Goal: Transaction & Acquisition: Purchase product/service

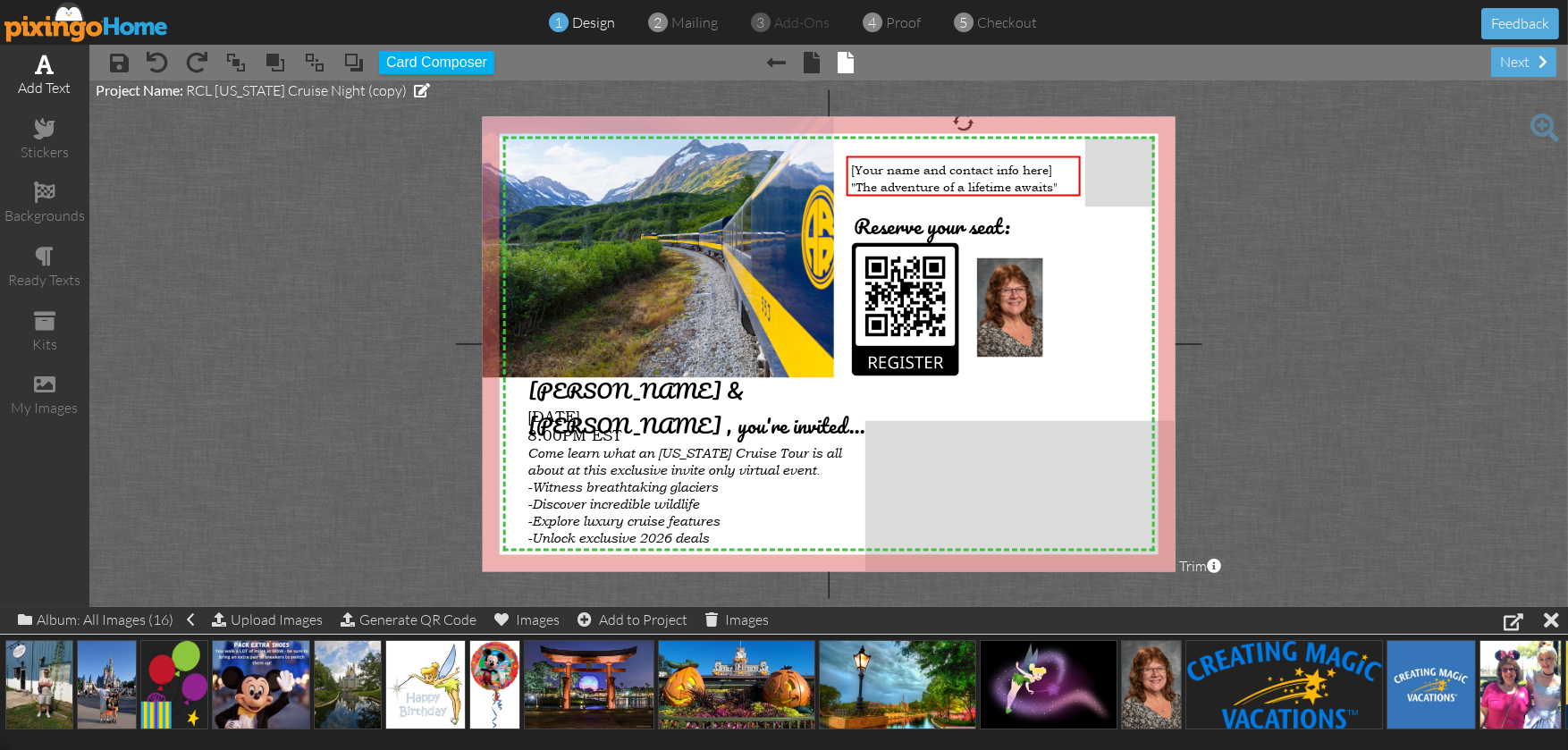
click at [46, 60] on span at bounding box center [45, 65] width 19 height 22
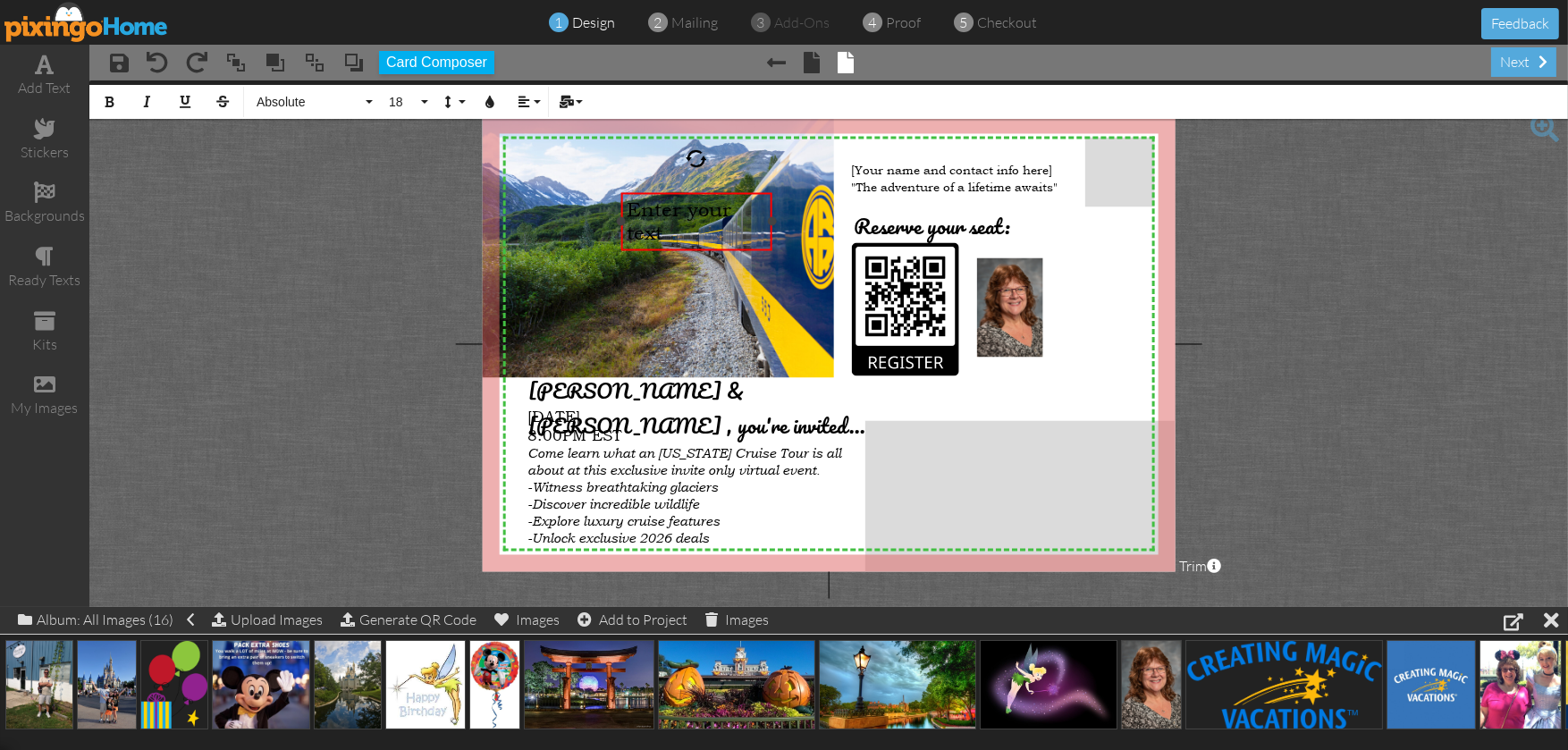
drag, startPoint x: 1031, startPoint y: 206, endPoint x: 767, endPoint y: 200, distance: 264.1
click at [767, 200] on div "Enter your text ×" at bounding box center [696, 222] width 151 height 59
drag, startPoint x: 619, startPoint y: 194, endPoint x: 965, endPoint y: 367, distance: 386.8
click at [965, 367] on div at bounding box center [1042, 394] width 160 height 68
click at [1116, 369] on div "​" at bounding box center [1042, 381] width 151 height 34
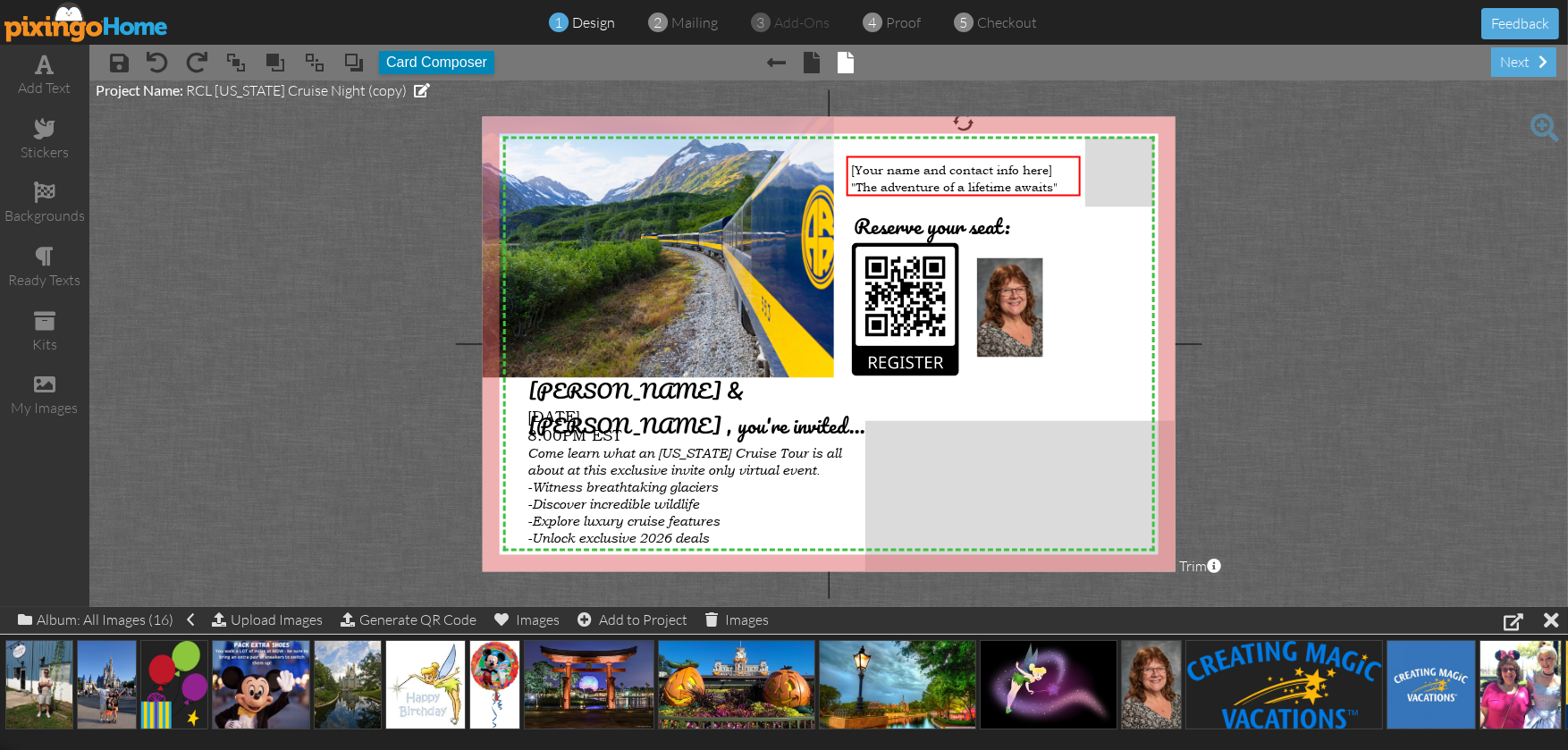
click at [423, 65] on button "Card Composer" at bounding box center [436, 62] width 115 height 23
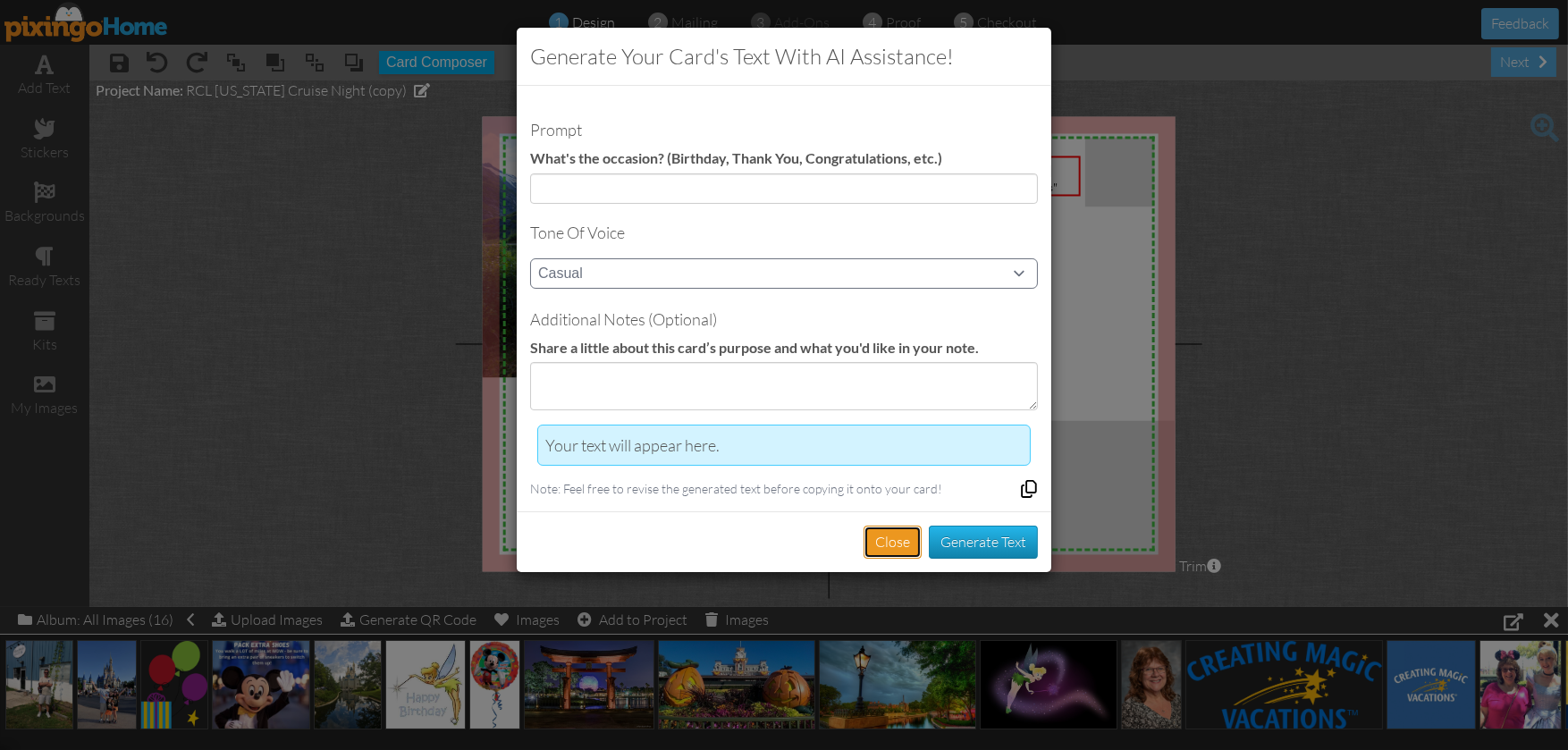
click at [898, 526] on button "Close" at bounding box center [893, 542] width 58 height 33
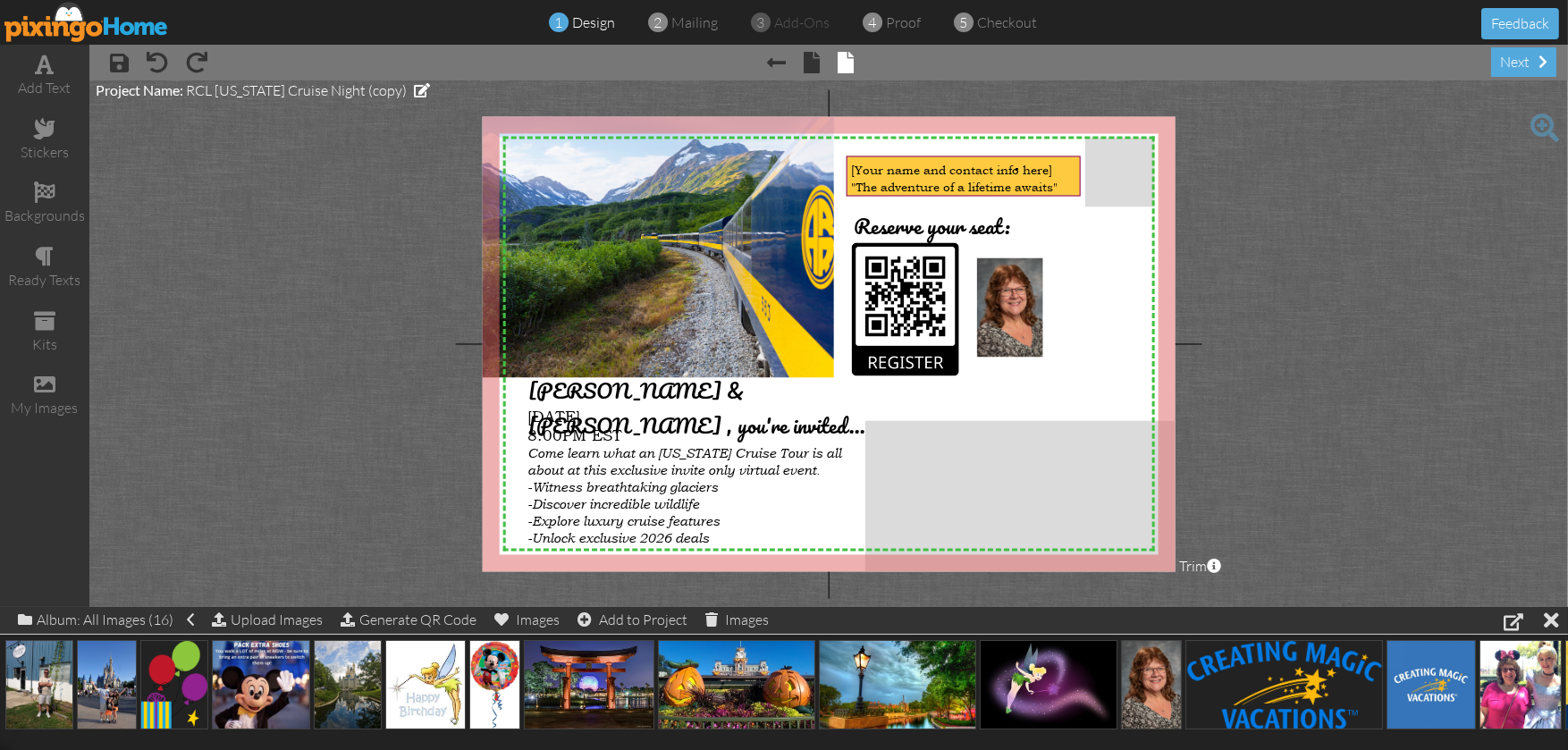
drag, startPoint x: 1031, startPoint y: 158, endPoint x: 1014, endPoint y: 170, distance: 20.8
click at [1014, 170] on span "[Your name and contact info here]" at bounding box center [951, 170] width 201 height 17
drag, startPoint x: 1056, startPoint y: 185, endPoint x: 972, endPoint y: 185, distance: 84.0
drag, startPoint x: 967, startPoint y: 185, endPoint x: 1023, endPoint y: 174, distance: 57.1
click at [1023, 174] on div "[Your name and contact info here] "The adventure of a lifetime awaits"" at bounding box center [963, 178] width 235 height 45
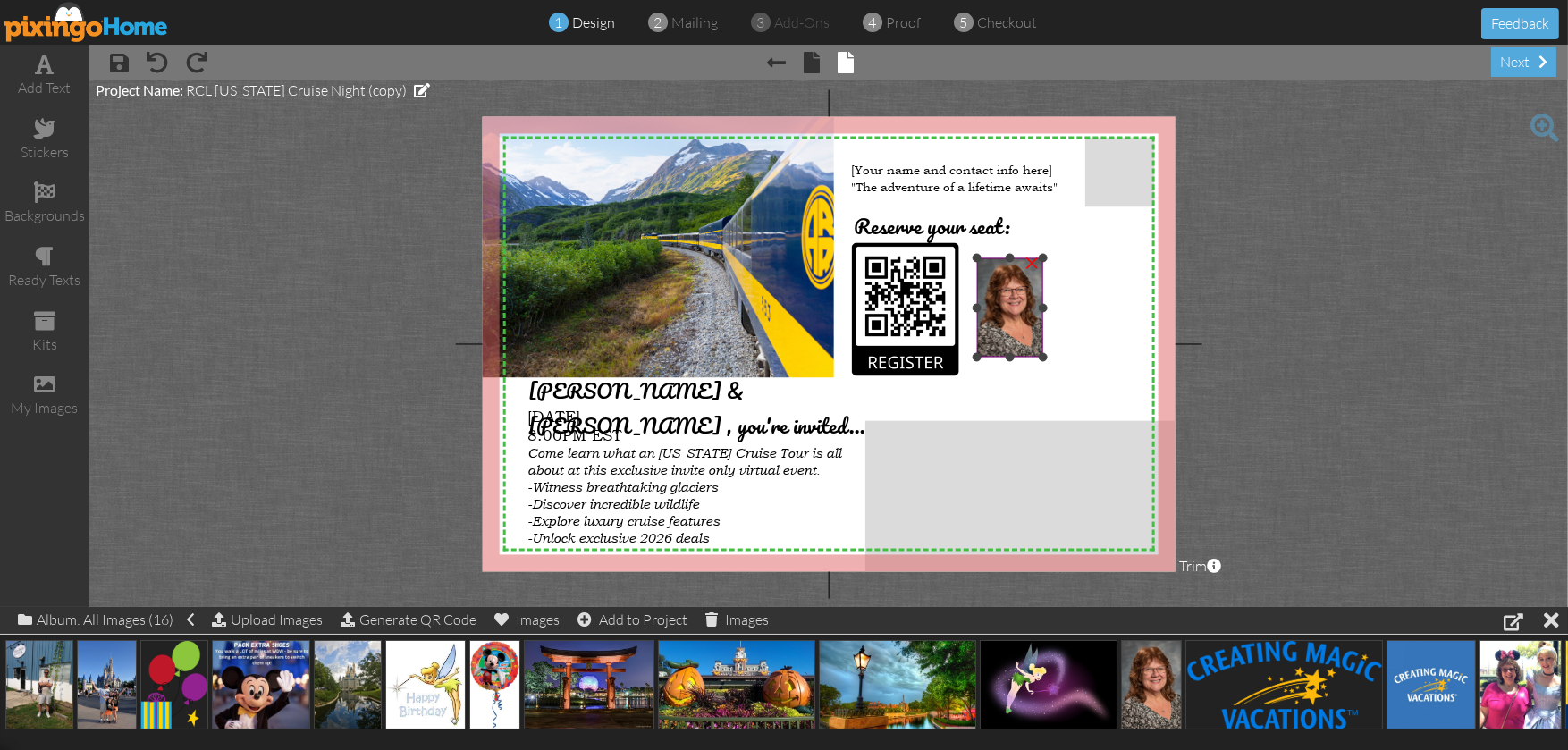
click at [1002, 293] on img at bounding box center [1009, 307] width 66 height 99
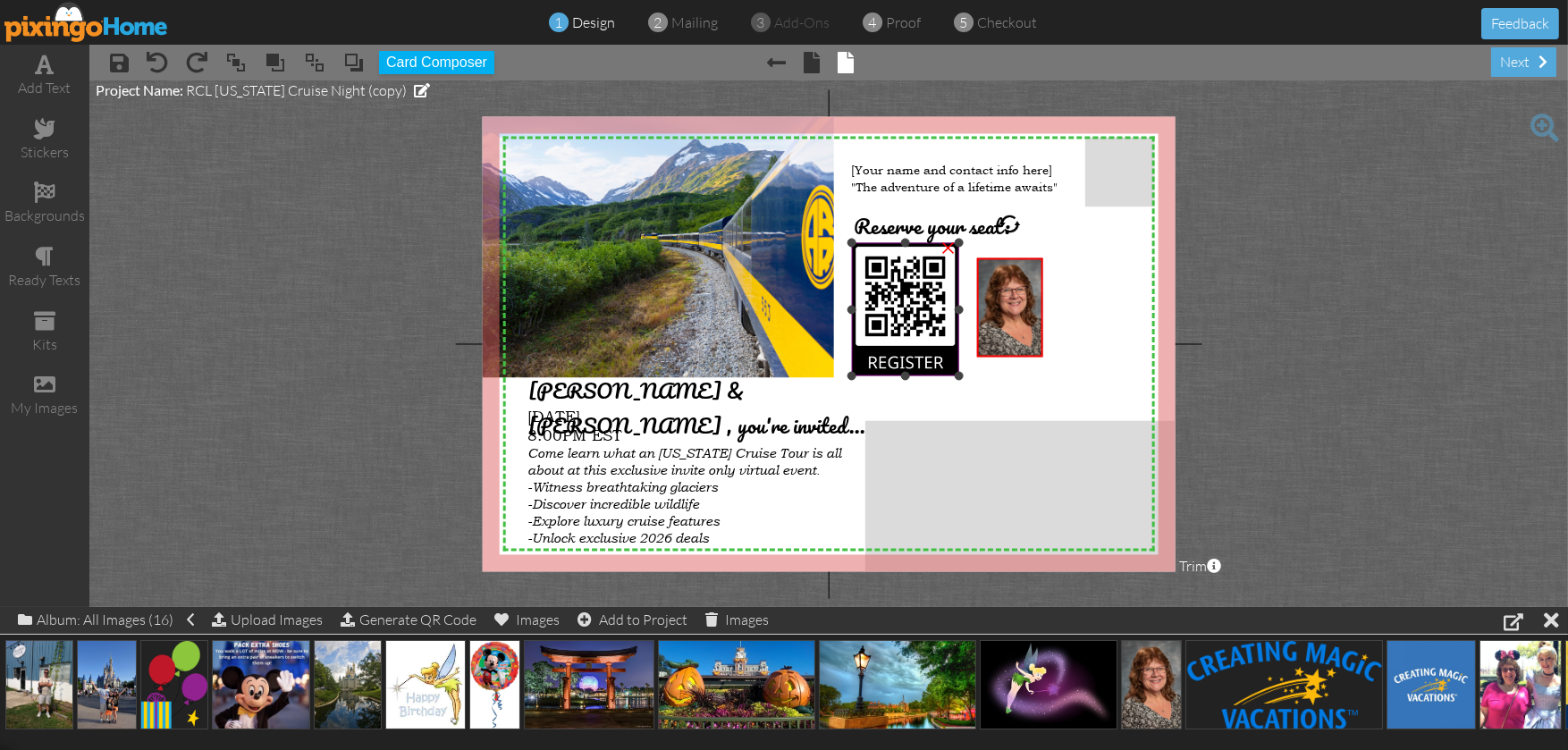
click at [942, 293] on img at bounding box center [905, 309] width 108 height 133
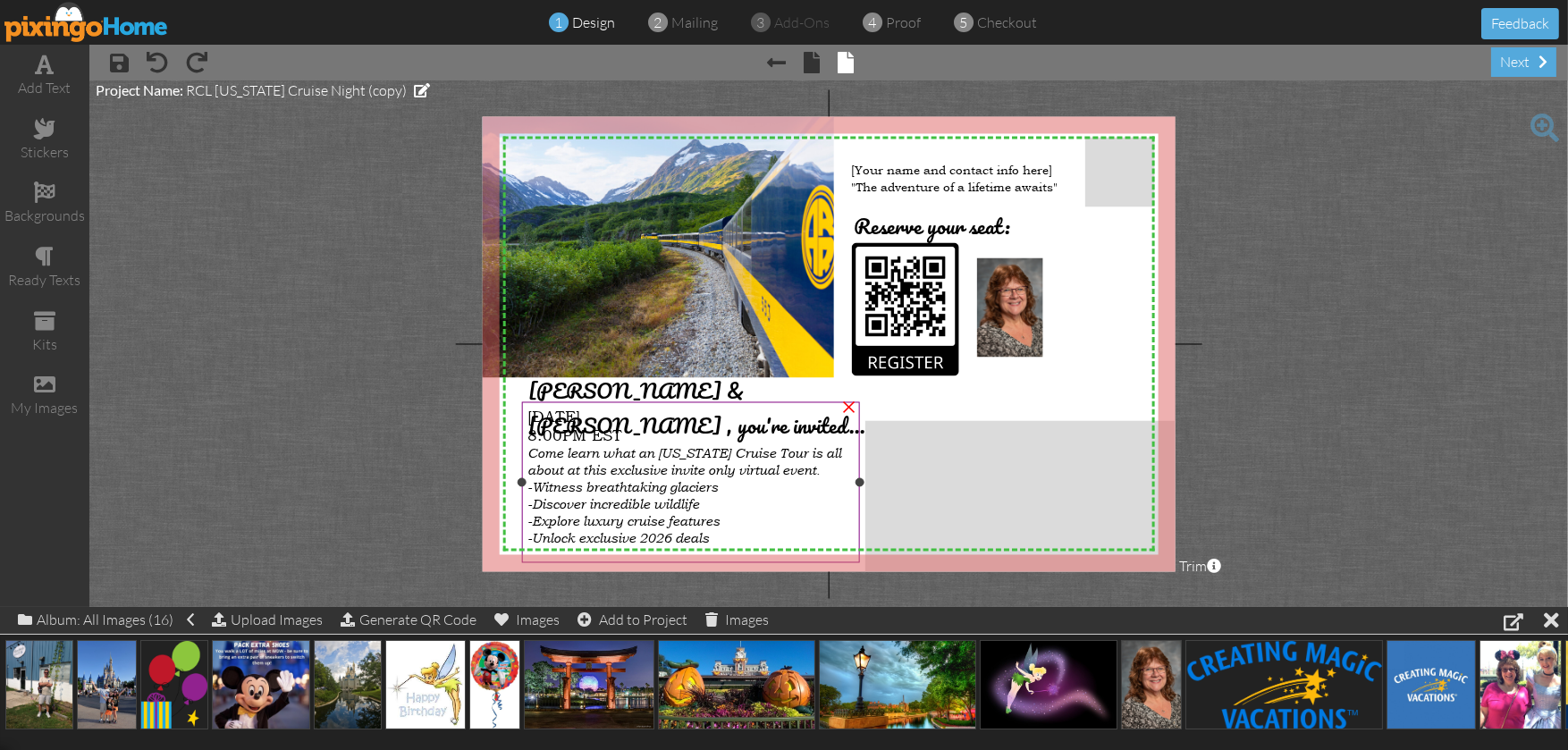
click at [678, 504] on span "-Discover incredible wildlife" at bounding box center [613, 505] width 172 height 16
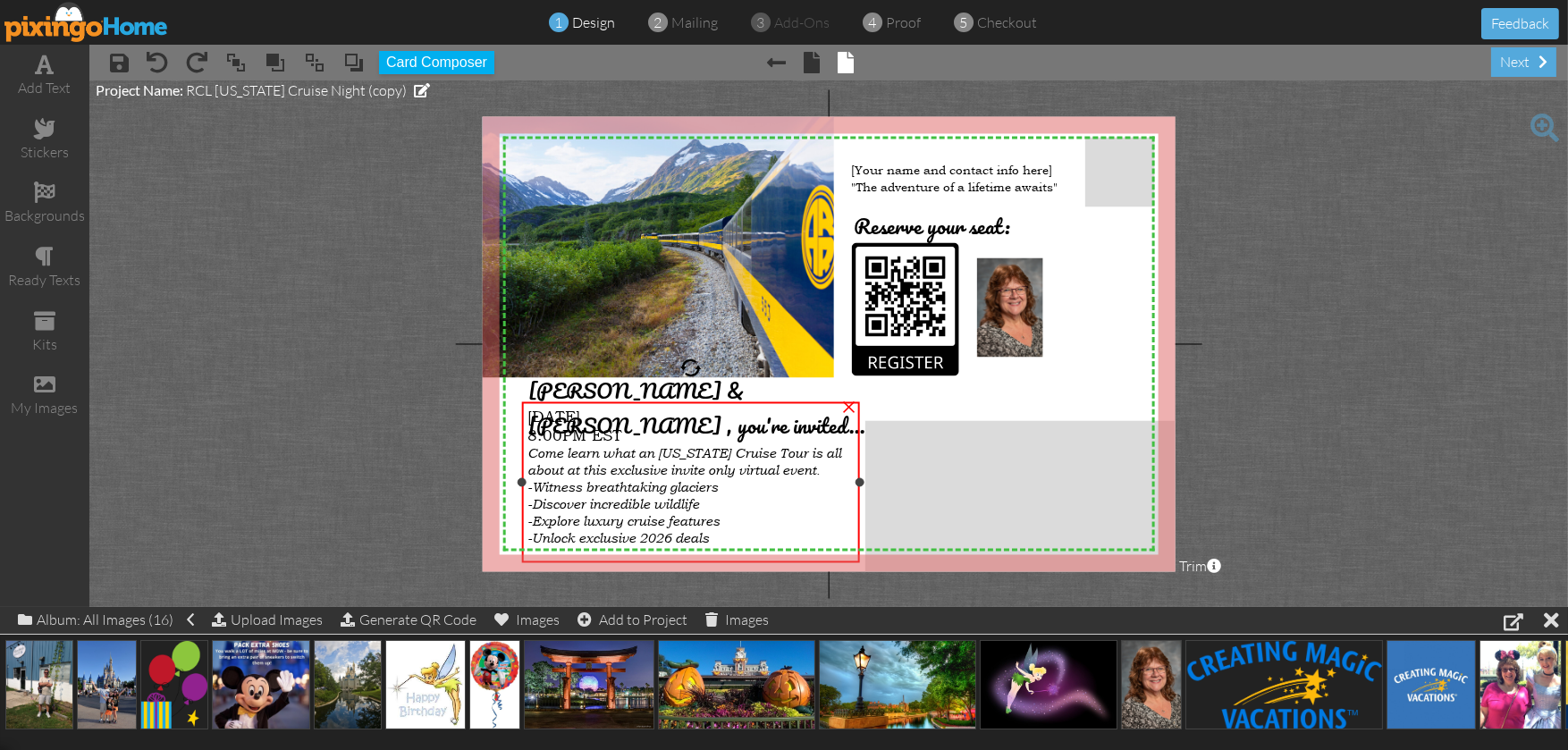
click at [662, 496] on span "-Discover incredible wildlife" at bounding box center [613, 505] width 172 height 16
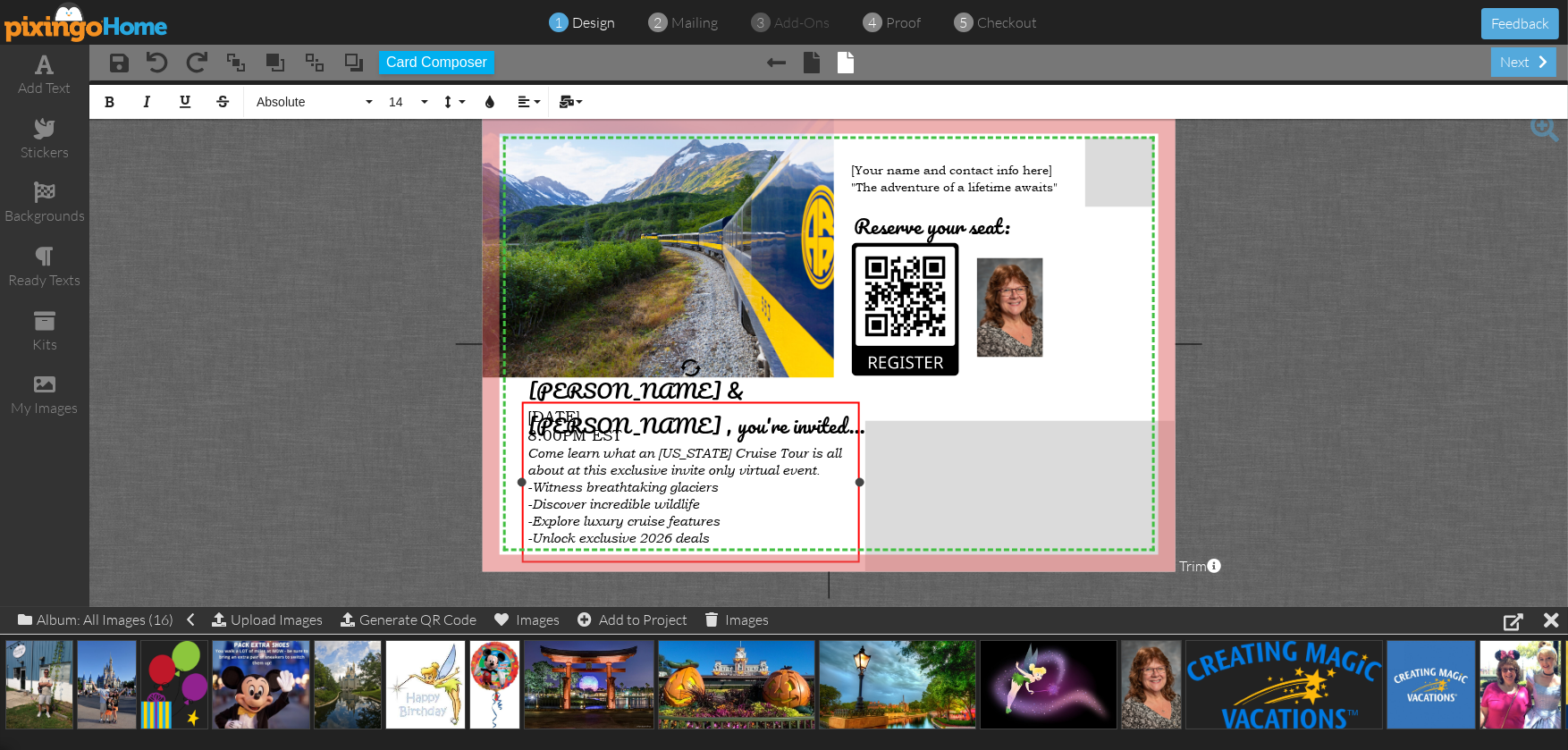
click at [526, 418] on div "September 10, 2025 8:00PM EST Come learn what an Alaska Cruise Tour is all abou…" at bounding box center [691, 488] width 338 height 172
drag, startPoint x: 531, startPoint y: 411, endPoint x: 687, endPoint y: 402, distance: 156.3
click at [687, 402] on div "September 10, 2025 8:00PM EST Come learn what an Alaska Cruise Tour is all abou…" at bounding box center [691, 488] width 338 height 172
click at [670, 451] on span "Come learn what an [US_STATE] Cruise Tour is all about at this exclusive invite…" at bounding box center [685, 463] width 314 height 33
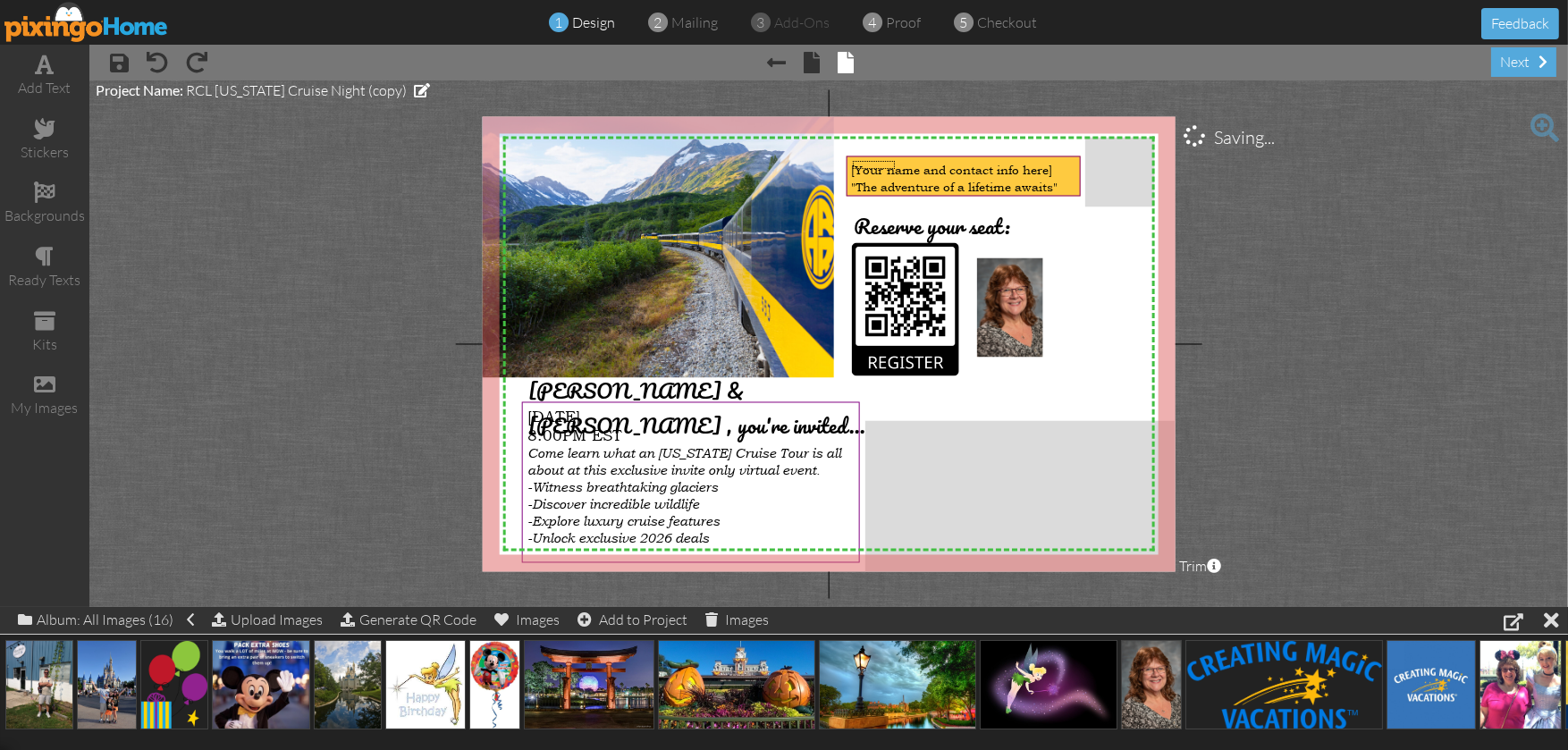
drag, startPoint x: 852, startPoint y: 169, endPoint x: 896, endPoint y: 161, distance: 44.7
click at [896, 161] on span "[Your name and contact info here]" at bounding box center [951, 170] width 201 height 17
drag, startPoint x: 1068, startPoint y: 182, endPoint x: 1050, endPoint y: 183, distance: 18.0
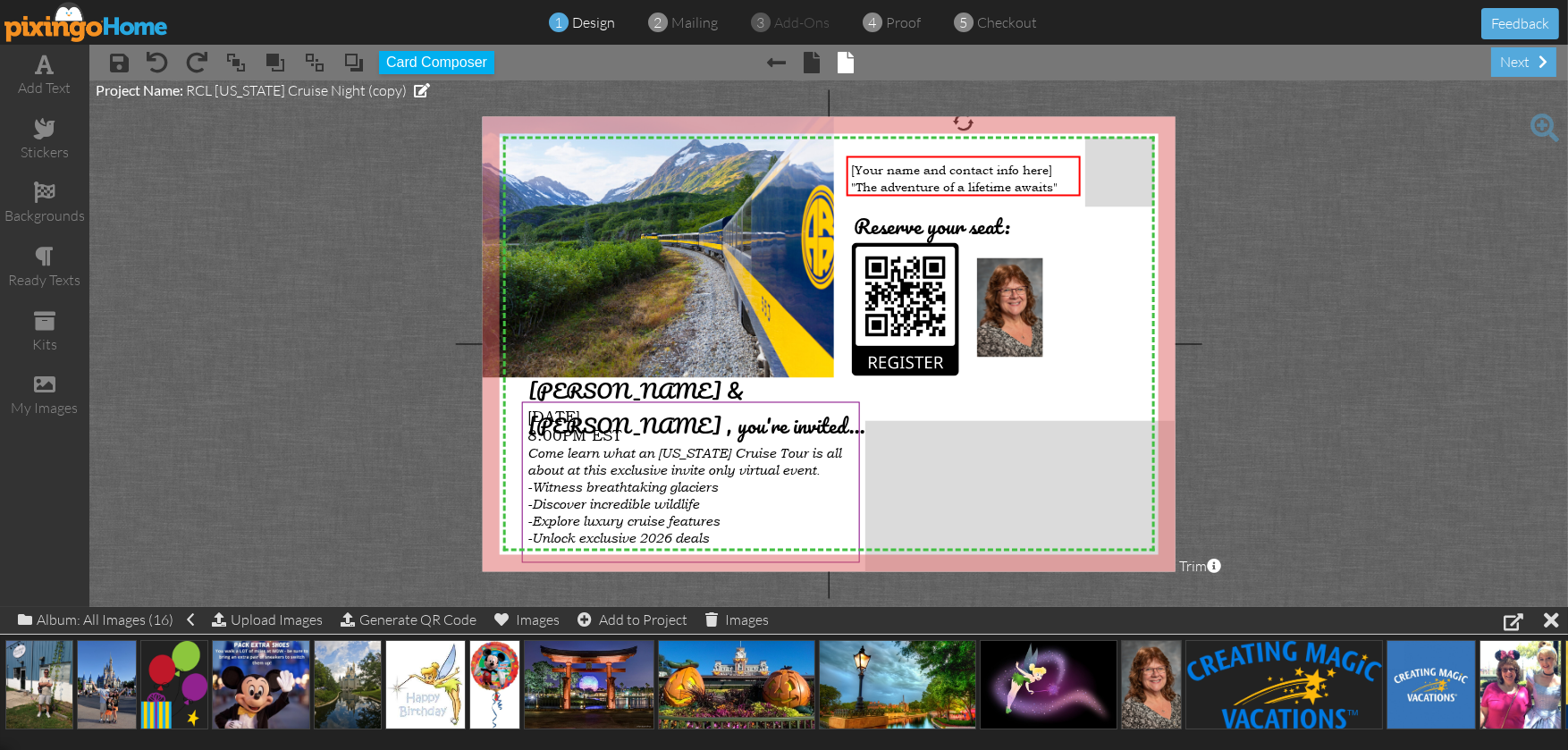
click at [563, 14] on span at bounding box center [559, 23] width 20 height 35
click at [56, 254] on div "ready texts" at bounding box center [45, 267] width 89 height 63
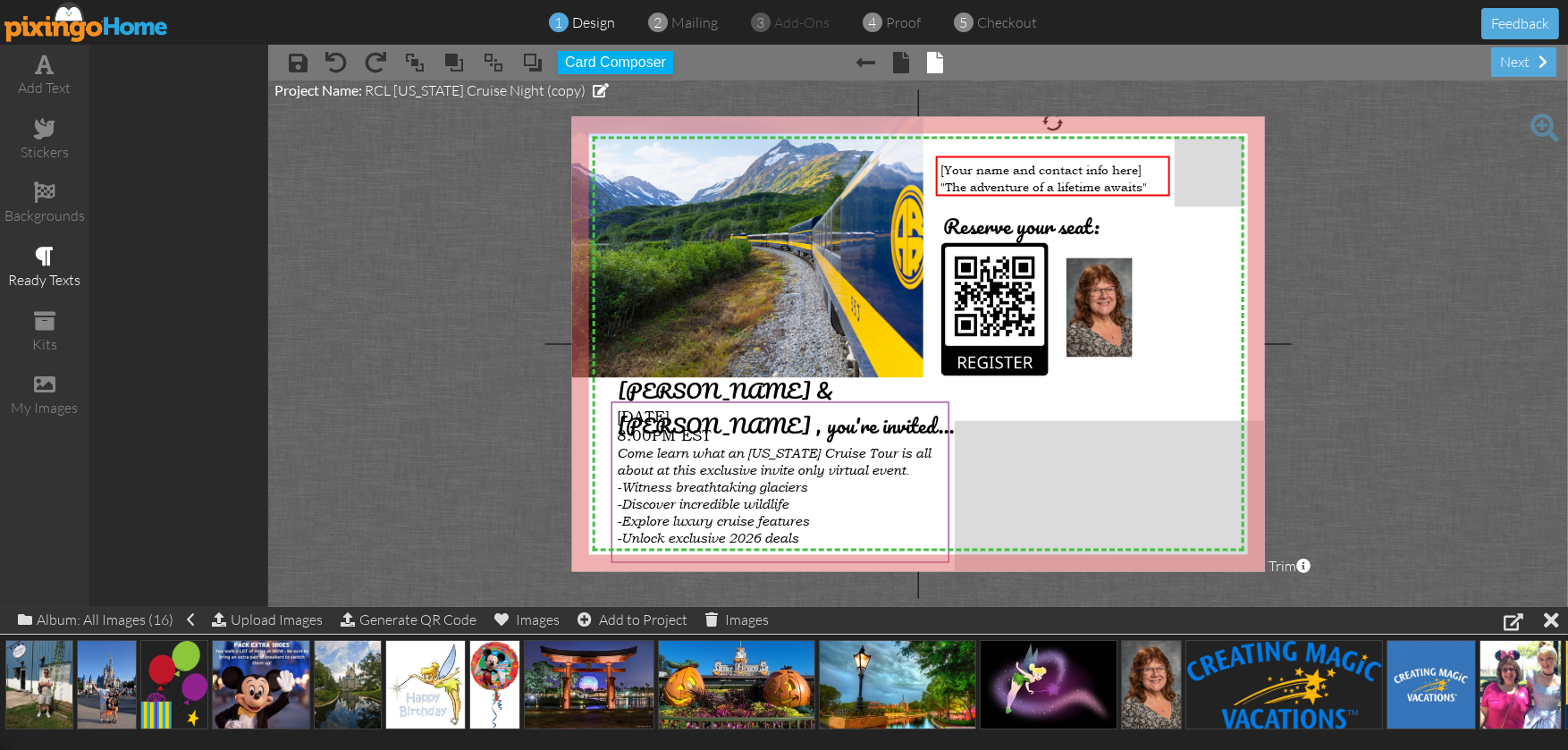
click at [948, 174] on div "[Your name and contact info here] "The adventure of a lifetime awaits"" at bounding box center [1052, 178] width 235 height 45
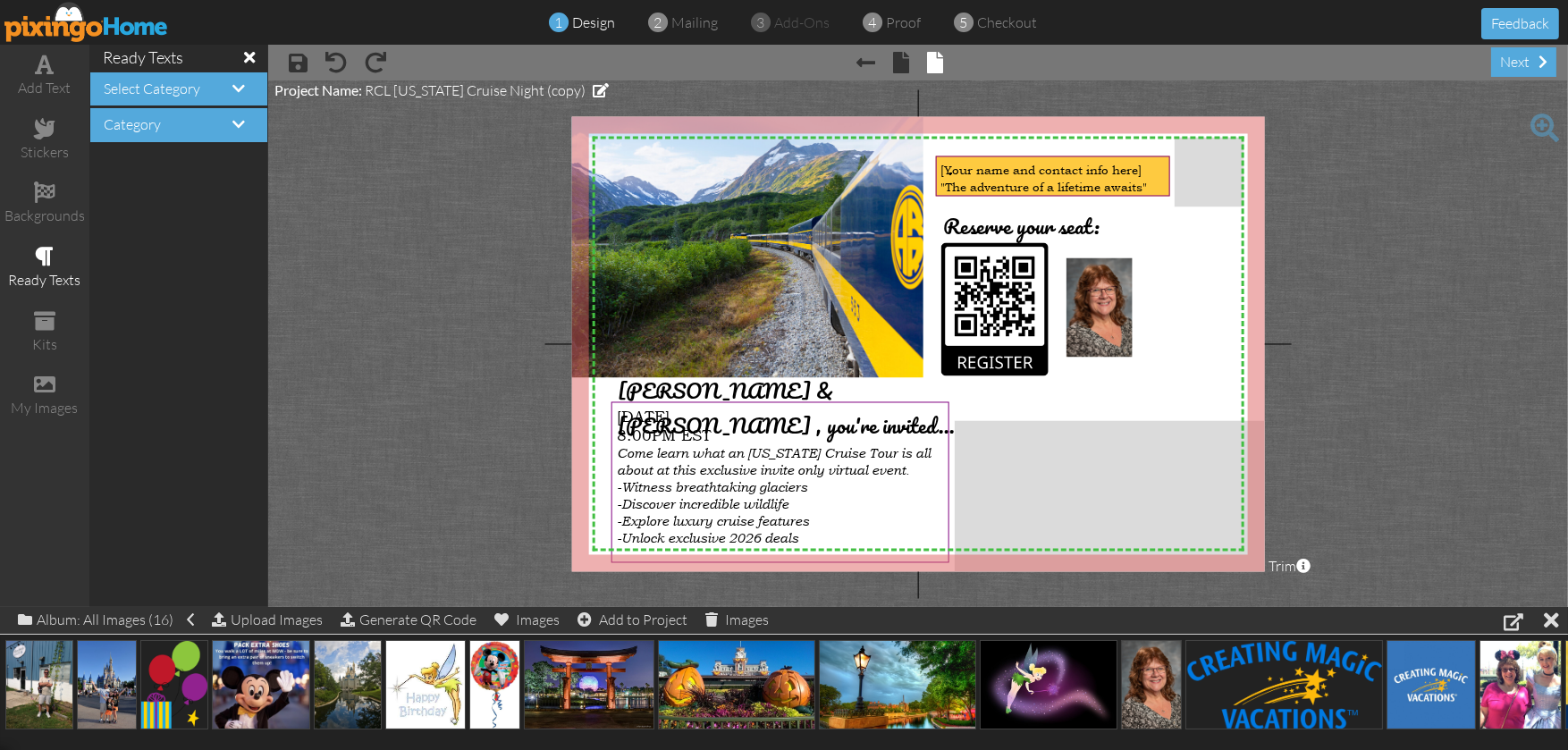
drag, startPoint x: 949, startPoint y: 172, endPoint x: 1042, endPoint y: 170, distance: 93.0
click at [1042, 170] on span "[Your name and contact info here]" at bounding box center [1040, 170] width 201 height 17
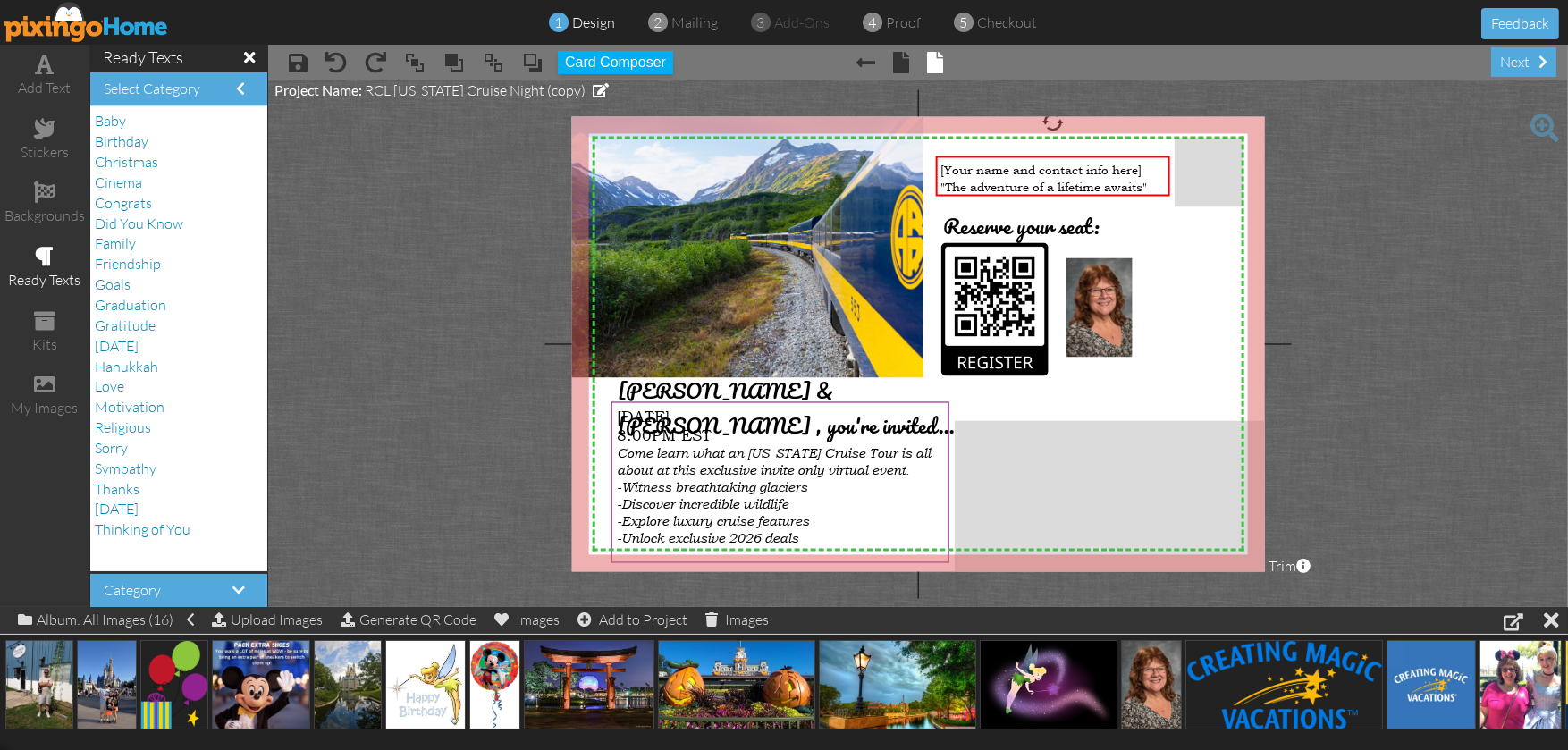
click at [244, 57] on span at bounding box center [249, 57] width 11 height 16
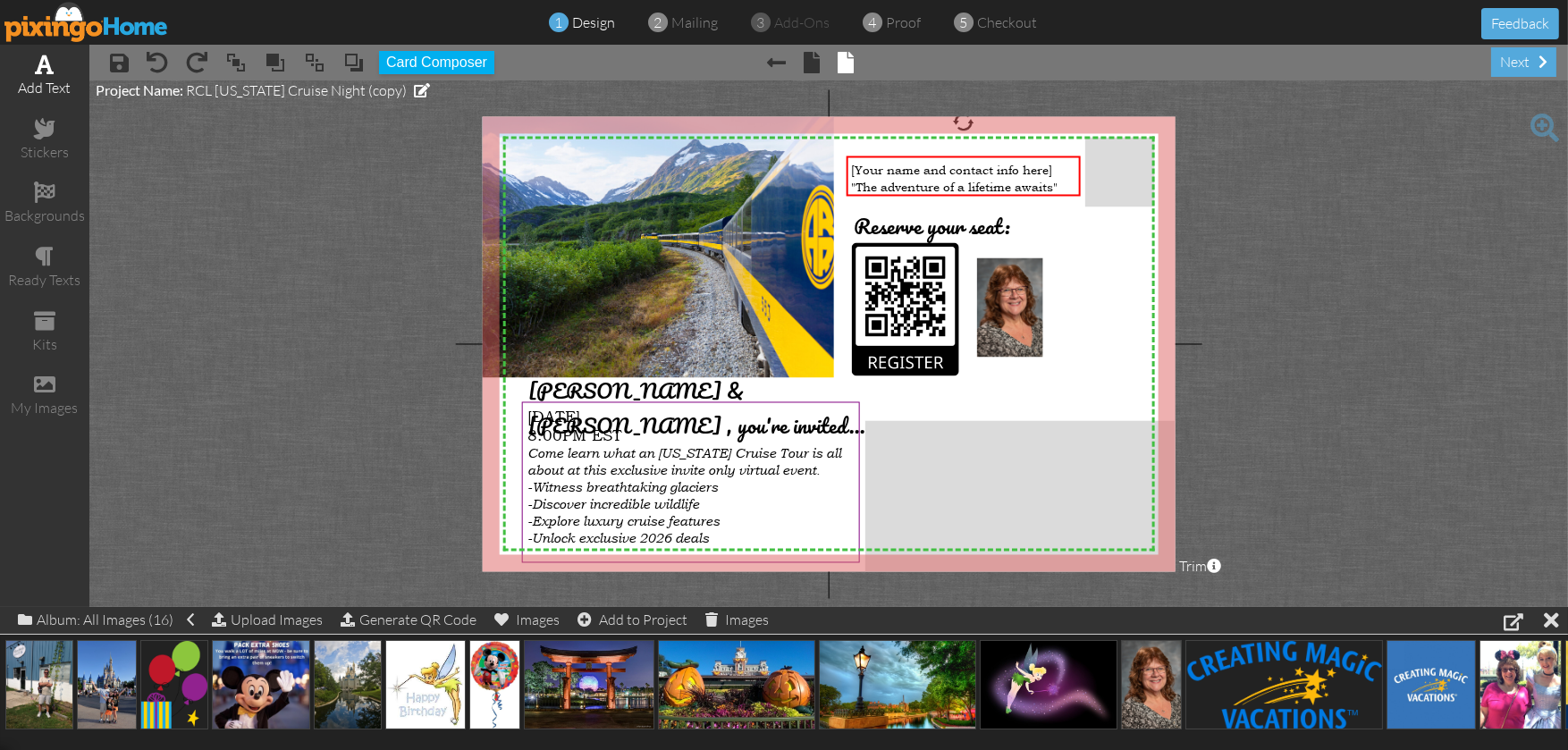
click at [41, 84] on div "add text" at bounding box center [45, 88] width 89 height 21
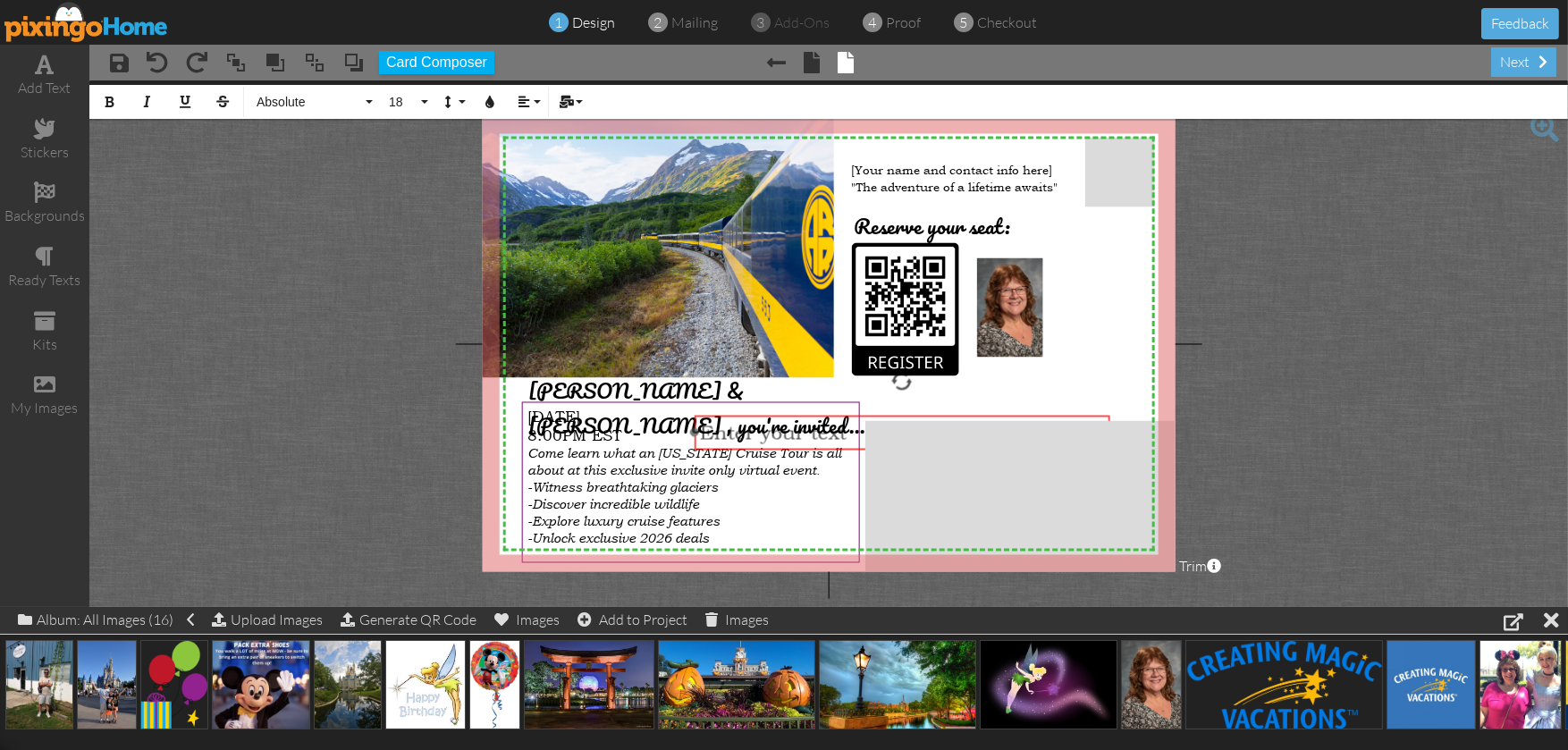
drag, startPoint x: 835, startPoint y: 191, endPoint x: 905, endPoint y: 414, distance: 233.7
click at [905, 414] on div at bounding box center [902, 432] width 424 height 44
drag, startPoint x: 811, startPoint y: 437, endPoint x: 701, endPoint y: 443, distance: 110.2
click at [701, 443] on div "[PERSON_NAME]" at bounding box center [899, 432] width 404 height 23
click at [364, 108] on button "Absolute" at bounding box center [311, 101] width 129 height 34
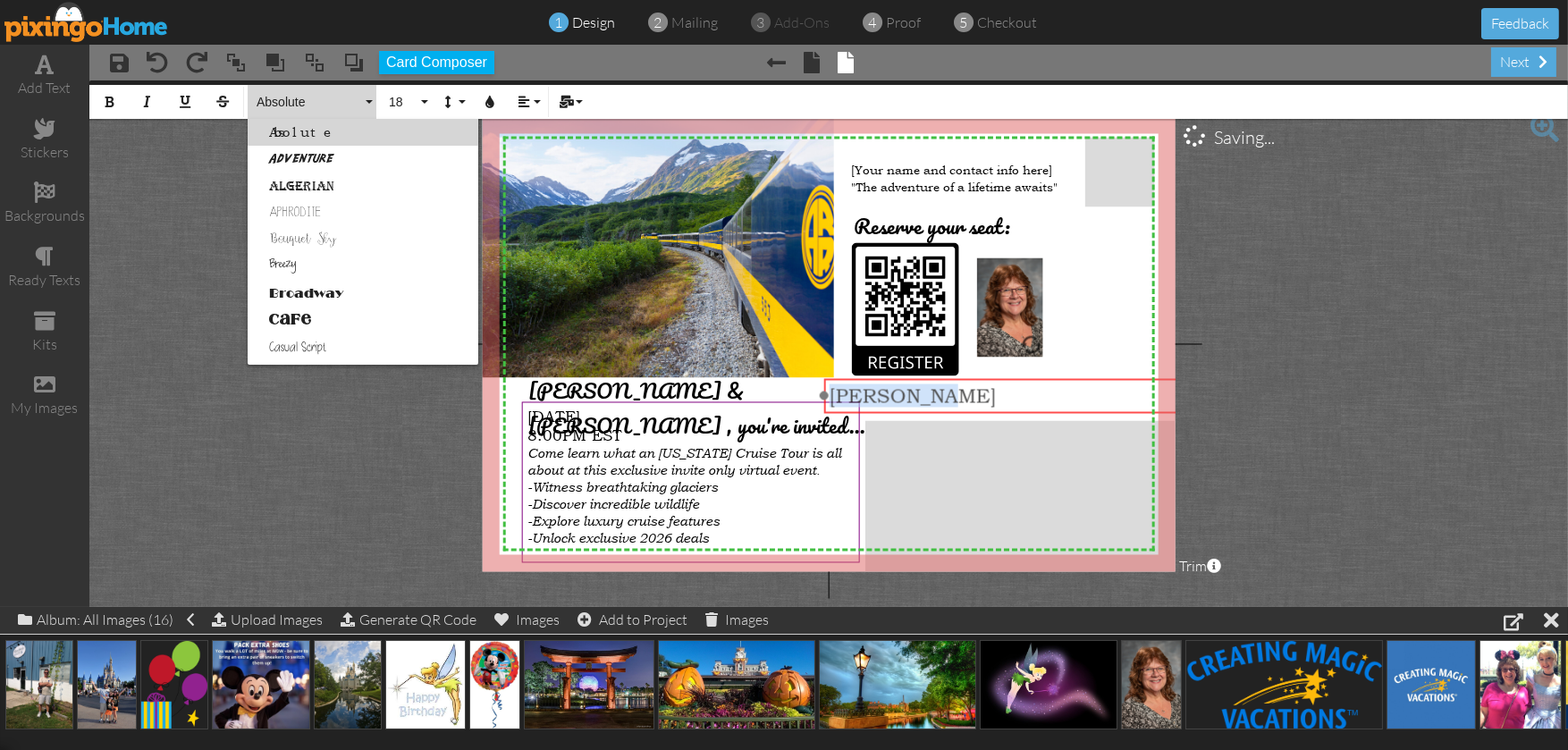
drag, startPoint x: 781, startPoint y: 415, endPoint x: 914, endPoint y: 377, distance: 138.3
click at [914, 378] on div "​ Kathy Mann ​" at bounding box center [1031, 394] width 415 height 34
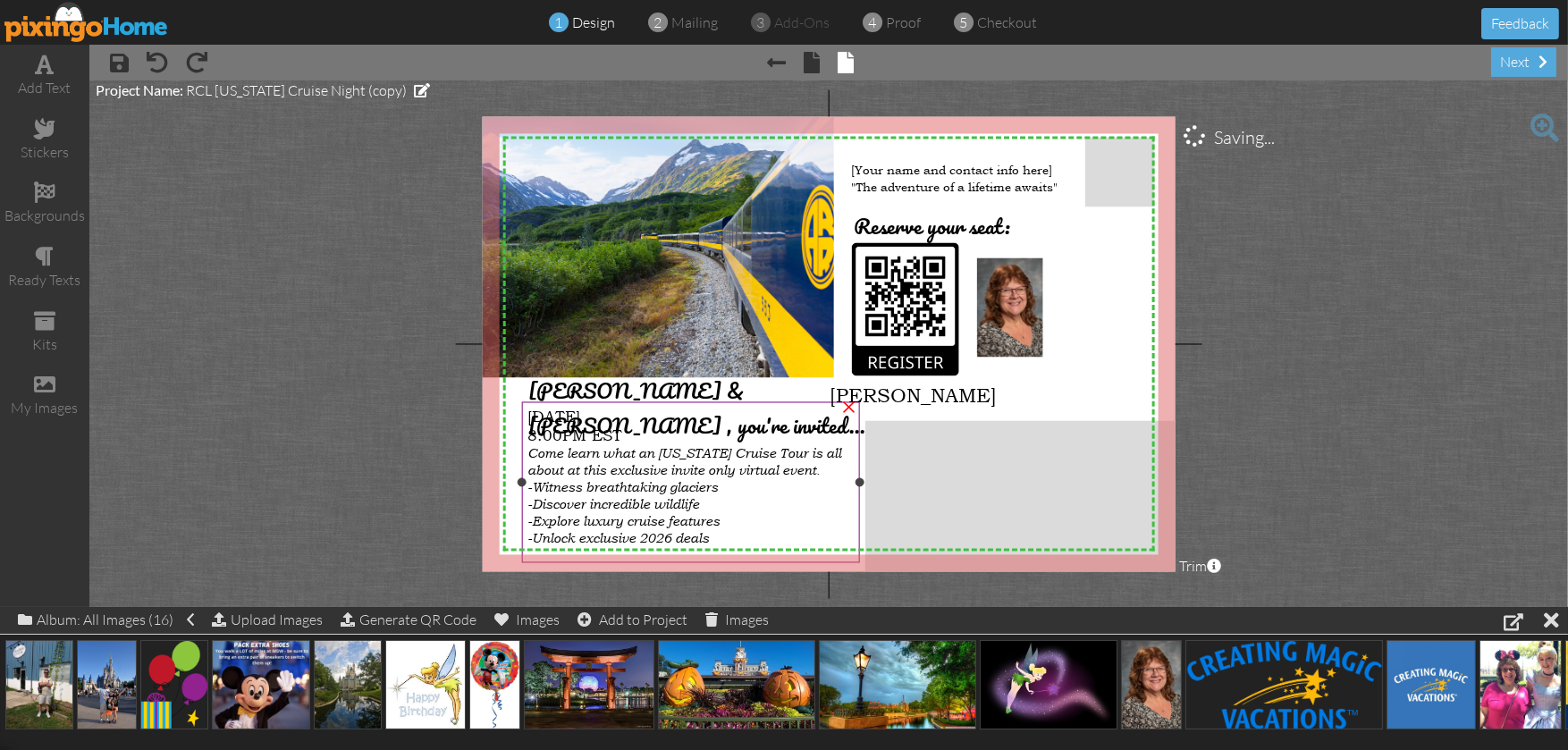
click at [725, 447] on span "Come learn what an [US_STATE] Cruise Tour is all about at this exclusive invite…" at bounding box center [685, 463] width 314 height 33
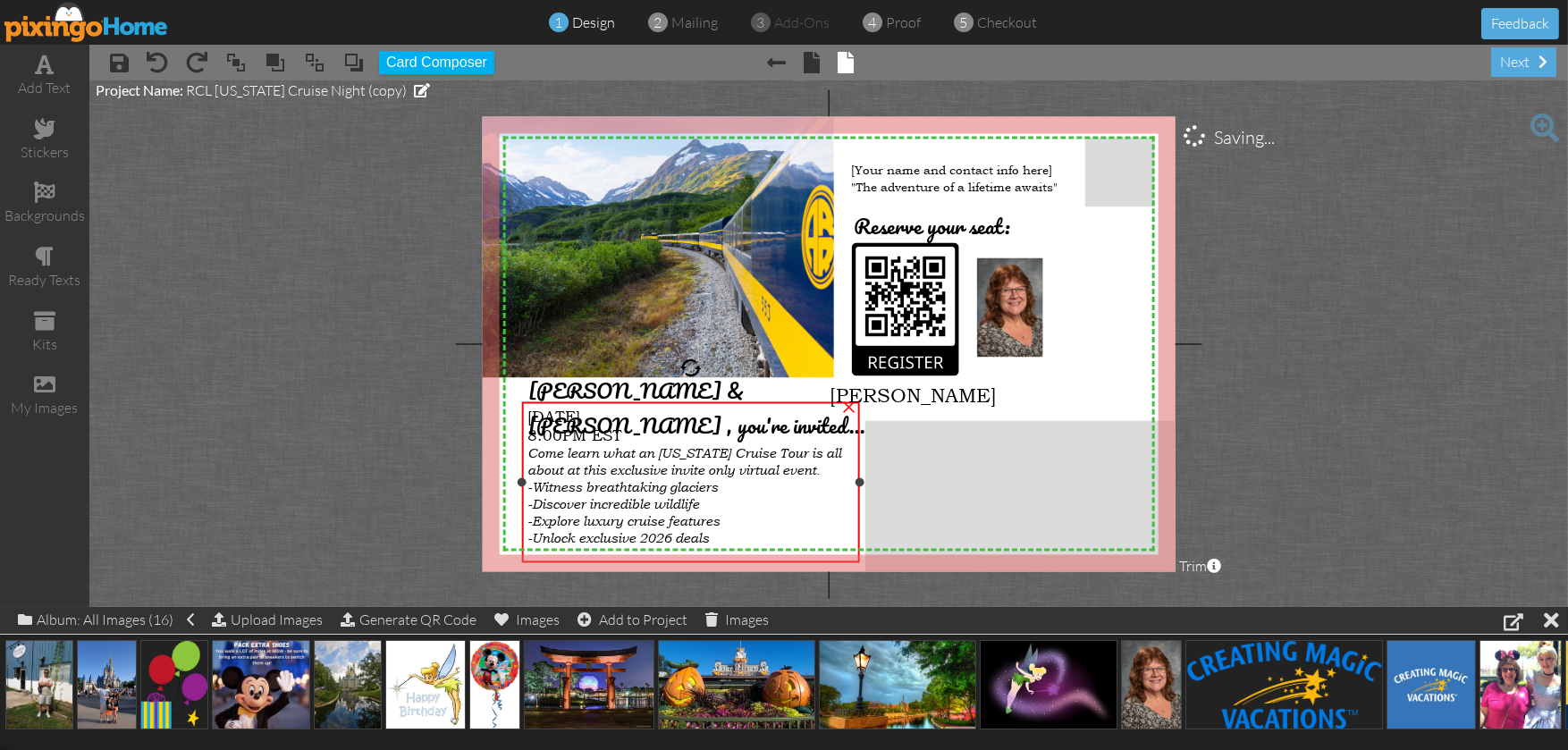
click at [660, 454] on span "Come learn what an [US_STATE] Cruise Tour is all about at this exclusive invite…" at bounding box center [685, 463] width 314 height 33
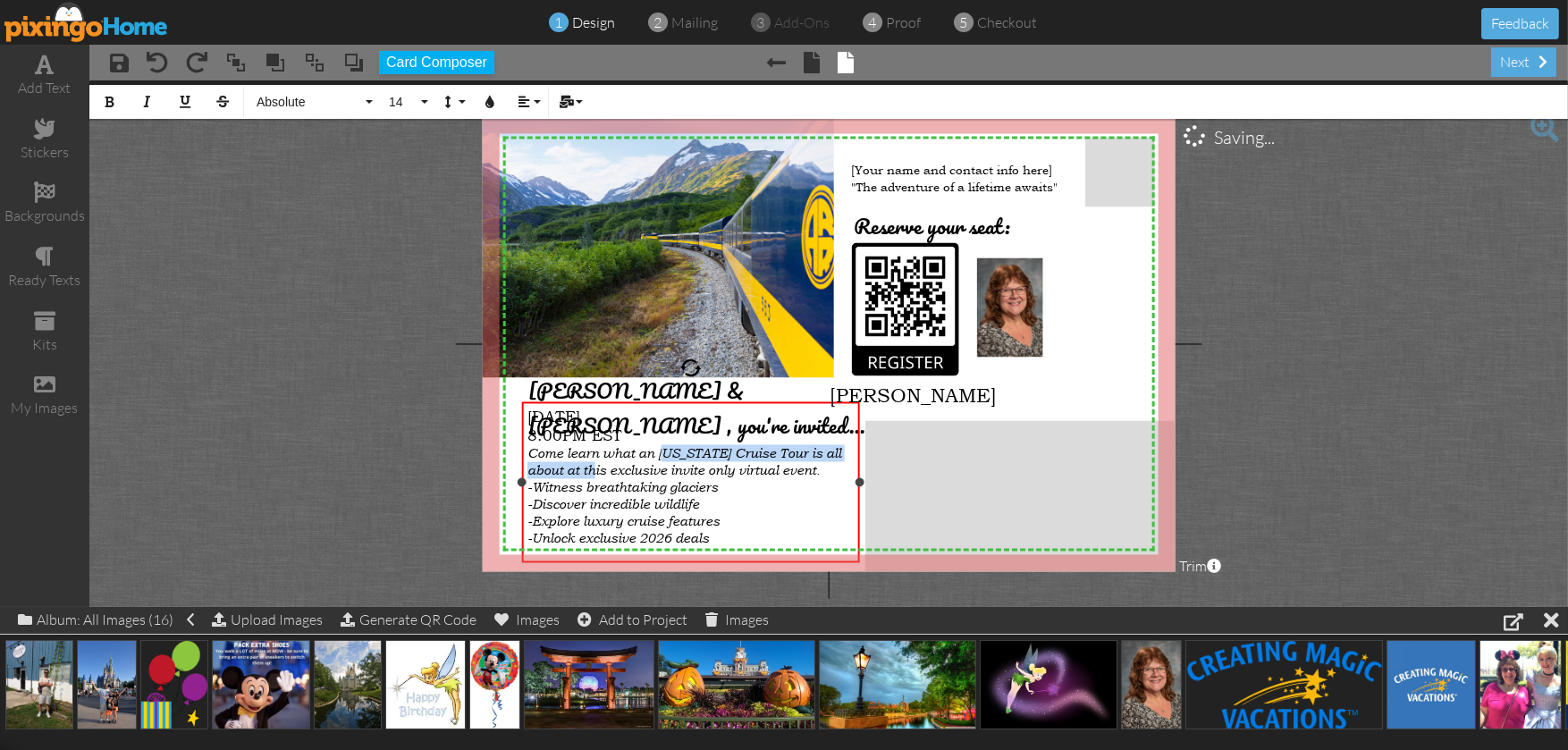
drag, startPoint x: 617, startPoint y: 463, endPoint x: 666, endPoint y: 458, distance: 49.3
click at [666, 458] on span "Come learn what an [US_STATE] Cruise Tour is all about at this exclusive invite…" at bounding box center [685, 463] width 314 height 33
click at [656, 453] on span "Come learn what an [US_STATE] Cruise Tour is all about at this exclusive invite…" at bounding box center [685, 463] width 314 height 33
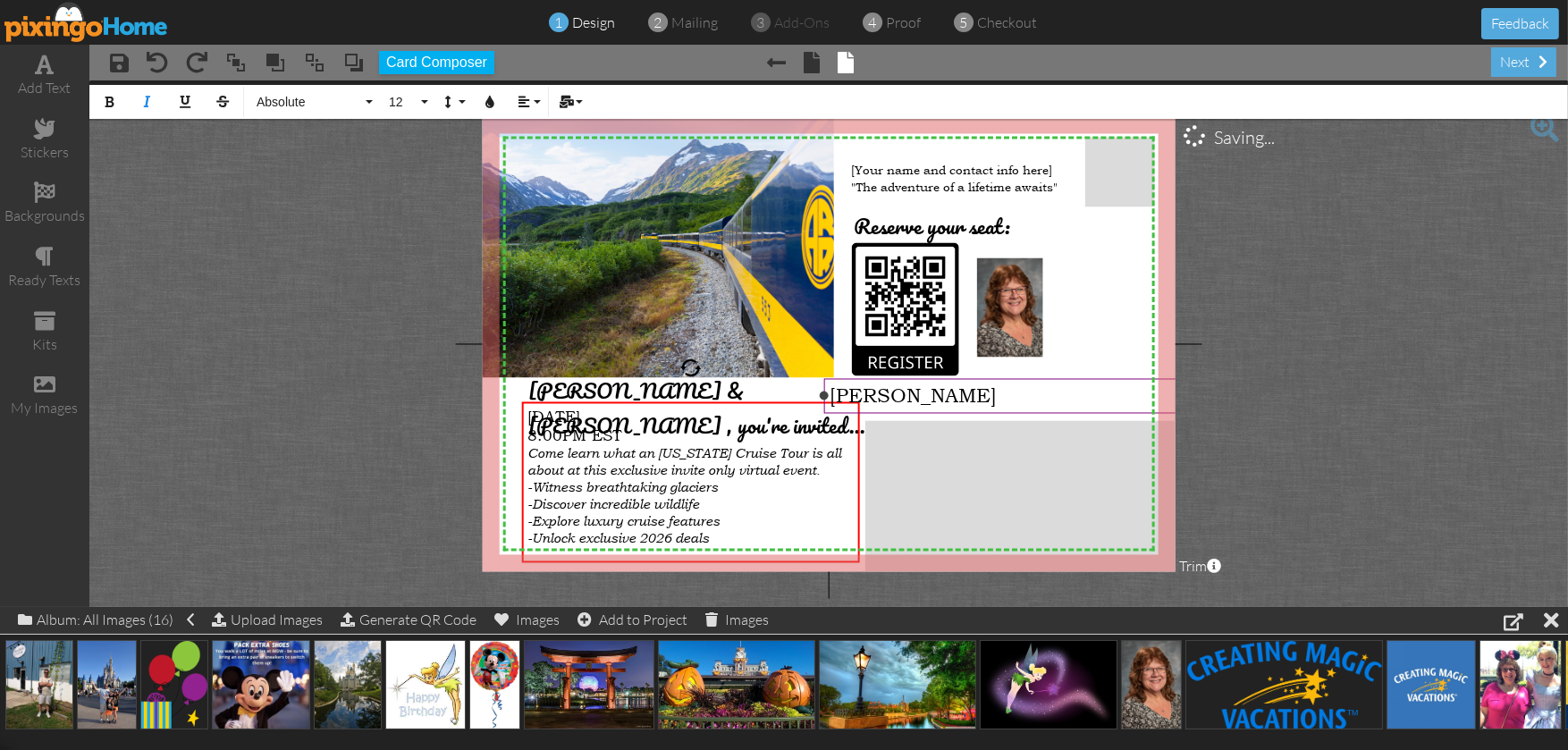
click at [889, 387] on span "[PERSON_NAME]" at bounding box center [913, 394] width 167 height 23
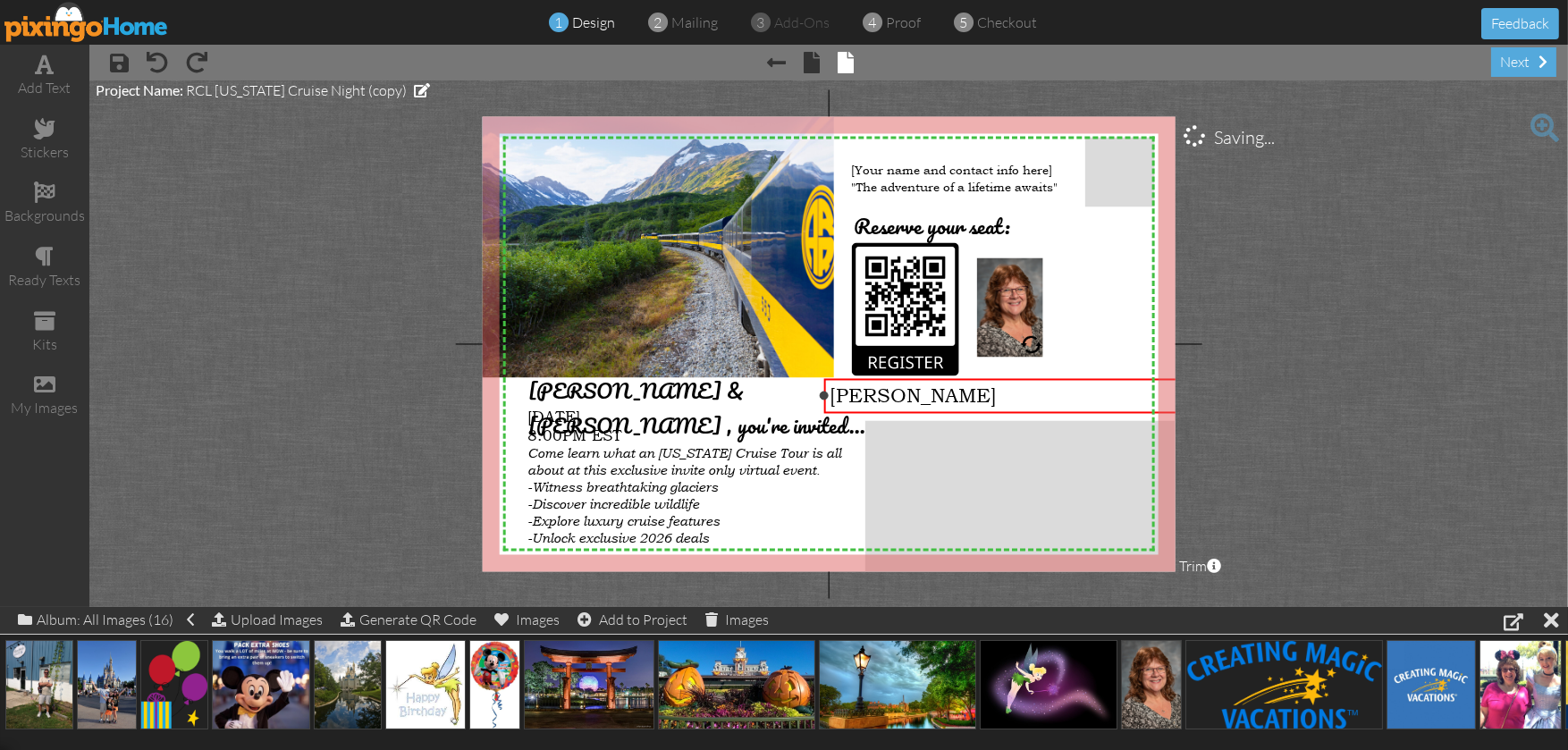
click at [889, 387] on span "[PERSON_NAME]" at bounding box center [913, 394] width 167 height 23
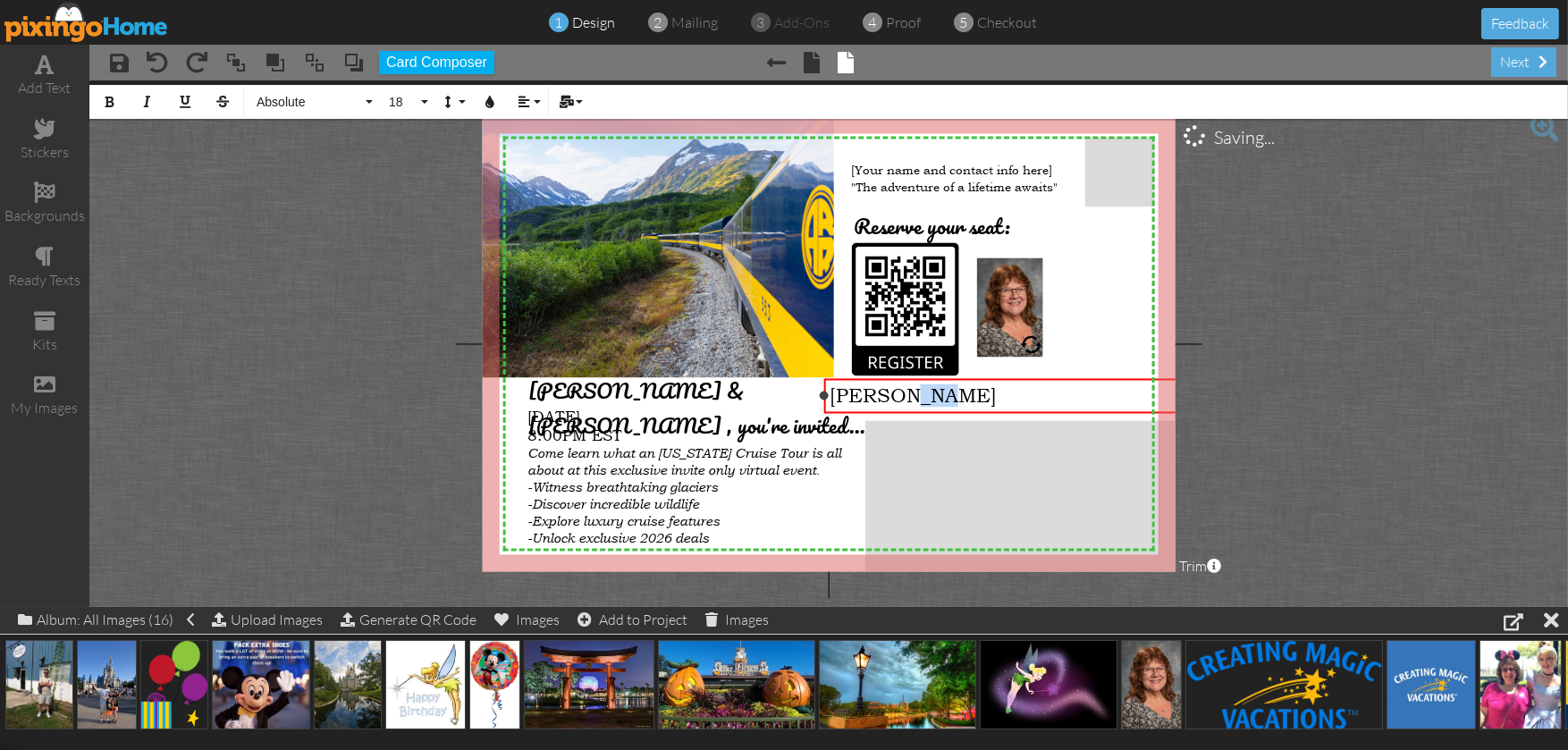
drag, startPoint x: 950, startPoint y: 399, endPoint x: 887, endPoint y: 402, distance: 63.1
click at [894, 402] on div "[PERSON_NAME]" at bounding box center [1031, 394] width 404 height 23
click at [851, 403] on span "[PERSON_NAME]" at bounding box center [913, 394] width 167 height 23
drag, startPoint x: 946, startPoint y: 399, endPoint x: 825, endPoint y: 401, distance: 121.0
click at [825, 401] on div "[PERSON_NAME]" at bounding box center [1031, 394] width 415 height 34
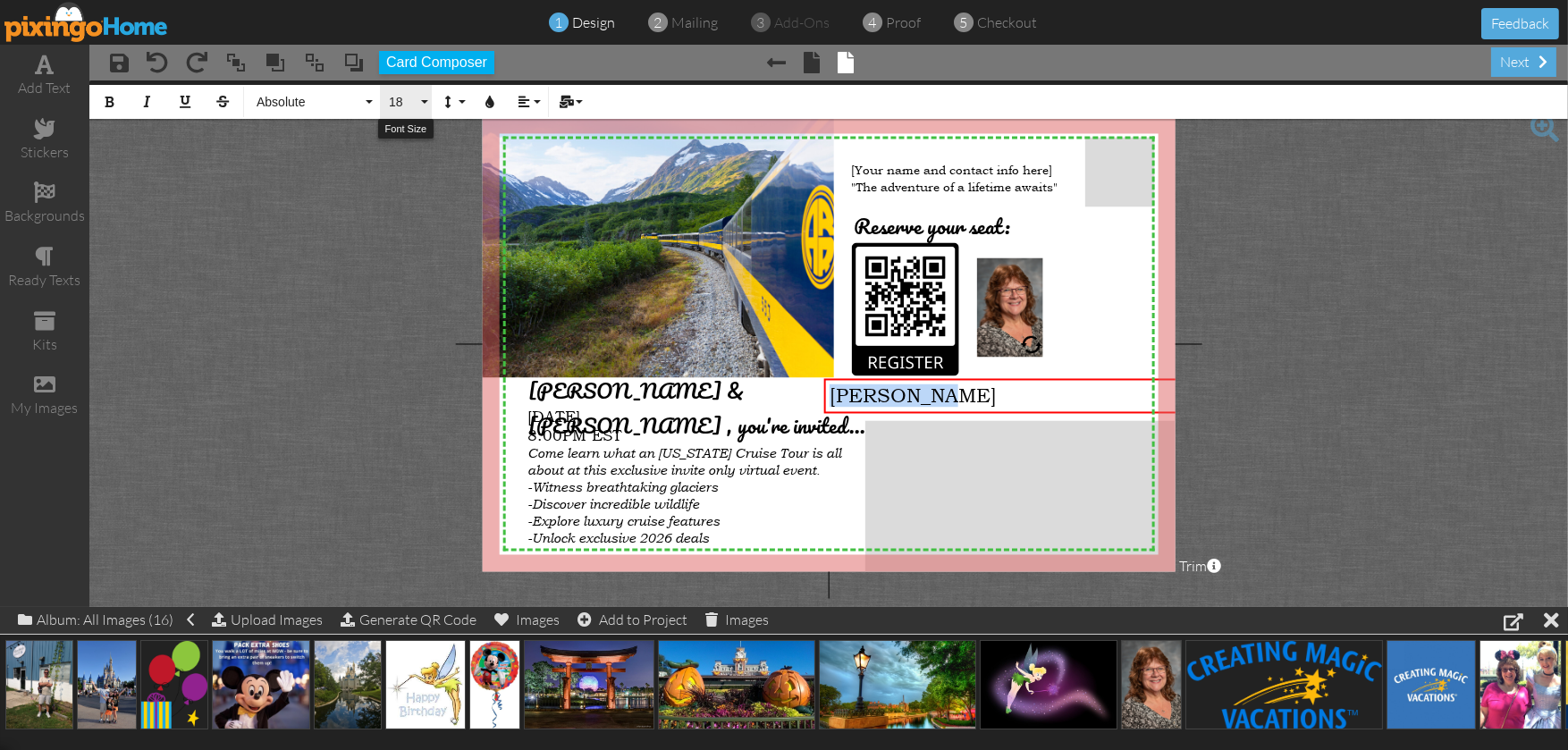
click at [430, 105] on button "18" at bounding box center [405, 101] width 52 height 34
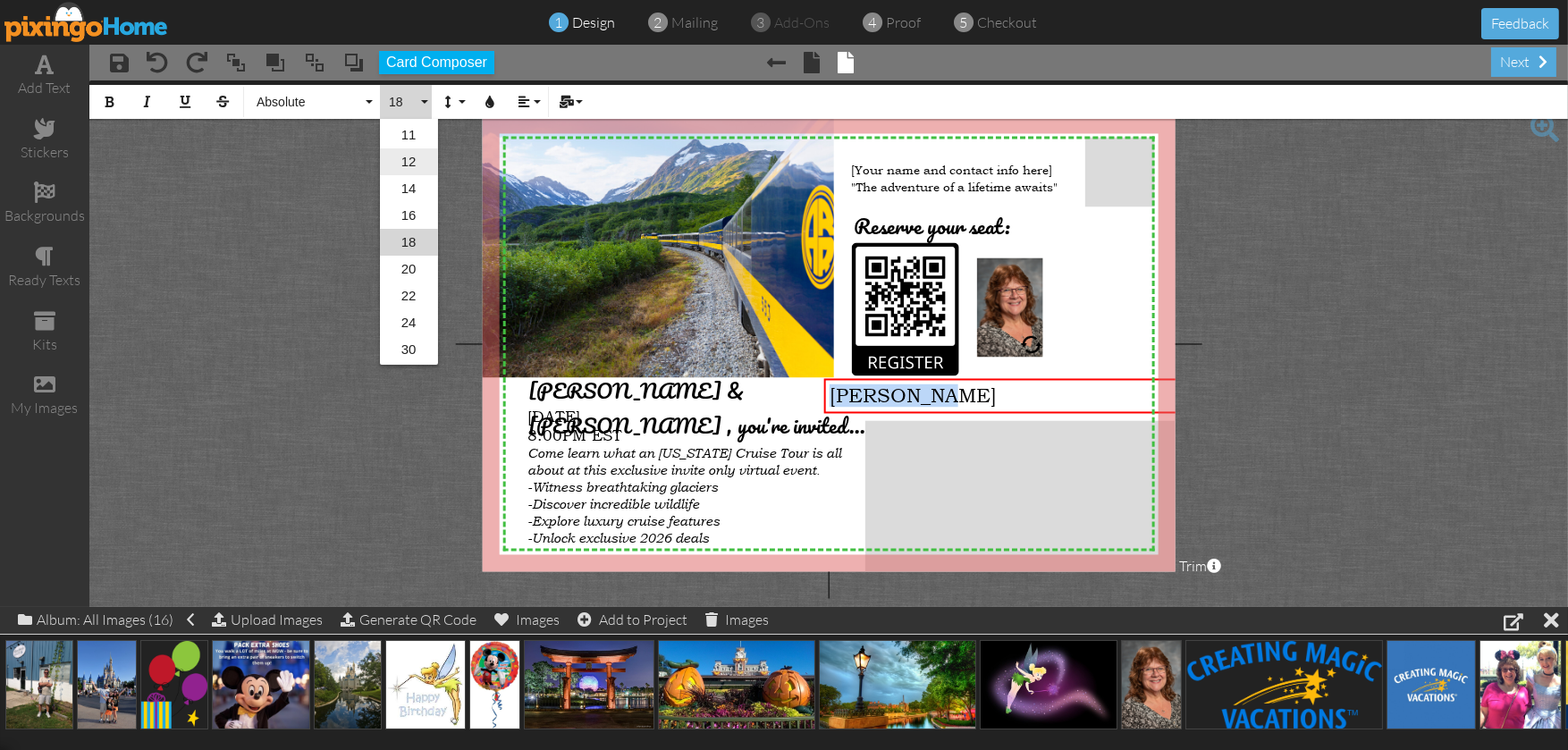
click at [420, 164] on link "12" at bounding box center [409, 161] width 58 height 26
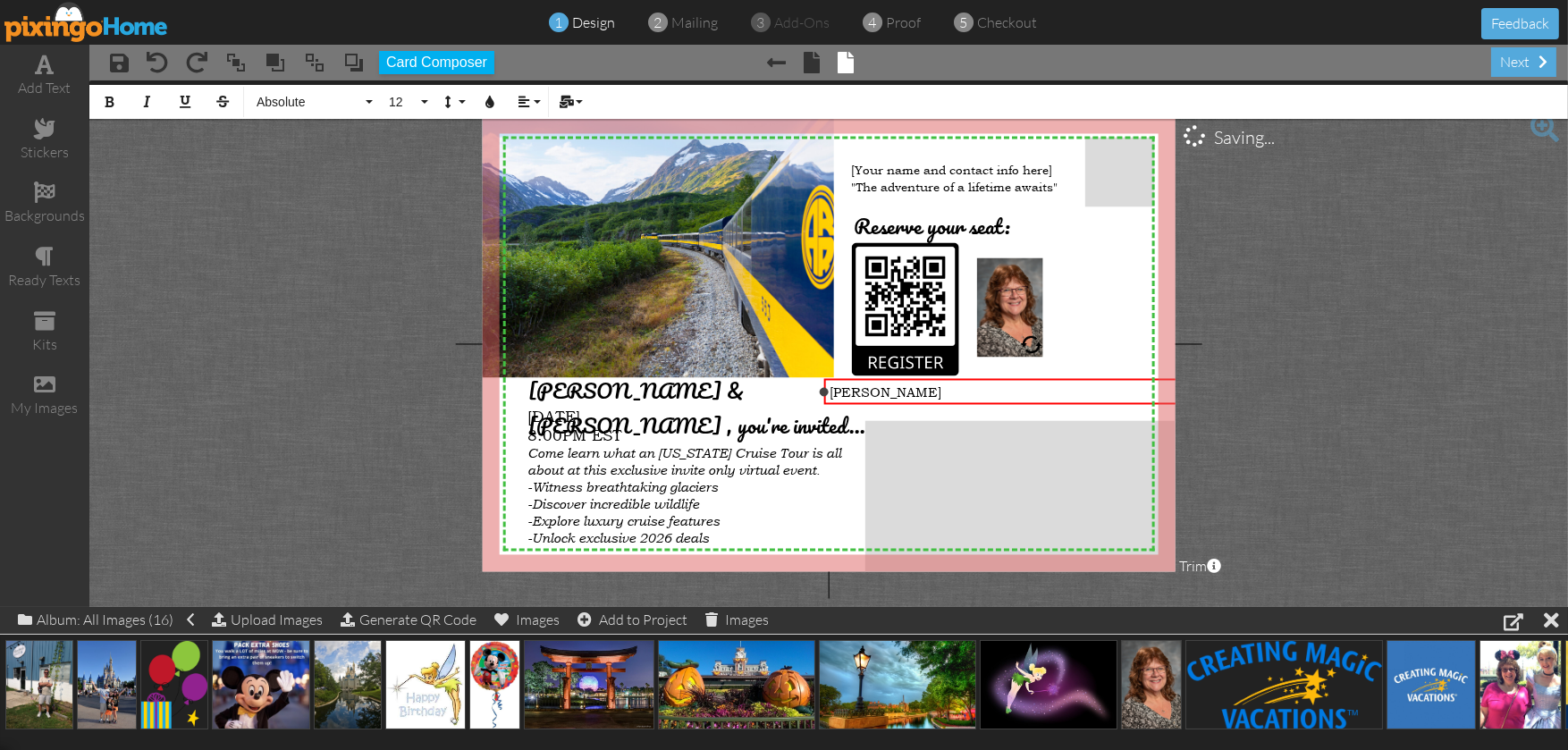
click at [914, 391] on div "[PERSON_NAME]" at bounding box center [1031, 391] width 404 height 17
drag, startPoint x: 933, startPoint y: 406, endPoint x: 821, endPoint y: 412, distance: 112.2
click at [824, 412] on div "Kathy Mann 610-772-1341 ×" at bounding box center [1031, 399] width 415 height 42
click at [435, 99] on button "Line Height" at bounding box center [452, 101] width 34 height 34
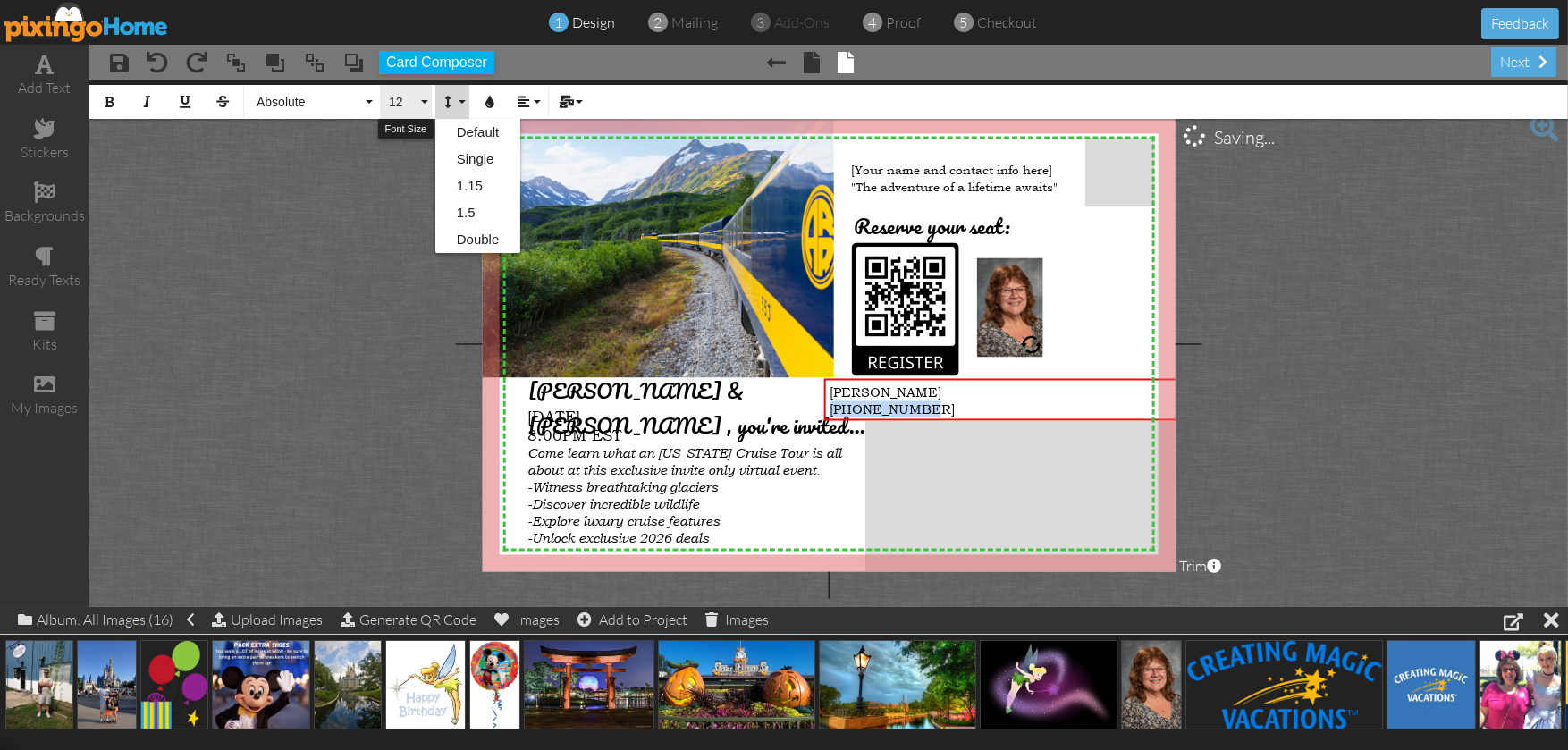
click at [425, 106] on button "12" at bounding box center [405, 101] width 52 height 34
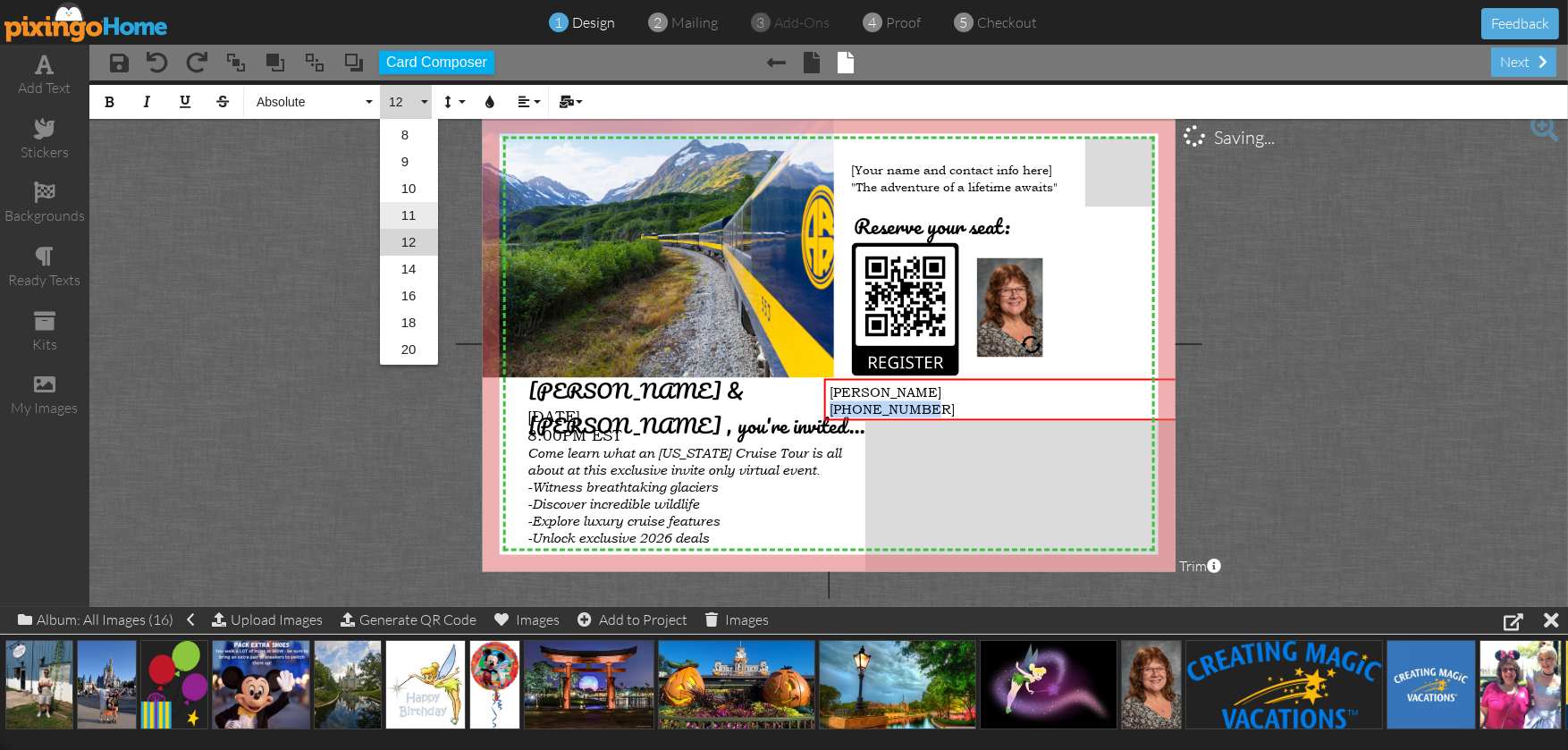
click at [413, 211] on link "11" at bounding box center [409, 214] width 58 height 26
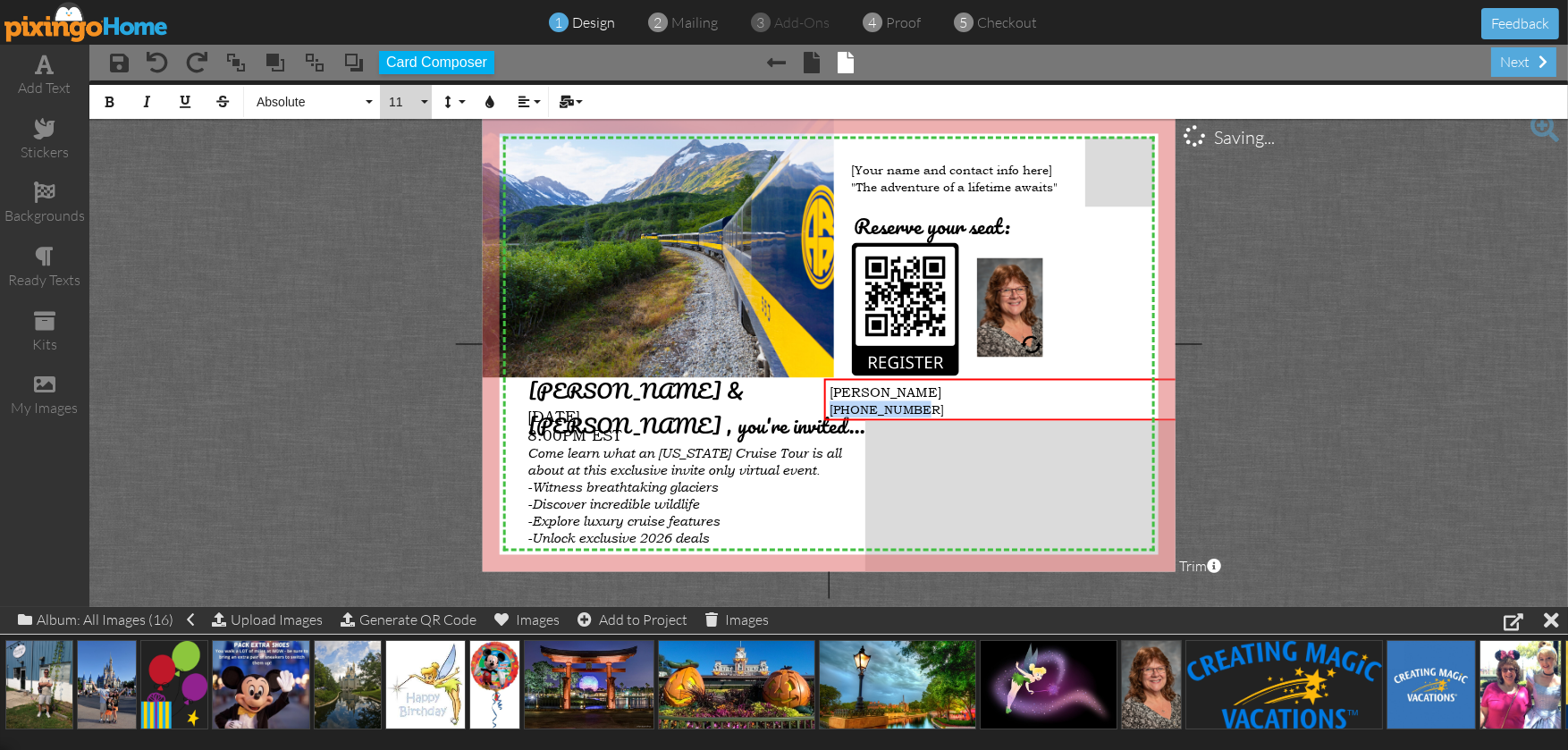
click at [423, 107] on button "11" at bounding box center [405, 101] width 52 height 34
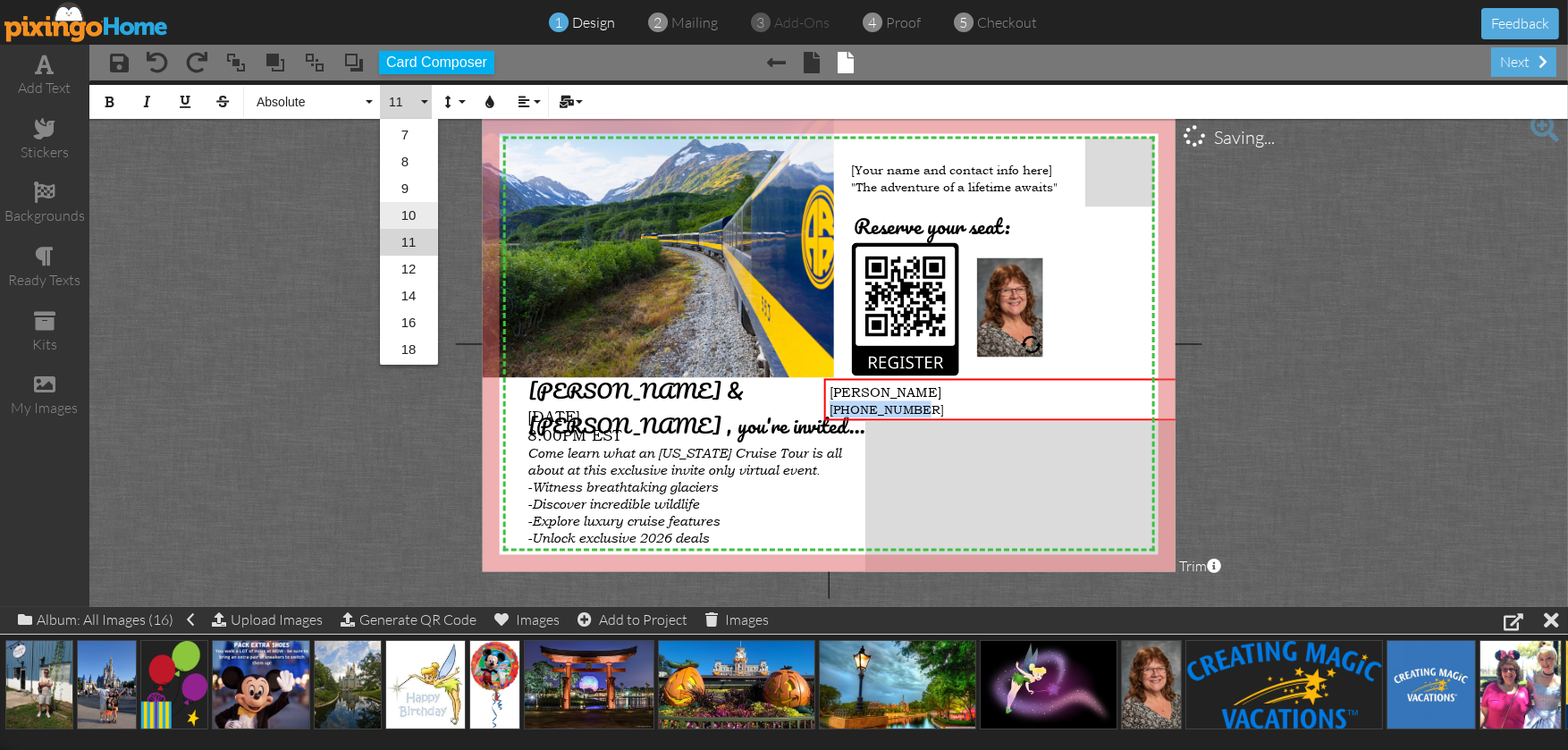
click at [419, 205] on link "10" at bounding box center [409, 214] width 58 height 26
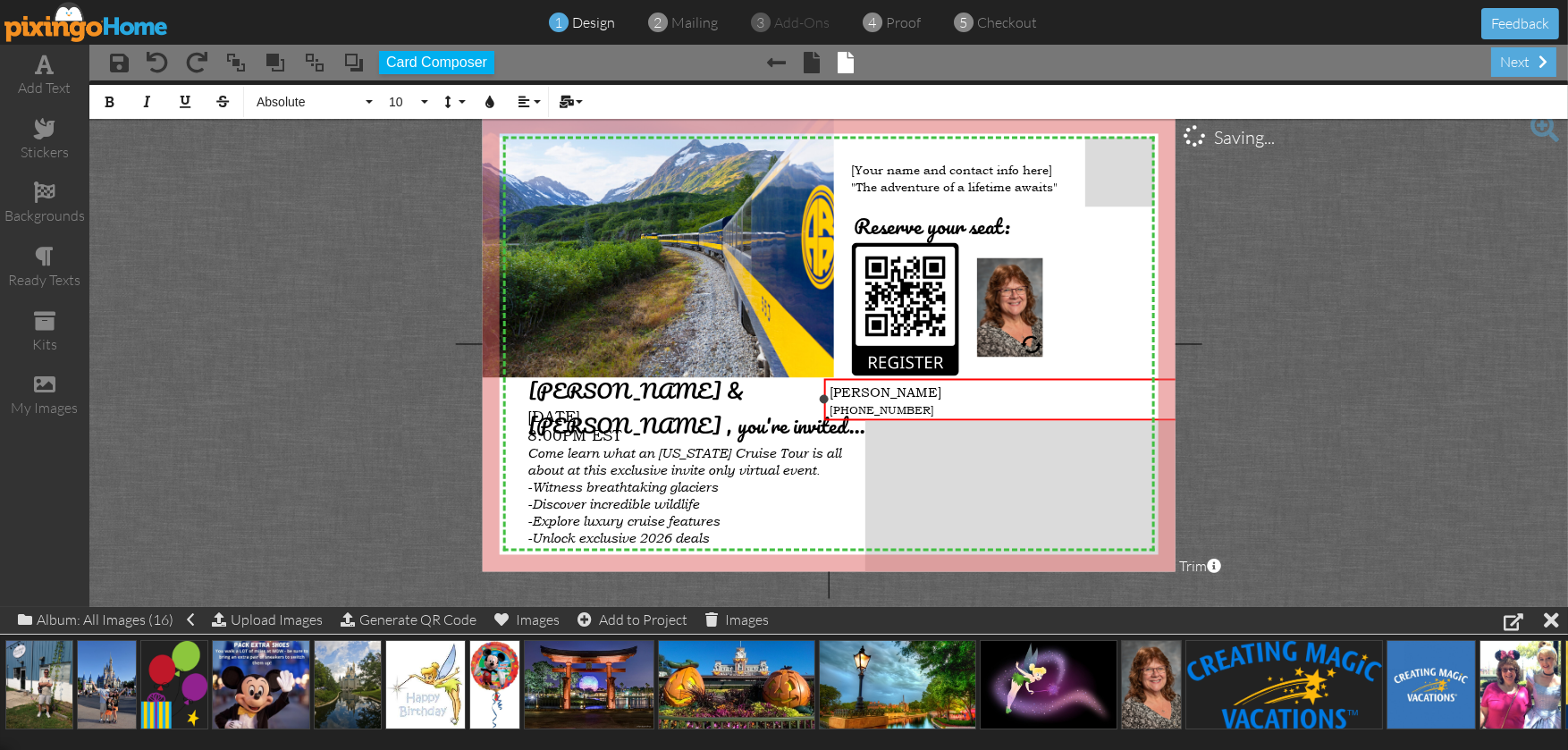
click at [916, 386] on div "[PERSON_NAME]" at bounding box center [1031, 391] width 404 height 17
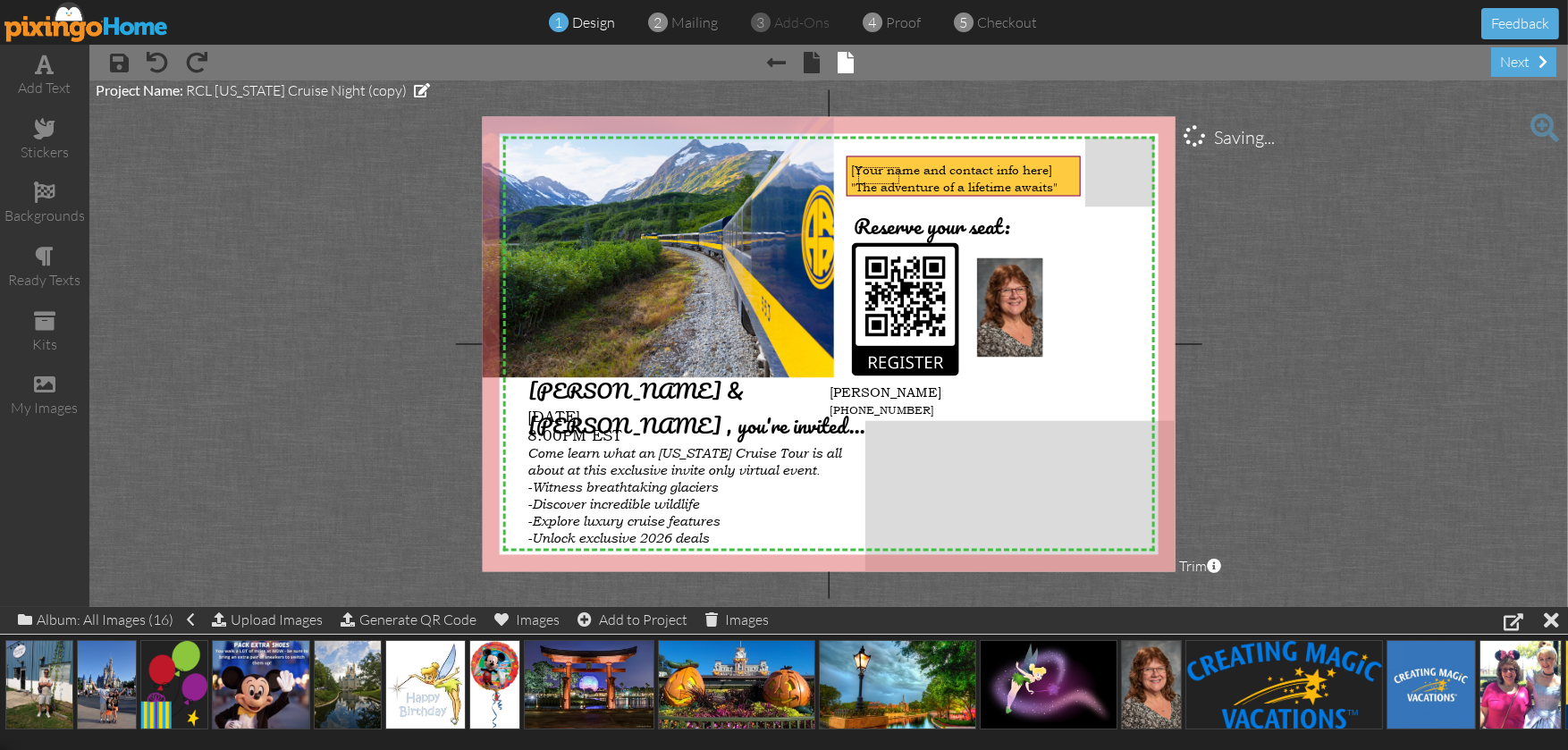
drag, startPoint x: 858, startPoint y: 184, endPoint x: 900, endPoint y: 167, distance: 45.3
click at [900, 167] on div "[Your name and contact info here] "The adventure of a lifetime awaits"" at bounding box center [963, 178] width 235 height 45
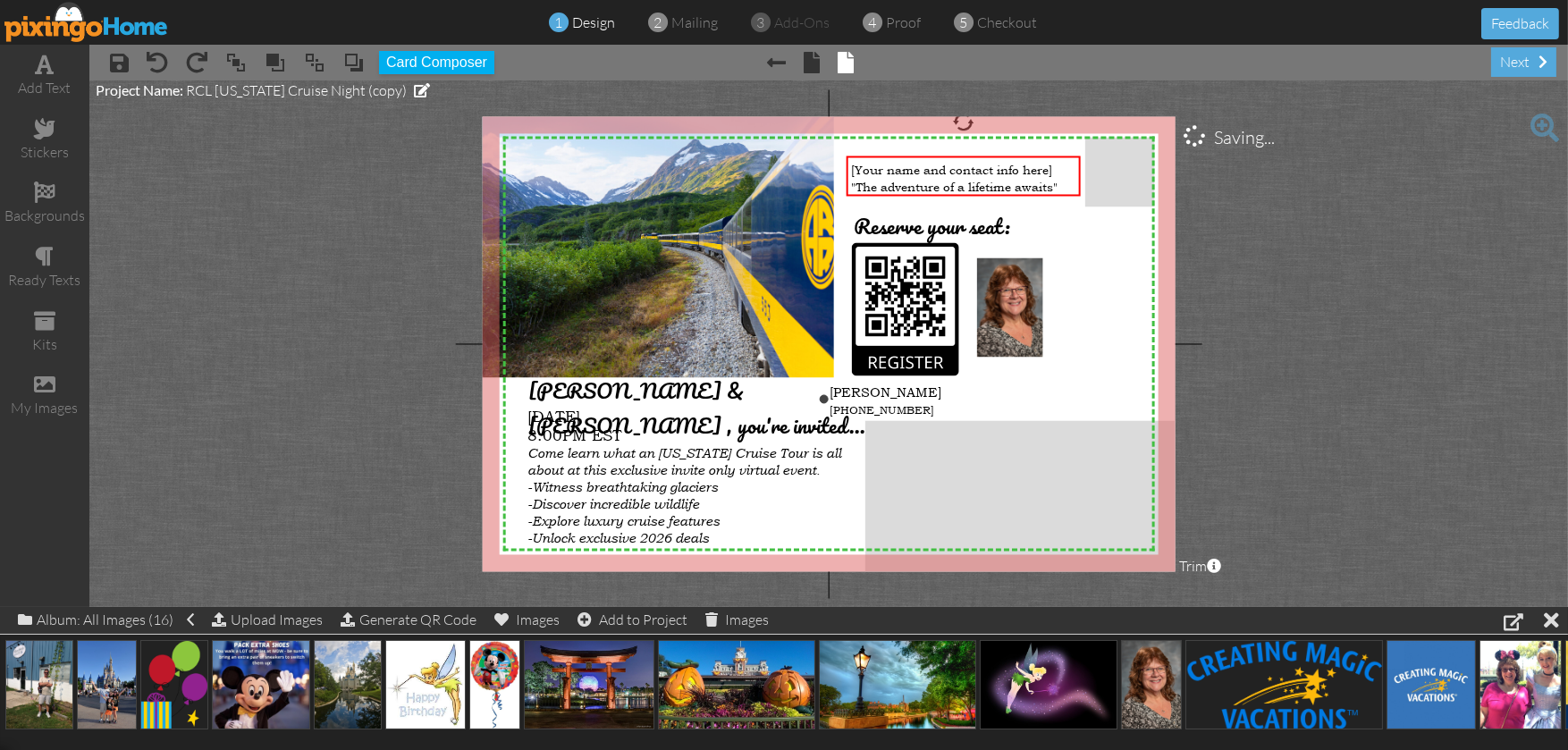
click at [903, 412] on div "[PHONE_NUMBER]" at bounding box center [1031, 409] width 404 height 17
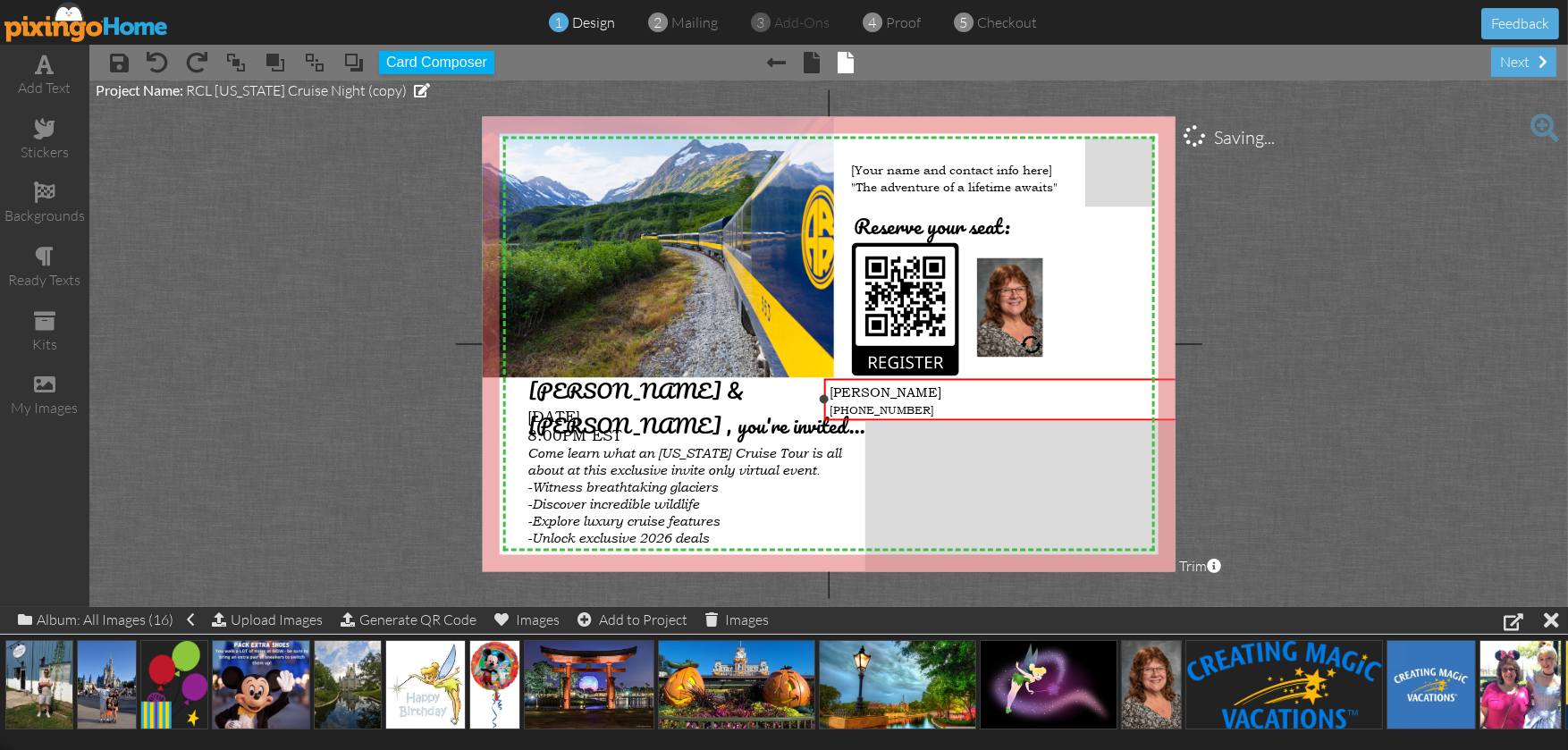
click at [903, 412] on div "[PHONE_NUMBER]" at bounding box center [1031, 409] width 404 height 17
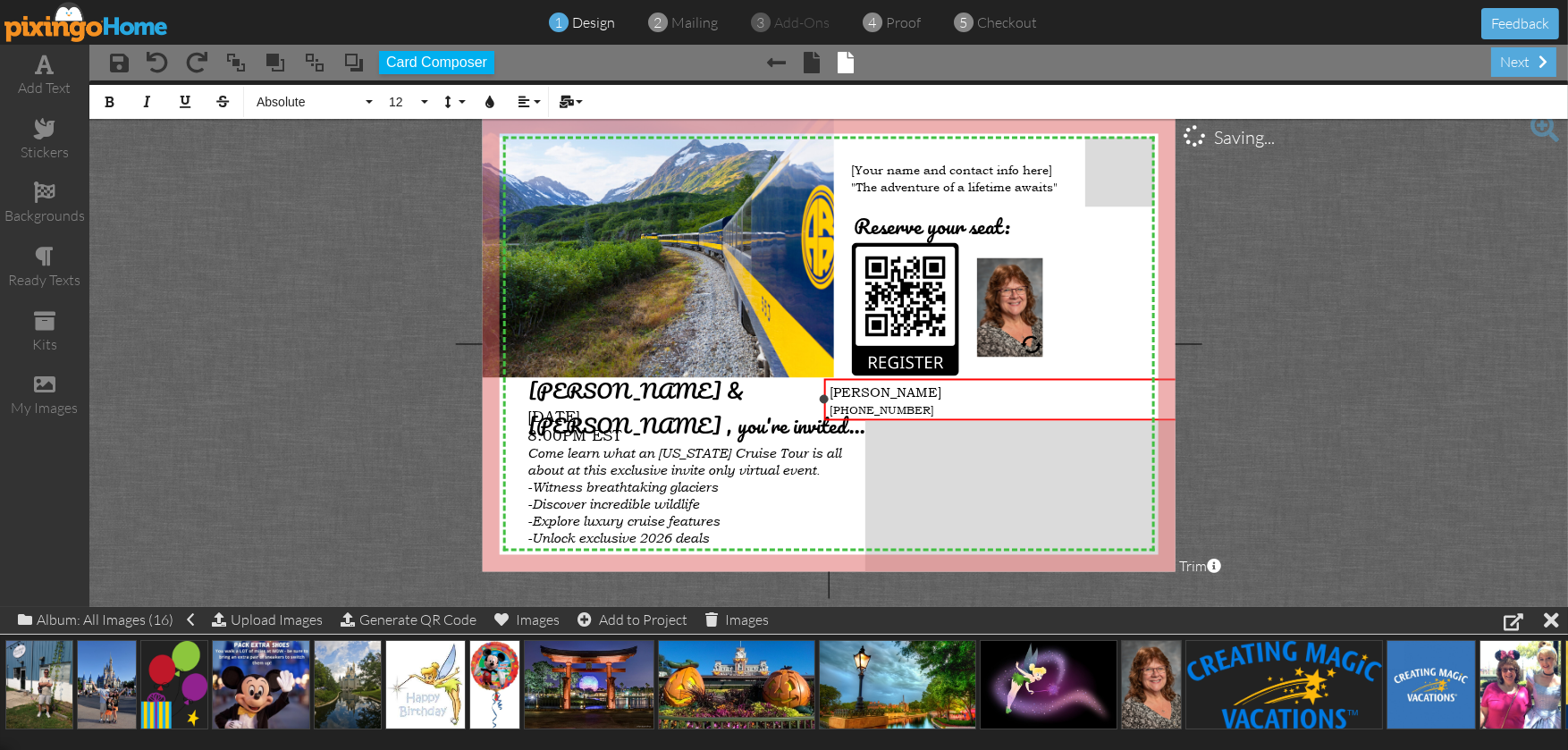
click at [915, 402] on div "[PHONE_NUMBER]" at bounding box center [1031, 409] width 404 height 17
click at [908, 409] on span "610-772-1341"The adventure of a lifetime awaits"" at bounding box center [977, 411] width 295 height 15
click at [1101, 406] on div "610-772-1341"The adventure of a lifetime awaits"" at bounding box center [1031, 409] width 404 height 17
click at [881, 411] on span "610-772-1341"The adventure of a lifetime awaits"" at bounding box center [977, 411] width 295 height 15
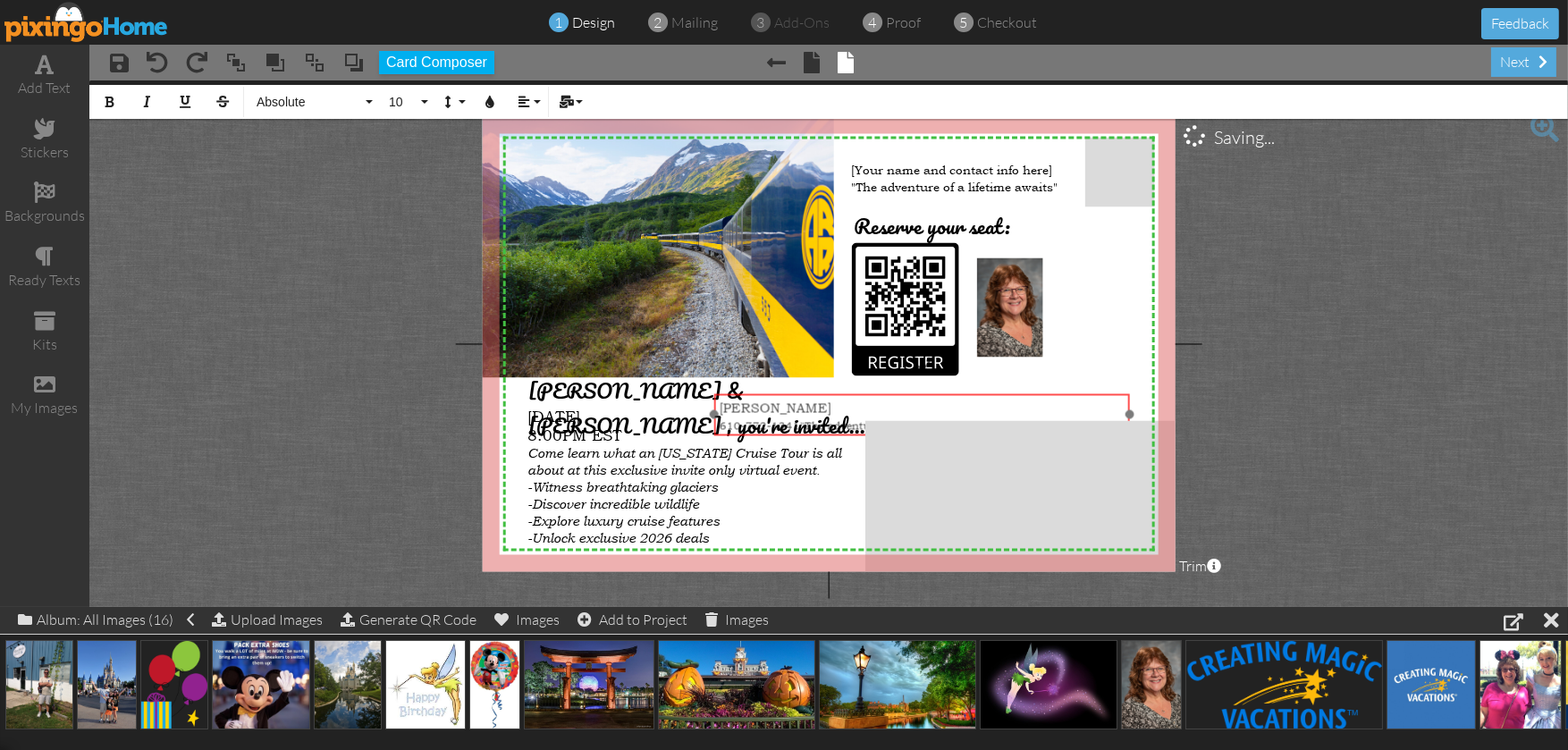
drag, startPoint x: 926, startPoint y: 373, endPoint x: 808, endPoint y: 399, distance: 120.8
click at [808, 399] on div at bounding box center [922, 414] width 424 height 51
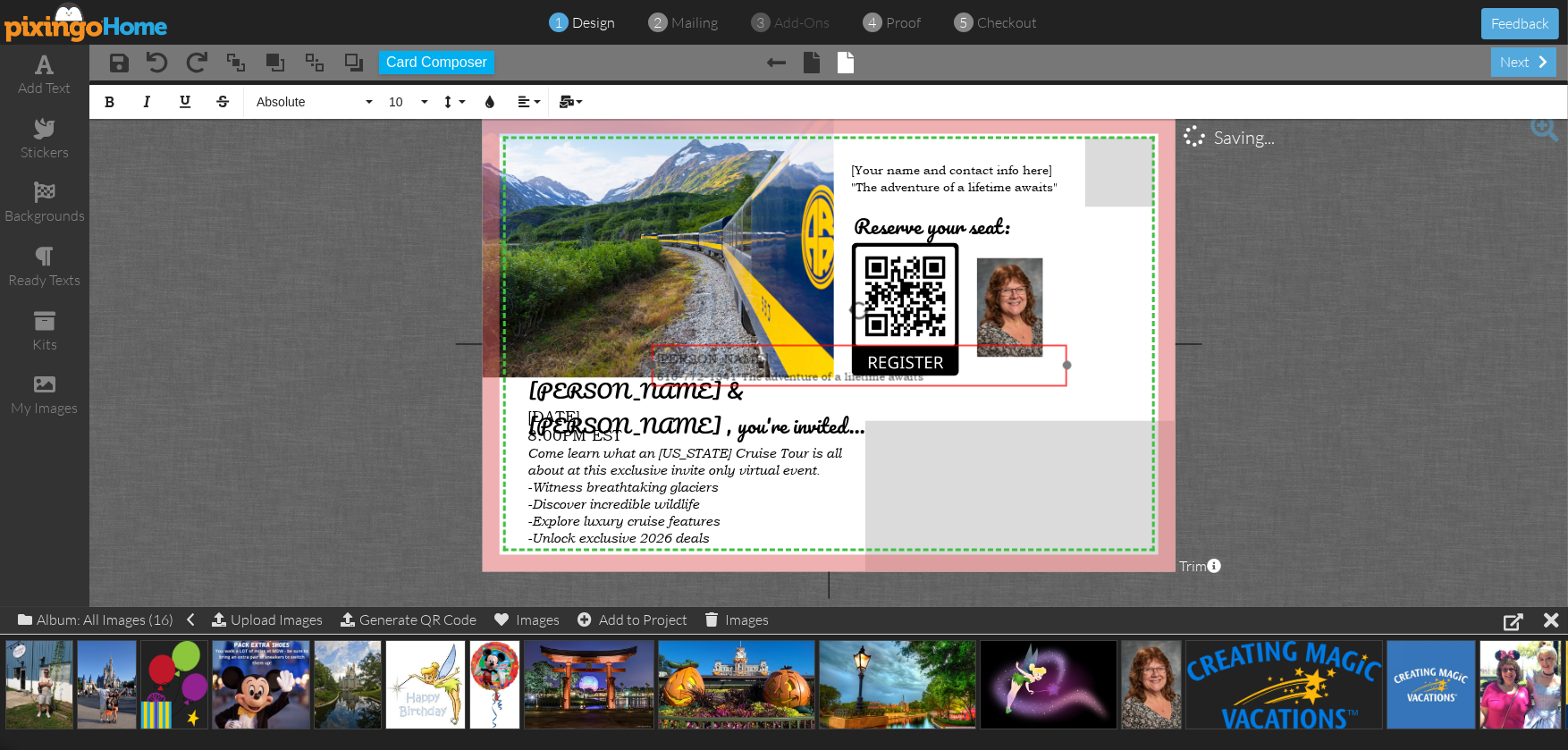
drag, startPoint x: 958, startPoint y: 403, endPoint x: 904, endPoint y: 344, distance: 80.0
click at [904, 344] on div "Kathy Mann 610-772- ​ ​ 1341"The adventure of a lifetime awaits"" at bounding box center [859, 366] width 415 height 45
drag, startPoint x: 1064, startPoint y: 363, endPoint x: 1044, endPoint y: 383, distance: 28.3
click at [1044, 383] on div "Kathy Mann 610-772-1341"The adventure of a lifetime awaits" ×" at bounding box center [849, 365] width 395 height 42
drag, startPoint x: 821, startPoint y: 391, endPoint x: 839, endPoint y: 383, distance: 19.7
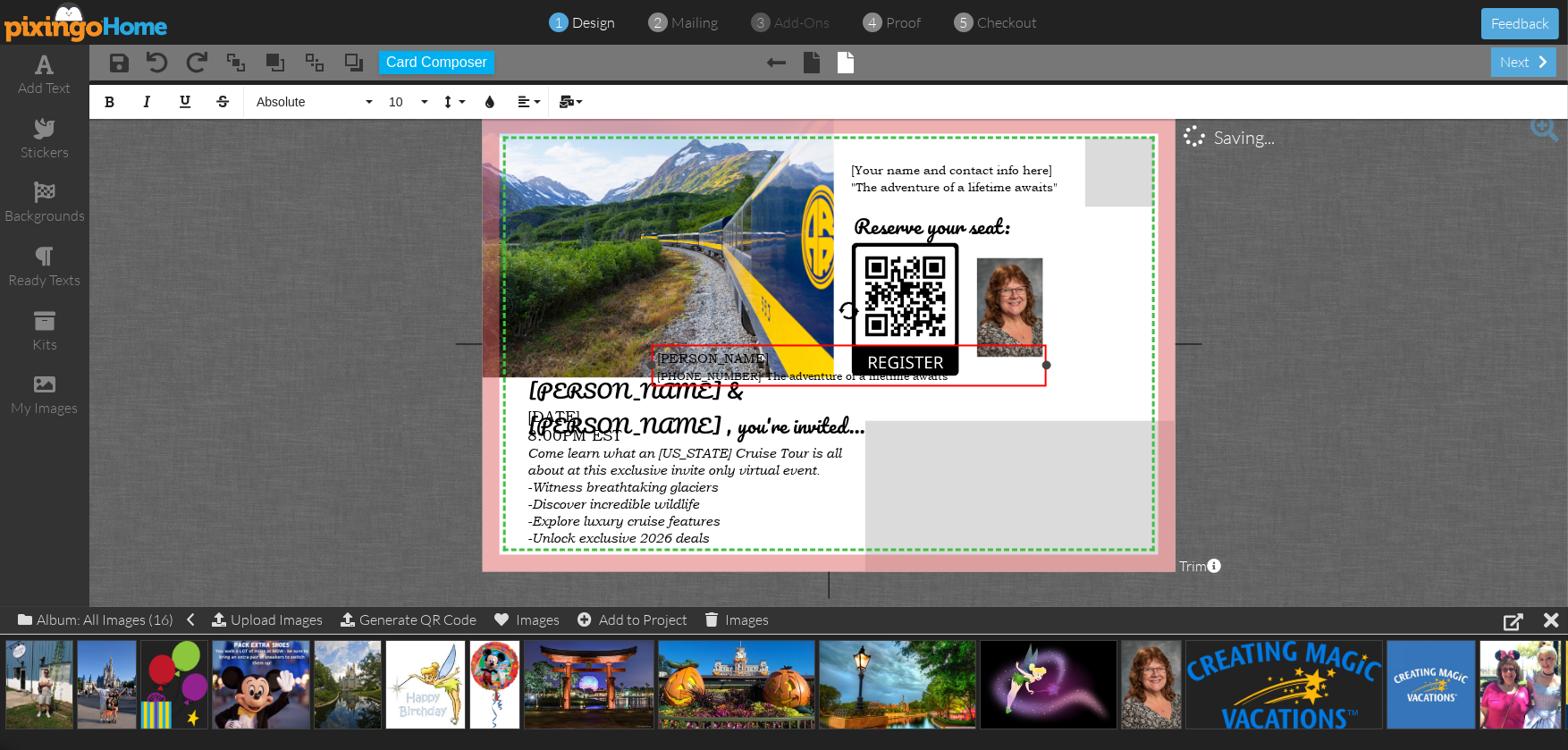
click at [832, 387] on div "X X X X X X X X X X X X X X X X X X X X X X X X X X X X X X X X X X X X X X X X…" at bounding box center [829, 343] width 693 height 454
click at [836, 347] on div "[PERSON_NAME]" at bounding box center [859, 354] width 383 height 17
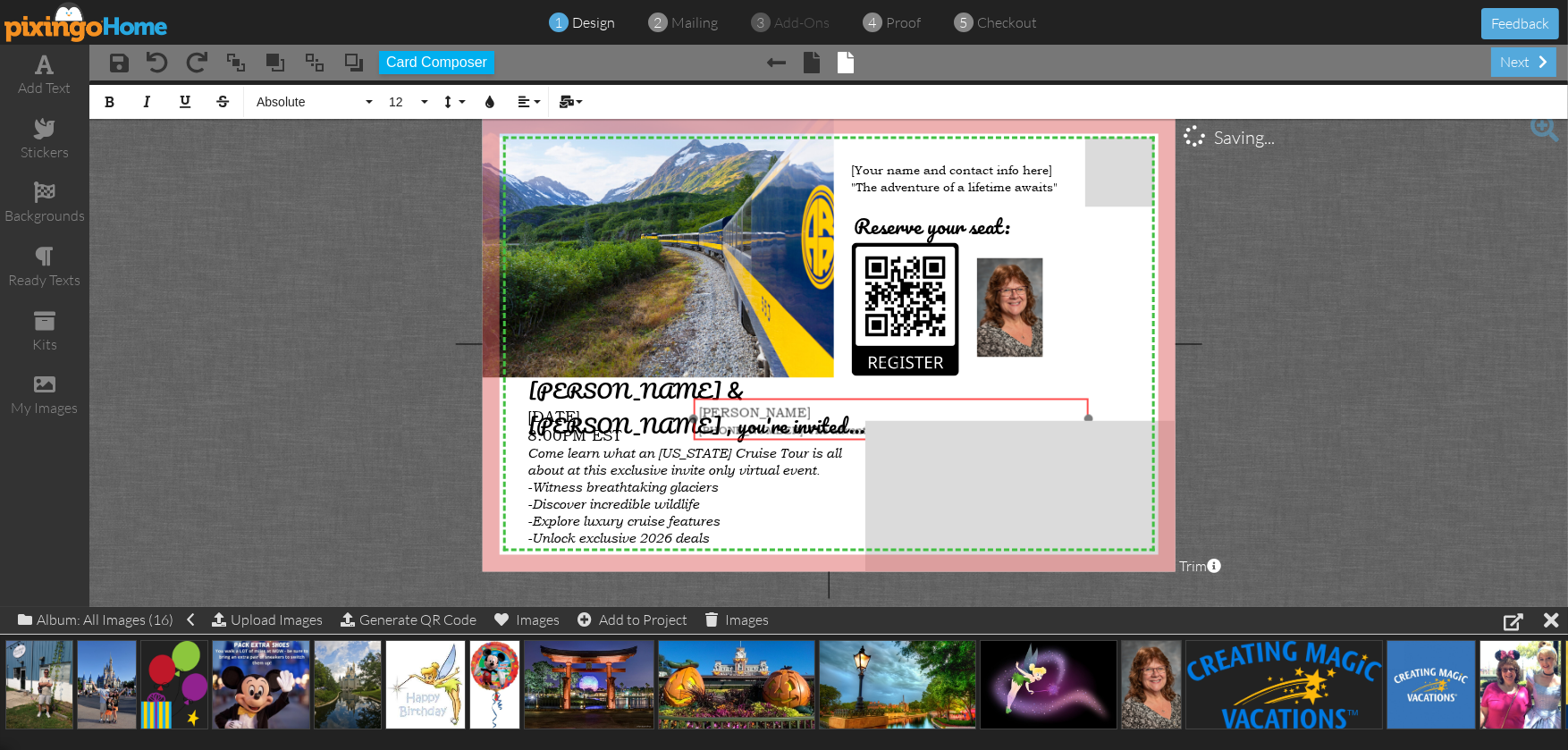
drag, startPoint x: 827, startPoint y: 336, endPoint x: 858, endPoint y: 393, distance: 64.9
click at [858, 393] on div at bounding box center [891, 419] width 404 height 51
click at [868, 411] on span "610-772-1341"The adventure of a lifetime awaits"" at bounding box center [885, 422] width 373 height 31
click at [792, 415] on div "Kathy Mann - 610-772-1341" at bounding box center [891, 411] width 383 height 17
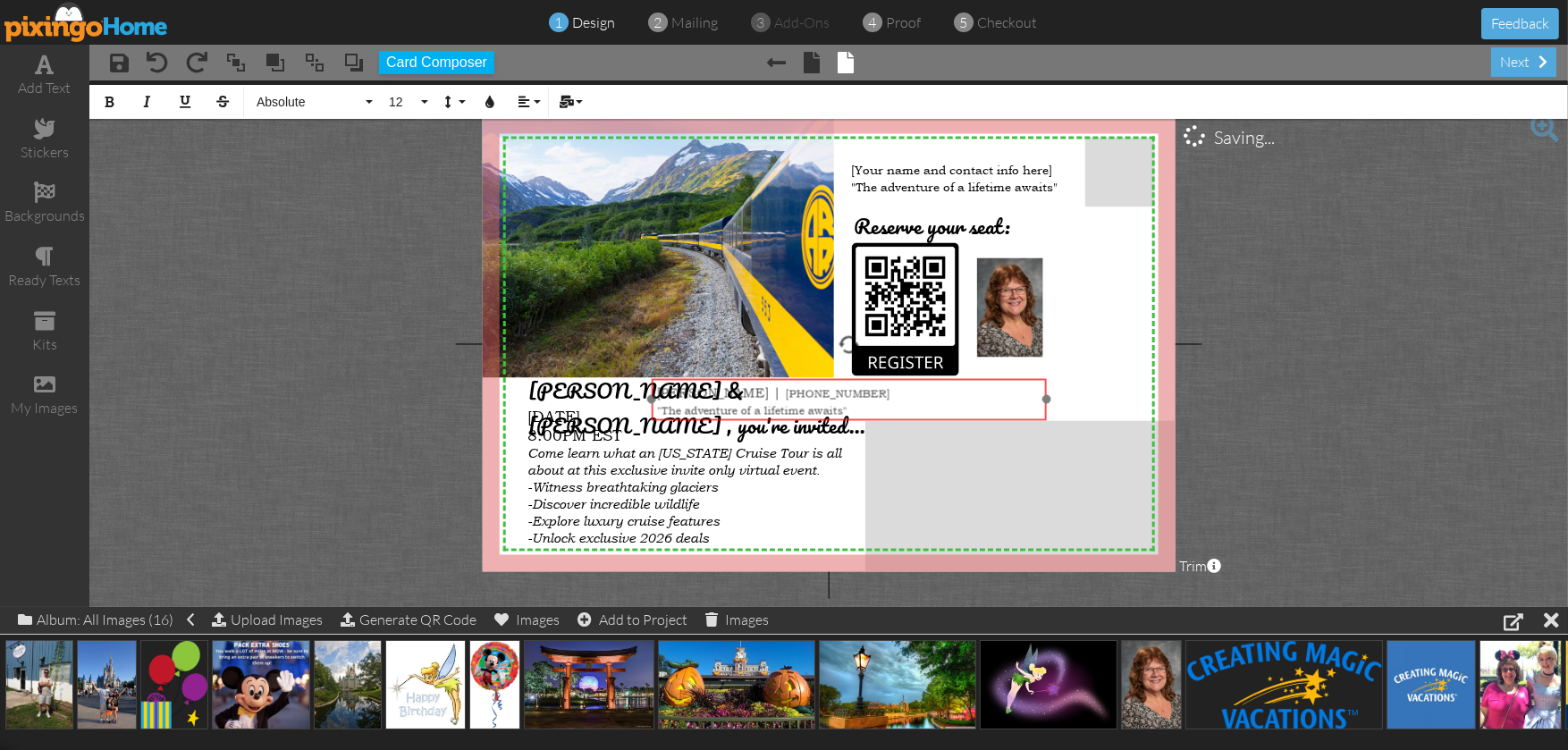
drag, startPoint x: 853, startPoint y: 396, endPoint x: 811, endPoint y: 377, distance: 46.1
click at [811, 377] on div at bounding box center [849, 399] width 404 height 51
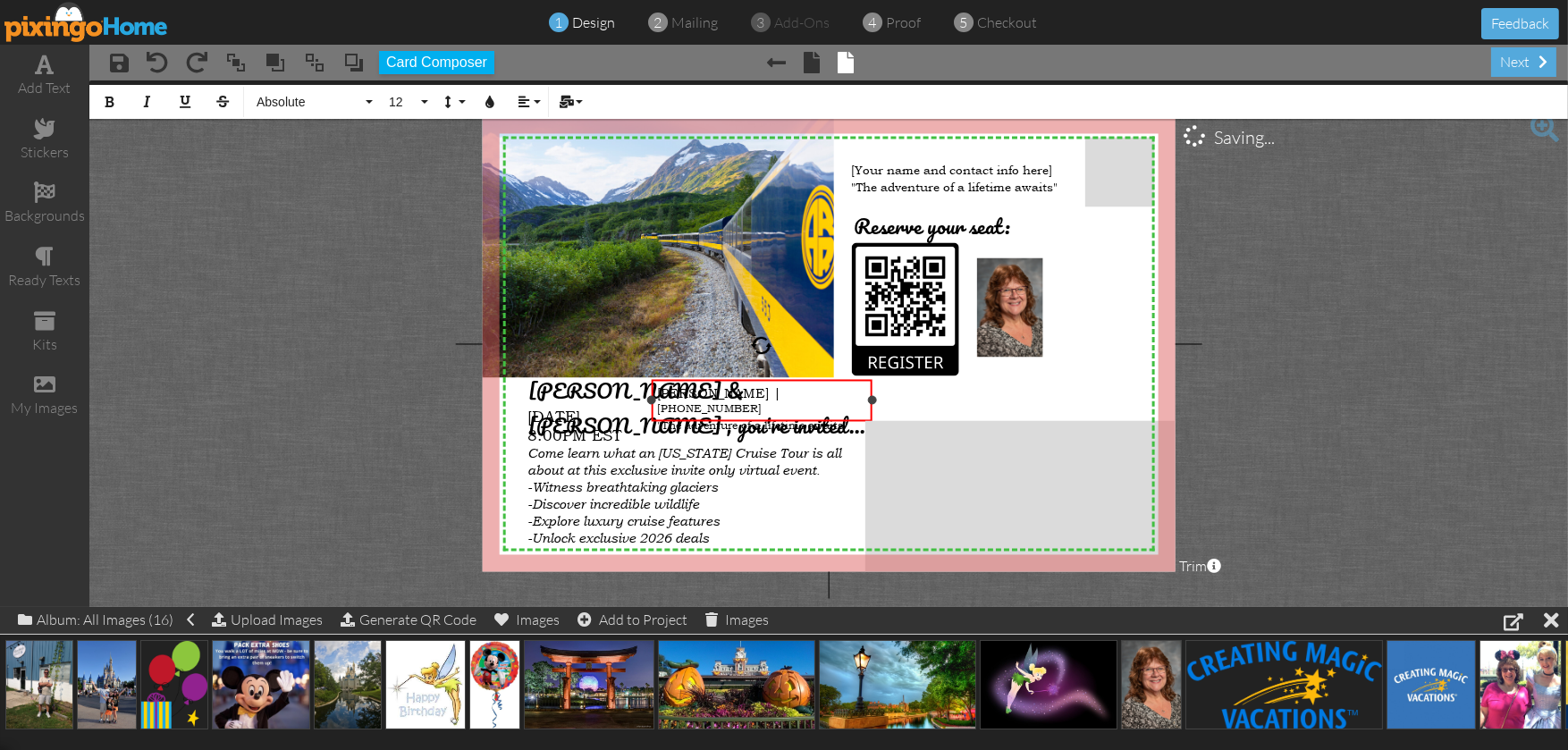
drag, startPoint x: 1044, startPoint y: 397, endPoint x: 869, endPoint y: 409, distance: 175.4
click at [869, 409] on div "Kathy Mann | 610-772-1341 "The adventure of a lifetime awaits" ×" at bounding box center [762, 400] width 221 height 42
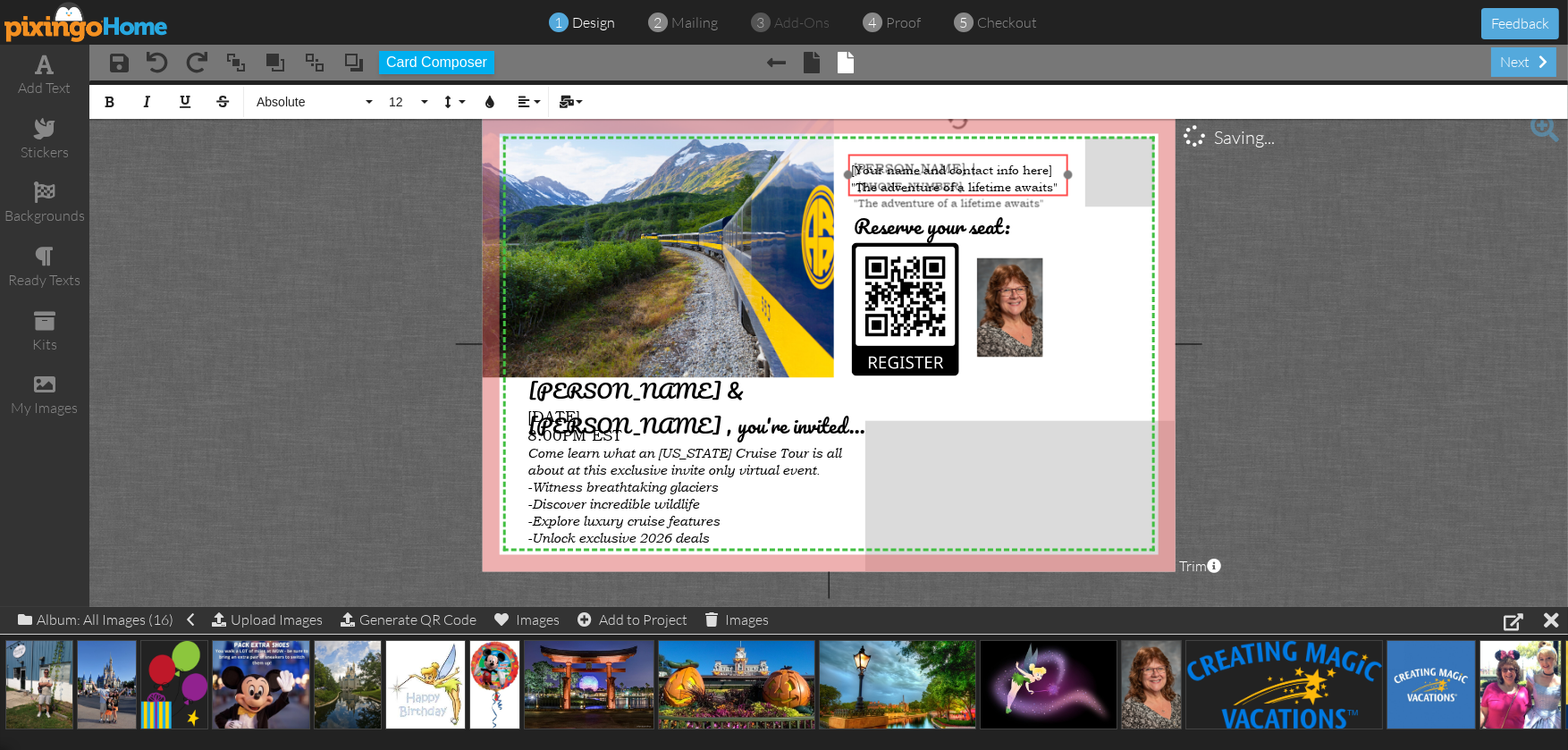
drag, startPoint x: 832, startPoint y: 380, endPoint x: 1029, endPoint y: 154, distance: 299.8
click at [1029, 154] on div "Kathy Mann | ​ ​ 610-772-1341 "The adventure of a lifetime awaits"" at bounding box center [957, 184] width 220 height 62
drag, startPoint x: 1029, startPoint y: 154, endPoint x: 980, endPoint y: 189, distance: 60.2
click at [982, 191] on div "Kathy Mann | 610-772-1341 "The adventure of a lifetime awaits"" at bounding box center [957, 182] width 220 height 59
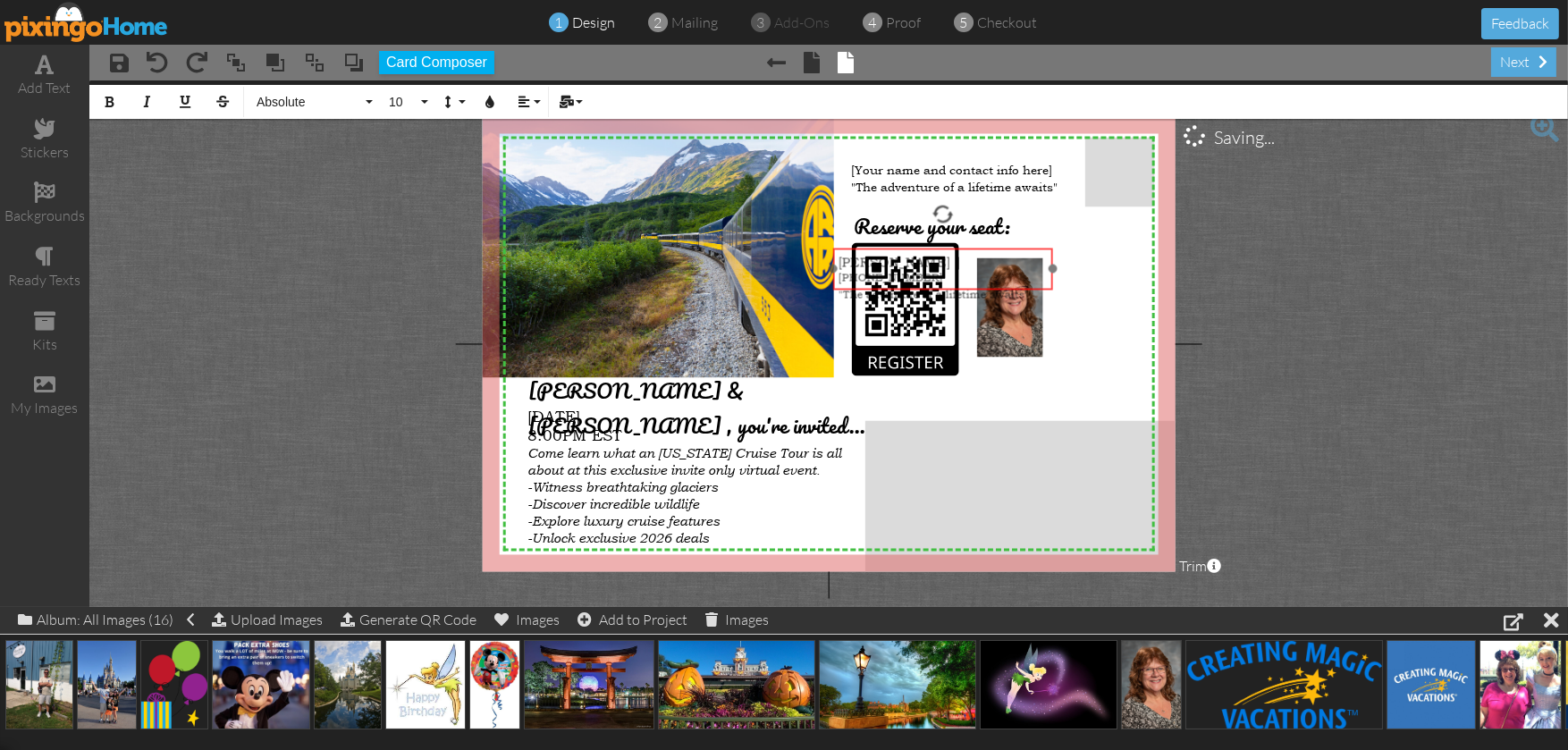
drag, startPoint x: 950, startPoint y: 154, endPoint x: 935, endPoint y: 269, distance: 116.0
click at [935, 269] on div "Kathy Mann | 610-772-1341 "The adventure of a lifet ​ ​ ime awaits"" at bounding box center [943, 276] width 220 height 59
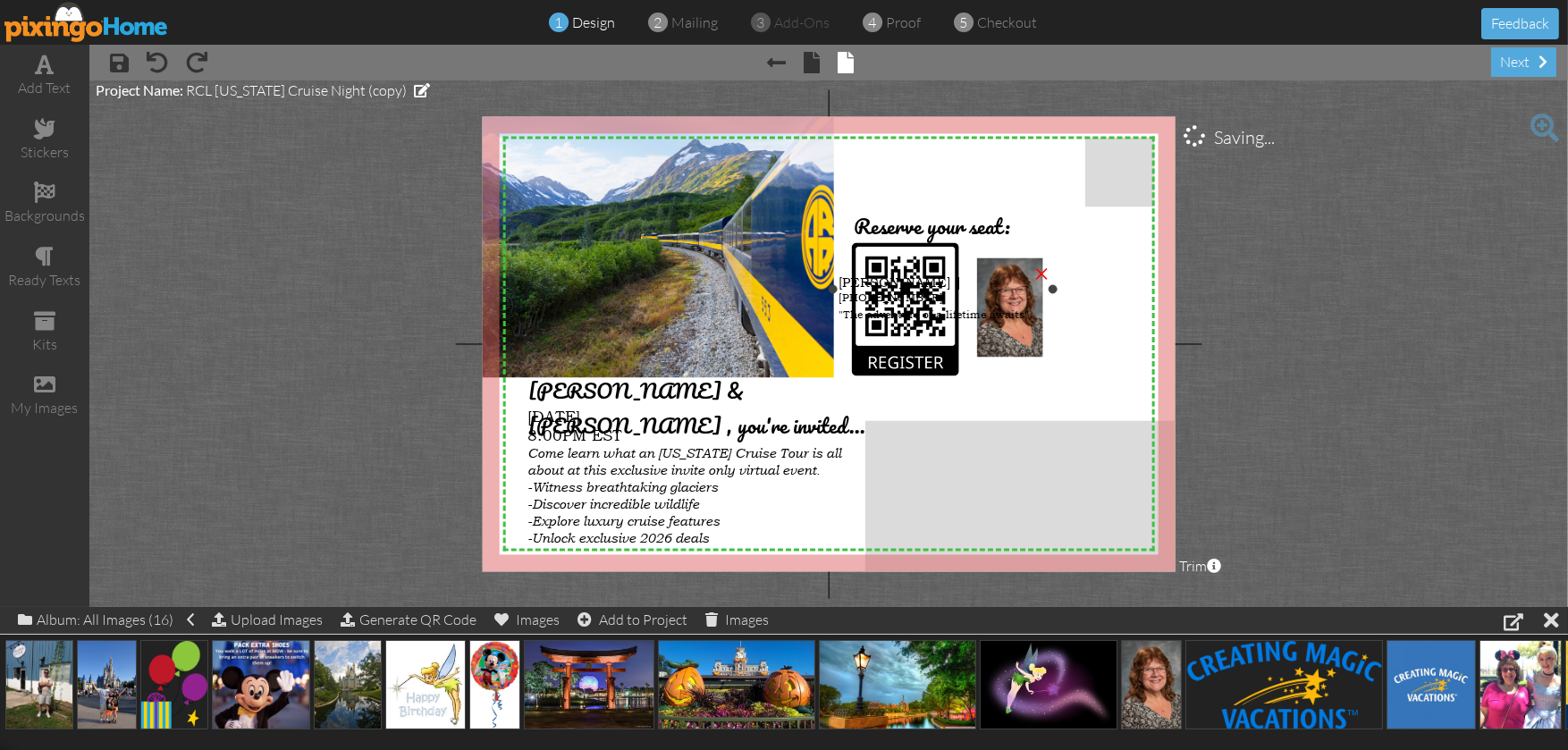
click at [979, 275] on div "Kathy Mann | 610-772-1341" at bounding box center [943, 289] width 208 height 31
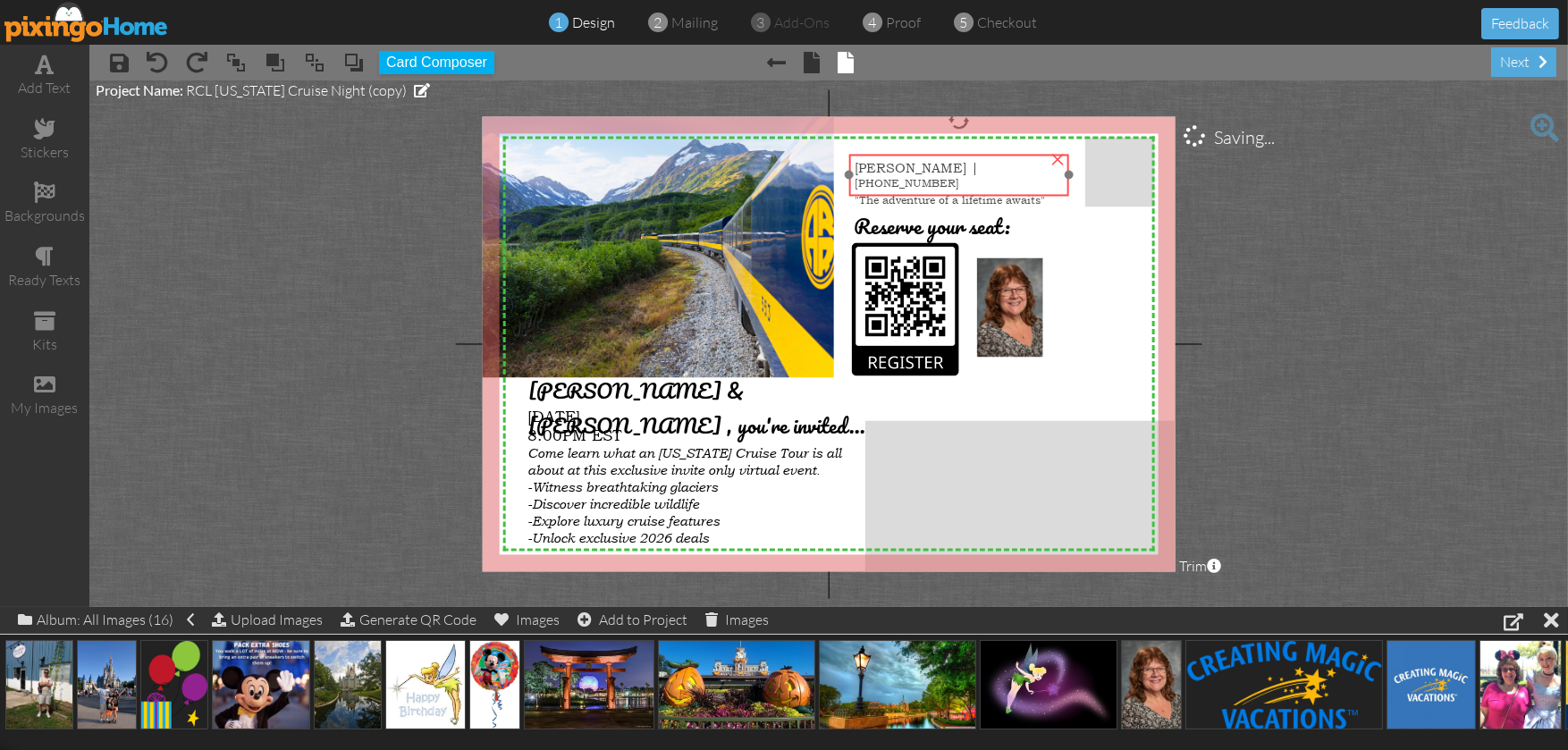
drag, startPoint x: 961, startPoint y: 269, endPoint x: 977, endPoint y: 154, distance: 116.1
click at [977, 154] on div "Kathy Mann | 610-772-1341 "The adventure of a lifetime awaits"" at bounding box center [958, 182] width 220 height 59
click at [941, 168] on span "Kathy Mann |" at bounding box center [916, 167] width 124 height 17
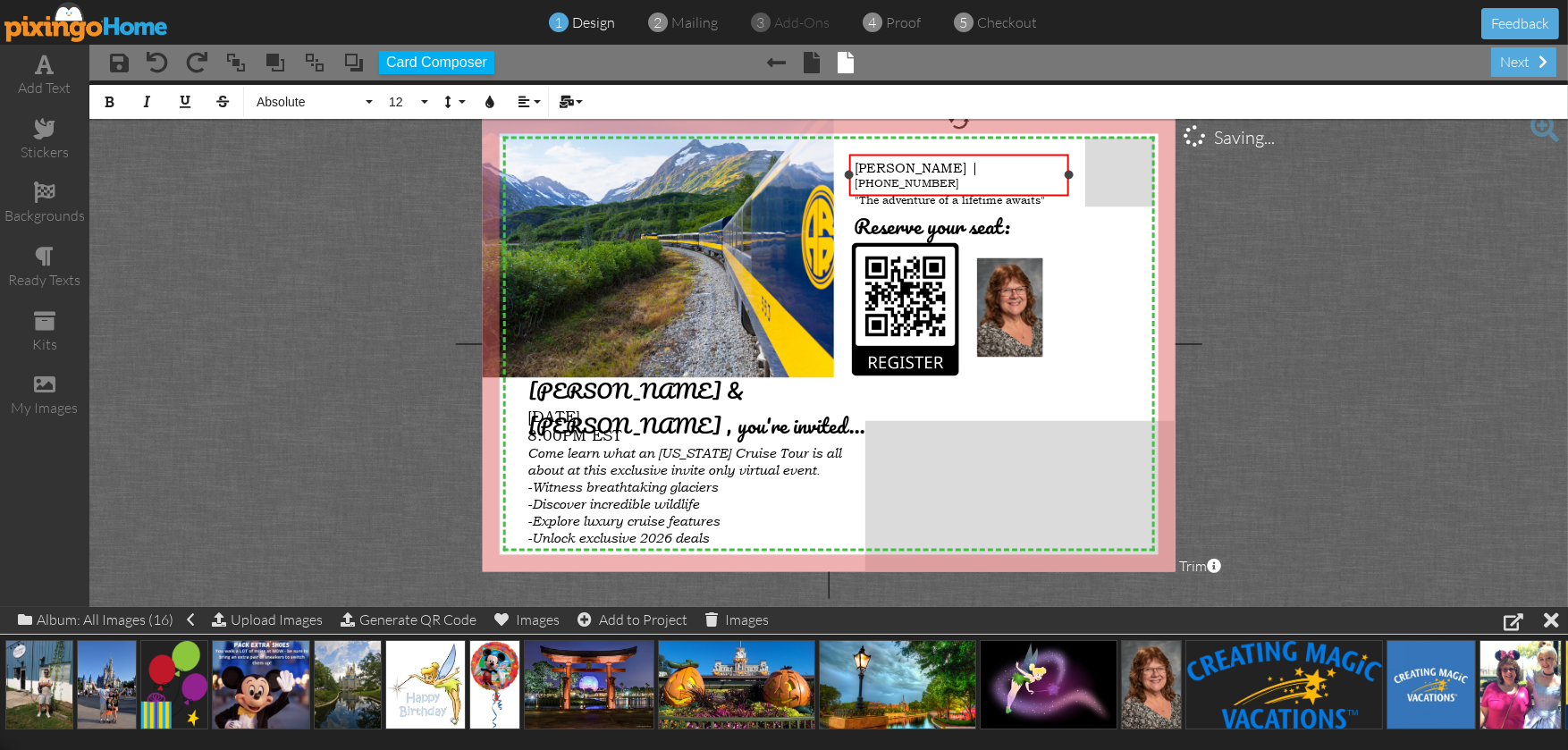
drag, startPoint x: 936, startPoint y: 162, endPoint x: 947, endPoint y: 167, distance: 12.1
click at [947, 167] on span "Kathy Mann |" at bounding box center [916, 167] width 124 height 17
click at [943, 165] on span "Kathy Mann |" at bounding box center [916, 167] width 124 height 17
click at [102, 104] on button "Bold" at bounding box center [110, 101] width 34 height 34
click at [1233, 230] on project-studio-wrapper "X X X X X X X X X X X X X X X X X X X X X X X X X X X X X X X X X X X X X X X X…" at bounding box center [829, 343] width 1479 height 526
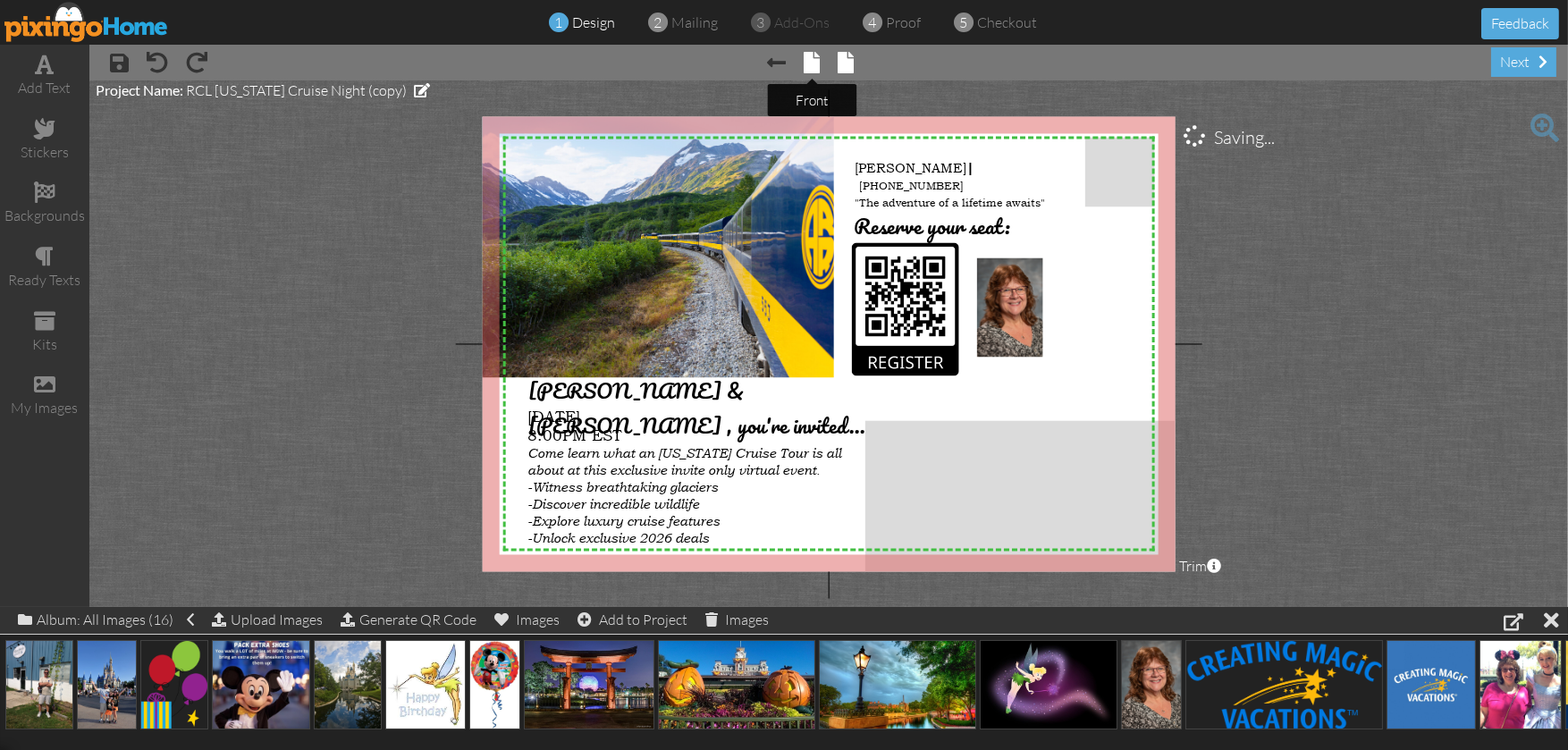
click at [814, 67] on span at bounding box center [812, 63] width 16 height 22
click at [813, 66] on span at bounding box center [812, 63] width 16 height 22
click at [841, 62] on span at bounding box center [847, 63] width 16 height 22
click at [841, 61] on span at bounding box center [847, 63] width 16 height 22
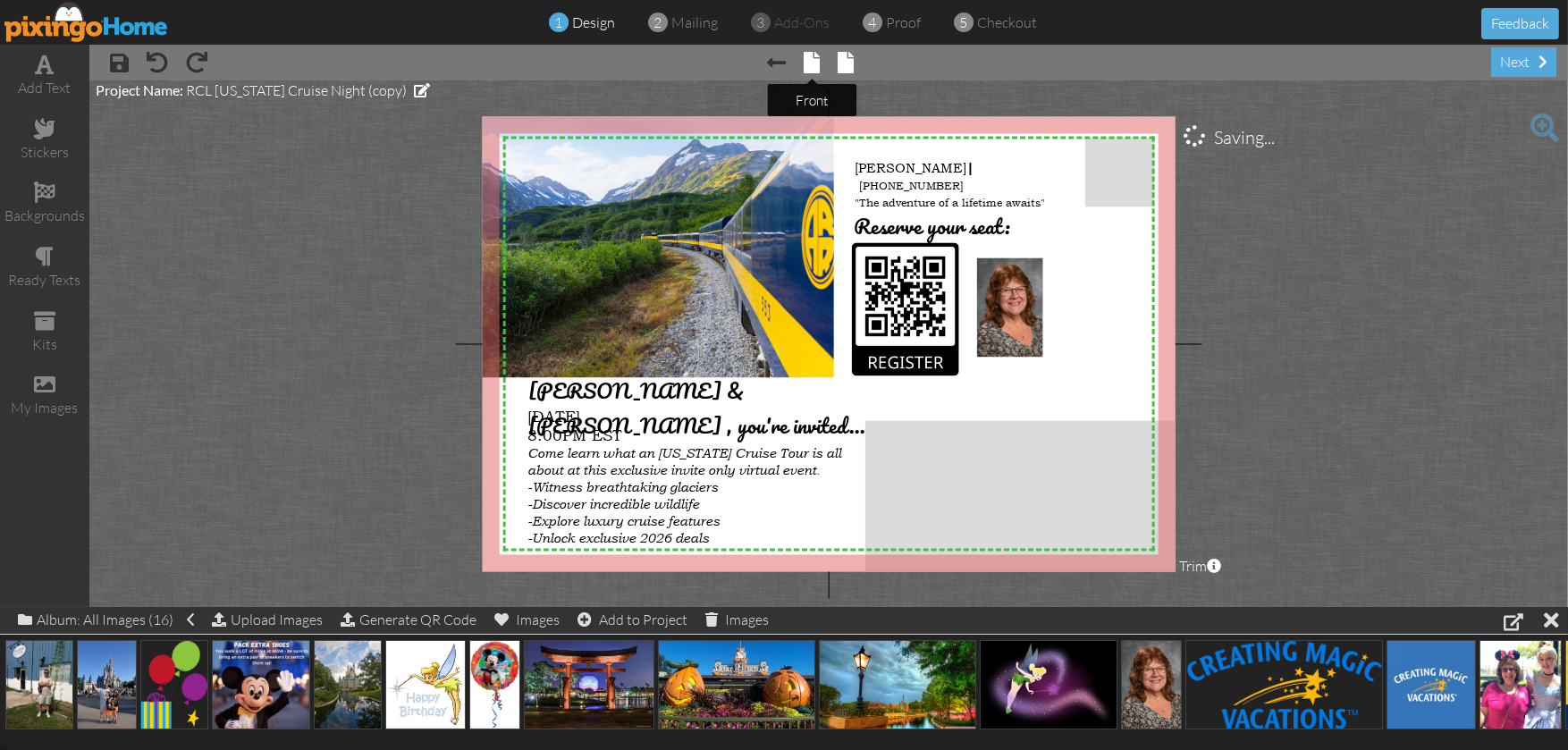
click at [804, 61] on span at bounding box center [812, 63] width 16 height 22
click at [768, 65] on span at bounding box center [777, 63] width 19 height 22
click at [801, 62] on span "× front" at bounding box center [803, 61] width 34 height 28
click at [805, 65] on span at bounding box center [812, 63] width 16 height 22
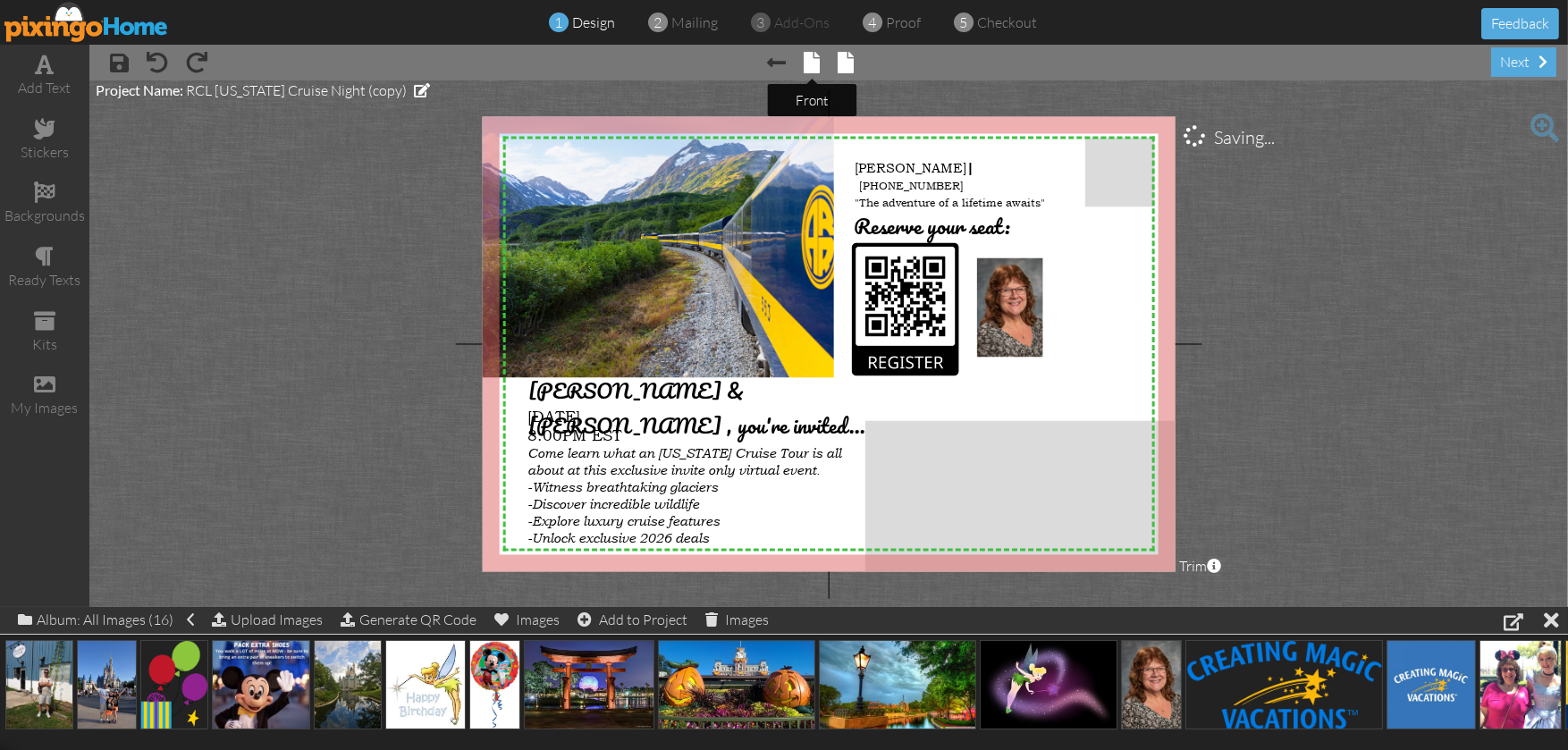
click at [806, 65] on span at bounding box center [812, 63] width 16 height 22
click at [805, 65] on span at bounding box center [812, 63] width 16 height 22
click at [779, 67] on span at bounding box center [777, 63] width 19 height 22
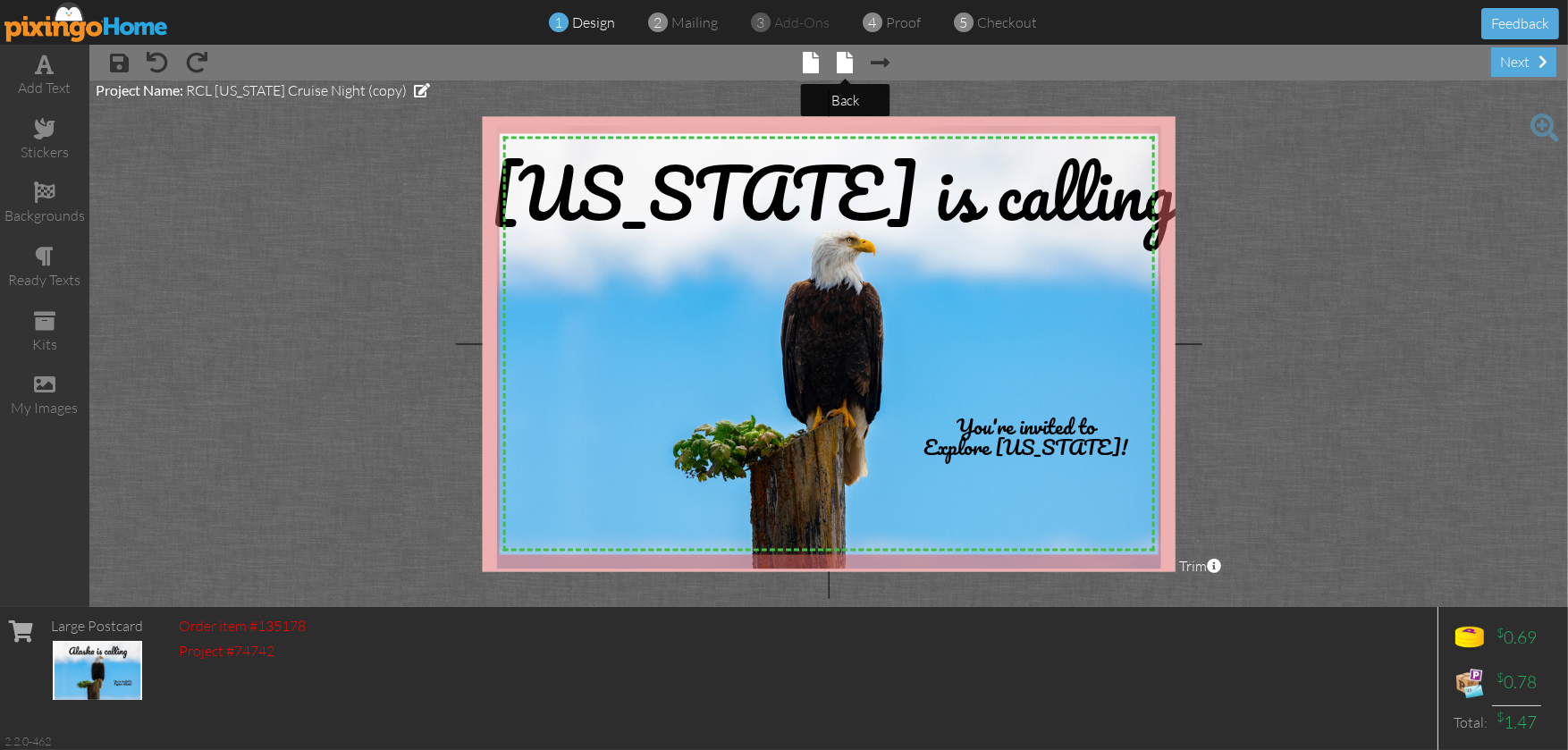
click at [845, 58] on span at bounding box center [846, 63] width 16 height 22
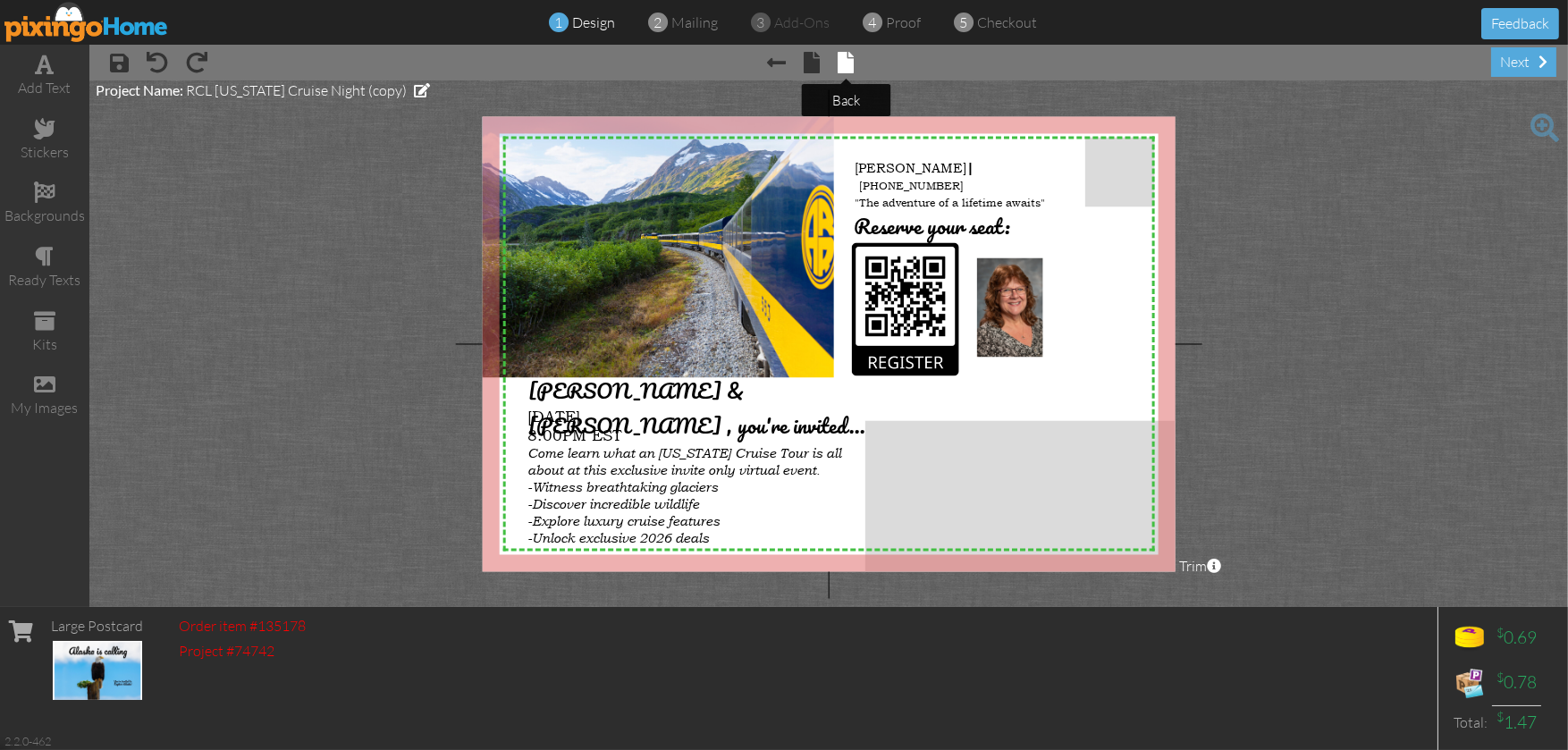
click at [844, 65] on span at bounding box center [847, 63] width 16 height 22
click at [1519, 65] on div "next" at bounding box center [1522, 62] width 65 height 29
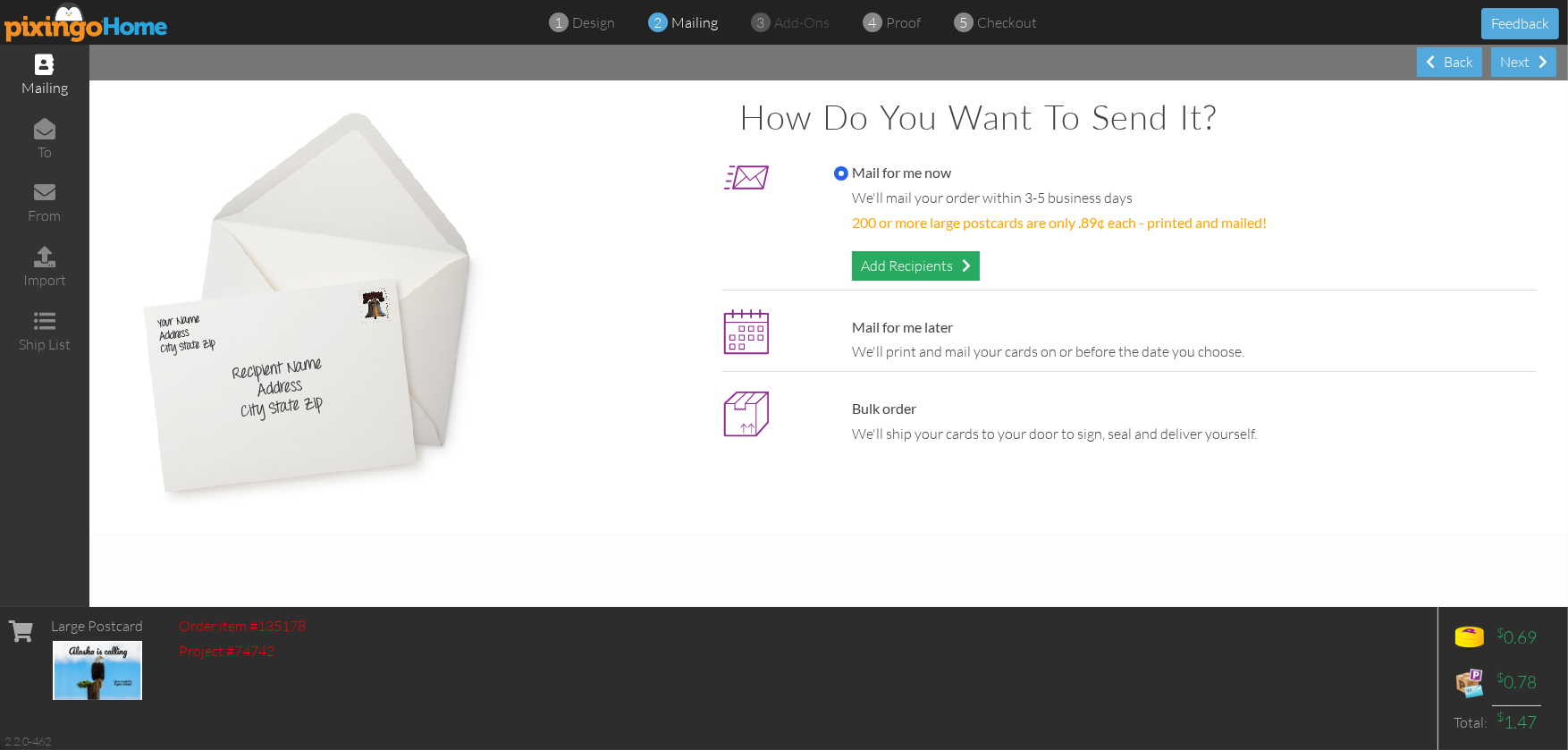
click at [936, 259] on div "Add Recipients" at bounding box center [915, 266] width 128 height 29
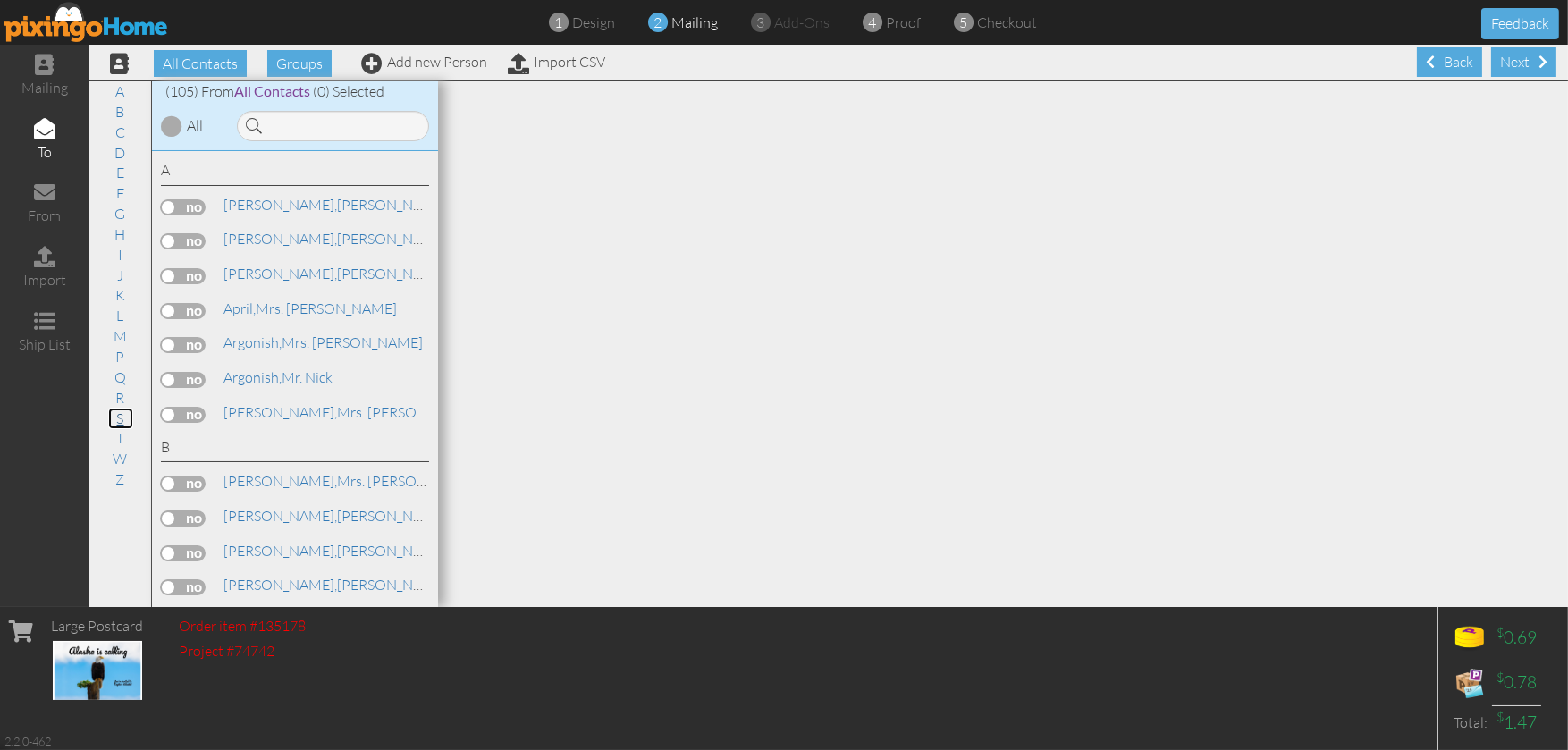
click at [122, 413] on link "S" at bounding box center [120, 419] width 25 height 22
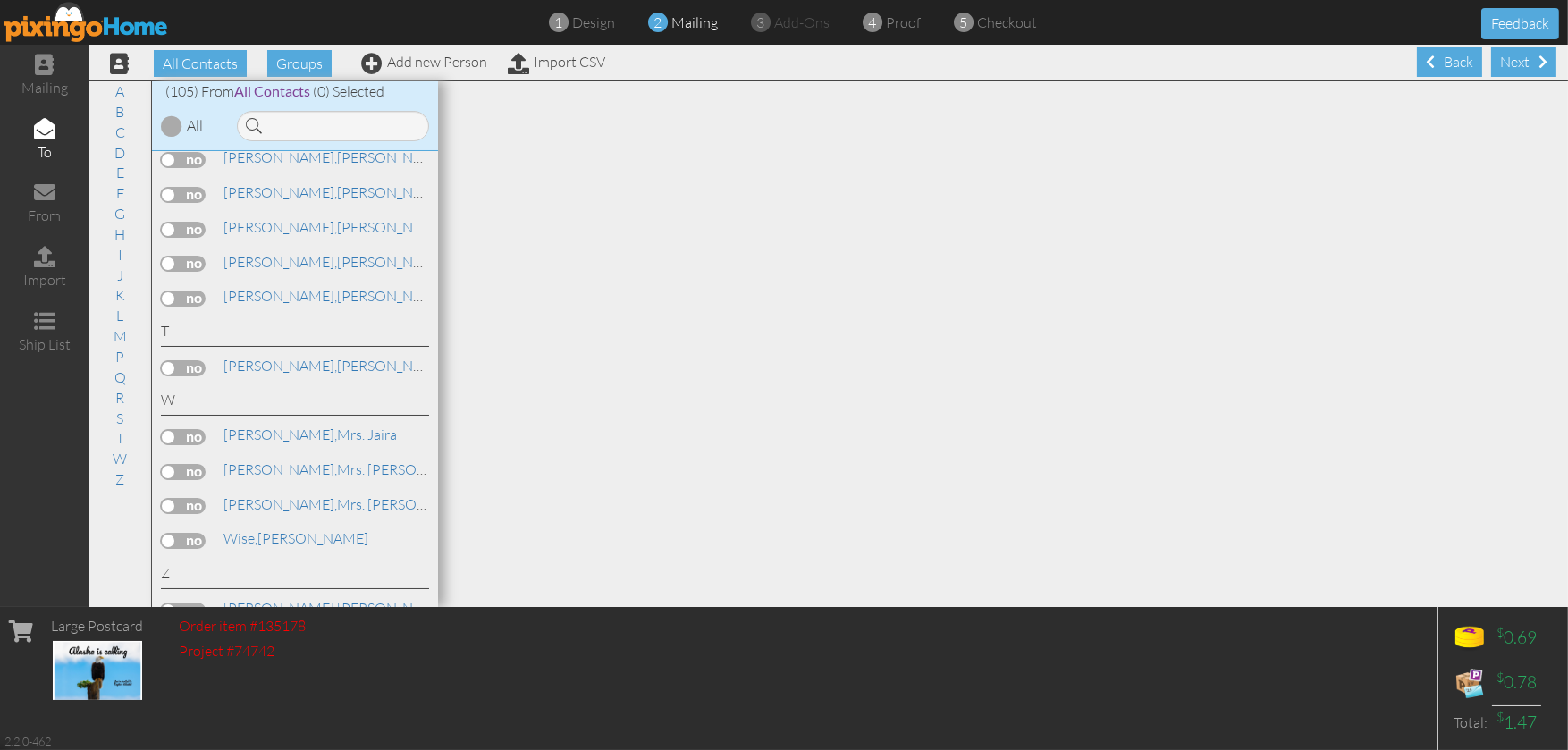
click at [201, 168] on label at bounding box center [183, 160] width 45 height 16
click at [0, 0] on input "checkbox" at bounding box center [0, 0] width 0 height 0
click at [1510, 56] on div "Next" at bounding box center [1522, 62] width 65 height 29
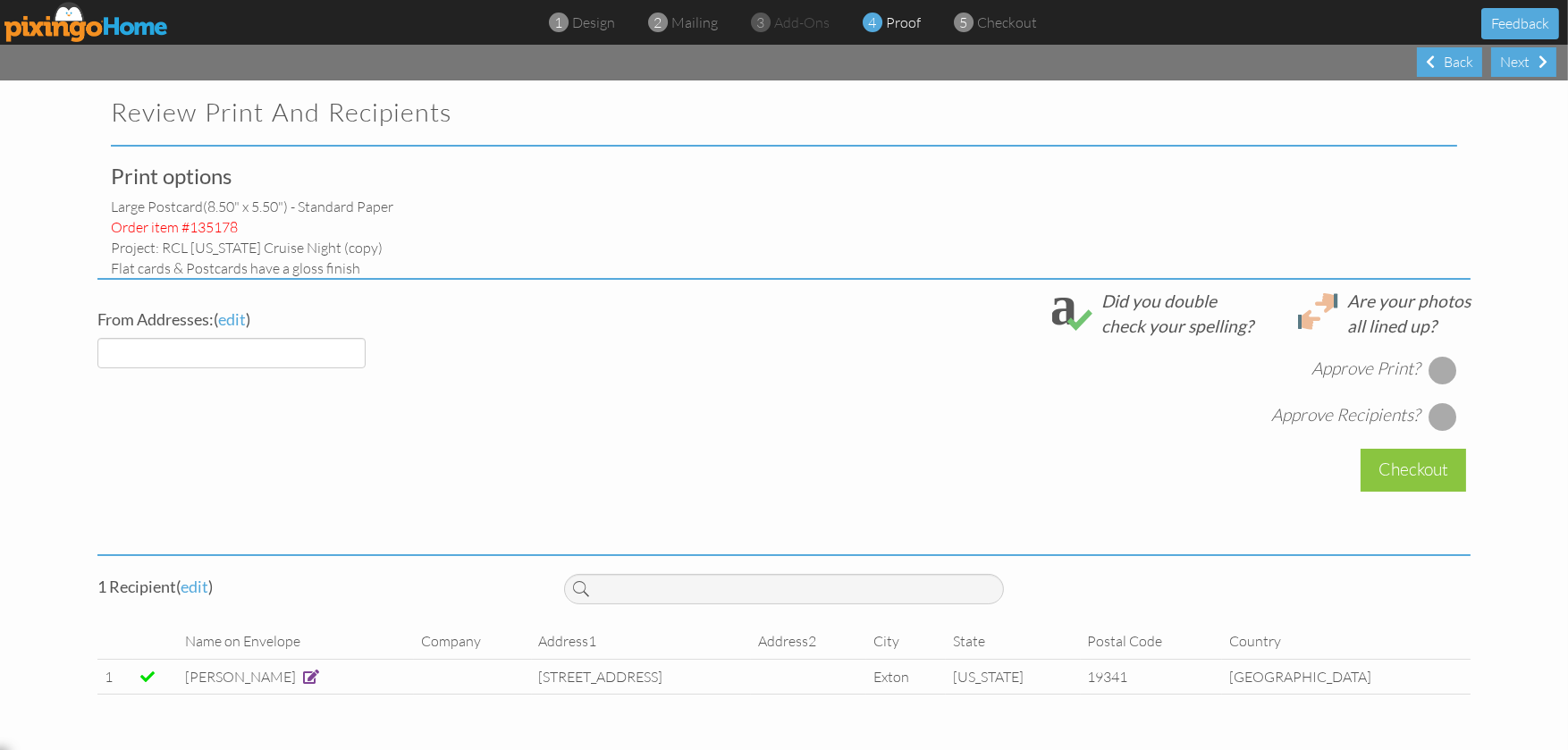
select select "object:492"
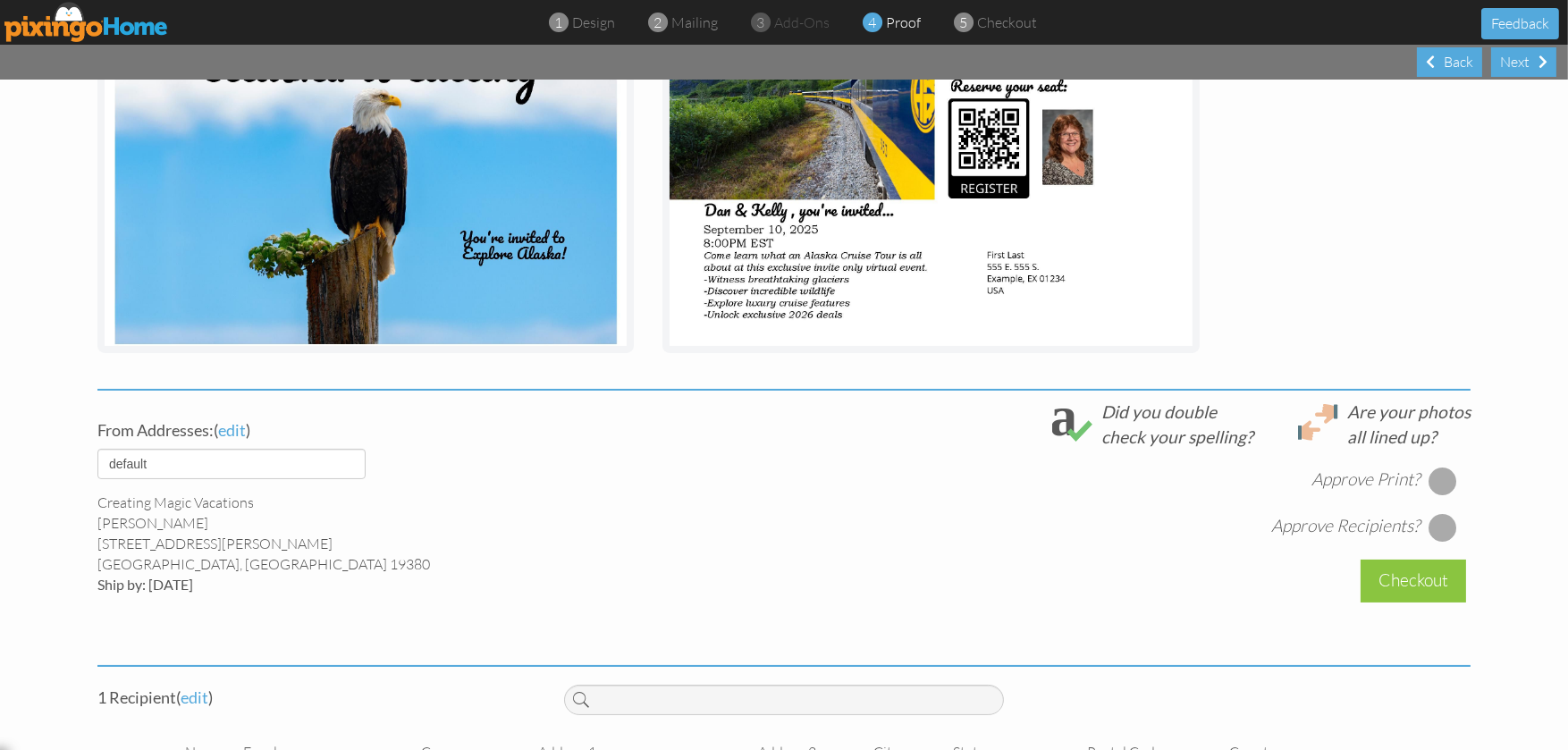
scroll to position [447, 0]
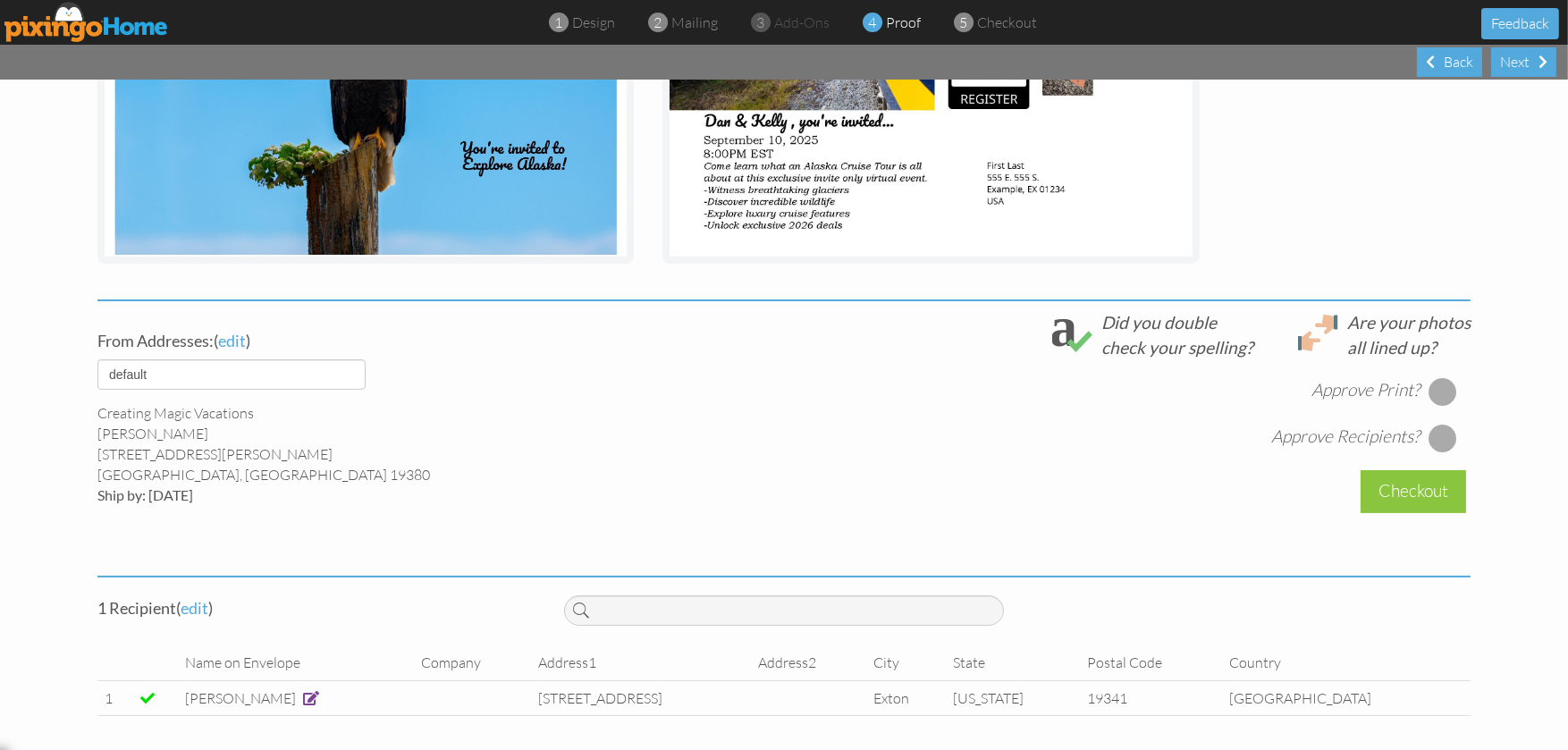
click at [303, 694] on span at bounding box center [311, 698] width 16 height 15
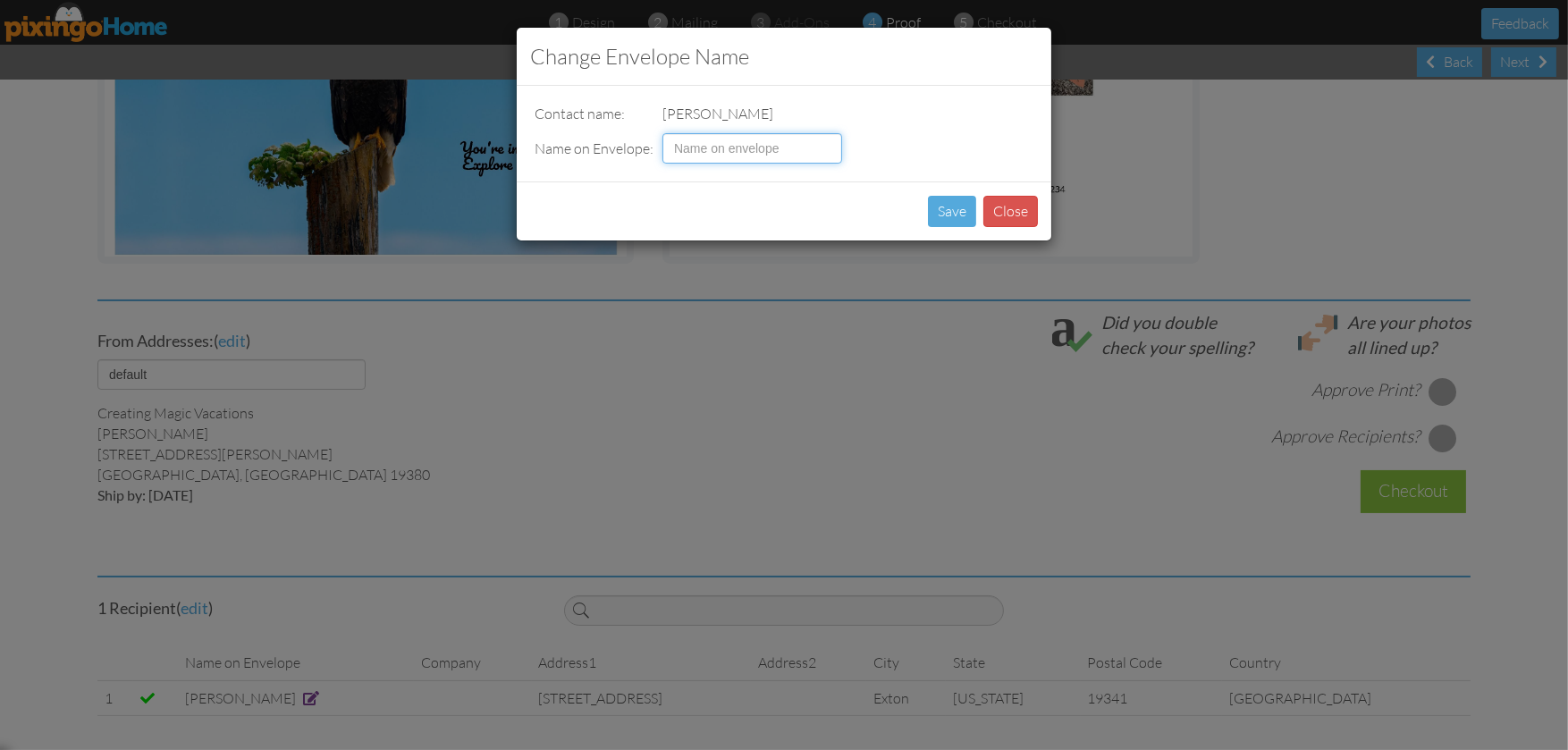
click at [709, 145] on input at bounding box center [752, 148] width 180 height 30
click at [691, 145] on input "Mr. & [PERSON_NAME]" at bounding box center [752, 148] width 180 height 30
type input "Mr & [PERSON_NAME]"
click at [942, 218] on button "Save" at bounding box center [951, 211] width 48 height 31
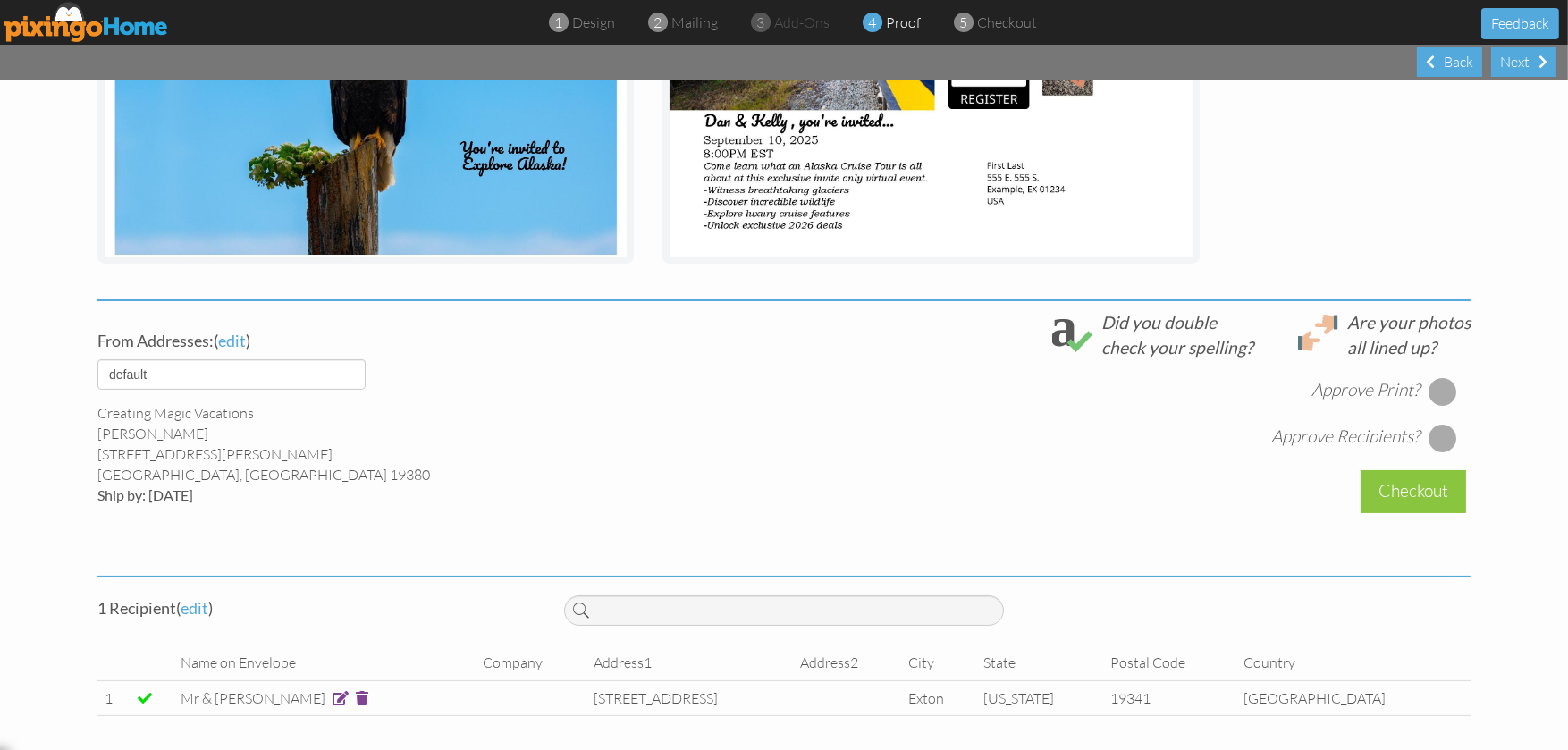
click at [1437, 389] on div at bounding box center [1442, 391] width 28 height 28
click at [1436, 430] on div at bounding box center [1442, 437] width 28 height 28
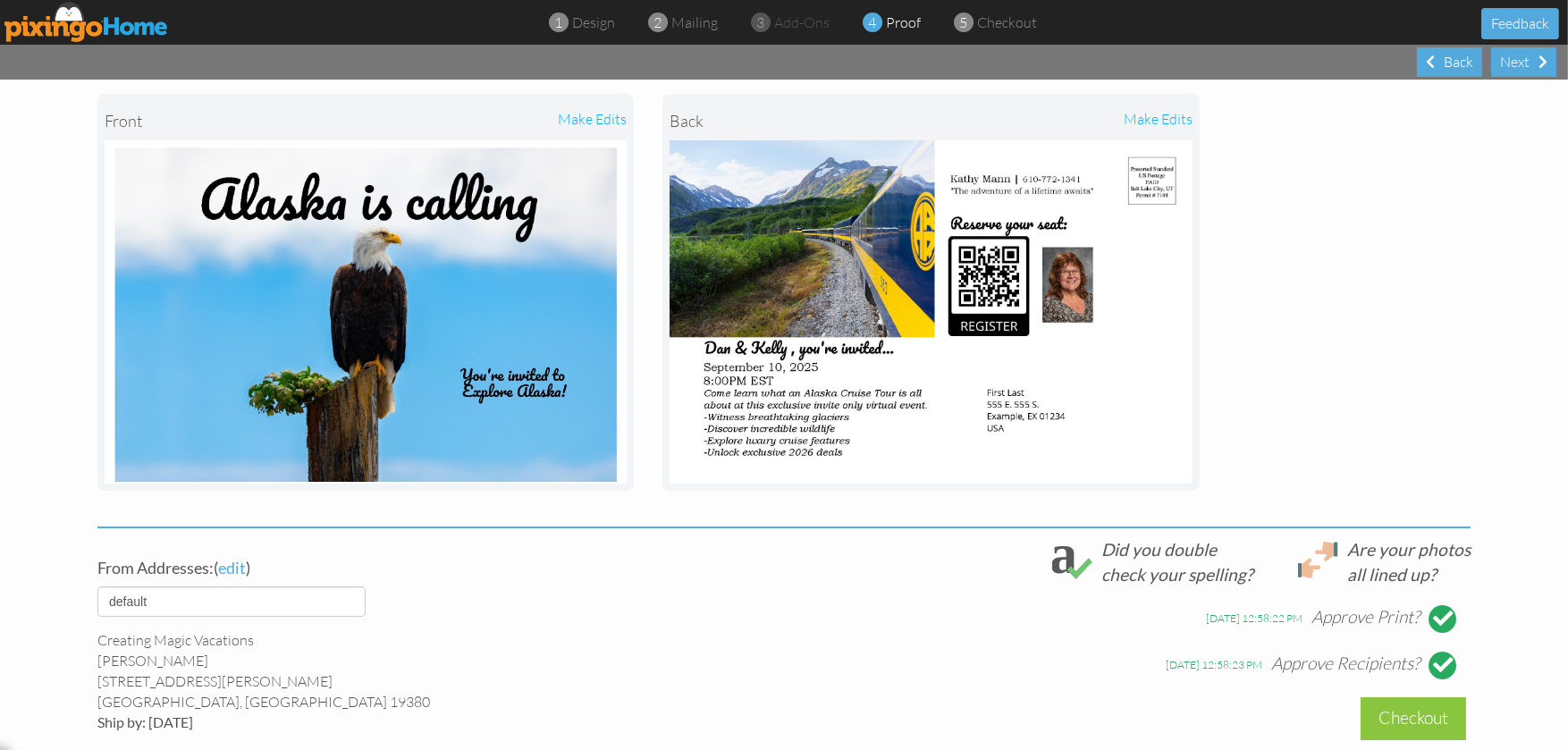
scroll to position [0, 0]
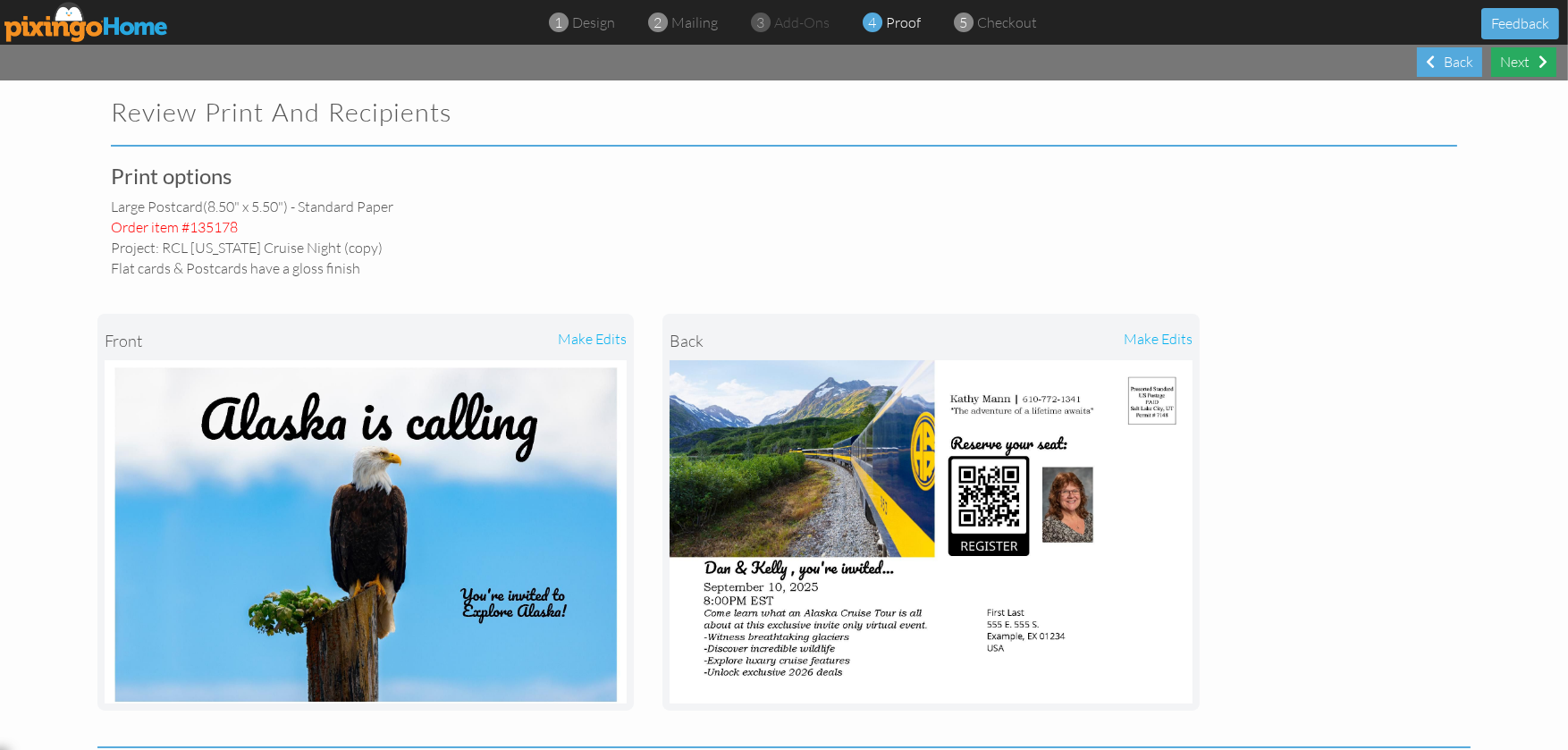
click at [1525, 54] on div "Next" at bounding box center [1522, 62] width 65 height 29
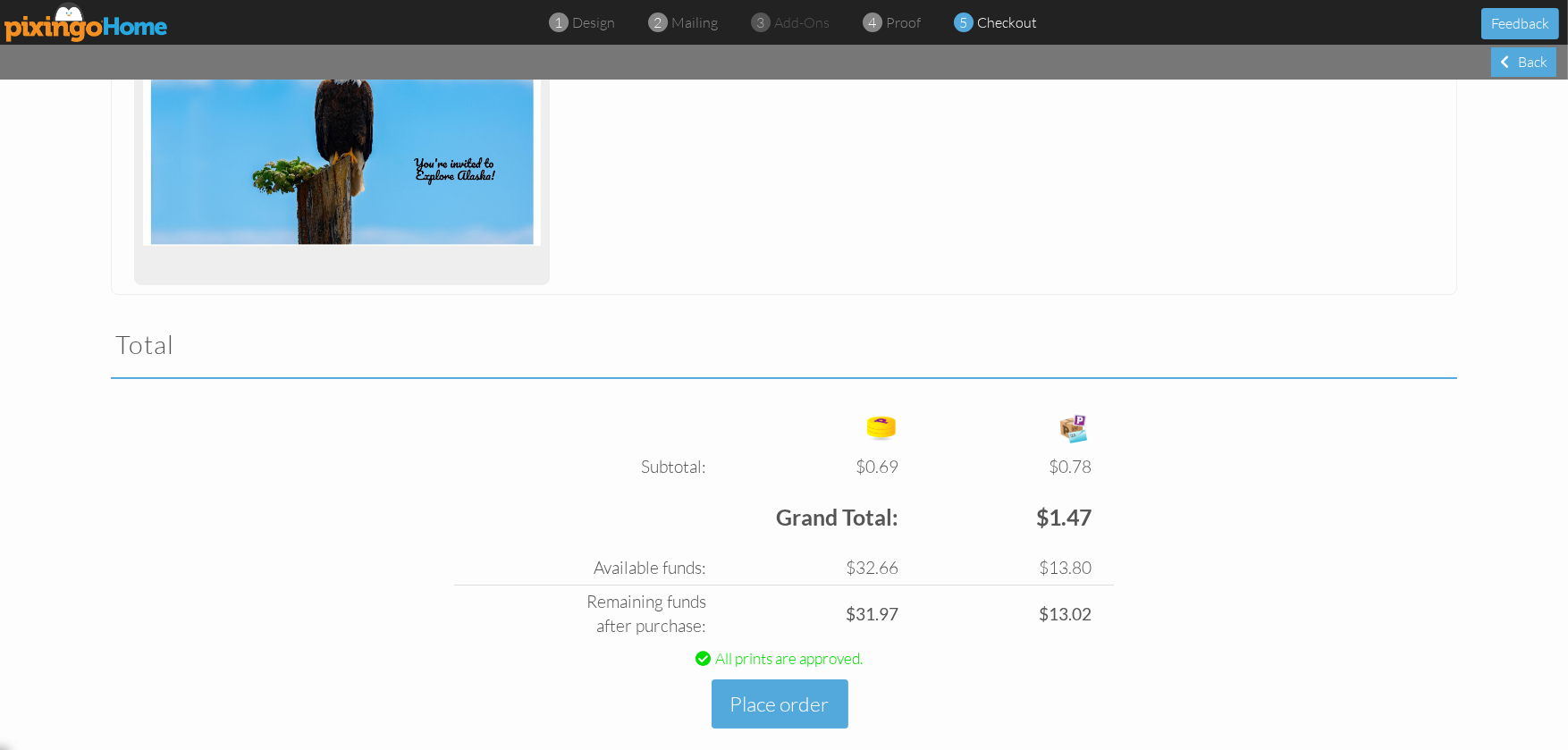
scroll to position [383, 0]
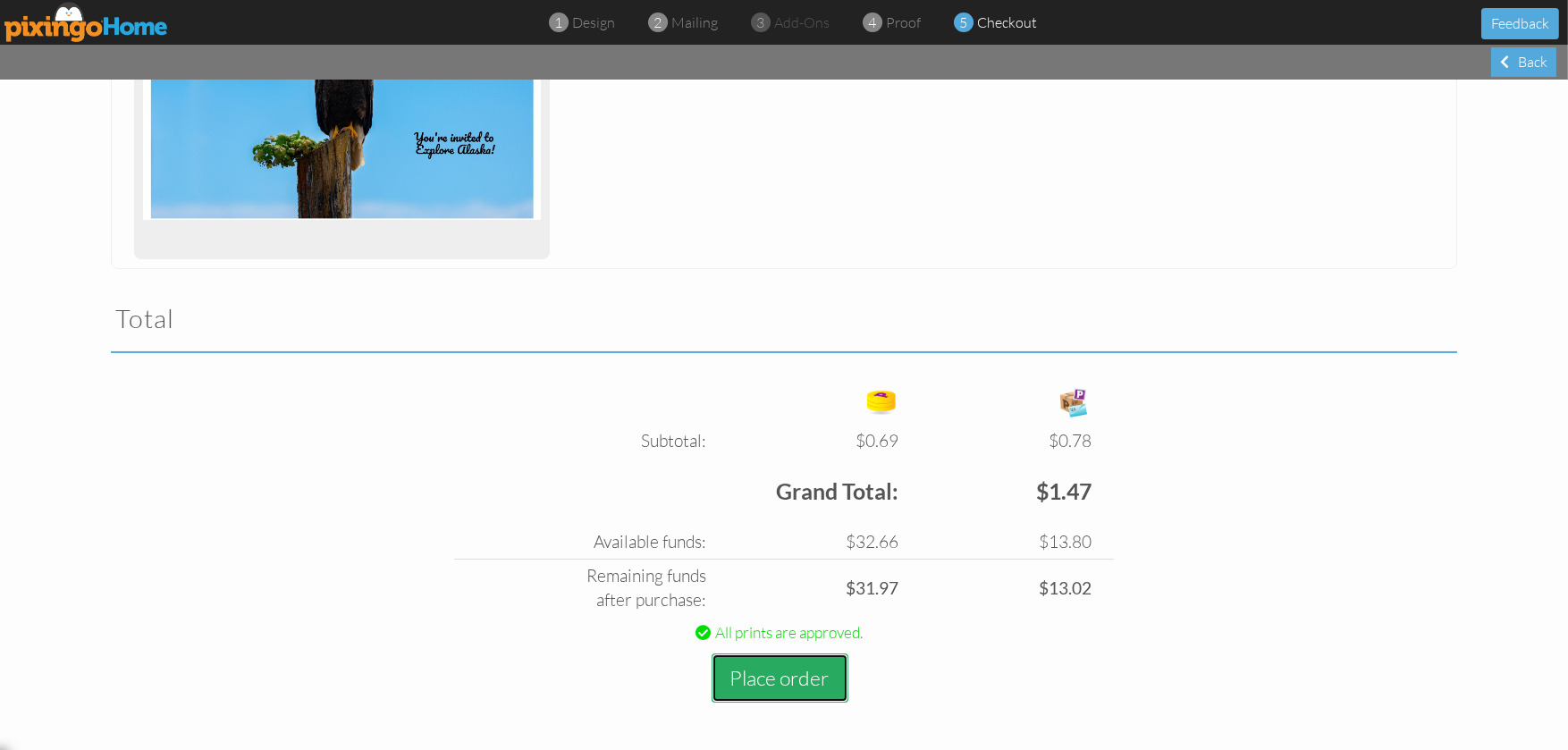
click at [796, 671] on button "Place order" at bounding box center [779, 678] width 137 height 49
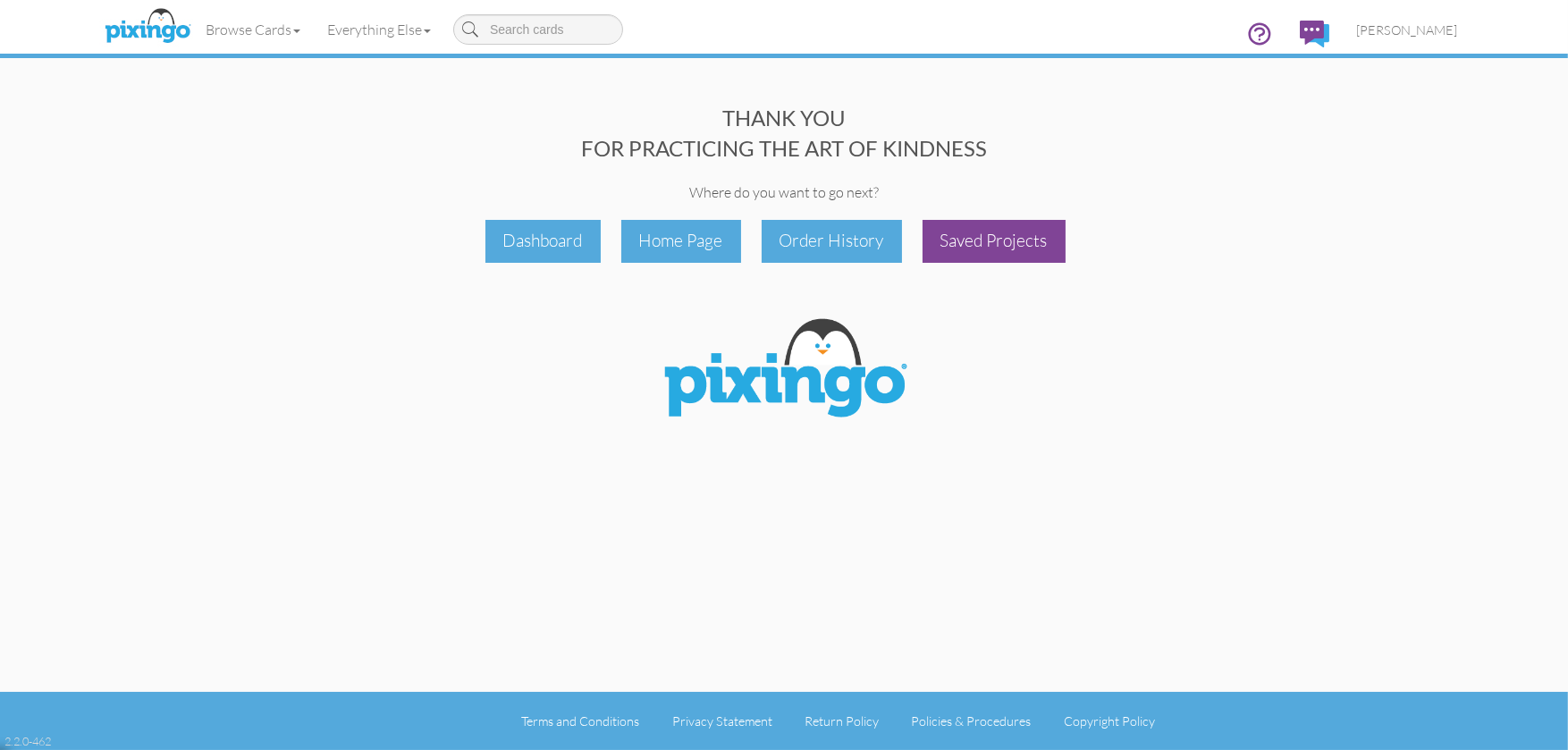
click at [988, 251] on div "Saved Projects" at bounding box center [994, 241] width 143 height 42
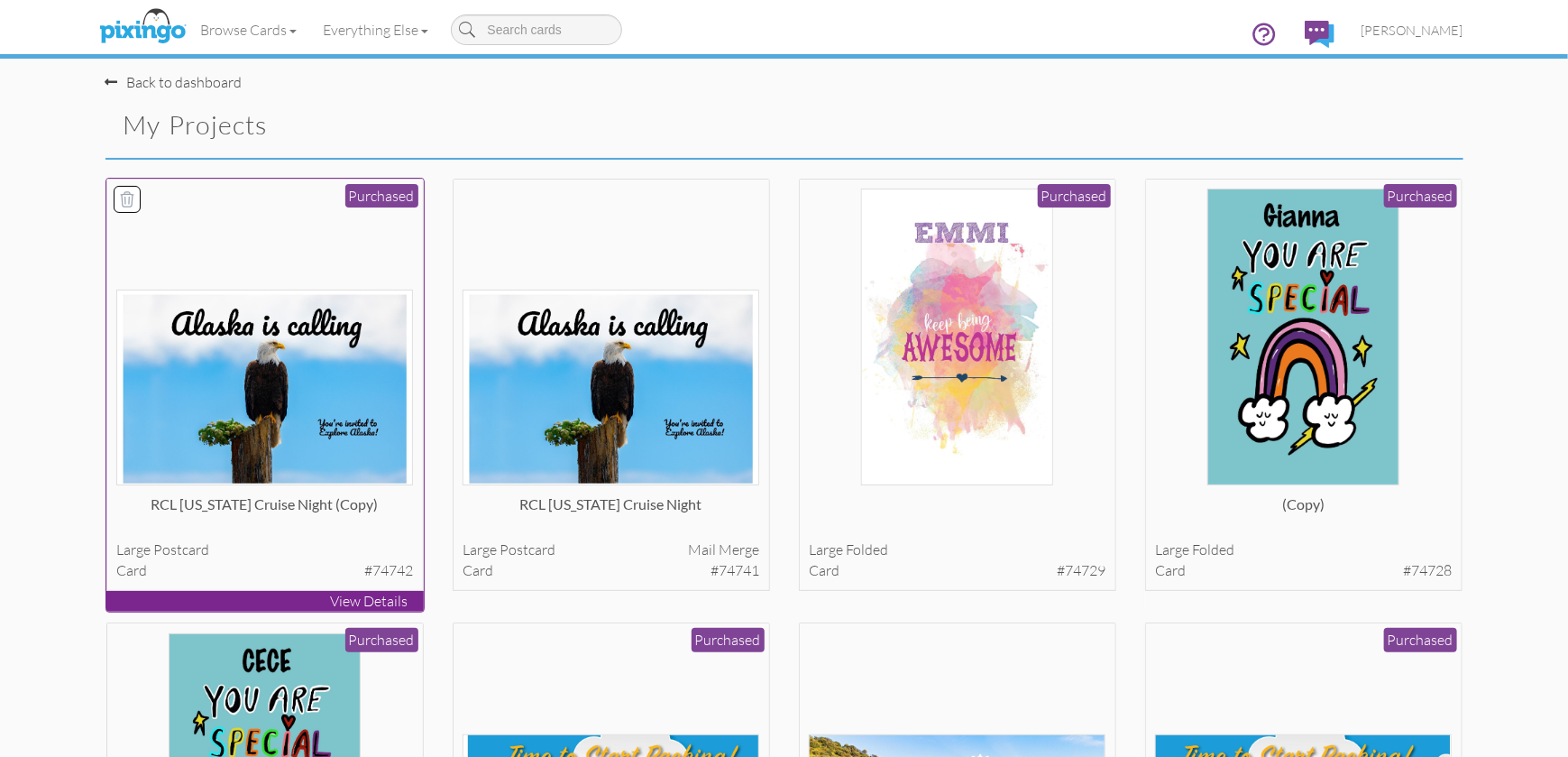
click at [374, 532] on div "RCL [US_STATE] Cruise Night (copy) large postcard card #74742 Purchased" at bounding box center [265, 385] width 318 height 413
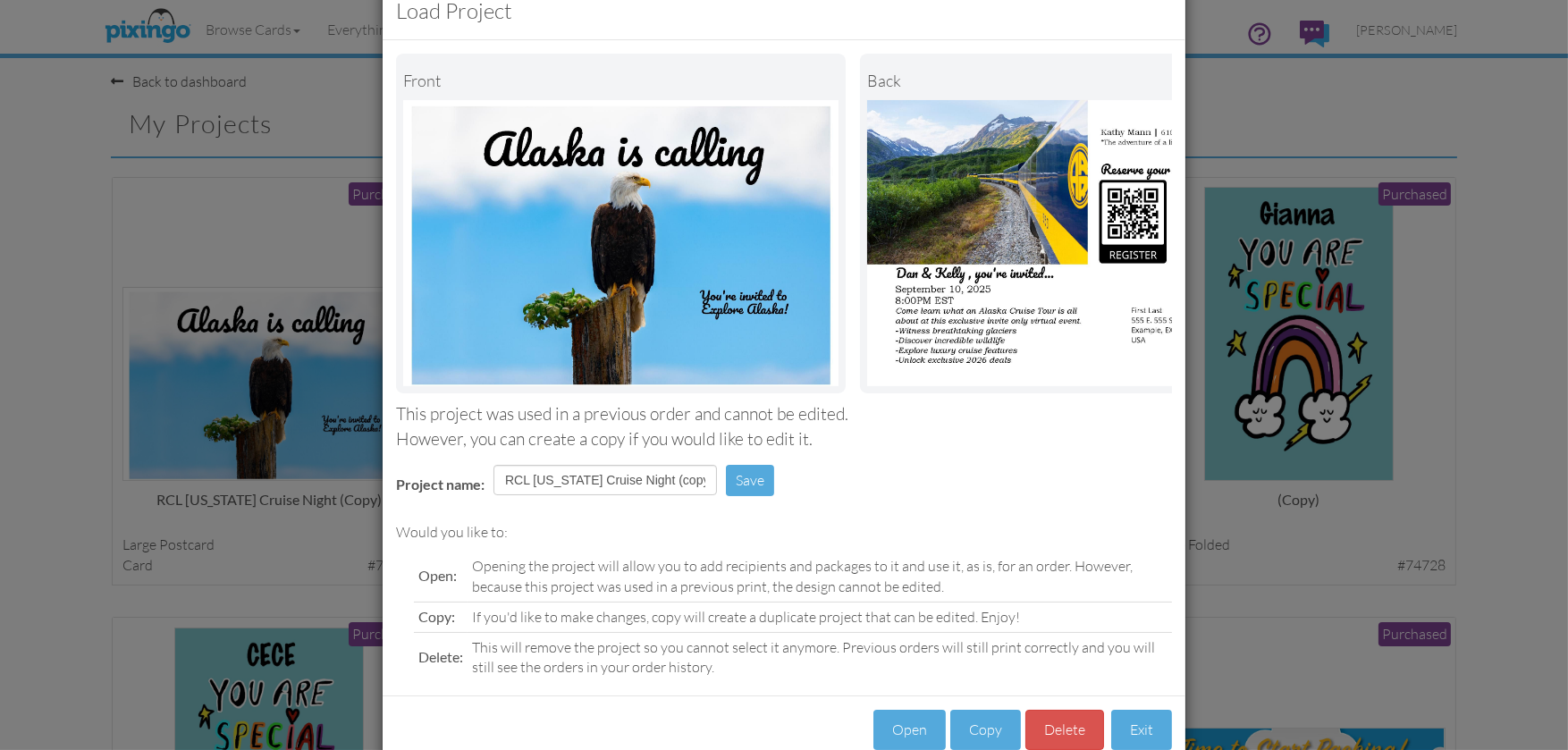
scroll to position [89, 0]
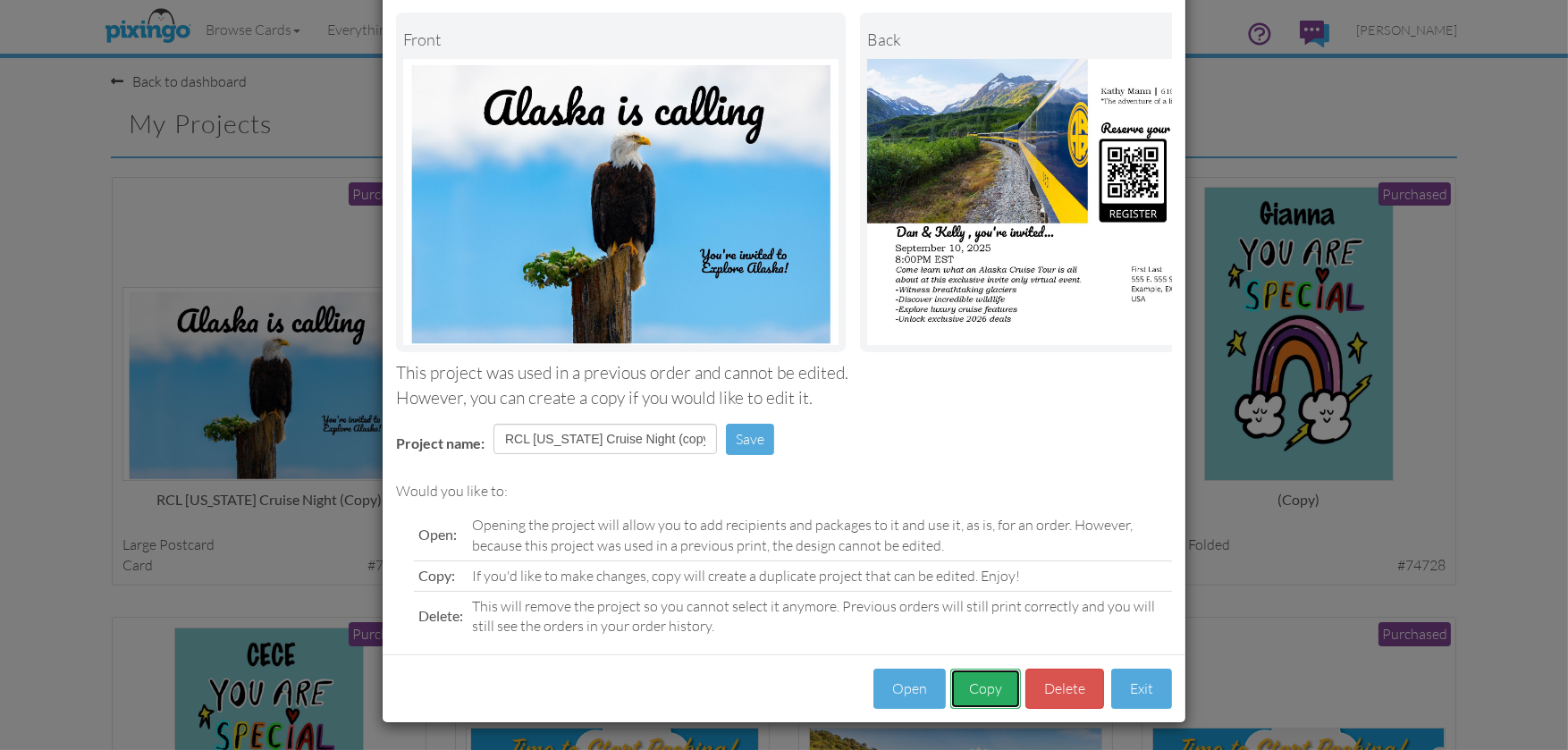
click at [979, 701] on button "Copy" at bounding box center [985, 688] width 70 height 40
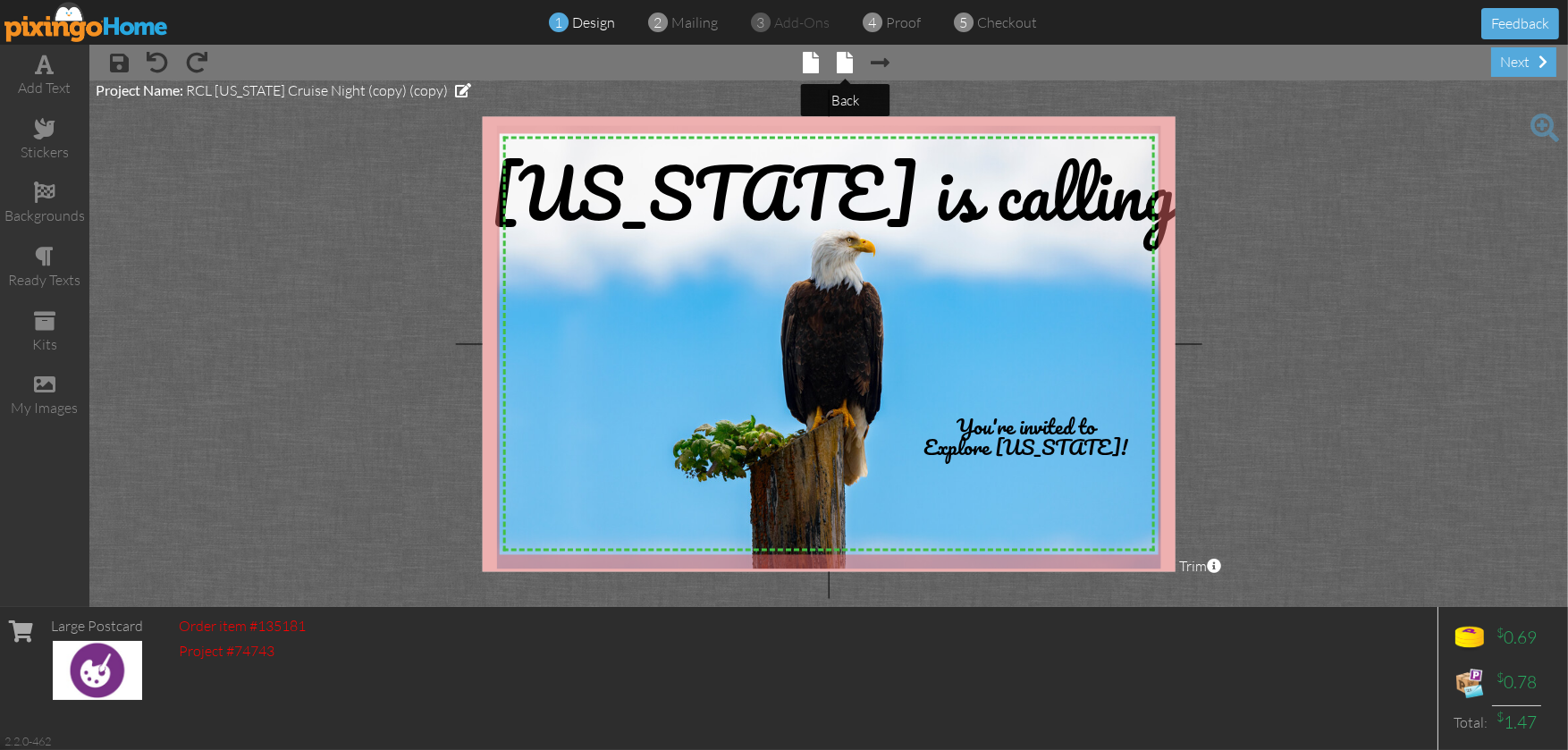
click at [839, 62] on span at bounding box center [846, 63] width 16 height 22
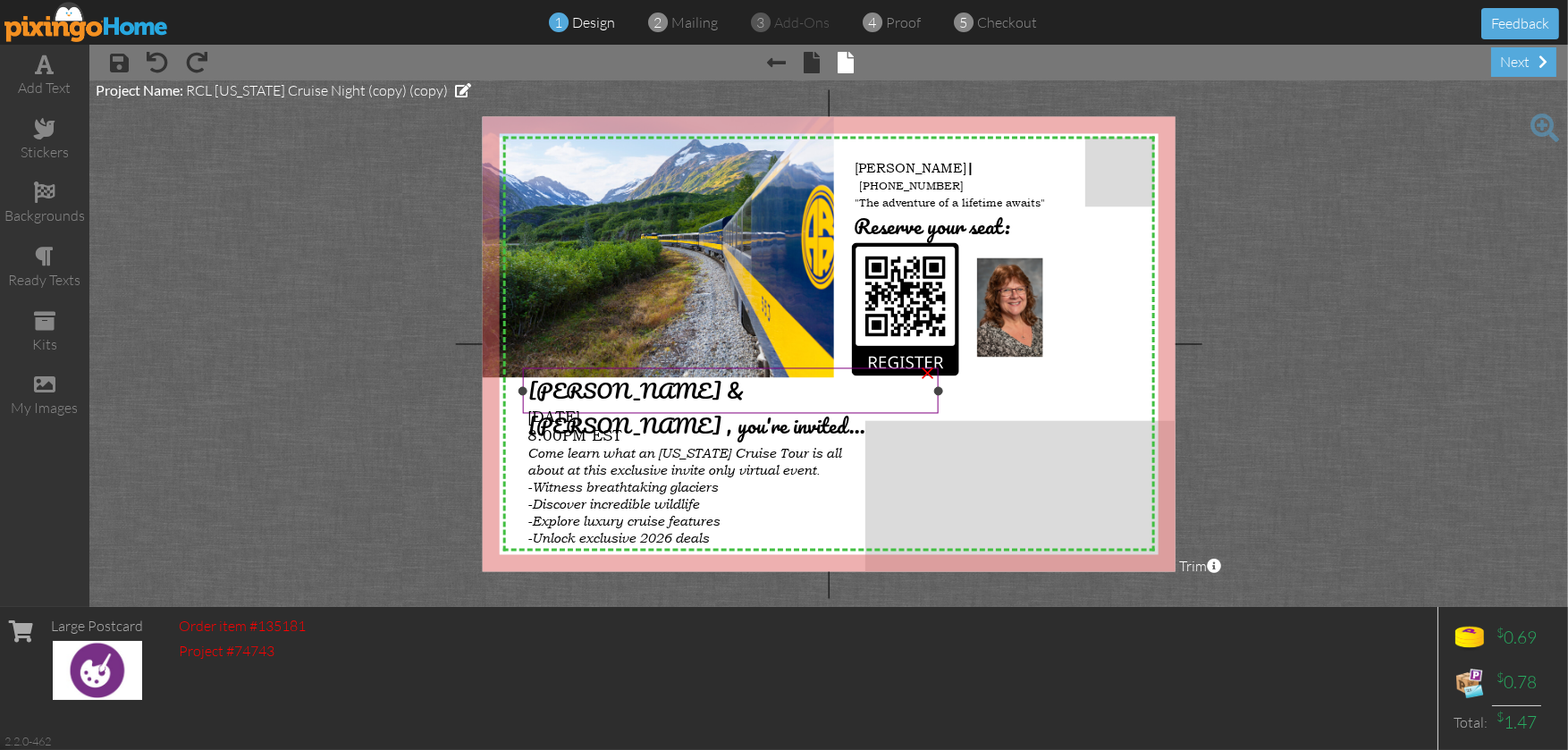
click at [640, 387] on span "[PERSON_NAME] & [PERSON_NAME] , you're invited..." at bounding box center [696, 408] width 337 height 69
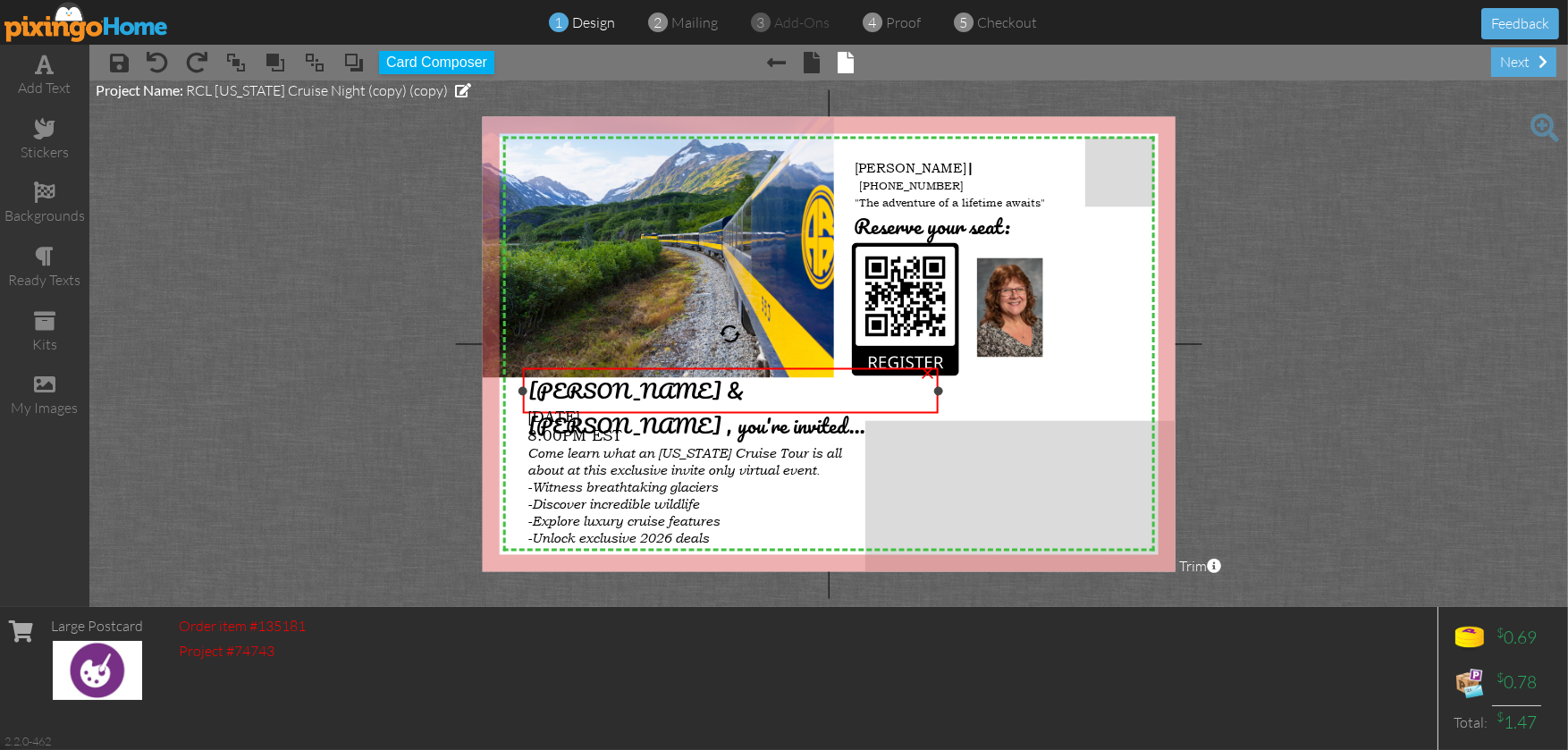
click at [640, 387] on span "[PERSON_NAME] & [PERSON_NAME] , you're invited..." at bounding box center [696, 408] width 337 height 69
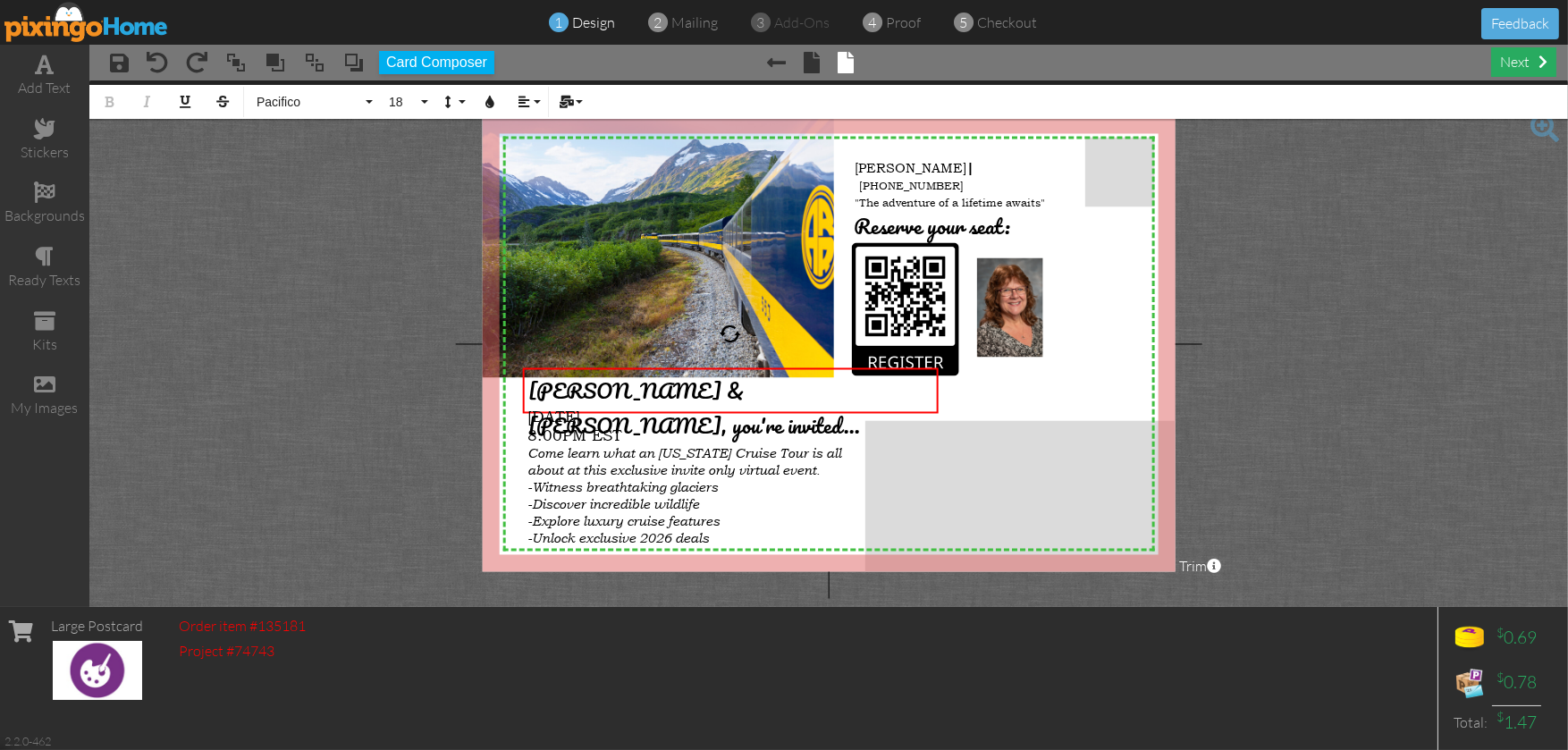
click at [1519, 63] on div "next" at bounding box center [1522, 62] width 65 height 29
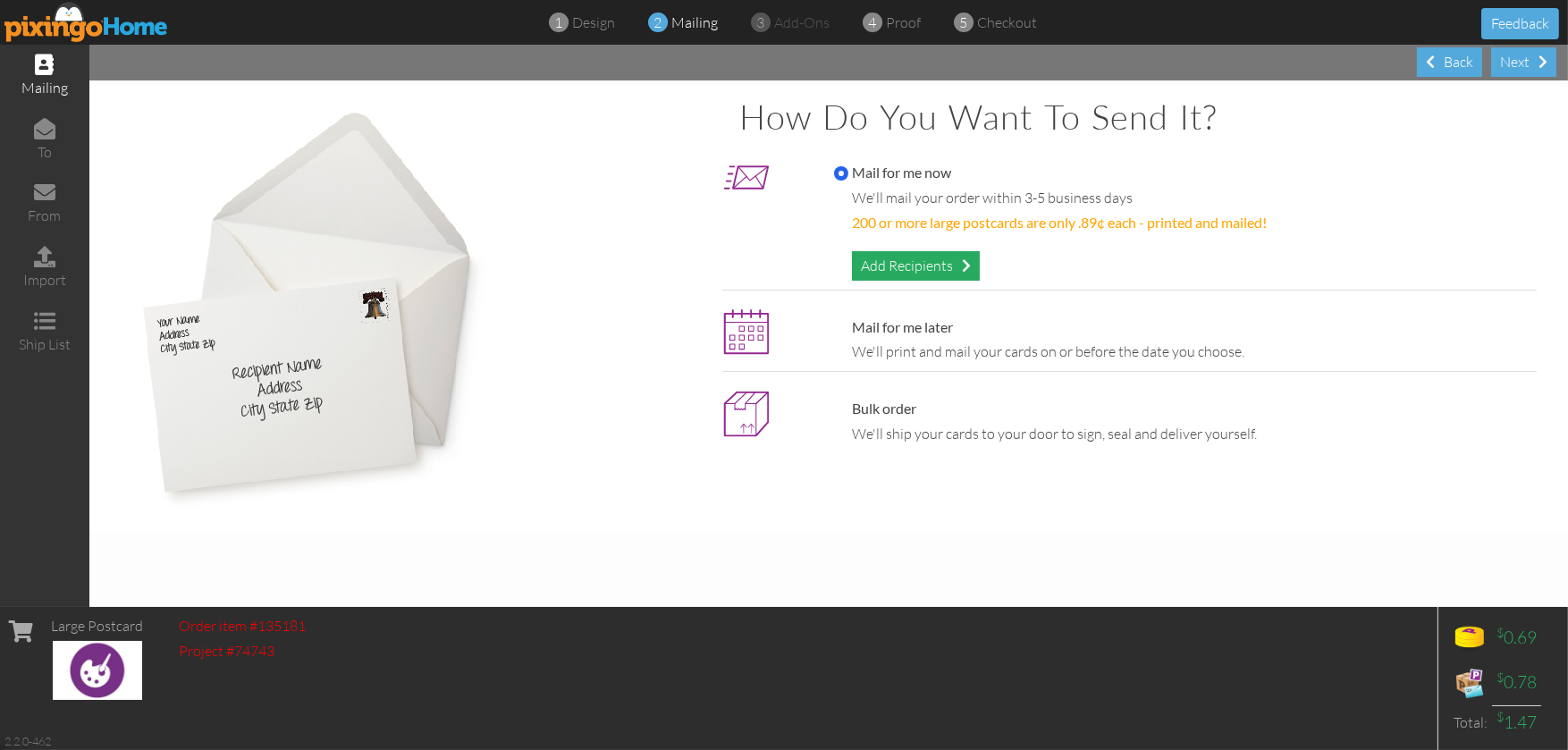
click at [923, 265] on div "Add Recipients" at bounding box center [915, 266] width 128 height 29
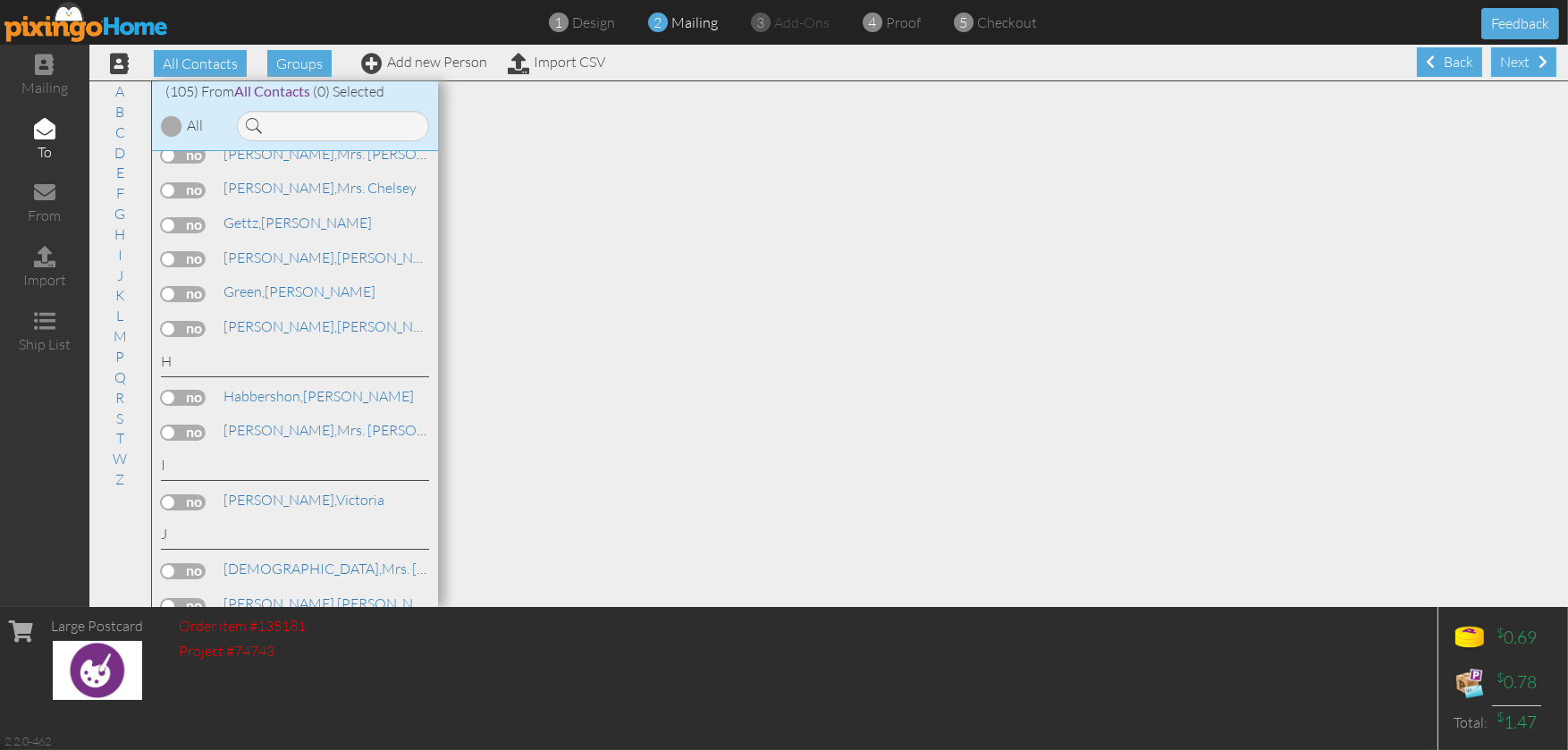
scroll to position [1609, 0]
click at [197, 266] on label at bounding box center [183, 258] width 45 height 16
click at [0, 0] on input "checkbox" at bounding box center [0, 0] width 0 height 0
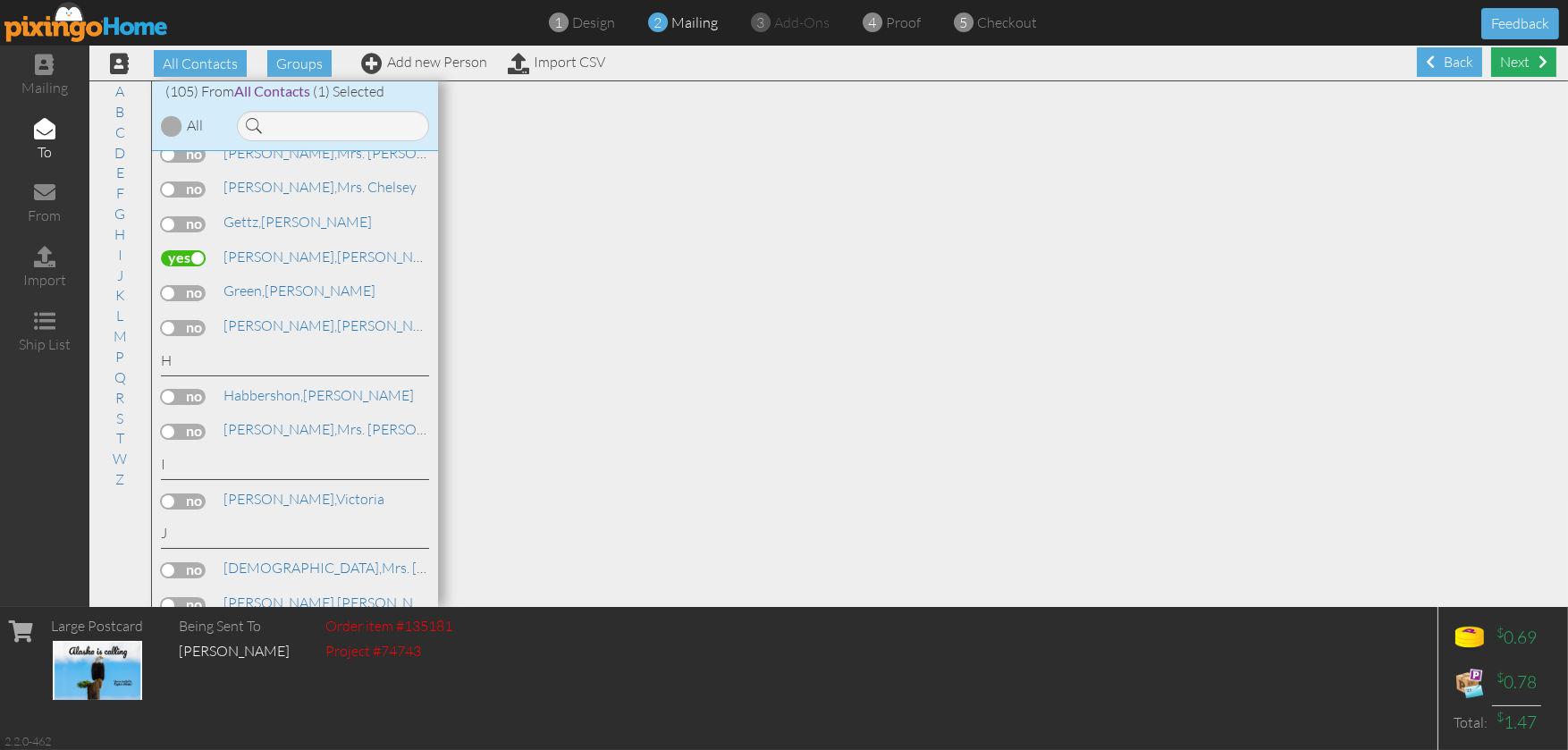
click at [1538, 61] on span at bounding box center [1542, 62] width 9 height 15
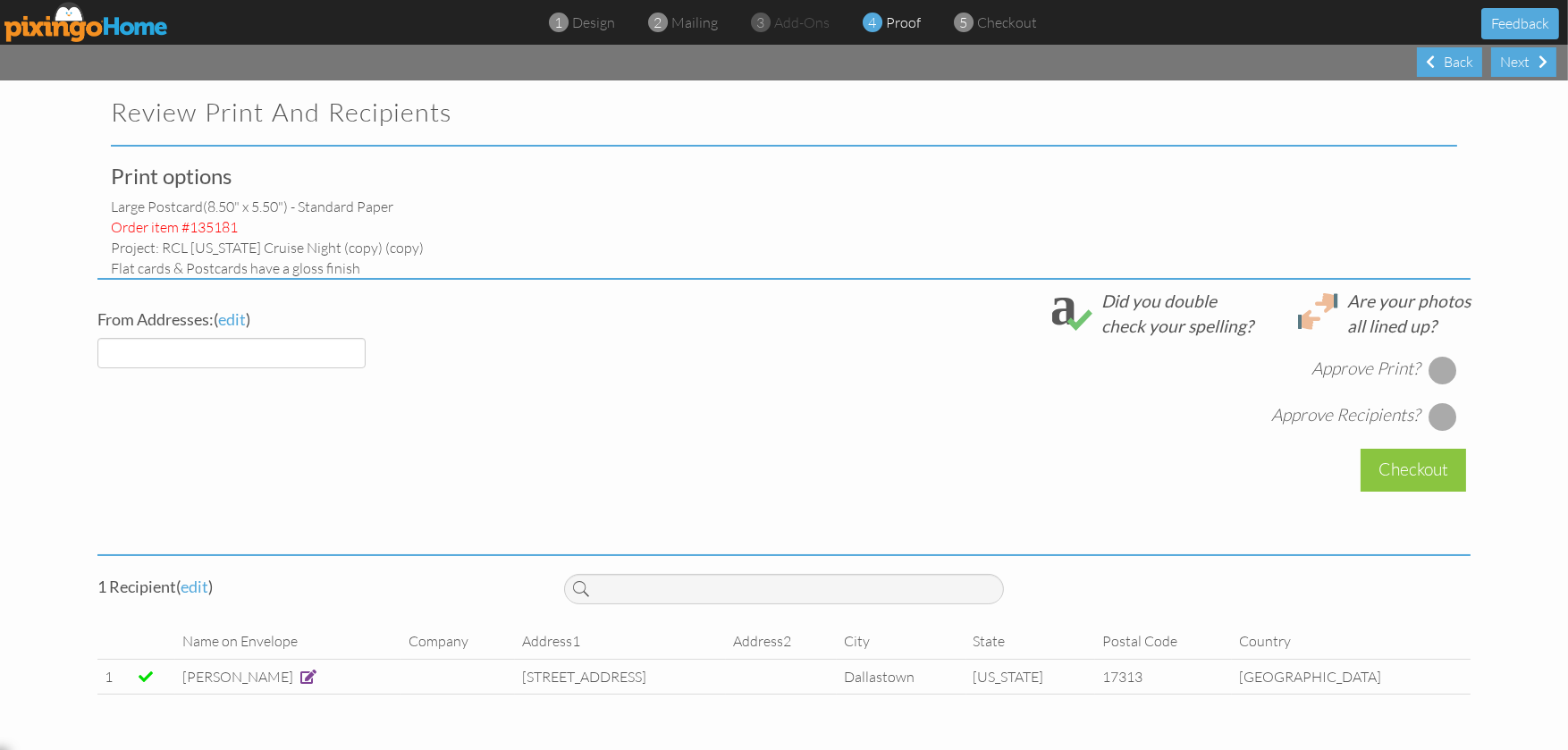
select select "object:1472"
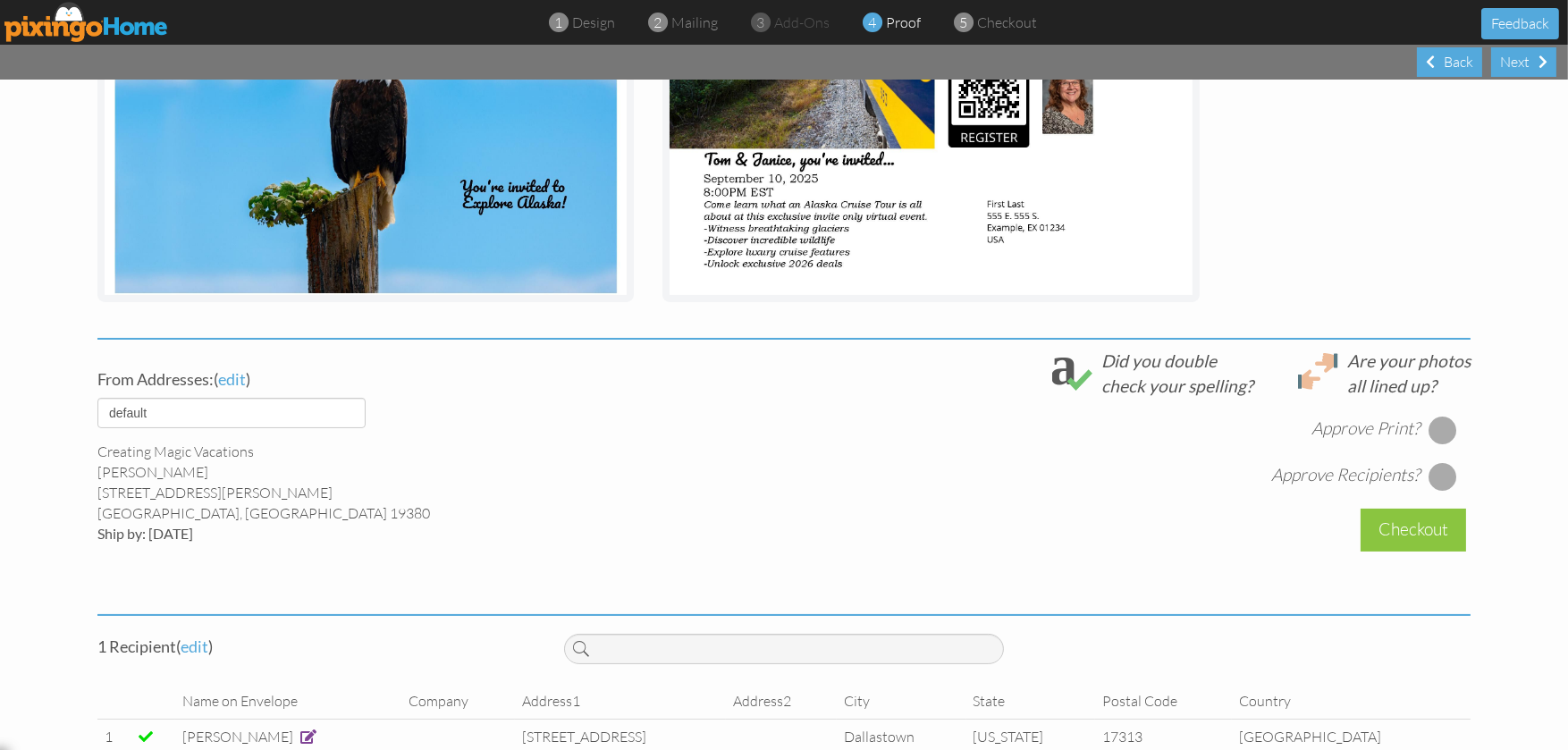
scroll to position [446, 0]
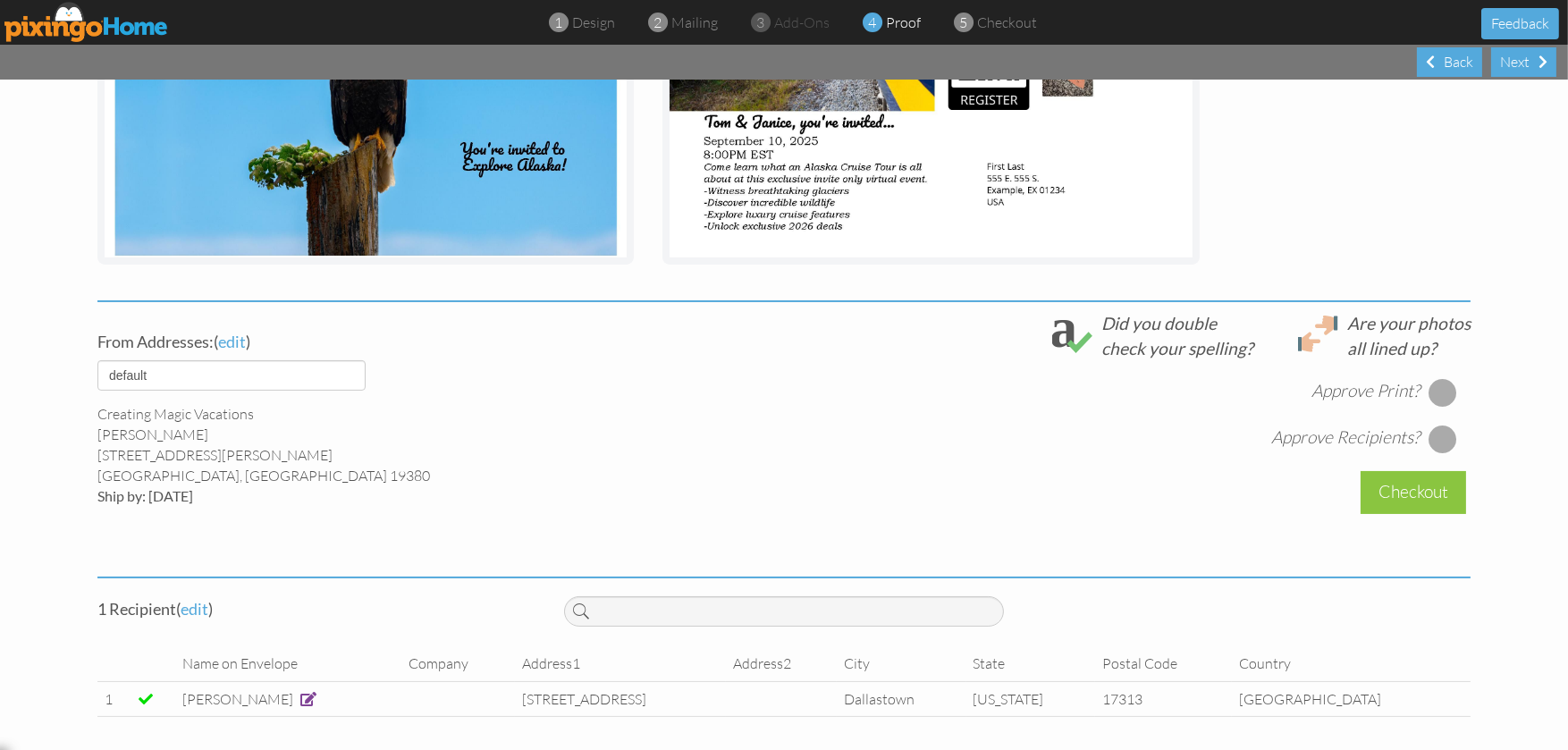
click at [300, 699] on span at bounding box center [308, 699] width 16 height 15
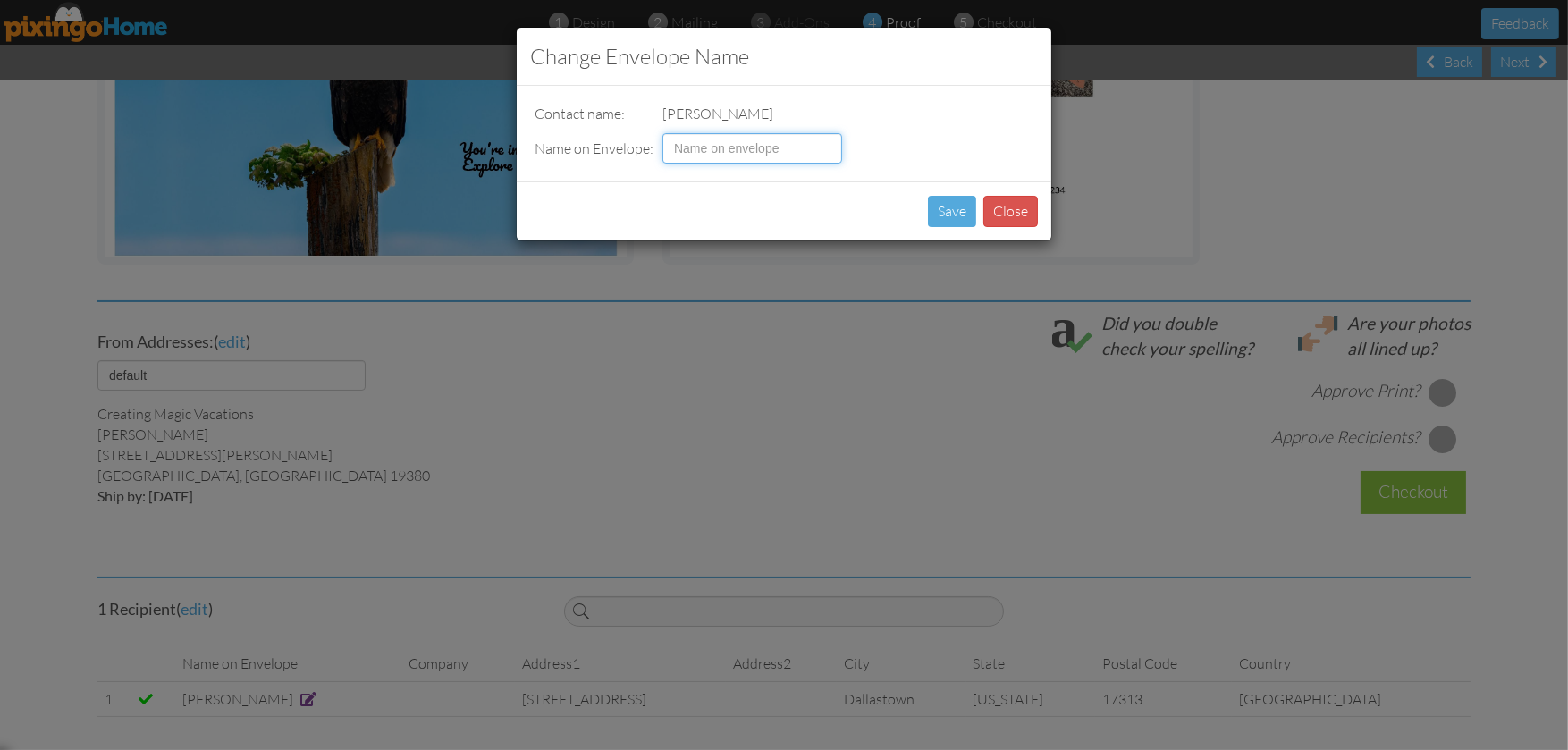
click at [706, 145] on input at bounding box center [752, 148] width 180 height 30
type input "Mr & [PERSON_NAME]"
click at [956, 211] on button "Save" at bounding box center [951, 211] width 48 height 31
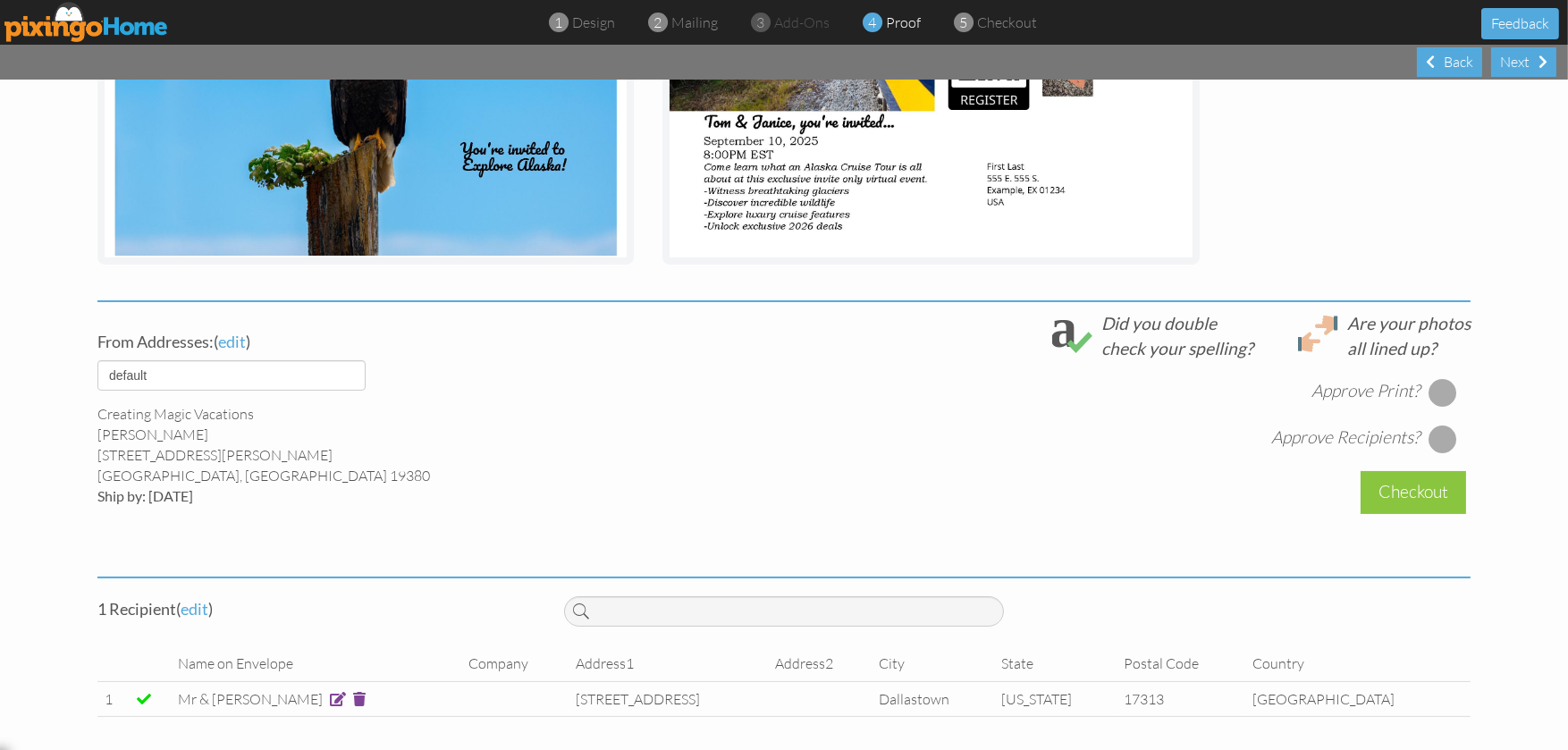
click at [1441, 385] on div at bounding box center [1442, 391] width 28 height 28
click at [1429, 434] on div at bounding box center [1442, 438] width 28 height 28
click at [1415, 488] on div "Checkout" at bounding box center [1413, 492] width 106 height 42
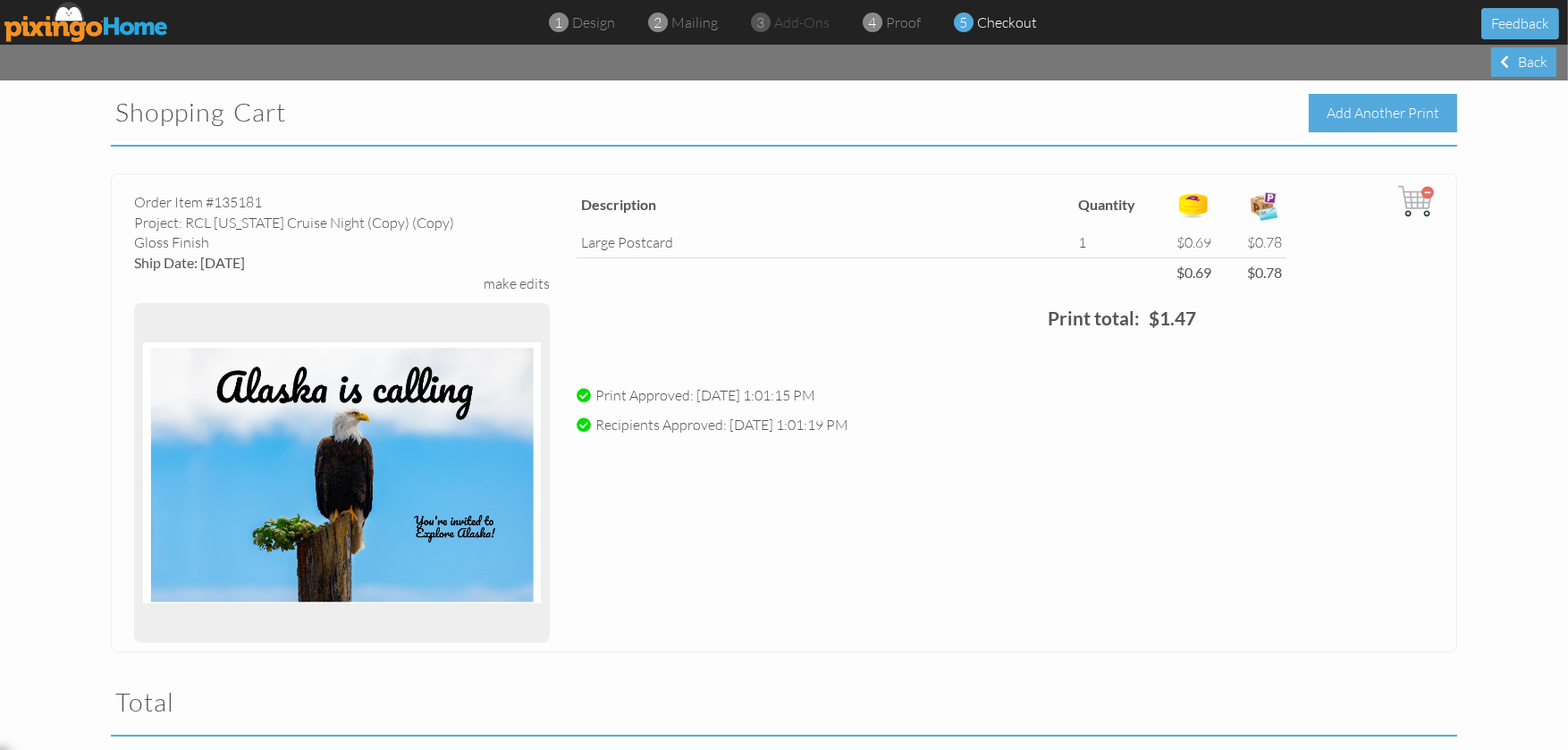
click at [1364, 107] on div "Add Another Print" at bounding box center [1383, 113] width 149 height 38
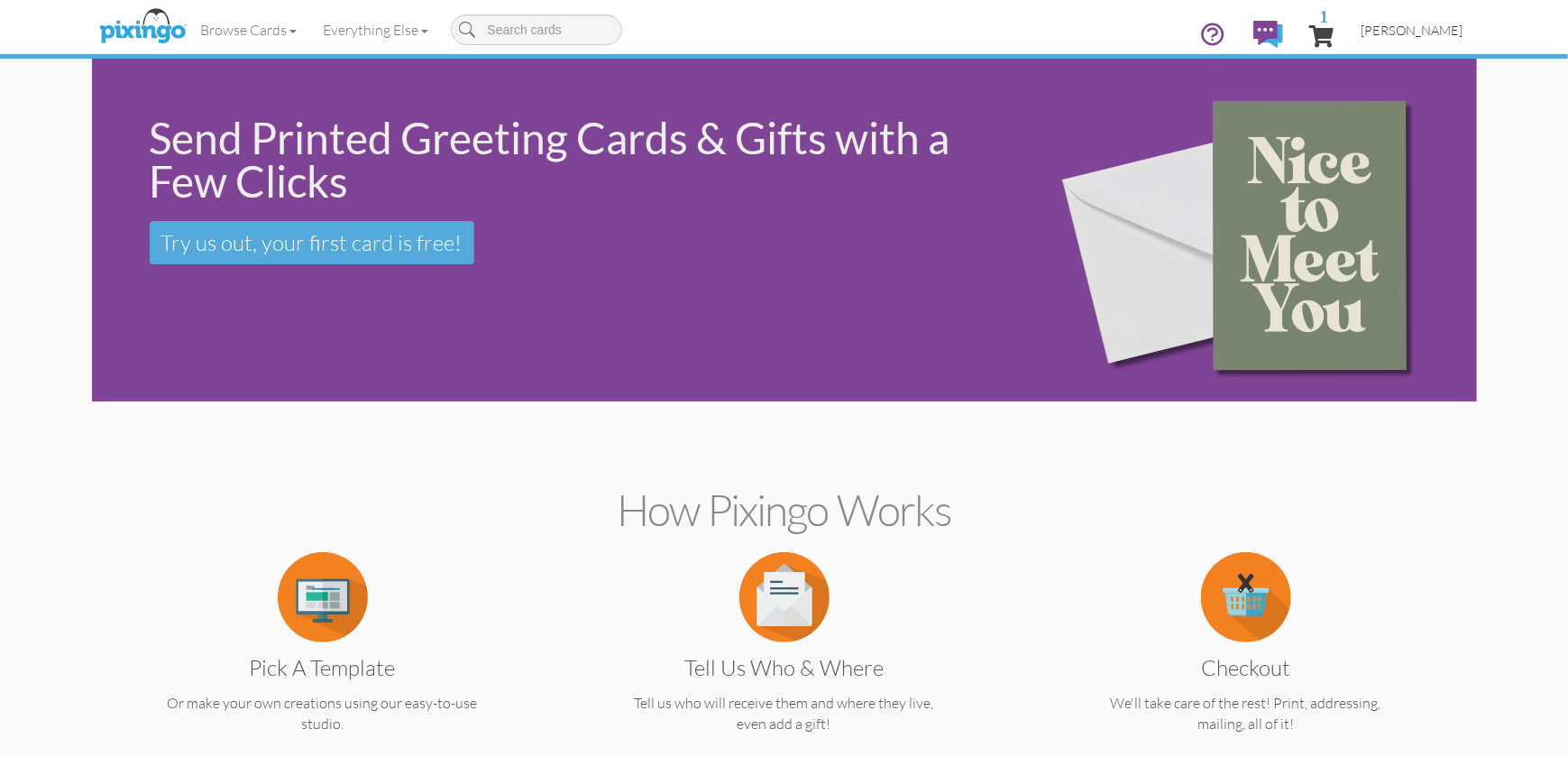
click at [1413, 28] on span "[PERSON_NAME]" at bounding box center [1412, 29] width 102 height 16
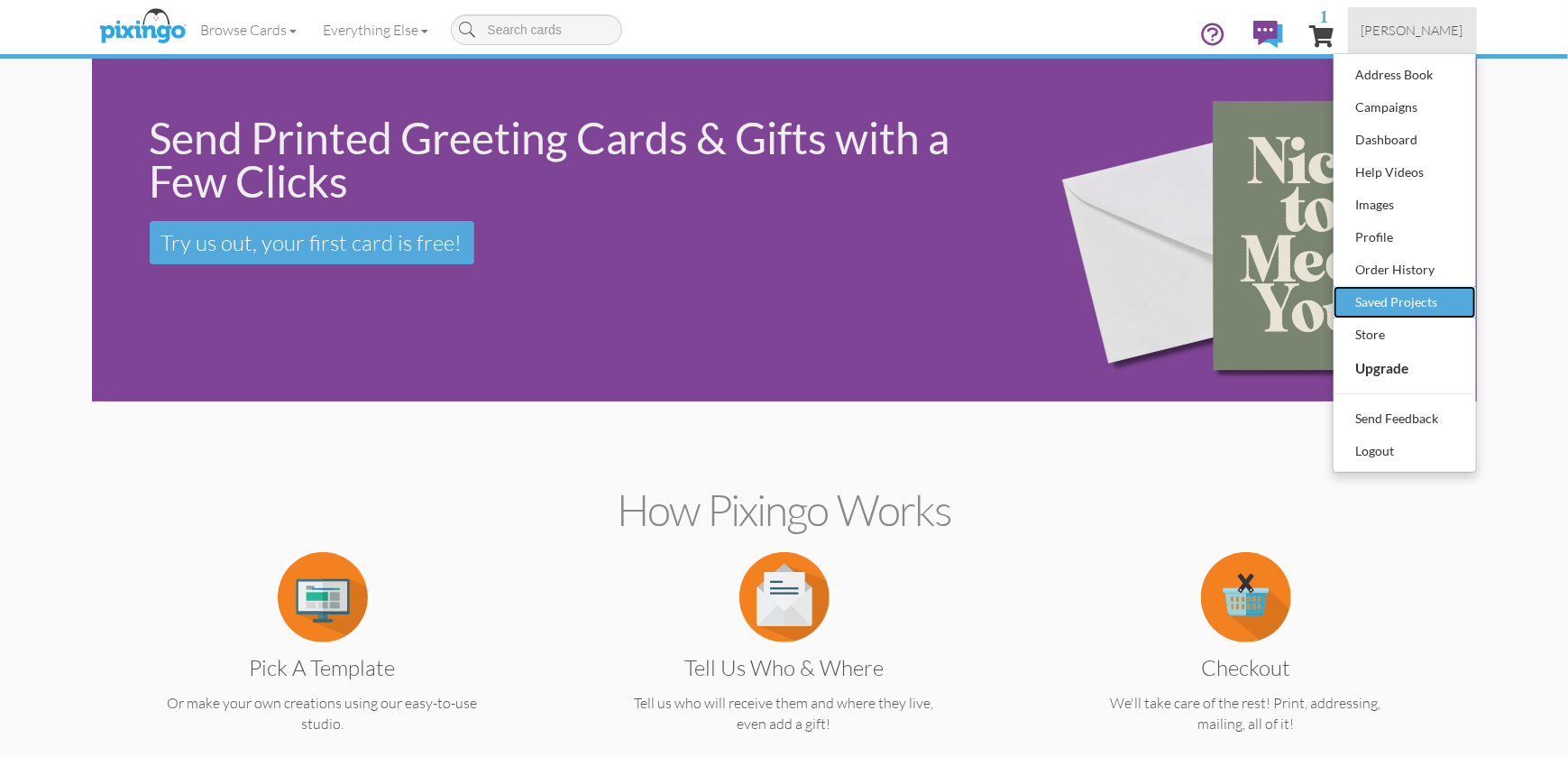
click at [1390, 299] on div "Saved Projects" at bounding box center [1405, 301] width 107 height 27
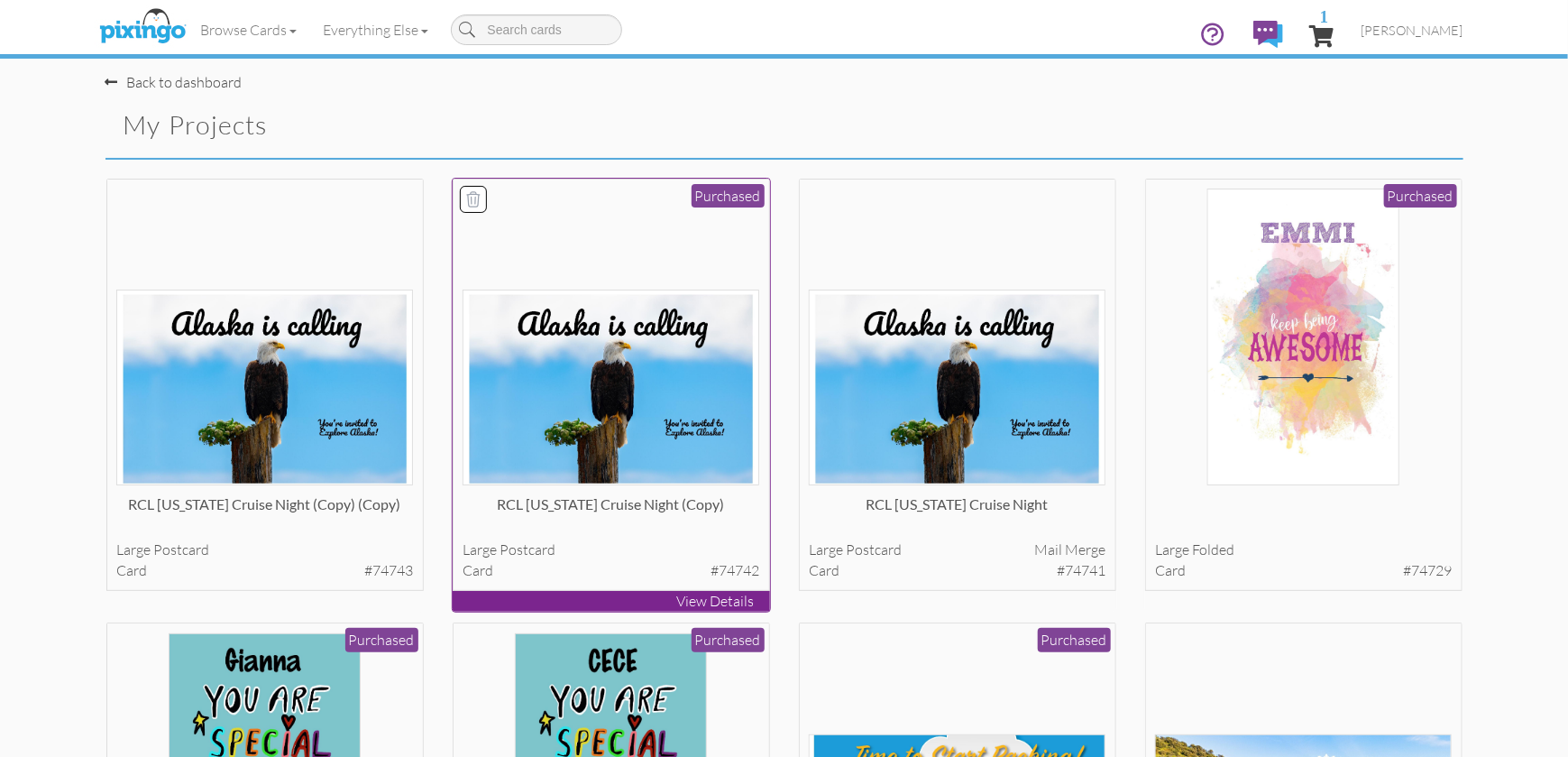
click at [690, 422] on img at bounding box center [610, 387] width 296 height 195
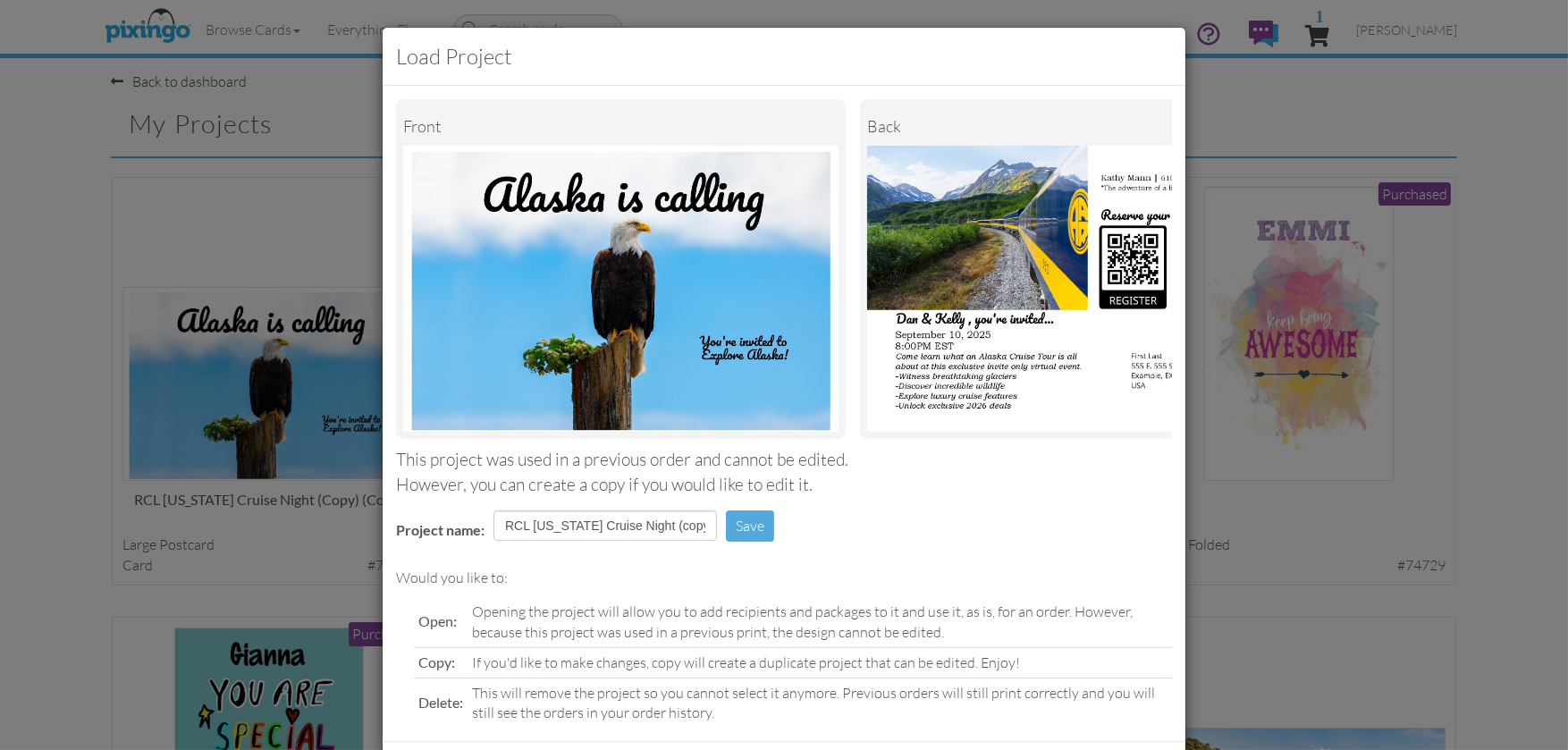
scroll to position [99, 0]
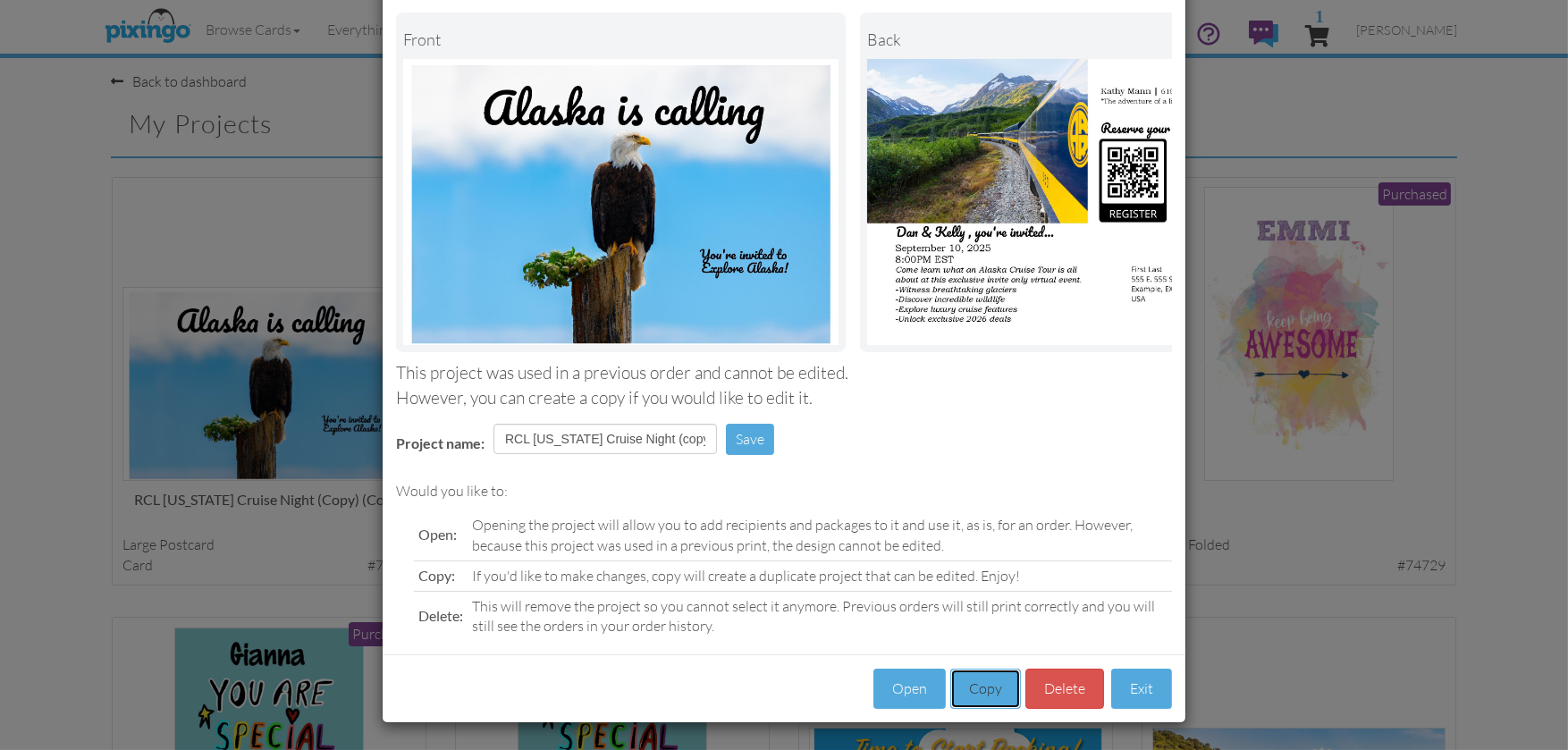
click at [979, 686] on button "Copy" at bounding box center [985, 688] width 70 height 40
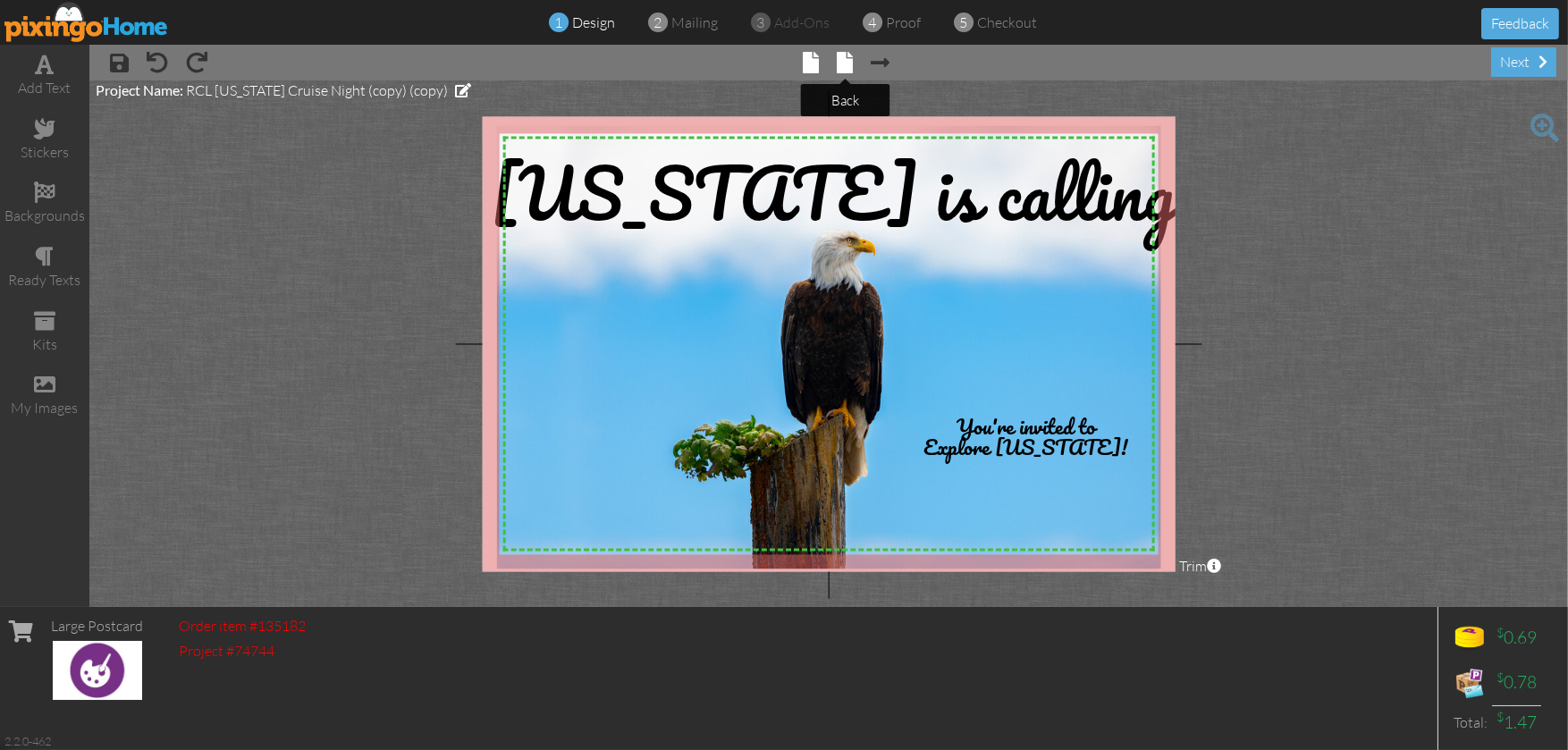
click at [846, 58] on span at bounding box center [846, 63] width 16 height 22
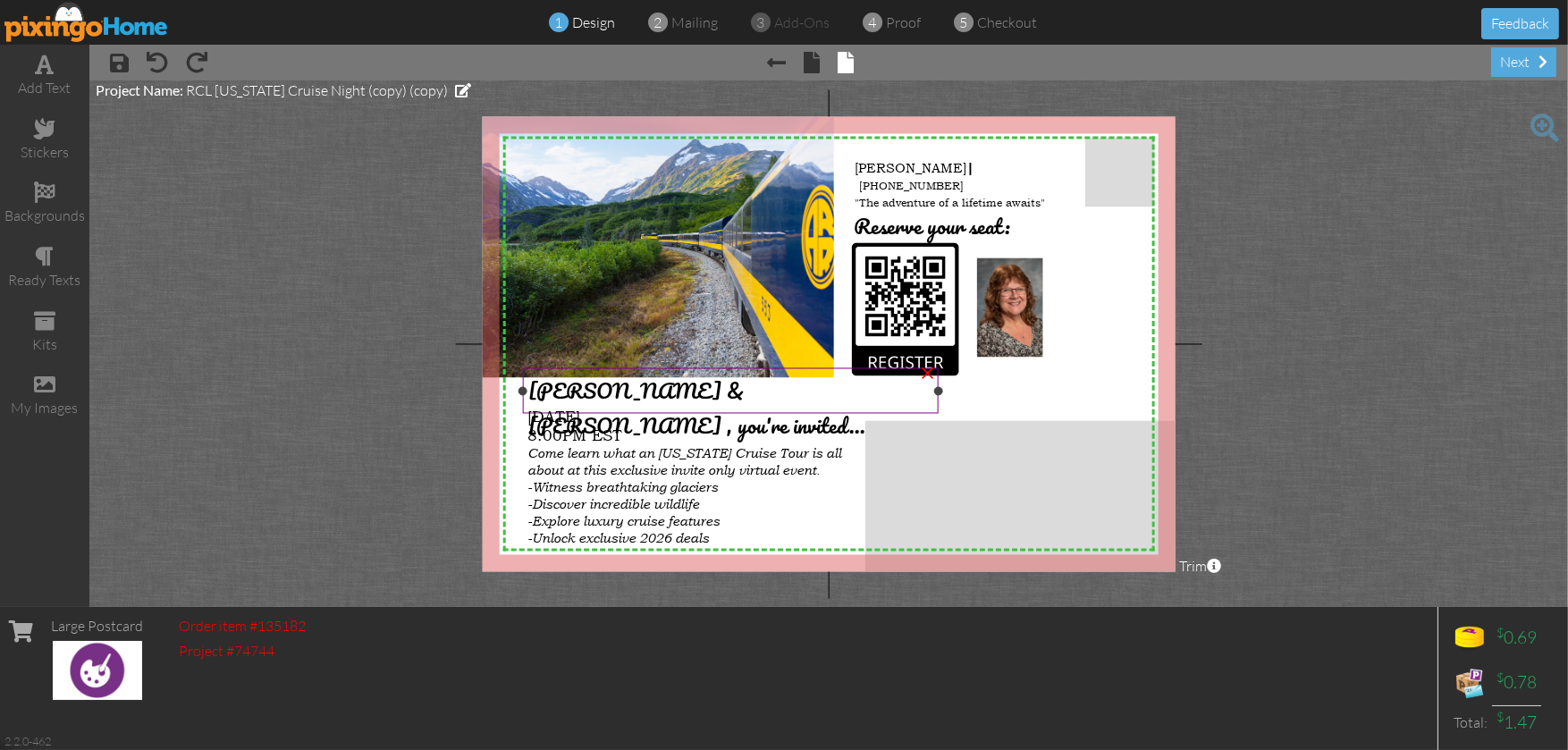
click at [637, 391] on span "[PERSON_NAME] & [PERSON_NAME] , you're invited..." at bounding box center [696, 408] width 337 height 69
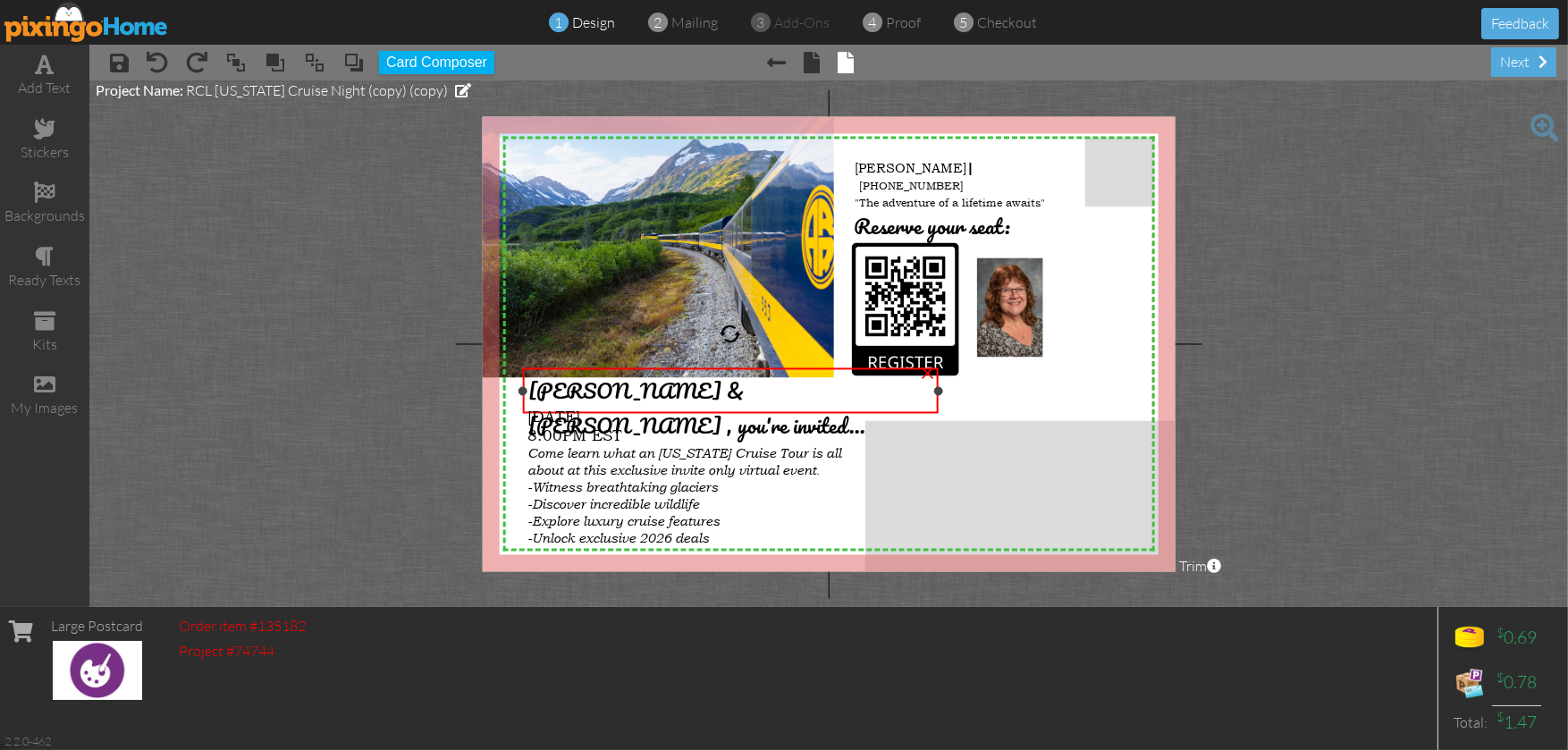
click at [641, 388] on span "[PERSON_NAME] & [PERSON_NAME] , you're invited..." at bounding box center [696, 408] width 337 height 69
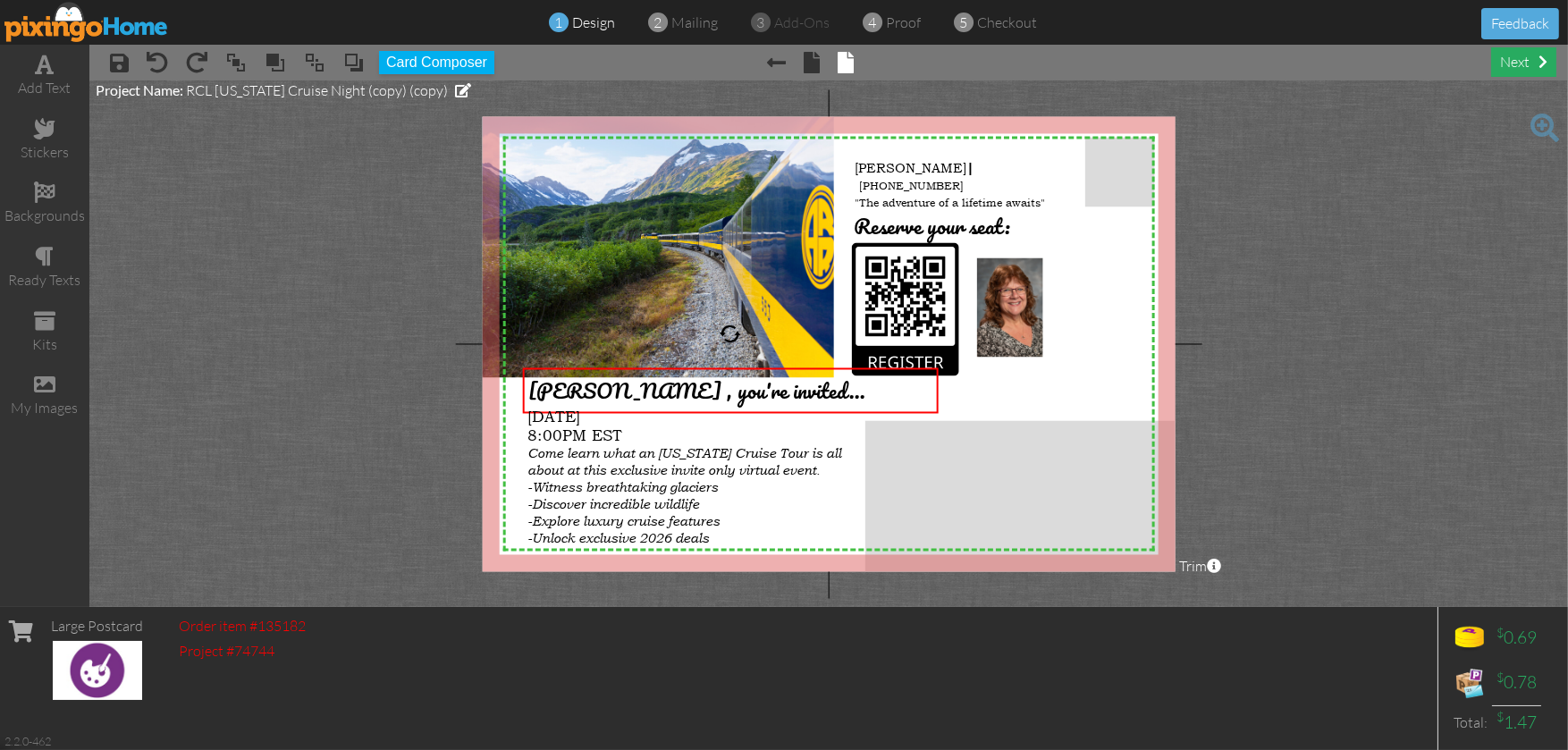
click at [1507, 56] on div "next" at bounding box center [1522, 62] width 65 height 29
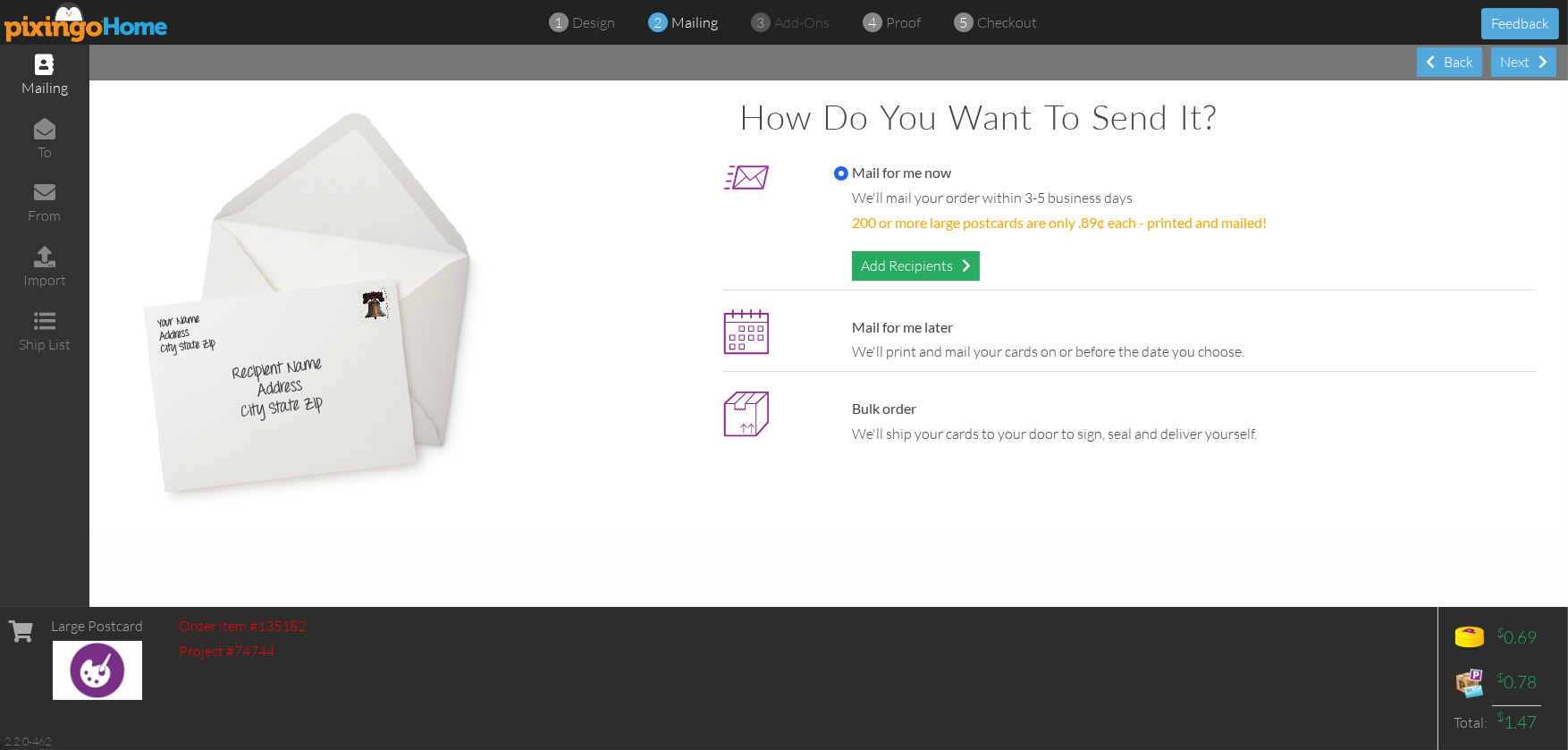
click at [911, 267] on div "Add Recipients" at bounding box center [915, 266] width 128 height 29
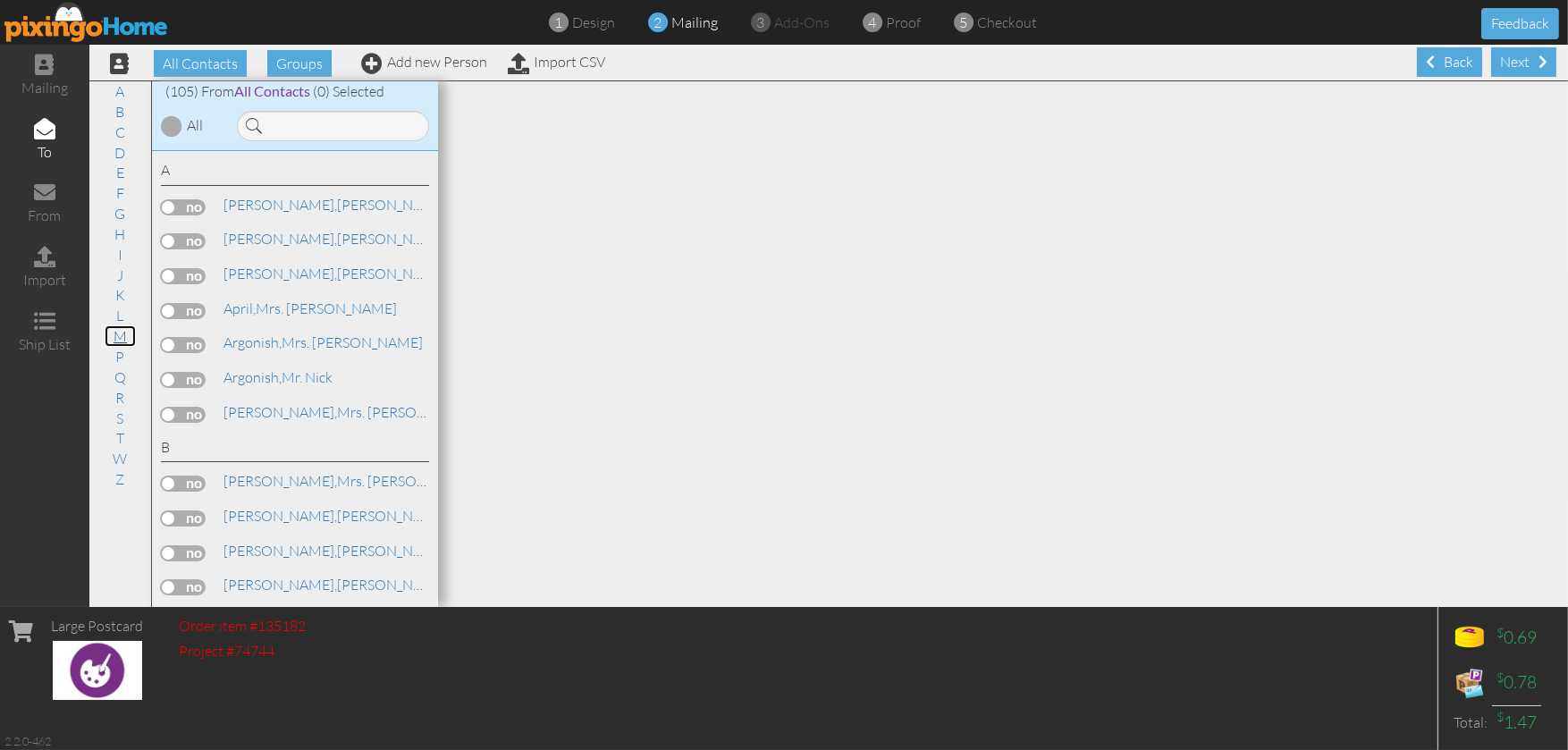
click at [122, 337] on link "M" at bounding box center [120, 336] width 31 height 22
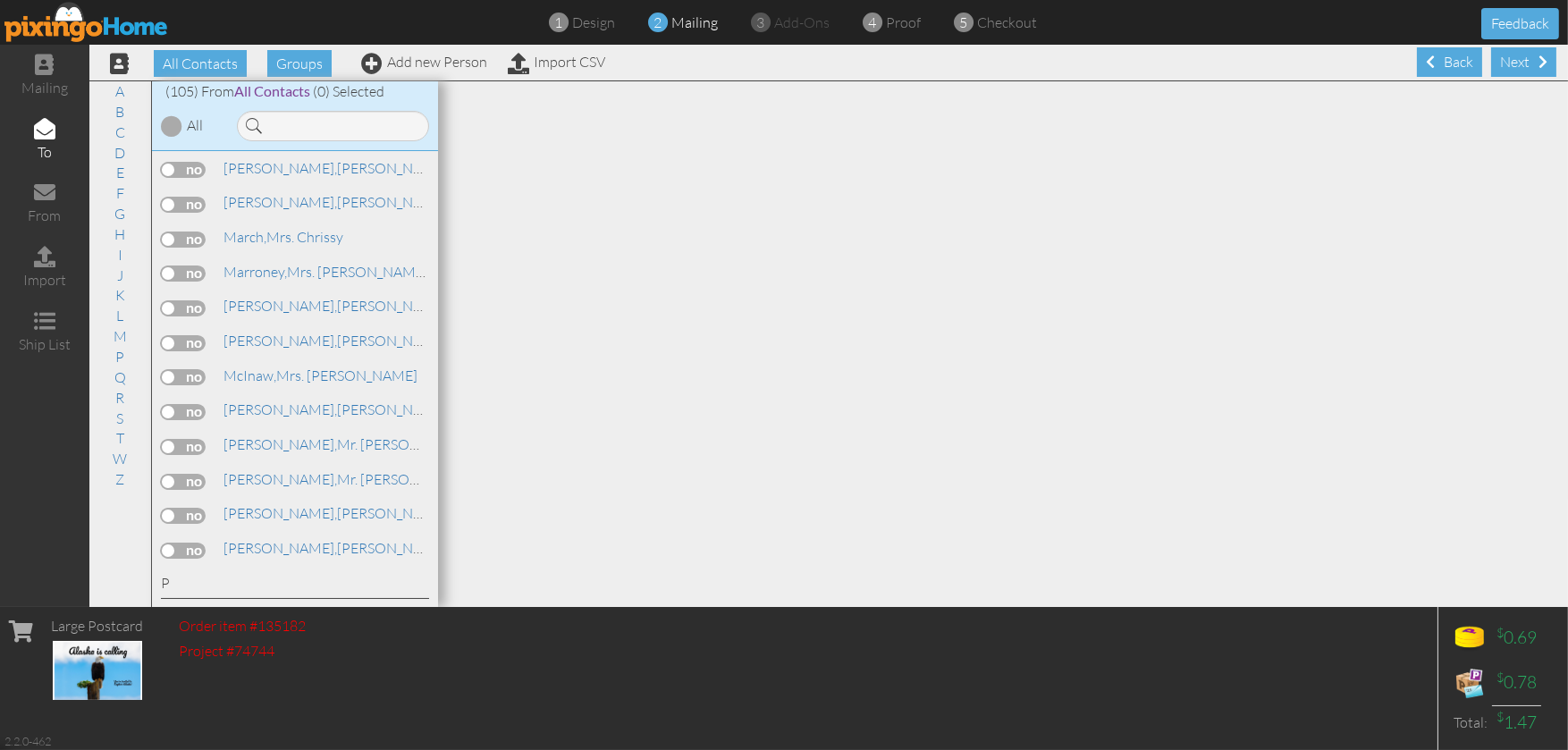
scroll to position [2735, 0]
click at [195, 523] on label at bounding box center [183, 515] width 45 height 16
click at [0, 0] on input "checkbox" at bounding box center [0, 0] width 0 height 0
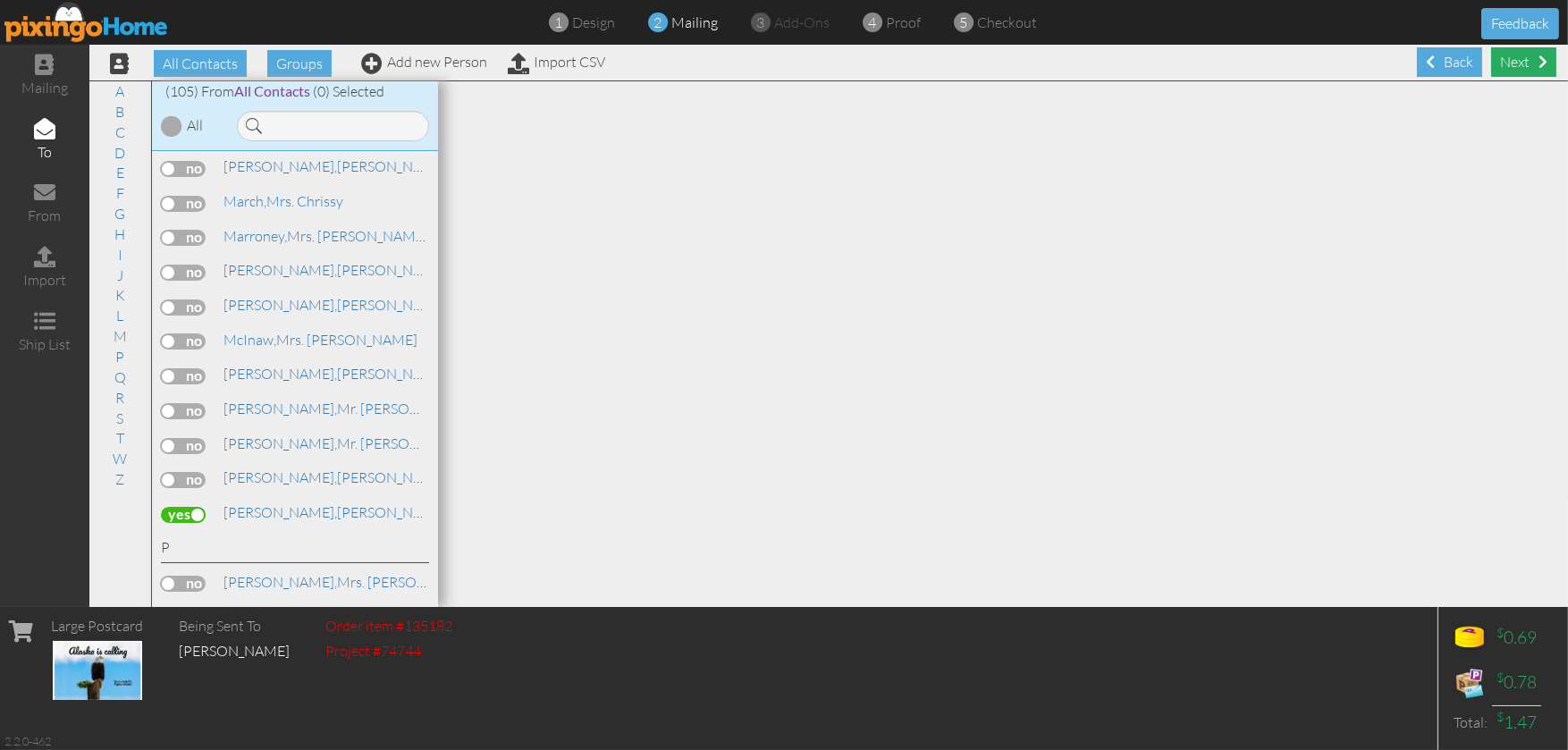
click at [1514, 57] on div "Next" at bounding box center [1522, 62] width 65 height 29
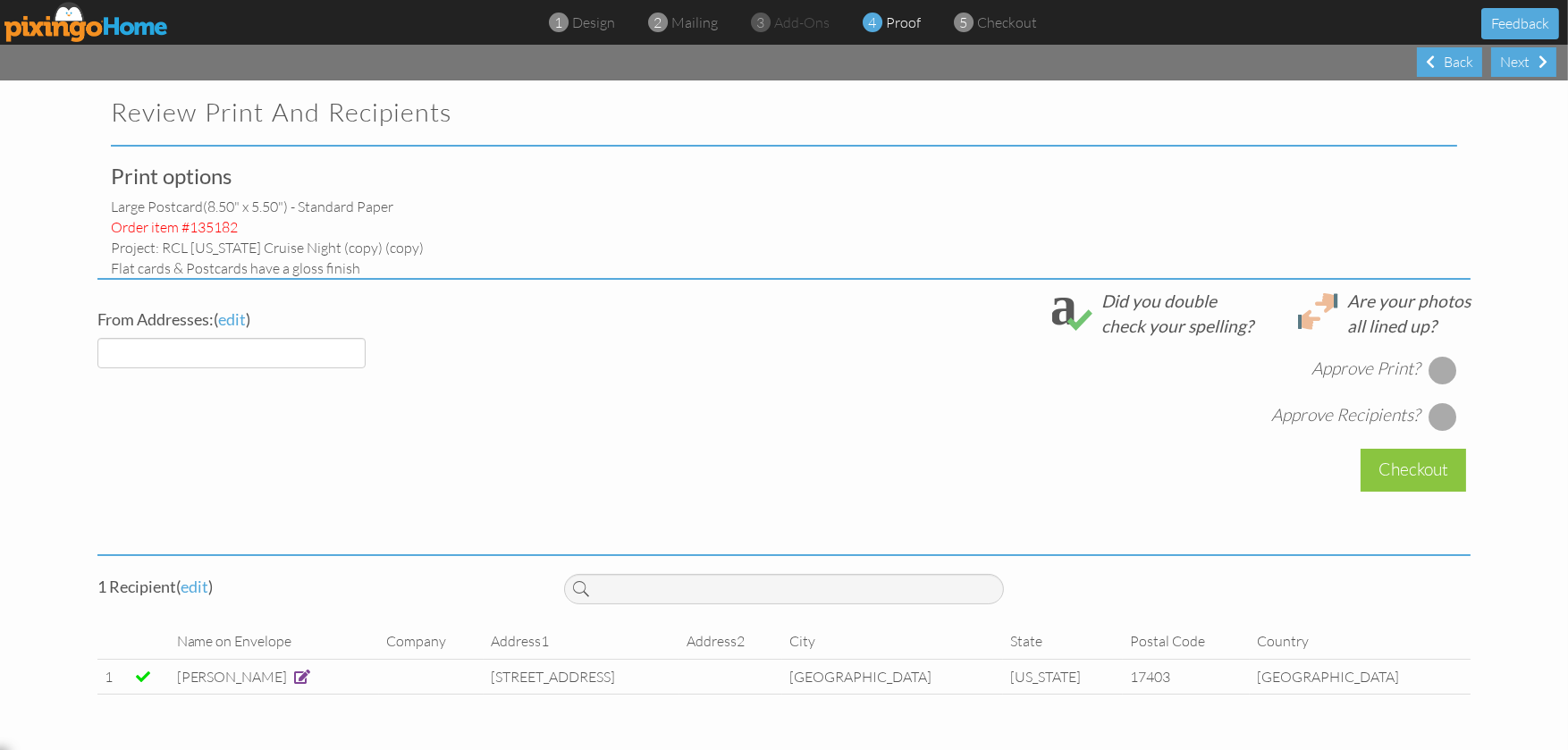
select select "object:2579"
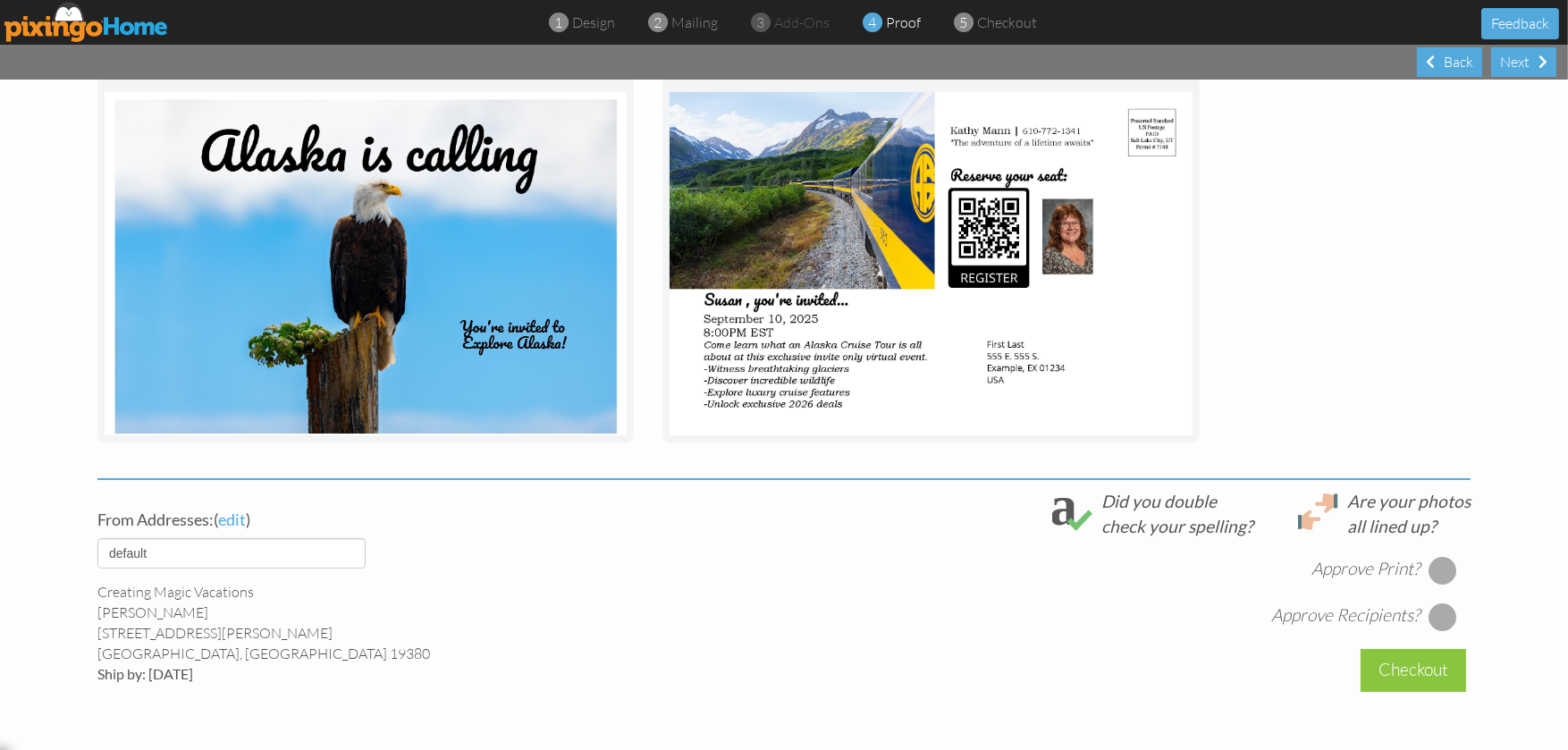
scroll to position [447, 0]
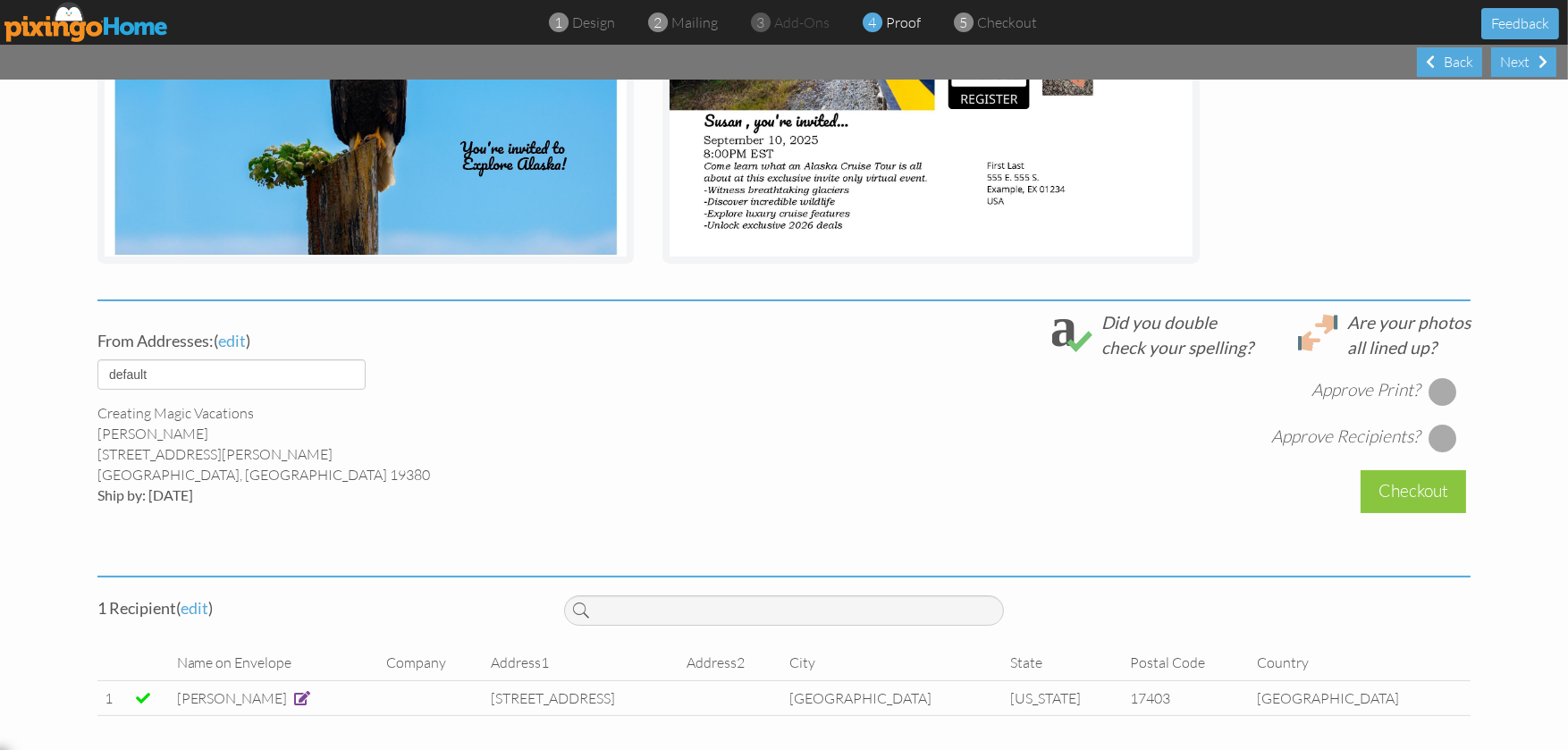
click at [1439, 390] on div at bounding box center [1442, 391] width 28 height 28
click at [1432, 443] on div at bounding box center [1442, 437] width 28 height 28
click at [1406, 483] on div "Checkout" at bounding box center [1413, 491] width 106 height 42
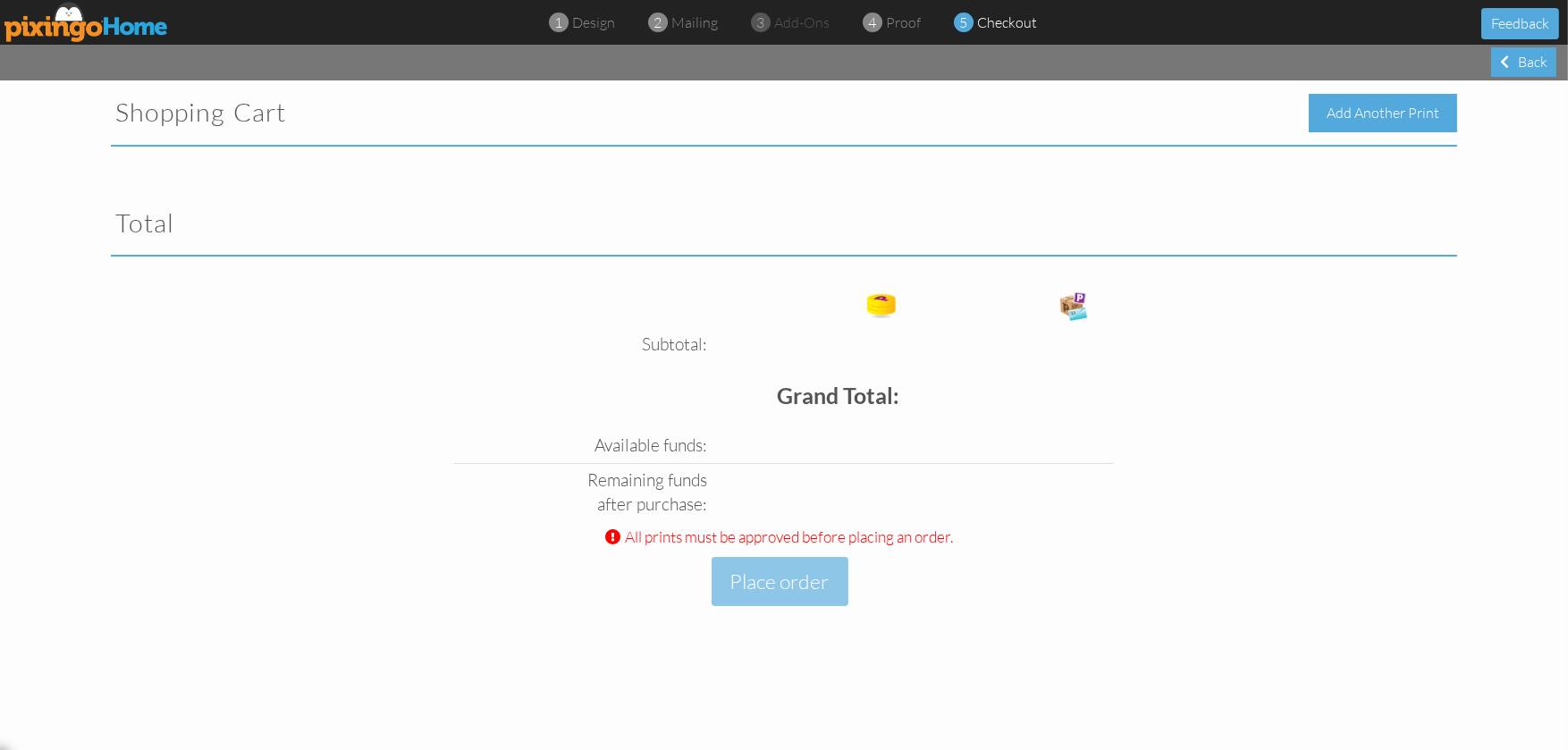
click at [1396, 113] on div "Add Another Print" at bounding box center [1383, 113] width 149 height 38
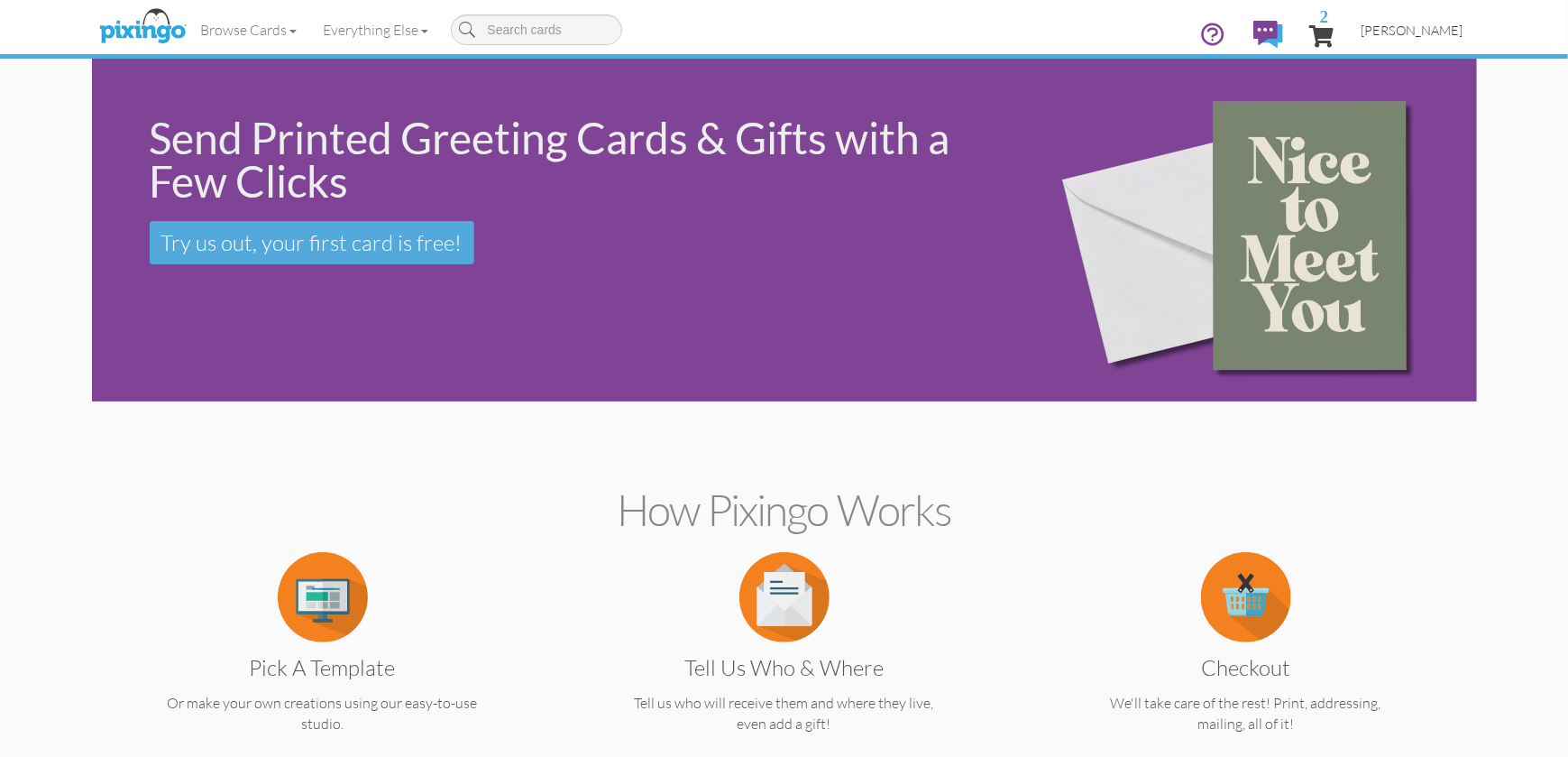
click at [1414, 30] on span "[PERSON_NAME]" at bounding box center [1412, 29] width 102 height 16
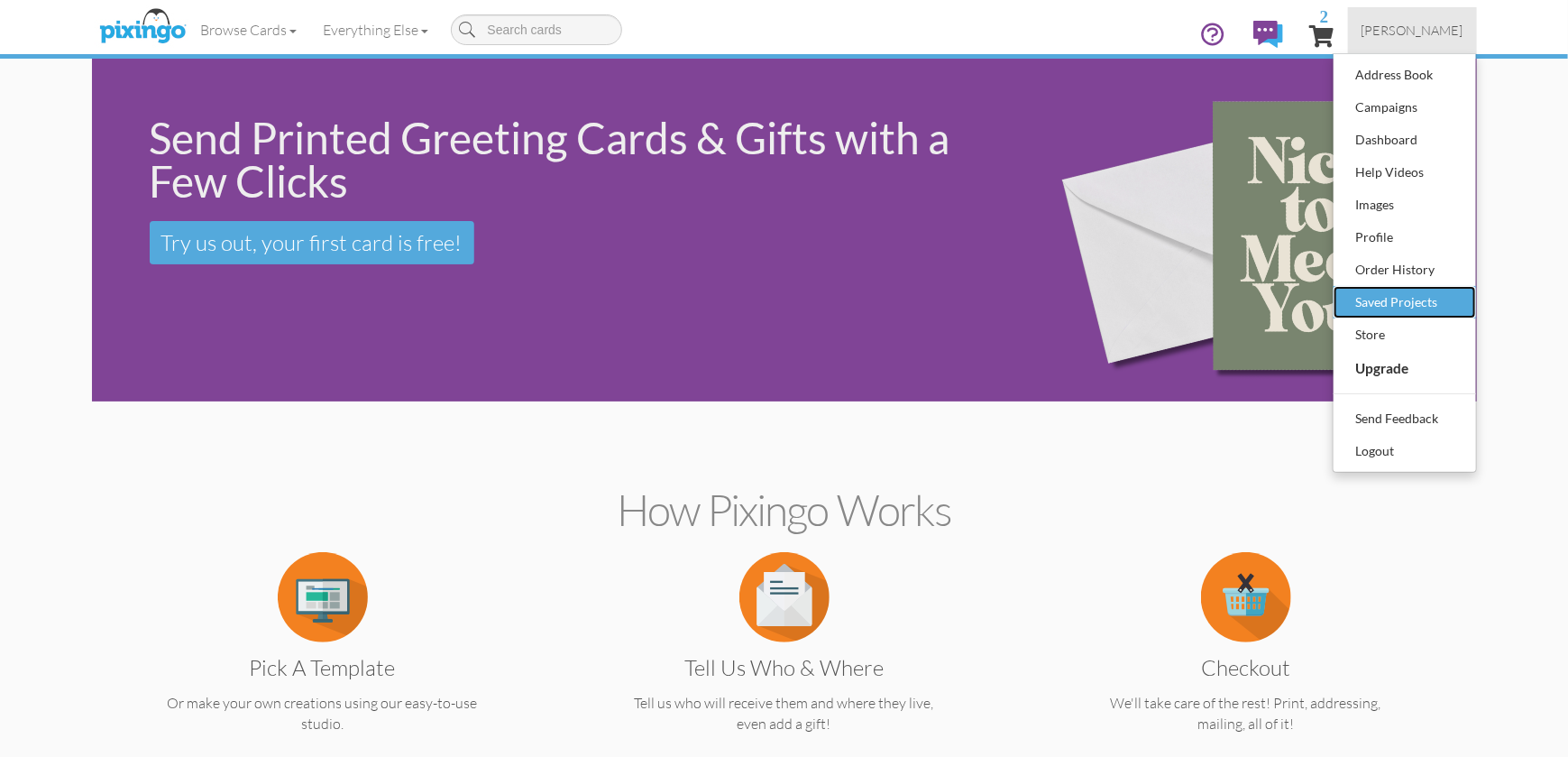
click at [1379, 297] on div "Saved Projects" at bounding box center [1405, 301] width 107 height 27
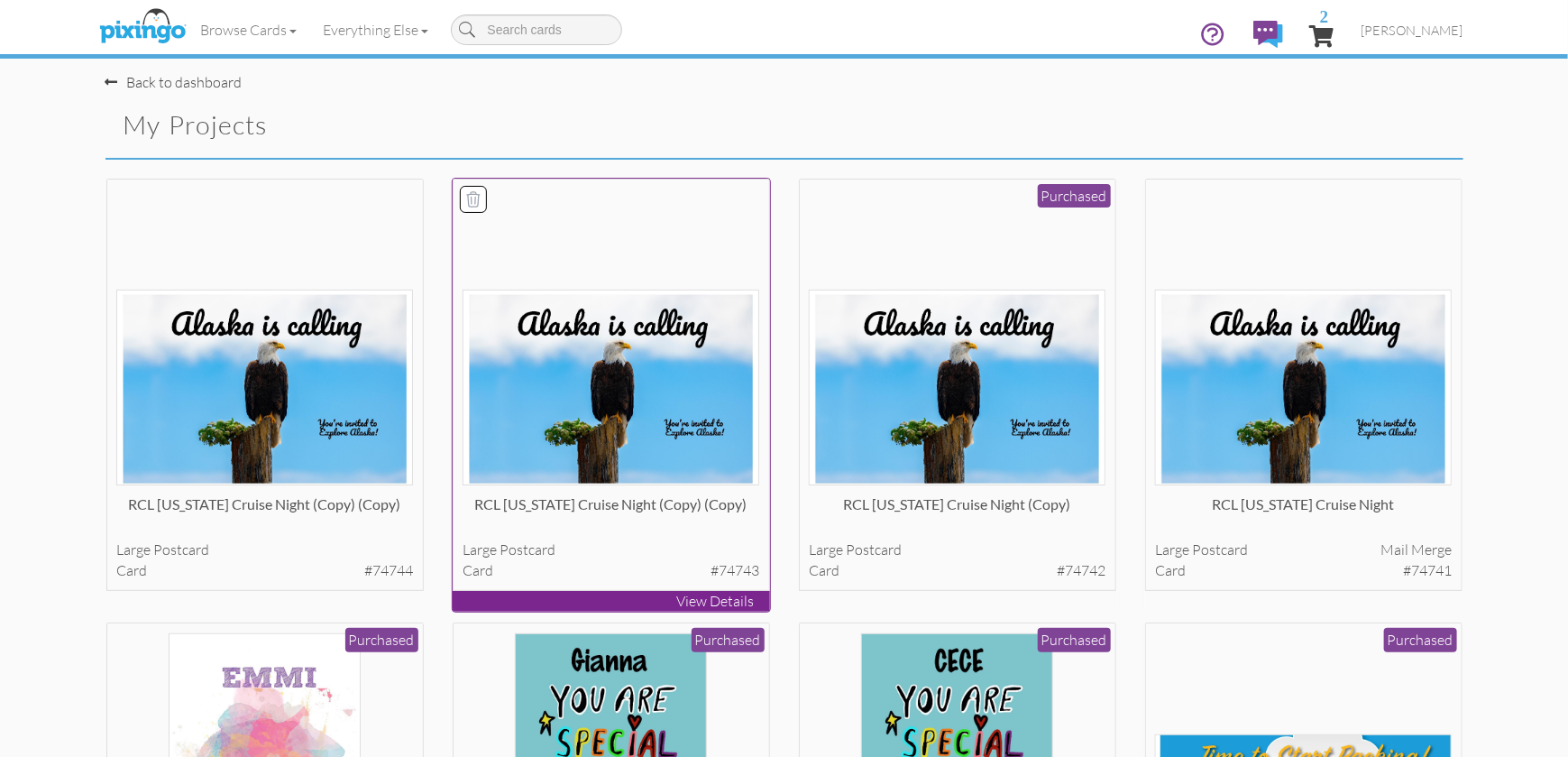
click at [581, 349] on img at bounding box center [610, 387] width 296 height 195
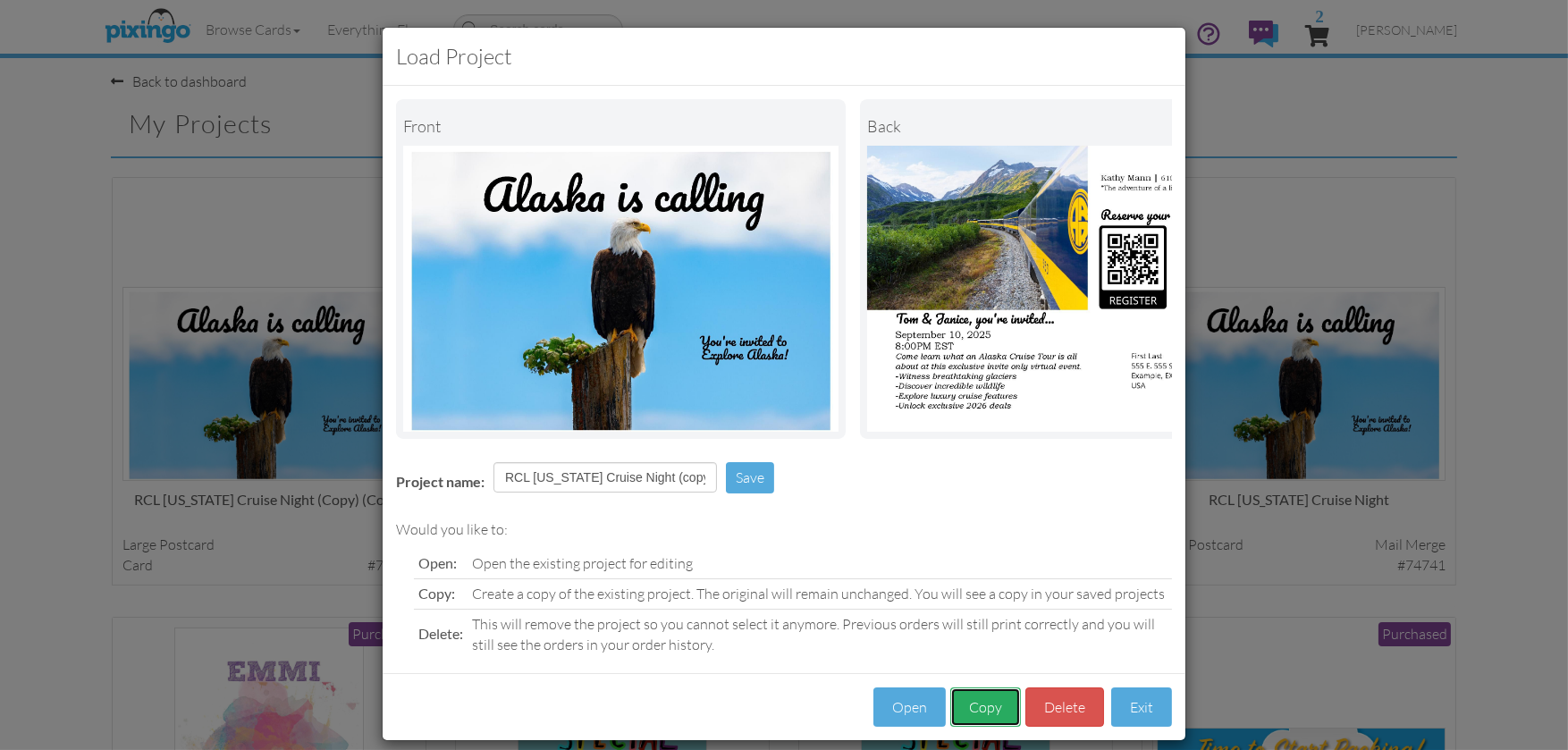
click at [985, 716] on button "Copy" at bounding box center [985, 707] width 70 height 40
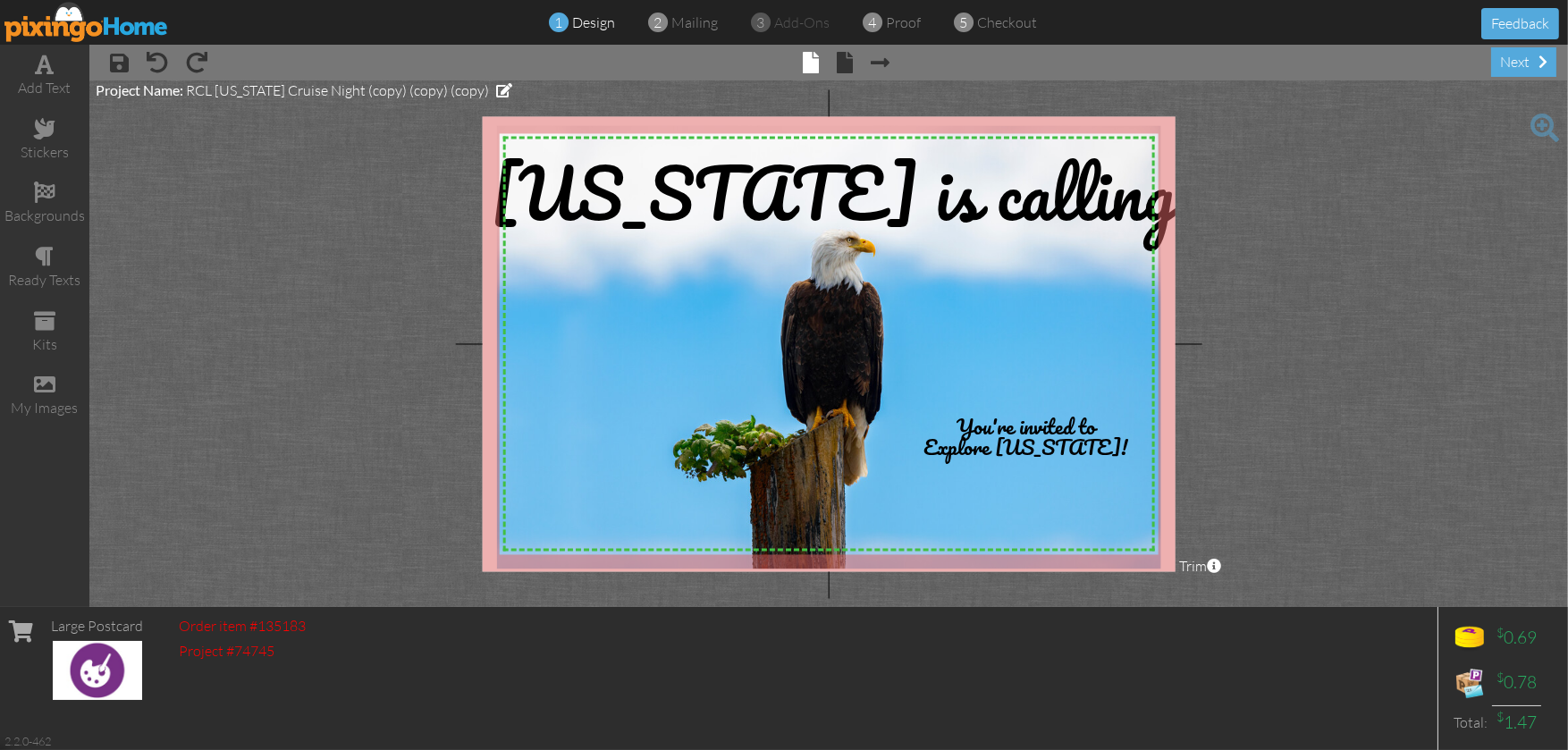
click at [835, 50] on span "× back" at bounding box center [836, 61] width 34 height 28
click at [848, 59] on span at bounding box center [846, 63] width 16 height 22
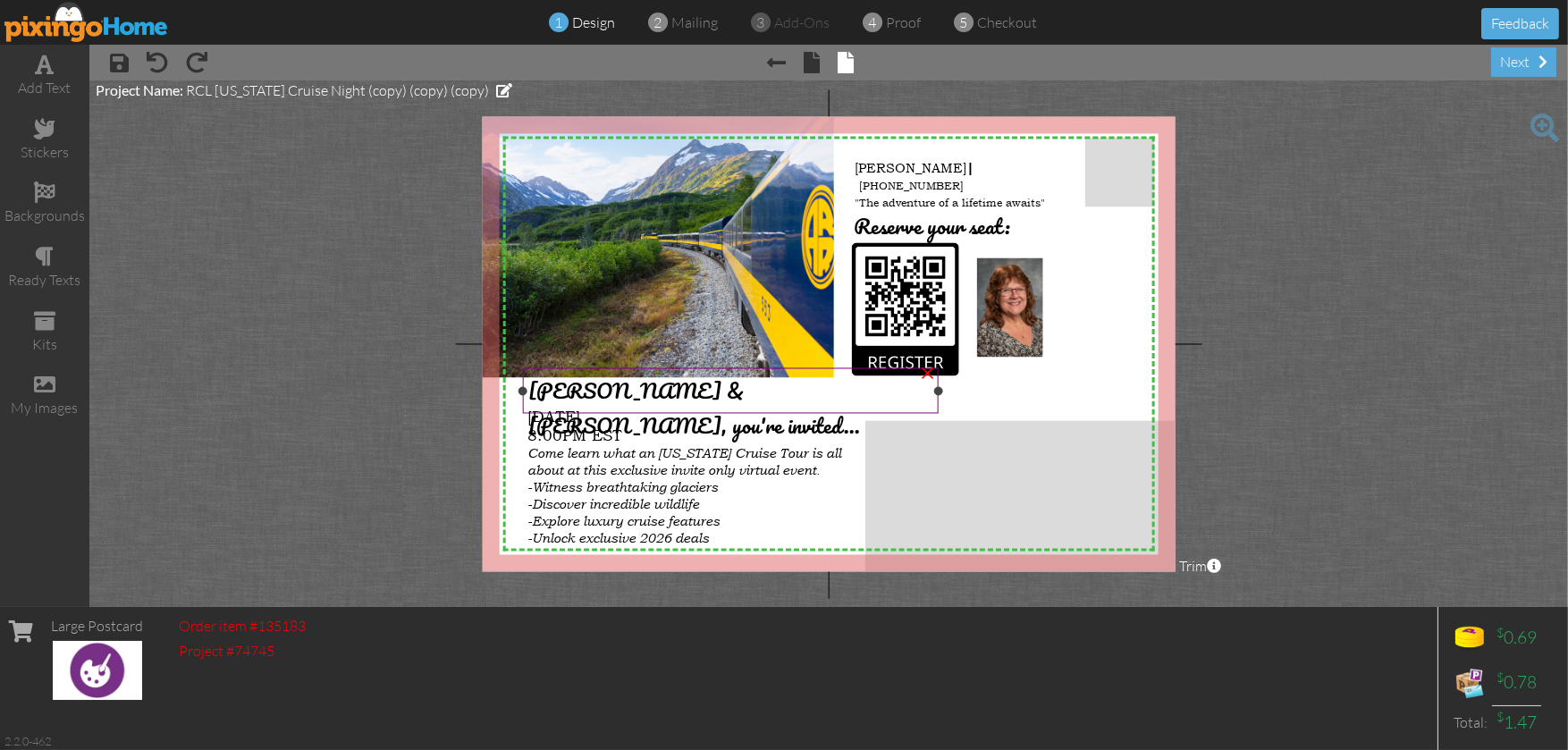
click at [644, 391] on span "[PERSON_NAME] & [PERSON_NAME], you're invited..." at bounding box center [694, 408] width 331 height 69
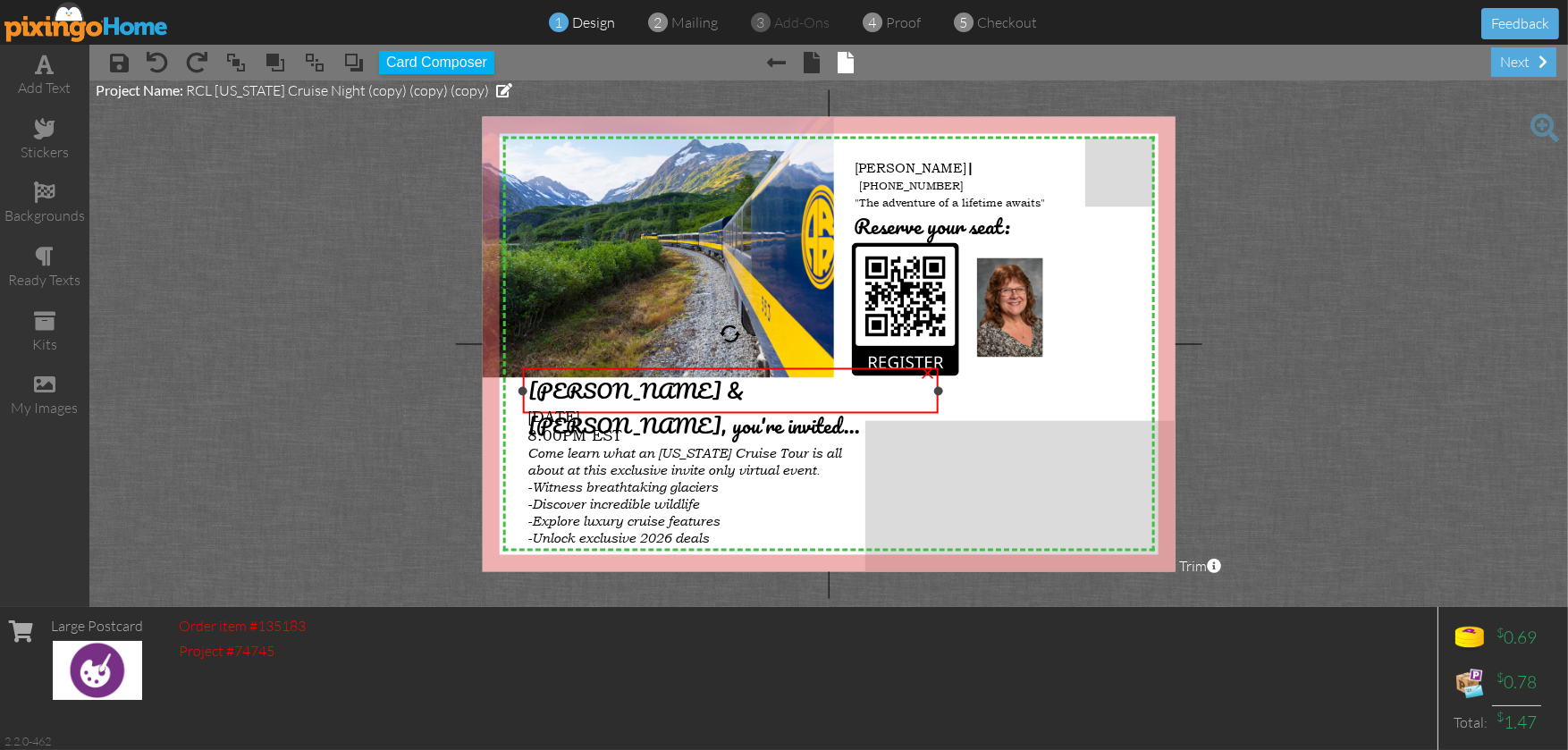
click at [644, 391] on span "[PERSON_NAME] & [PERSON_NAME], you're invited..." at bounding box center [694, 408] width 331 height 69
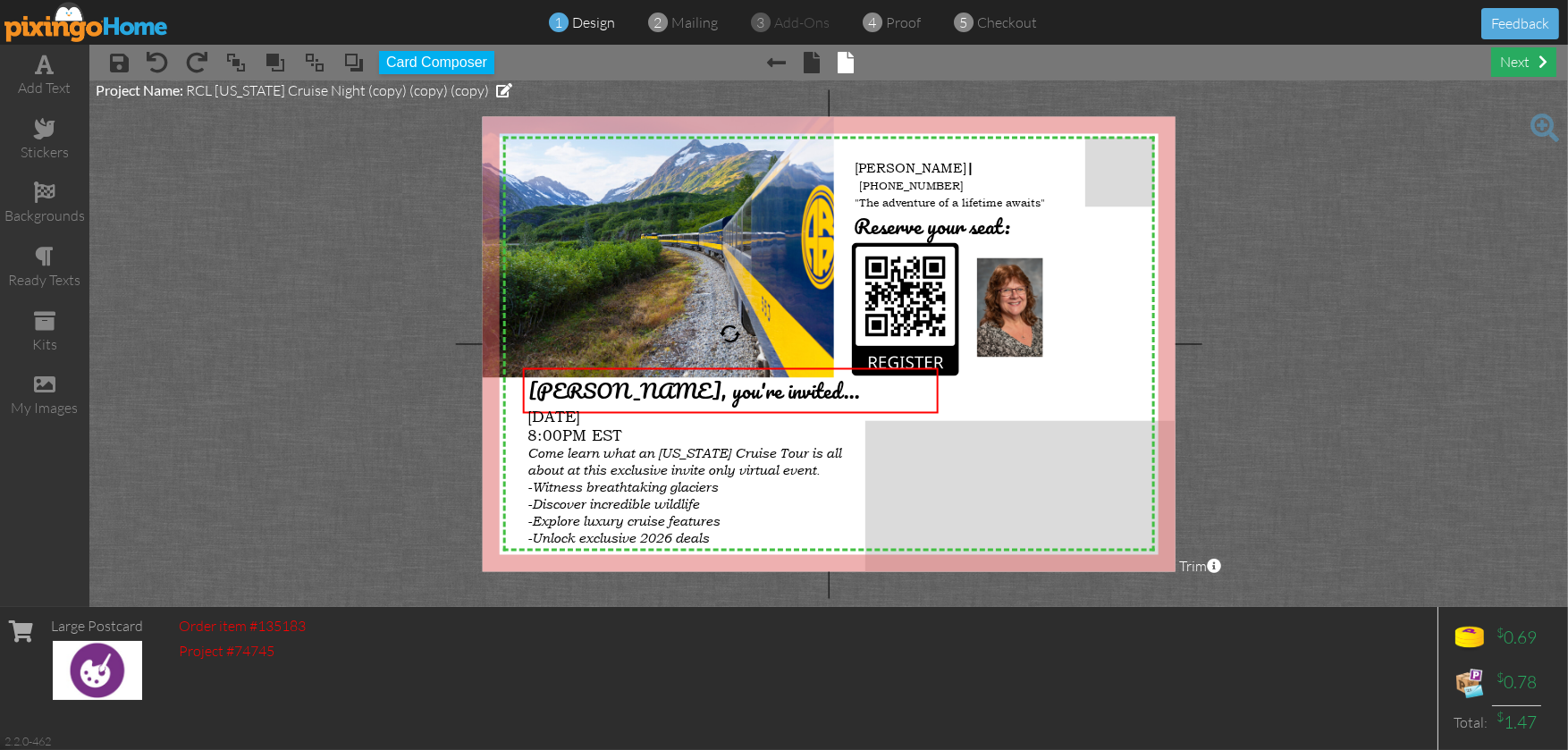
click at [1518, 63] on div "next" at bounding box center [1522, 62] width 65 height 29
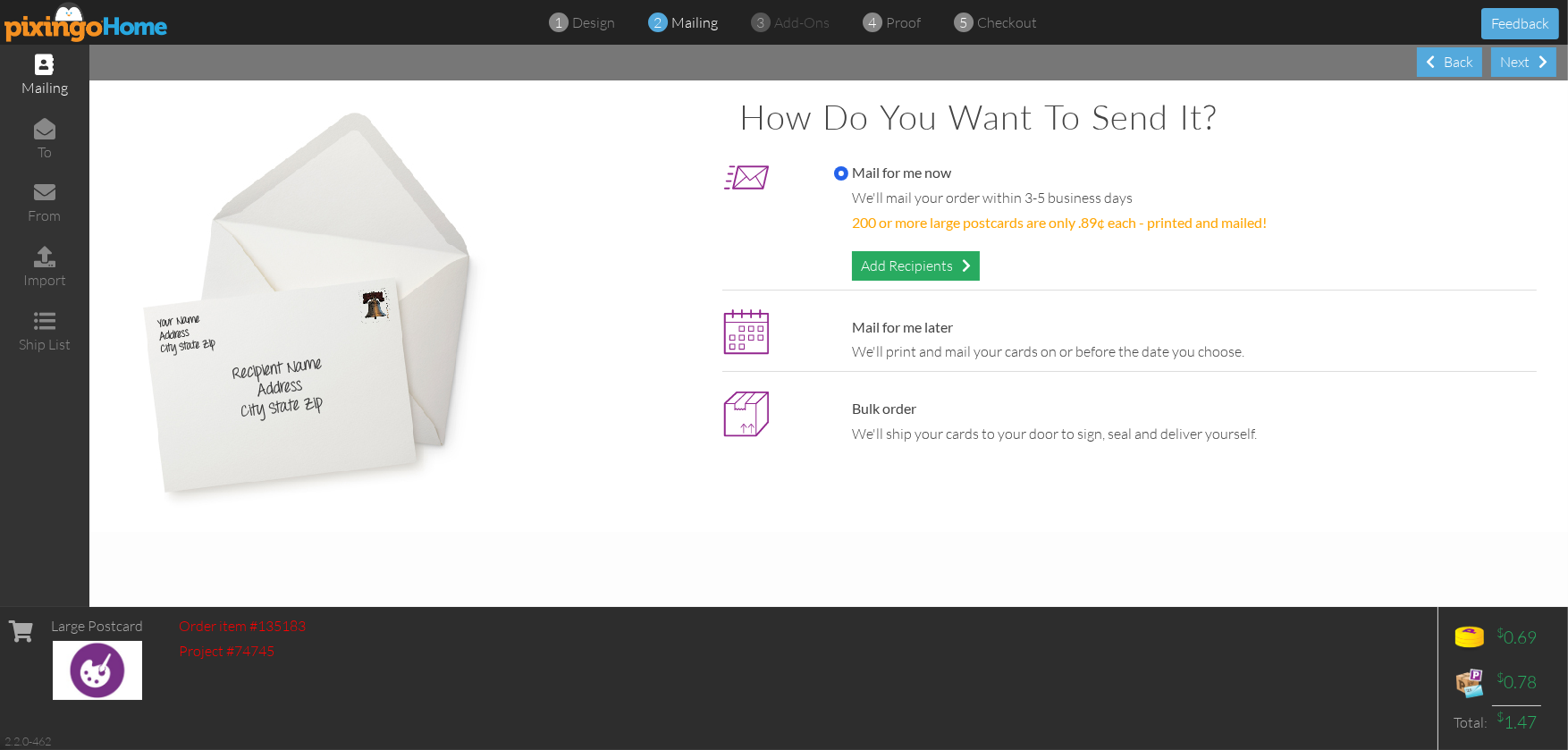
click at [936, 262] on div "Add Recipients" at bounding box center [915, 266] width 128 height 29
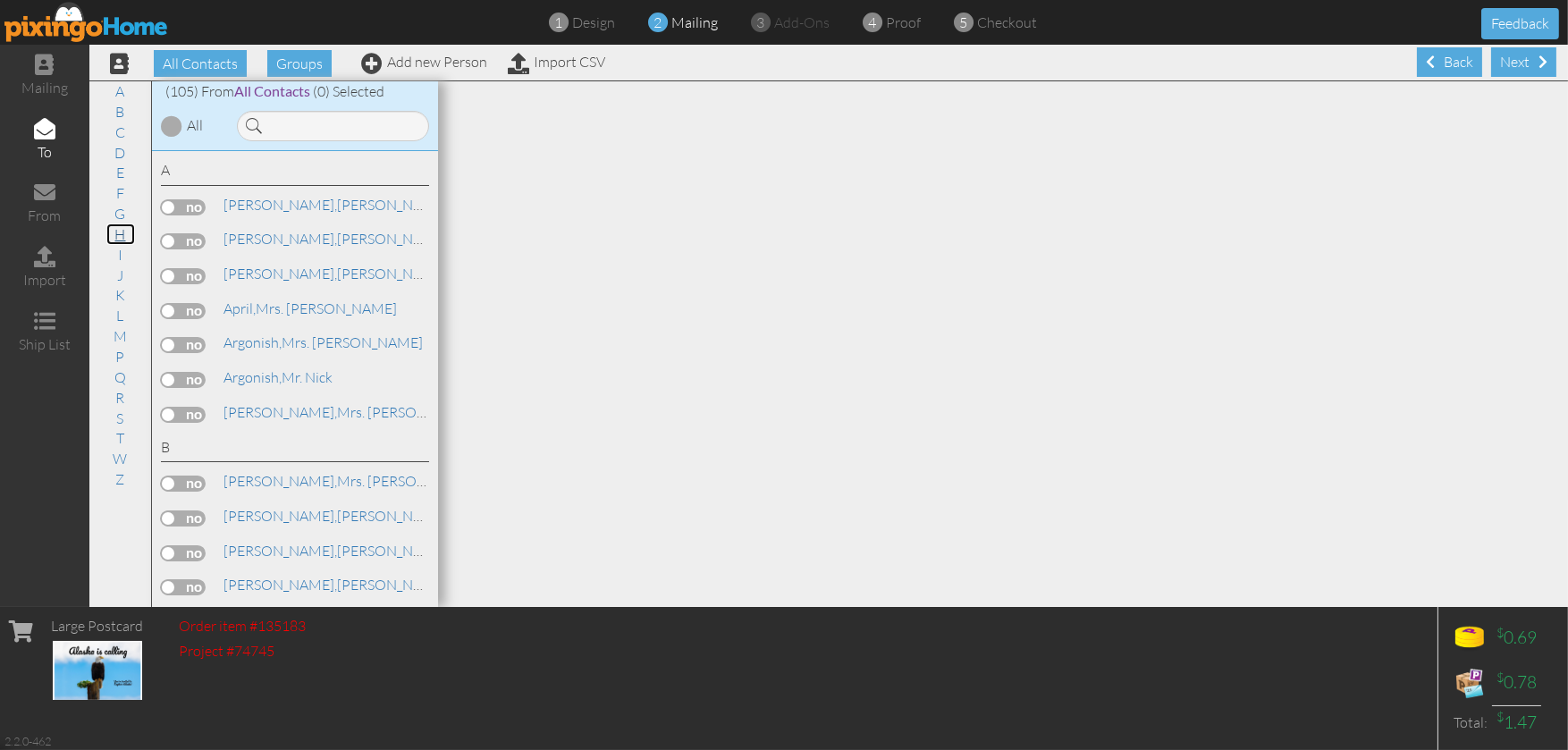
click at [127, 230] on link "H" at bounding box center [120, 234] width 28 height 22
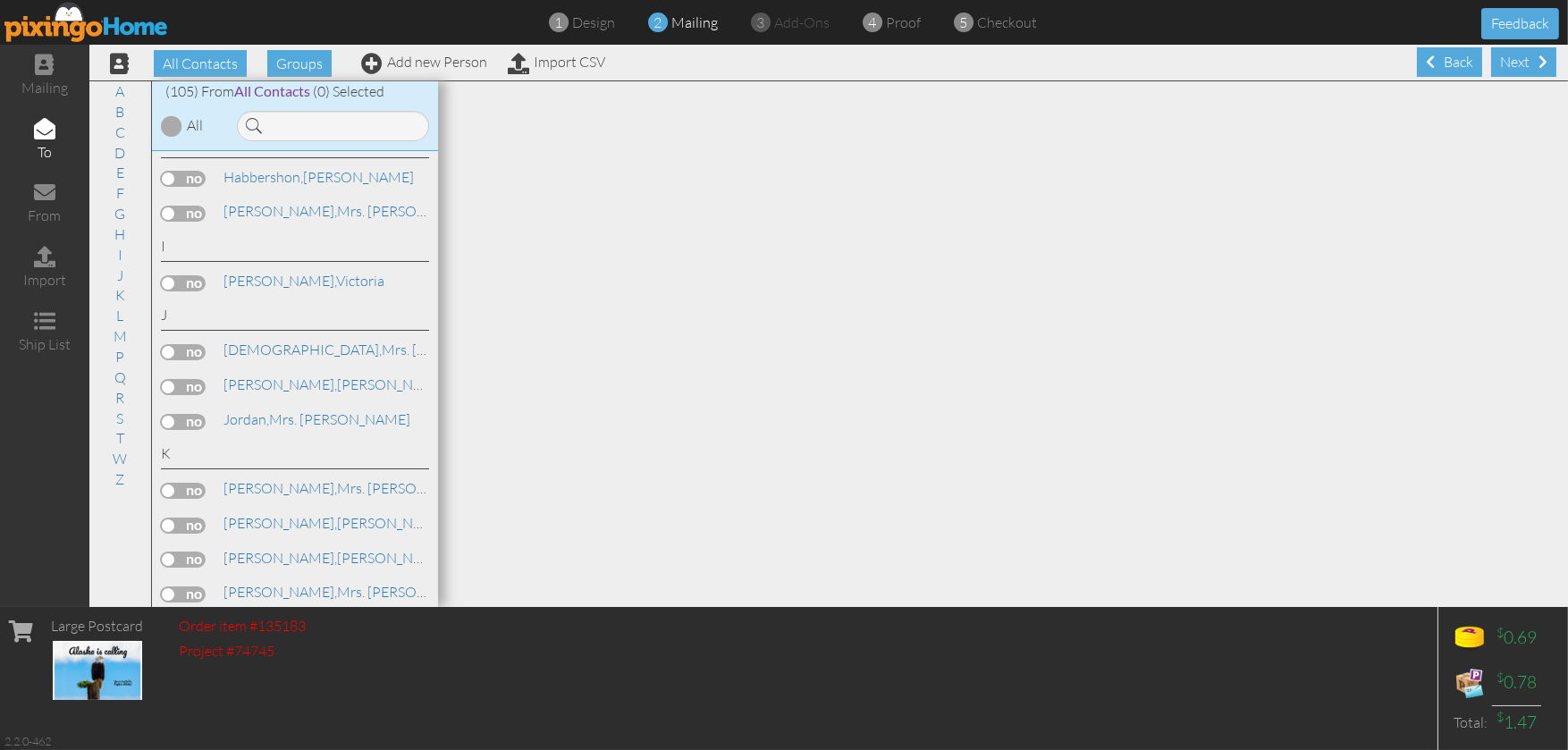
click at [204, 187] on label at bounding box center [183, 179] width 45 height 16
click at [0, 0] on input "checkbox" at bounding box center [0, 0] width 0 height 0
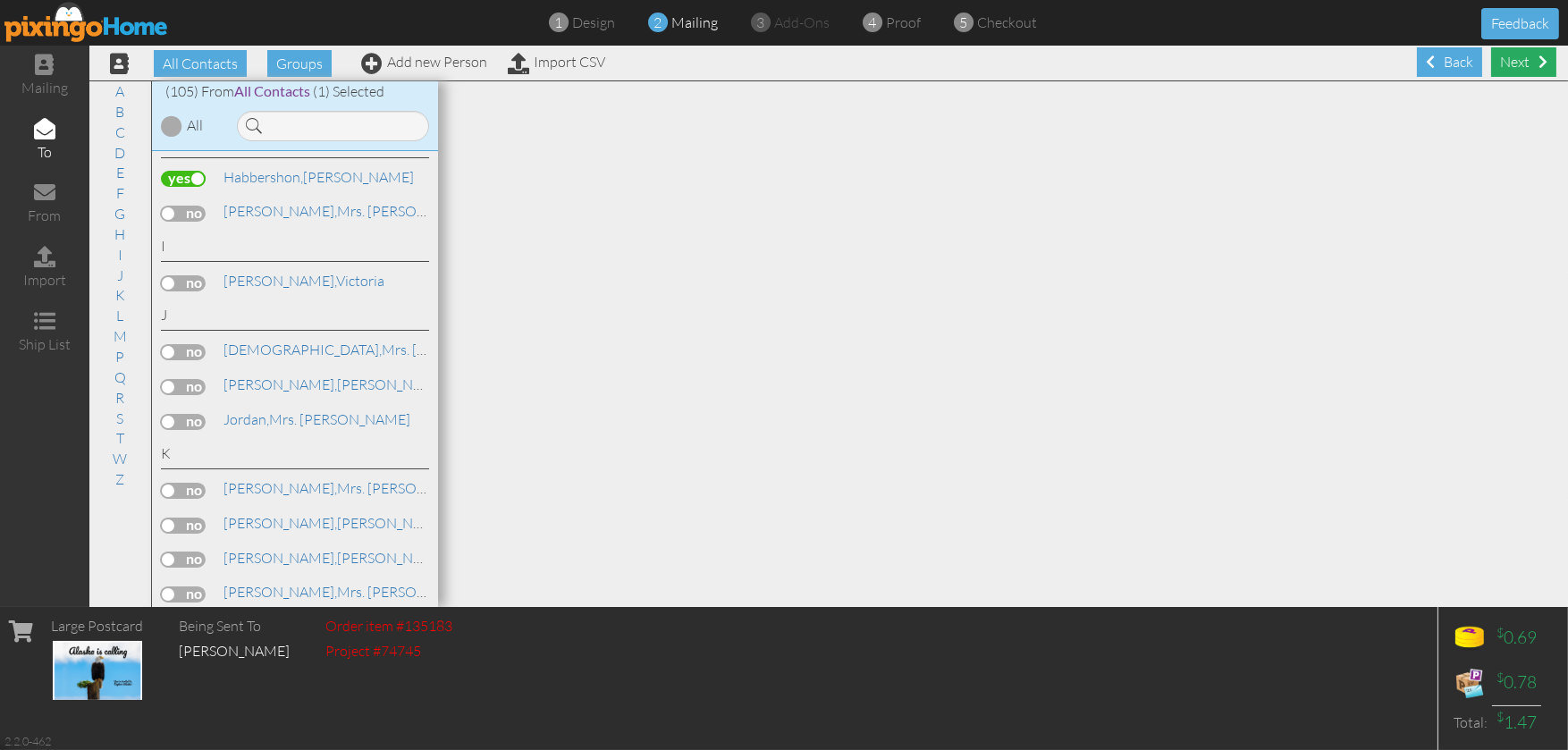
click at [1507, 63] on div "Next" at bounding box center [1522, 62] width 65 height 29
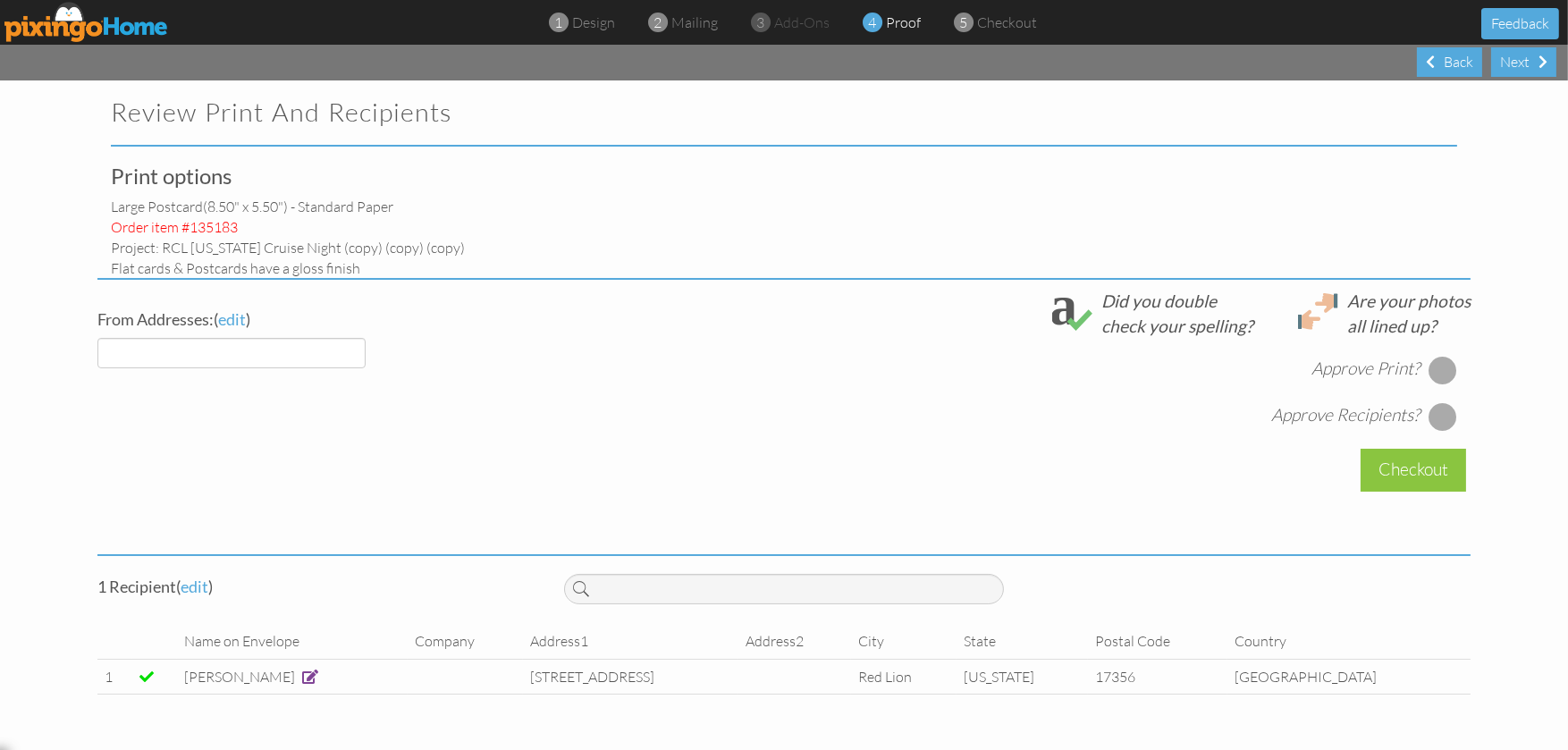
select select "object:3661"
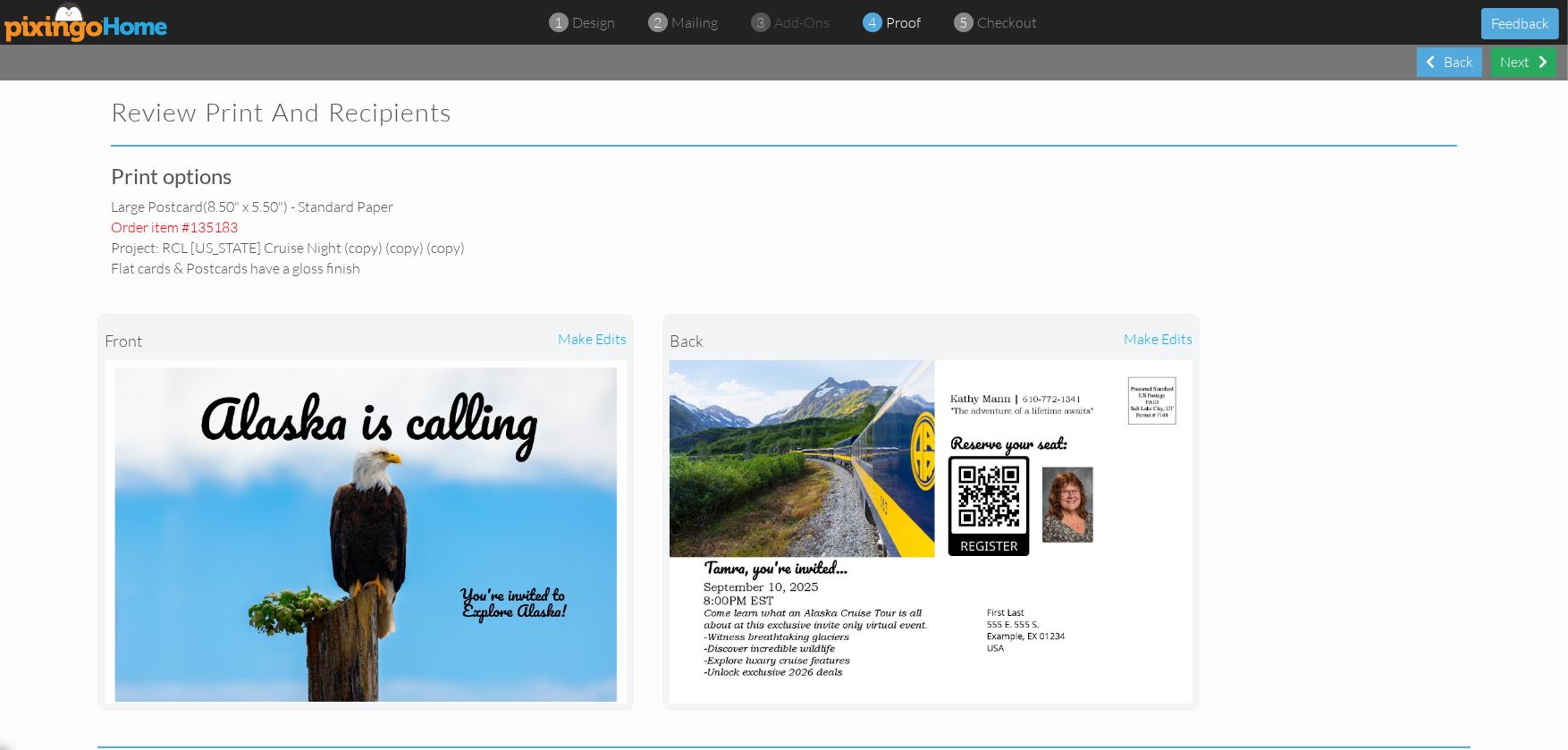
click at [1527, 56] on div "Next" at bounding box center [1522, 62] width 65 height 29
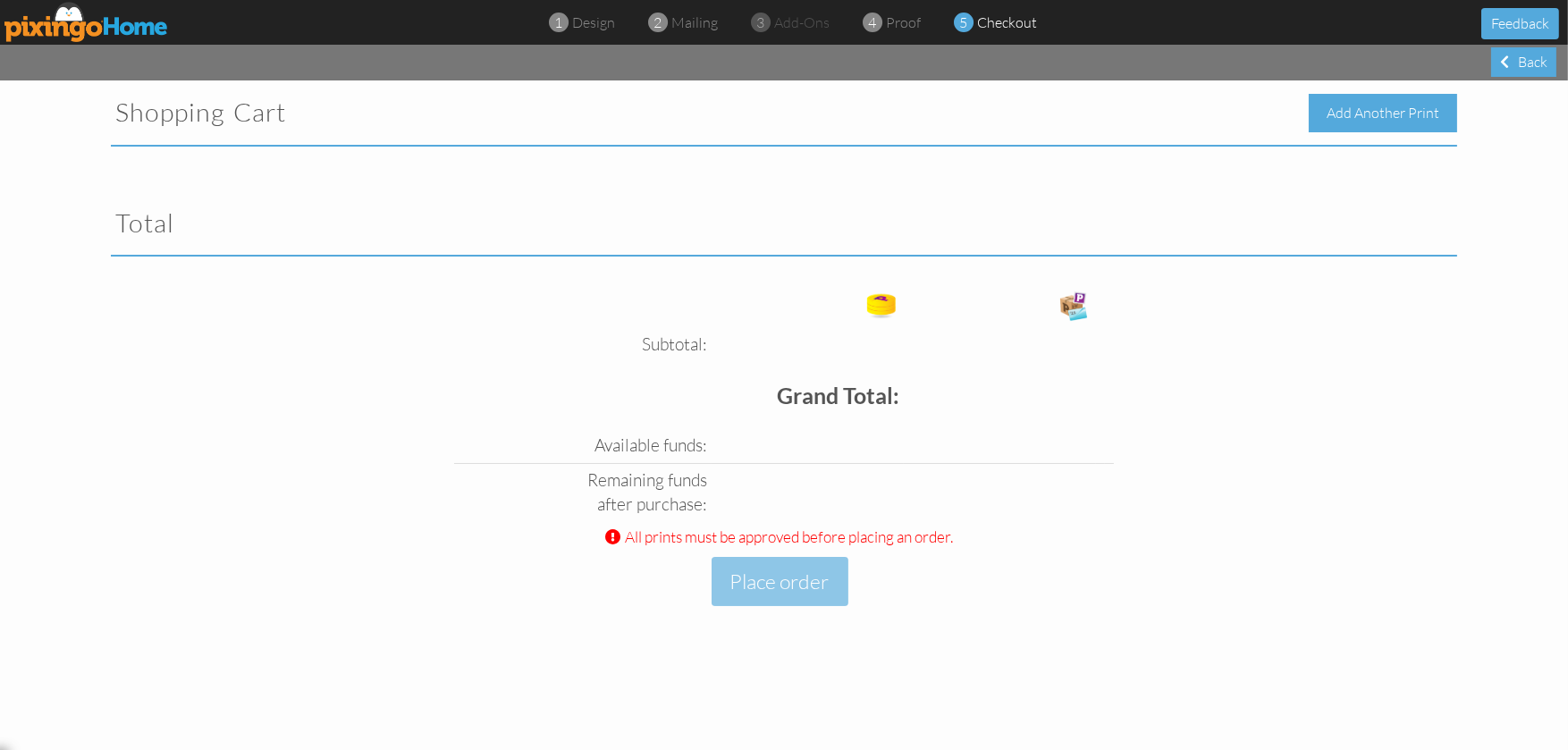
click at [1442, 105] on div "Add Another Print" at bounding box center [1383, 113] width 149 height 38
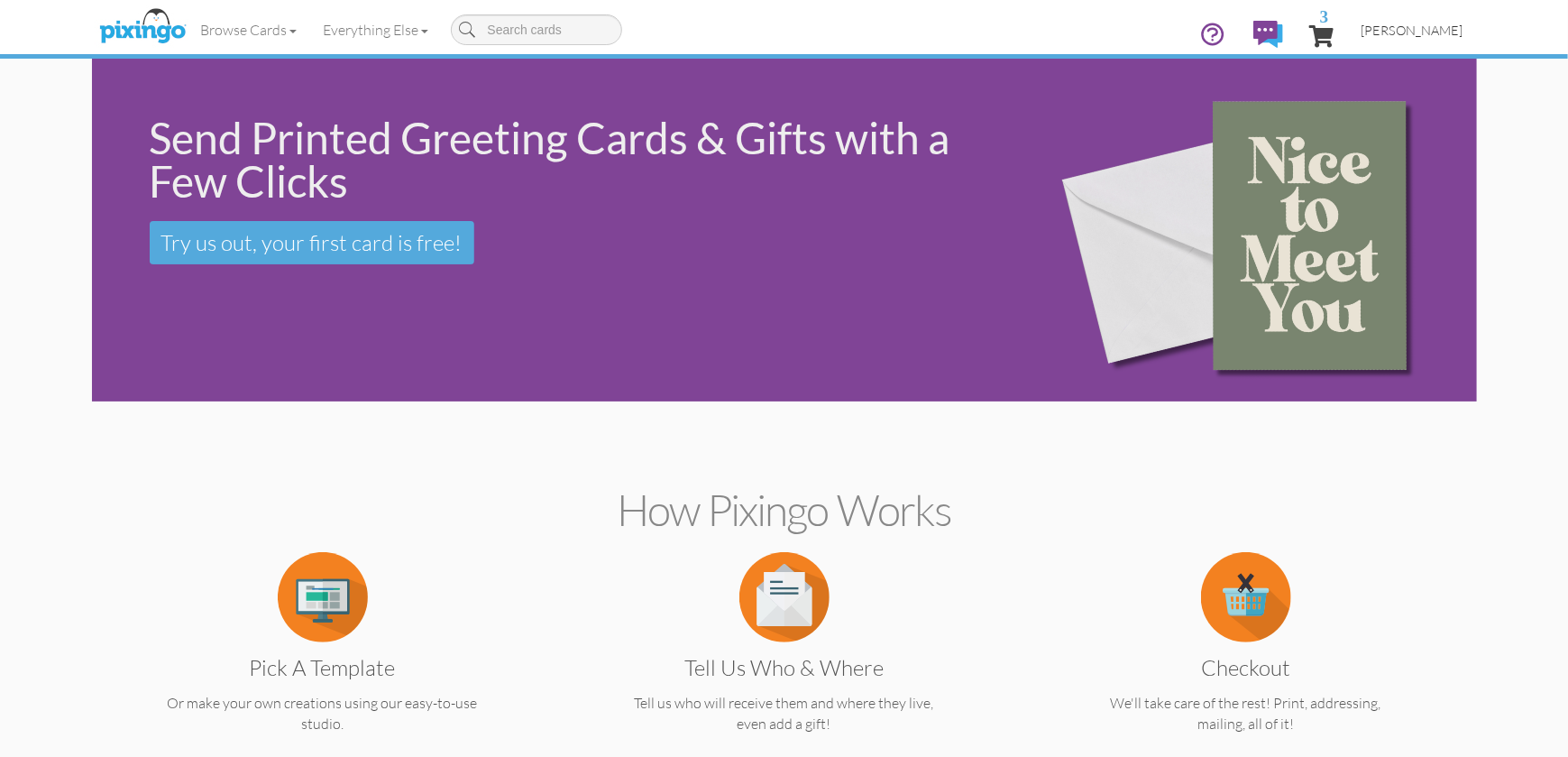
click at [1424, 32] on span "[PERSON_NAME]" at bounding box center [1412, 29] width 102 height 16
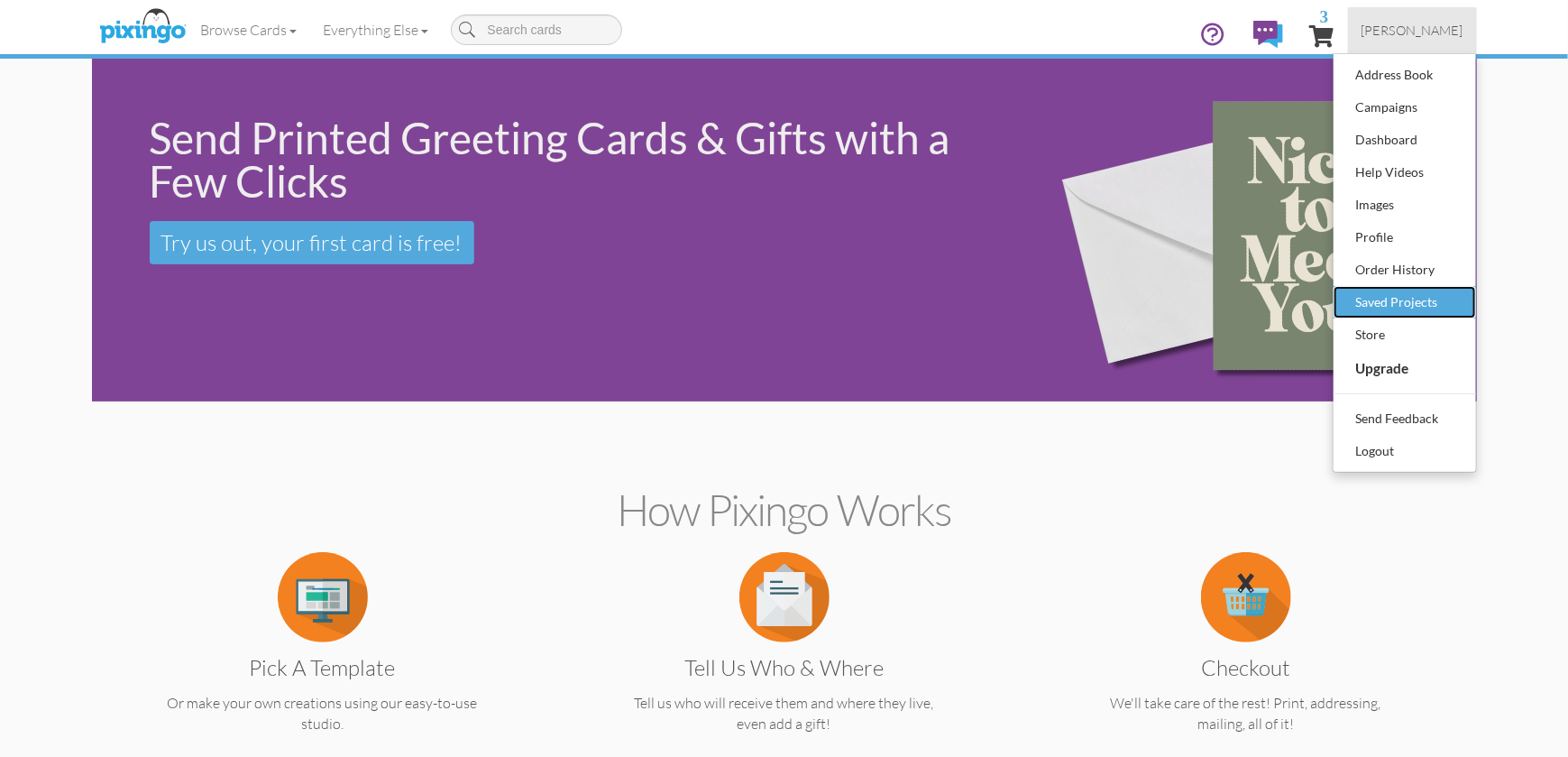
click at [1381, 298] on div "Saved Projects" at bounding box center [1405, 301] width 107 height 27
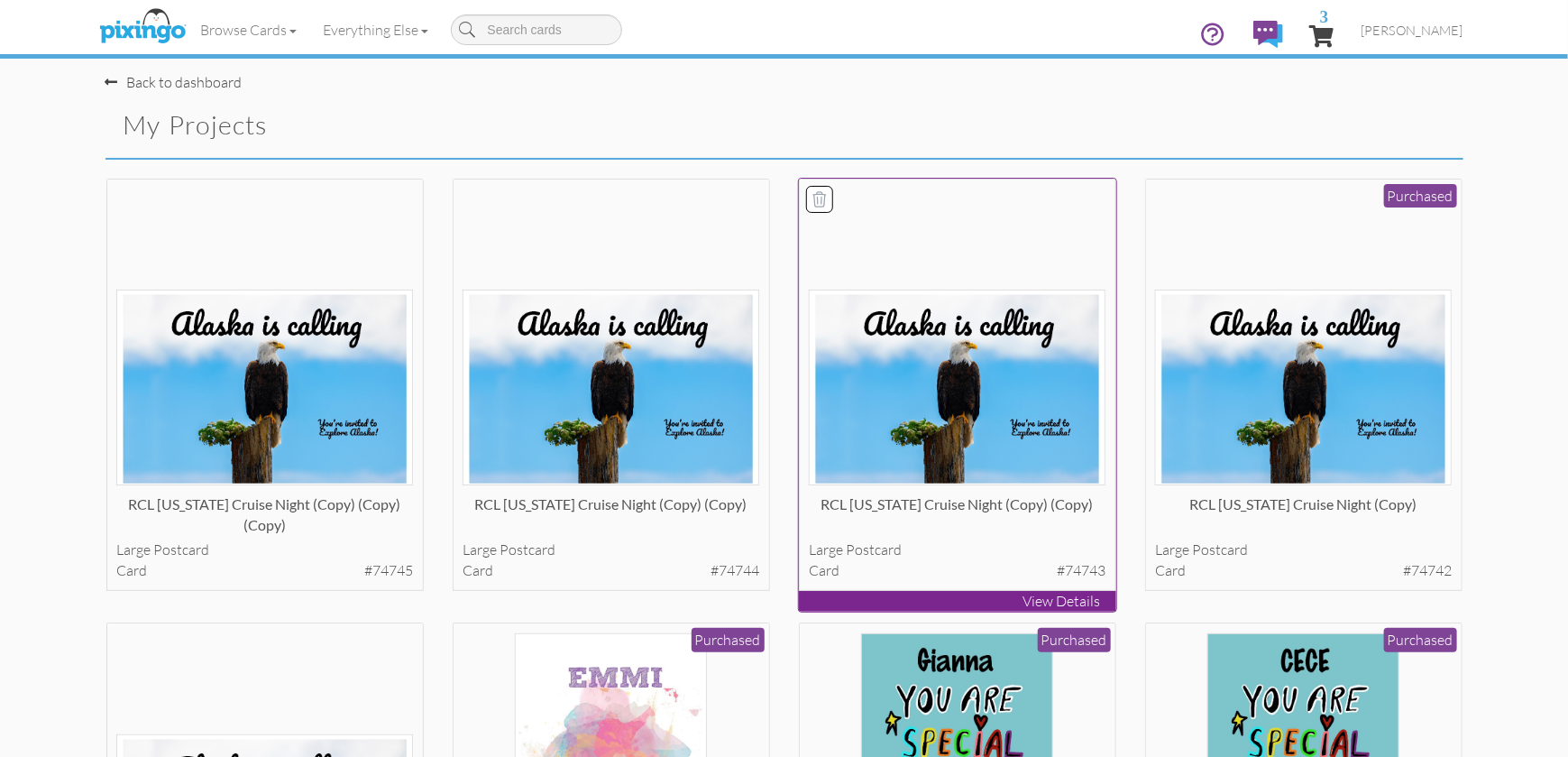
click at [1000, 493] on div "RCL [US_STATE] Cruise Night (copy) (copy) large postcard card #74743" at bounding box center [958, 385] width 318 height 413
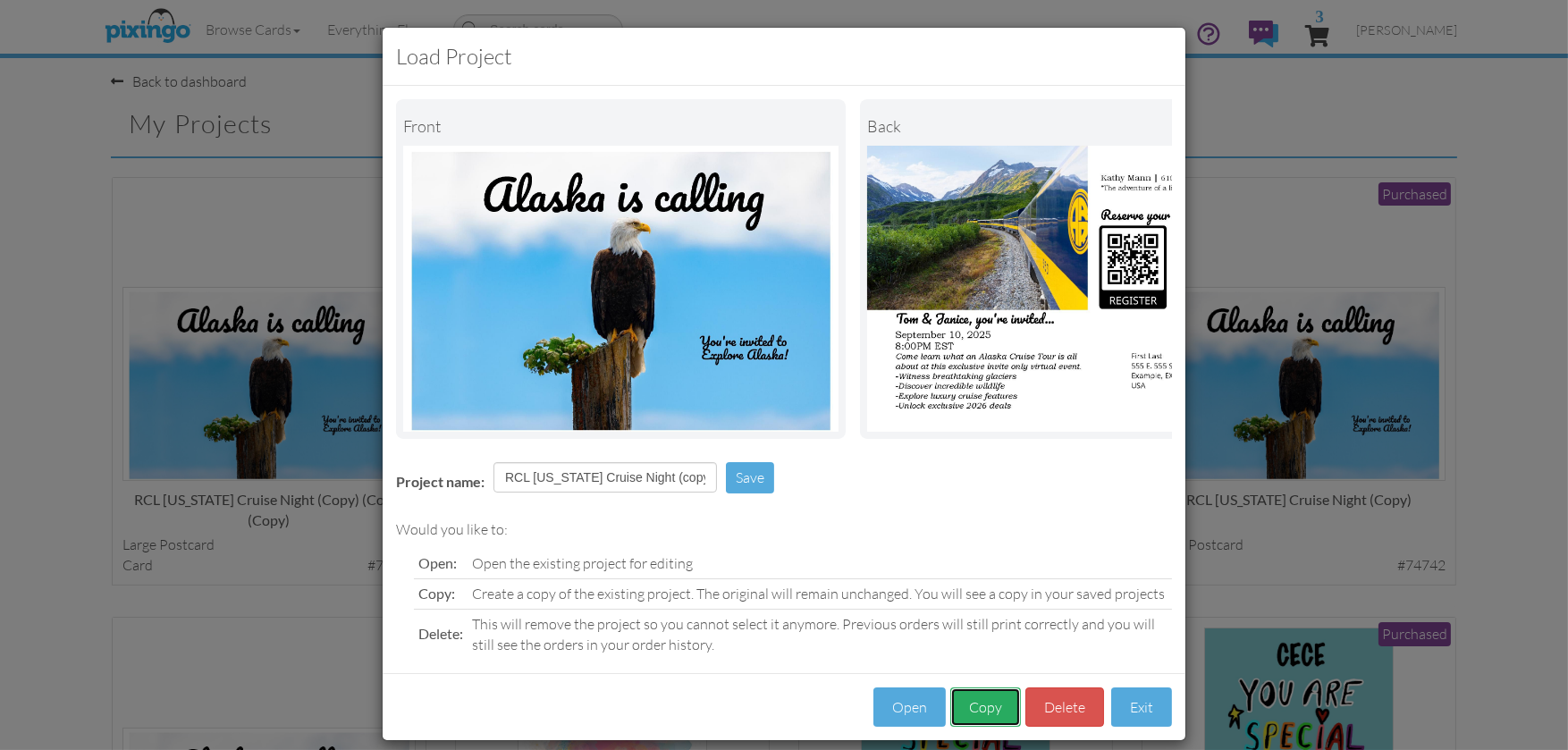
click at [970, 718] on button "Copy" at bounding box center [985, 707] width 70 height 40
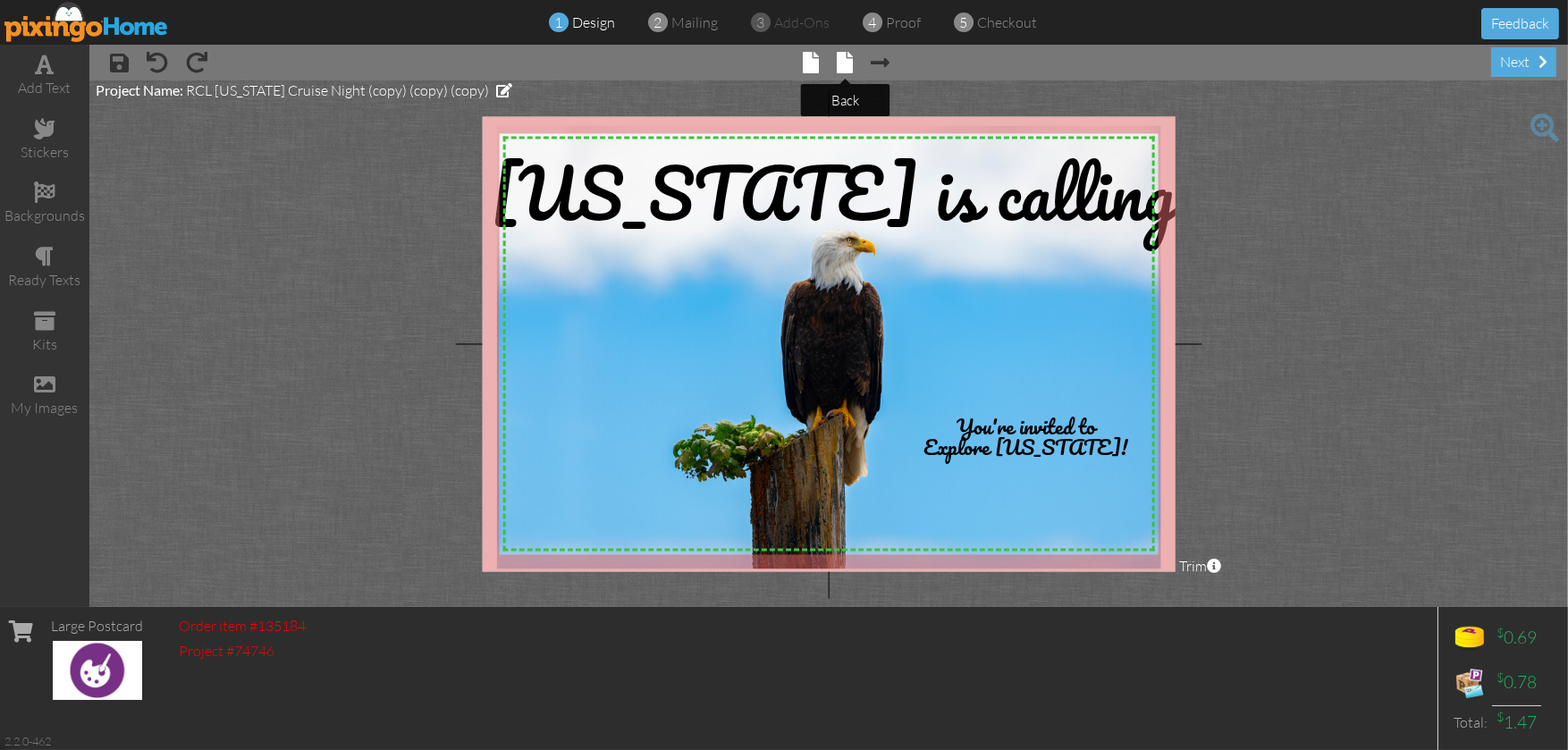
click at [844, 56] on span at bounding box center [846, 63] width 16 height 22
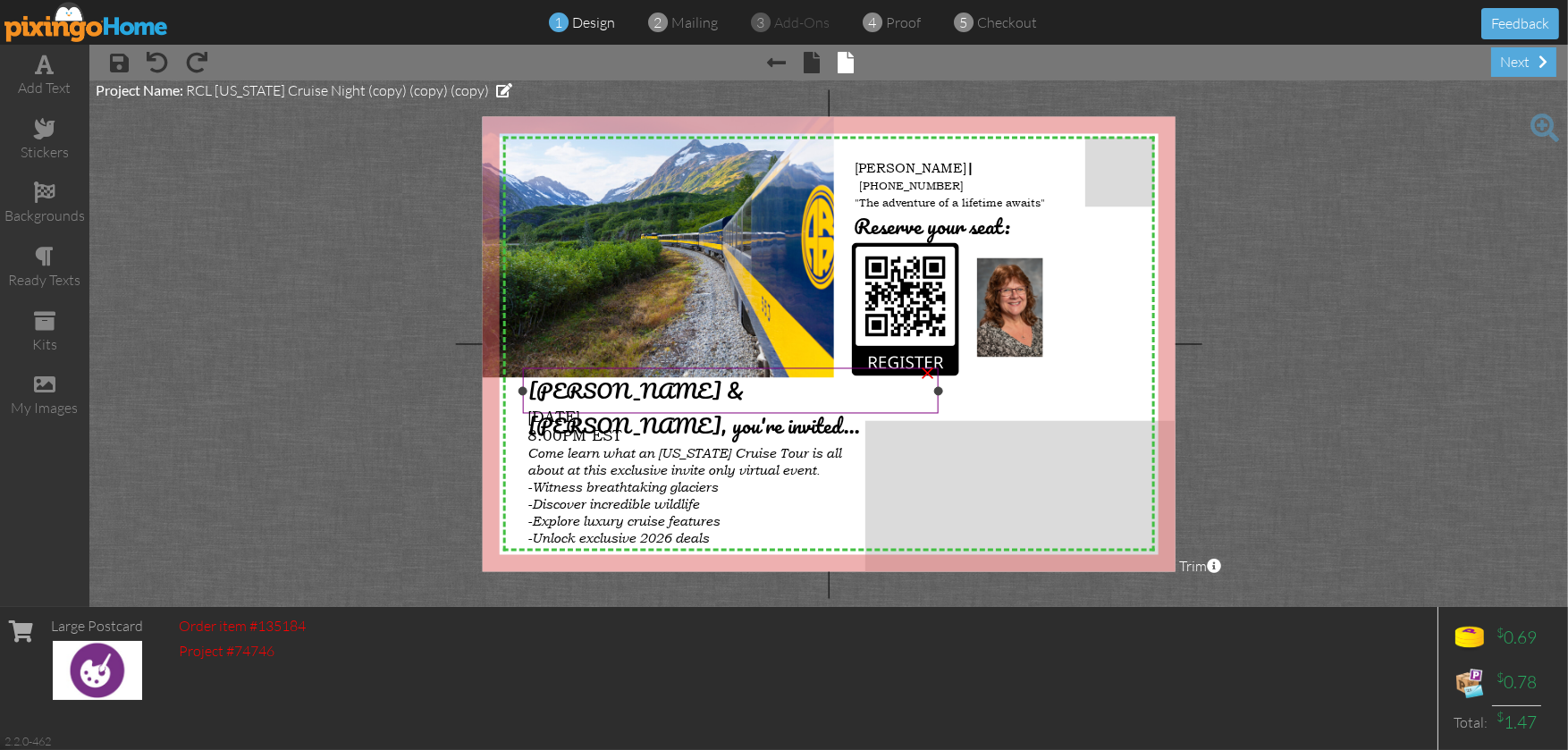
click at [648, 384] on span "[PERSON_NAME] & [PERSON_NAME], you're invited..." at bounding box center [694, 408] width 331 height 69
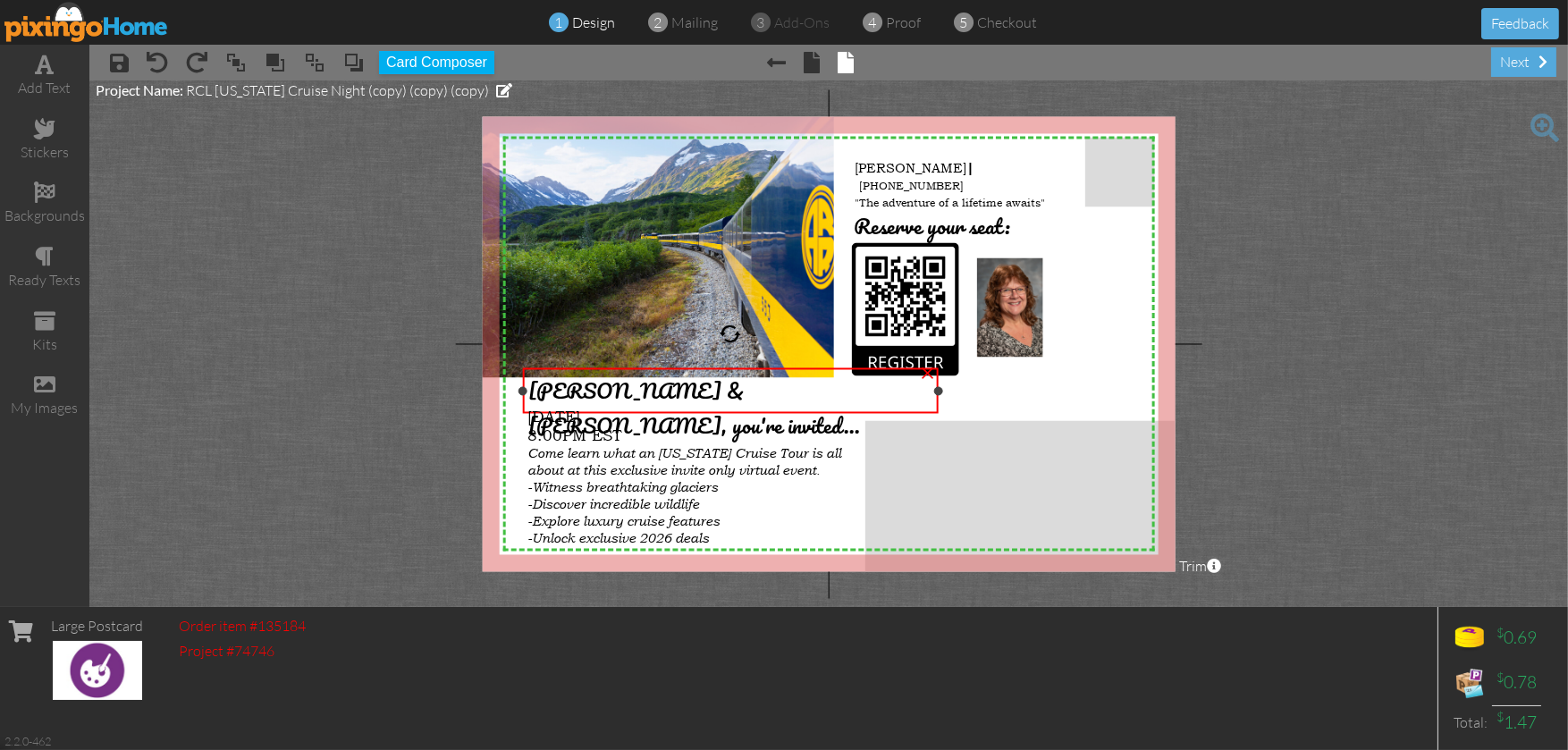
click at [648, 384] on span "[PERSON_NAME] & [PERSON_NAME], you're invited..." at bounding box center [694, 408] width 331 height 69
click at [650, 391] on span "[PERSON_NAME] & [PERSON_NAME], you're invited..." at bounding box center [694, 408] width 331 height 69
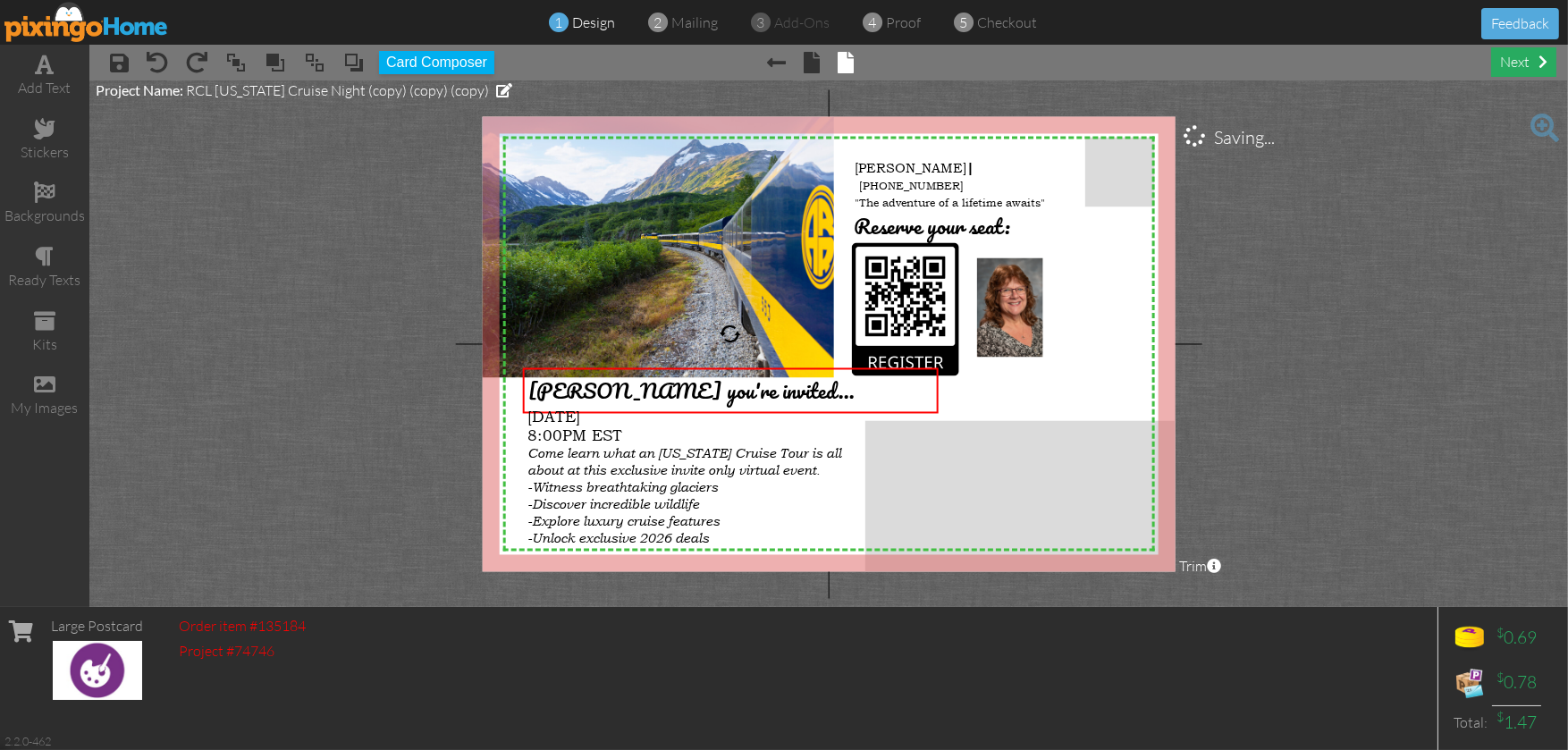
click at [1512, 65] on div "next" at bounding box center [1522, 62] width 65 height 29
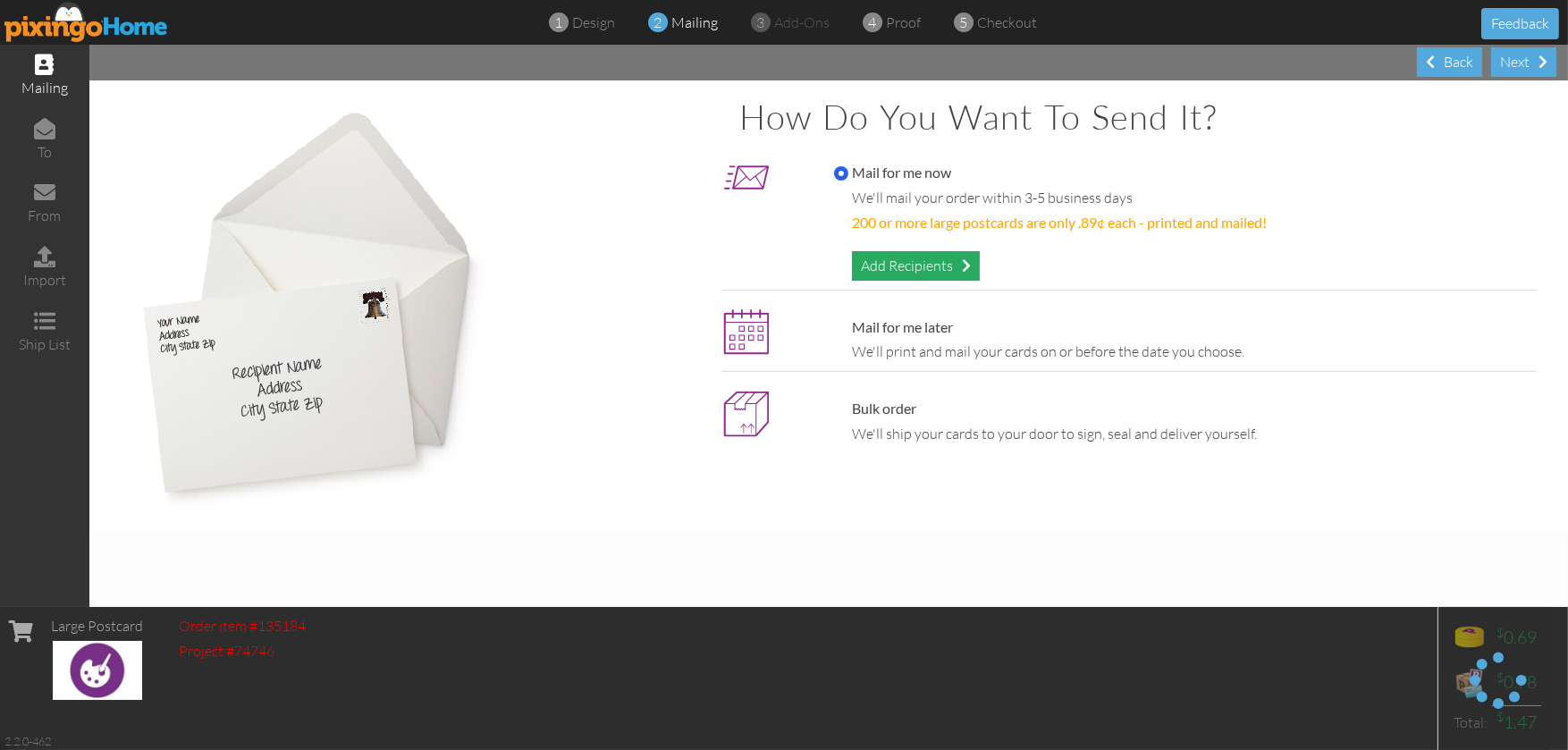
click at [933, 266] on div "Add Recipients" at bounding box center [915, 266] width 128 height 29
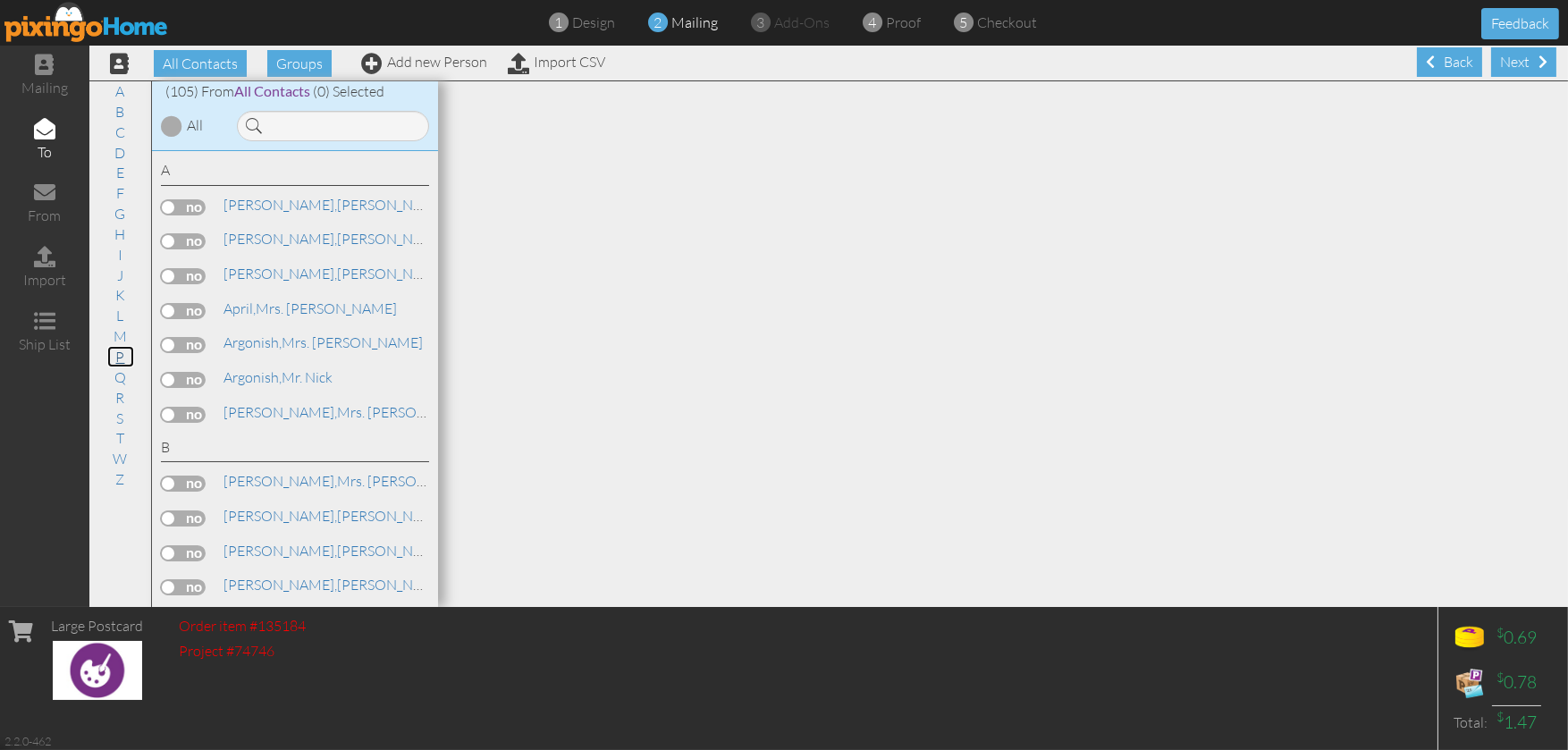
click at [117, 355] on link "P" at bounding box center [120, 357] width 26 height 22
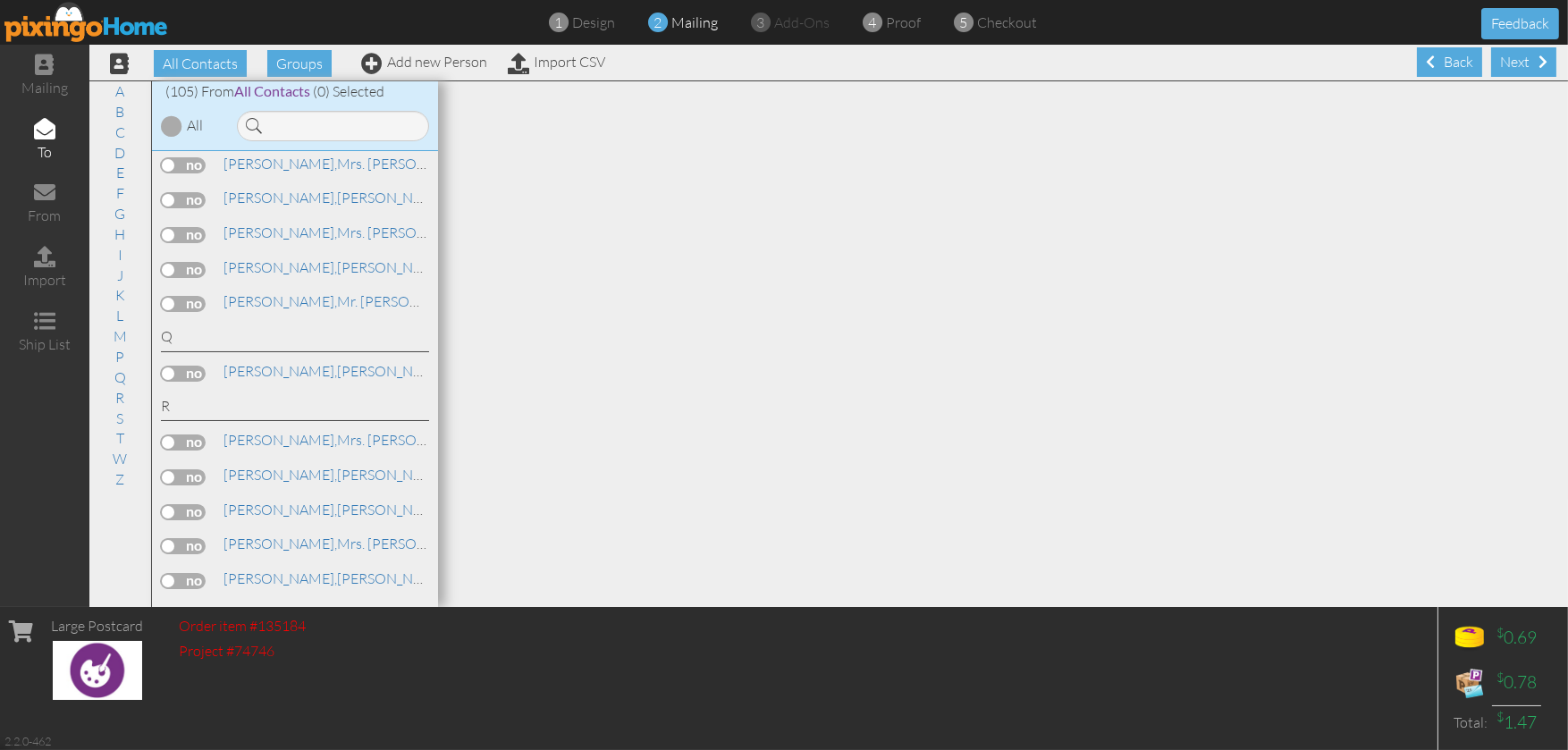
click at [197, 173] on label at bounding box center [183, 165] width 45 height 16
click at [0, 0] on input "checkbox" at bounding box center [0, 0] width 0 height 0
click at [1512, 63] on div "Next" at bounding box center [1522, 62] width 65 height 29
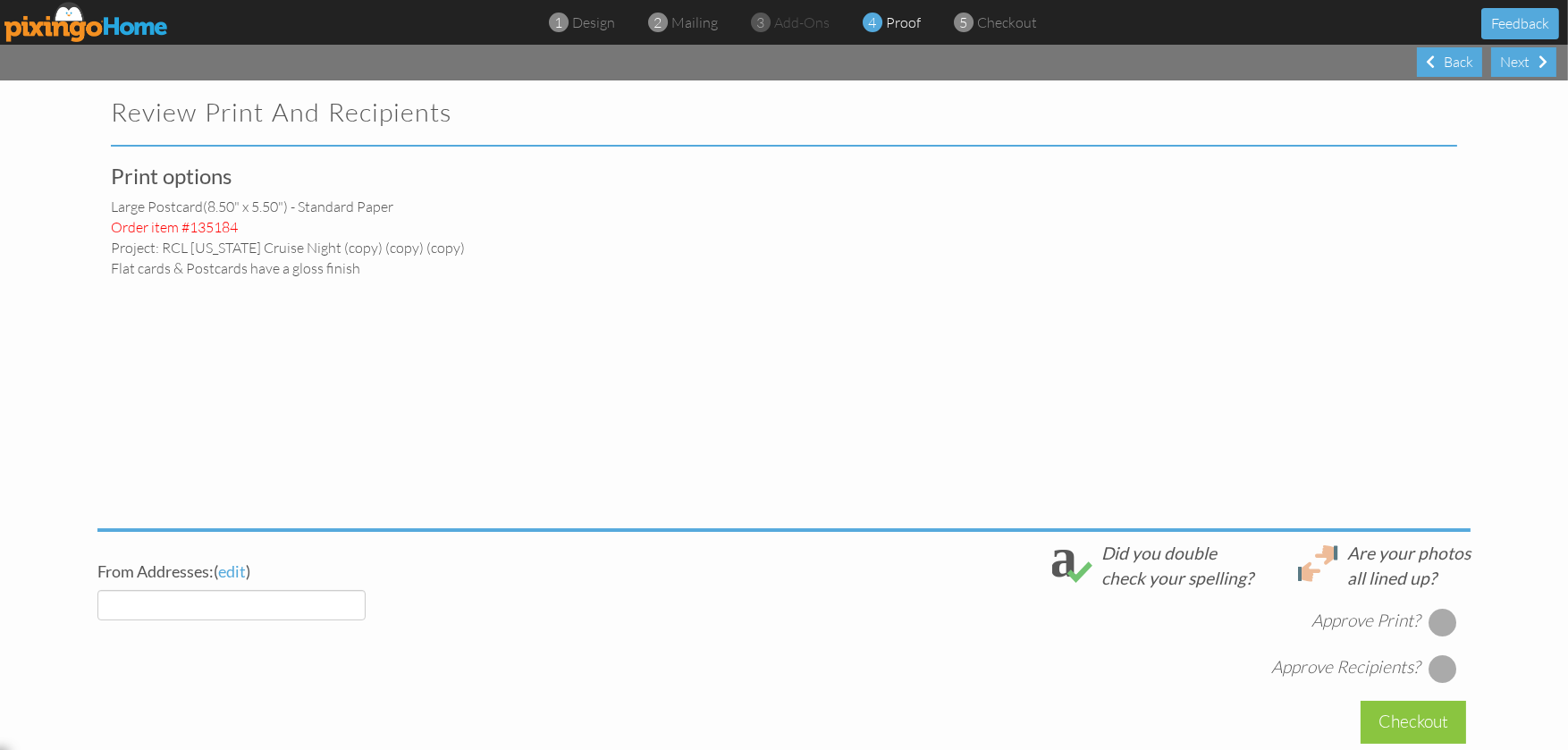
select select "object:4746"
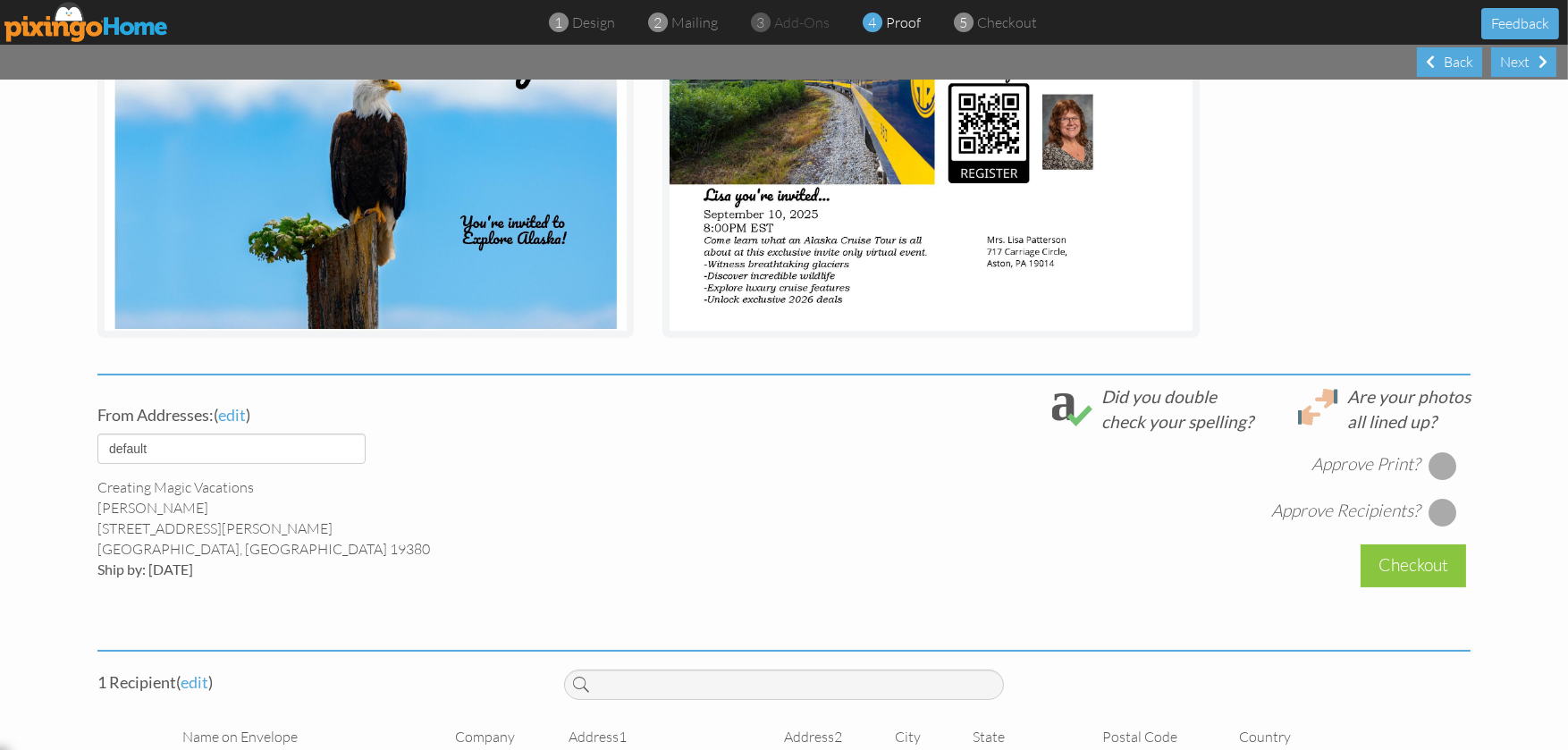
scroll to position [446, 0]
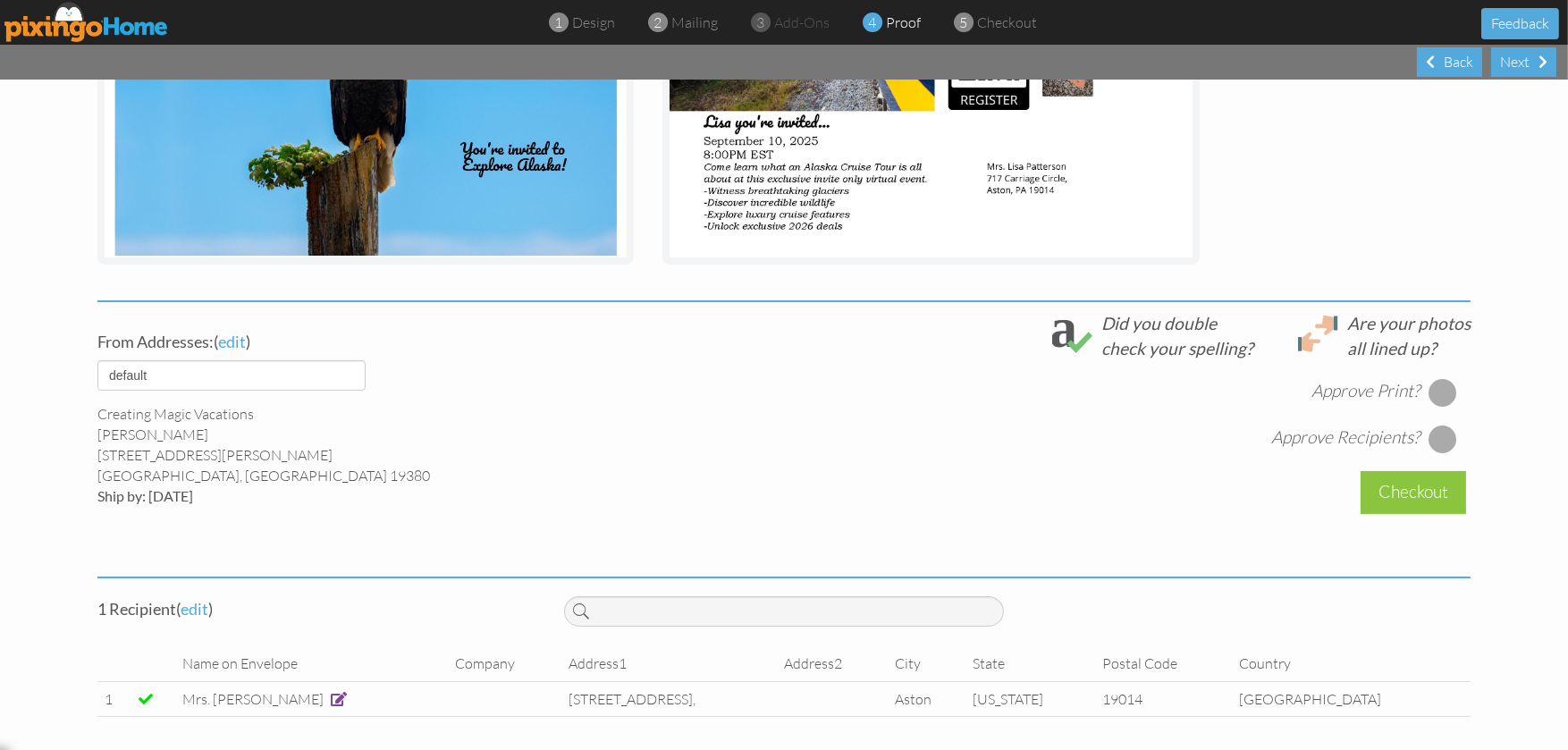
click at [1441, 391] on div at bounding box center [1442, 391] width 28 height 28
click at [1437, 439] on div at bounding box center [1442, 438] width 28 height 28
click at [1406, 480] on div "Checkout" at bounding box center [1413, 492] width 106 height 42
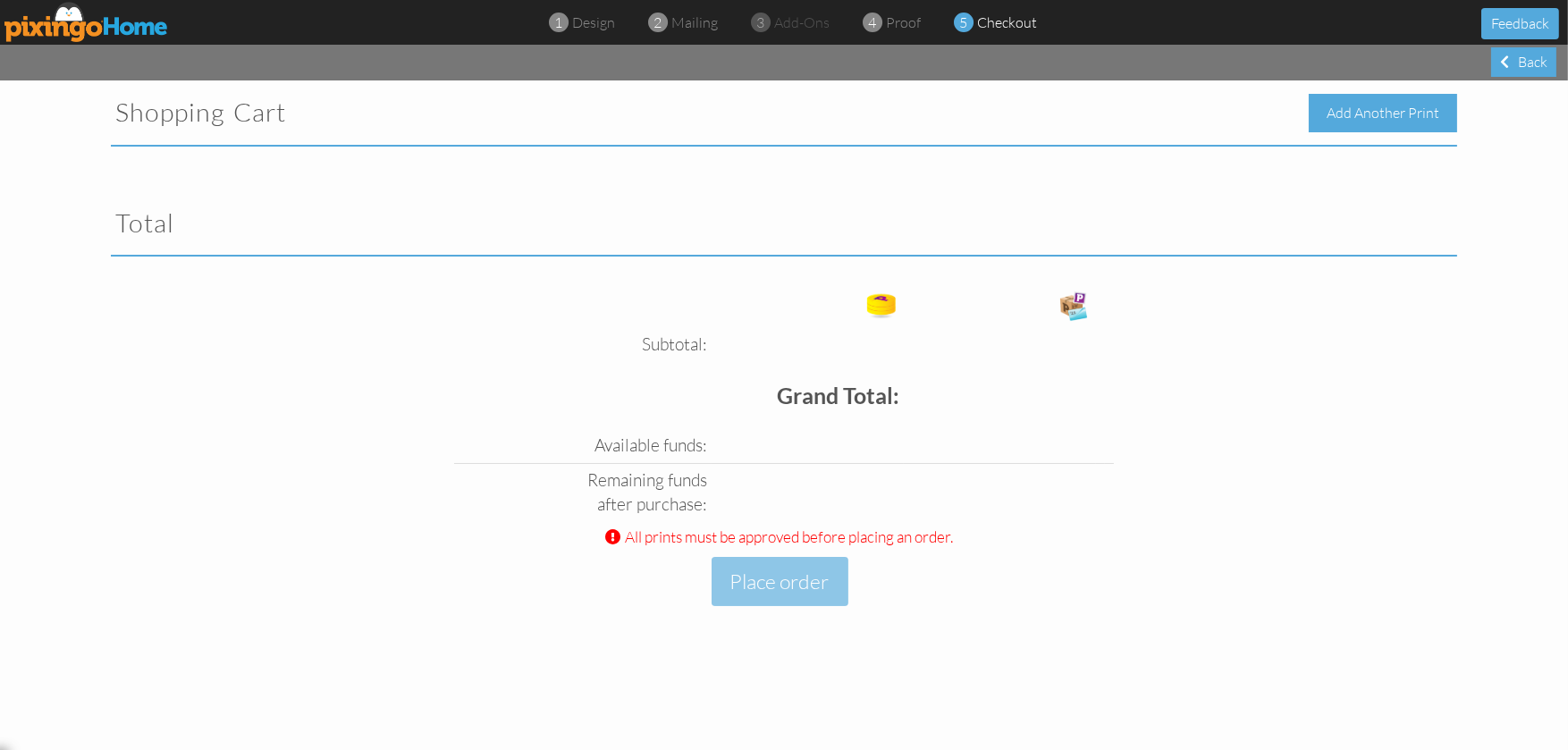
click at [1396, 113] on div "Add Another Print" at bounding box center [1383, 113] width 149 height 38
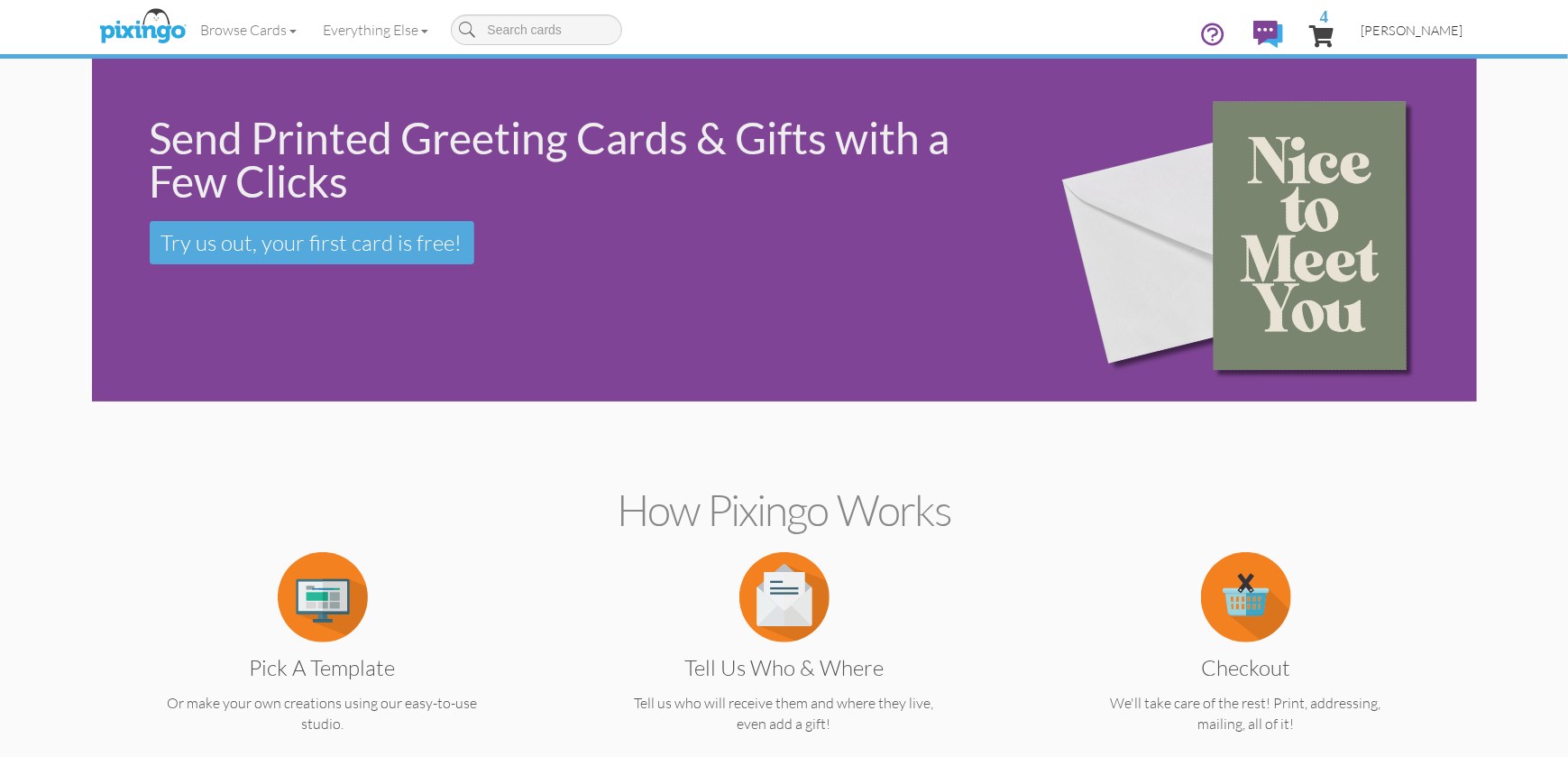
click at [1411, 17] on link "[PERSON_NAME]" at bounding box center [1412, 30] width 129 height 46
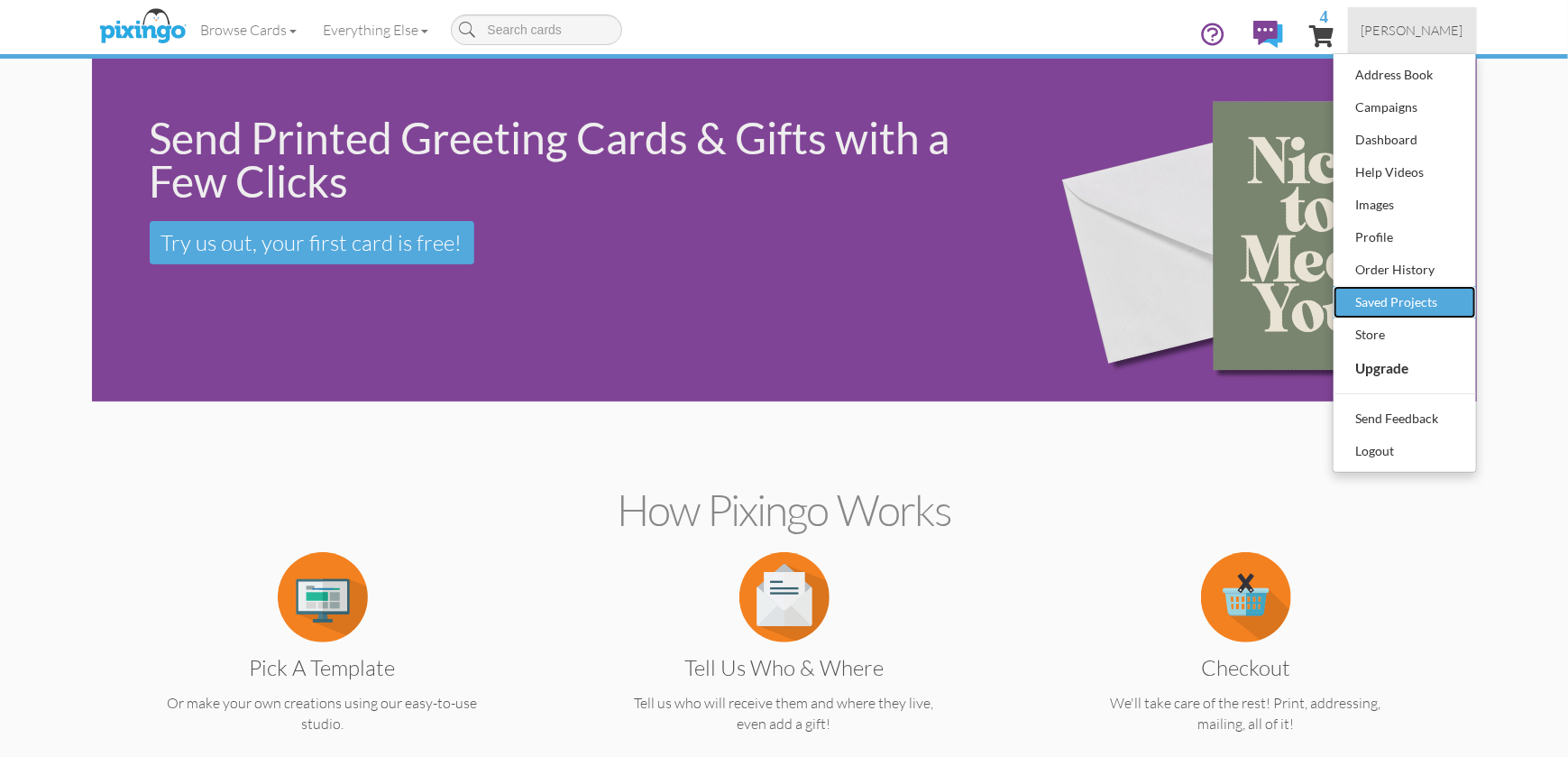
click at [1386, 297] on div "Saved Projects" at bounding box center [1405, 301] width 107 height 27
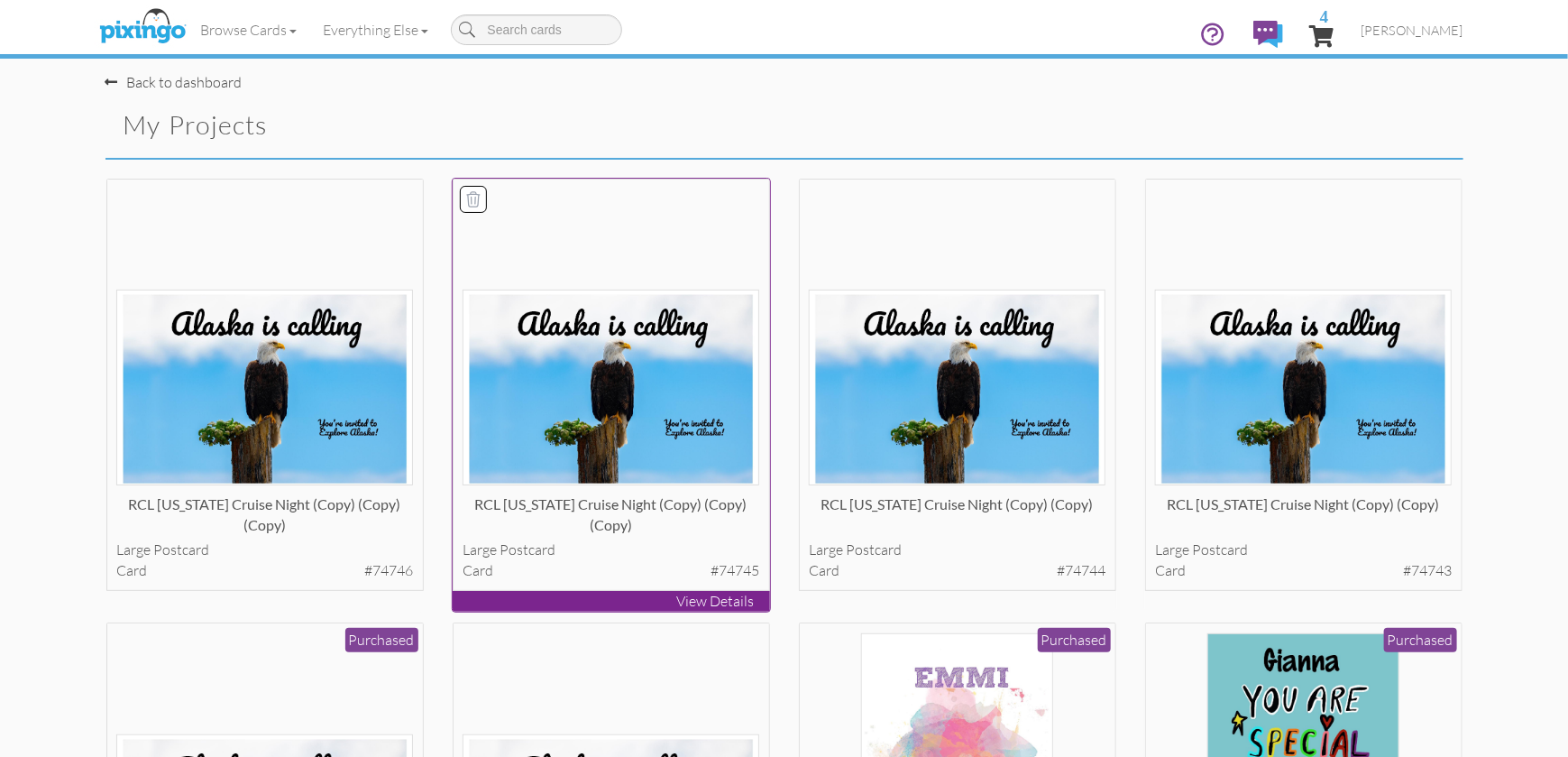
click at [687, 495] on div "RCL [US_STATE] Cruise Night (copy) (copy) (copy)" at bounding box center [610, 512] width 296 height 36
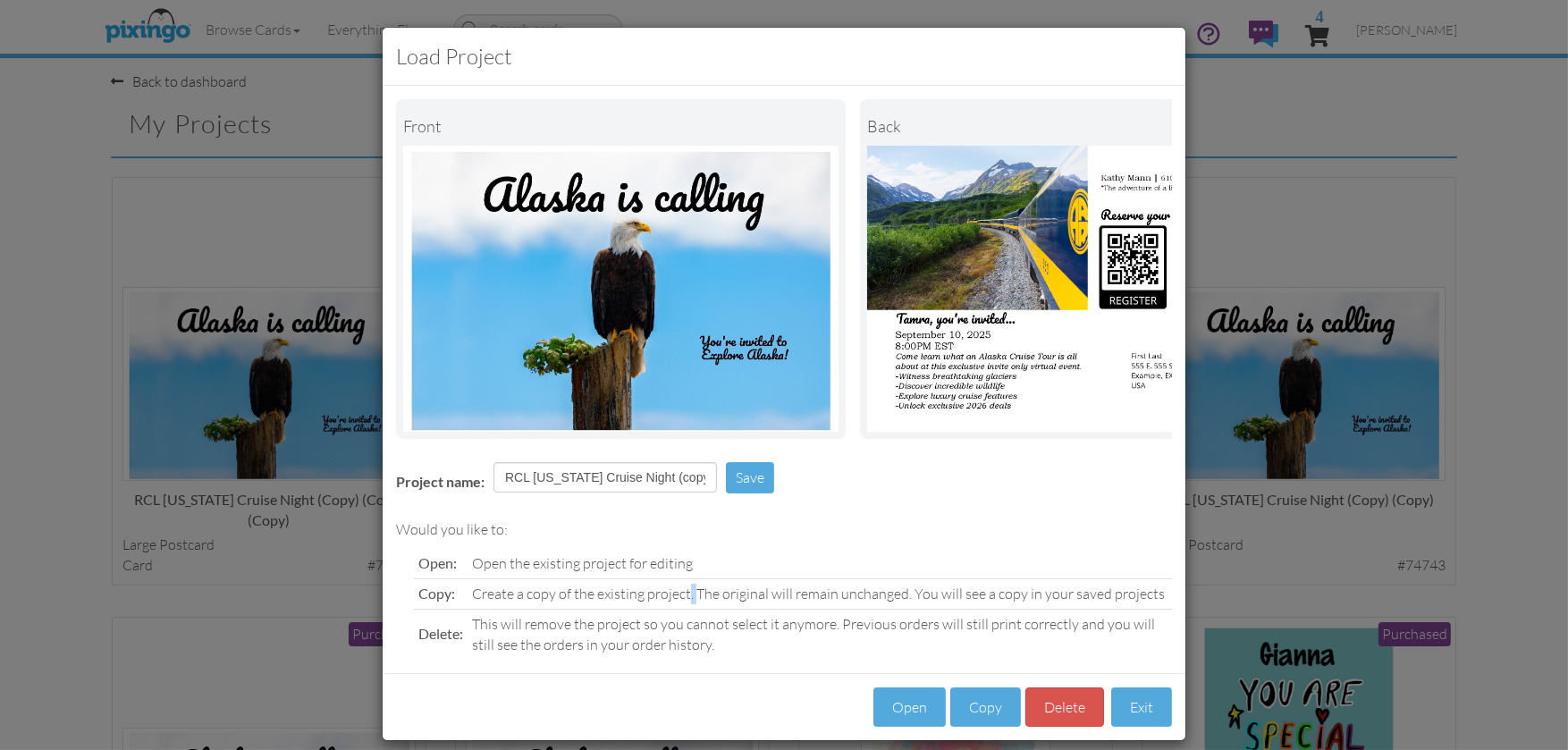
click at [681, 510] on div "Would you like to: Open: Open the existing project for editing Copy: Create a c…" at bounding box center [783, 584] width 802 height 149
click at [983, 727] on button "Copy" at bounding box center [985, 707] width 70 height 40
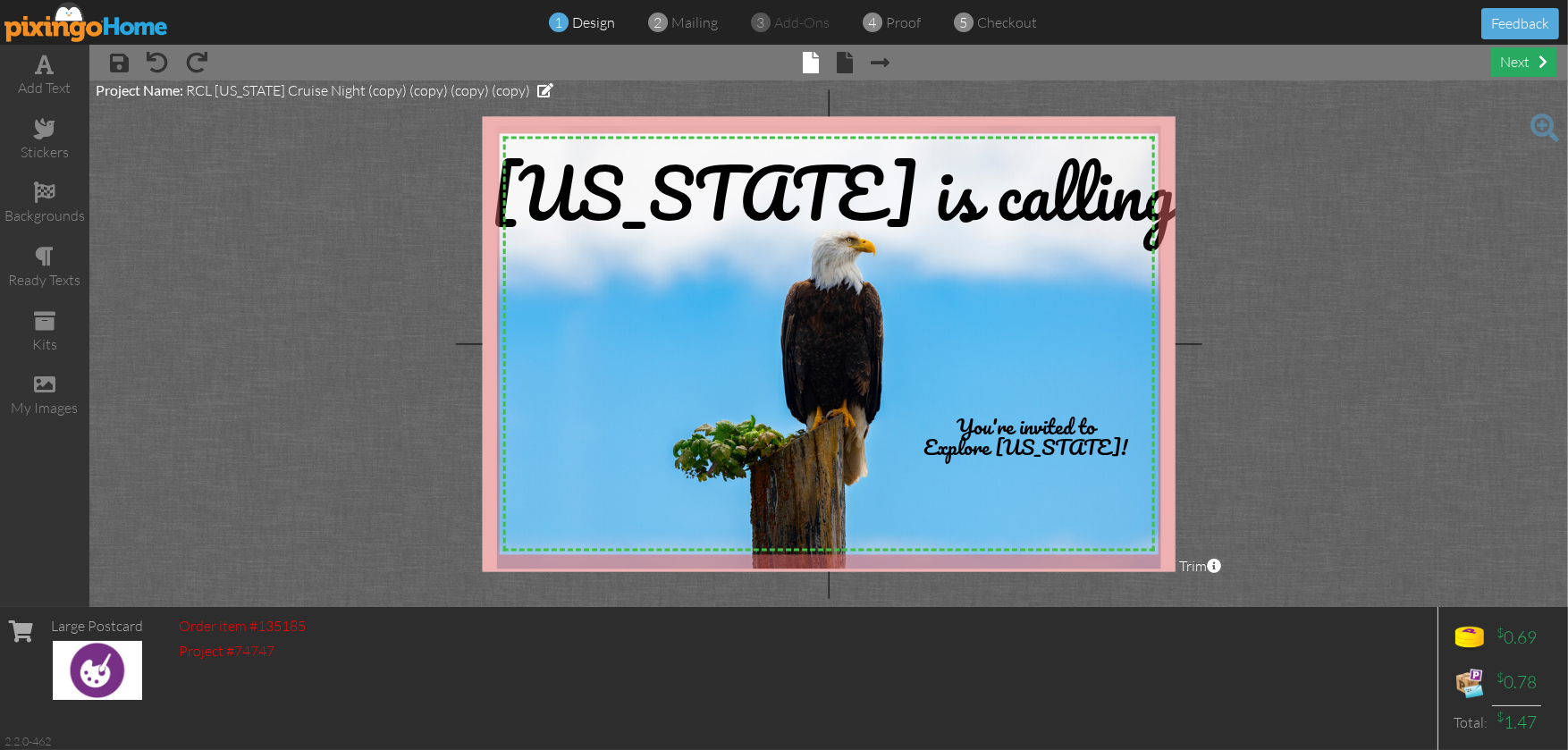
click at [1505, 56] on div "next" at bounding box center [1522, 62] width 65 height 29
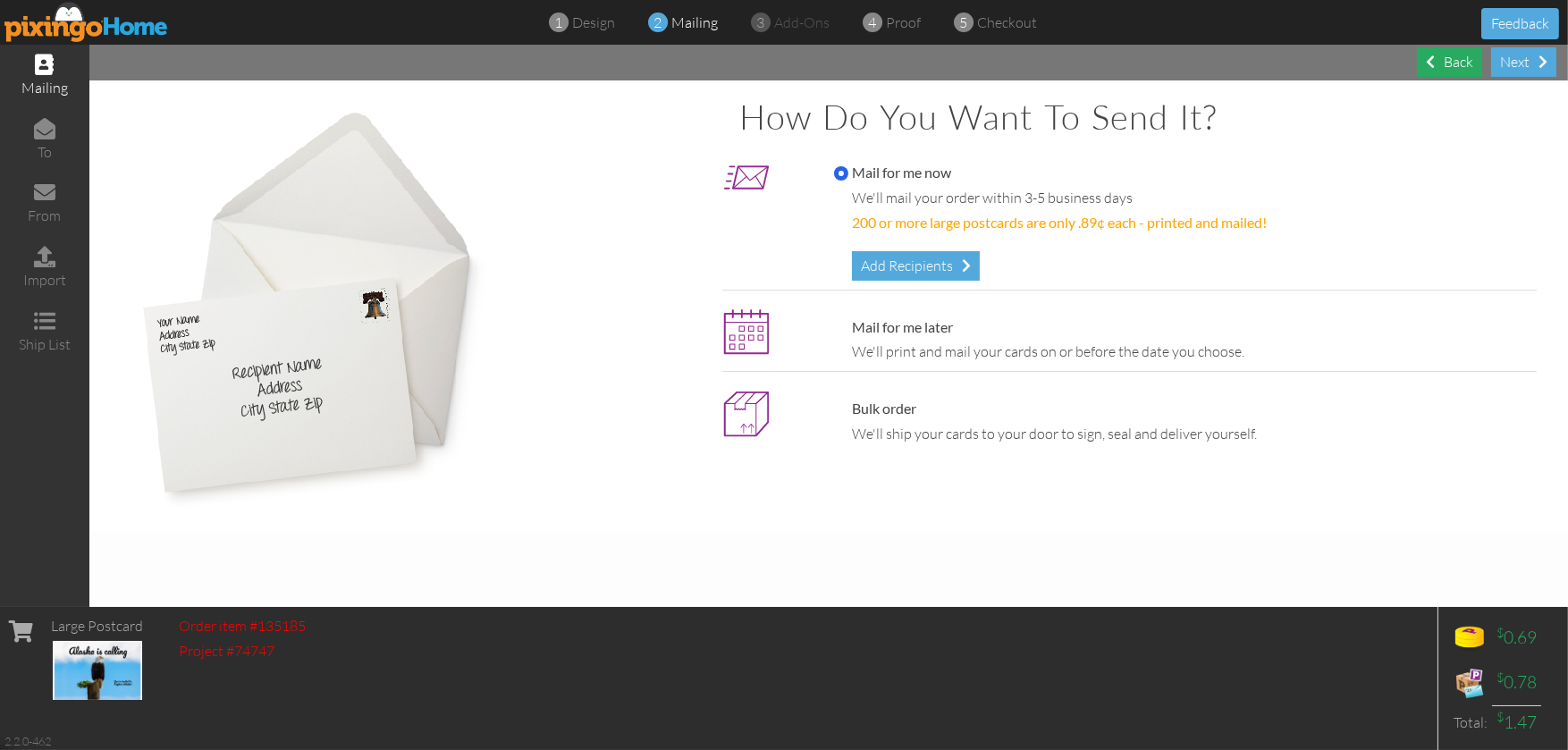
click at [1463, 64] on div "Back" at bounding box center [1448, 62] width 65 height 29
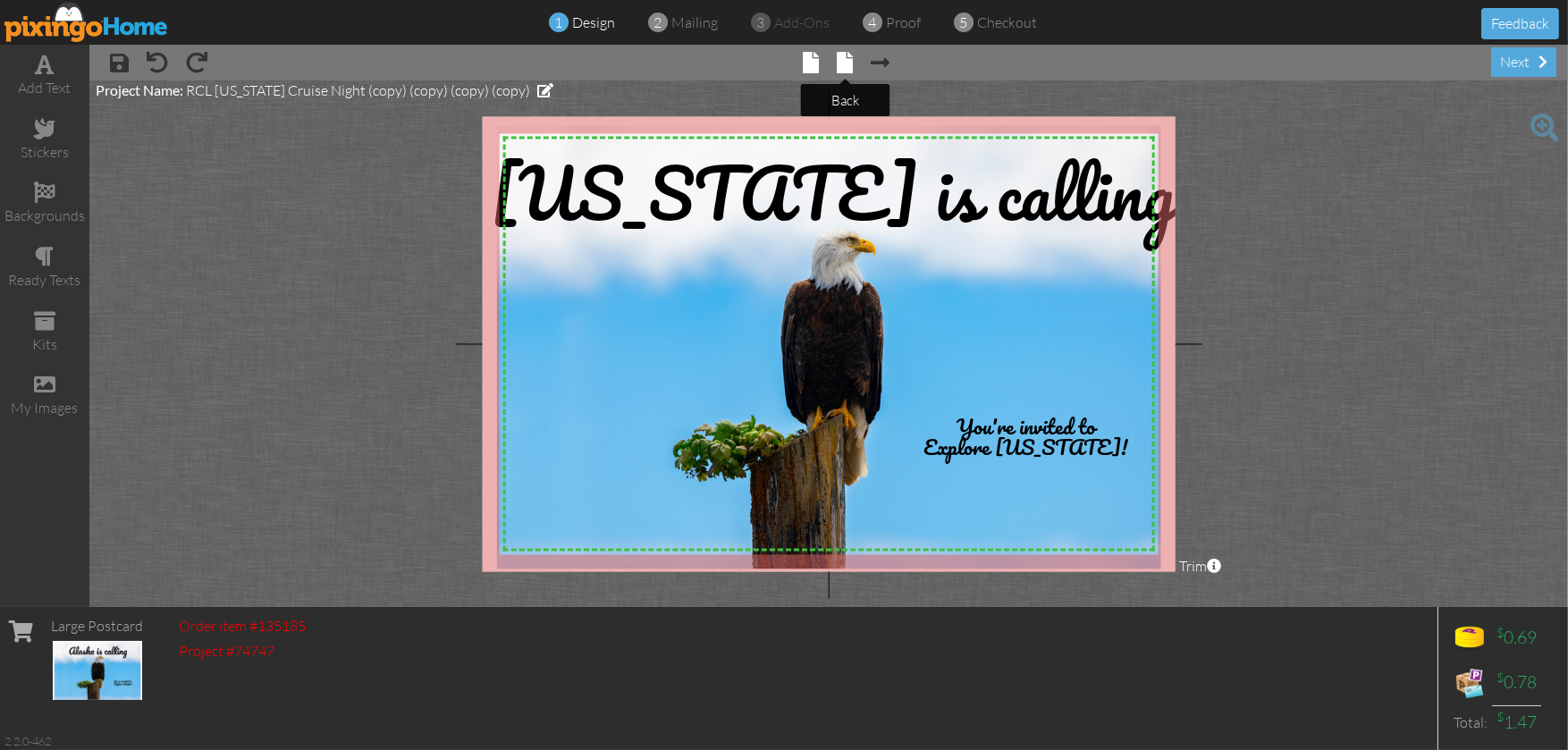
click at [841, 60] on span at bounding box center [846, 63] width 16 height 22
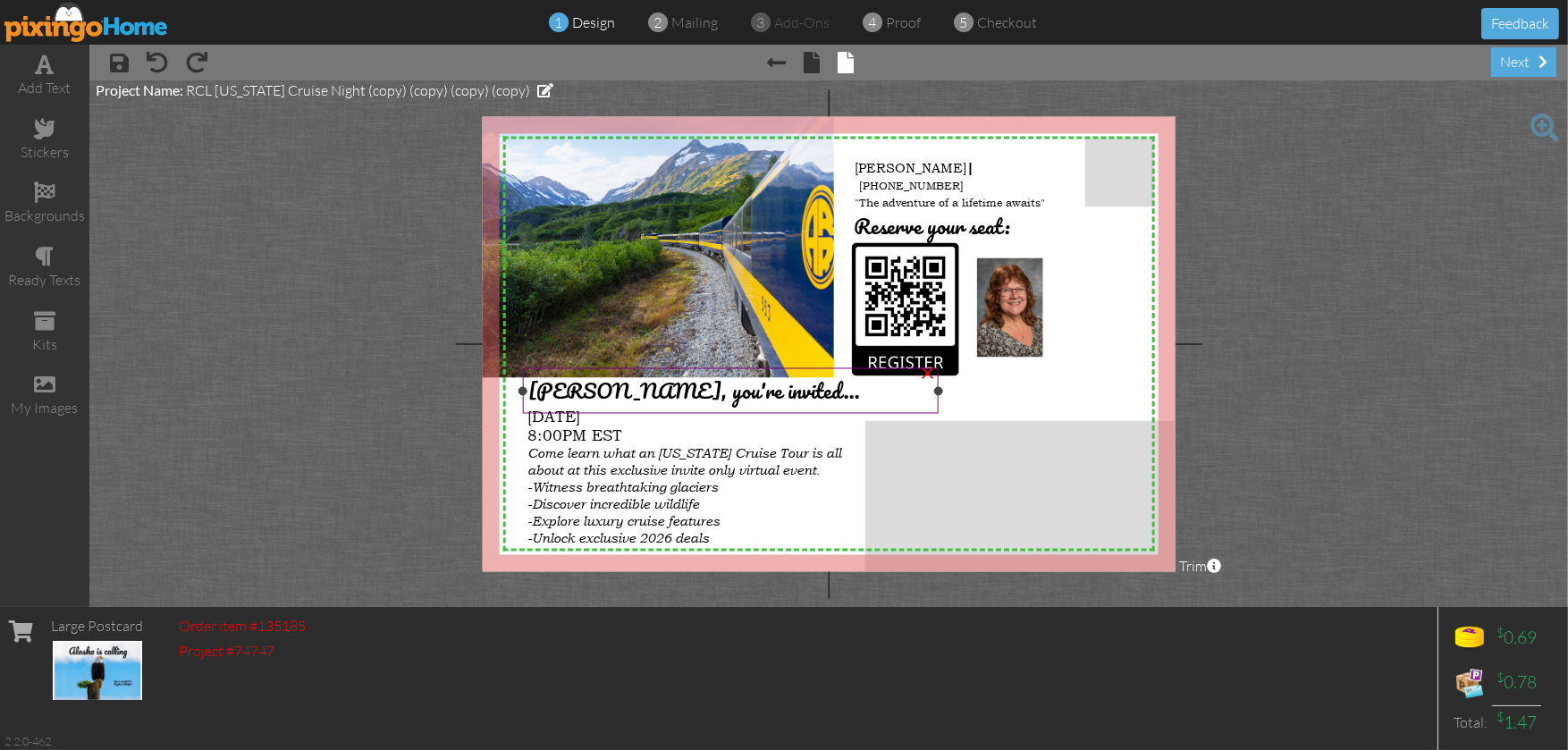
click at [584, 385] on span "[PERSON_NAME], you're invited..." at bounding box center [694, 391] width 331 height 35
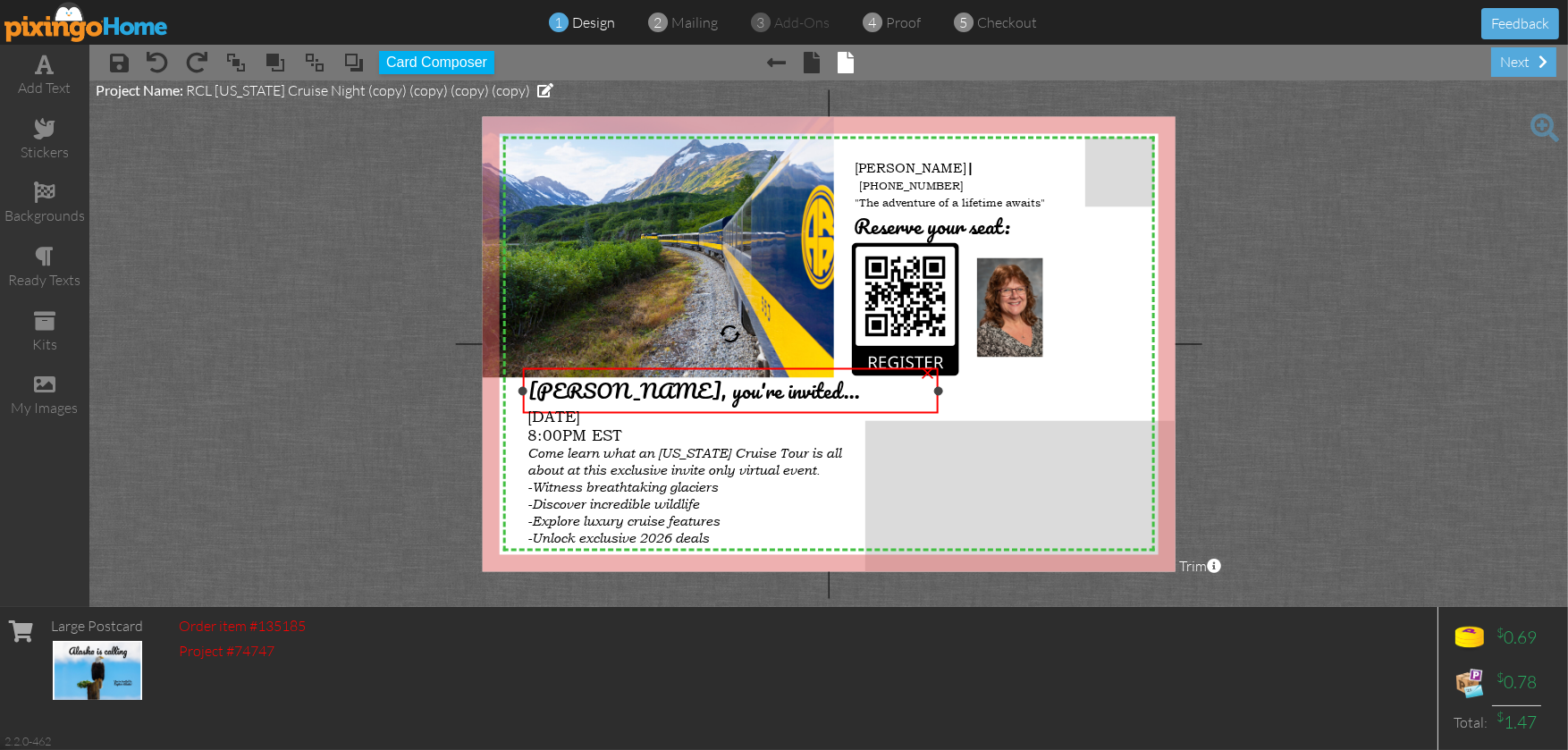
click at [584, 385] on span "[PERSON_NAME], you're invited..." at bounding box center [694, 391] width 331 height 35
click at [584, 390] on span "[PERSON_NAME], you're invited..." at bounding box center [694, 391] width 331 height 35
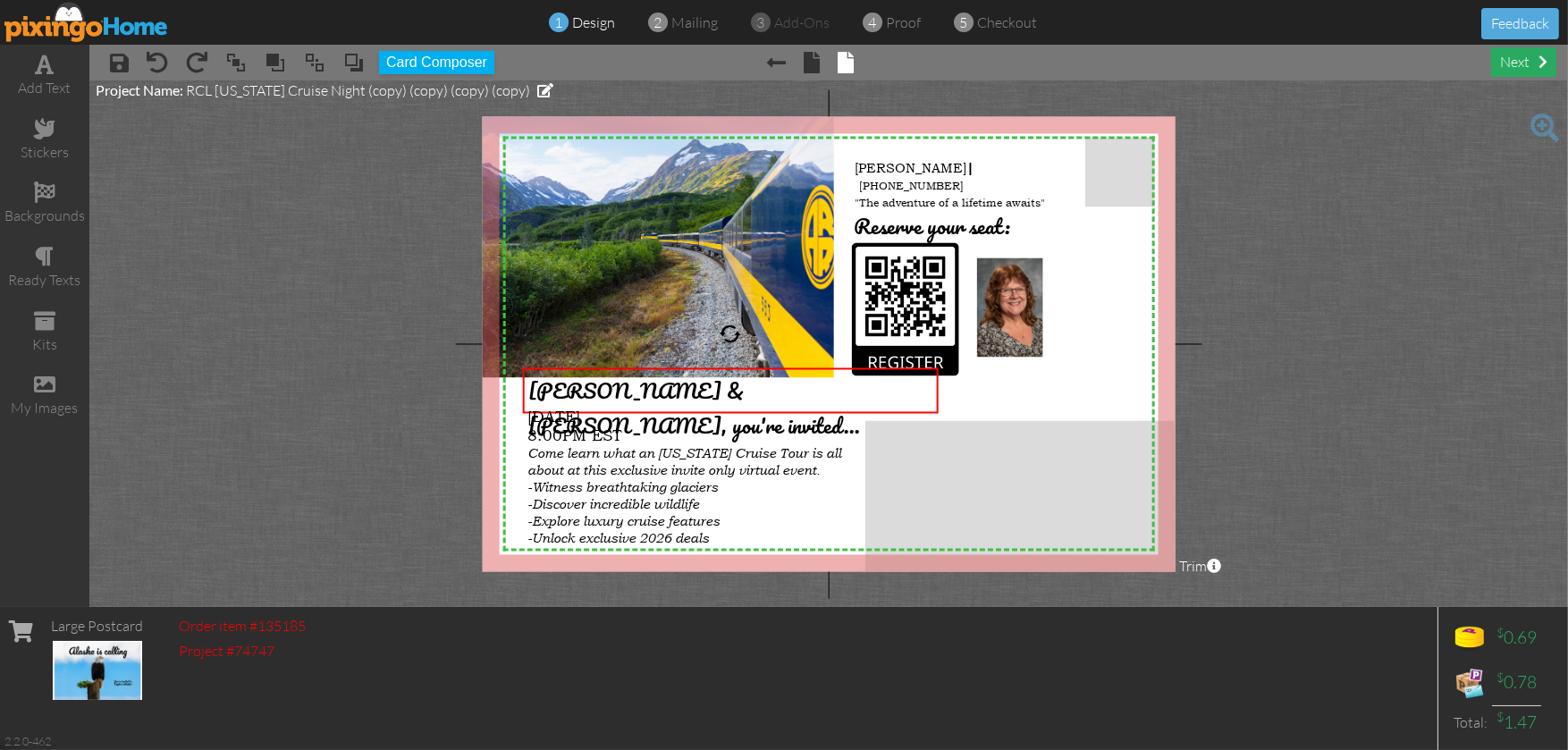
click at [1515, 55] on div "next" at bounding box center [1522, 62] width 65 height 29
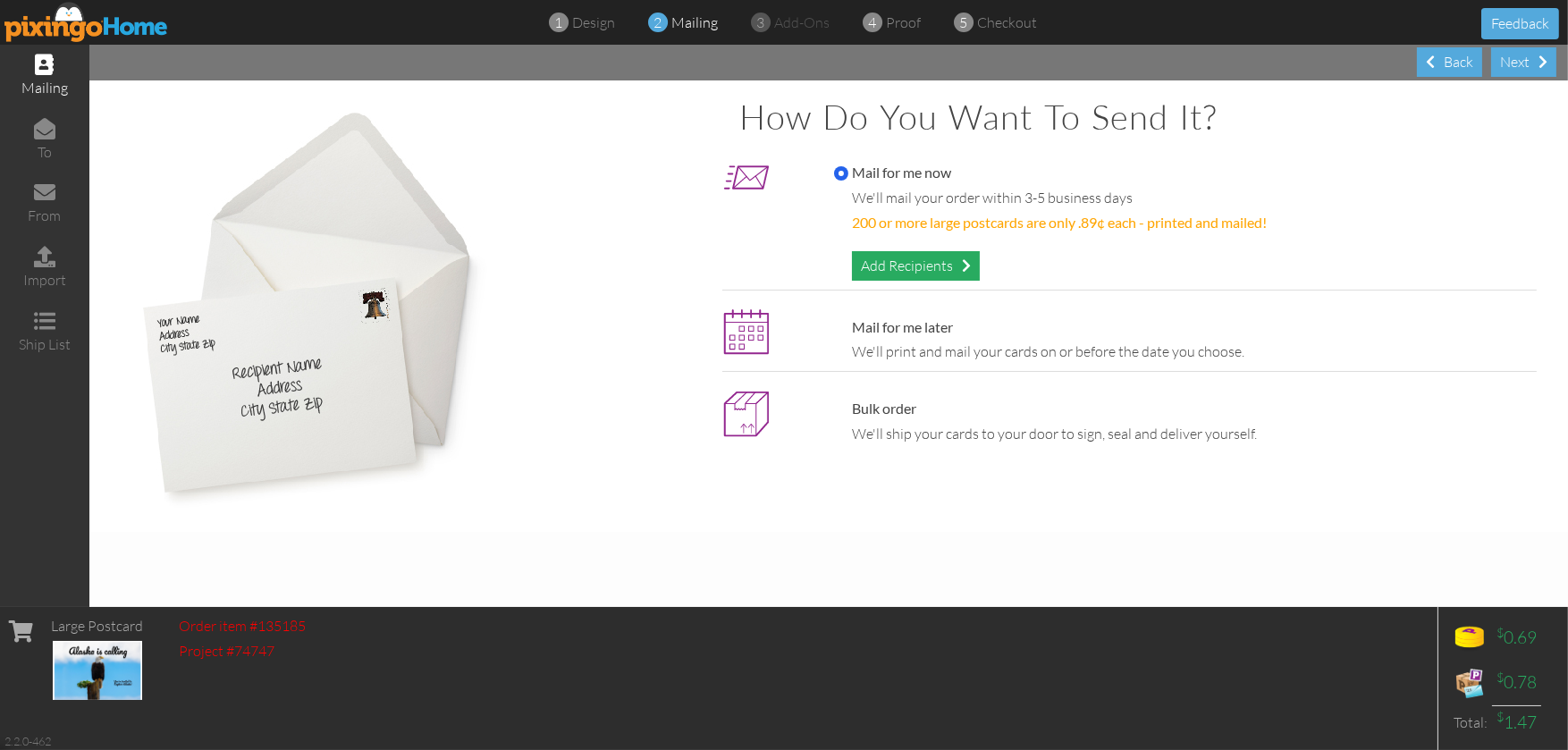
click at [926, 259] on div "Add Recipients" at bounding box center [915, 266] width 128 height 29
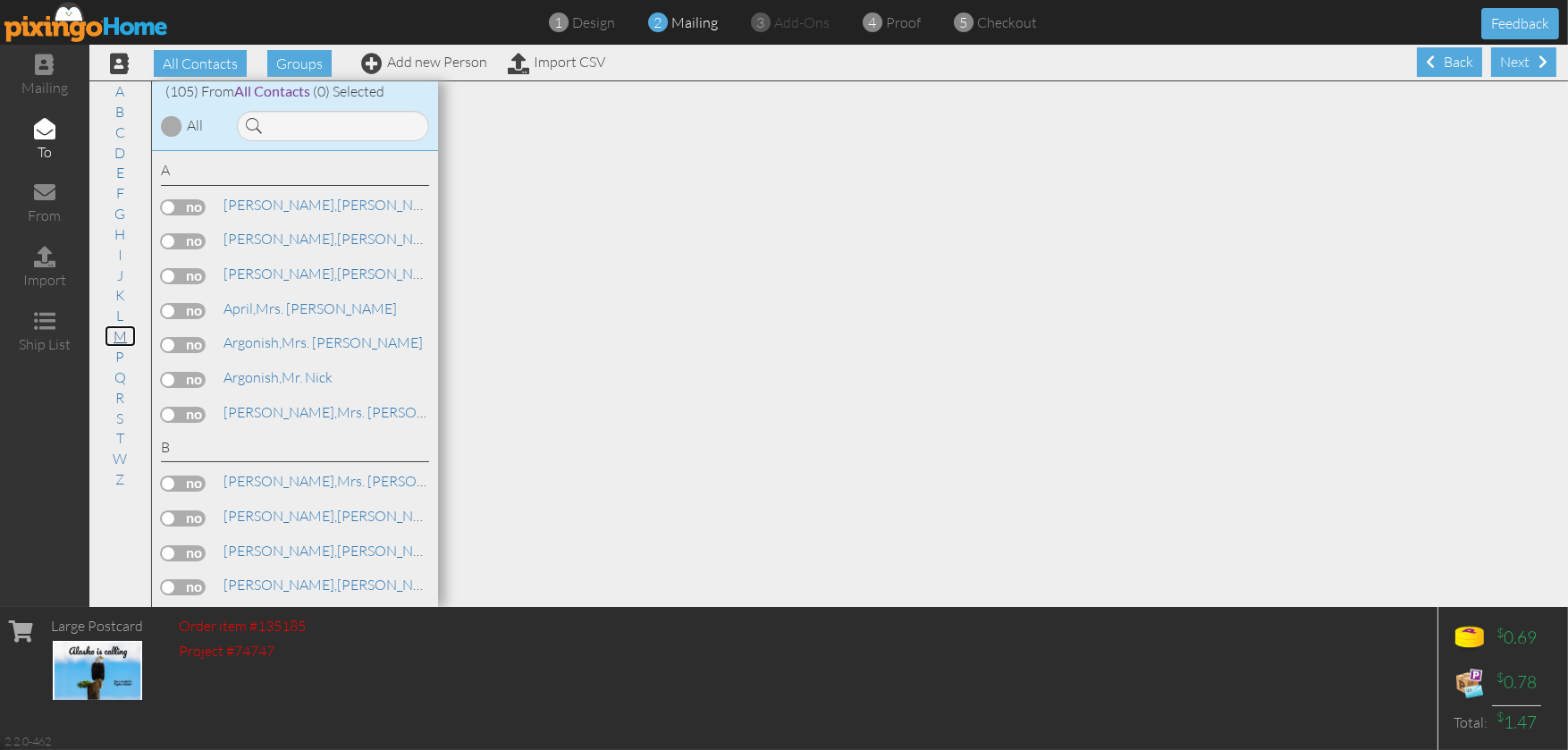
click at [116, 337] on link "M" at bounding box center [120, 336] width 31 height 22
click at [193, 455] on label at bounding box center [183, 448] width 45 height 16
click at [0, 0] on input "checkbox" at bounding box center [0, 0] width 0 height 0
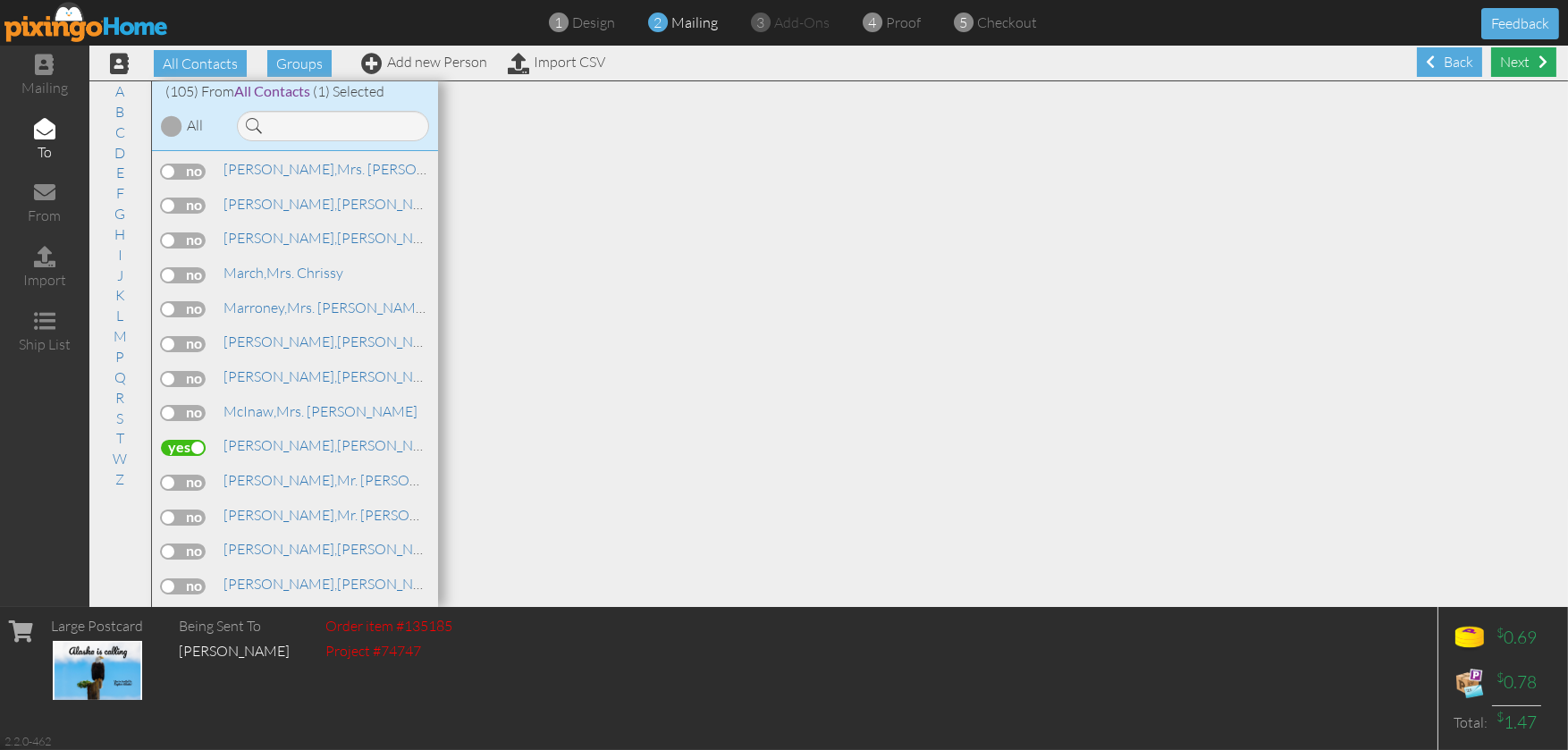
click at [1515, 57] on div "Next" at bounding box center [1522, 62] width 65 height 29
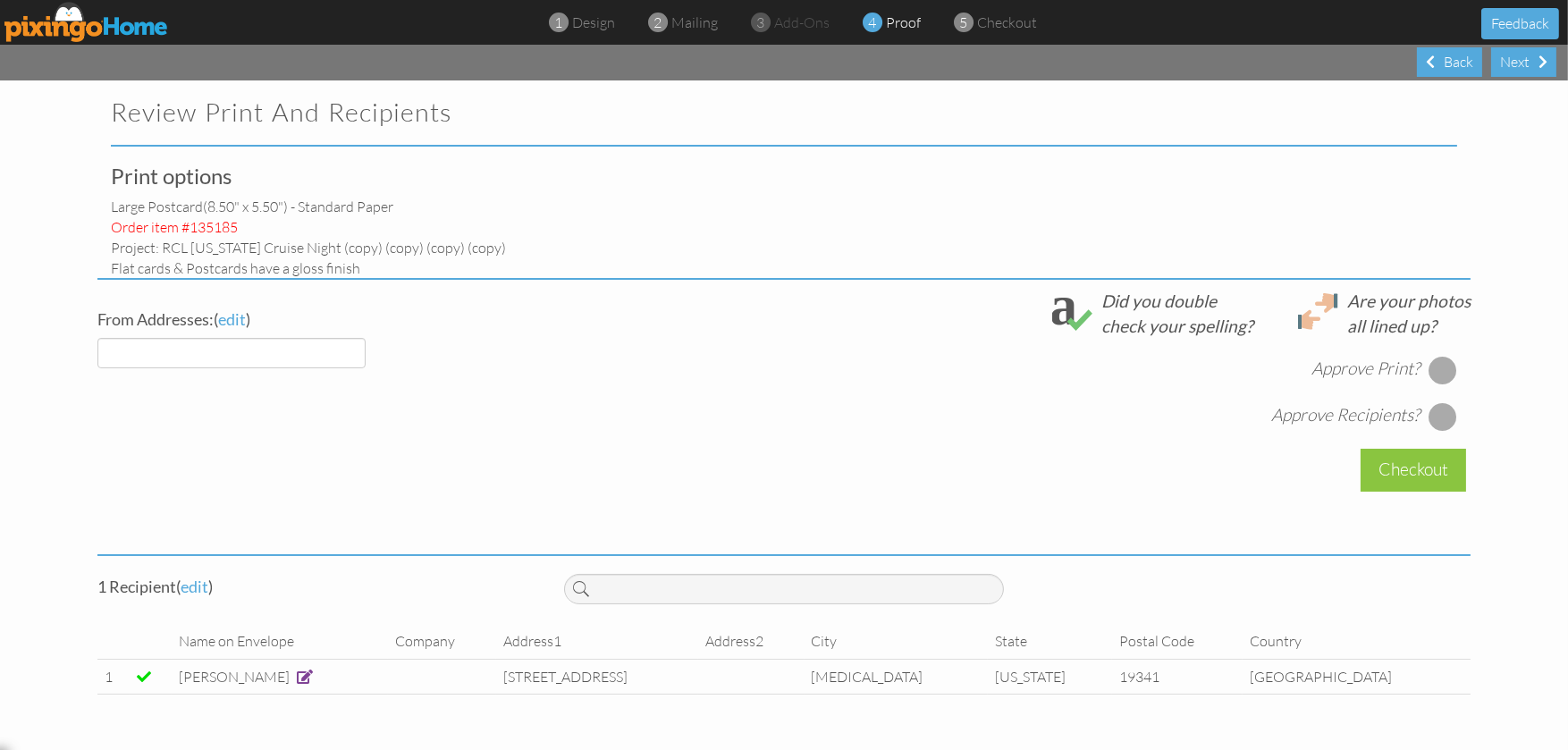
select select "object:5896"
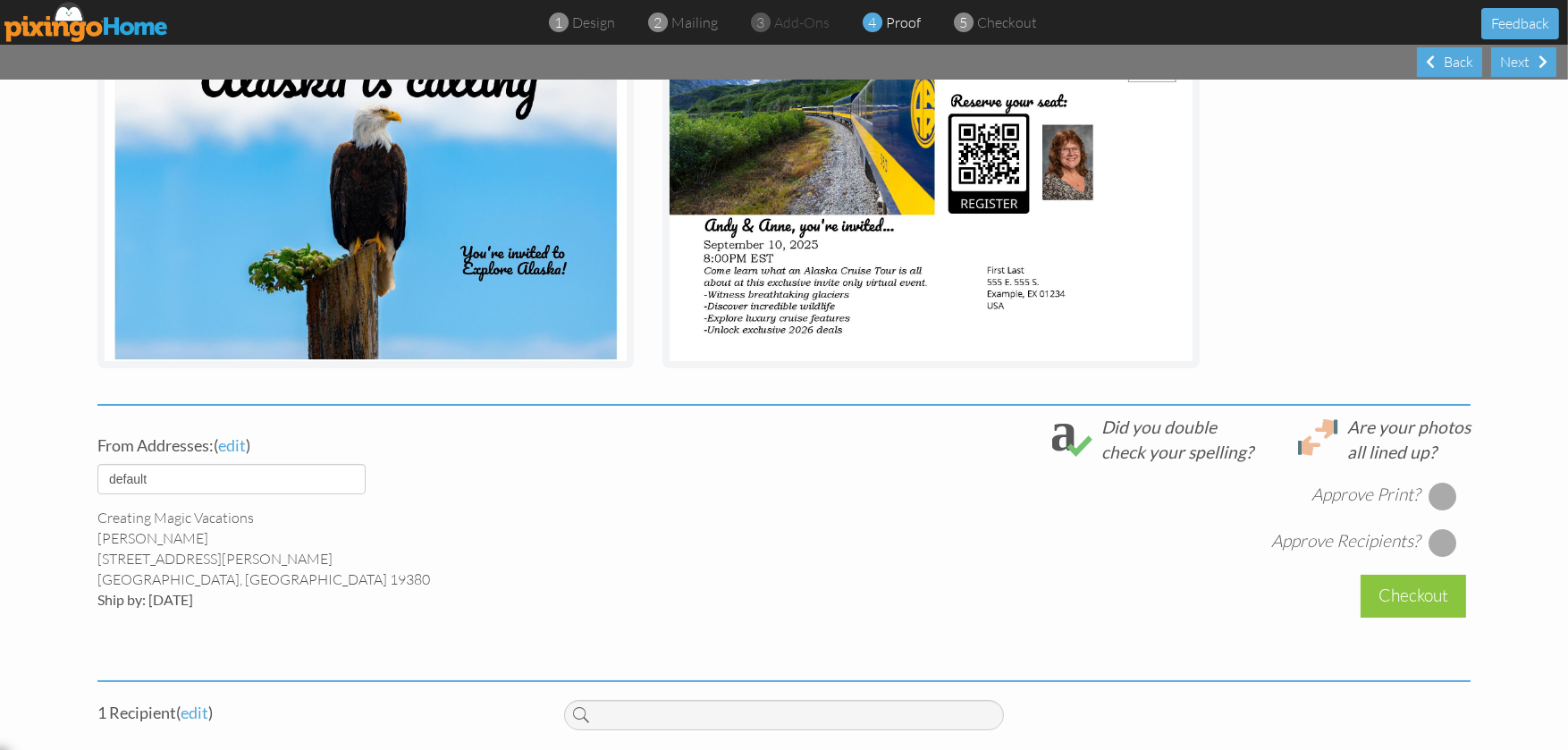
scroll to position [446, 0]
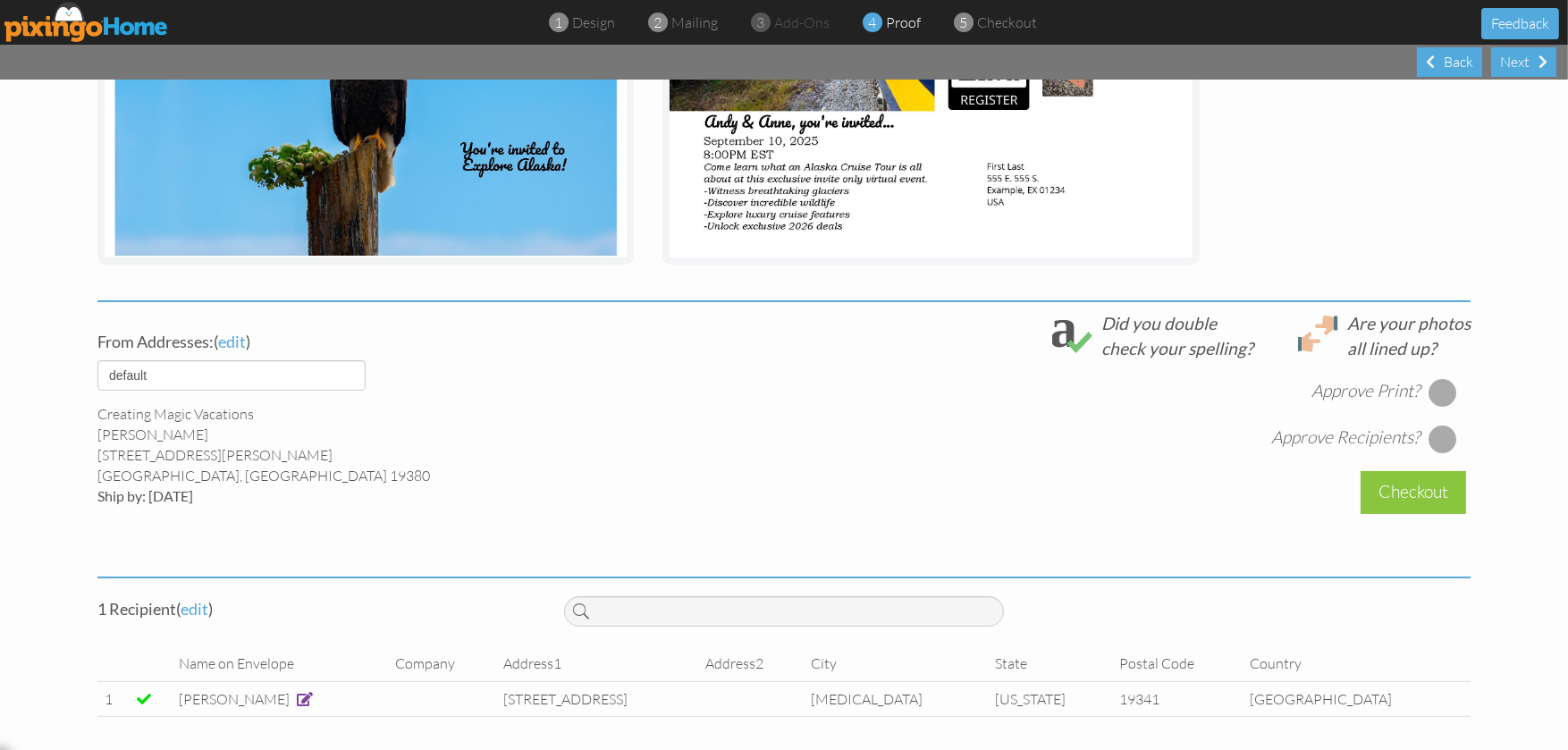
click at [307, 697] on span at bounding box center [305, 699] width 16 height 15
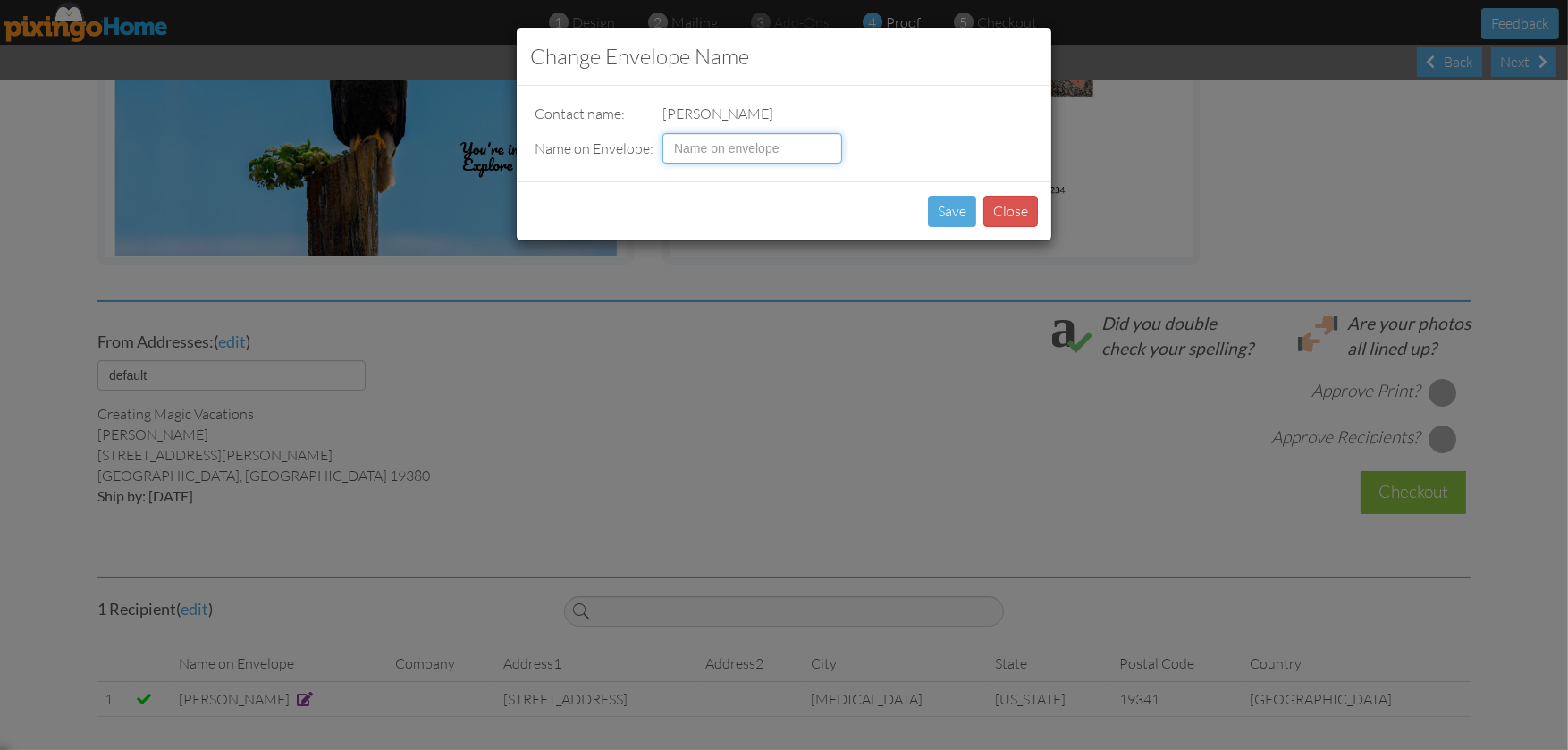
click at [703, 140] on input at bounding box center [752, 148] width 180 height 30
type input "Mr & [PERSON_NAME]"
click at [937, 211] on button "Save" at bounding box center [951, 211] width 48 height 31
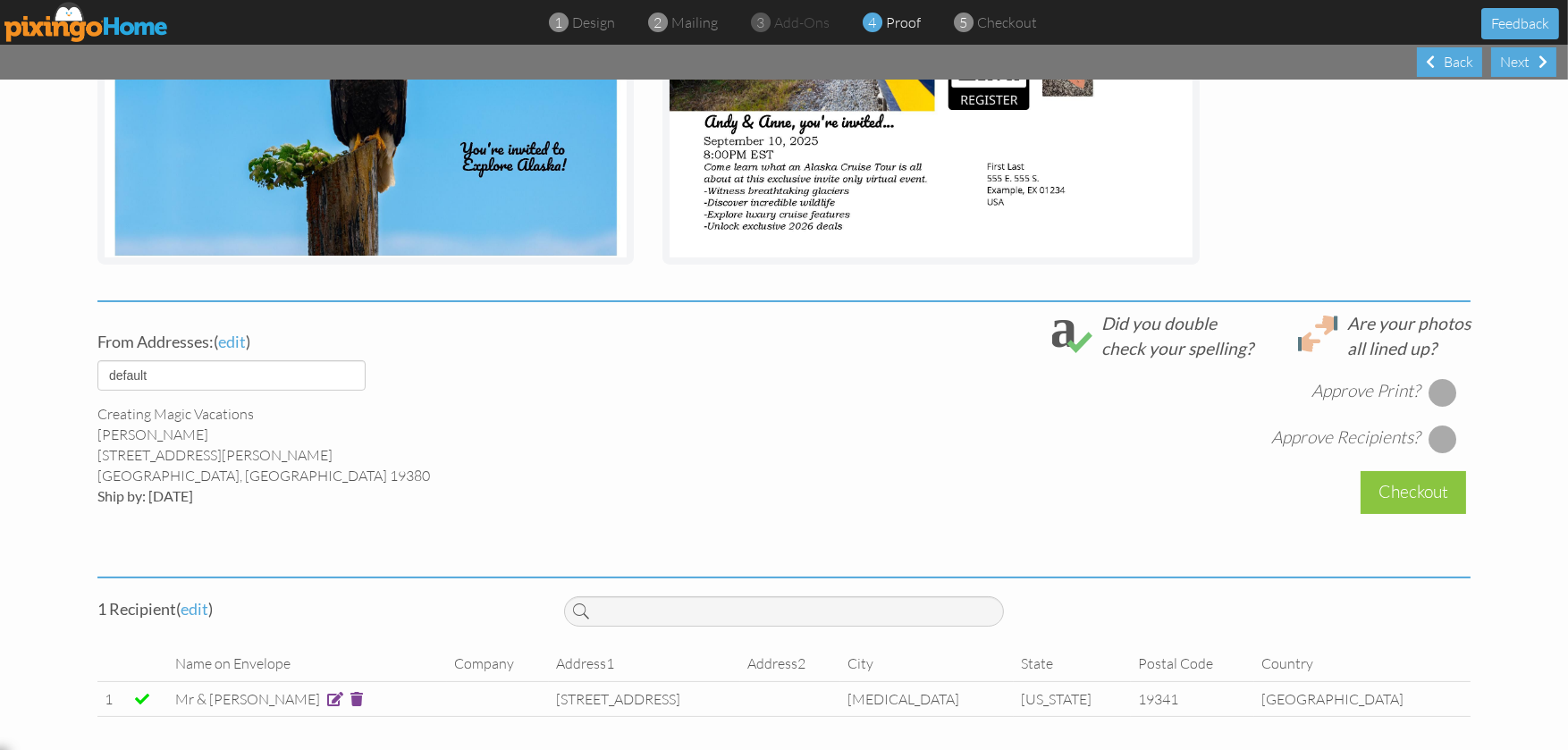
click at [1436, 390] on div at bounding box center [1442, 391] width 28 height 28
click at [1437, 433] on div at bounding box center [1442, 438] width 28 height 28
click at [1417, 489] on div "Checkout" at bounding box center [1413, 492] width 106 height 42
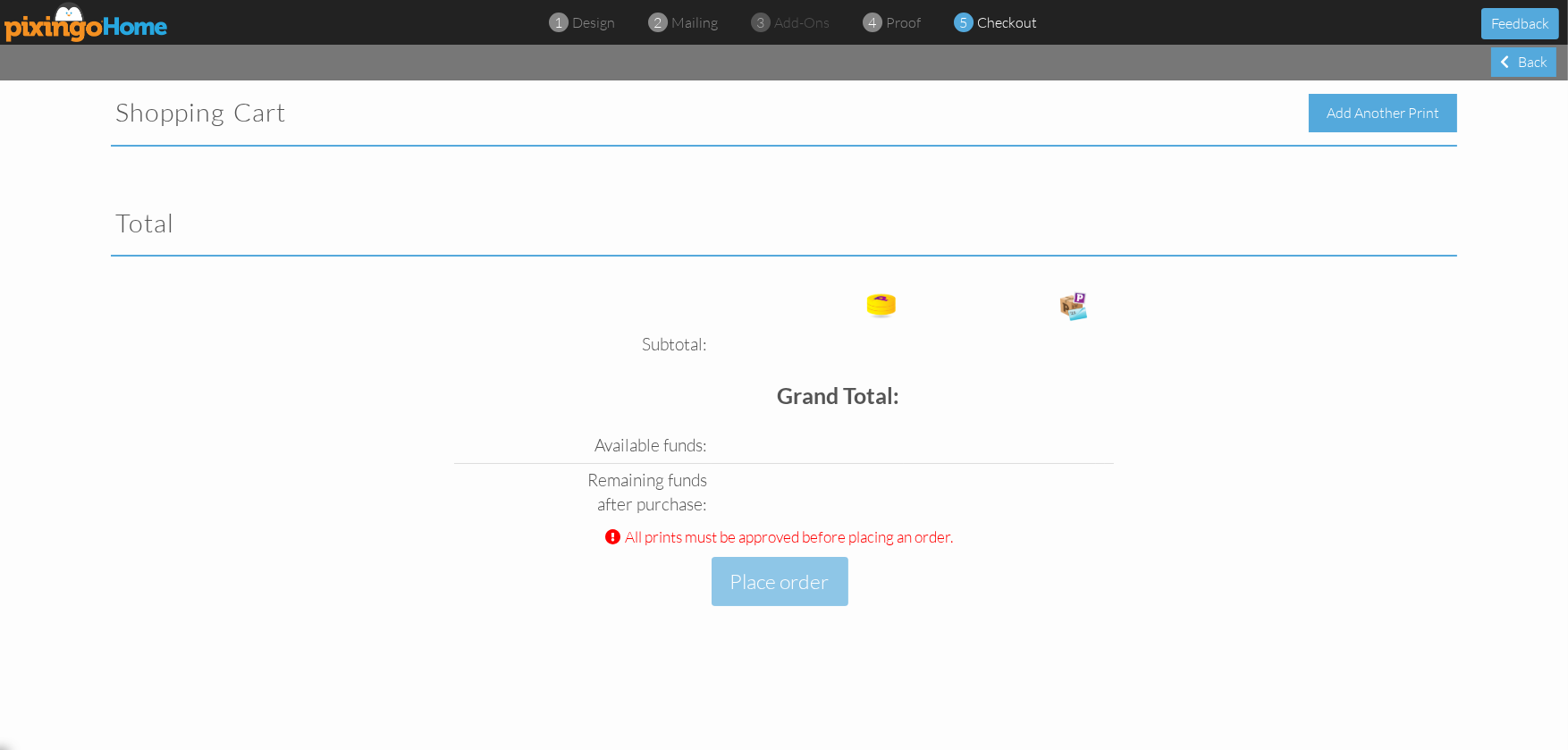
click at [1367, 117] on div "Add Another Print" at bounding box center [1383, 113] width 149 height 38
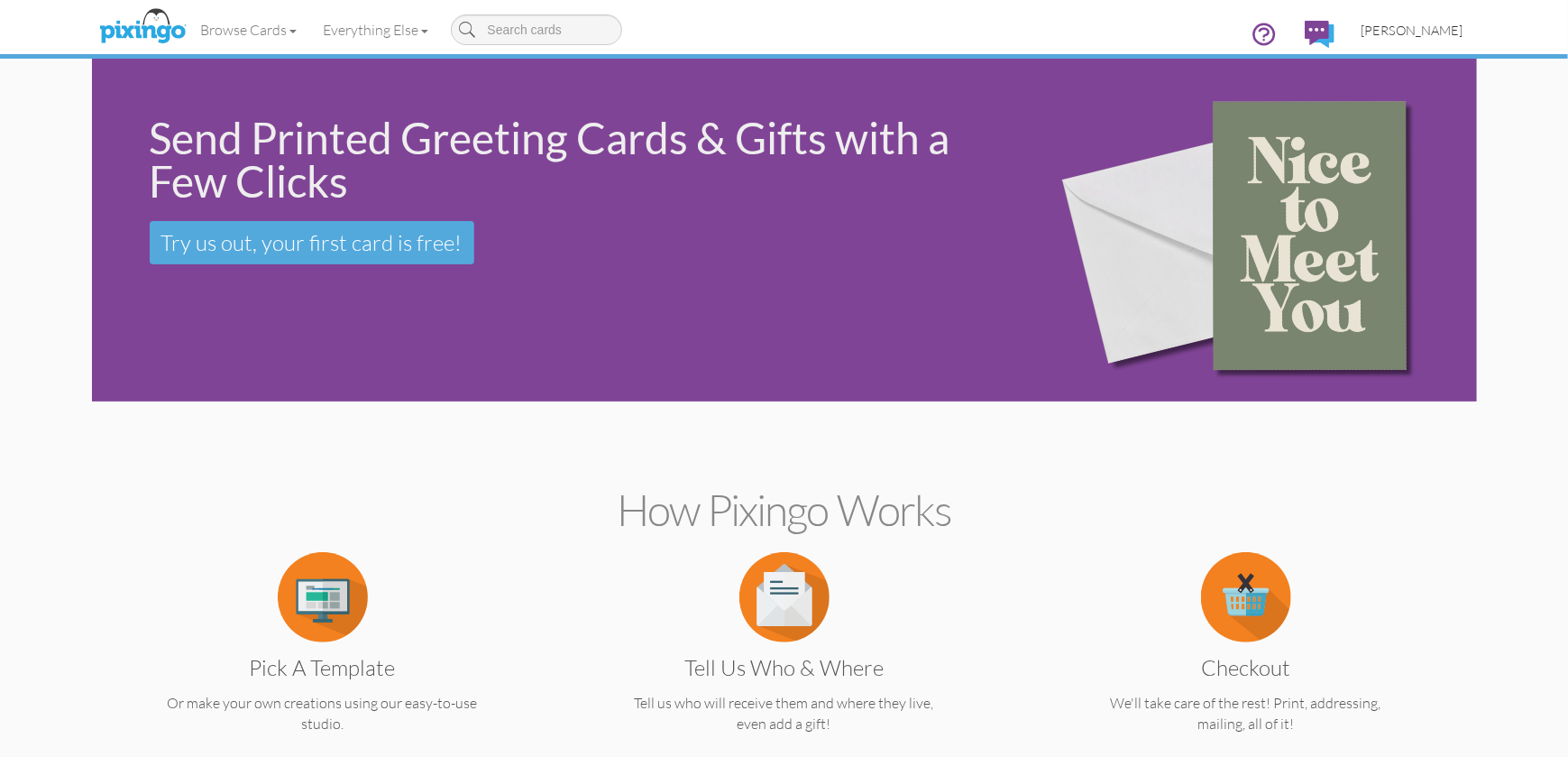
click at [1428, 30] on span "[PERSON_NAME]" at bounding box center [1412, 29] width 102 height 16
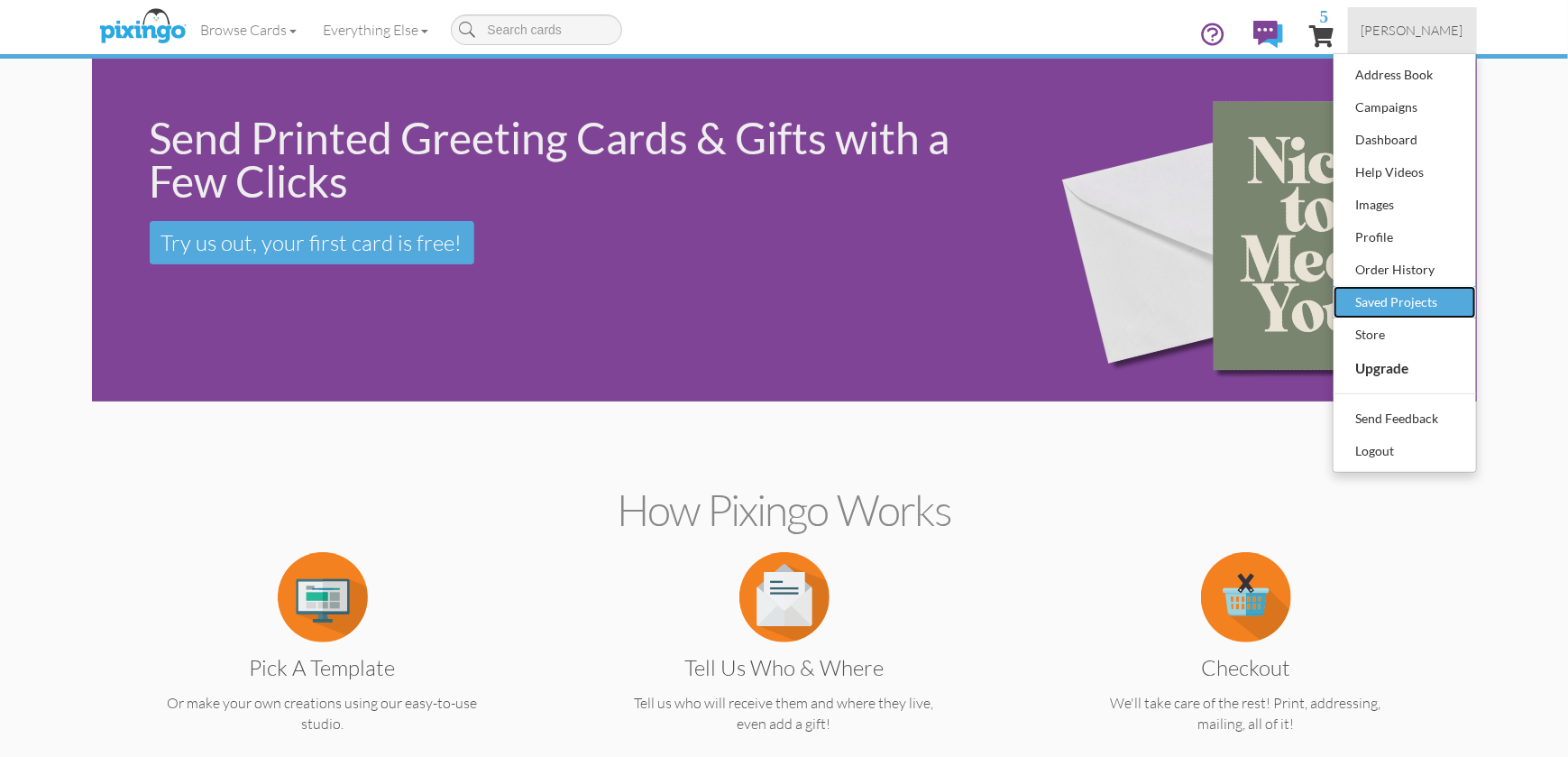
click at [1384, 297] on div "Saved Projects" at bounding box center [1405, 301] width 107 height 27
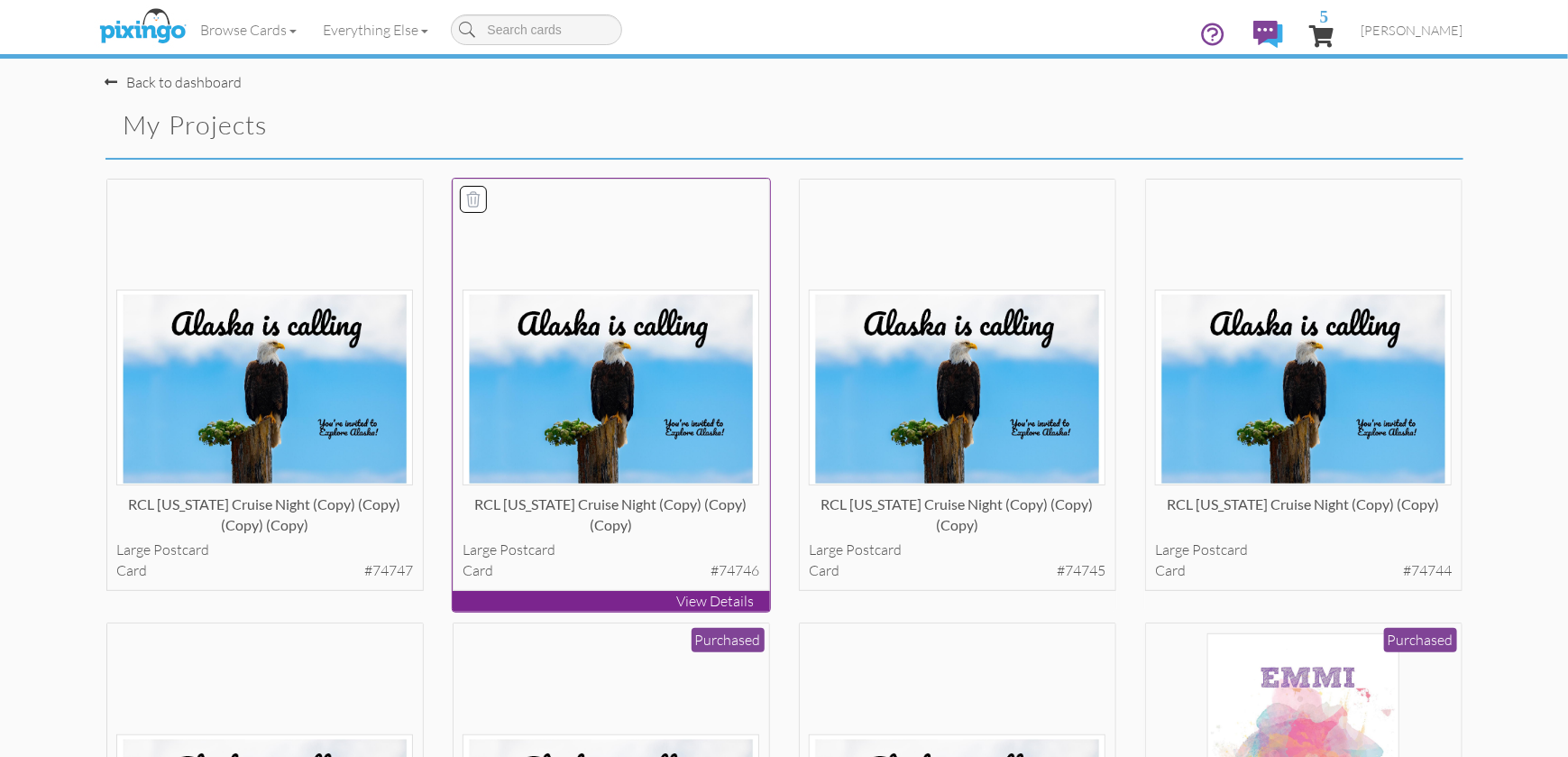
click at [673, 501] on div "RCL [US_STATE] Cruise Night (copy) (copy) (copy)" at bounding box center [610, 512] width 296 height 36
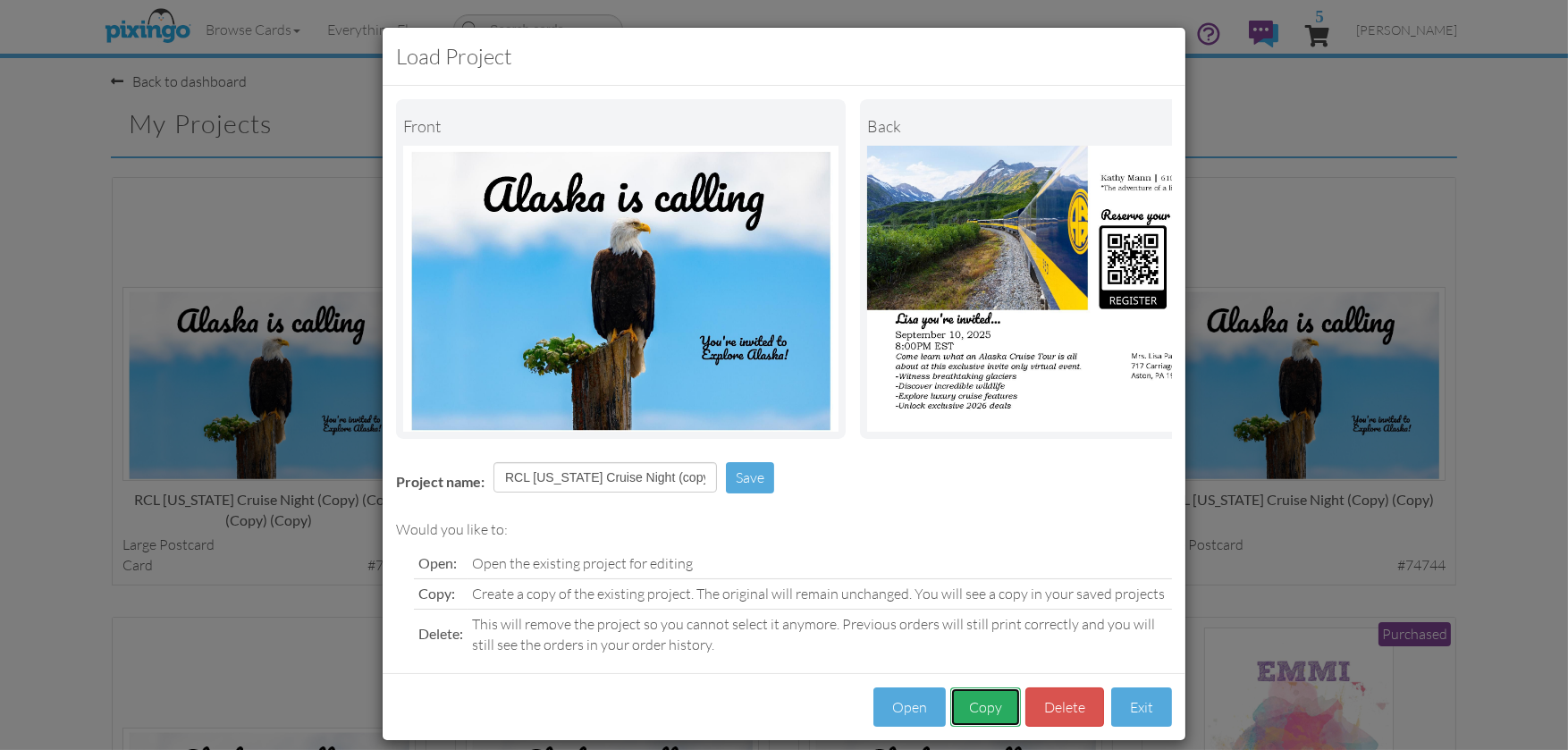
click at [978, 723] on button "Copy" at bounding box center [985, 707] width 70 height 40
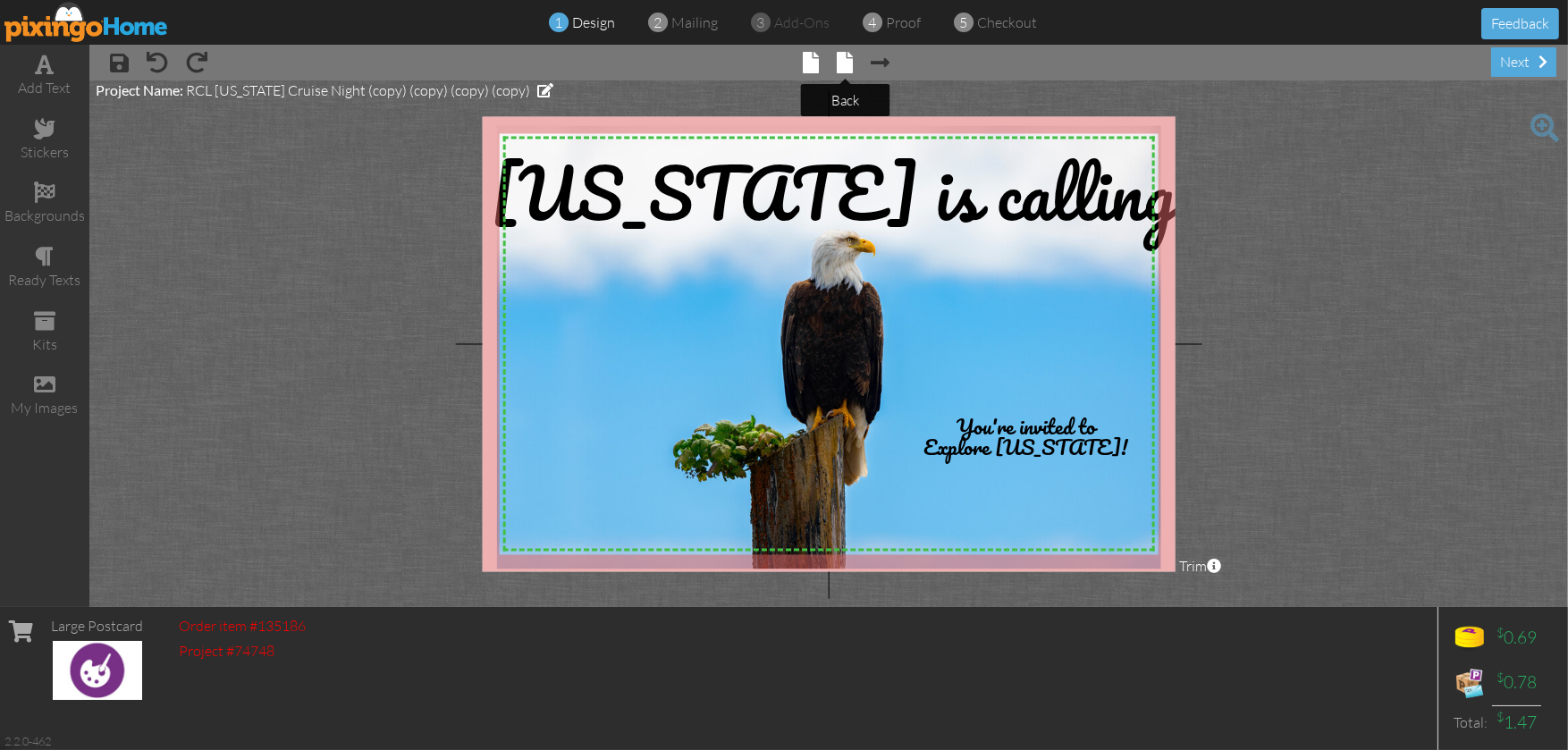
click at [843, 65] on span at bounding box center [846, 63] width 16 height 22
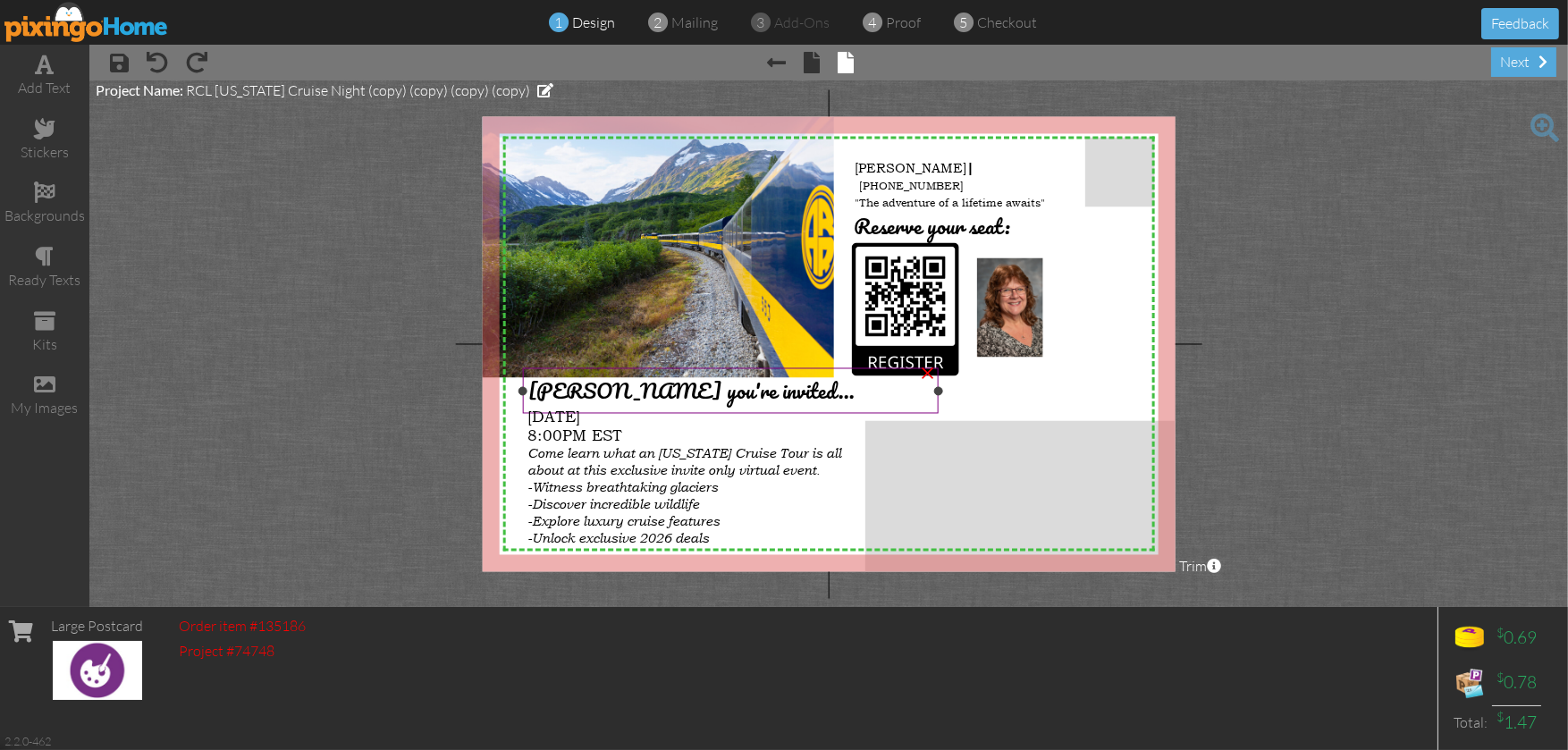
click at [558, 392] on span "[PERSON_NAME] you're invited..." at bounding box center [691, 391] width 326 height 35
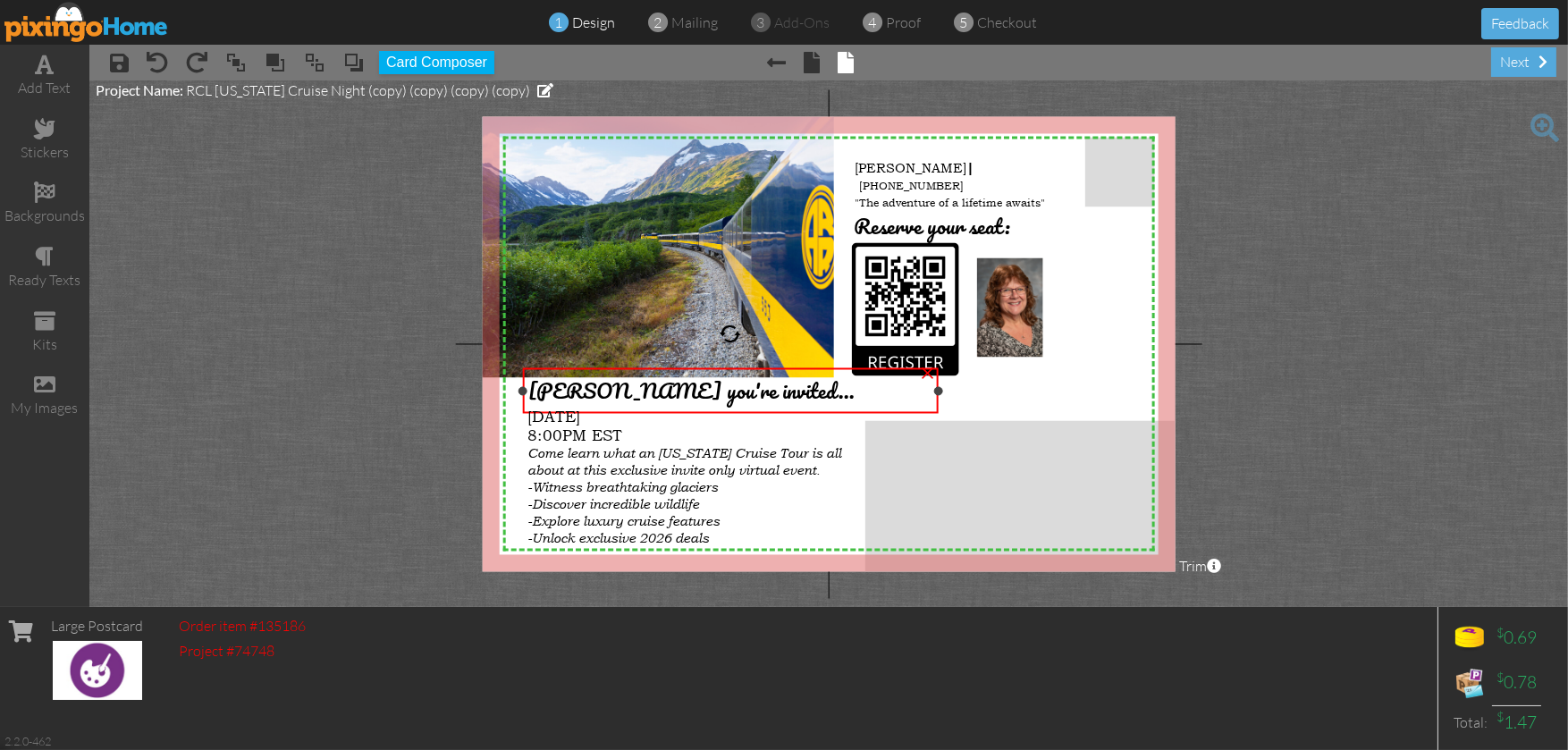
click at [562, 390] on span "[PERSON_NAME] you're invited..." at bounding box center [691, 391] width 326 height 35
click at [571, 392] on span "[PERSON_NAME] you're invited..." at bounding box center [694, 389] width 326 height 35
click at [1521, 66] on div "next" at bounding box center [1522, 62] width 65 height 29
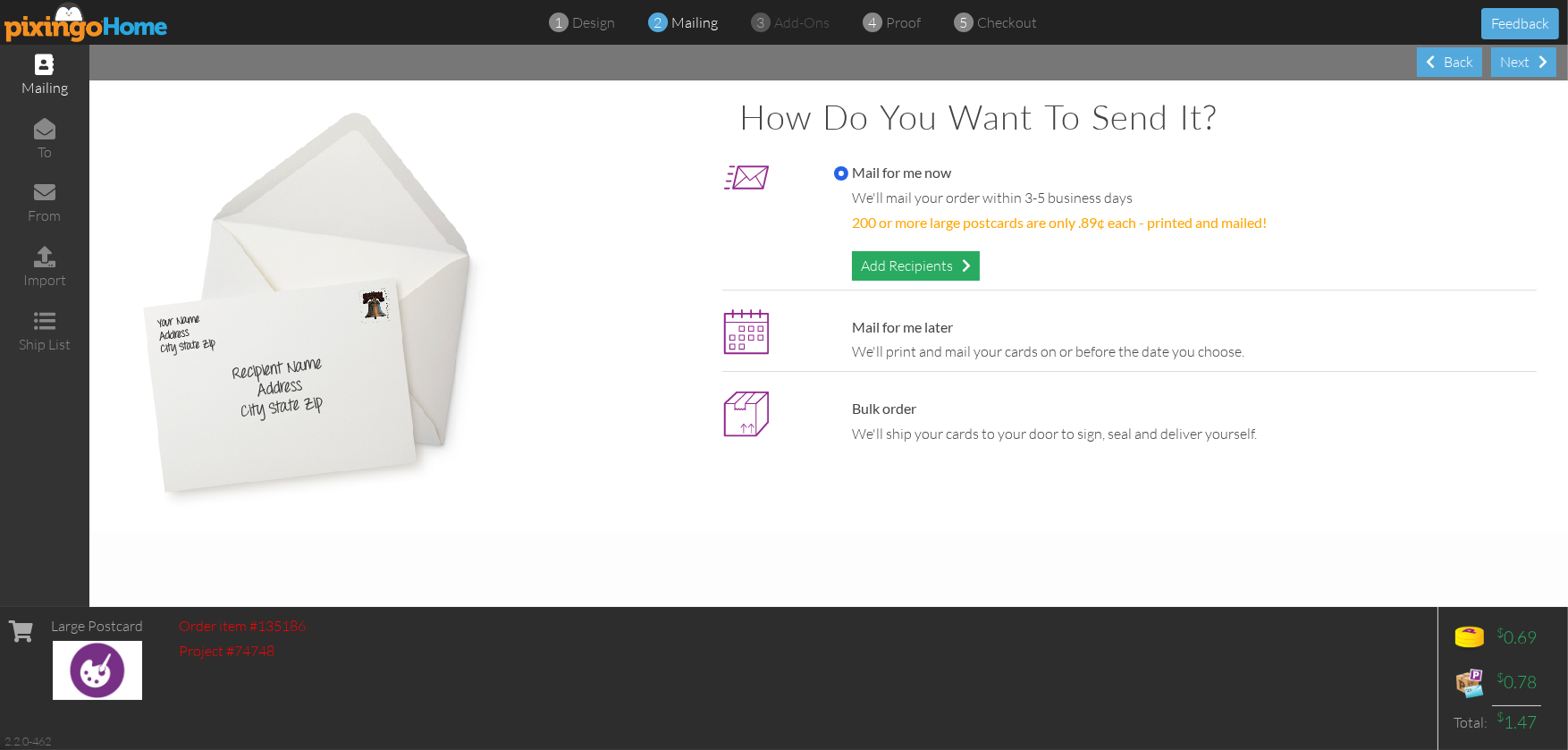
click at [922, 260] on div "Add Recipients" at bounding box center [915, 266] width 128 height 29
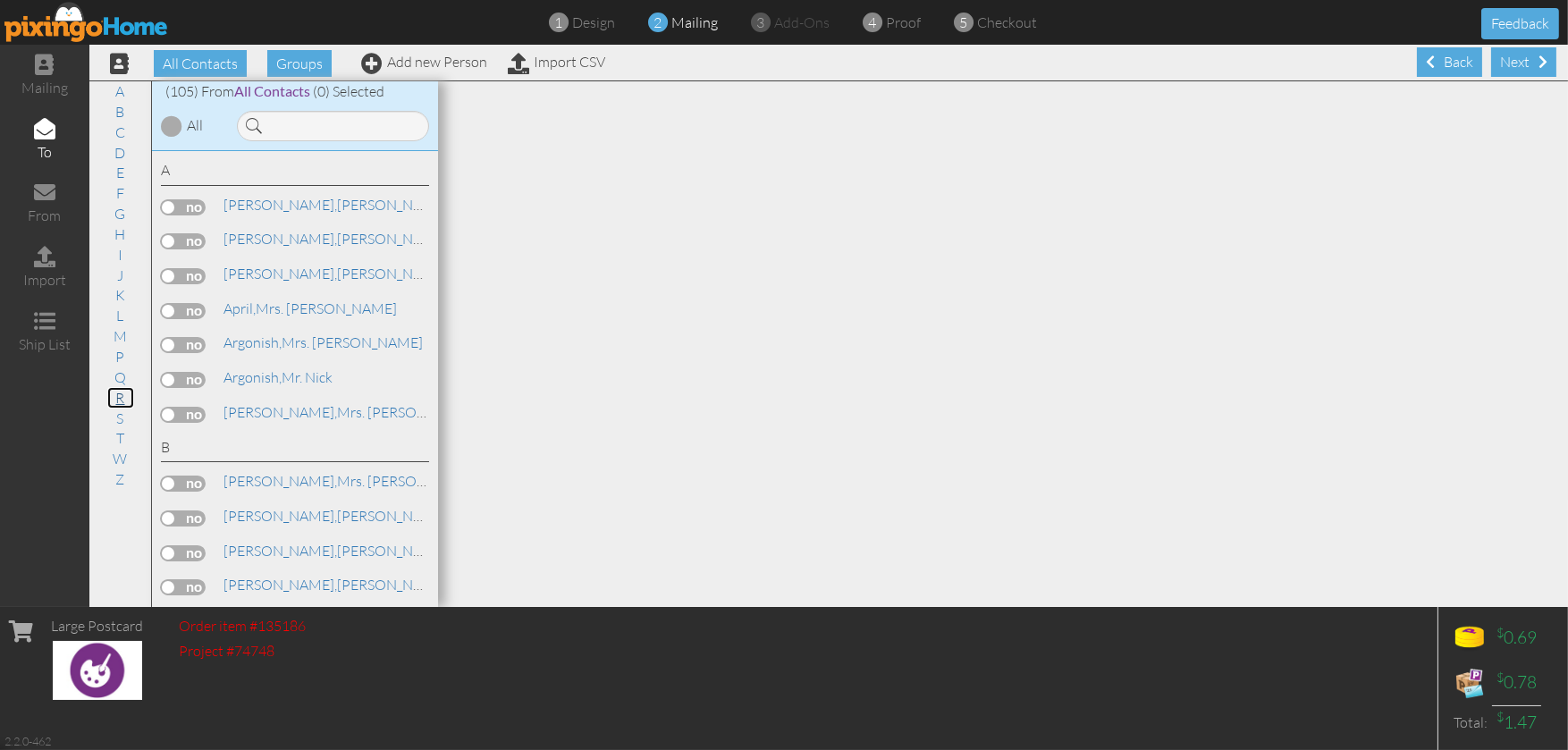
click at [125, 395] on link "R" at bounding box center [120, 398] width 26 height 22
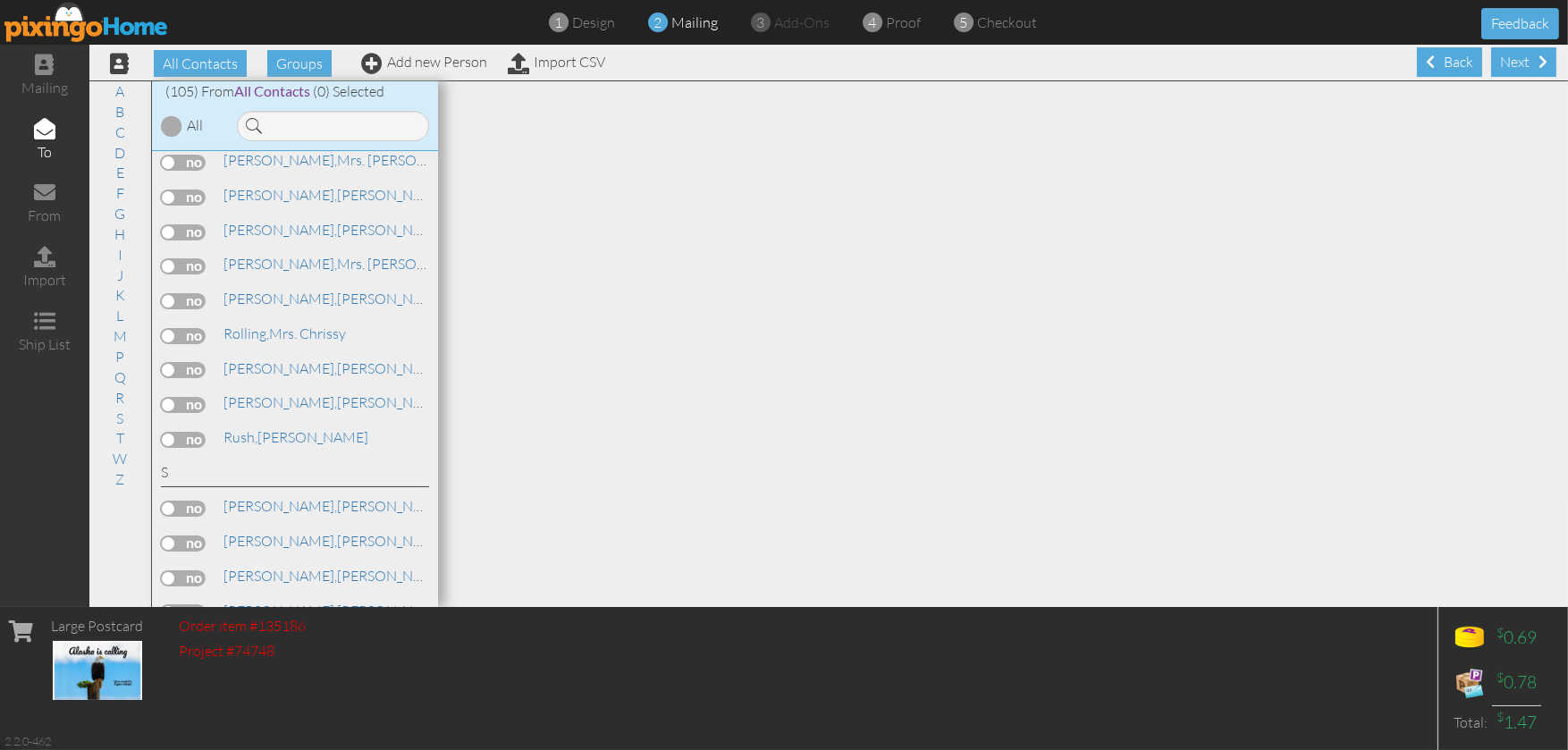
click at [194, 275] on label at bounding box center [183, 266] width 45 height 16
click at [0, 0] on input "checkbox" at bounding box center [0, 0] width 0 height 0
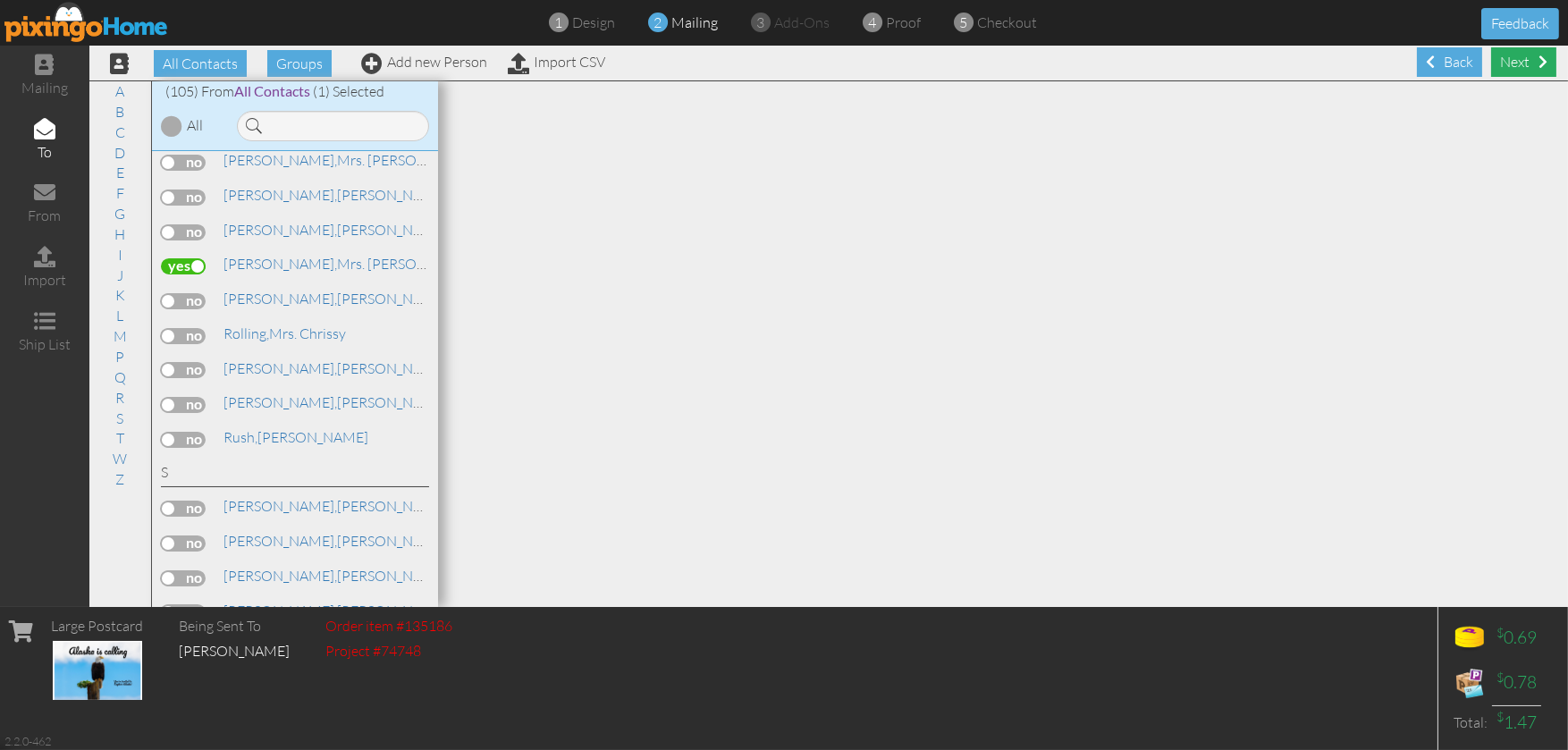
click at [1522, 59] on div "Next" at bounding box center [1522, 62] width 65 height 29
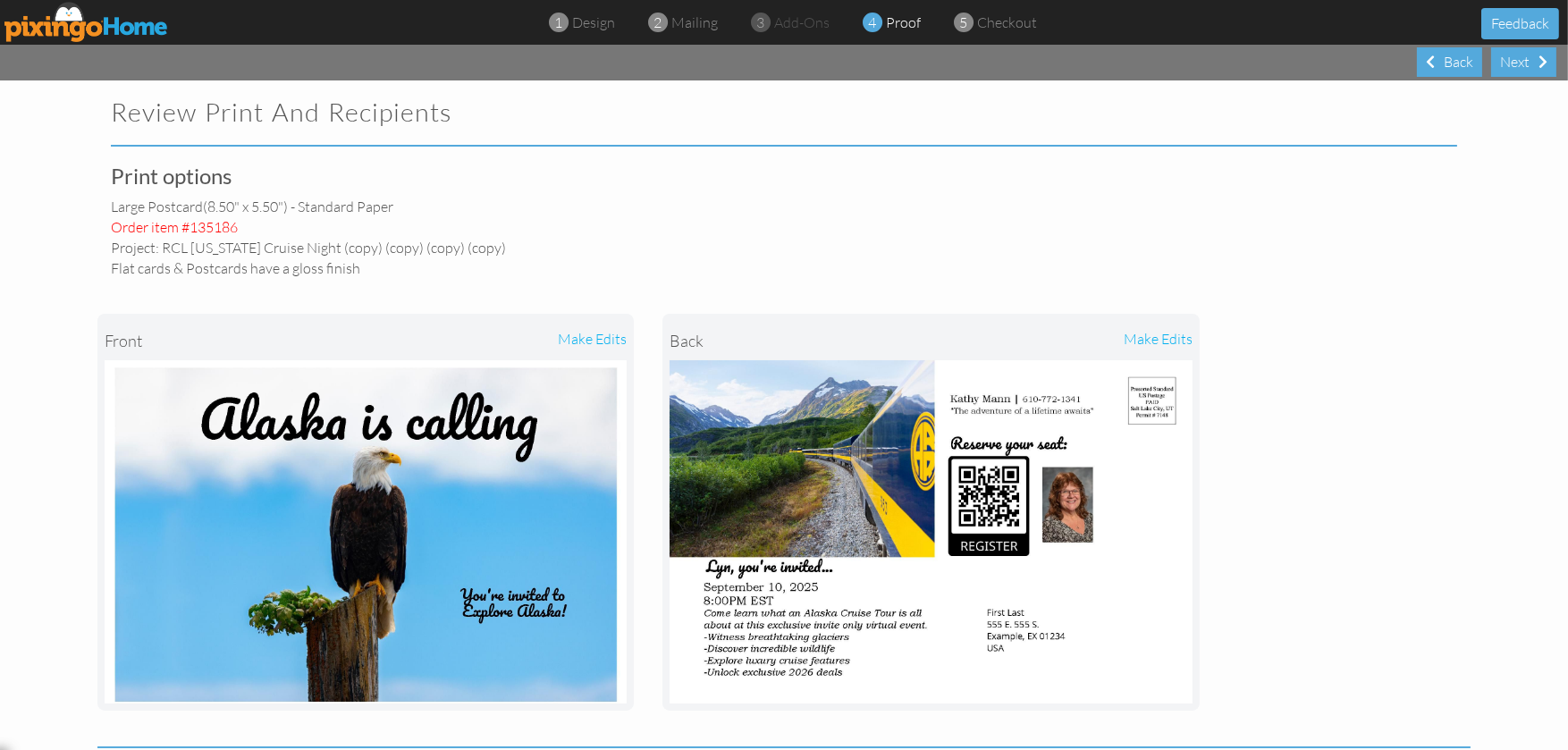
select select "object:6988"
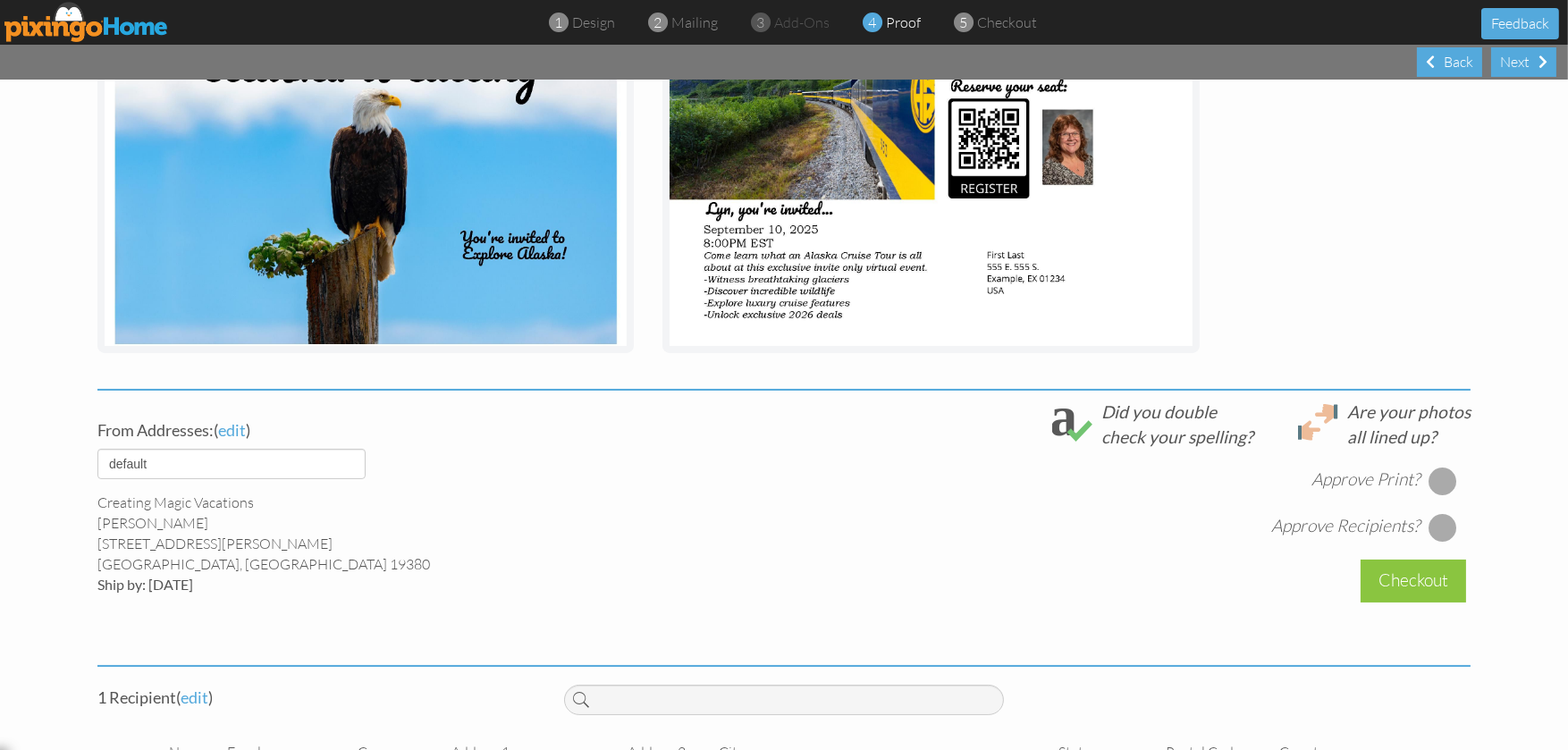
scroll to position [447, 0]
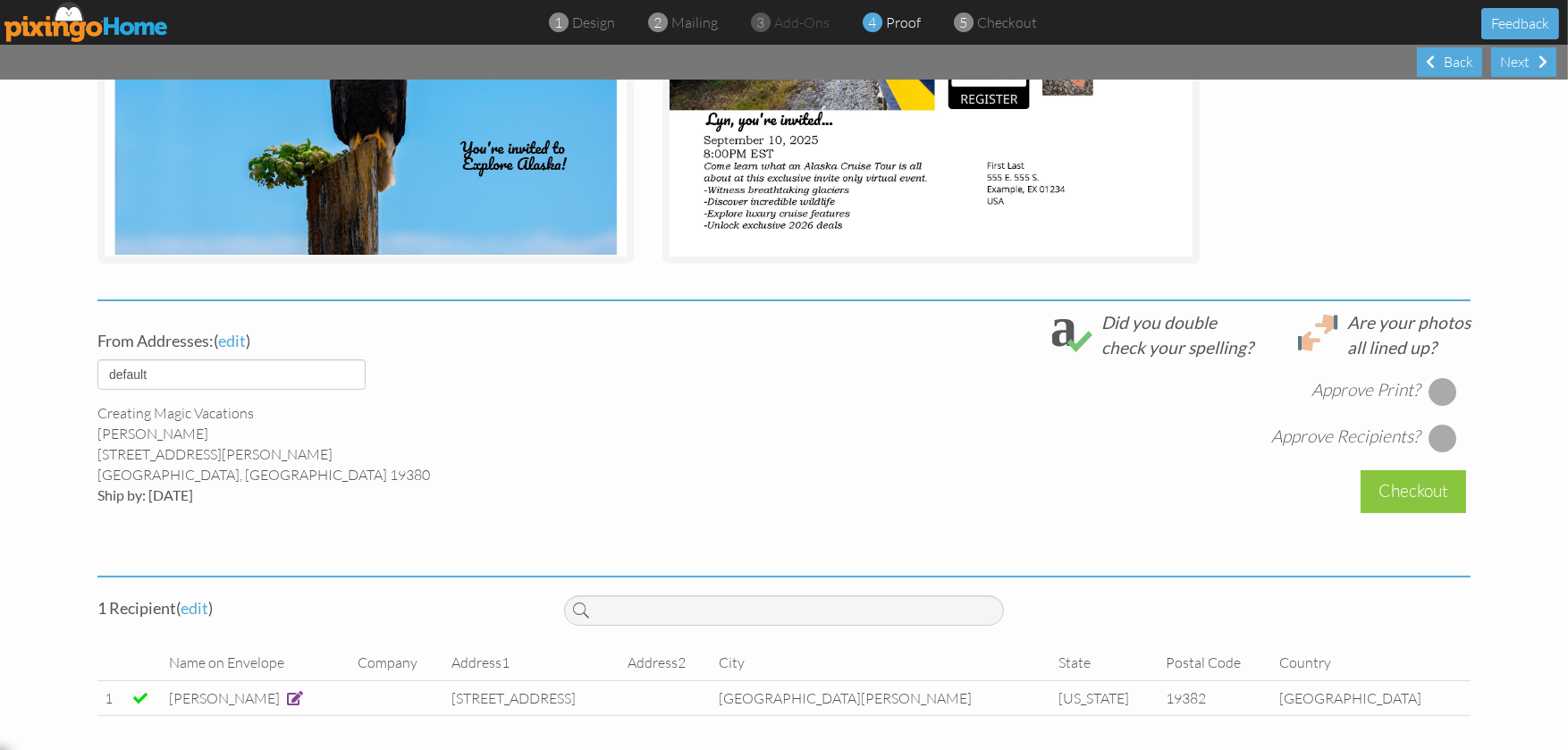
click at [1433, 383] on div at bounding box center [1442, 391] width 28 height 28
click at [1437, 438] on div at bounding box center [1442, 437] width 28 height 28
click at [1422, 492] on div "Checkout" at bounding box center [1413, 491] width 106 height 42
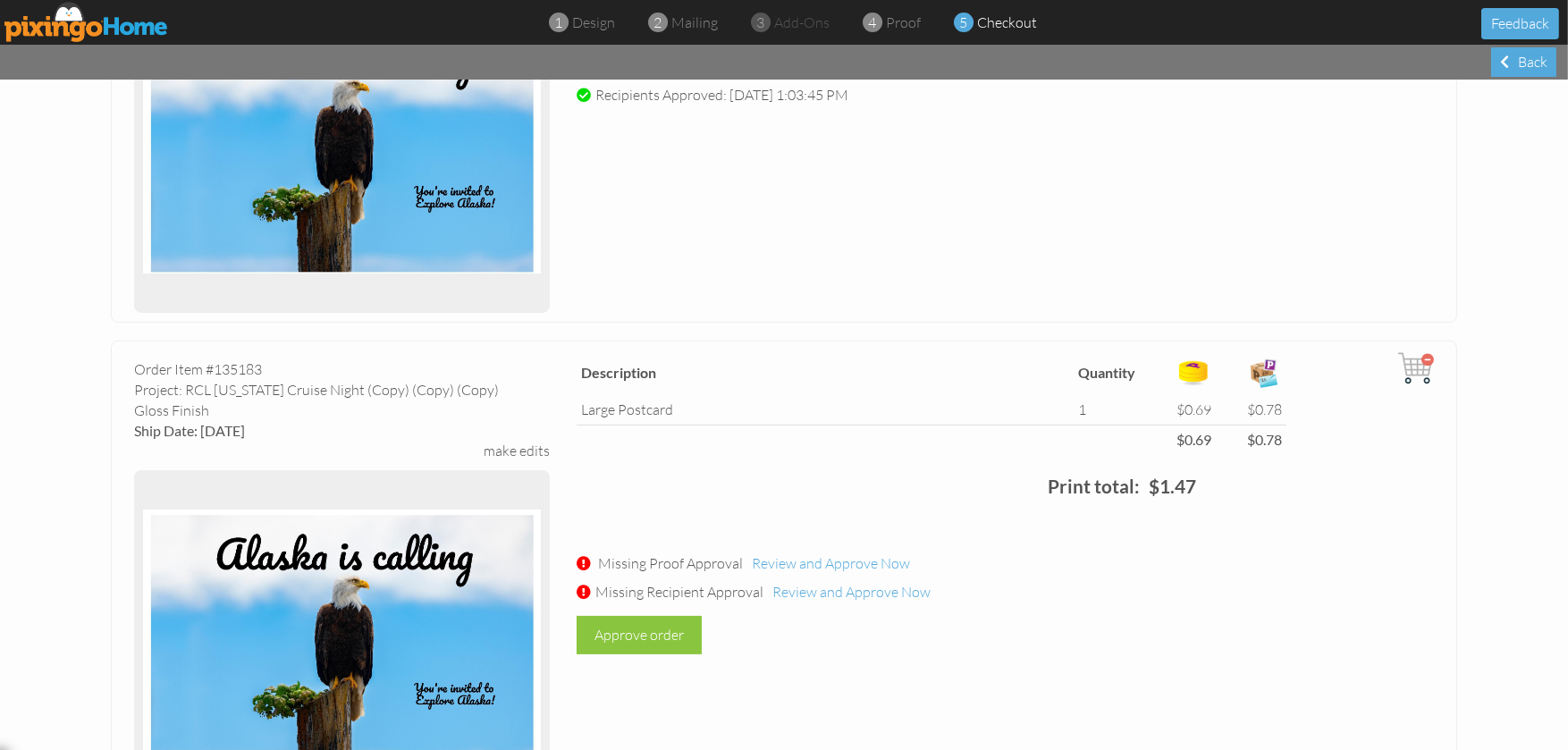
scroll to position [983, 0]
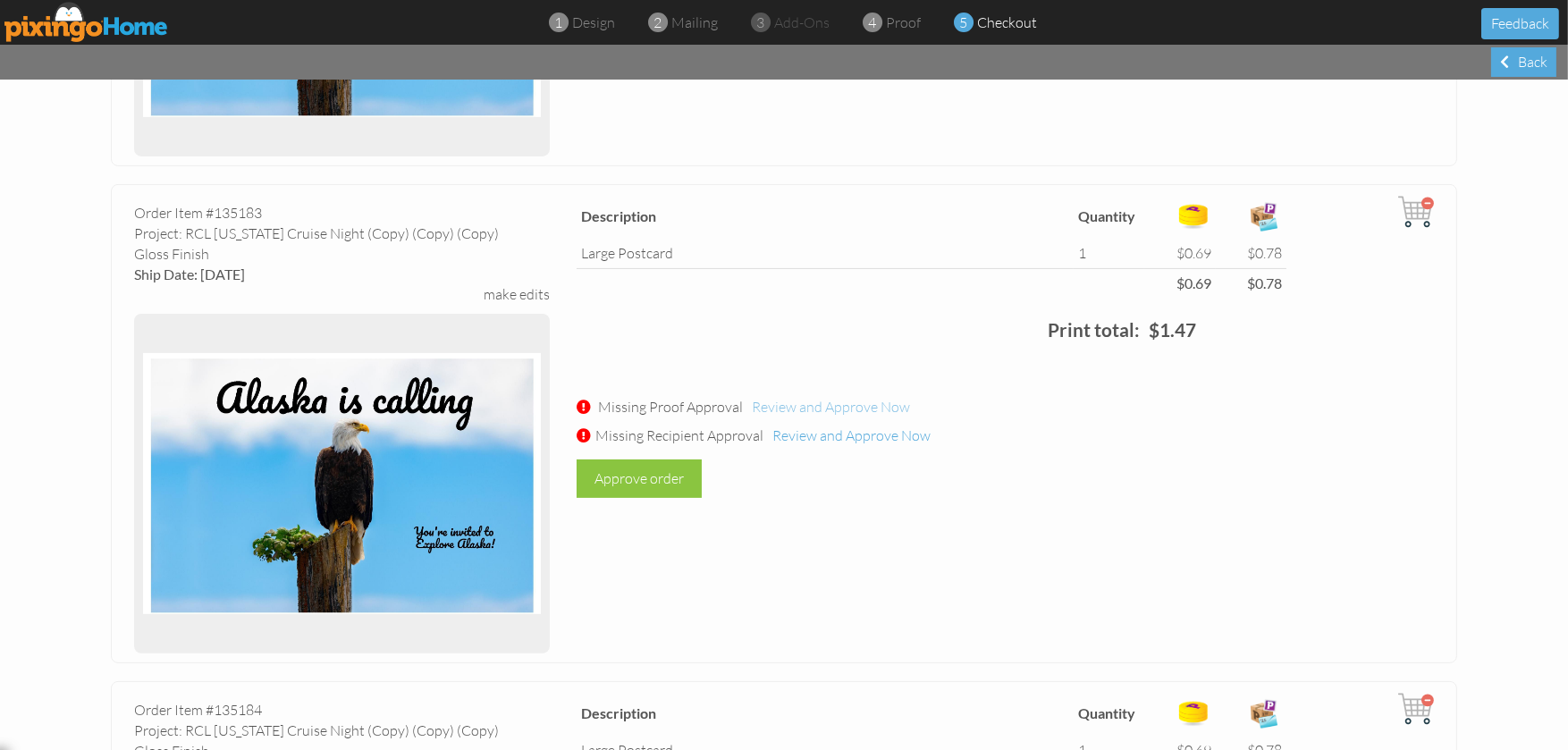
click at [876, 406] on span "Review and Approve Now" at bounding box center [831, 407] width 158 height 18
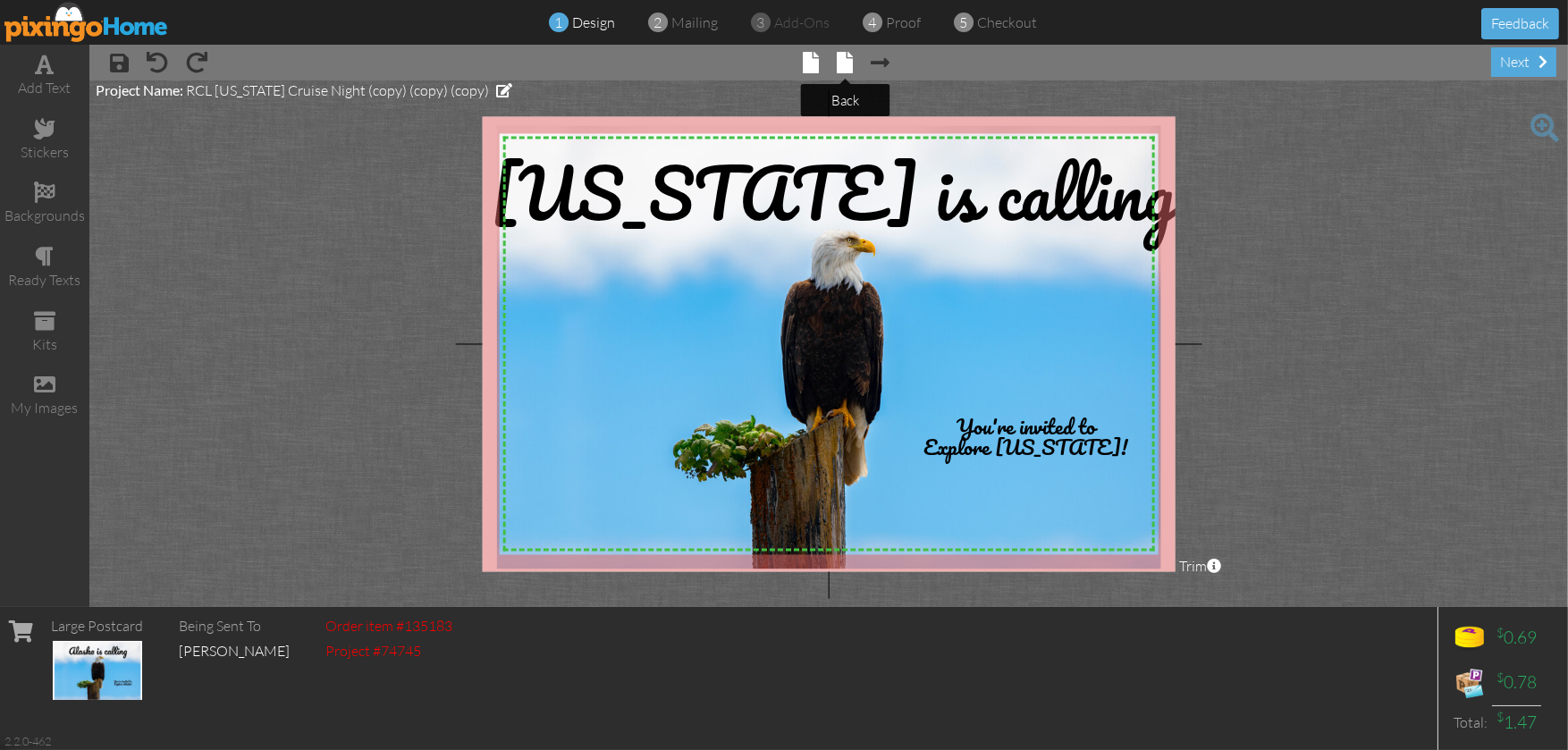
click at [844, 65] on span at bounding box center [846, 63] width 16 height 22
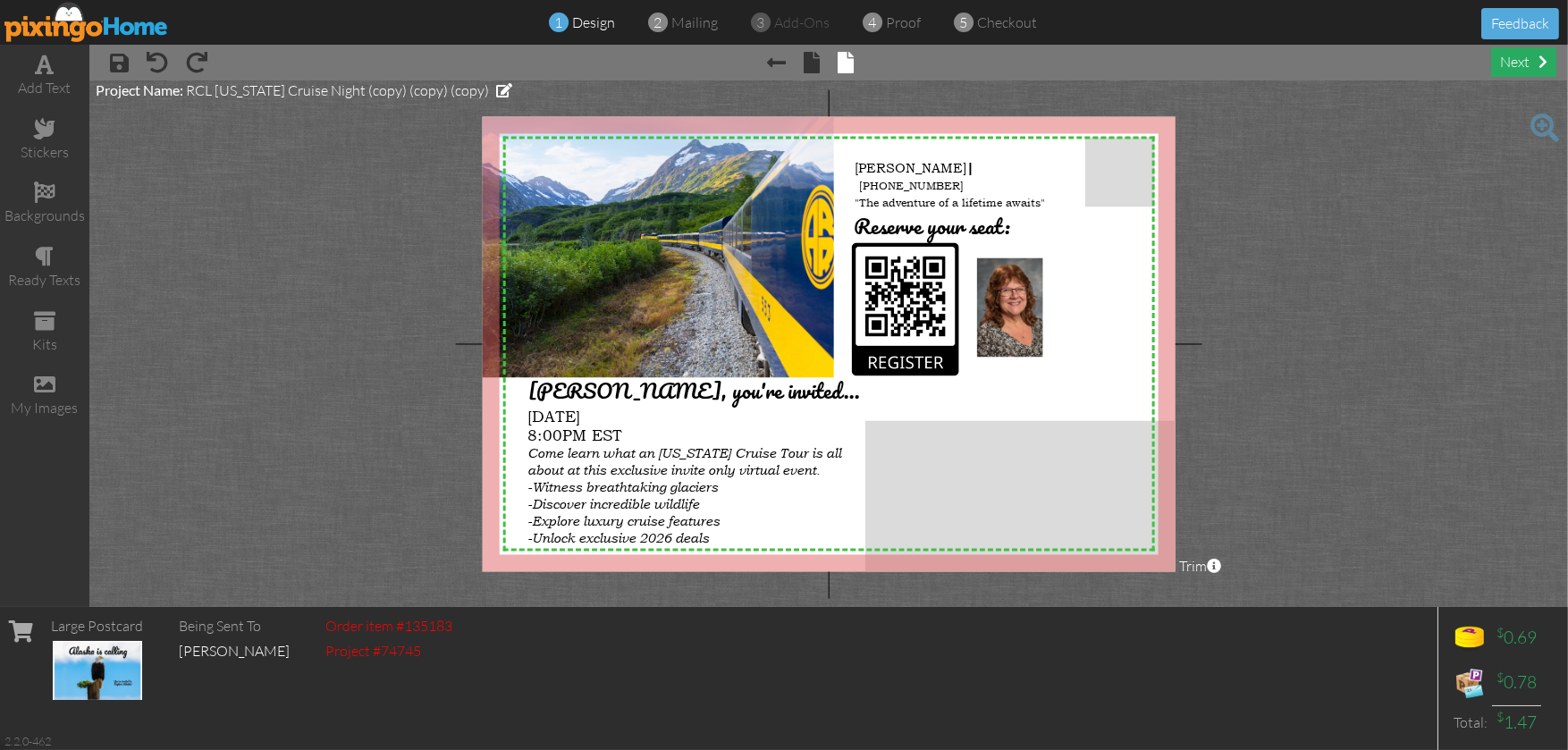
click at [1512, 62] on div "next" at bounding box center [1522, 62] width 65 height 29
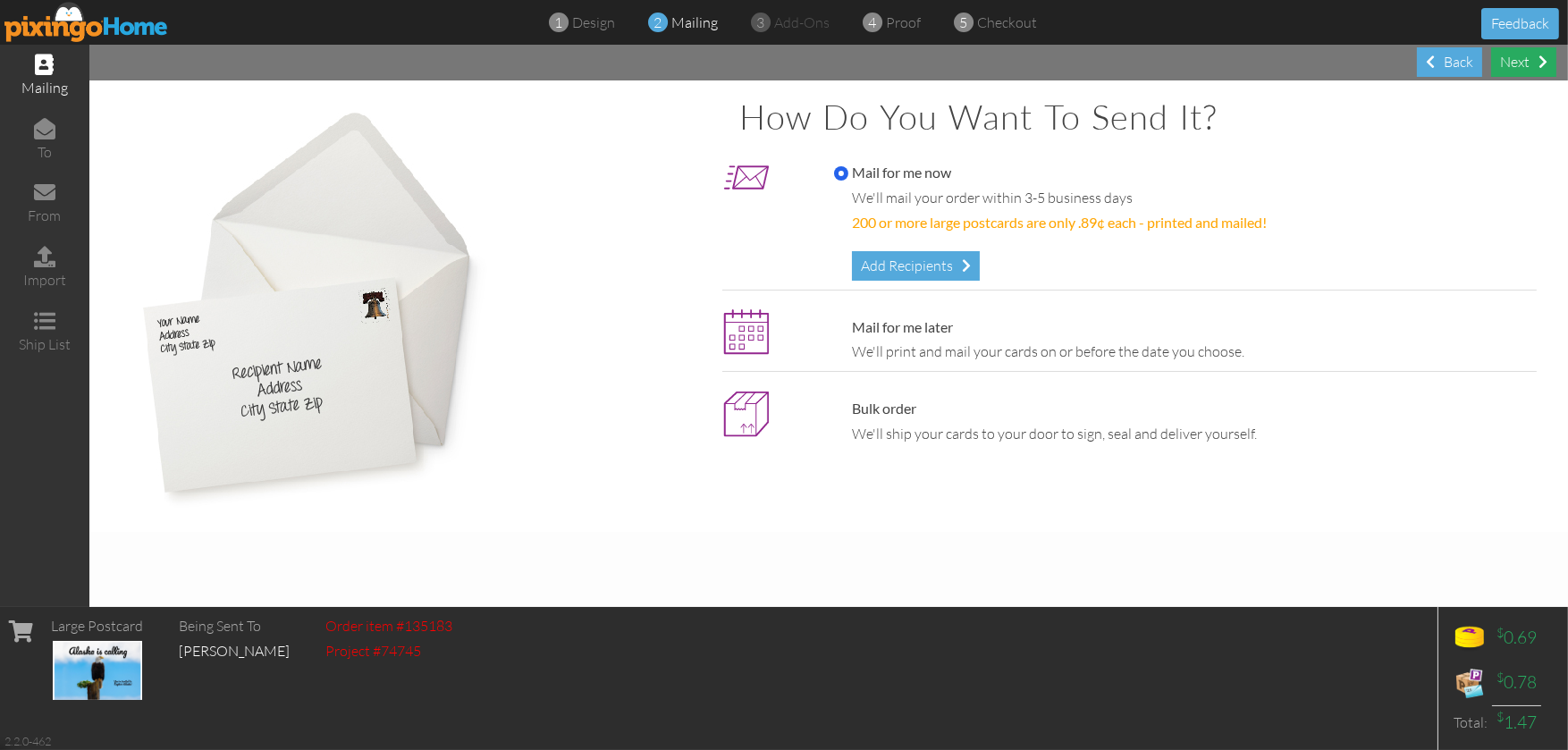
click at [1504, 65] on div "Next" at bounding box center [1522, 62] width 65 height 29
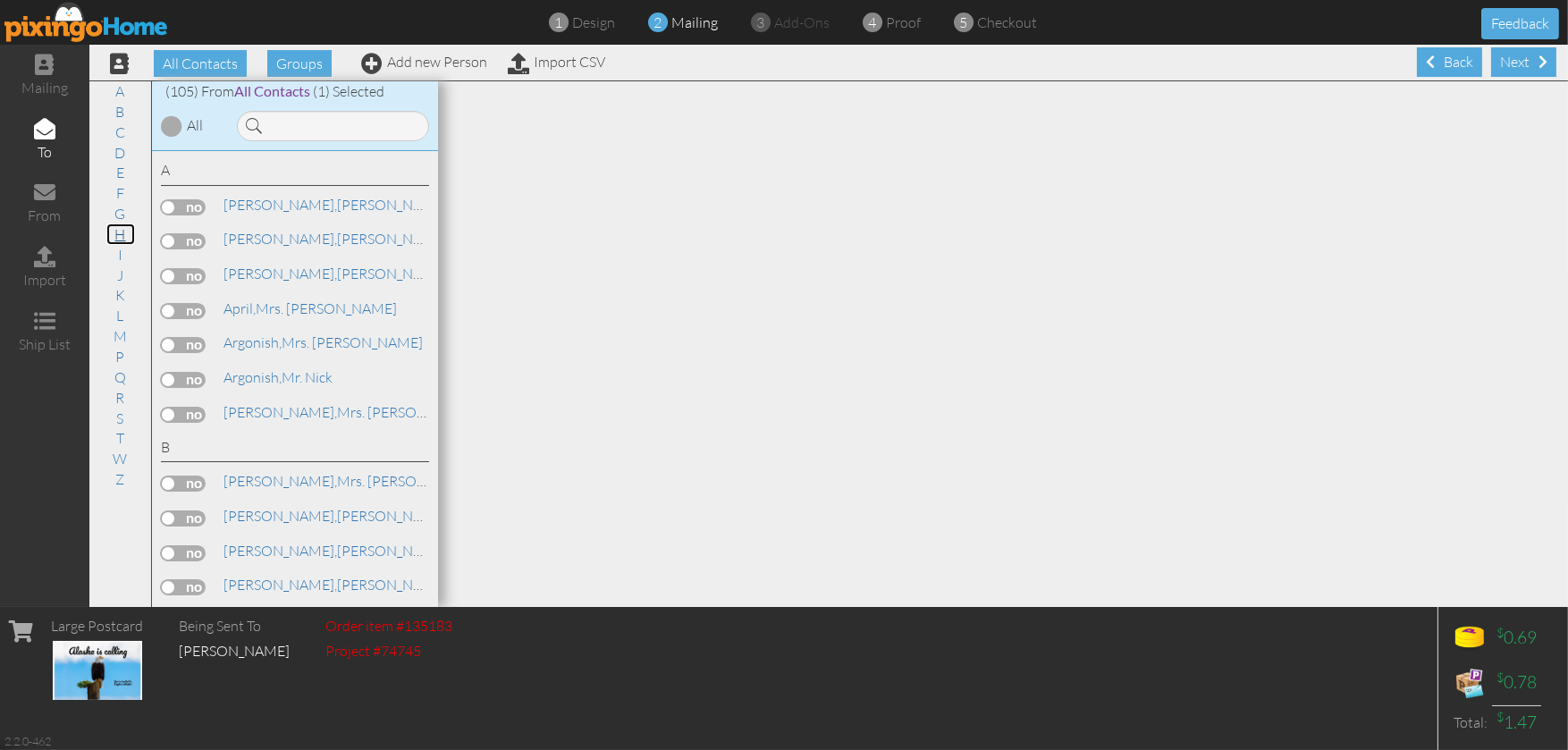
click at [120, 229] on link "H" at bounding box center [120, 234] width 28 height 22
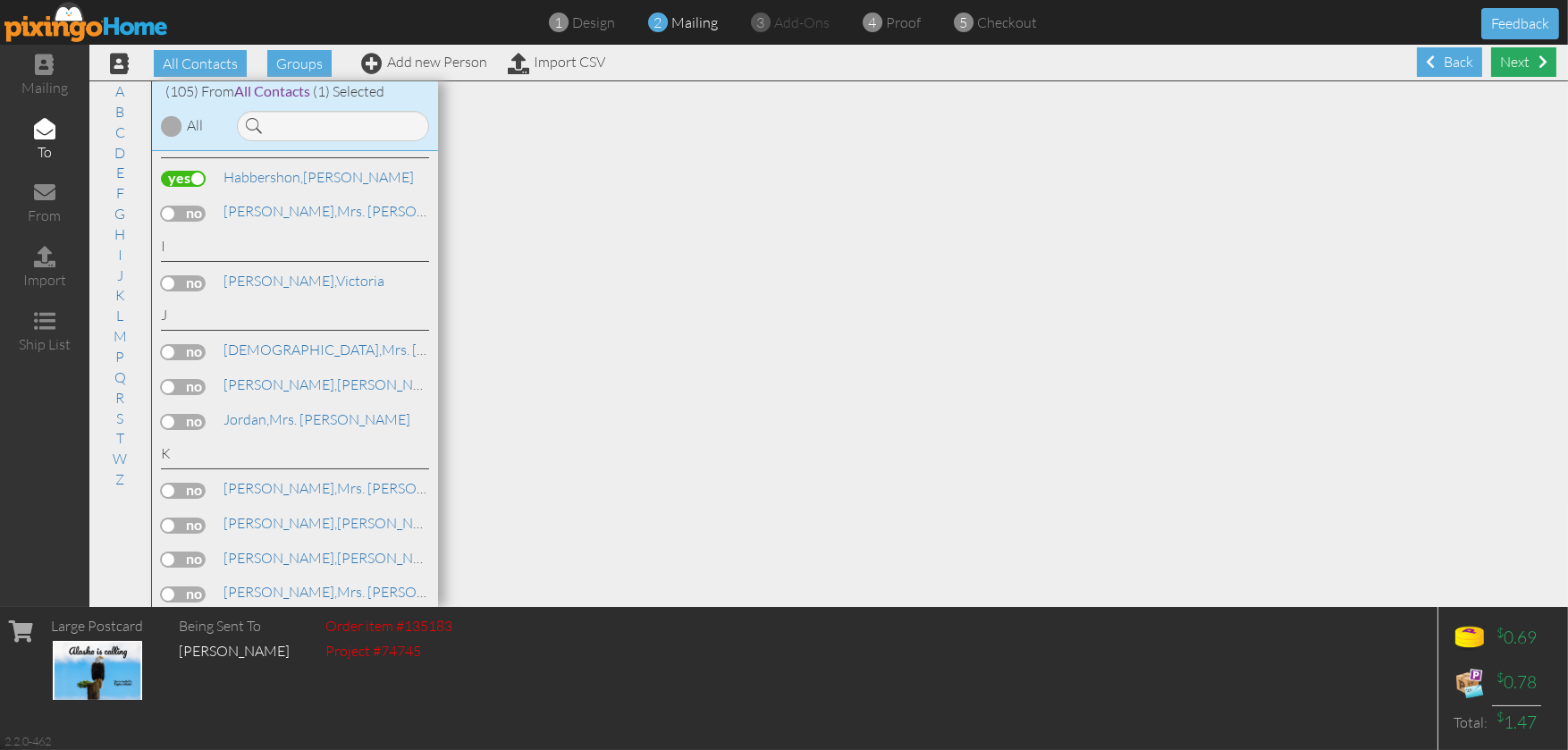
click at [1496, 60] on div "Next" at bounding box center [1522, 62] width 65 height 29
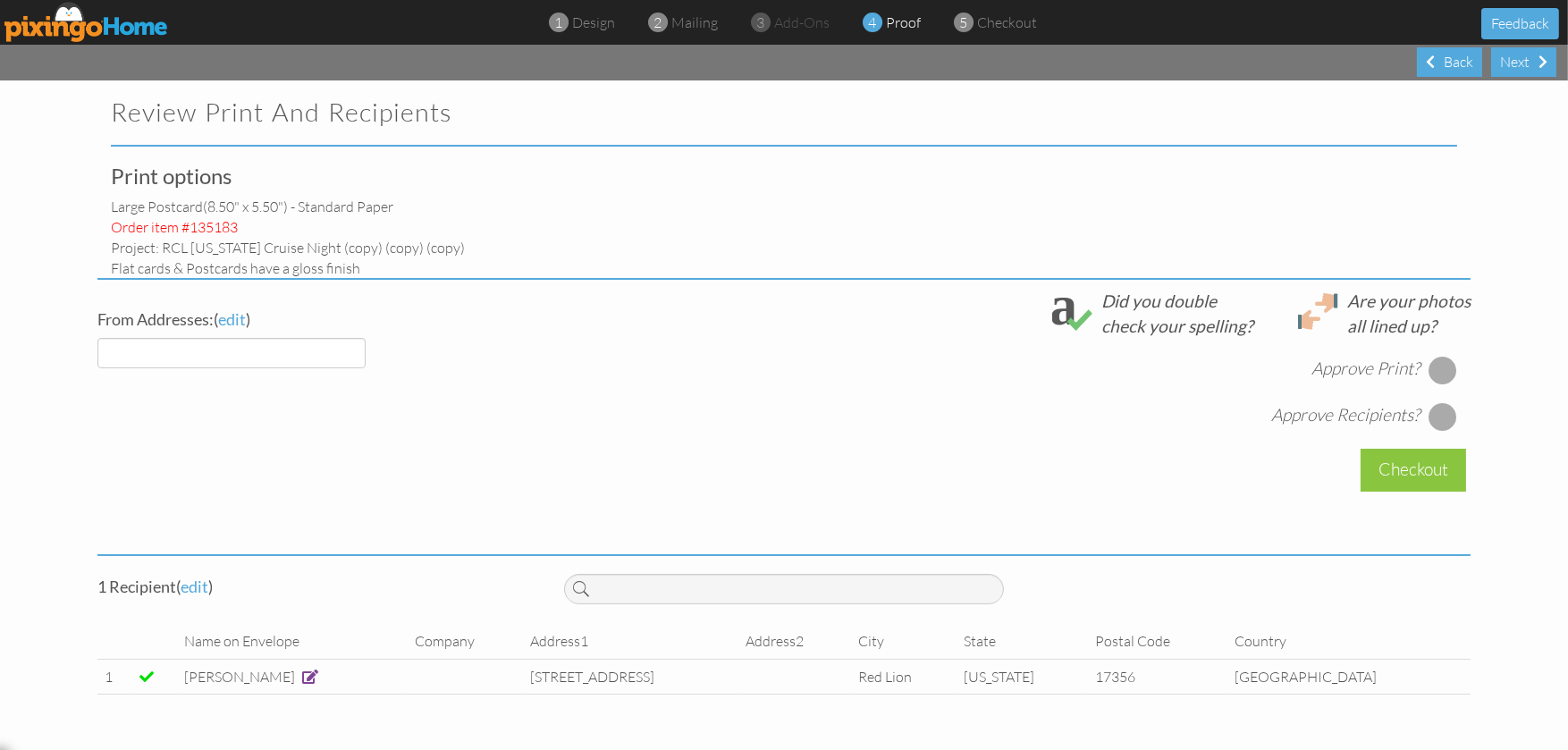
select select "object:7499"
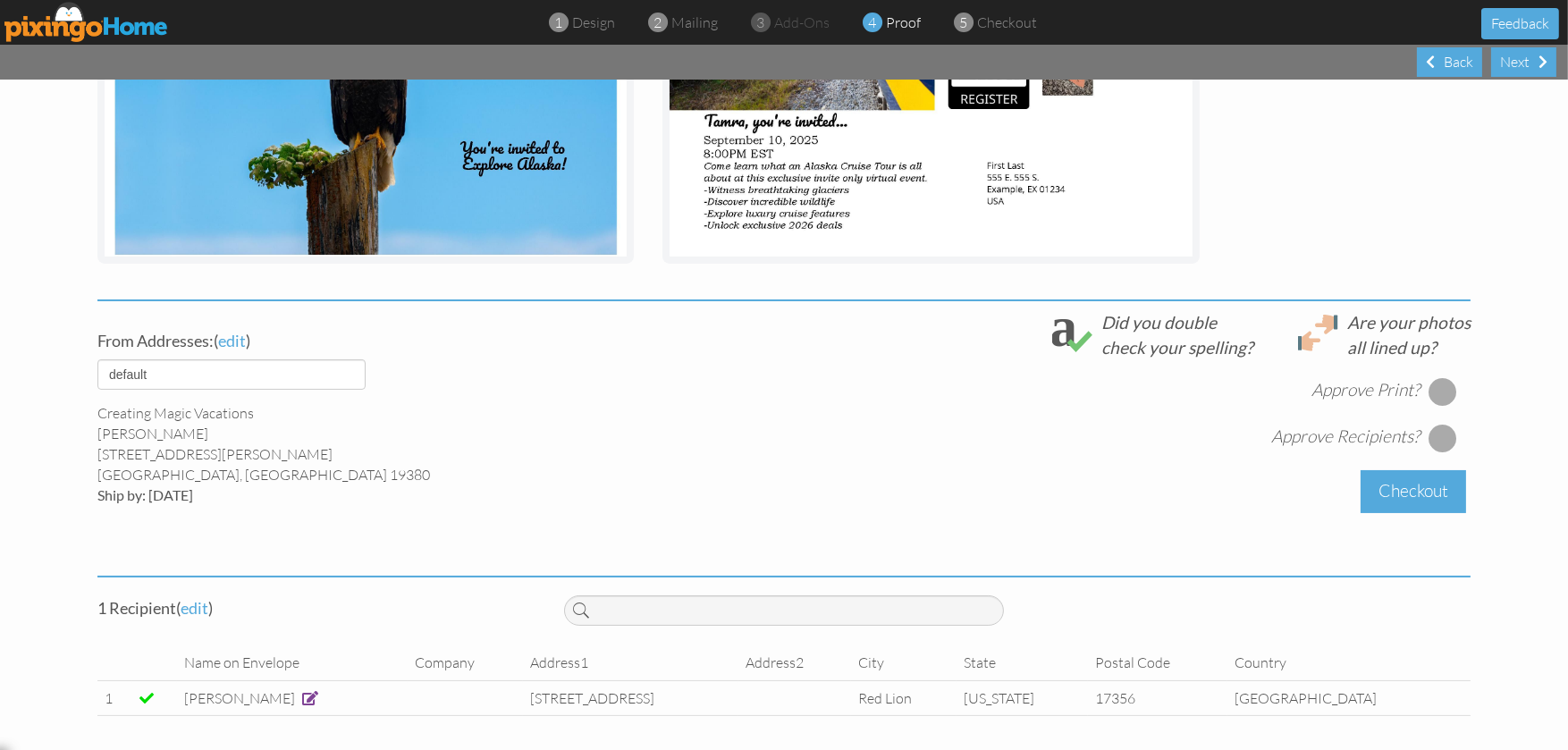
scroll to position [358, 0]
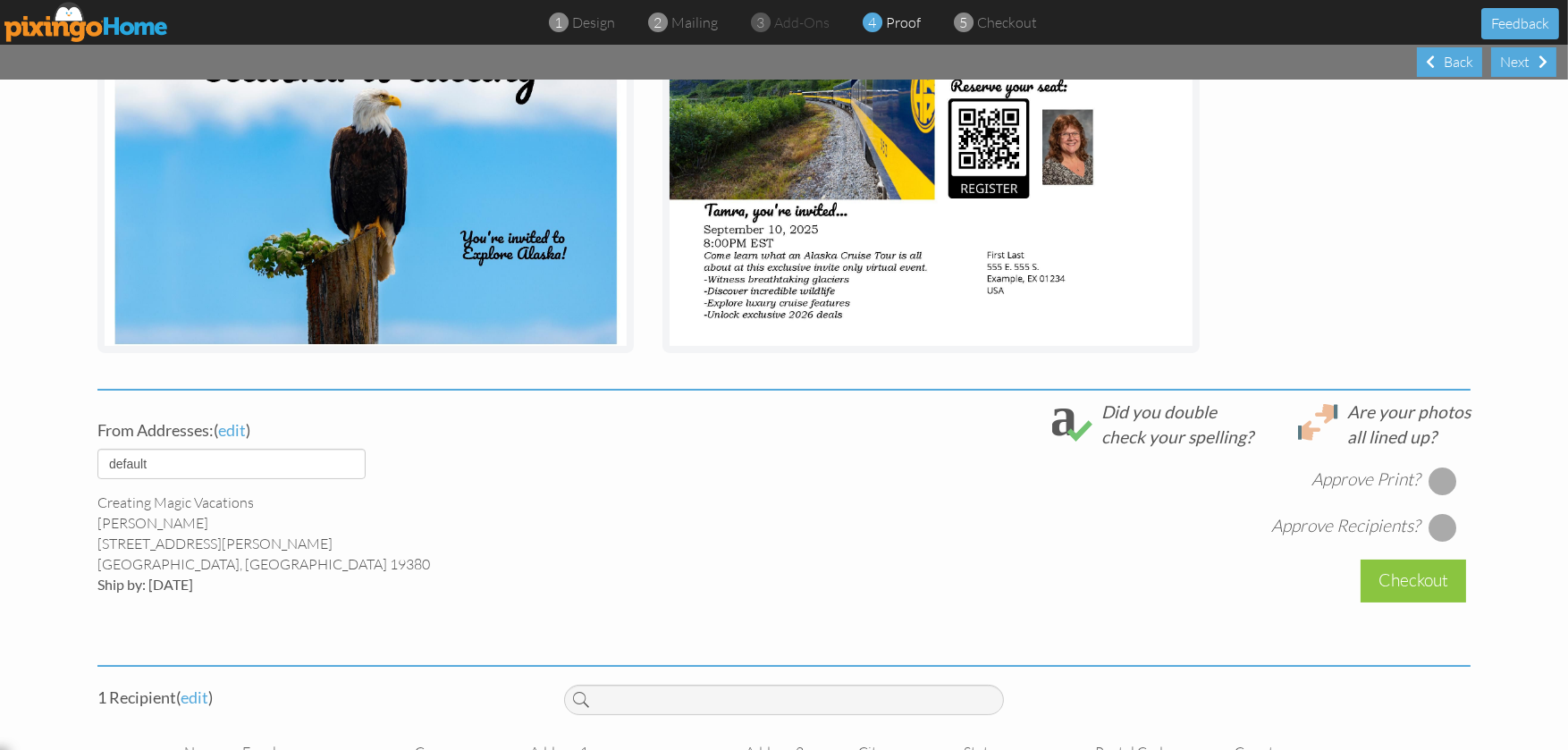
click at [1444, 484] on div at bounding box center [1442, 480] width 28 height 28
click at [1446, 516] on div at bounding box center [1442, 526] width 28 height 28
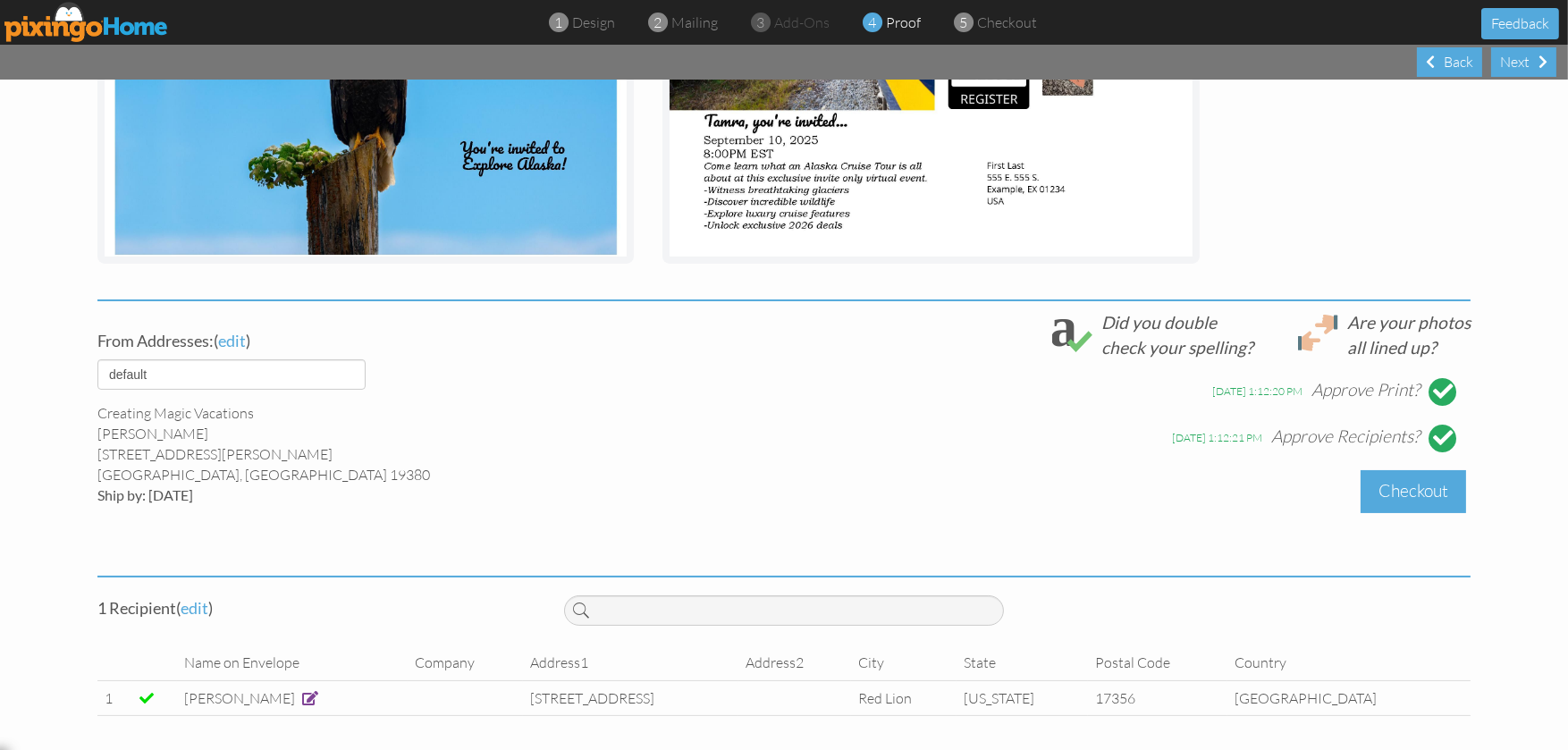
click at [1417, 485] on div "Checkout" at bounding box center [1413, 491] width 106 height 42
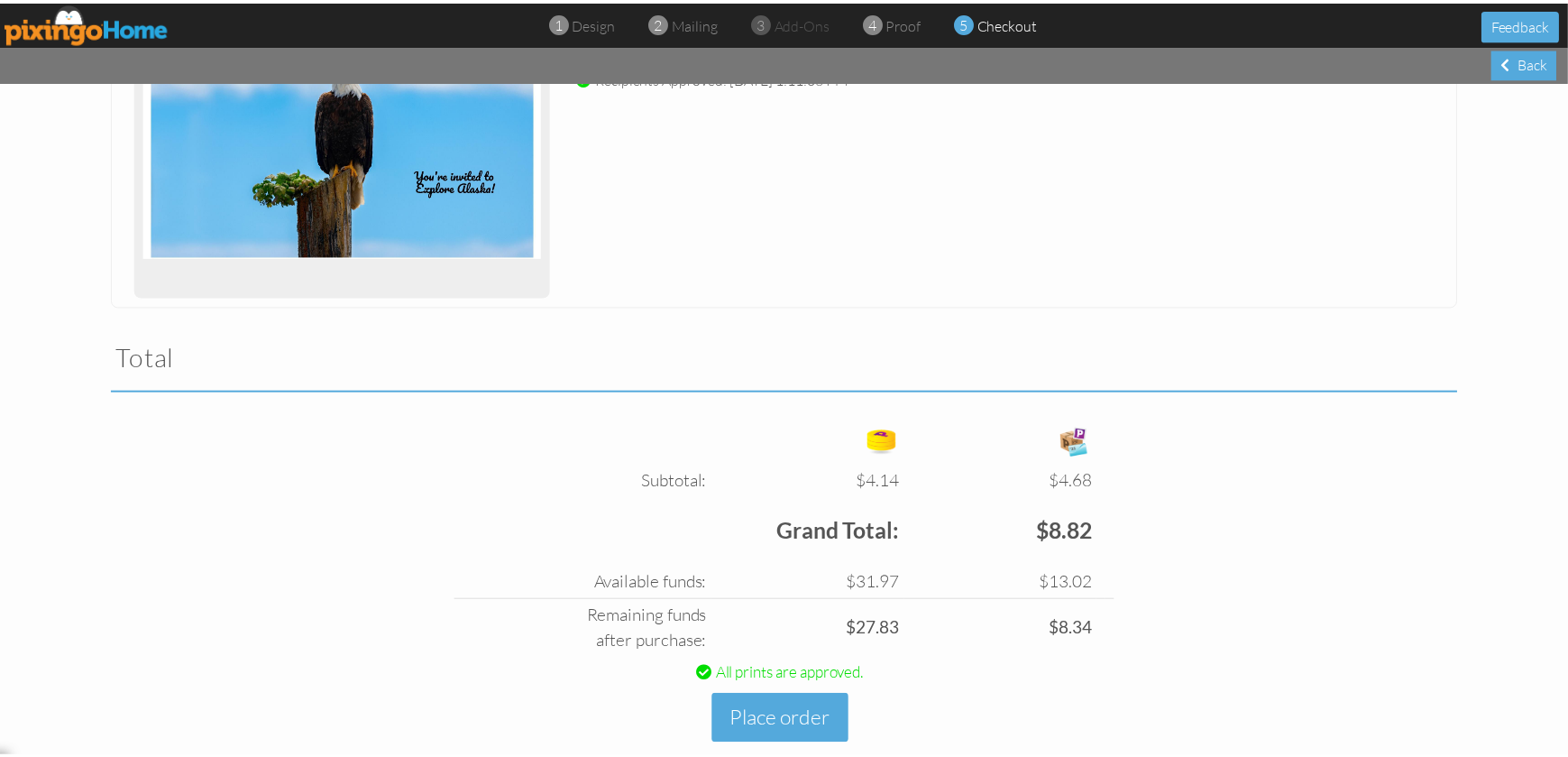
scroll to position [2894, 0]
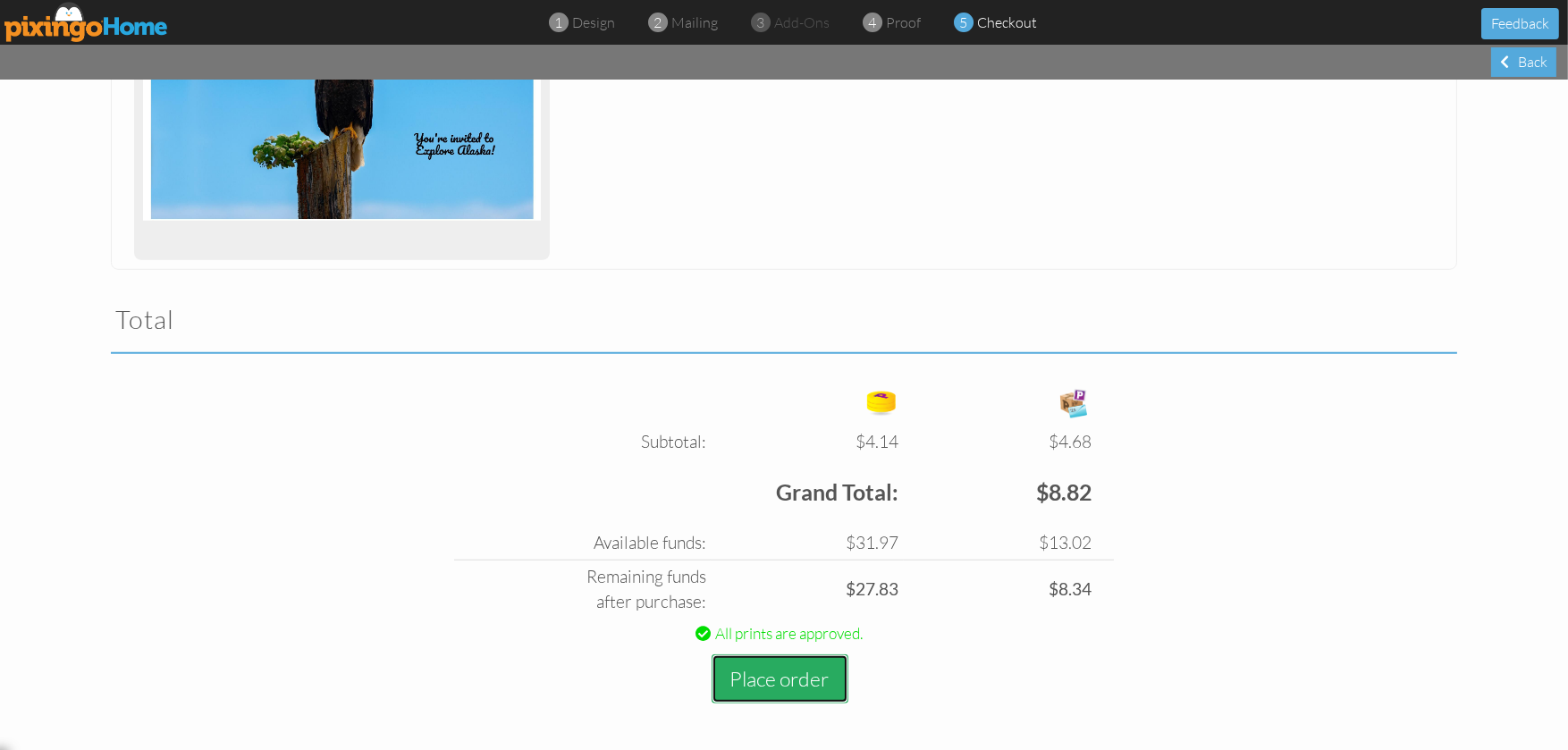
click at [788, 675] on button "Place order" at bounding box center [779, 679] width 137 height 49
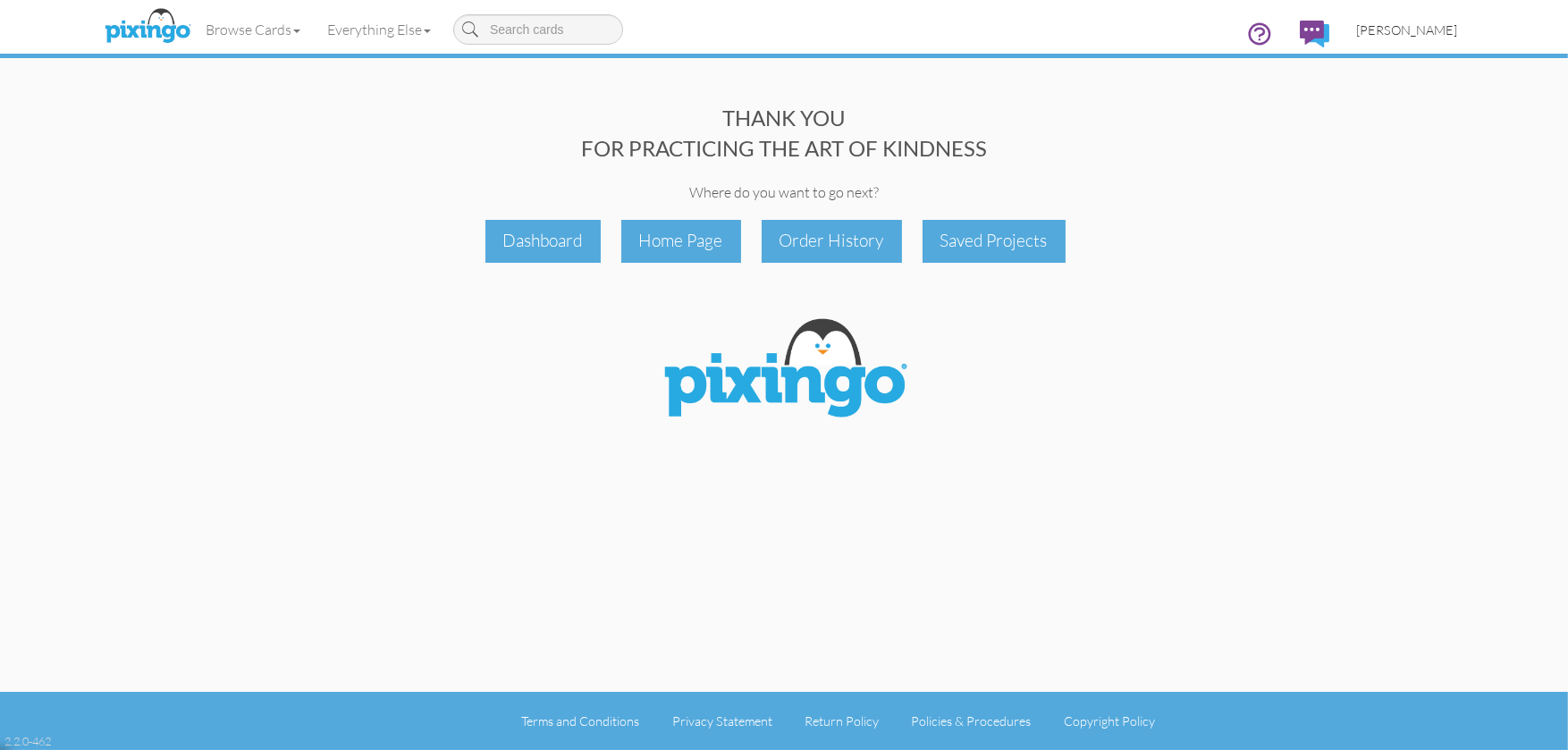
click at [1425, 22] on span "[PERSON_NAME]" at bounding box center [1406, 29] width 101 height 16
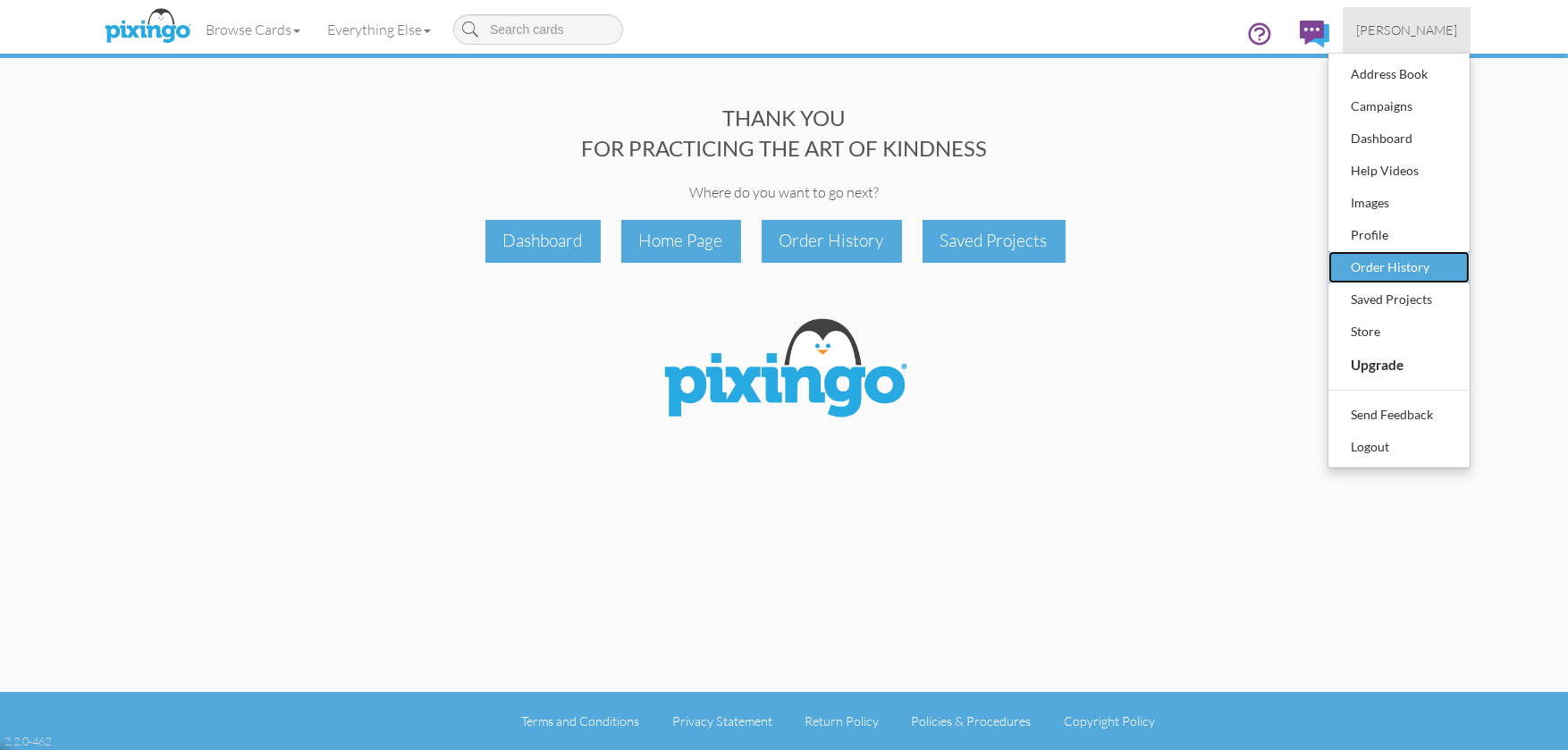
click at [1387, 265] on div "Order History" at bounding box center [1399, 266] width 106 height 26
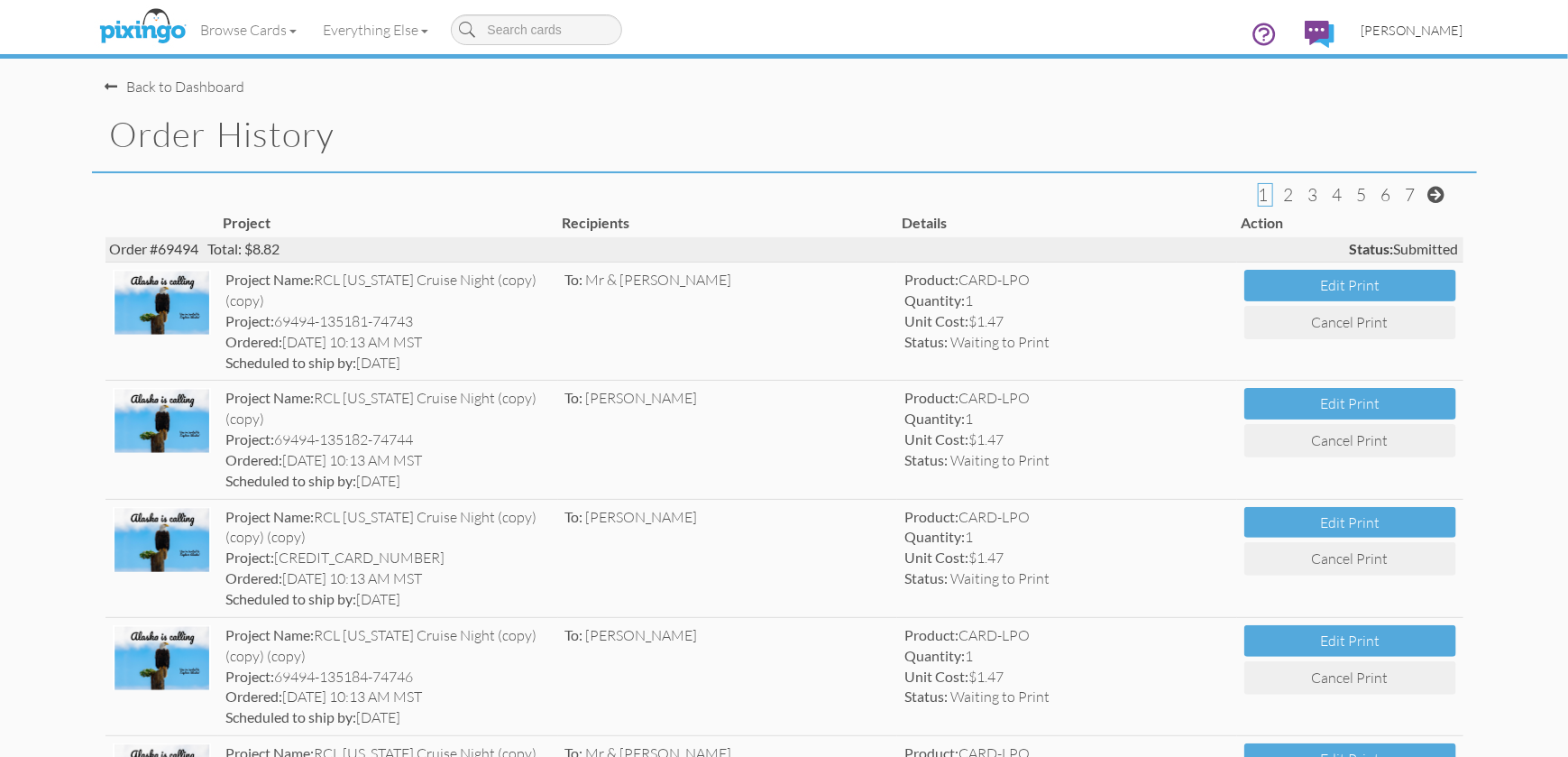
click at [1421, 22] on span "[PERSON_NAME]" at bounding box center [1412, 29] width 102 height 16
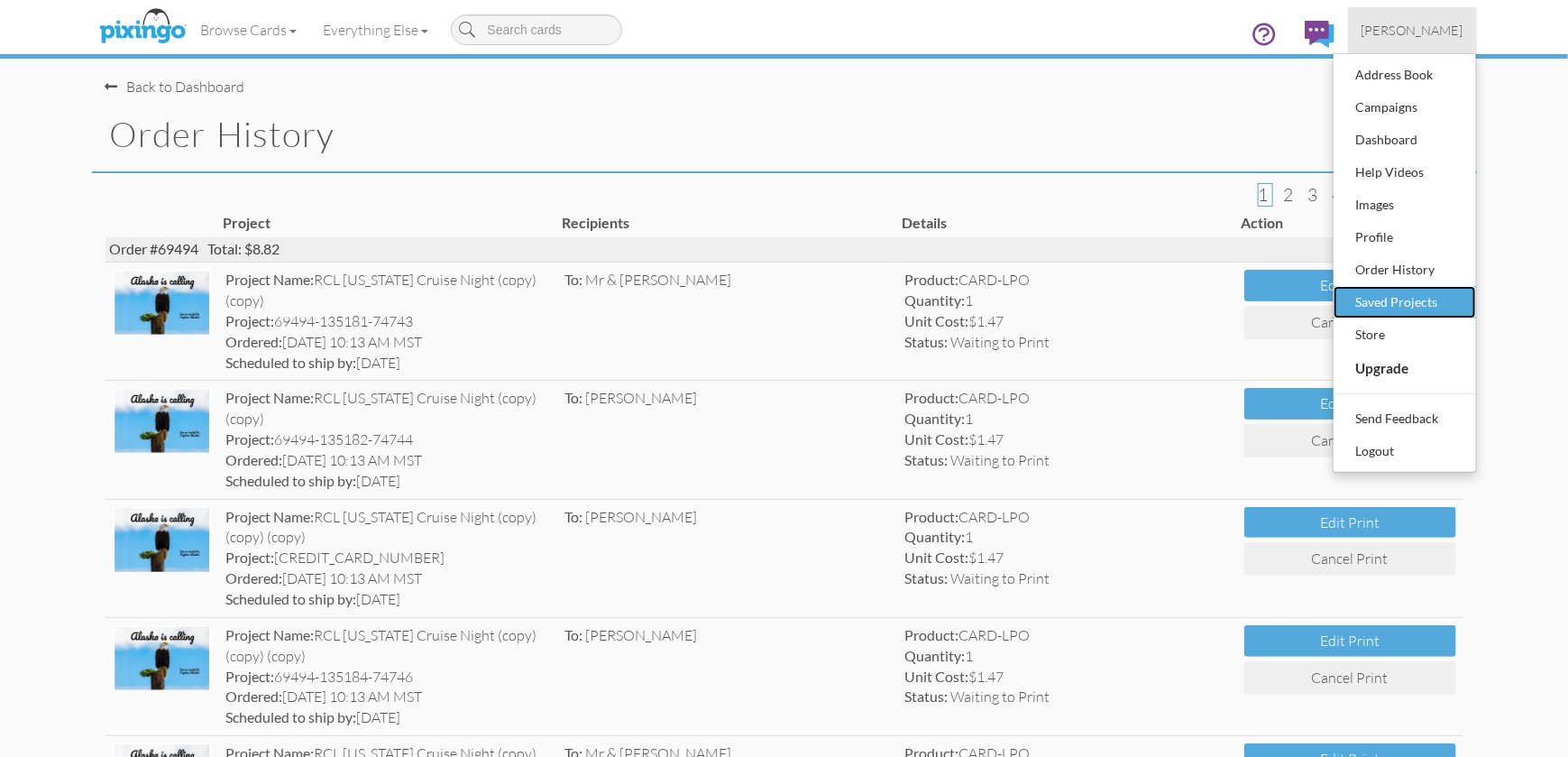
click at [1403, 303] on div "Saved Projects" at bounding box center [1405, 301] width 107 height 27
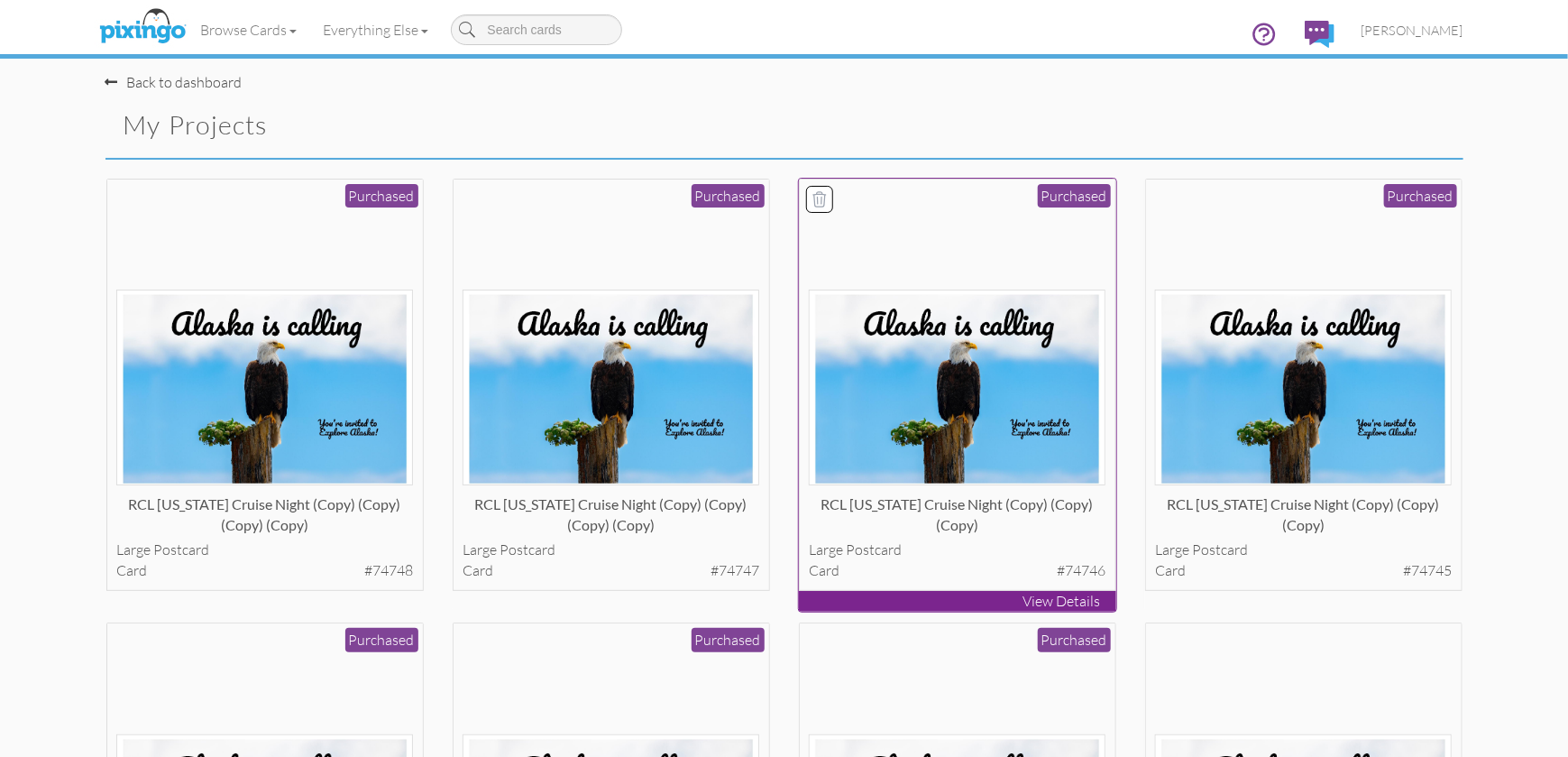
click at [1038, 495] on div "RCL [US_STATE] Cruise Night (copy) (copy) (copy)" at bounding box center [957, 512] width 296 height 36
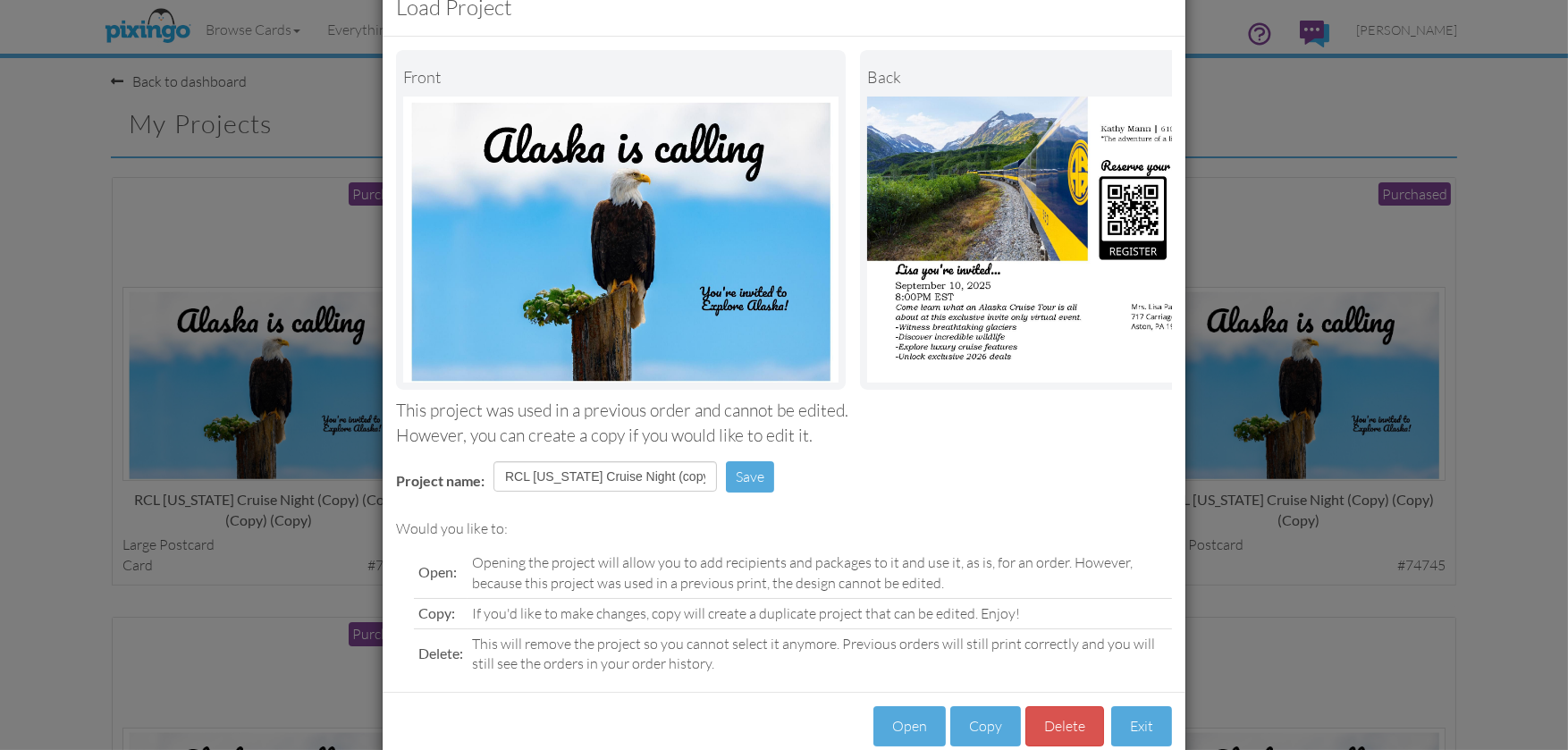
scroll to position [99, 0]
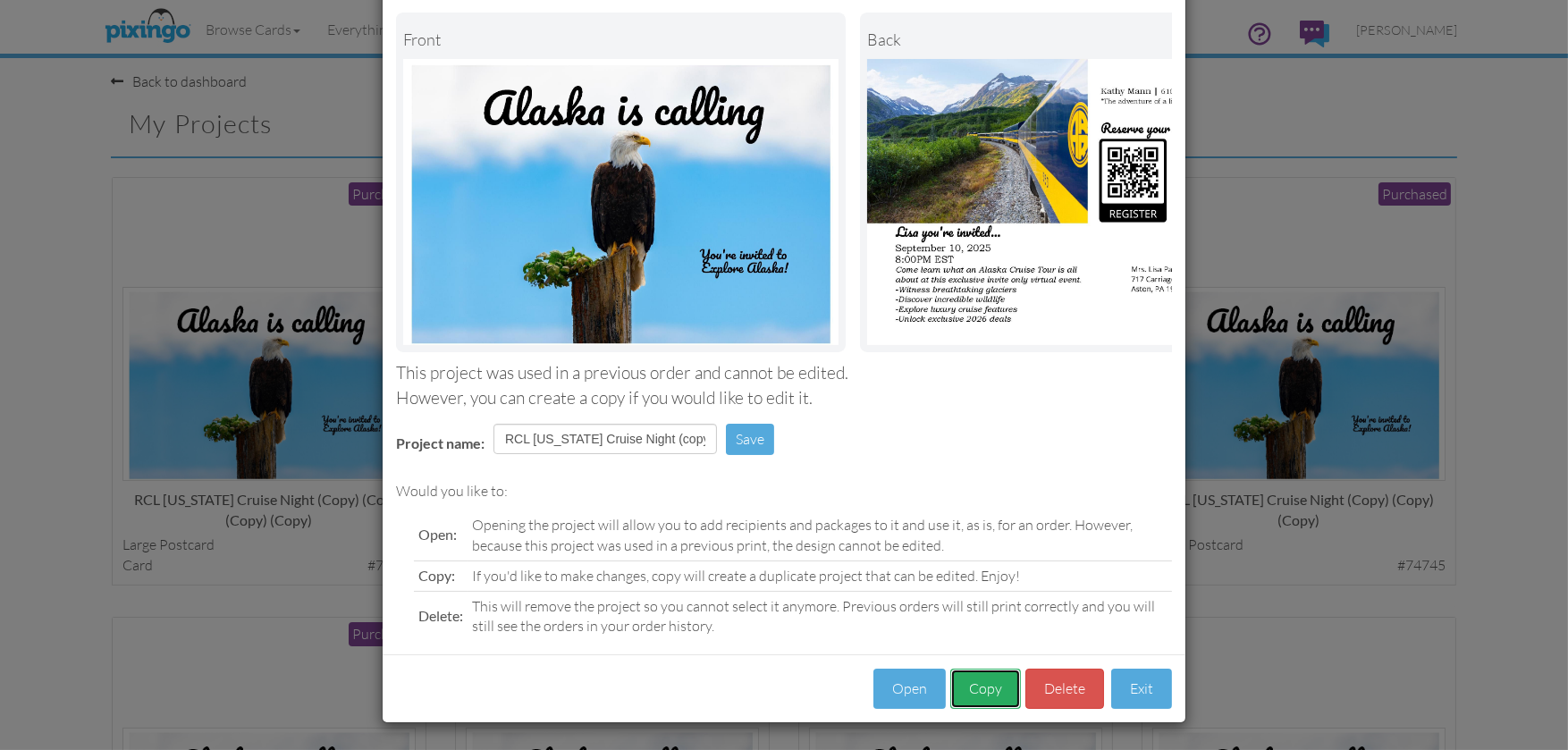
click at [988, 693] on button "Copy" at bounding box center [985, 688] width 70 height 40
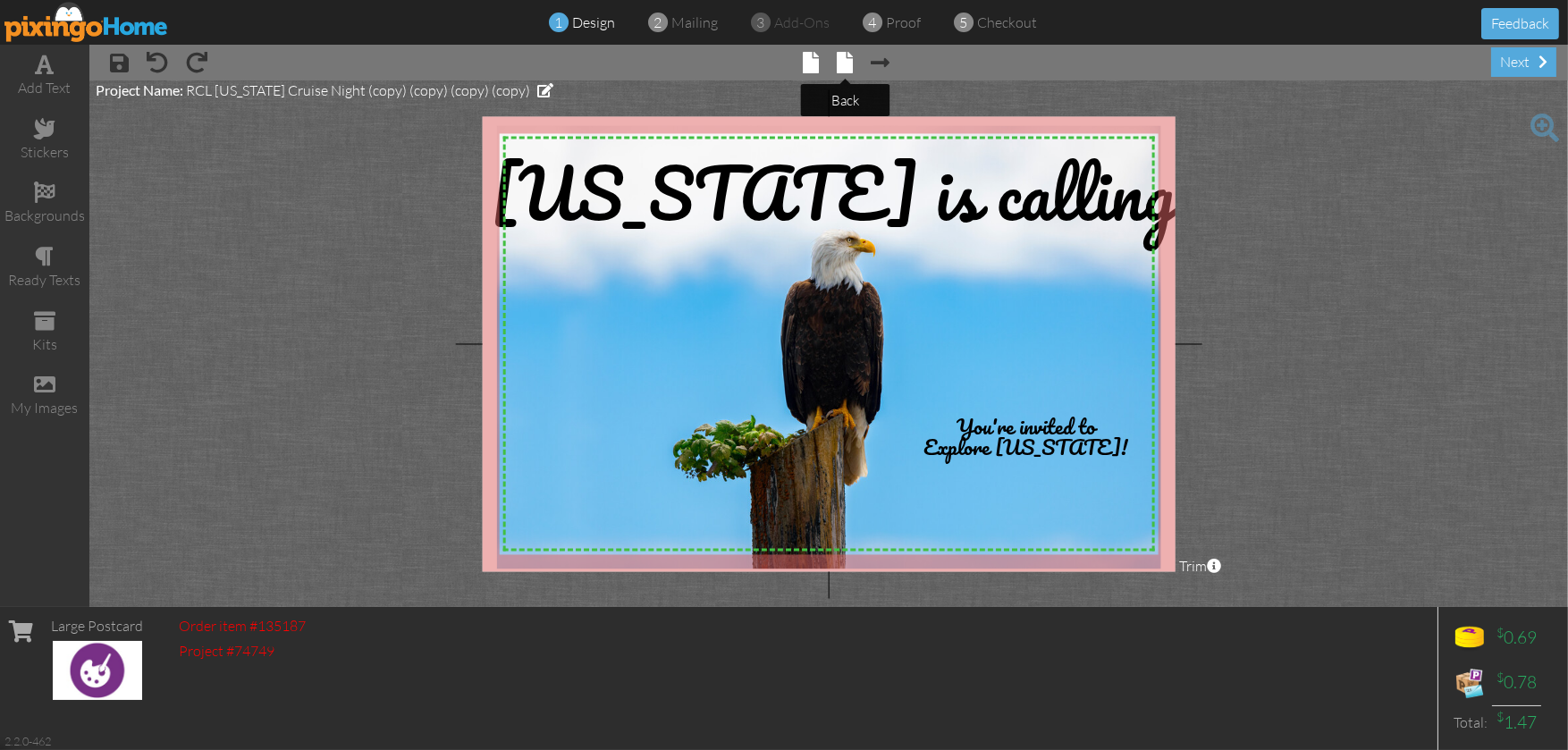
click at [840, 58] on span at bounding box center [846, 63] width 16 height 22
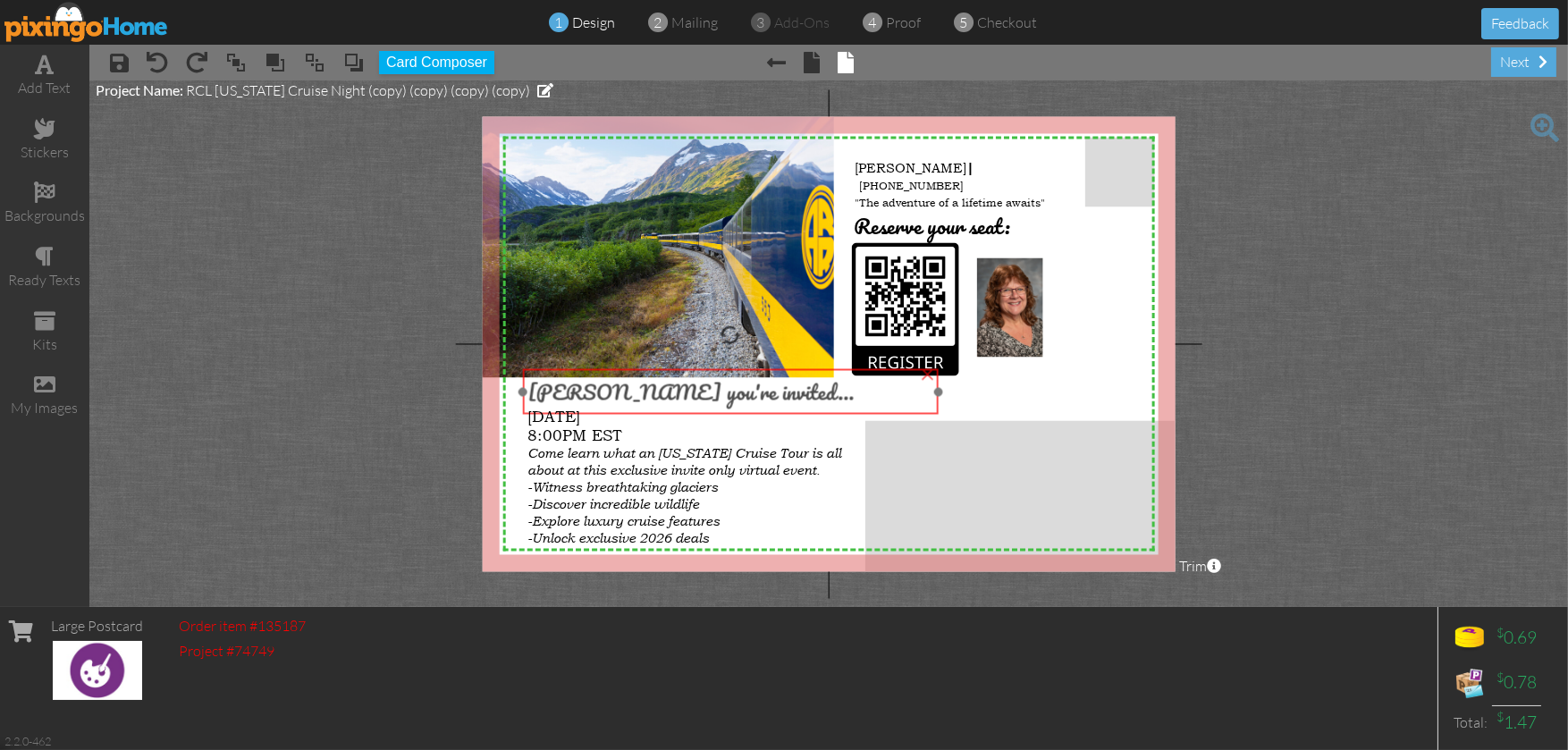
click at [562, 392] on span "[PERSON_NAME] you're invited..." at bounding box center [691, 391] width 326 height 35
click at [562, 391] on span "[PERSON_NAME] you're invited..." at bounding box center [689, 391] width 326 height 35
click at [557, 392] on span "[PERSON_NAME] you're invited..." at bounding box center [690, 391] width 326 height 35
click at [567, 391] on span "[PERSON_NAME] you're invited..." at bounding box center [687, 392] width 326 height 35
click at [567, 391] on span "[PERSON_NAME] you're invited..." at bounding box center [686, 392] width 326 height 35
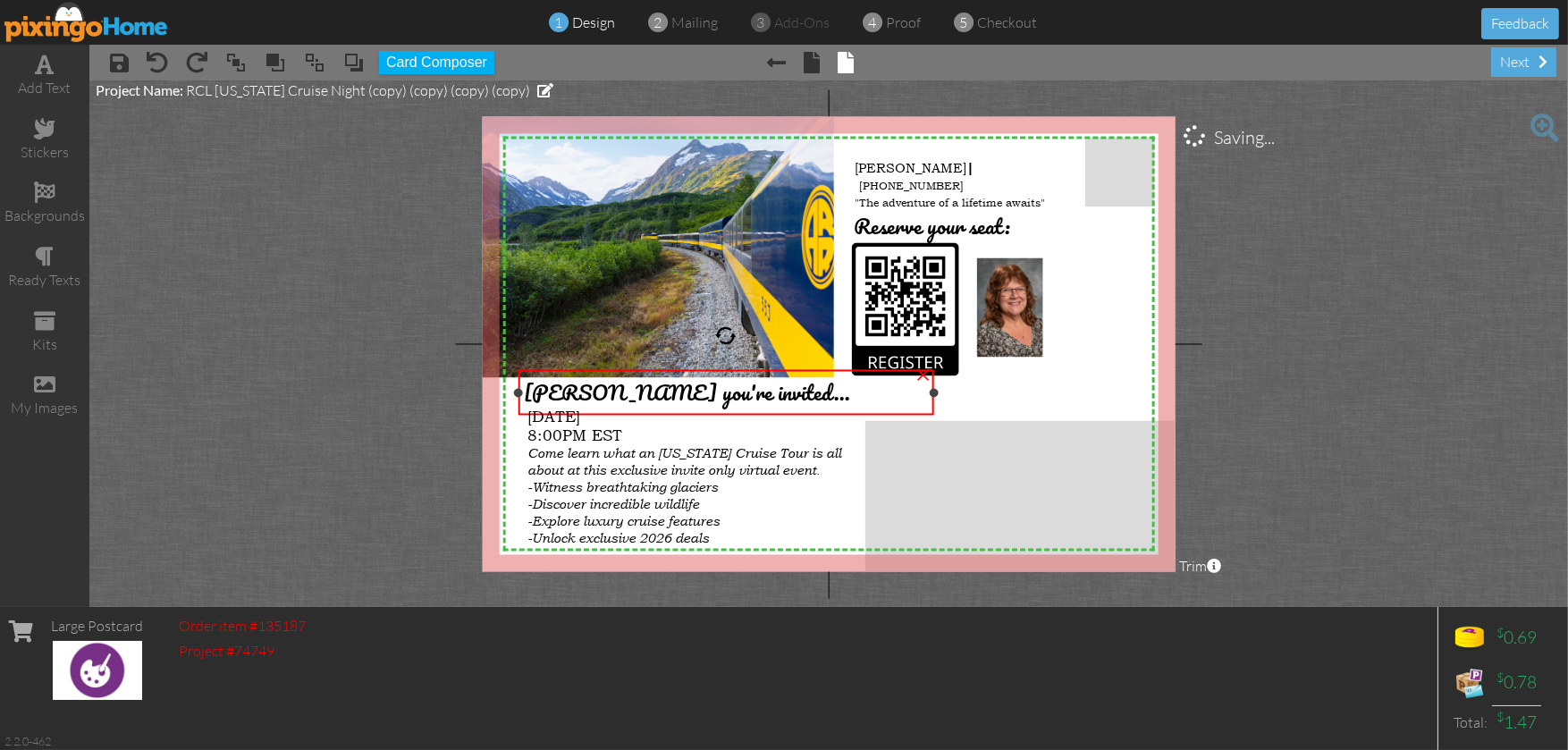
click at [565, 390] on span "[PERSON_NAME] you're invited..." at bounding box center [686, 392] width 326 height 35
click at [561, 390] on span "[PERSON_NAME] you're invited..." at bounding box center [686, 392] width 326 height 35
click at [558, 391] on span "[PERSON_NAME] you're invited..." at bounding box center [686, 392] width 326 height 35
click at [563, 390] on span "[PERSON_NAME] you're invited..." at bounding box center [686, 392] width 326 height 35
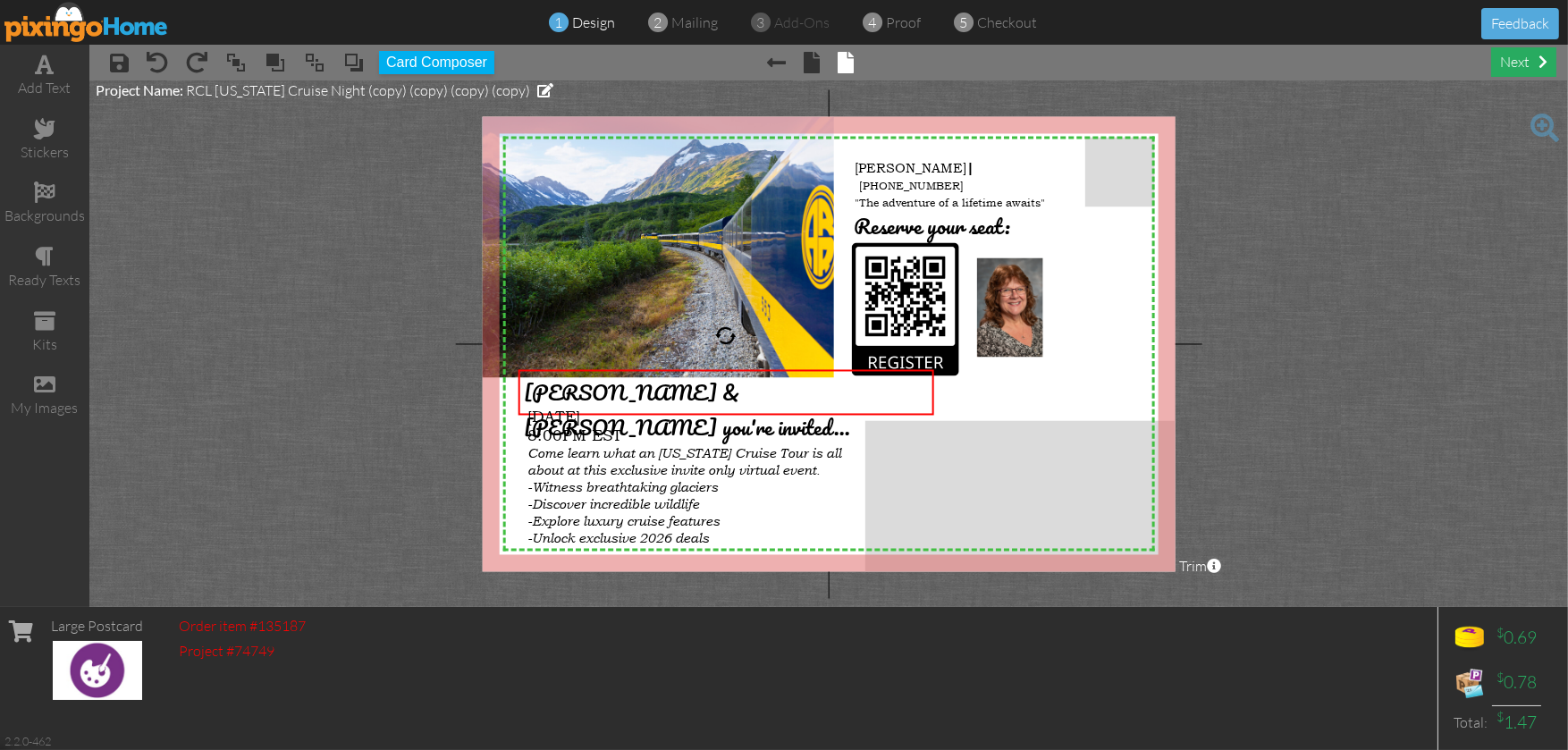
click at [1518, 57] on div "next" at bounding box center [1522, 62] width 65 height 29
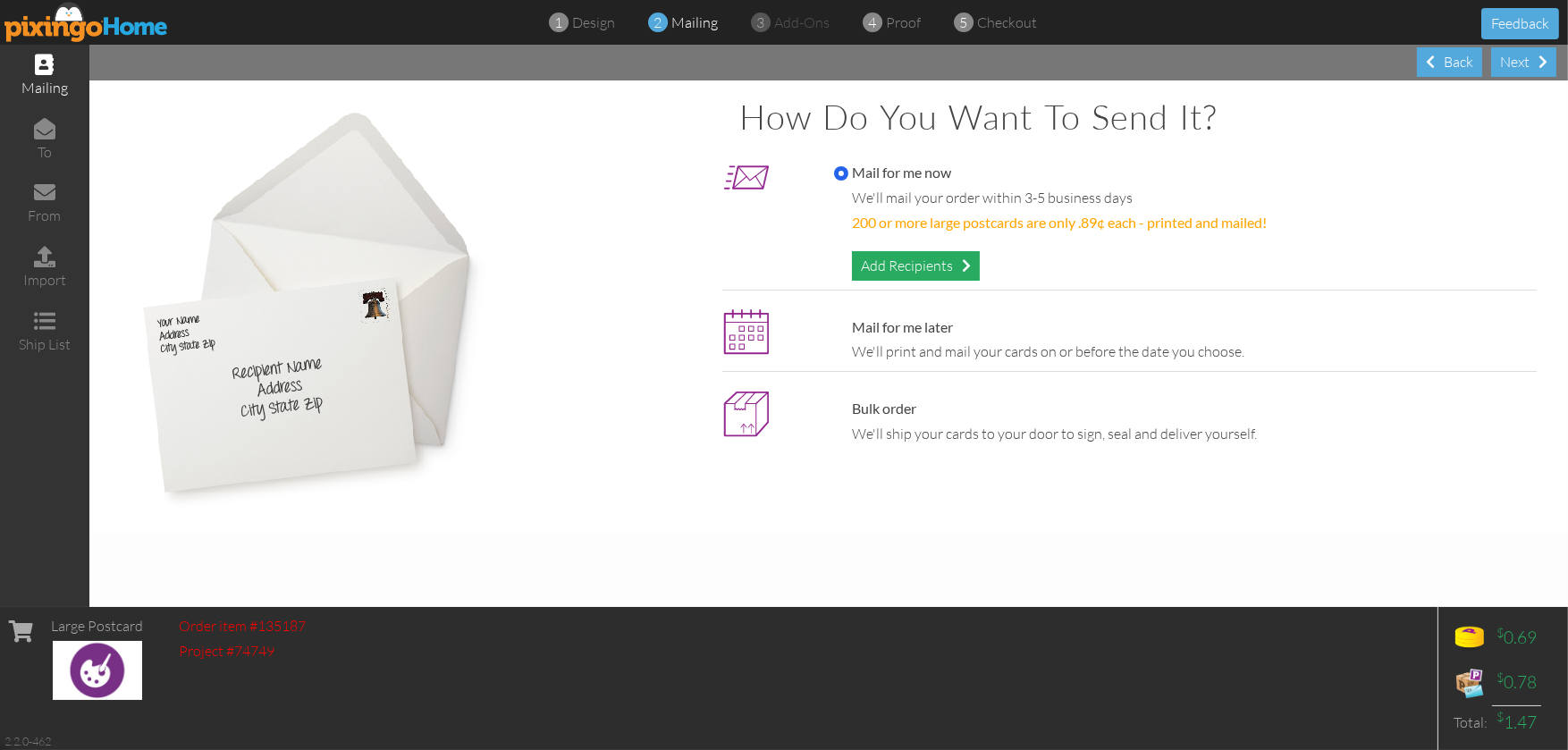
click at [932, 261] on div "Add Recipients" at bounding box center [915, 266] width 128 height 29
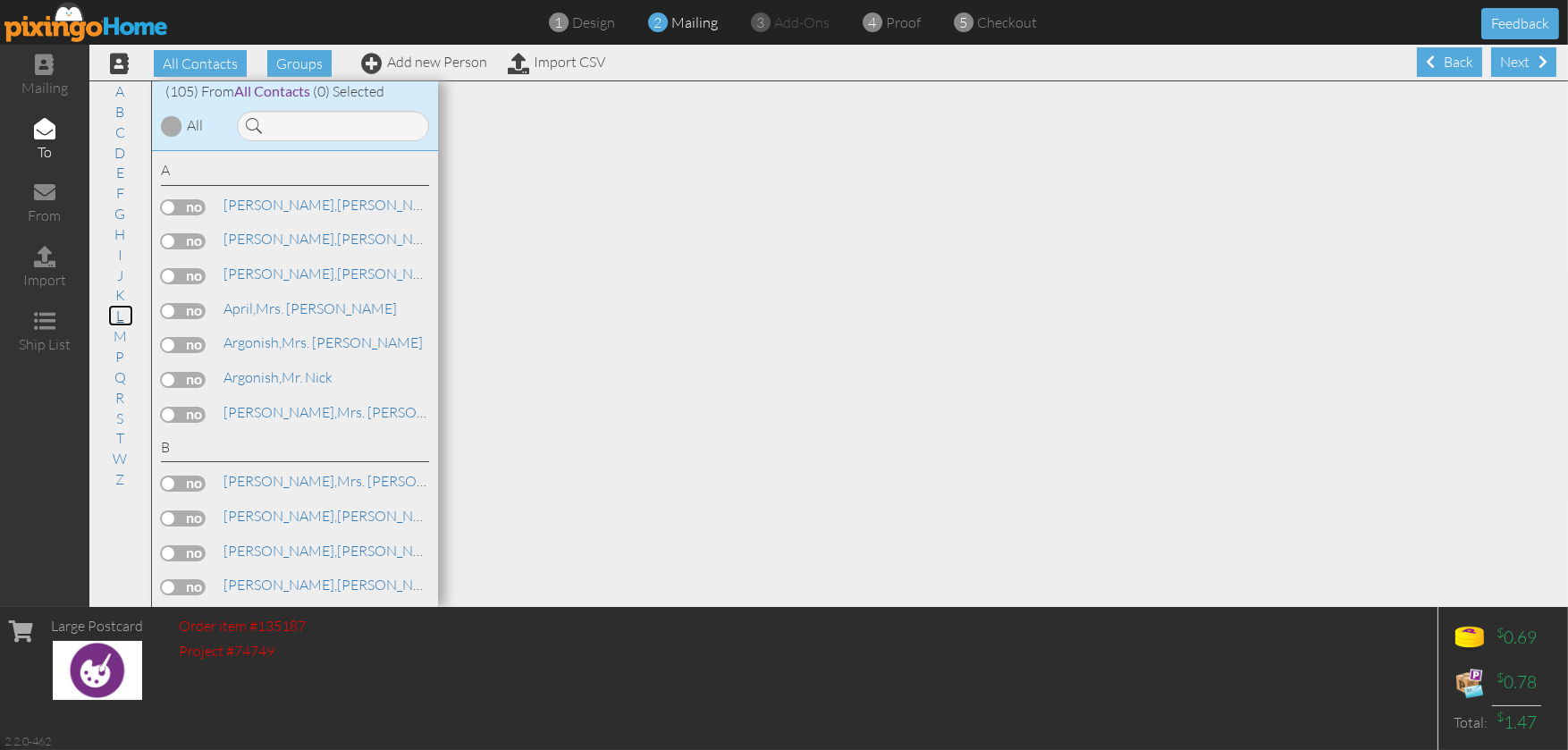
click at [122, 316] on link "L" at bounding box center [120, 316] width 25 height 22
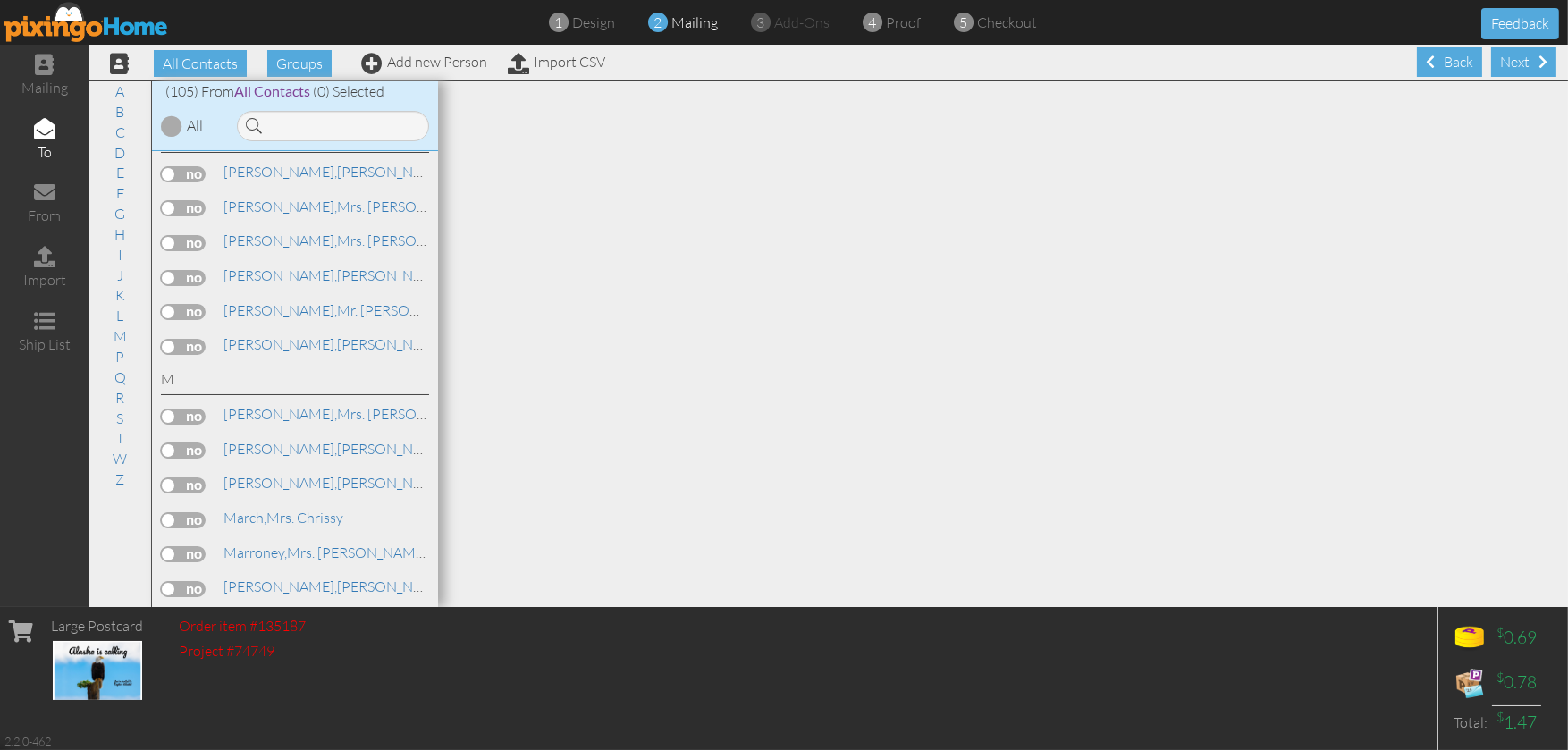
click at [199, 286] on label at bounding box center [183, 278] width 45 height 16
click at [0, 0] on input "checkbox" at bounding box center [0, 0] width 0 height 0
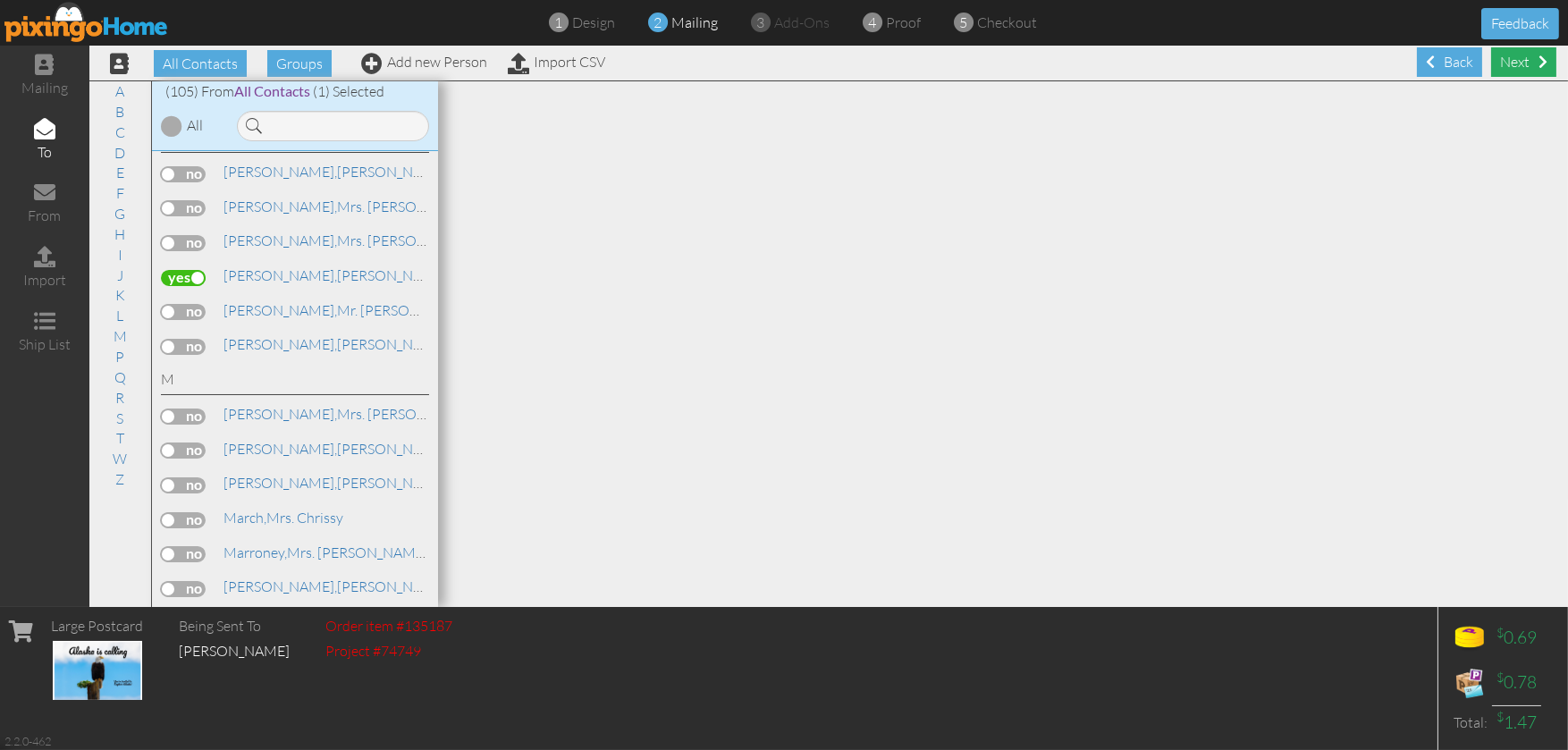
click at [1507, 50] on div "Next" at bounding box center [1522, 62] width 65 height 29
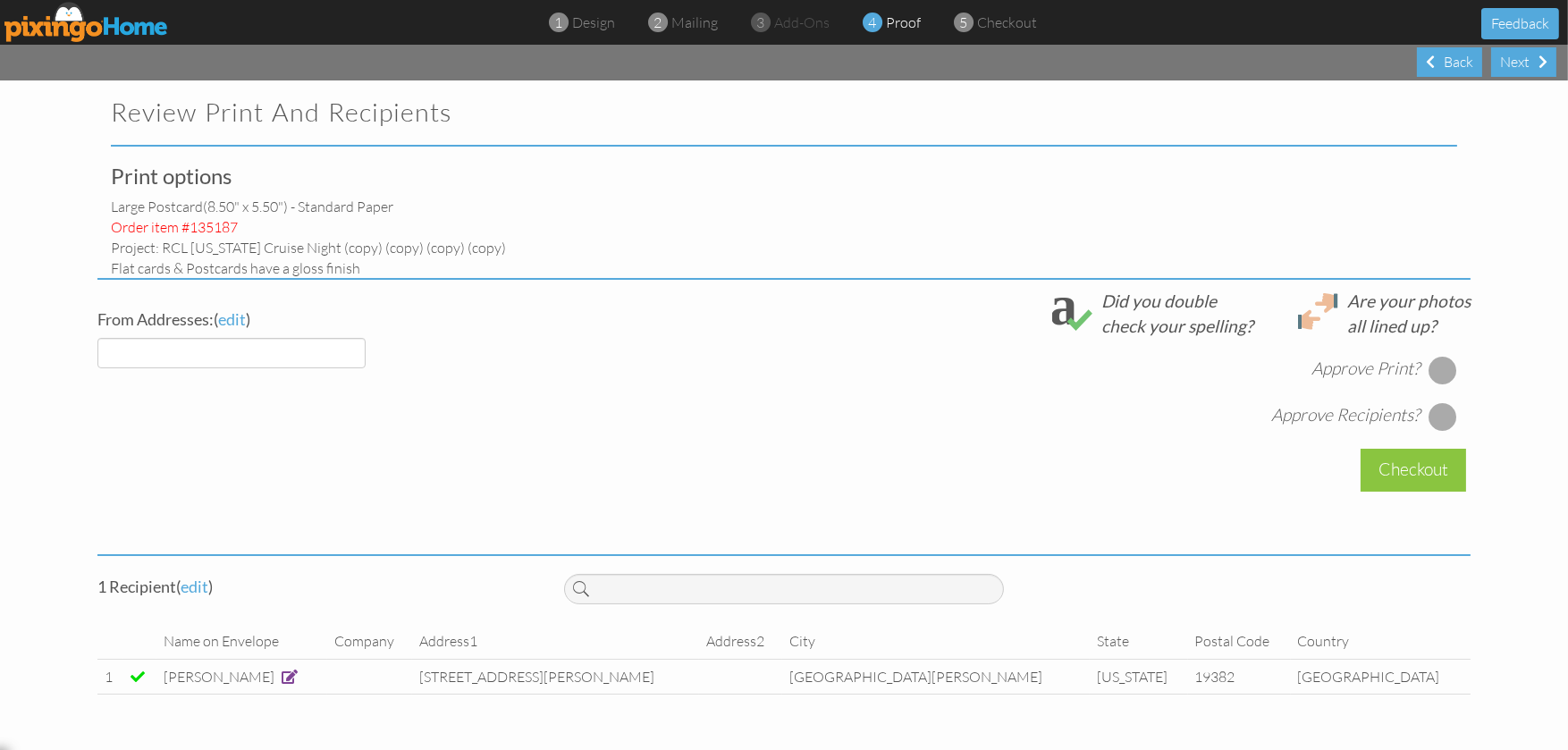
select select "object:9164"
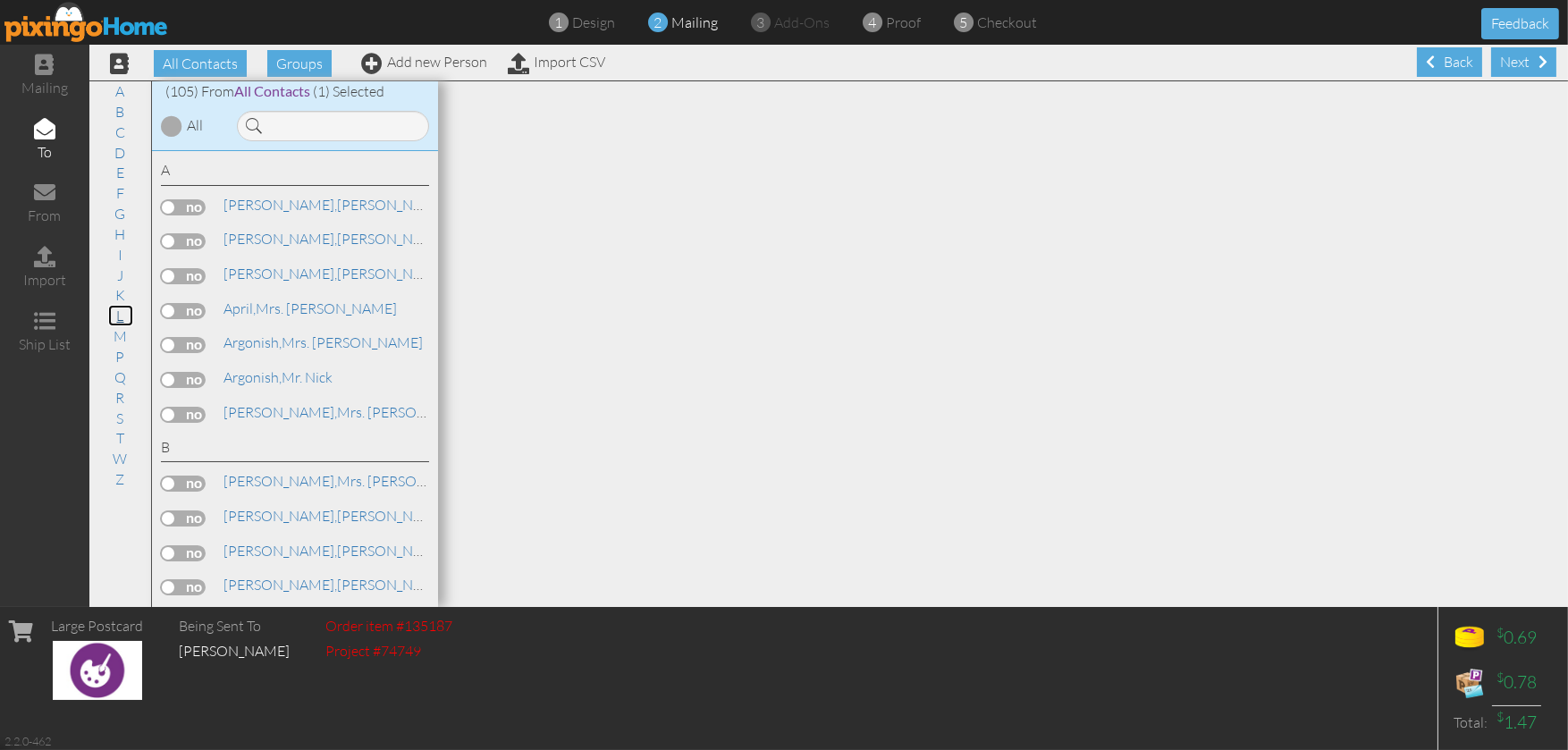
click at [113, 315] on link "L" at bounding box center [120, 316] width 25 height 22
click at [118, 318] on link "L" at bounding box center [120, 316] width 25 height 22
click at [120, 315] on link "L" at bounding box center [120, 316] width 25 height 22
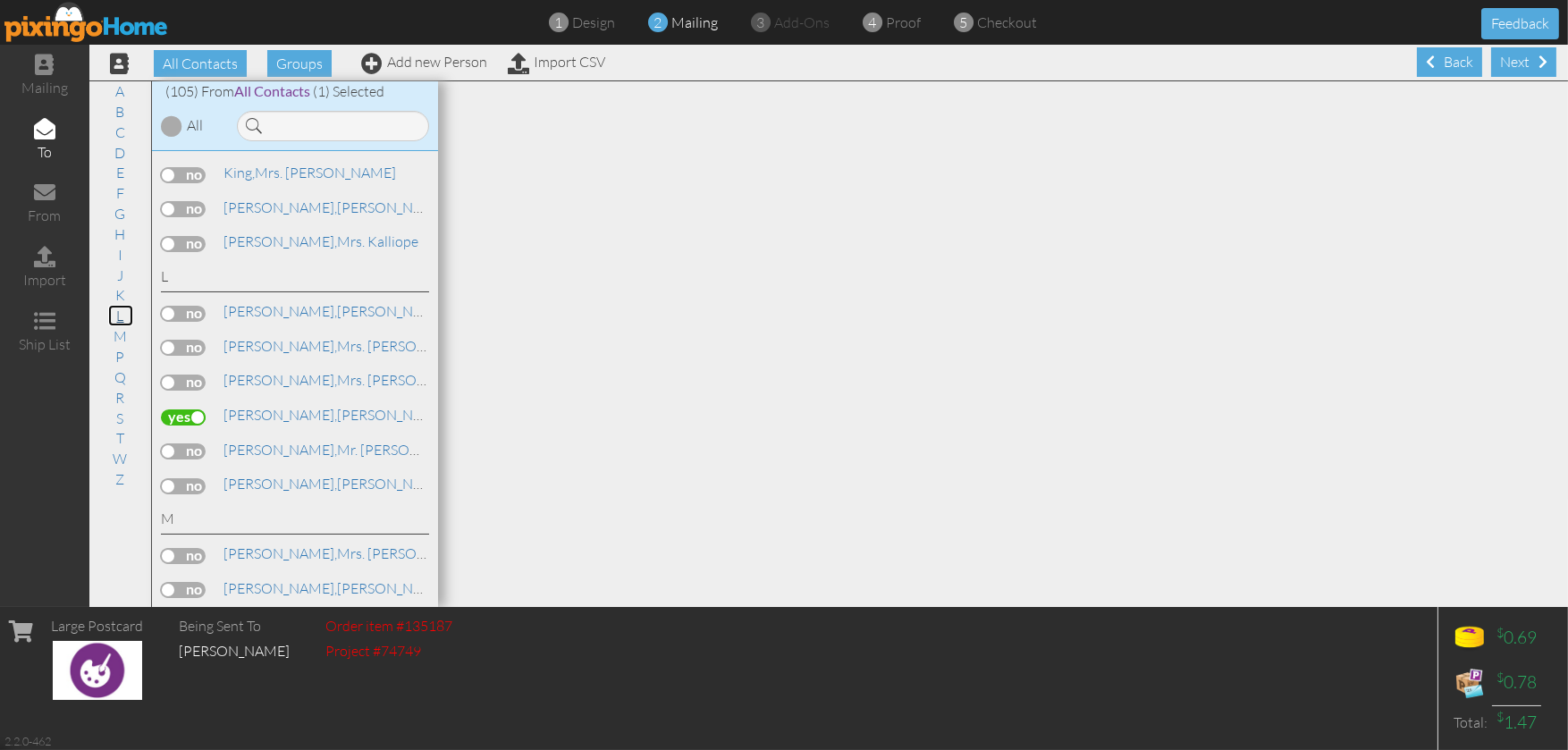
scroll to position [2297, 0]
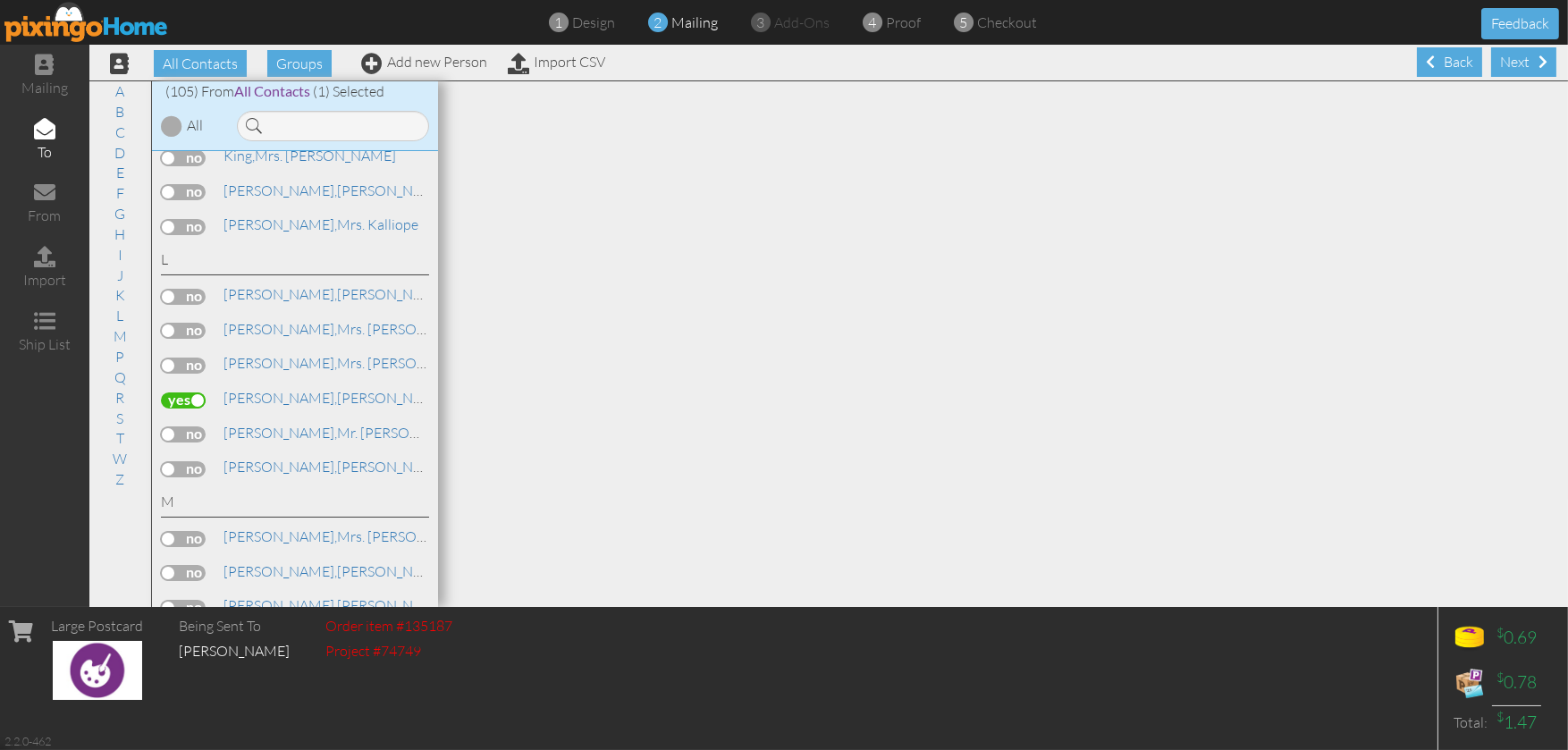
click at [175, 409] on label at bounding box center [183, 401] width 45 height 16
click at [0, 0] on input "checkbox" at bounding box center [0, 0] width 0 height 0
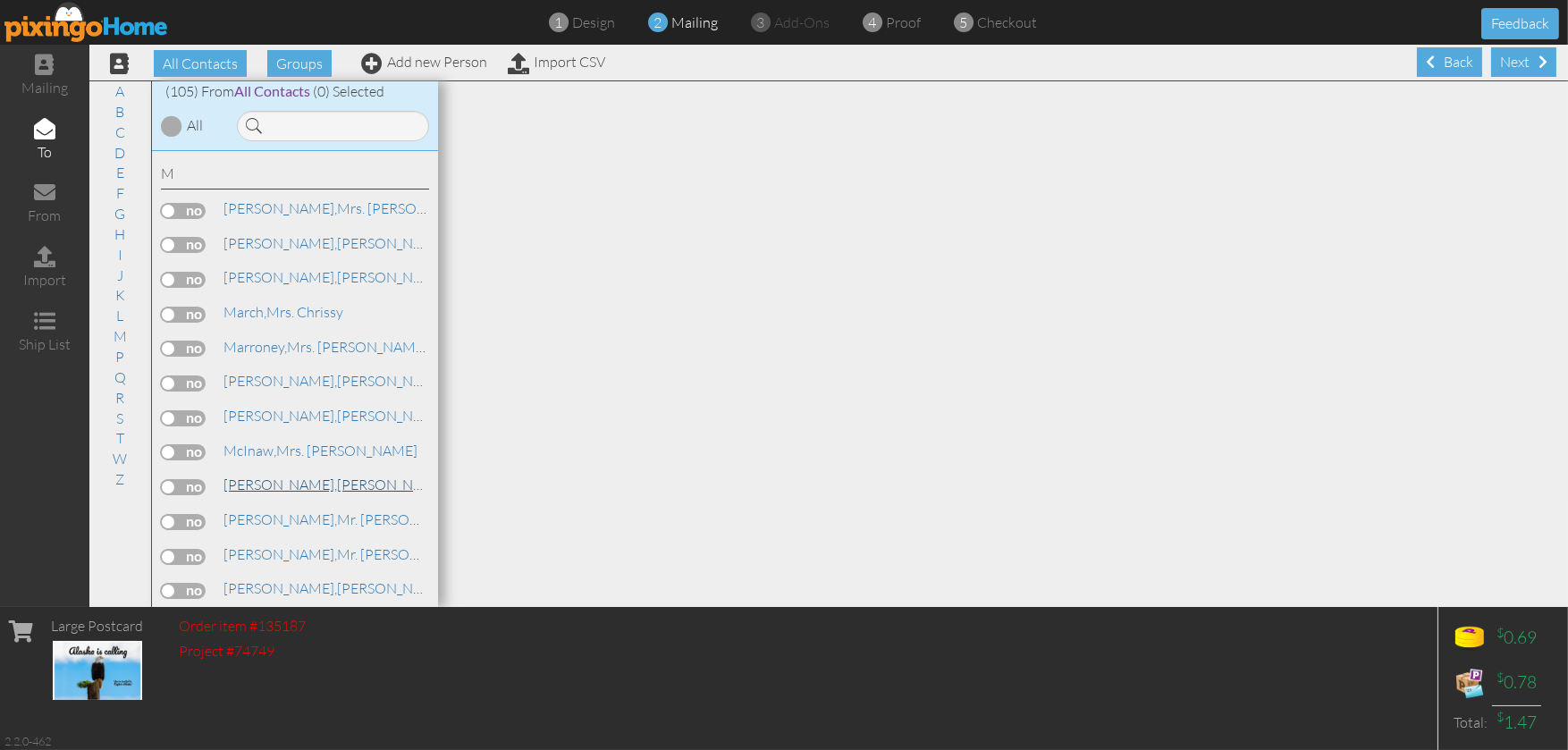
scroll to position [2654, 0]
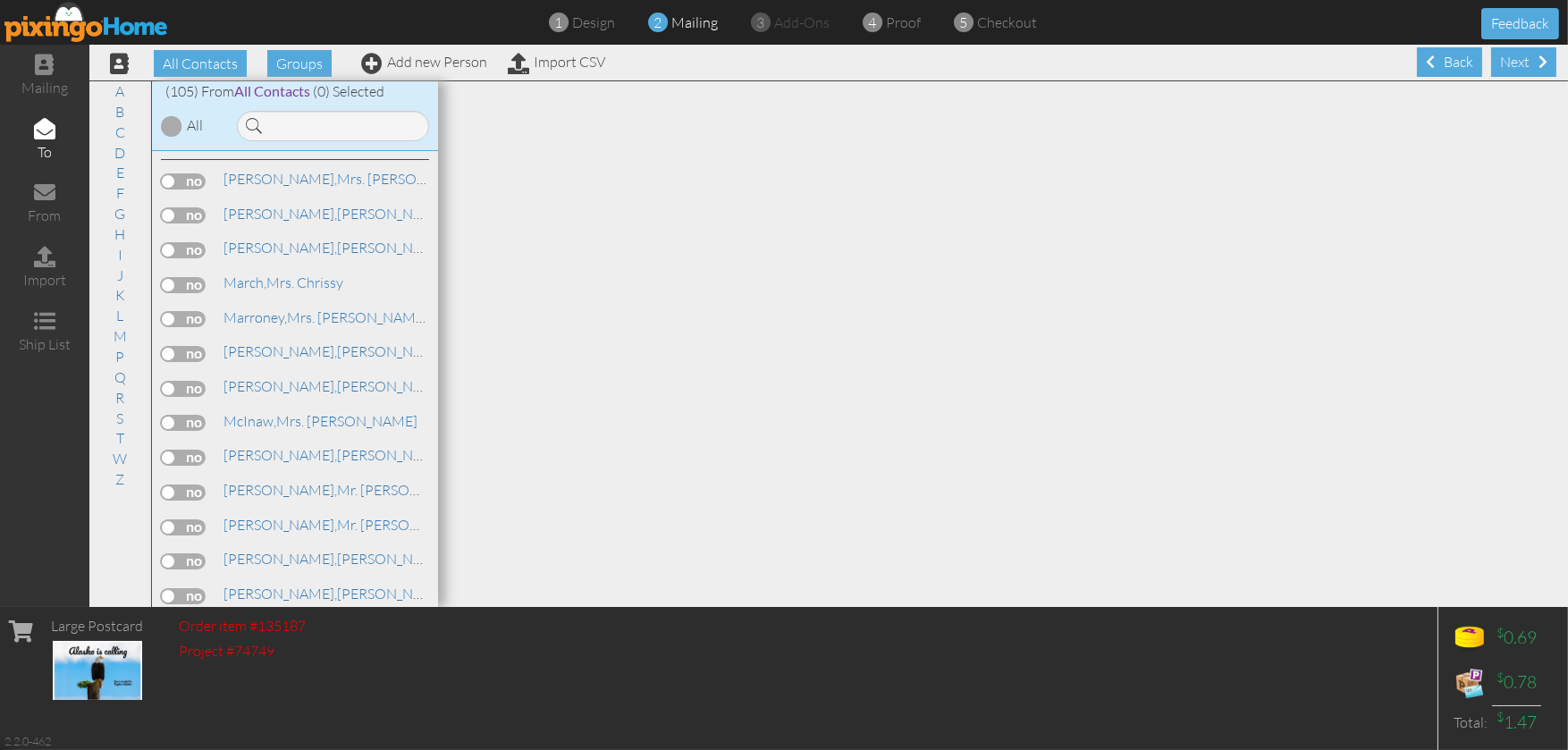
click at [194, 536] on label at bounding box center [183, 527] width 45 height 16
click at [0, 0] on input "checkbox" at bounding box center [0, 0] width 0 height 0
click at [1520, 69] on div "Next" at bounding box center [1522, 62] width 65 height 29
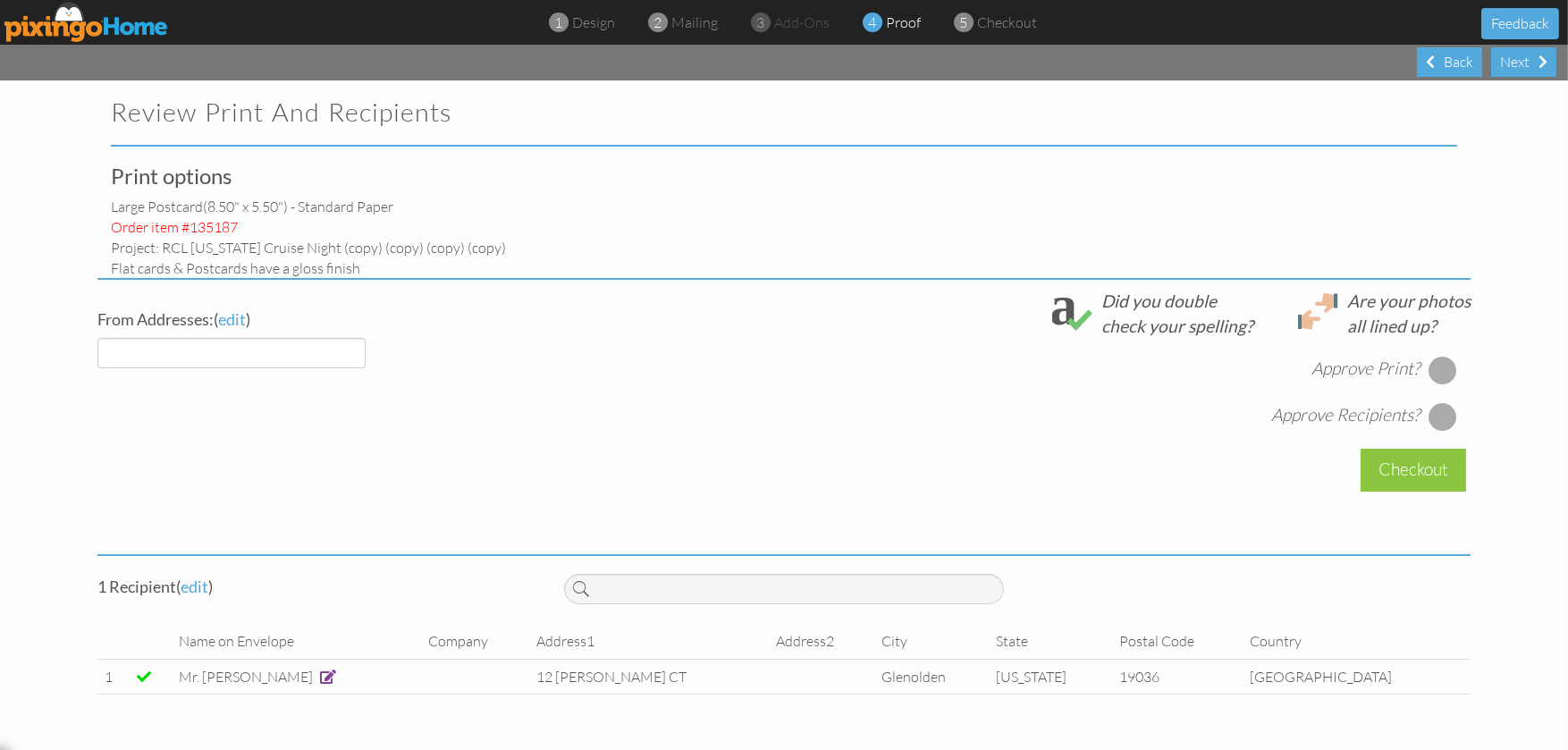
select select "object:9498"
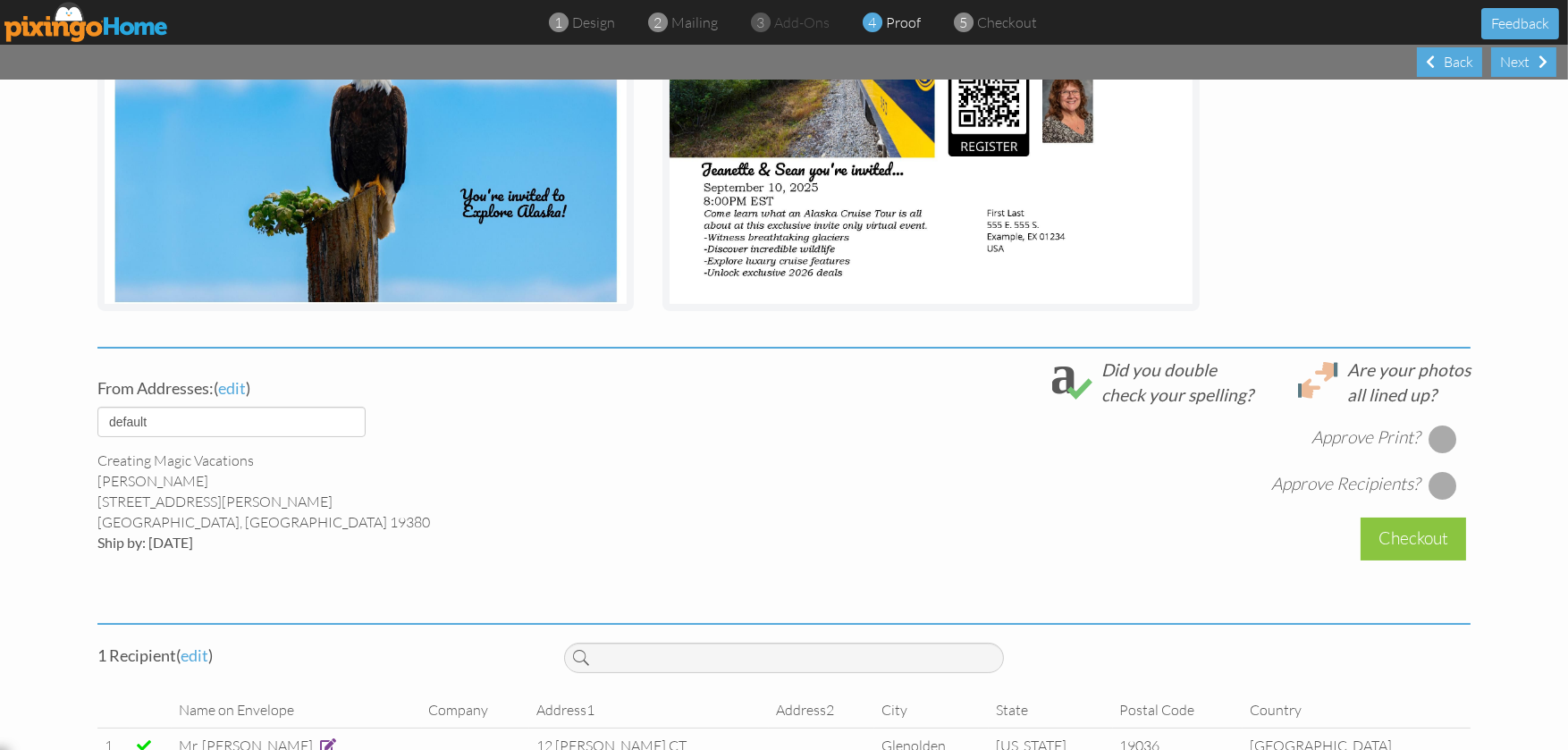
scroll to position [446, 0]
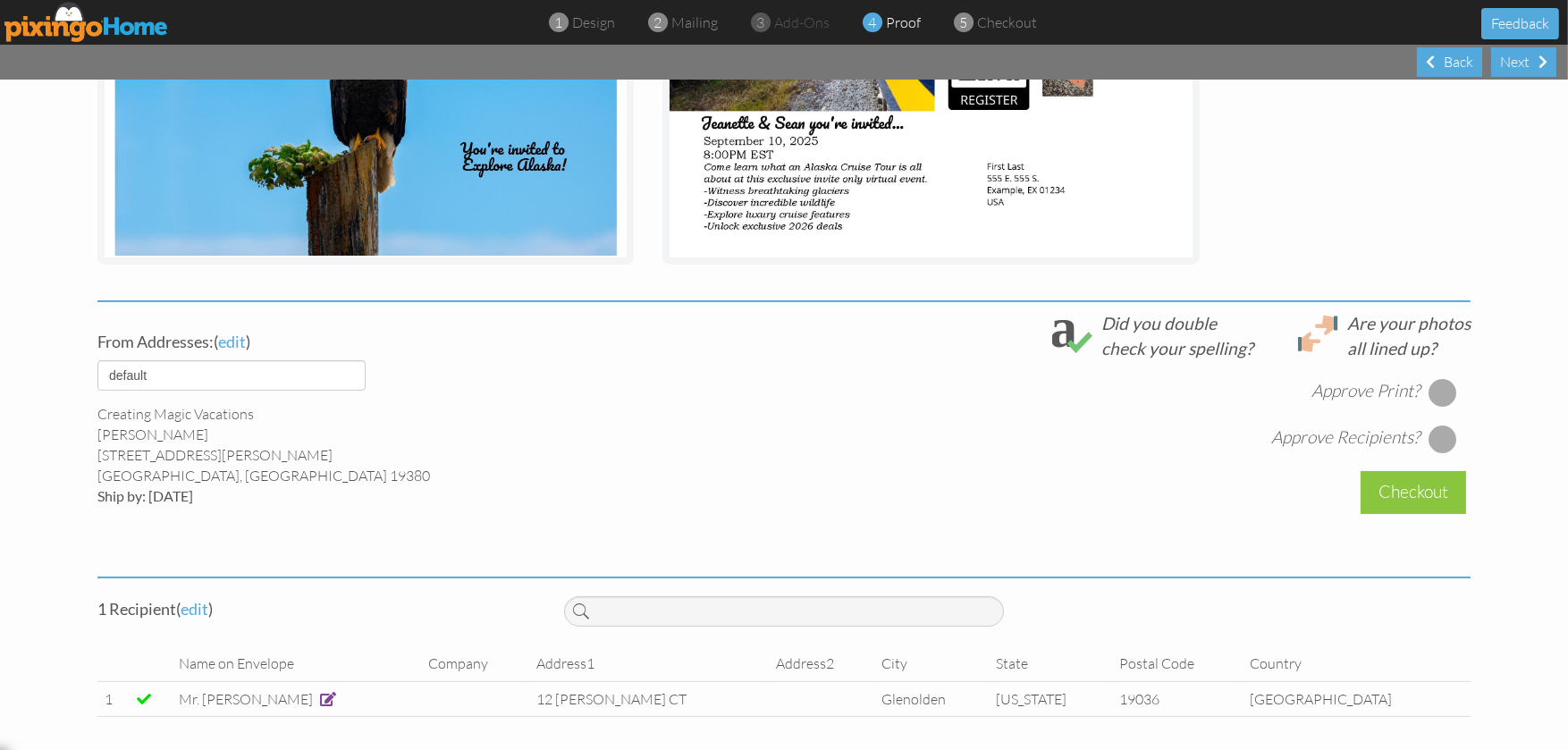
click at [1439, 398] on div at bounding box center [1442, 391] width 28 height 28
click at [1430, 442] on div at bounding box center [1442, 438] width 28 height 28
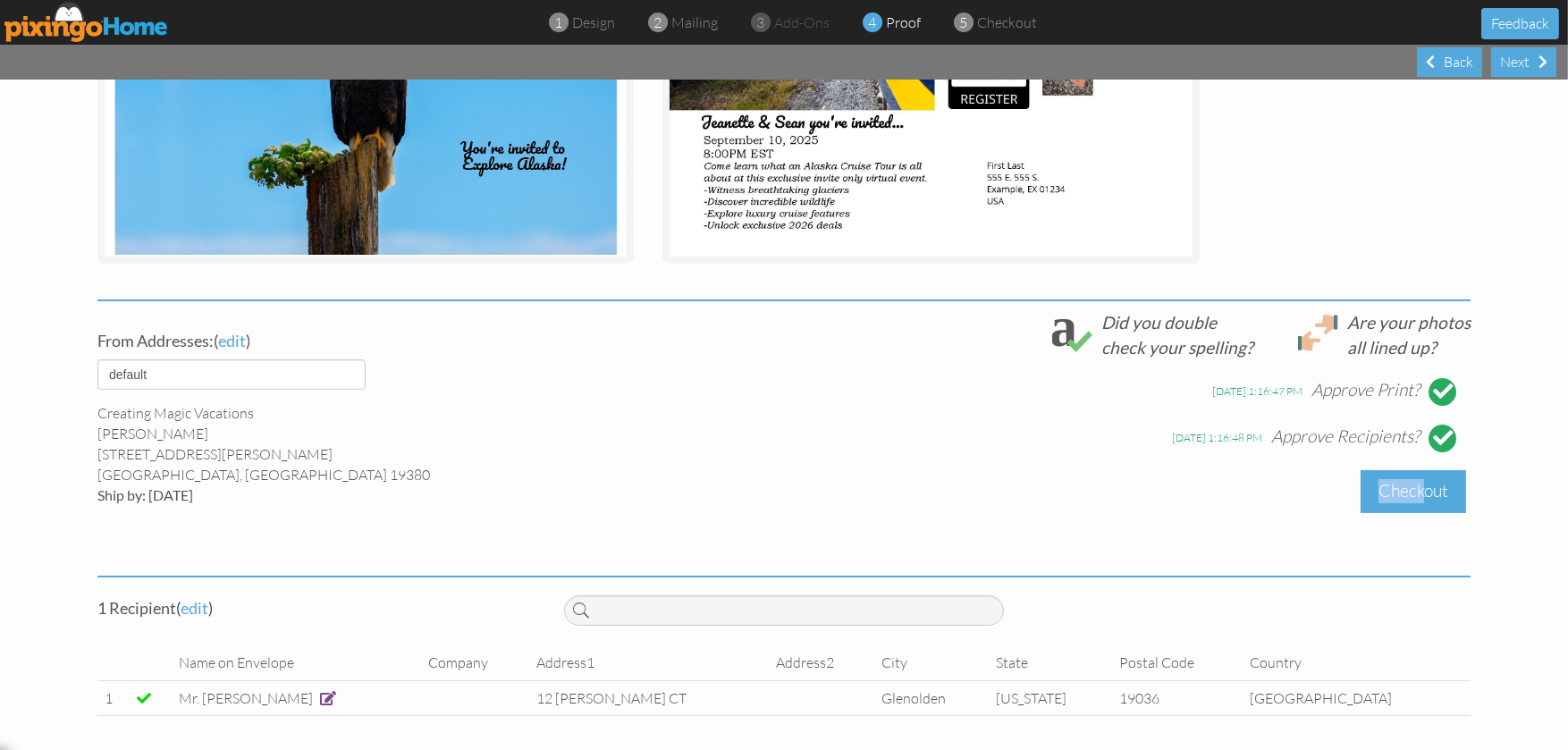
drag, startPoint x: 1407, startPoint y: 458, endPoint x: 1416, endPoint y: 495, distance: 38.1
click at [1416, 495] on div "From Addresses: ( edit ) default Creating Magic Vacations [PERSON_NAME] [STREET…" at bounding box center [783, 433] width 1399 height 246
drag, startPoint x: 1416, startPoint y: 495, endPoint x: 1398, endPoint y: 498, distance: 18.2
click at [1398, 498] on div "Checkout" at bounding box center [1413, 491] width 106 height 42
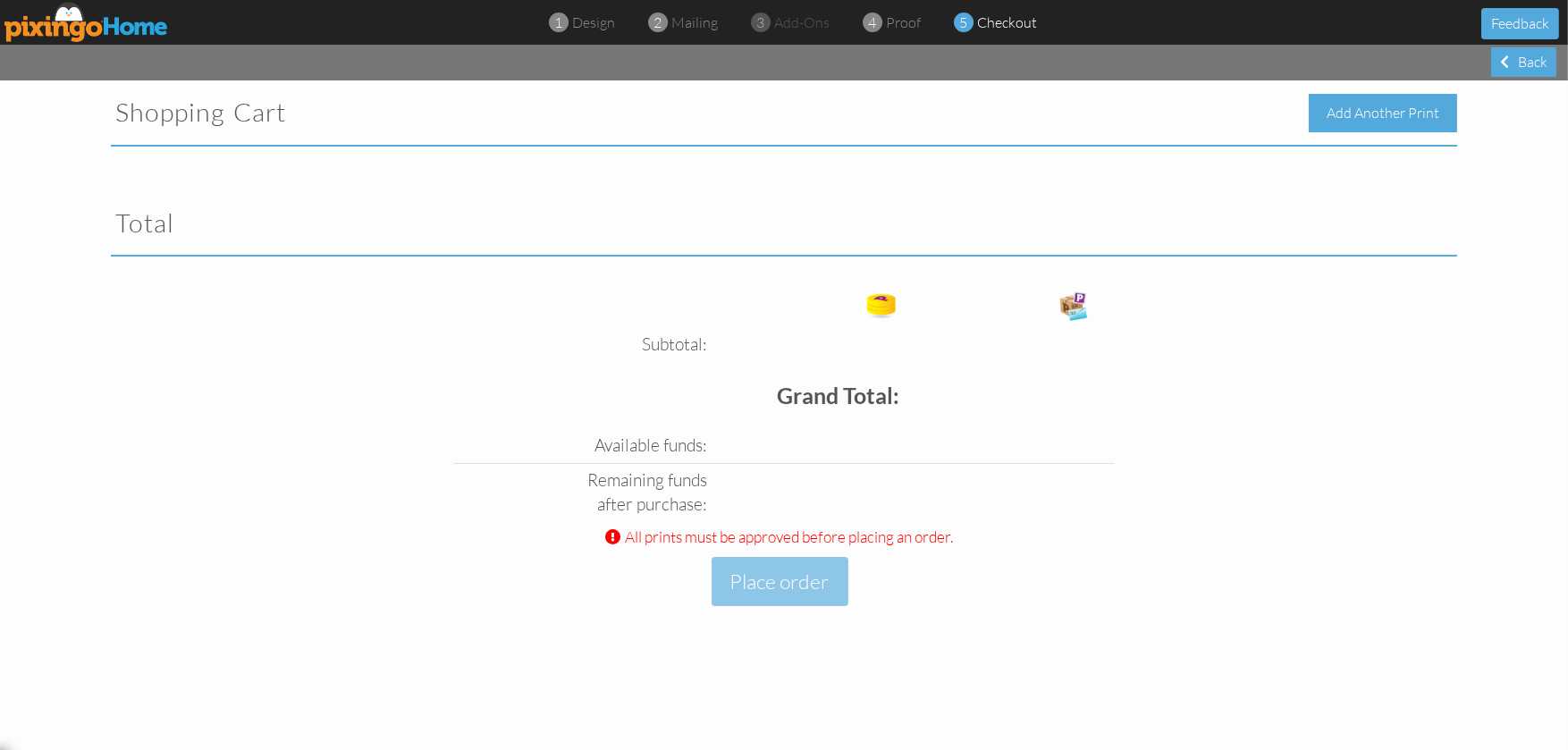
click at [1416, 114] on div "Add Another Print" at bounding box center [1383, 113] width 149 height 38
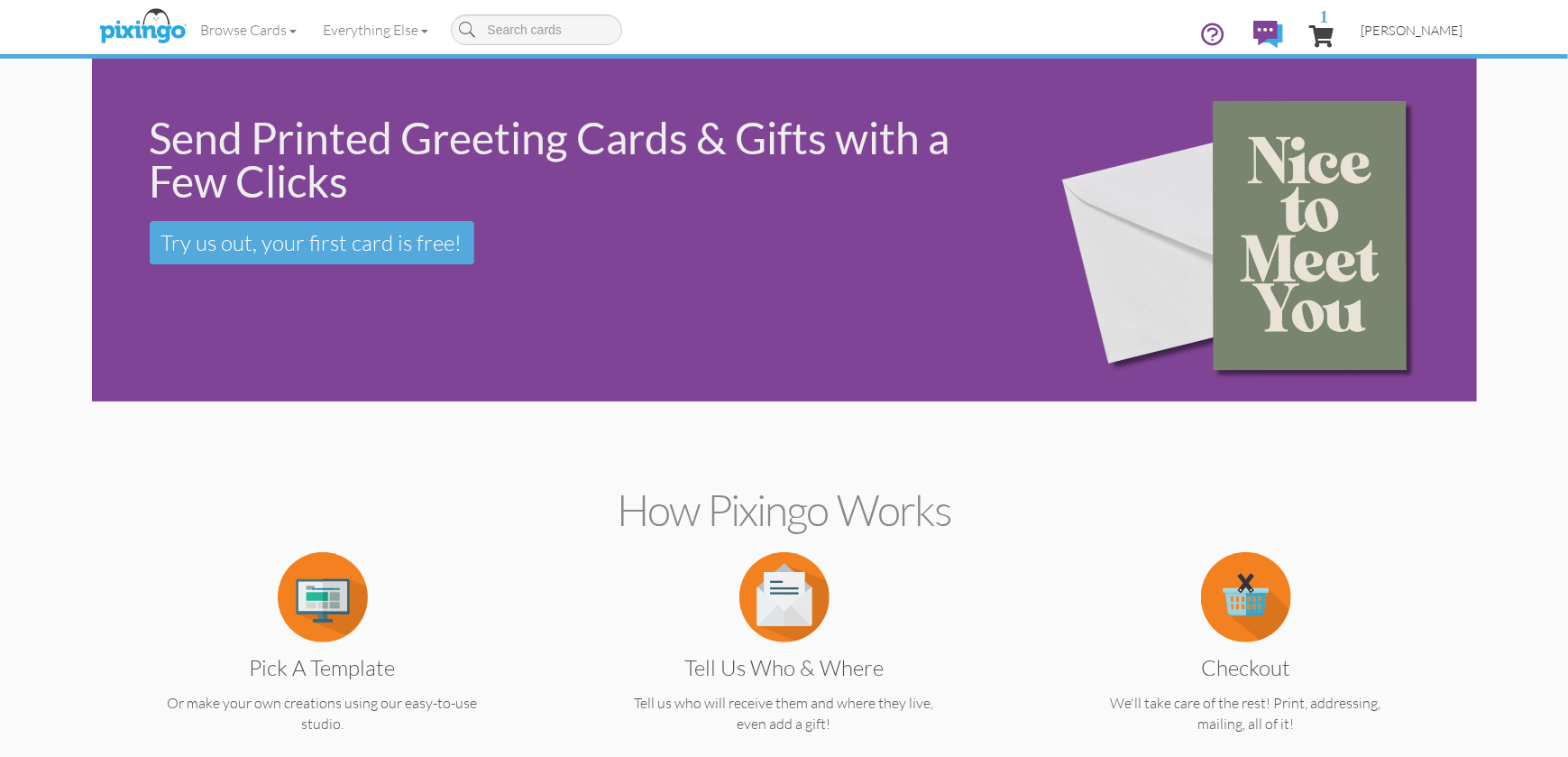
click at [1430, 25] on span "[PERSON_NAME]" at bounding box center [1412, 29] width 102 height 16
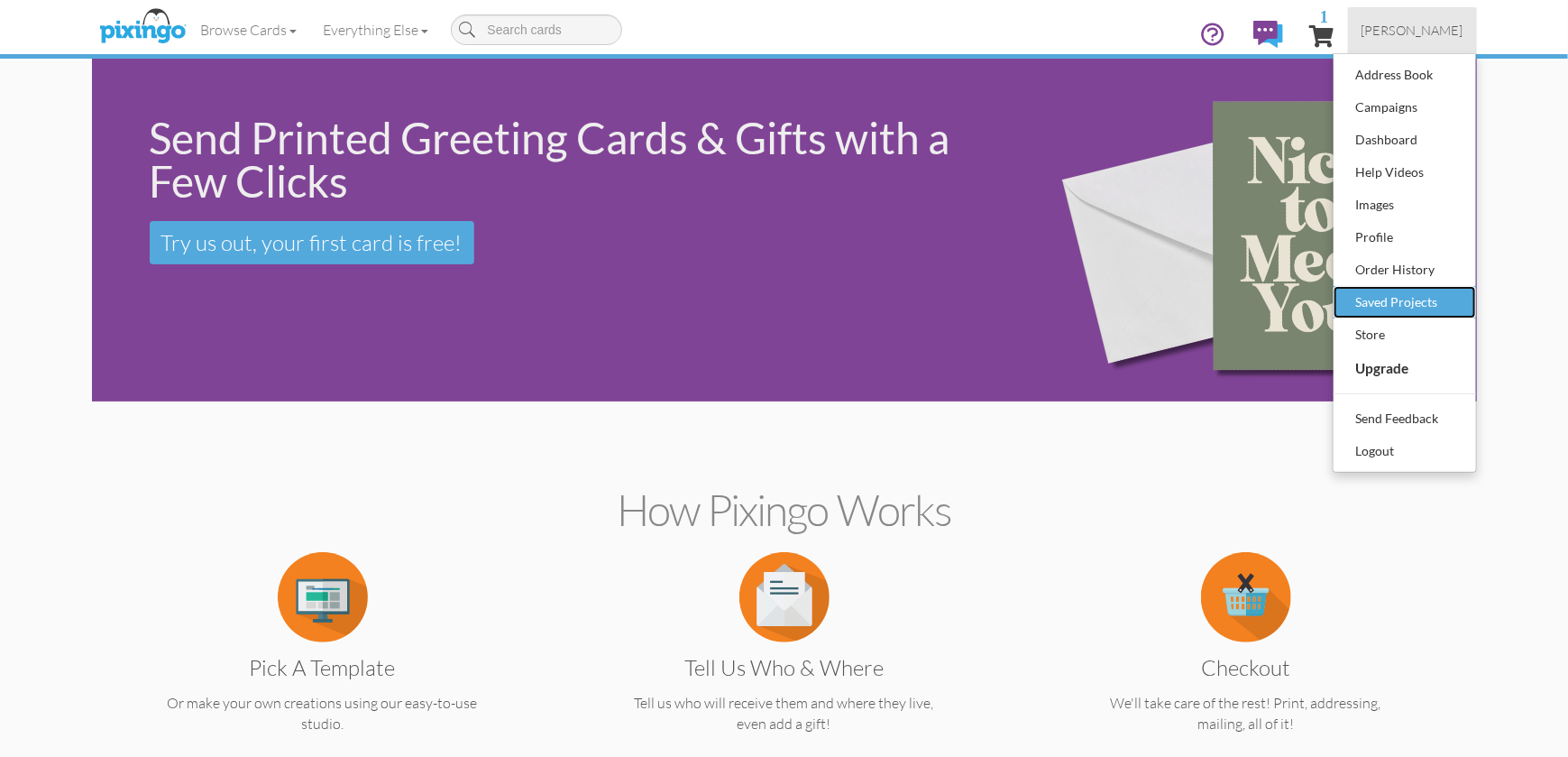
click at [1390, 303] on div "Saved Projects" at bounding box center [1405, 301] width 107 height 27
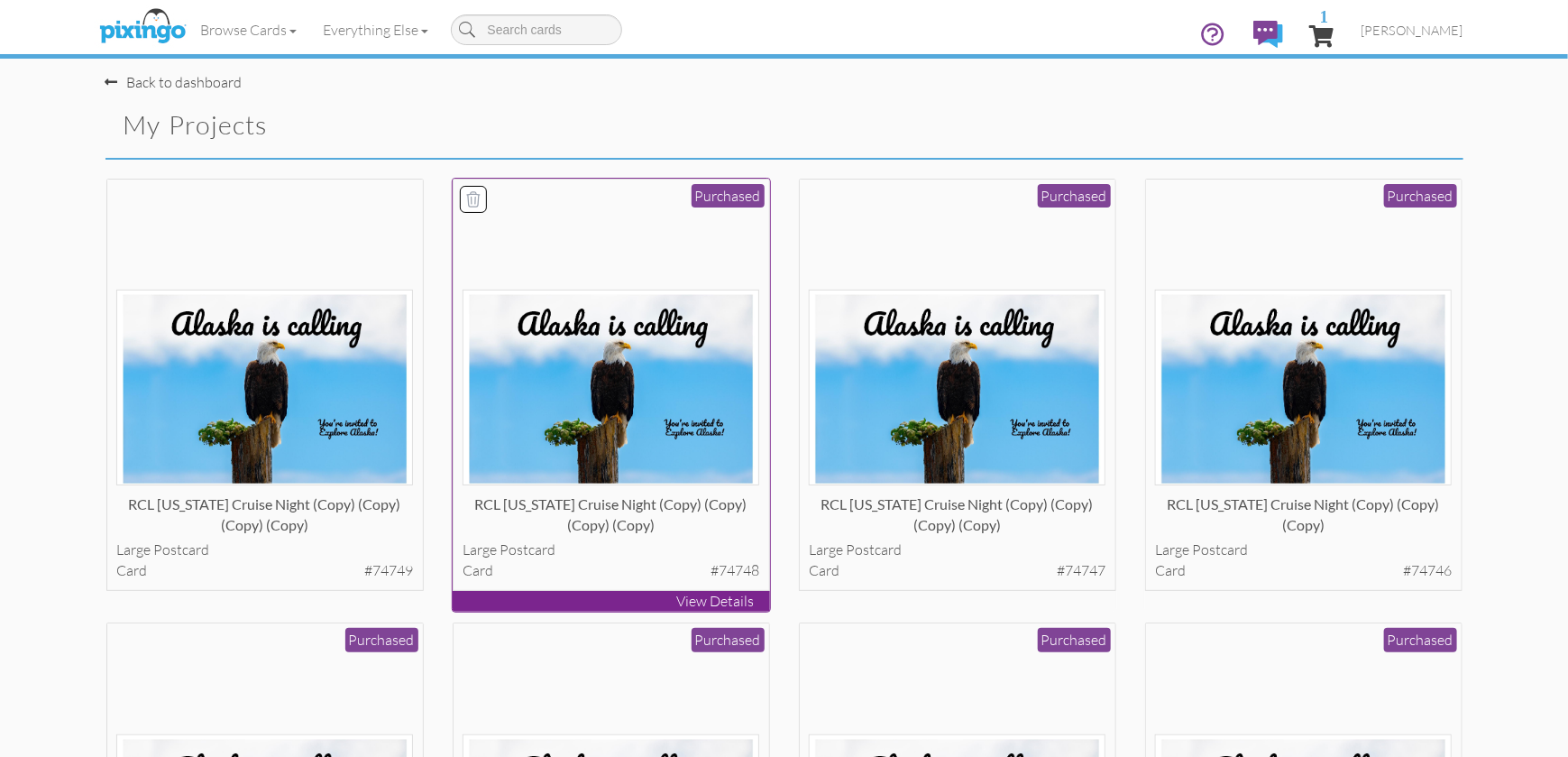
click at [657, 503] on div "RCL [US_STATE] Cruise Night (copy) (copy) (copy) (copy)" at bounding box center [610, 512] width 296 height 36
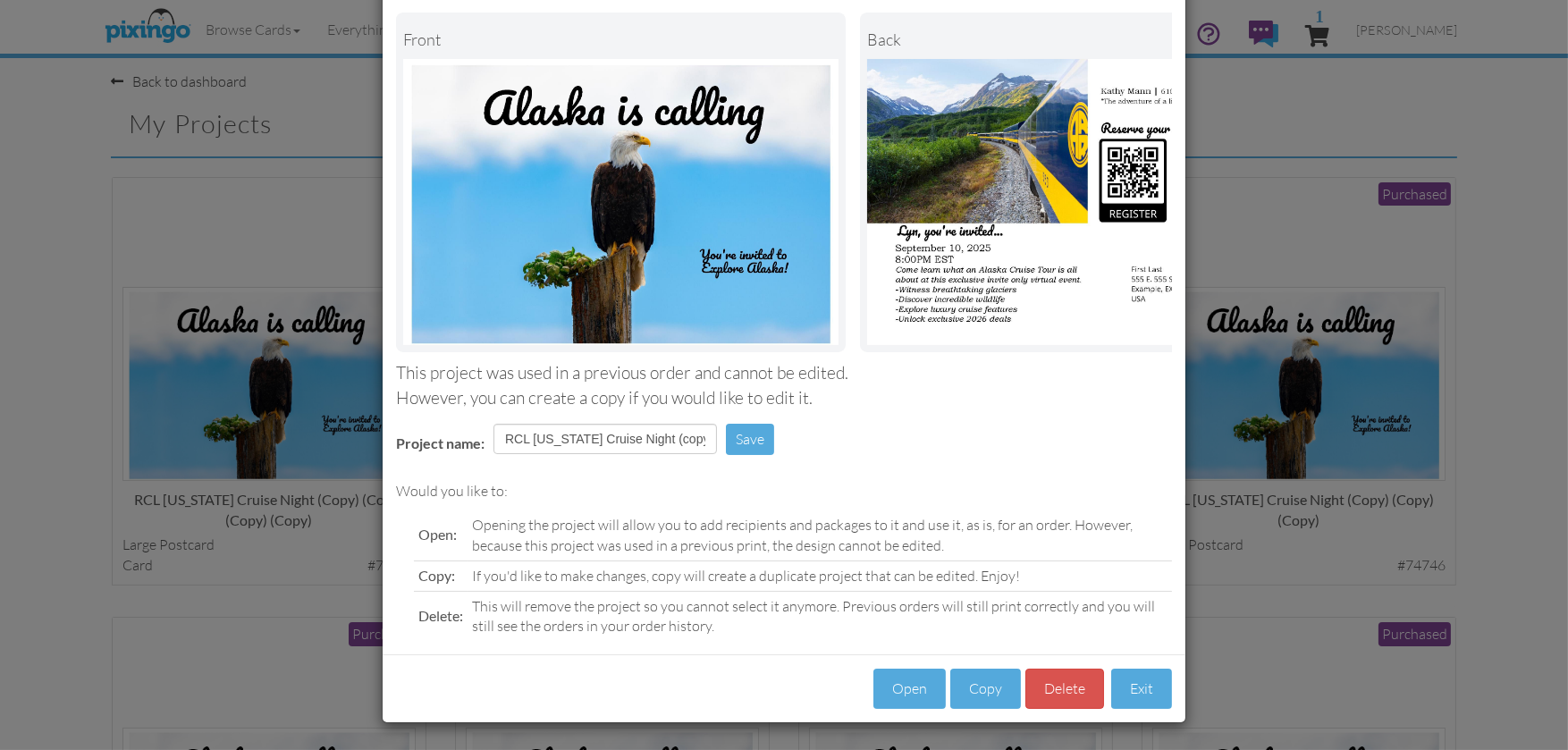
scroll to position [99, 0]
click at [977, 691] on button "Copy" at bounding box center [985, 688] width 70 height 40
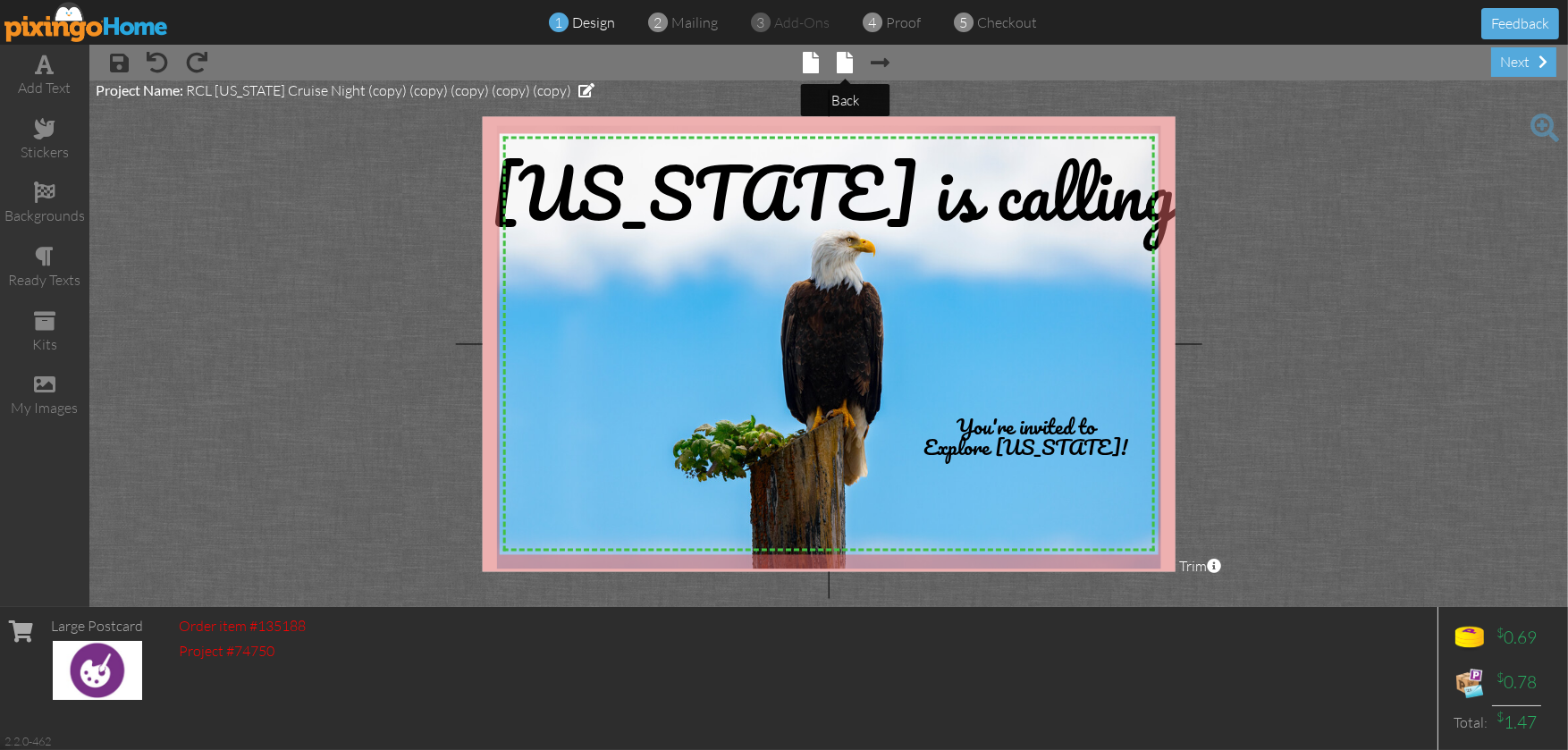
click at [842, 65] on span at bounding box center [846, 63] width 16 height 22
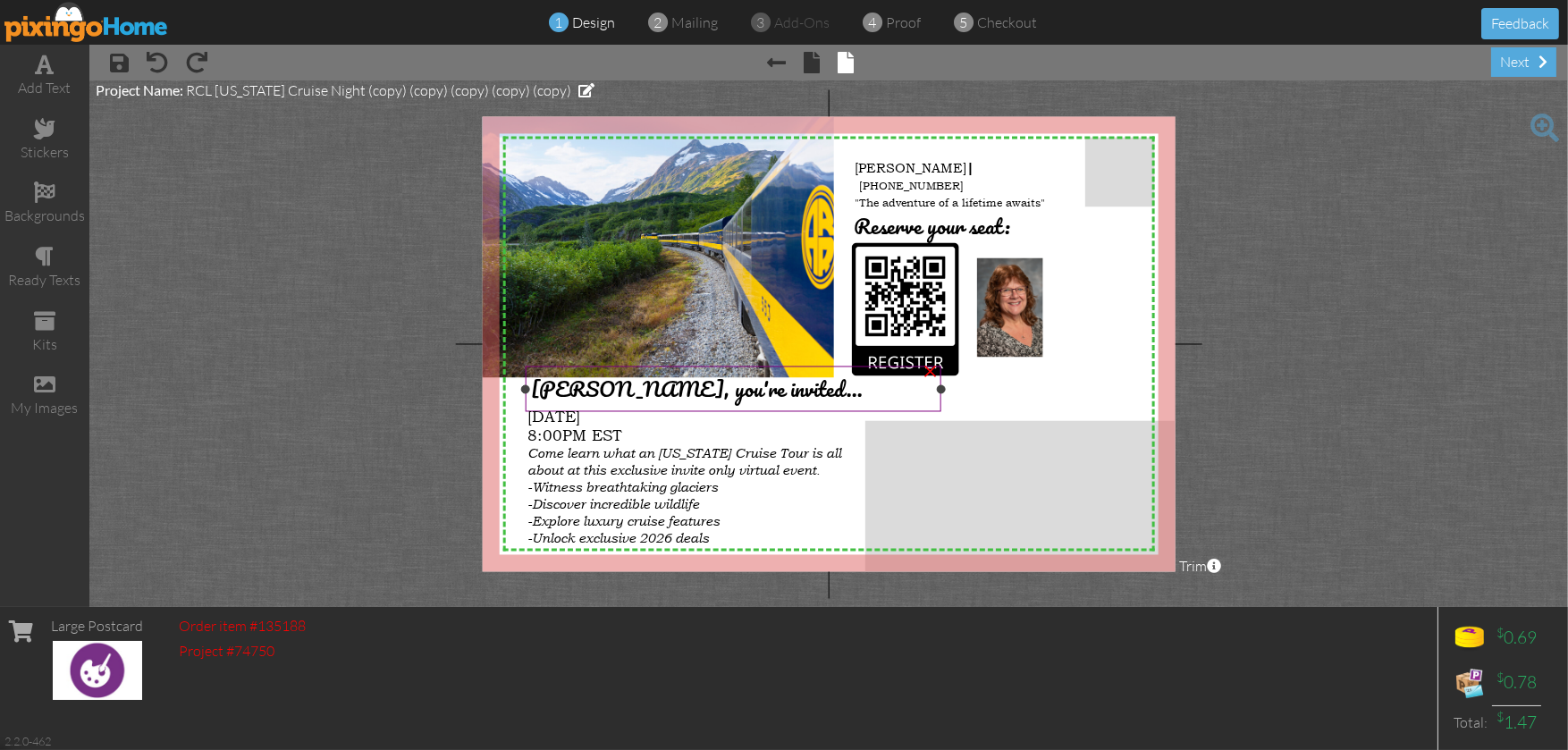
click at [560, 390] on span "[PERSON_NAME], you're invited..." at bounding box center [696, 389] width 331 height 35
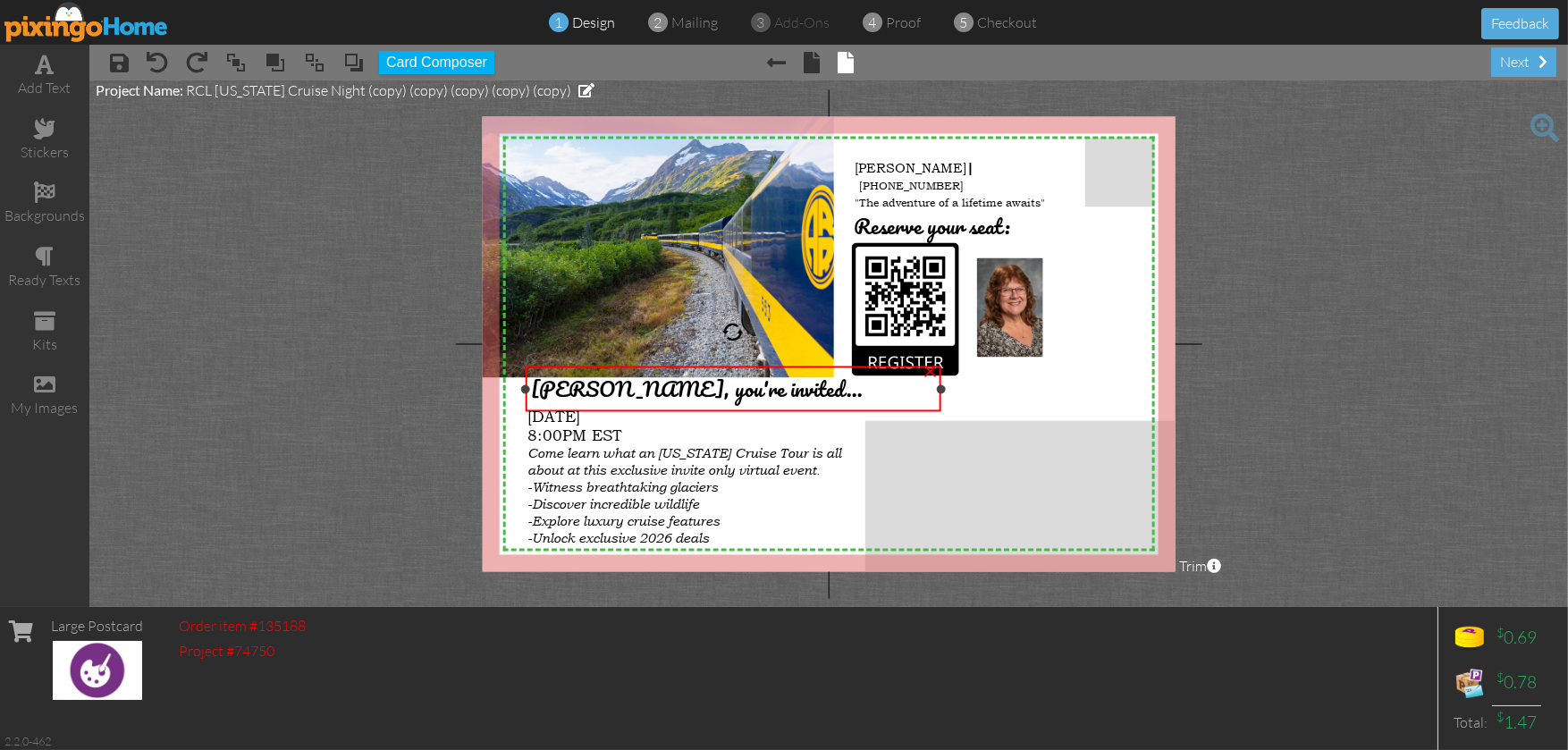
click at [564, 390] on span "[PERSON_NAME], you're invited..." at bounding box center [696, 389] width 331 height 35
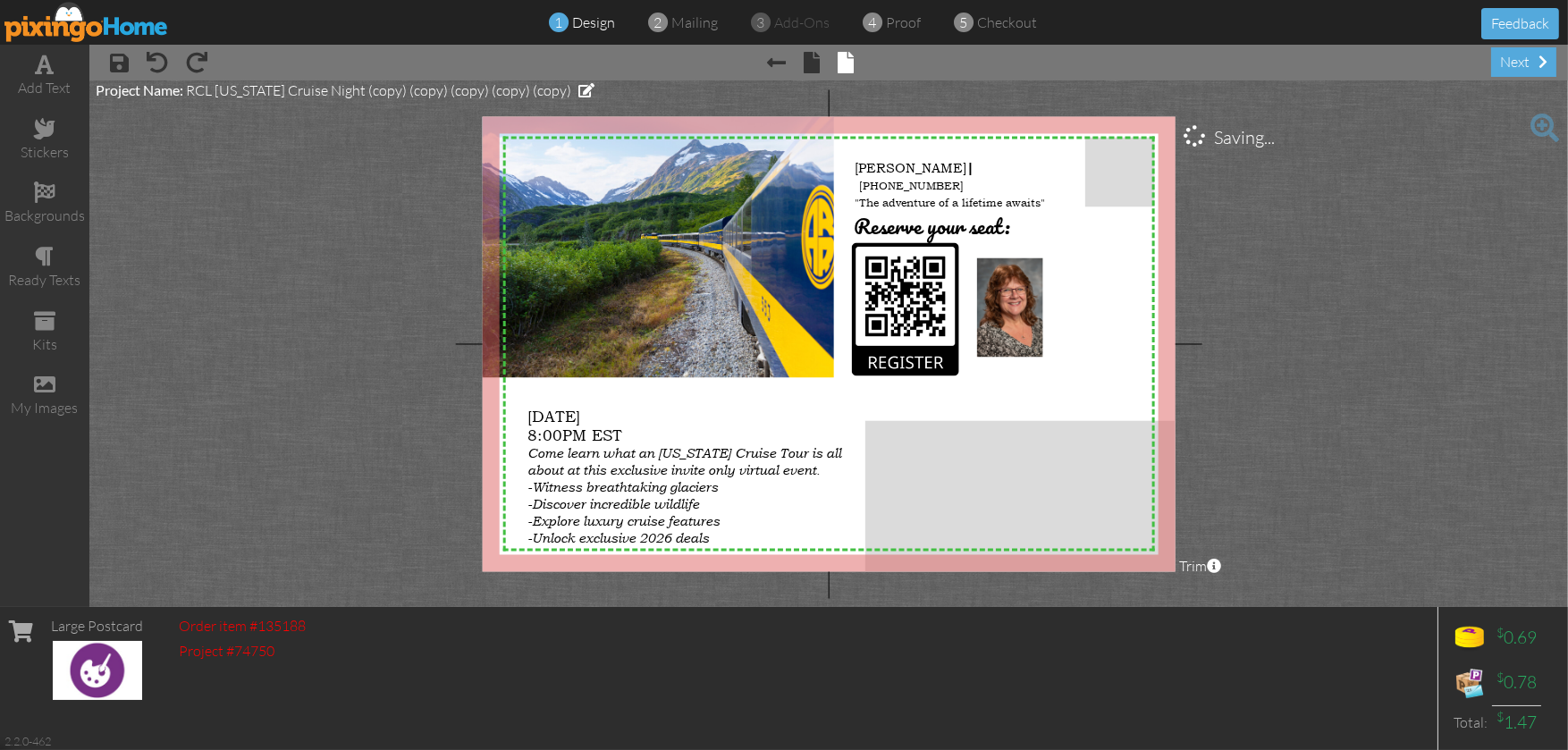
click at [152, 47] on span "× undo" at bounding box center [148, 61] width 39 height 28
click at [163, 59] on span at bounding box center [158, 63] width 22 height 22
click at [146, 48] on span "× undo" at bounding box center [148, 61] width 39 height 28
click at [163, 65] on span at bounding box center [158, 63] width 22 height 22
click at [162, 53] on span at bounding box center [158, 63] width 22 height 22
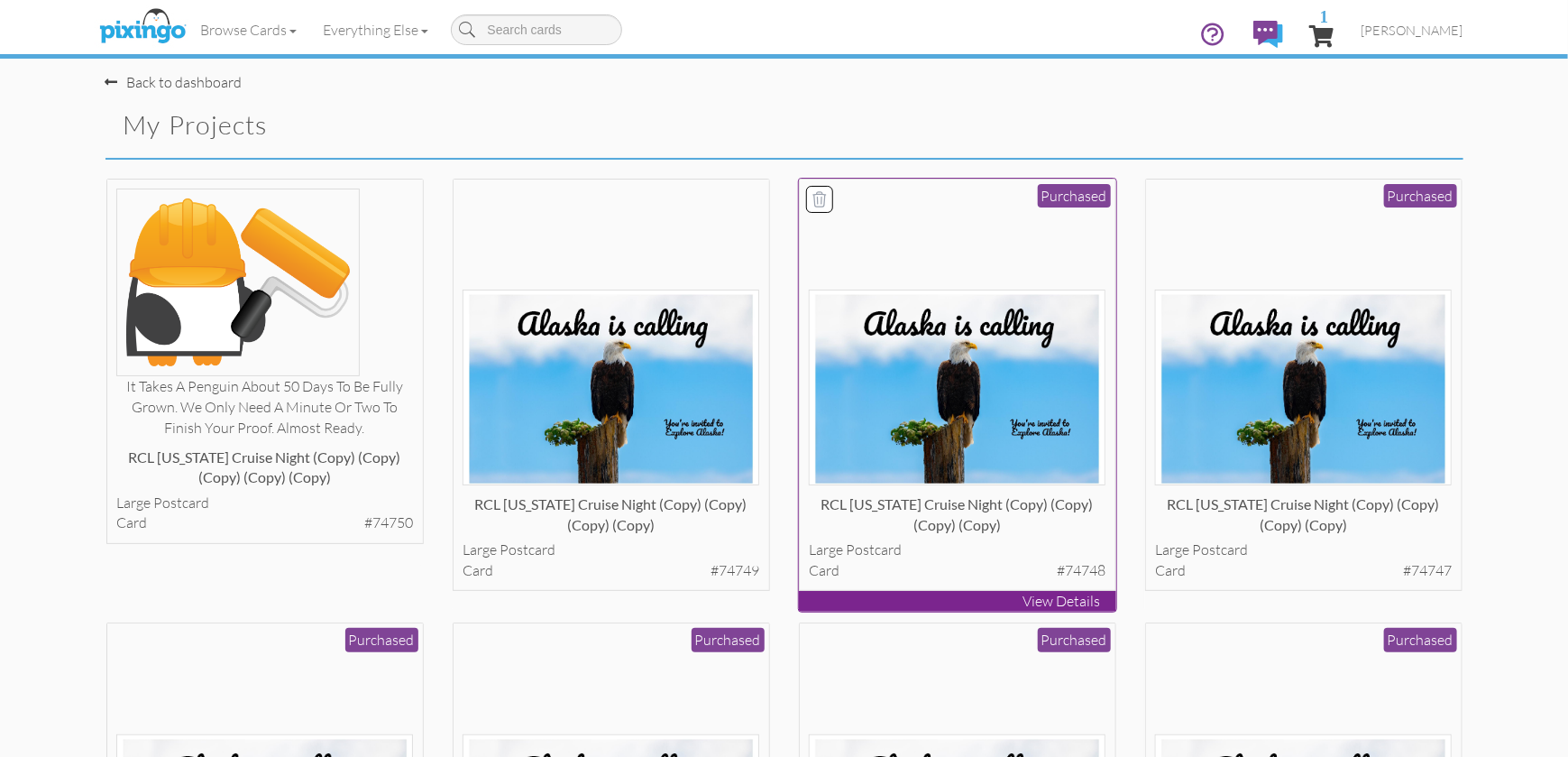
click at [992, 505] on div "RCL [US_STATE] Cruise Night (copy) (copy) (copy) (copy)" at bounding box center [957, 512] width 296 height 36
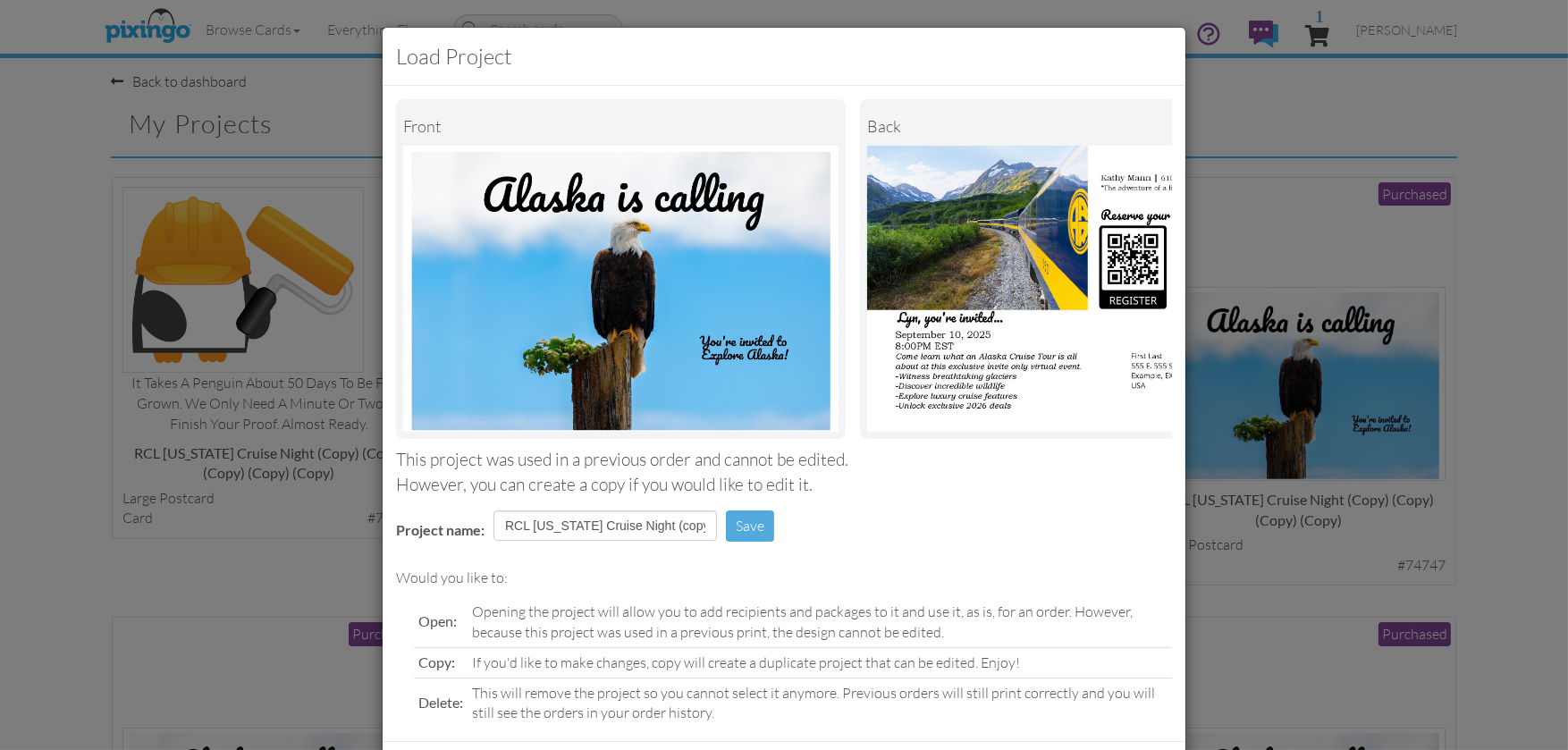
scroll to position [89, 0]
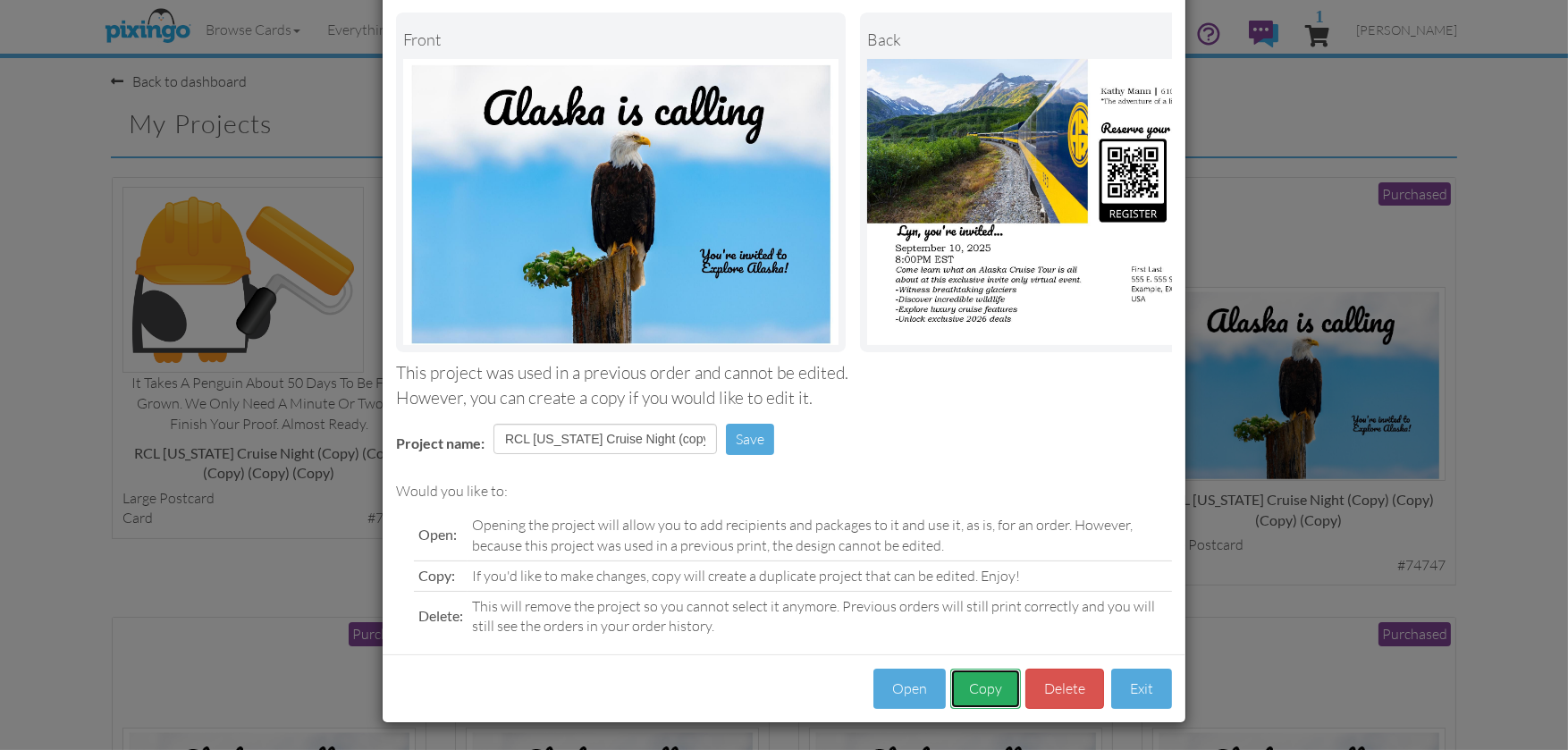
drag, startPoint x: 992, startPoint y: 704, endPoint x: 1014, endPoint y: 687, distance: 27.8
click at [992, 703] on button "Copy" at bounding box center [985, 688] width 70 height 40
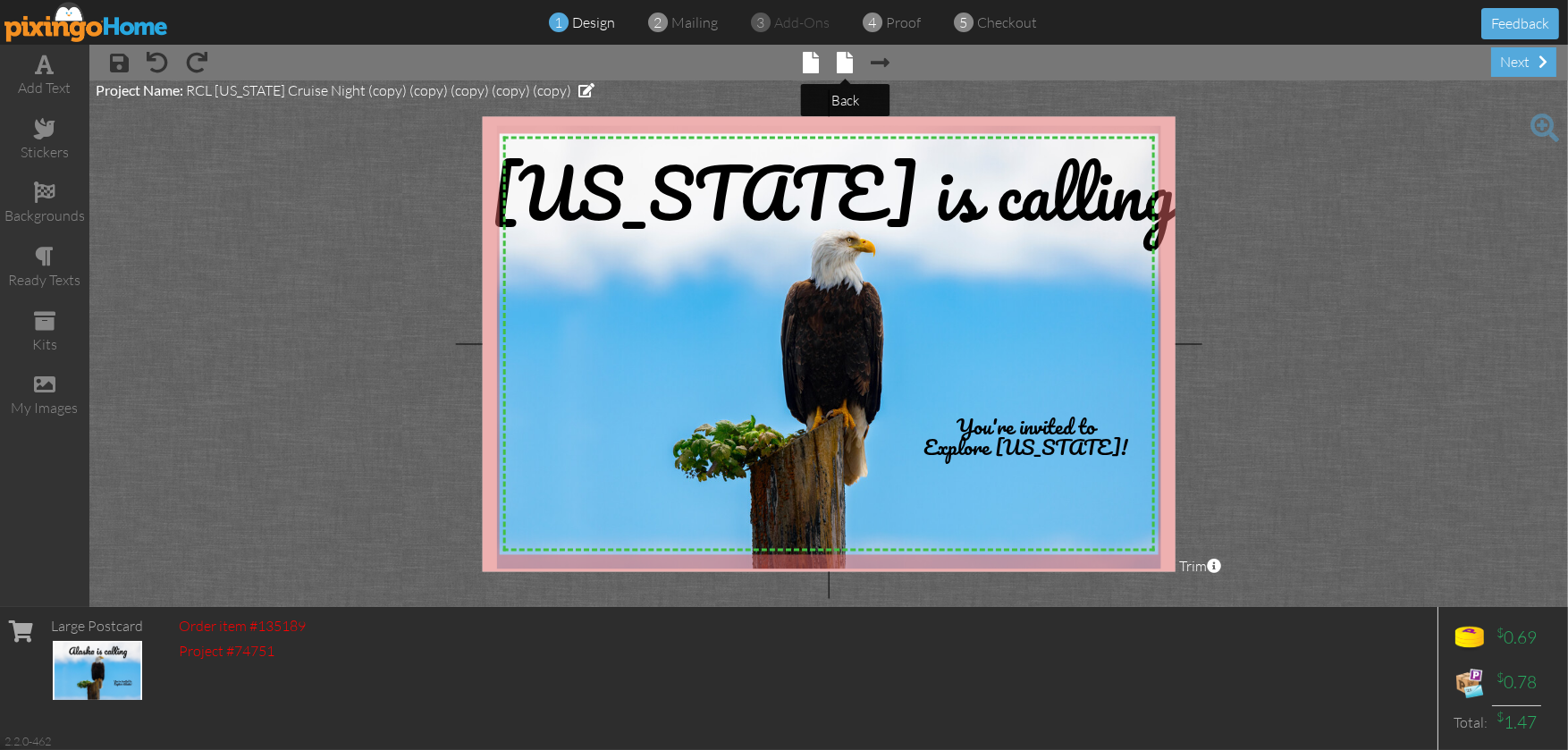
click at [845, 63] on span at bounding box center [846, 63] width 16 height 22
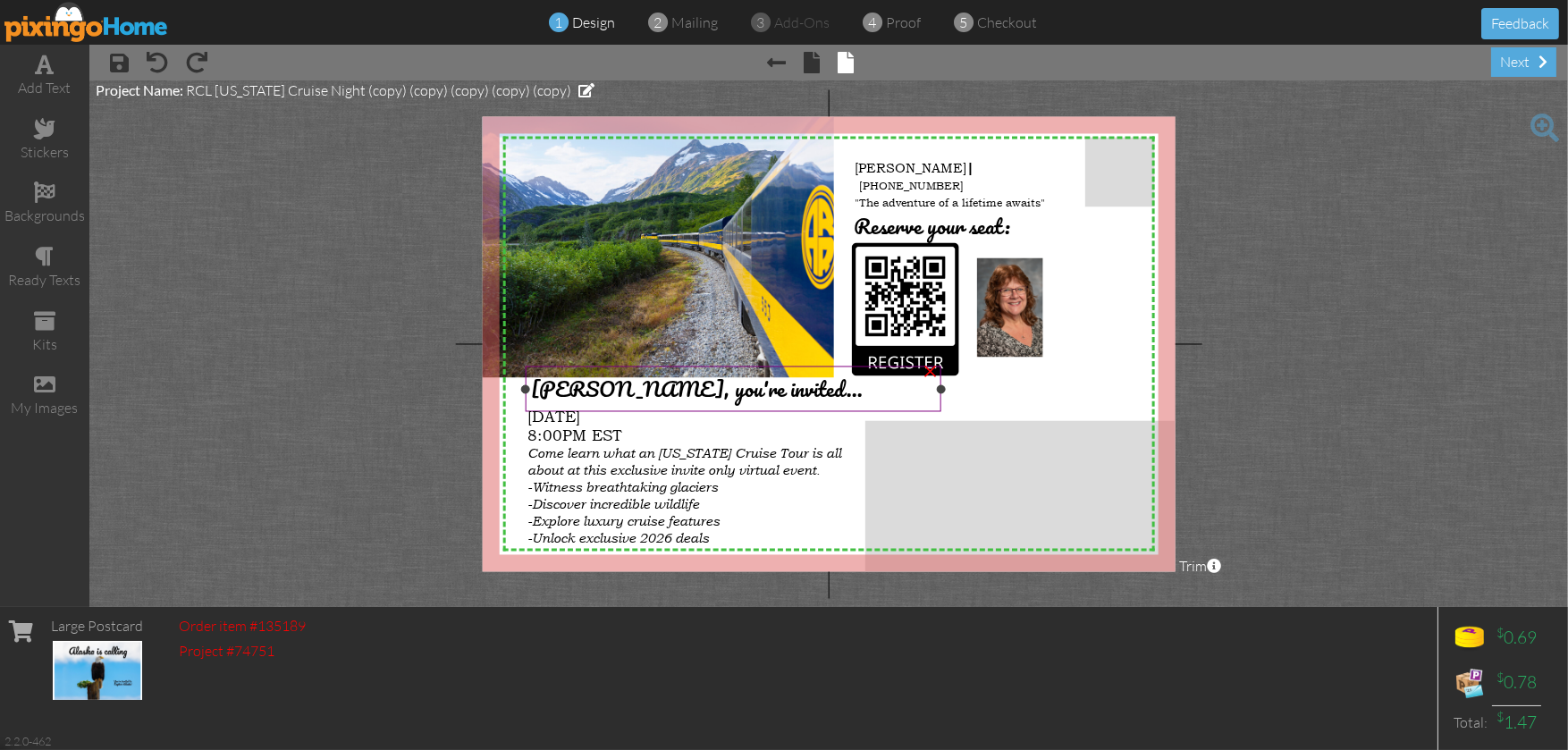
click at [566, 390] on span "[PERSON_NAME], you're invited..." at bounding box center [696, 389] width 331 height 35
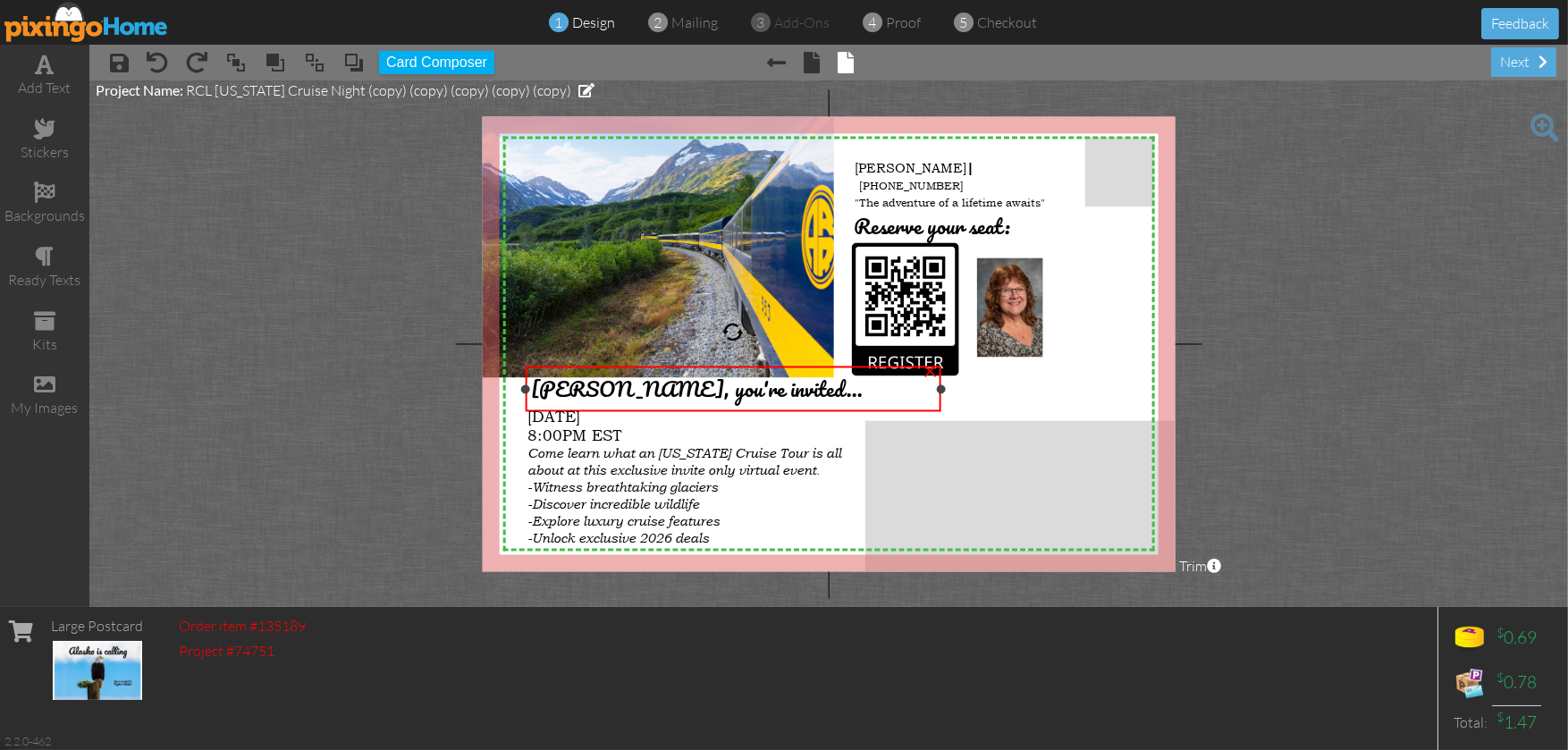
click at [562, 393] on span "[PERSON_NAME], you're invited..." at bounding box center [696, 389] width 331 height 35
click at [565, 389] on span "[PERSON_NAME], you're invited..." at bounding box center [696, 389] width 331 height 35
click at [569, 387] on span "[PERSON_NAME], you're invited..." at bounding box center [696, 389] width 331 height 35
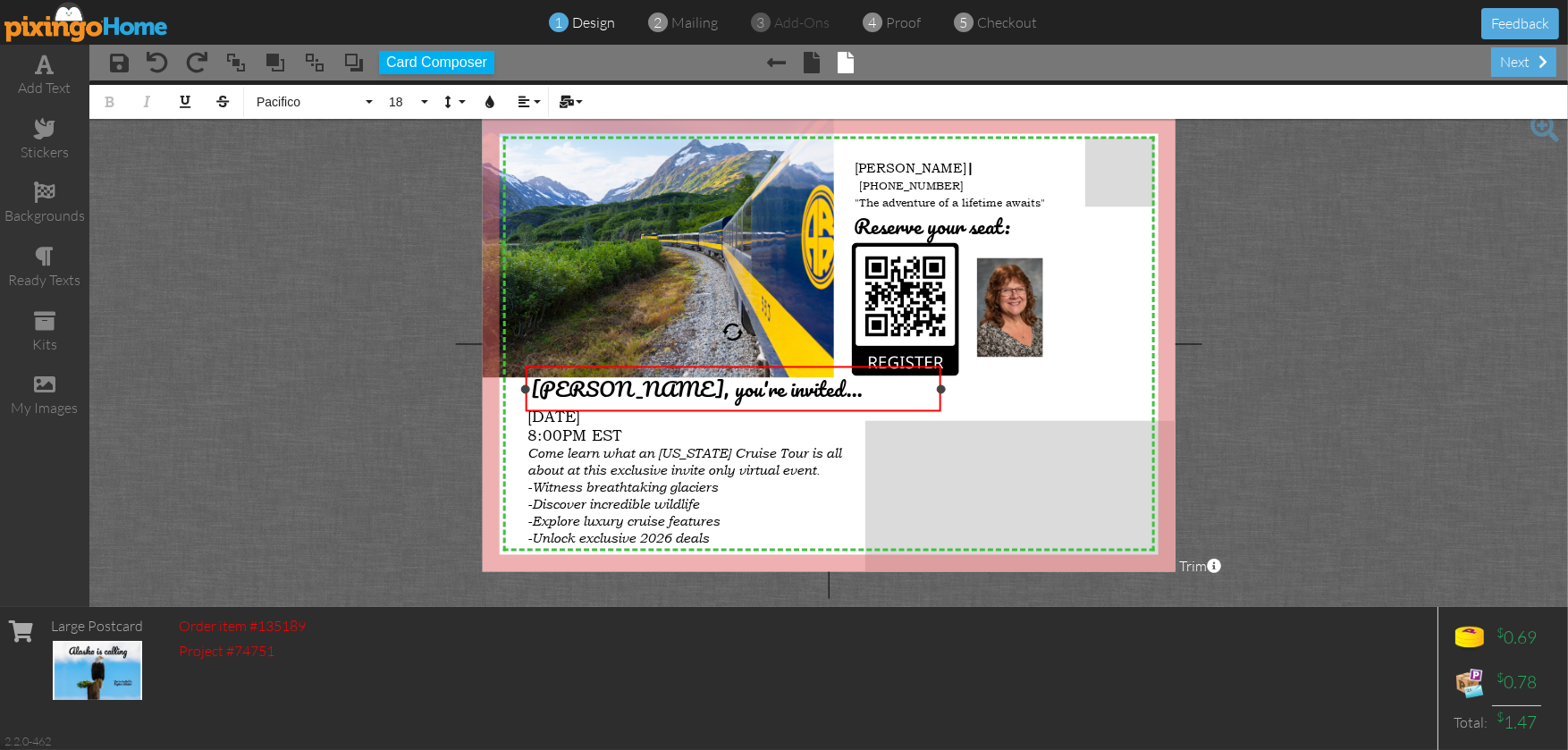
click at [569, 387] on span "[PERSON_NAME], you're invited..." at bounding box center [696, 389] width 331 height 35
click at [1521, 55] on div "next" at bounding box center [1522, 62] width 65 height 29
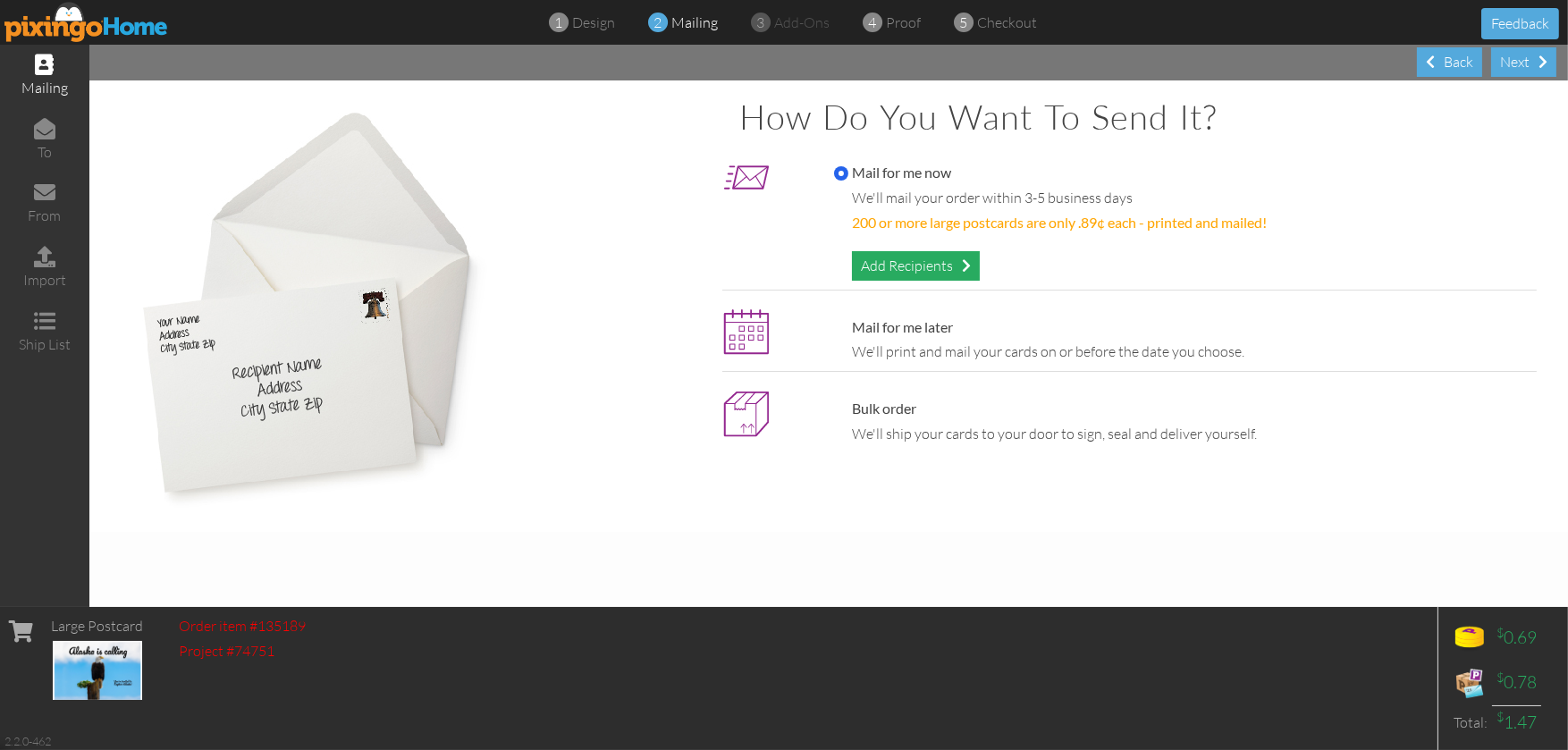
click at [914, 265] on div "Add Recipients" at bounding box center [915, 266] width 128 height 29
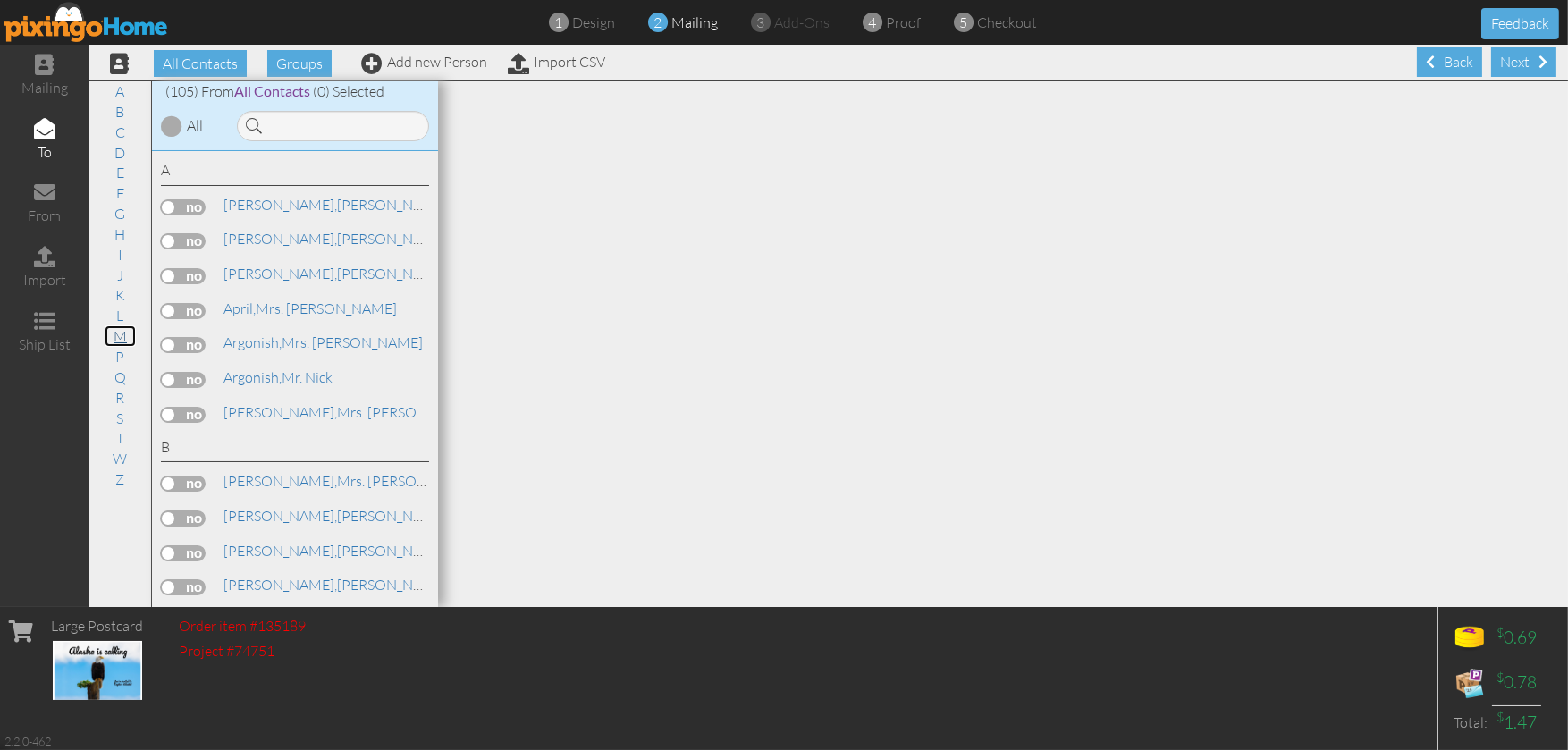
click at [128, 336] on link "M" at bounding box center [120, 336] width 31 height 22
click at [196, 421] on label at bounding box center [183, 413] width 45 height 16
click at [0, 0] on input "checkbox" at bounding box center [0, 0] width 0 height 0
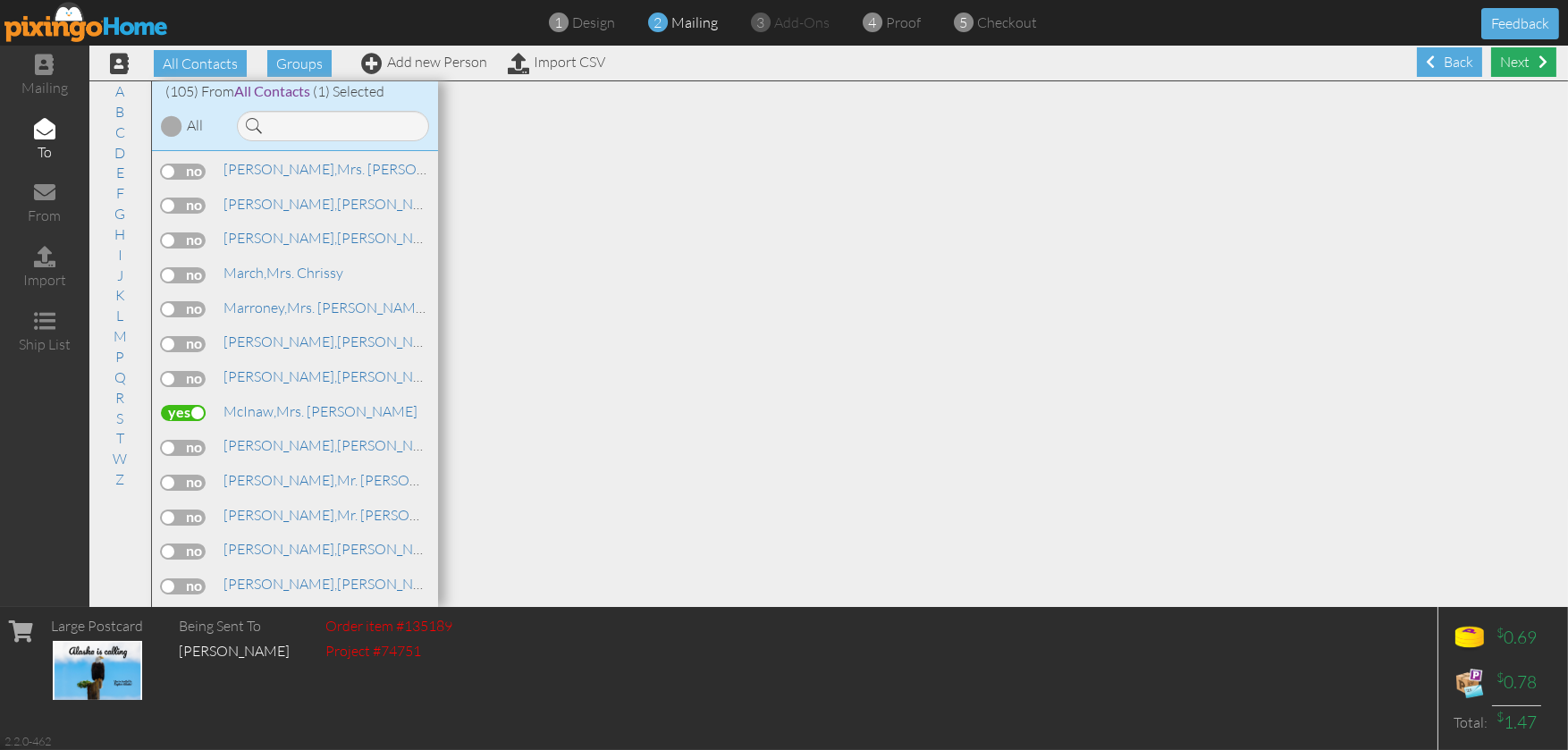
click at [1508, 59] on div "Next" at bounding box center [1522, 62] width 65 height 29
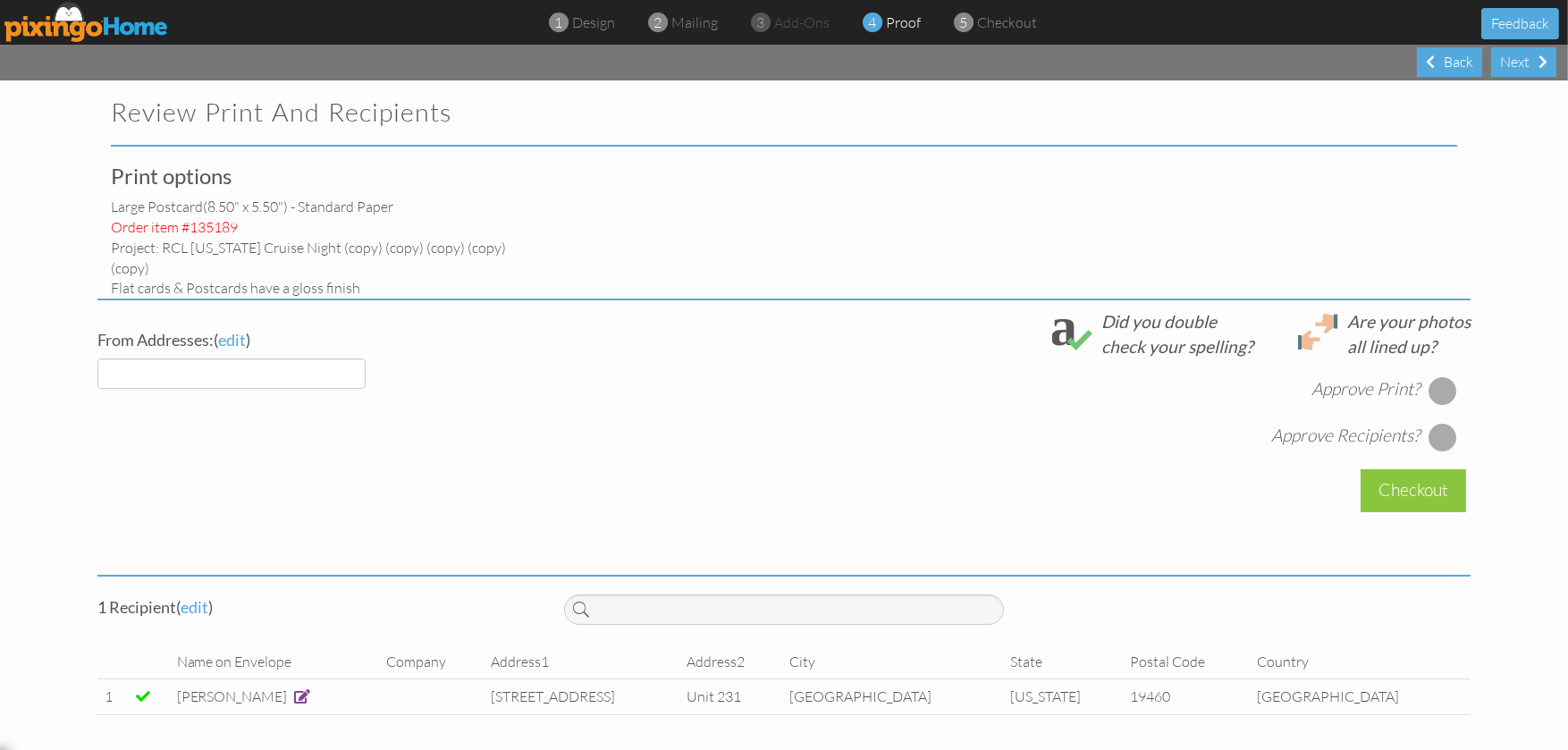
select select "object:11136"
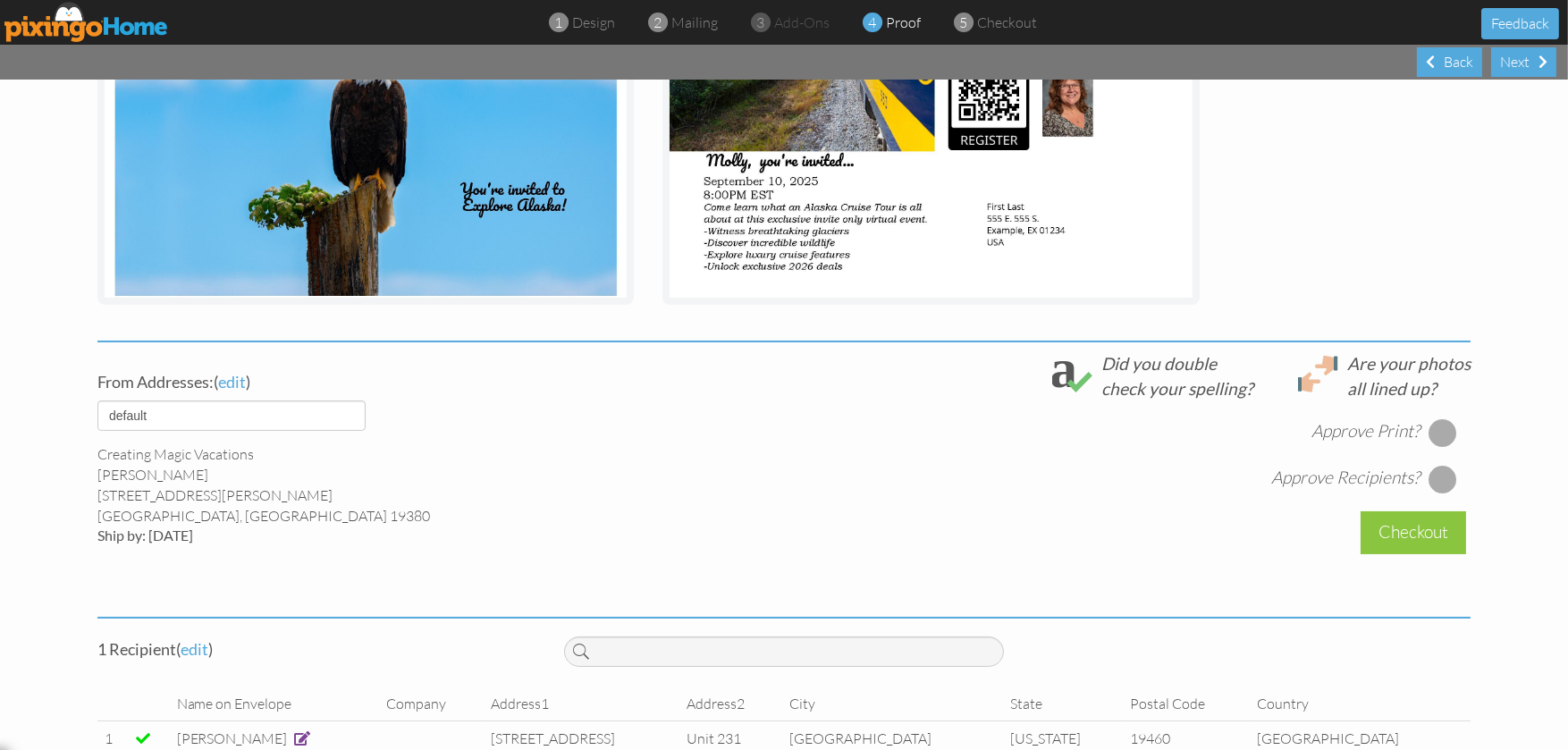
scroll to position [446, 0]
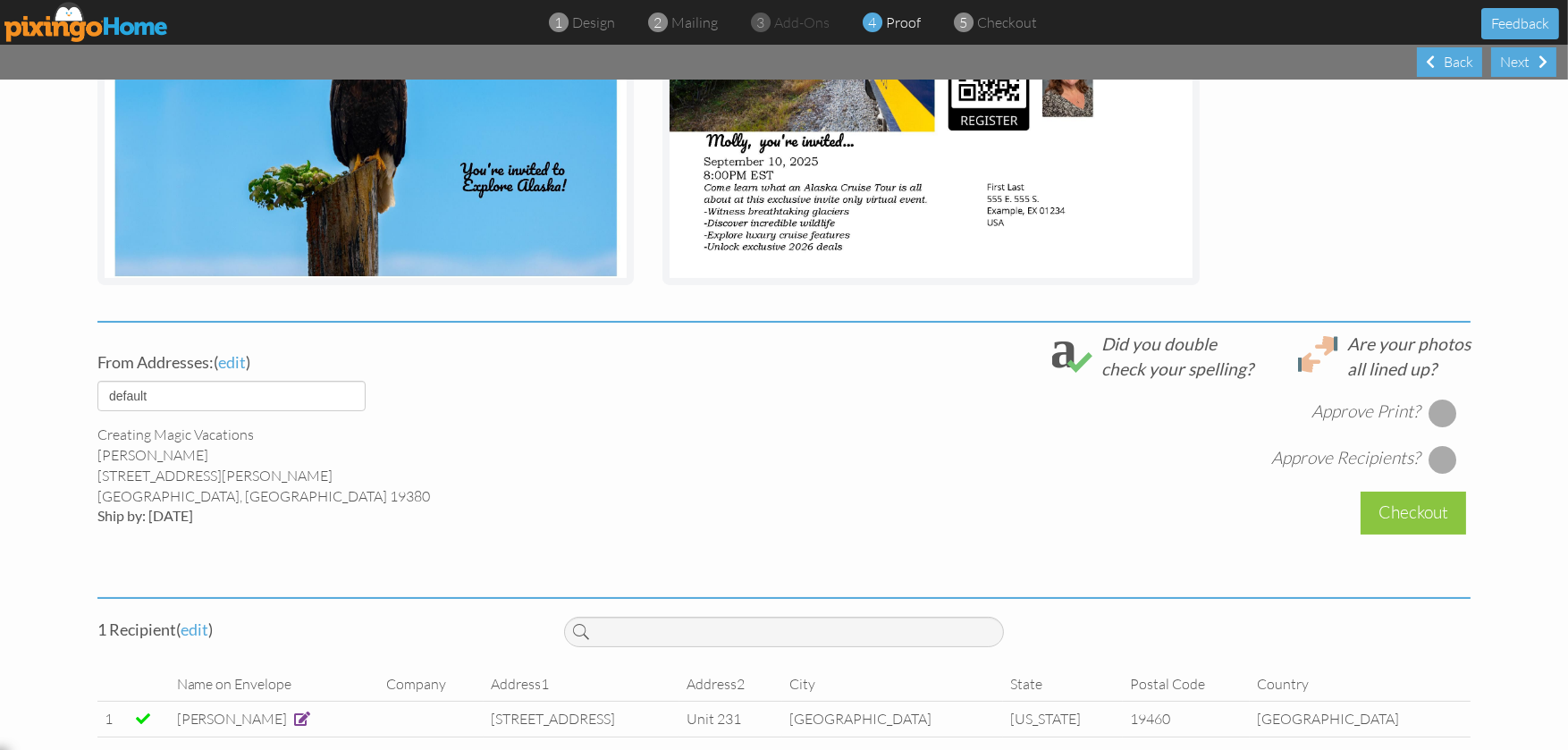
click at [1439, 399] on div at bounding box center [1442, 412] width 28 height 28
click at [1437, 445] on div at bounding box center [1442, 459] width 28 height 28
click at [1409, 492] on div "Checkout" at bounding box center [1413, 513] width 106 height 42
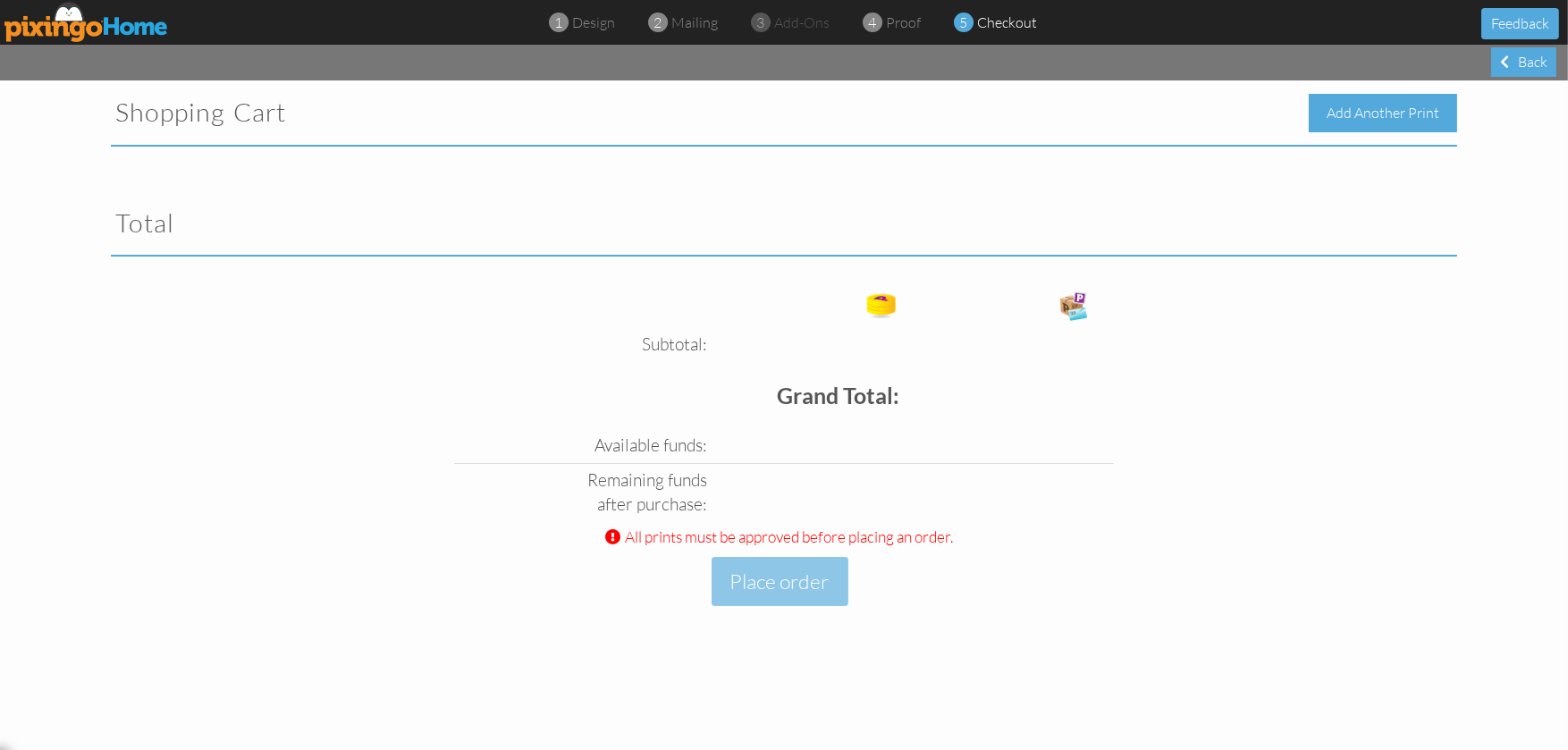
click at [1407, 109] on div "Add Another Print" at bounding box center [1383, 113] width 149 height 38
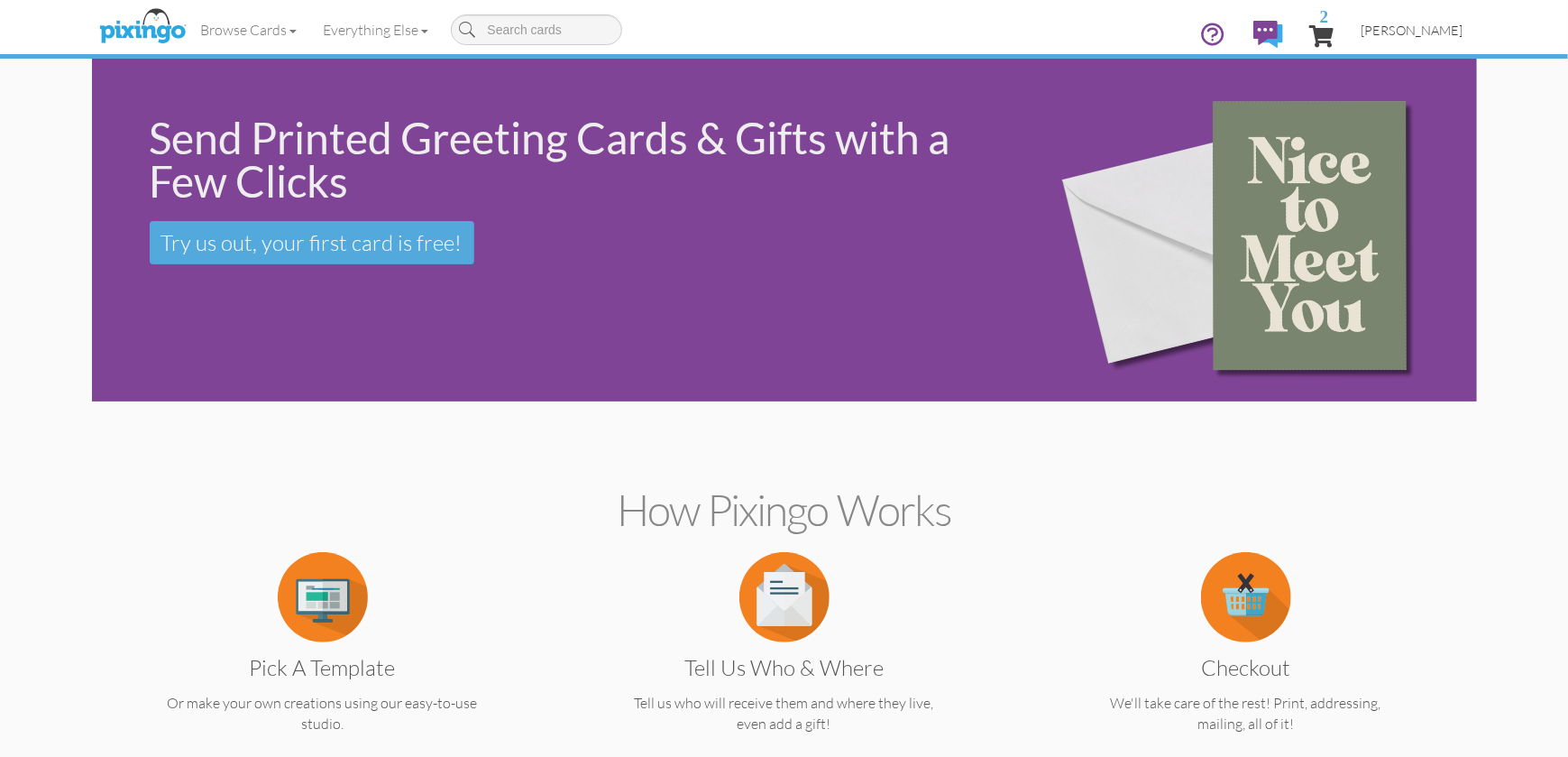
click at [1430, 22] on span "[PERSON_NAME]" at bounding box center [1412, 29] width 102 height 16
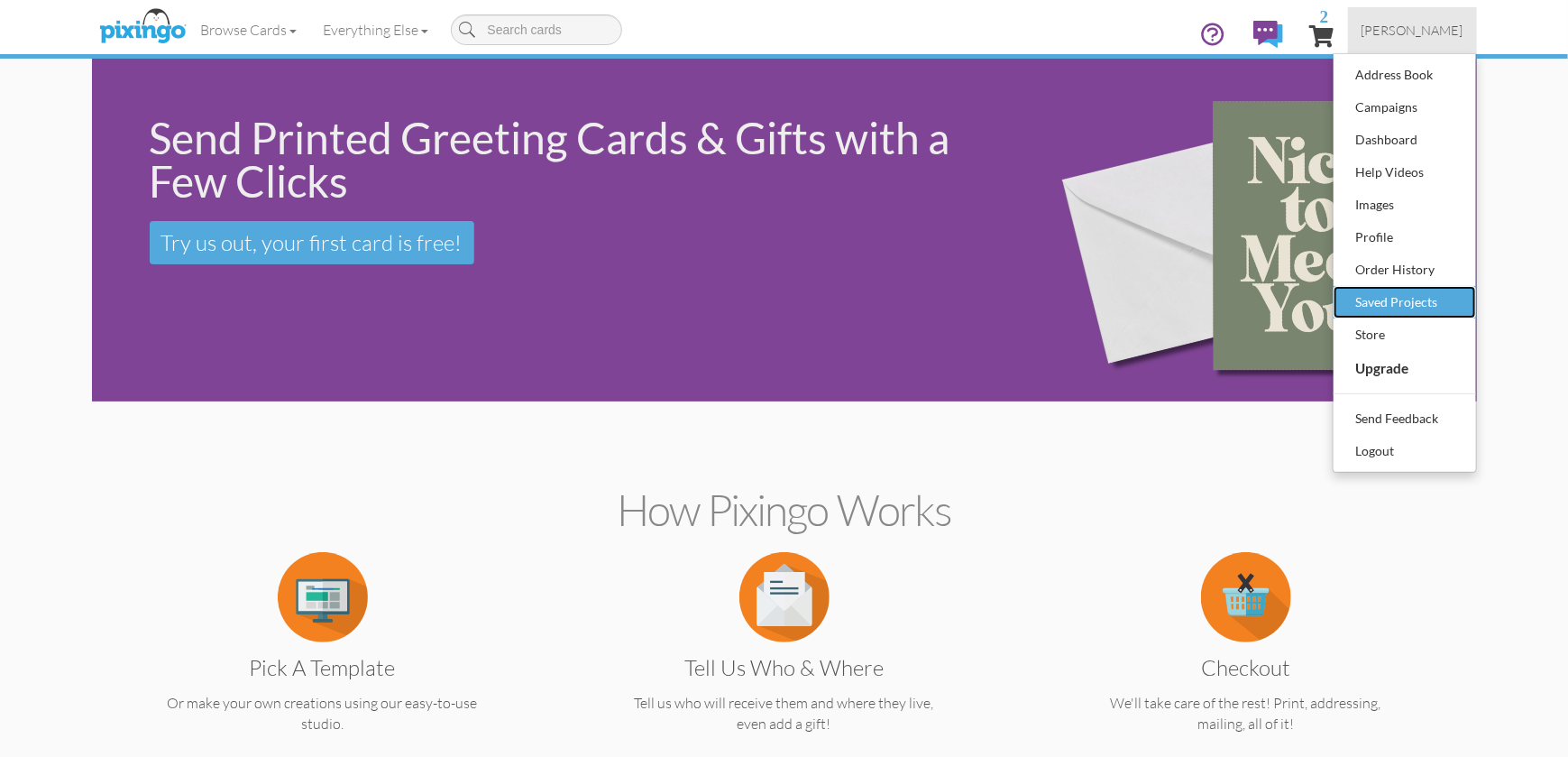
click at [1404, 300] on div "Saved Projects" at bounding box center [1405, 301] width 107 height 27
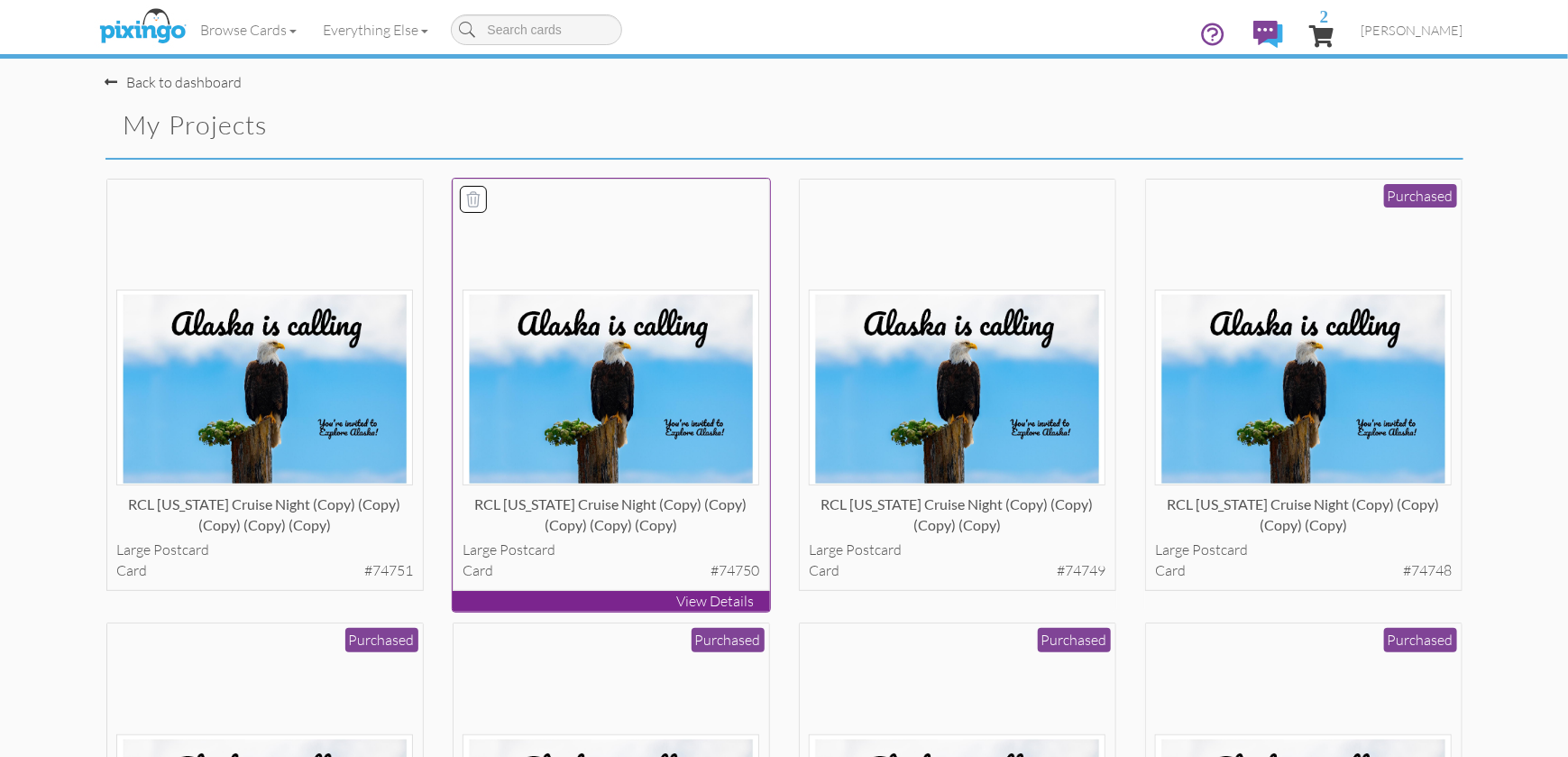
click at [687, 377] on img at bounding box center [610, 387] width 296 height 195
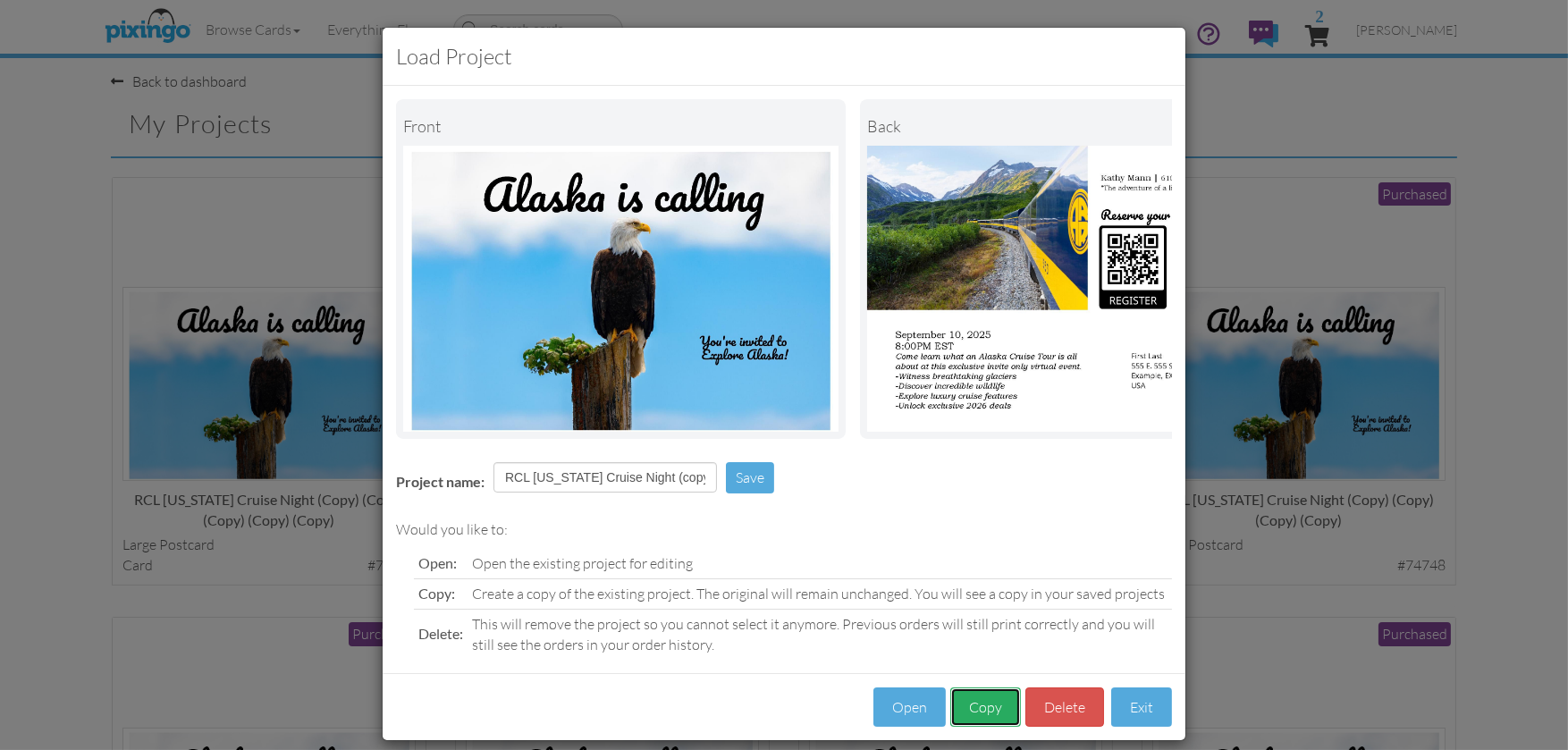
click at [977, 711] on button "Copy" at bounding box center [985, 707] width 70 height 40
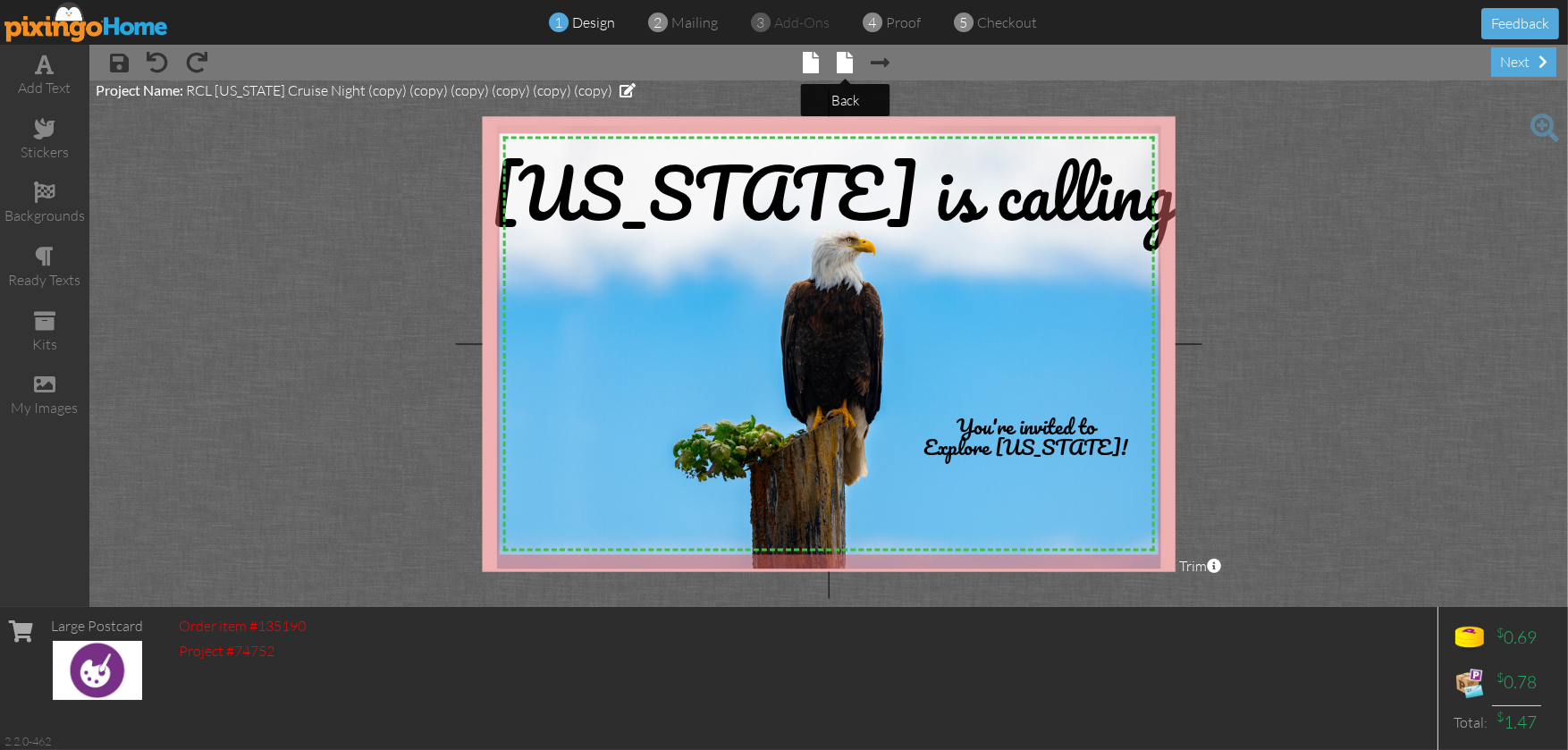
click at [841, 65] on span at bounding box center [846, 63] width 16 height 22
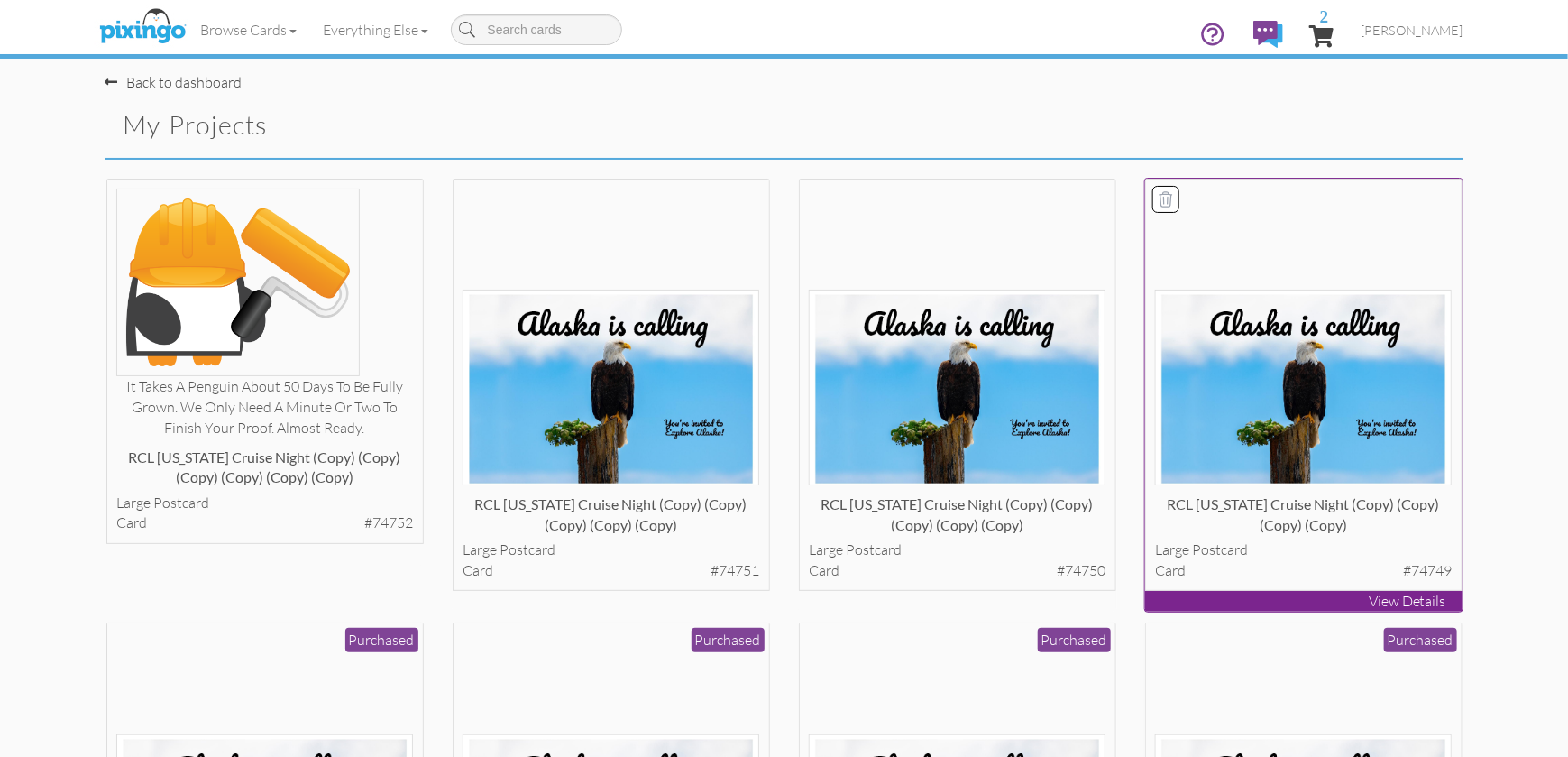
click at [1284, 399] on img at bounding box center [1303, 387] width 296 height 195
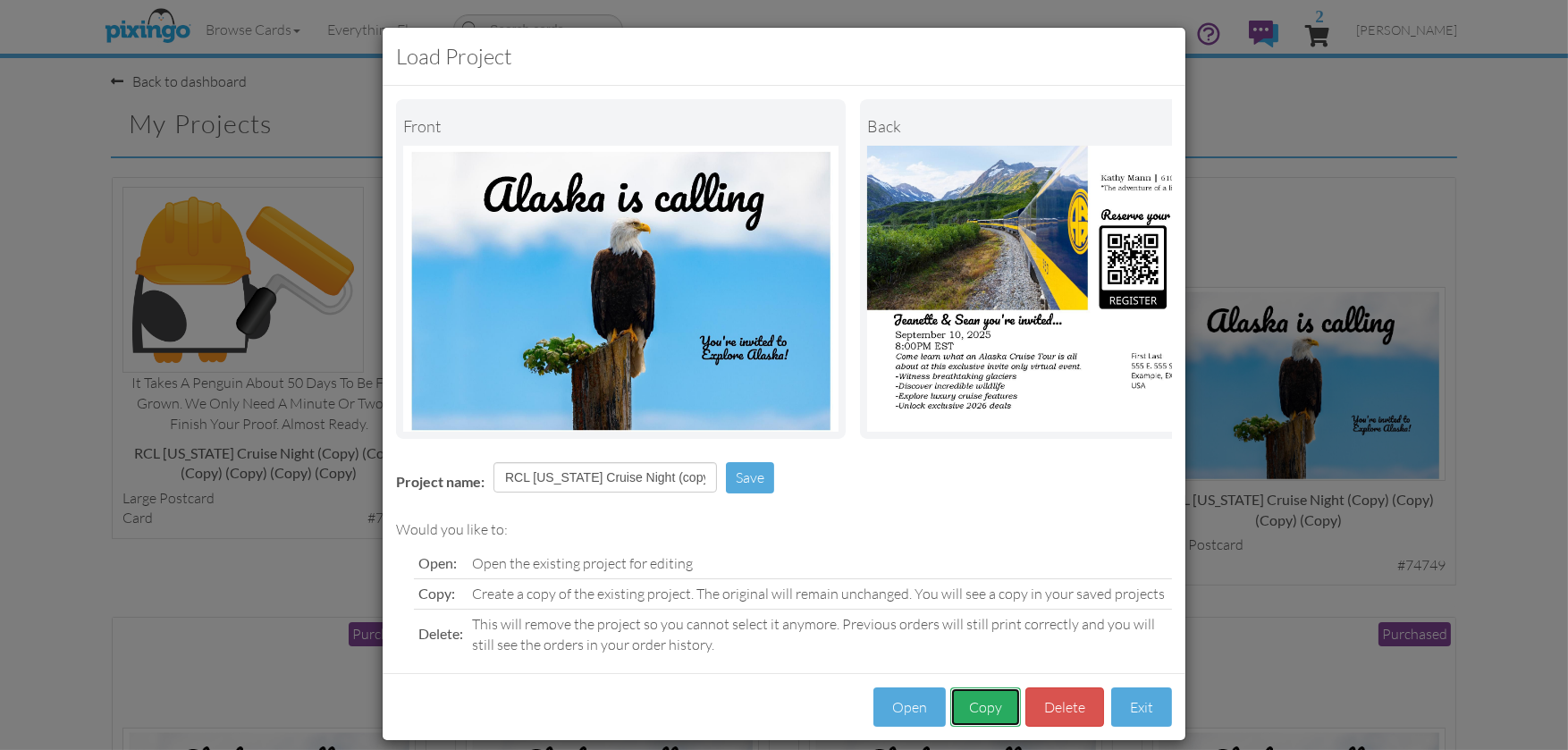
click at [993, 723] on button "Copy" at bounding box center [985, 707] width 70 height 40
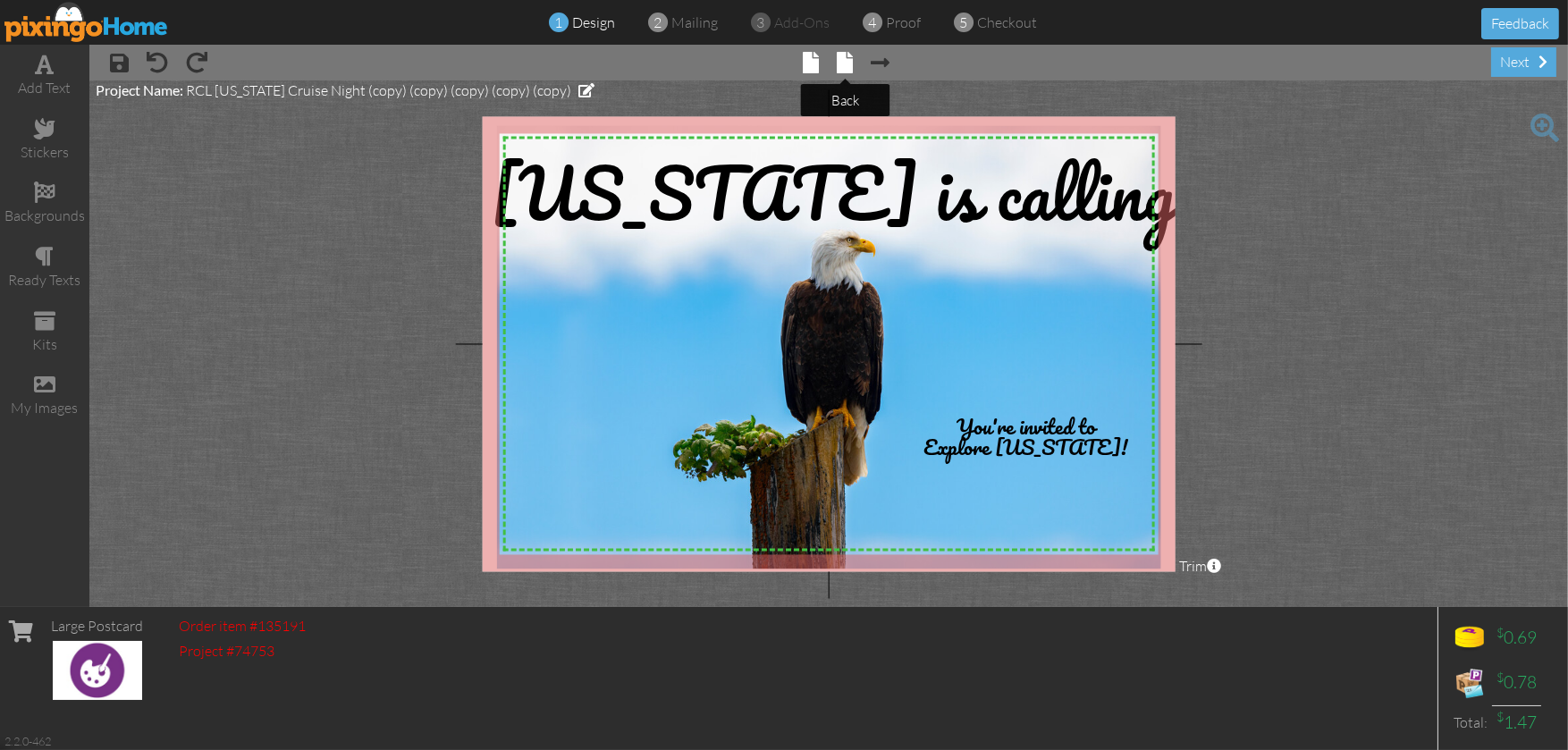
click at [852, 65] on span at bounding box center [846, 63] width 16 height 22
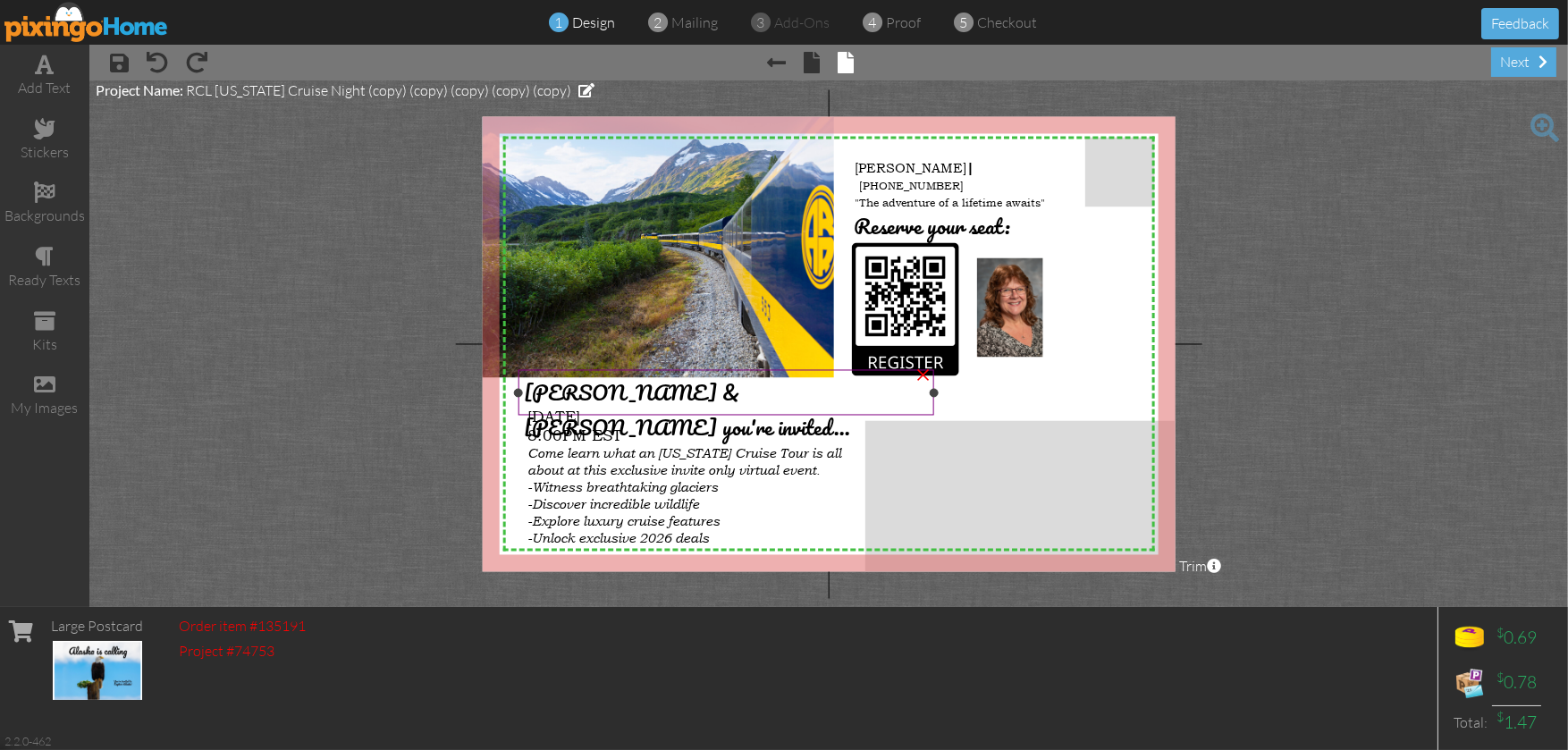
click at [664, 389] on span "[PERSON_NAME] & [PERSON_NAME] you're invited..." at bounding box center [686, 410] width 326 height 69
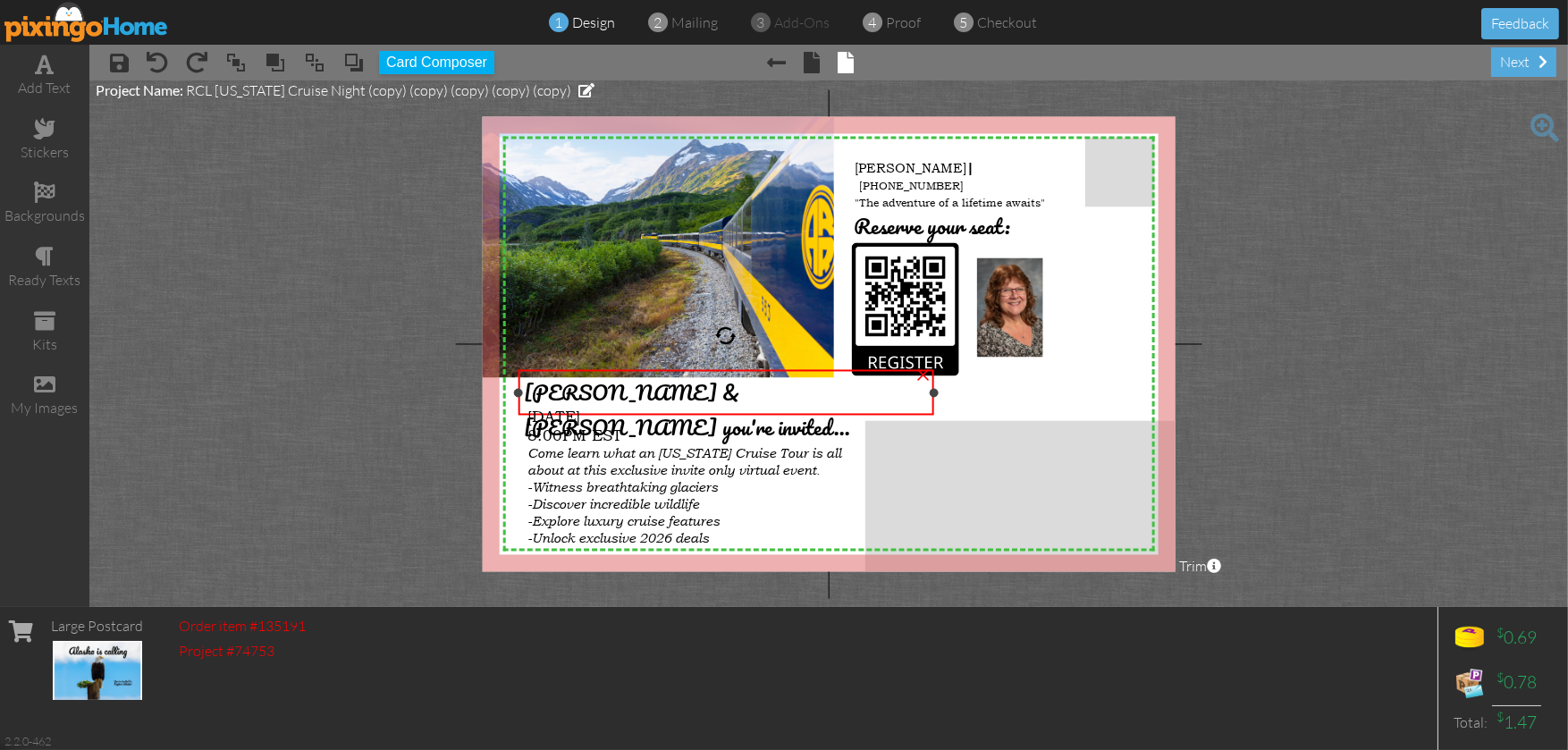
click at [664, 389] on span "[PERSON_NAME] & [PERSON_NAME] you're invited..." at bounding box center [686, 410] width 326 height 69
click at [1525, 60] on div "next" at bounding box center [1522, 62] width 65 height 29
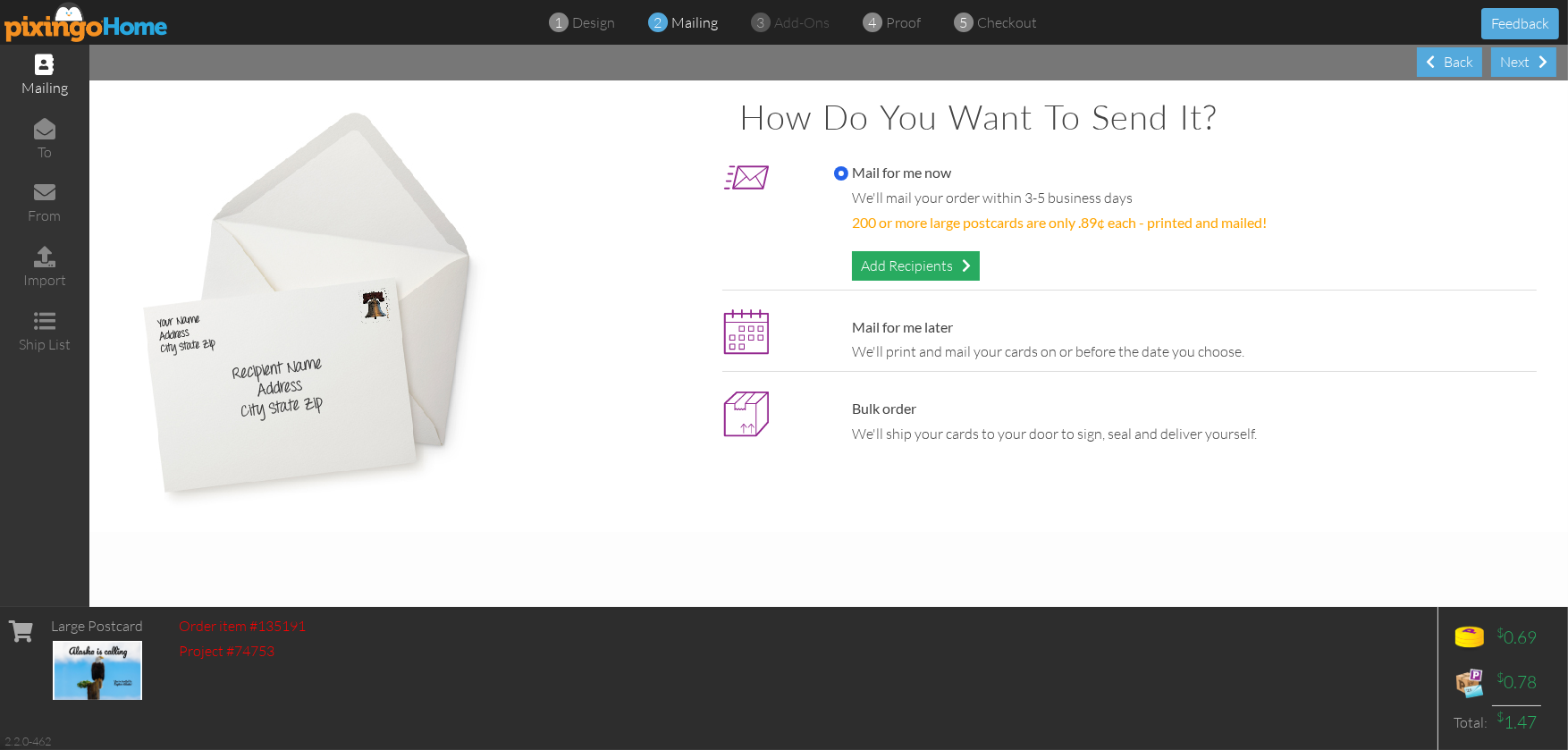
click at [926, 271] on div "Add Recipients" at bounding box center [915, 266] width 128 height 29
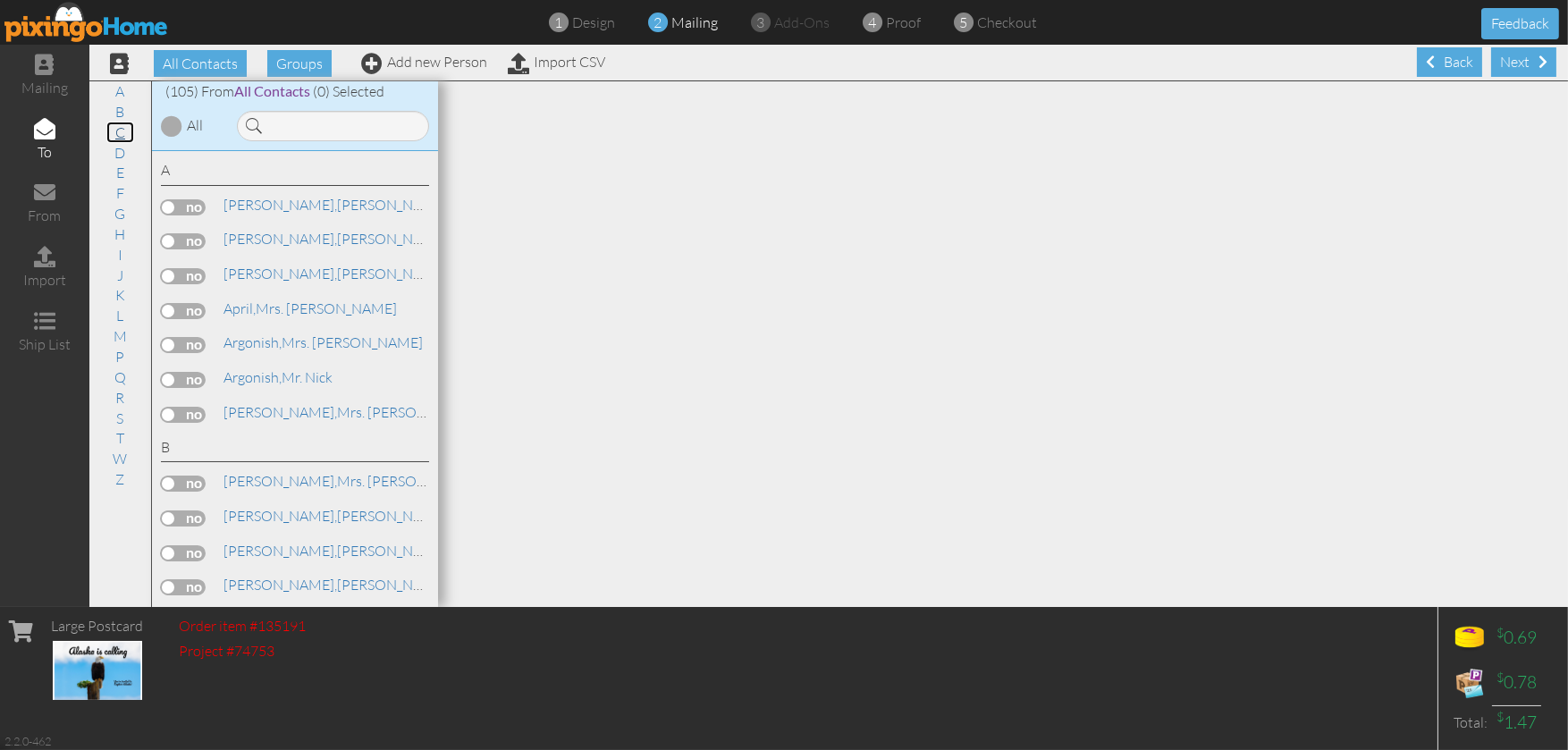
click at [120, 127] on link "C" at bounding box center [120, 132] width 27 height 22
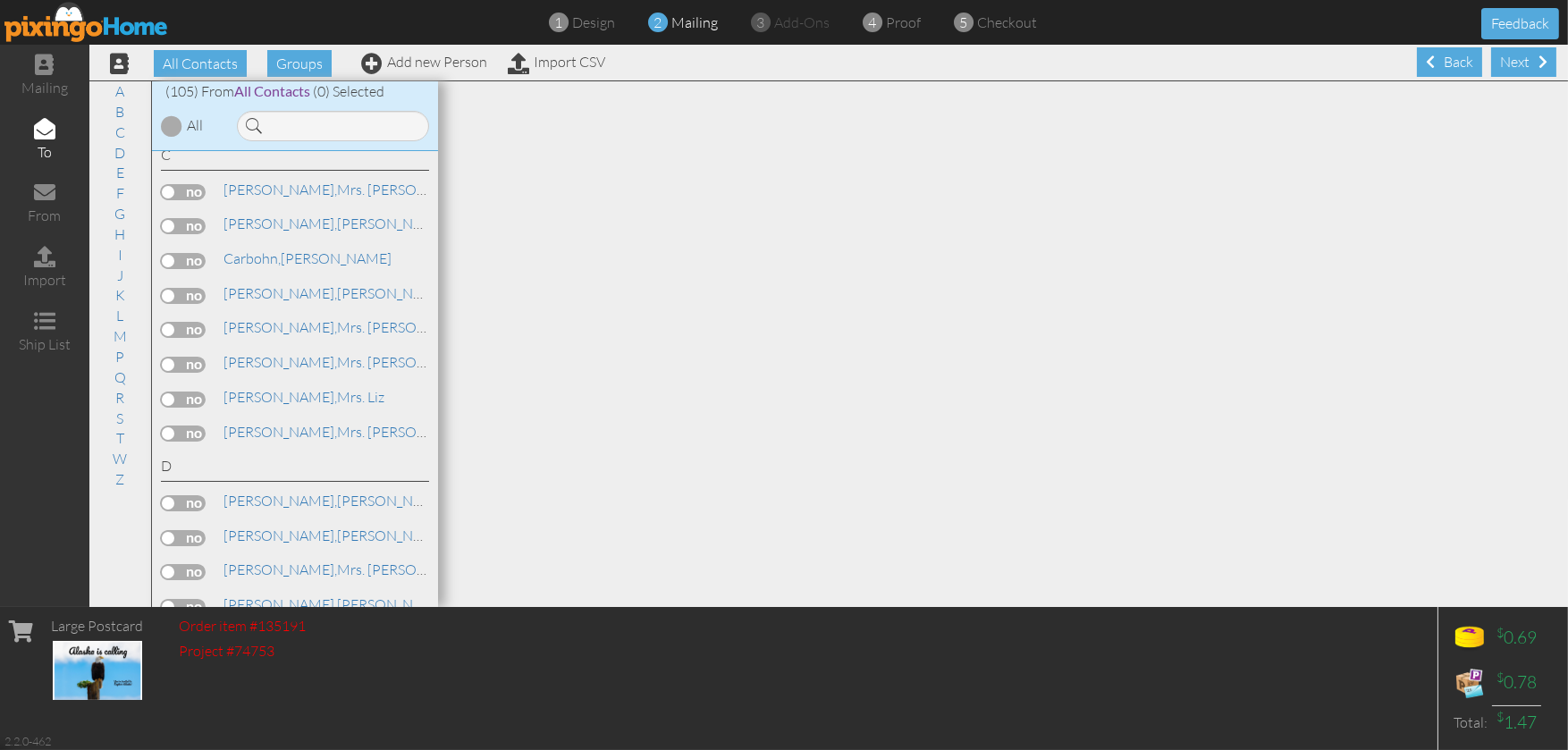
click at [197, 194] on label at bounding box center [183, 193] width 45 height 16
click at [0, 0] on input "checkbox" at bounding box center [0, 0] width 0 height 0
click at [1507, 58] on div "Next" at bounding box center [1522, 62] width 65 height 29
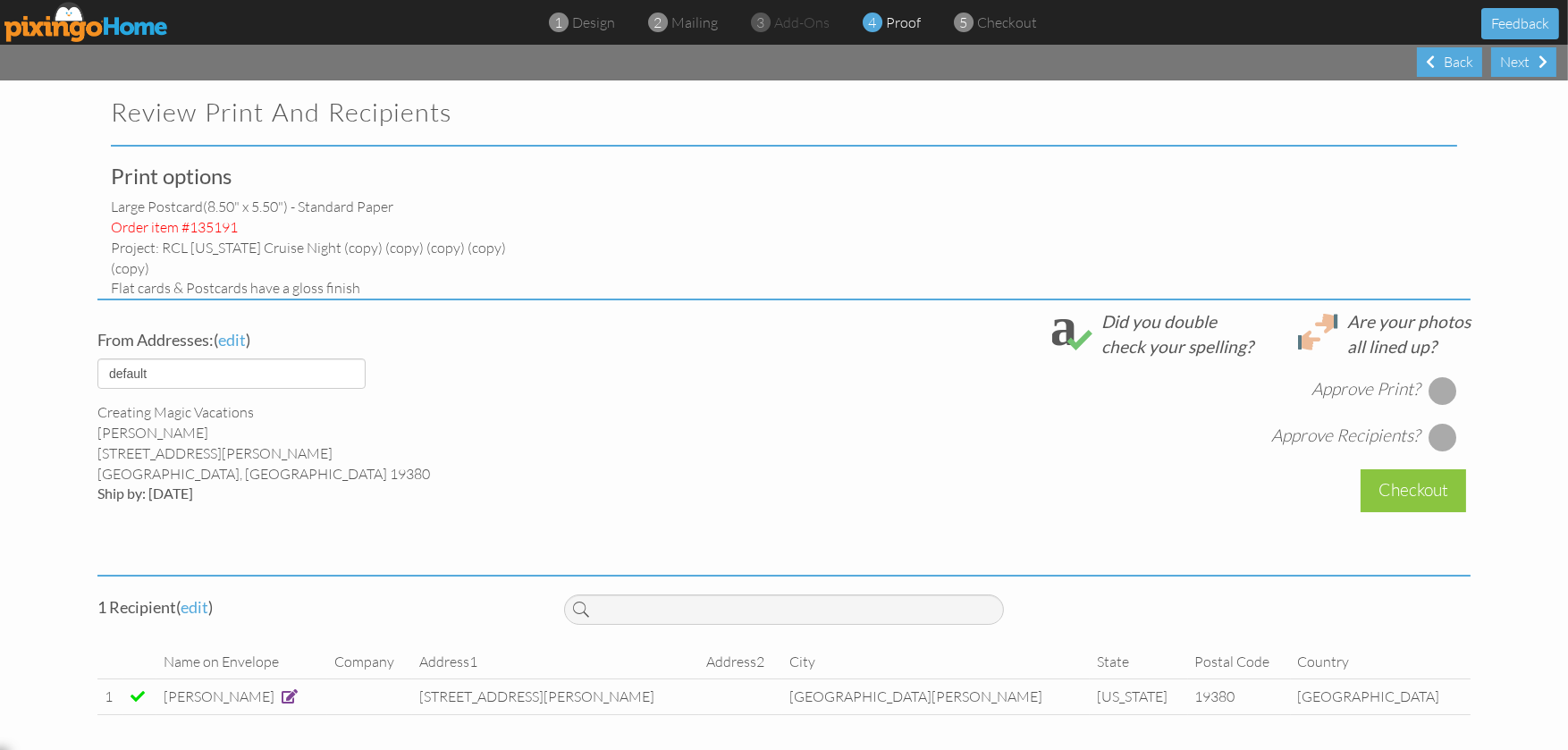
select select "object:12704"
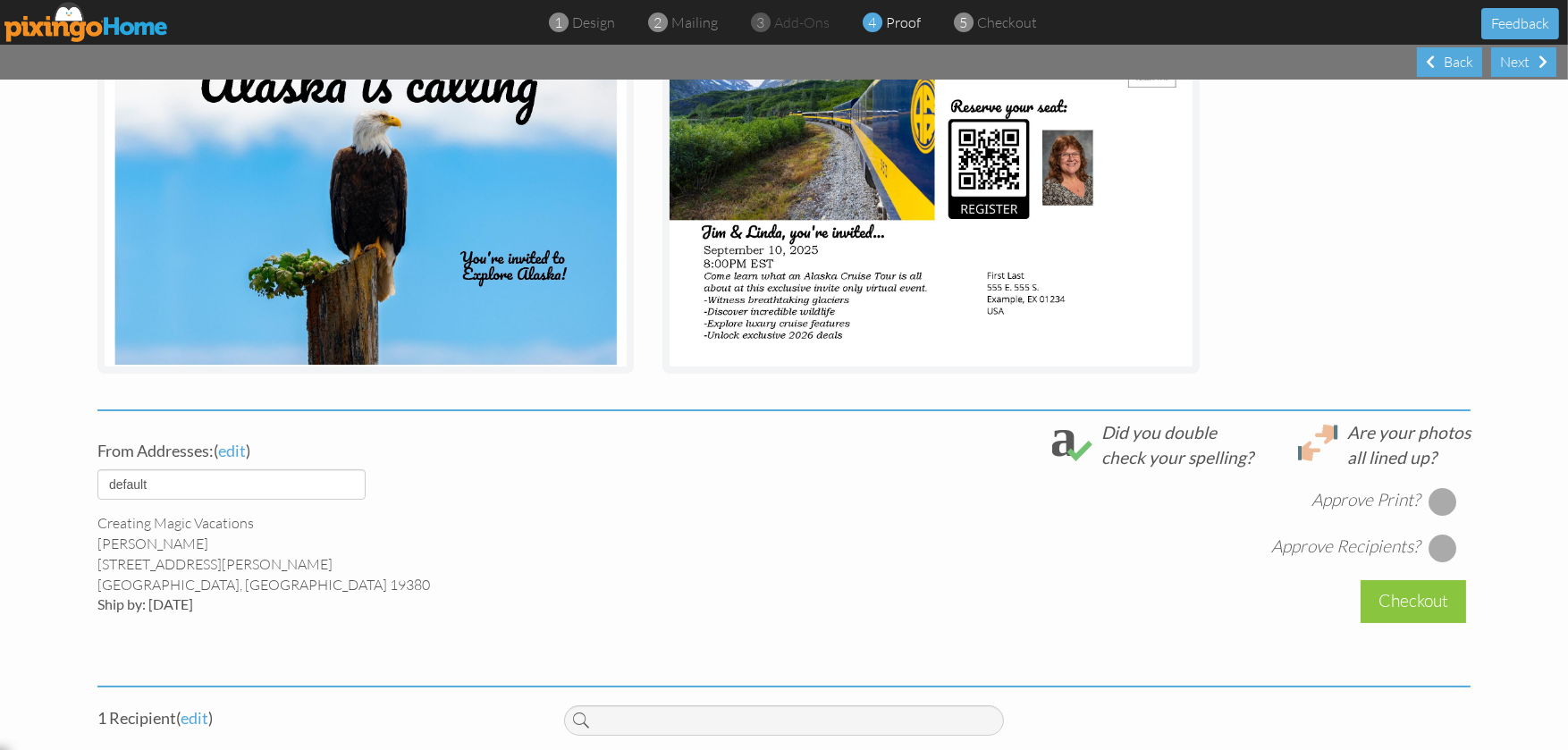
scroll to position [447, 0]
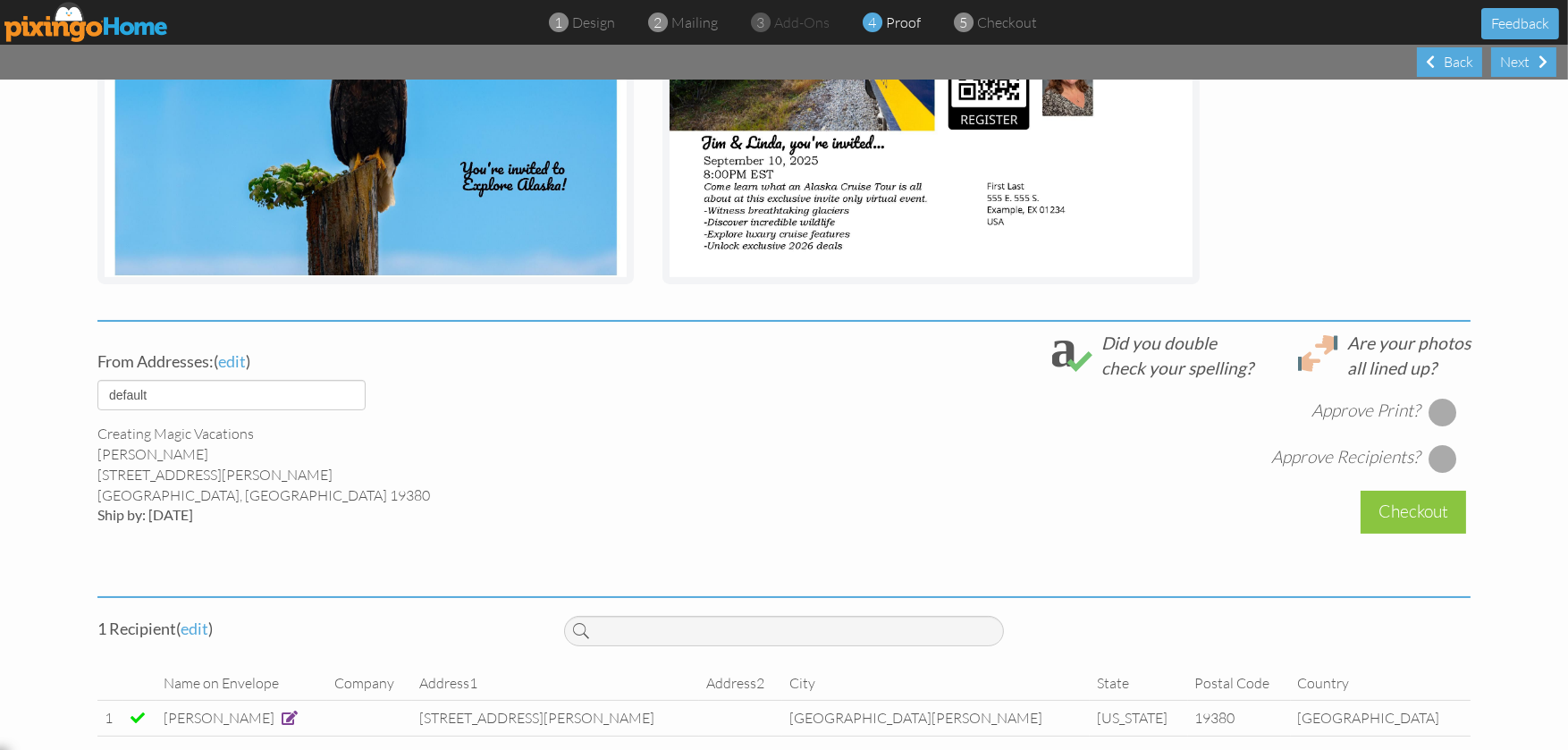
click at [1428, 398] on div at bounding box center [1442, 411] width 28 height 28
click at [1435, 444] on div at bounding box center [1442, 458] width 28 height 28
click at [1423, 491] on div "Checkout" at bounding box center [1413, 512] width 106 height 42
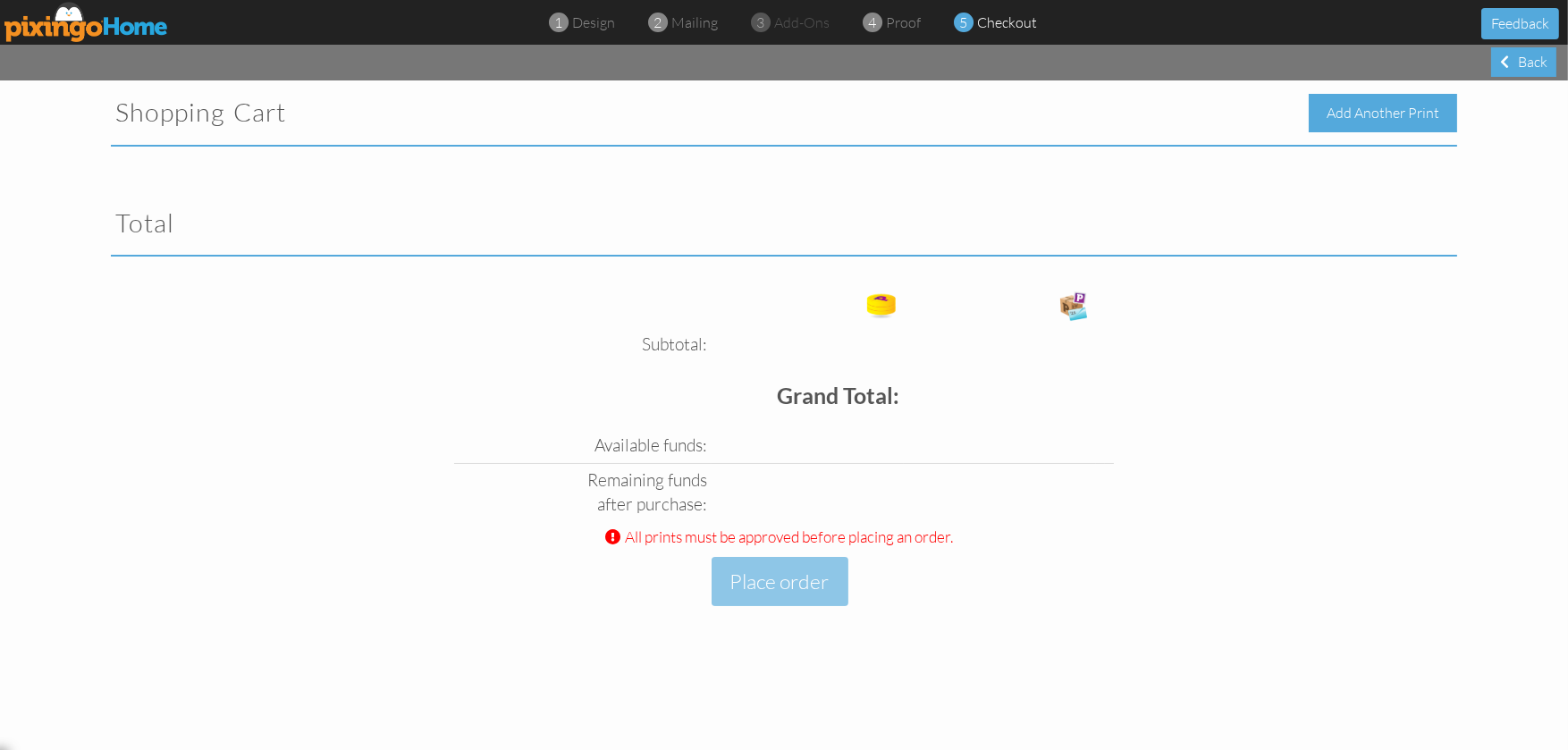
click at [1376, 105] on div "Add Another Print" at bounding box center [1383, 113] width 149 height 38
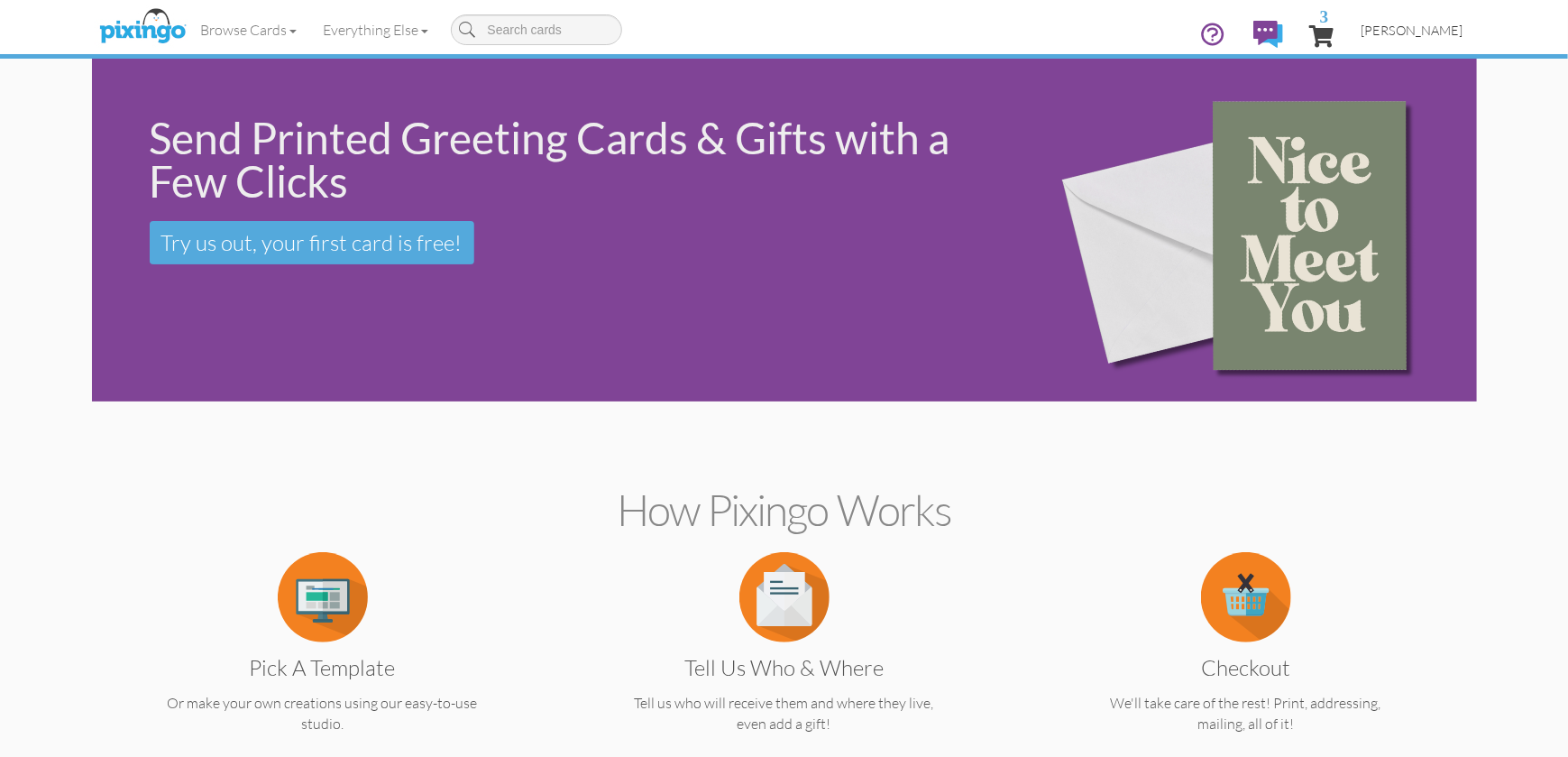
click at [1418, 36] on span "[PERSON_NAME]" at bounding box center [1412, 29] width 102 height 16
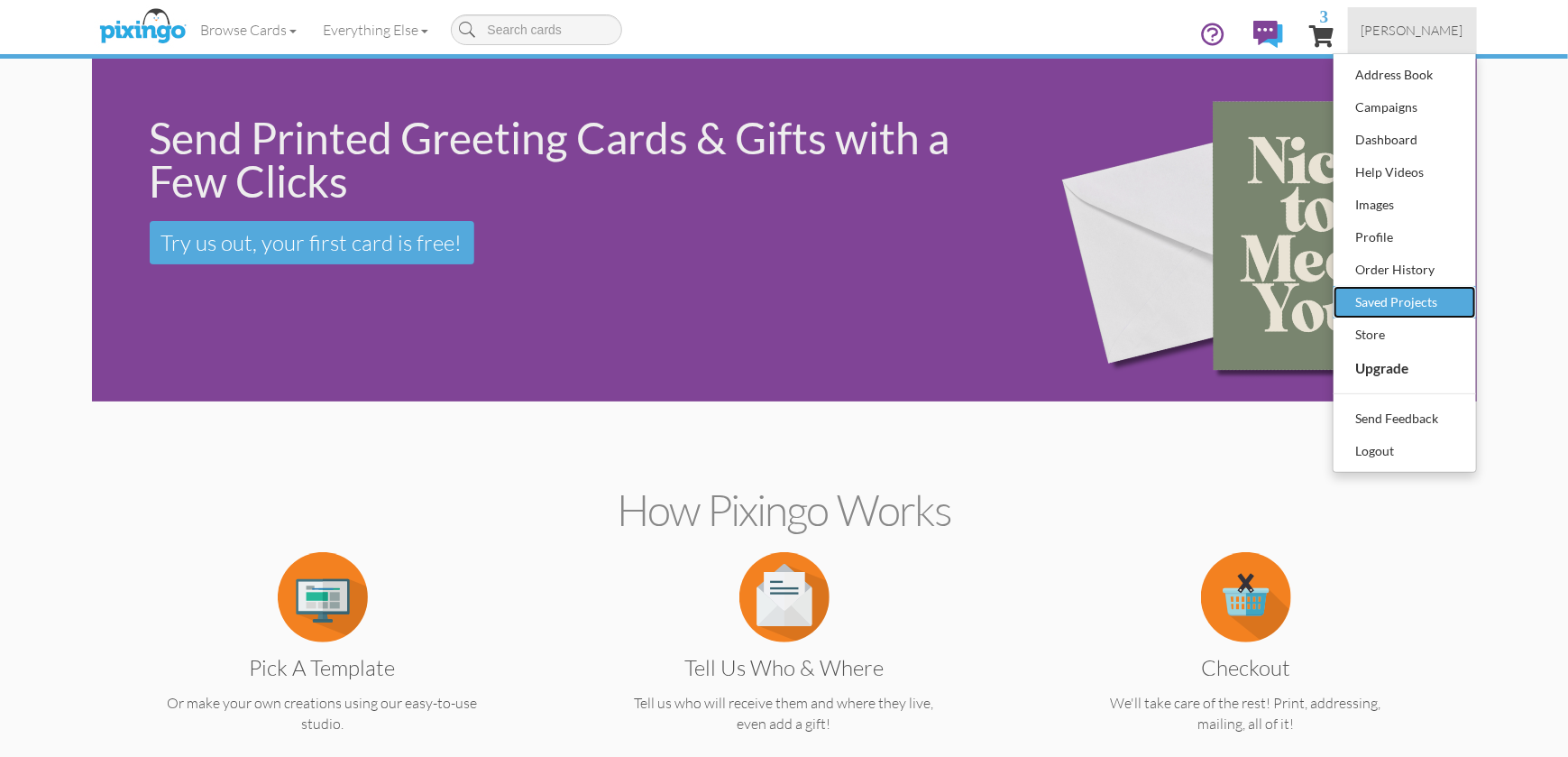
click at [1403, 305] on div "Saved Projects" at bounding box center [1405, 301] width 107 height 27
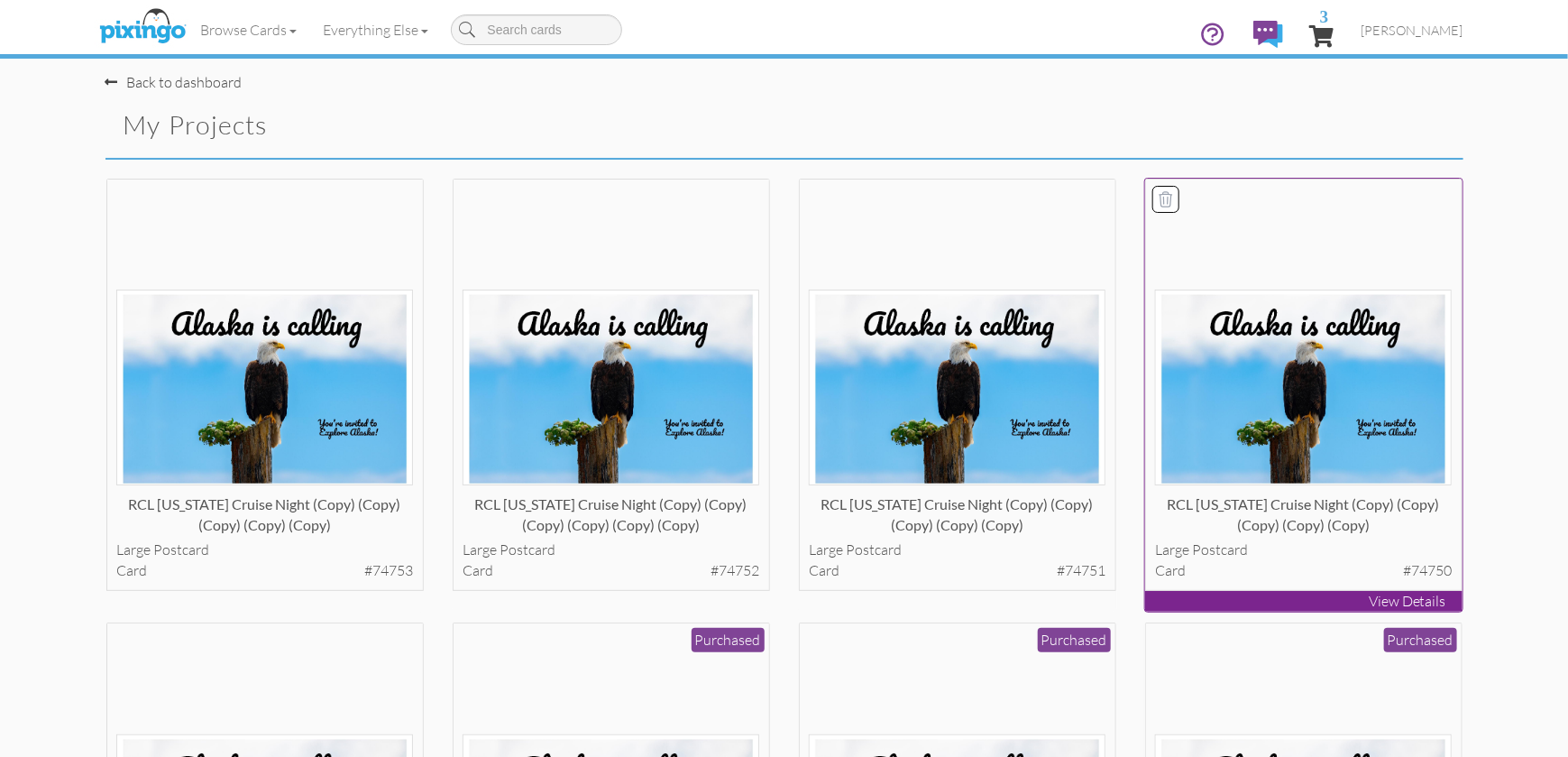
click at [1237, 495] on div "RCL [US_STATE] Cruise Night (copy) (copy) (copy) (copy) (copy)" at bounding box center [1303, 512] width 296 height 36
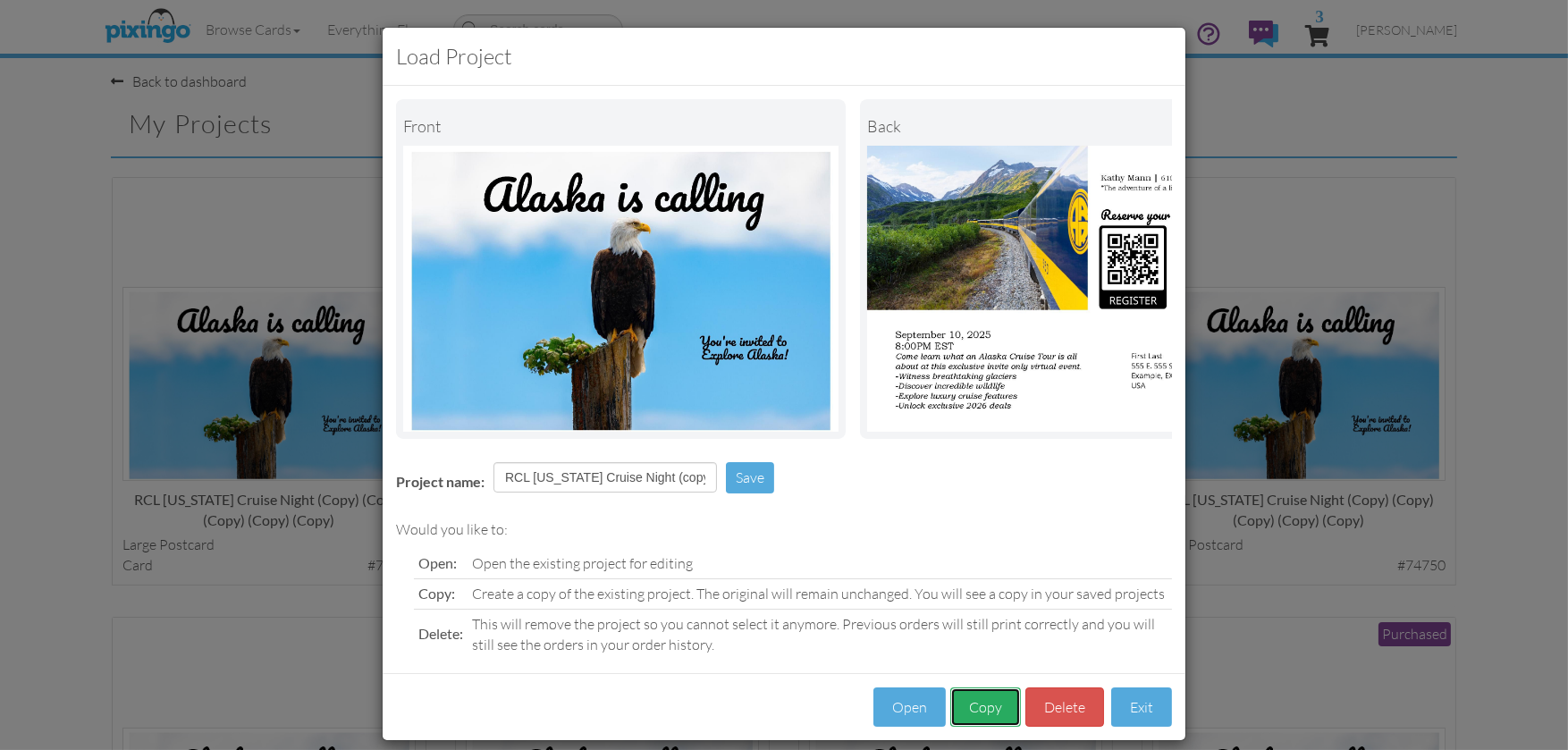
click at [971, 714] on button "Copy" at bounding box center [985, 707] width 70 height 40
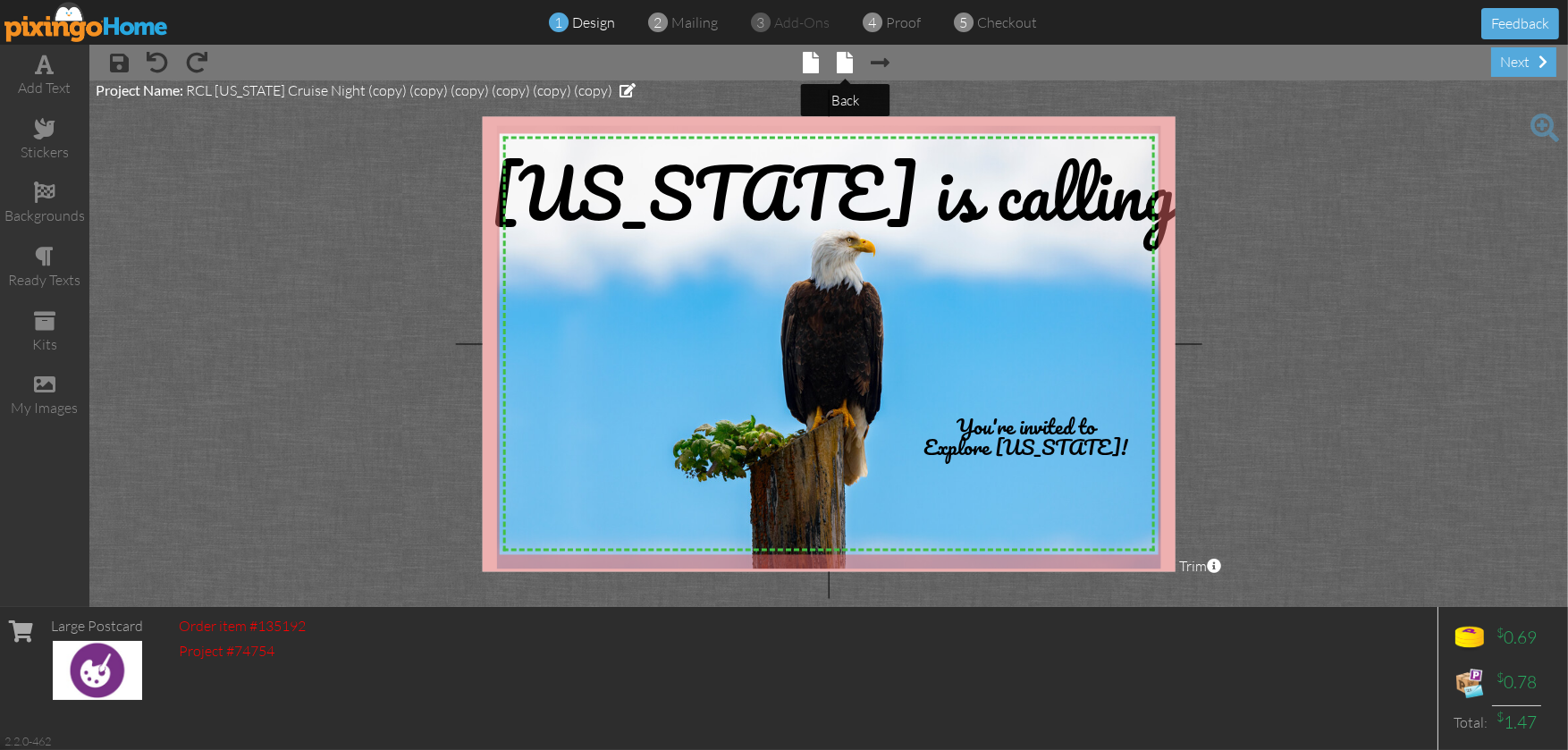
click at [842, 59] on span at bounding box center [846, 63] width 16 height 22
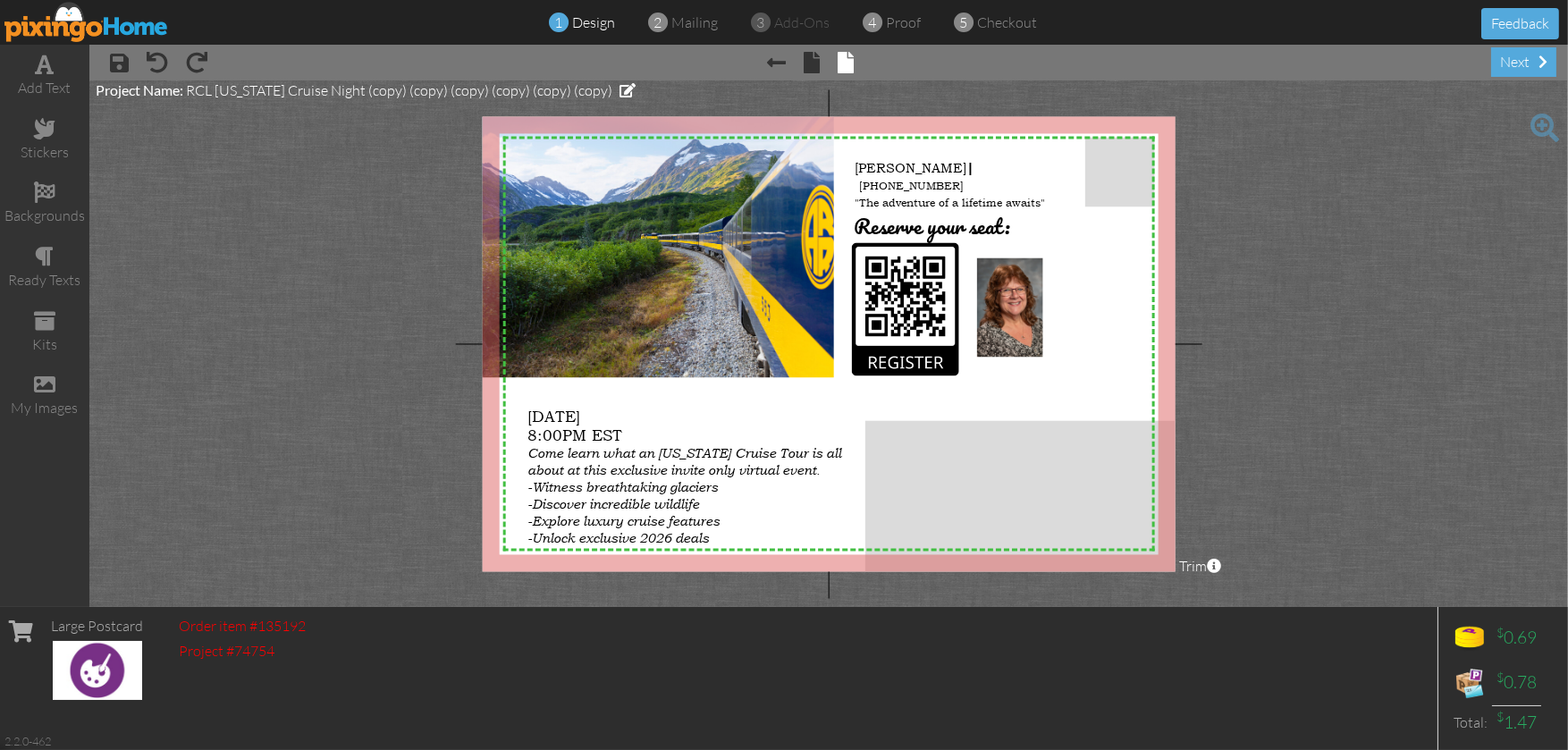
click at [145, 47] on span "× undo" at bounding box center [148, 61] width 39 height 28
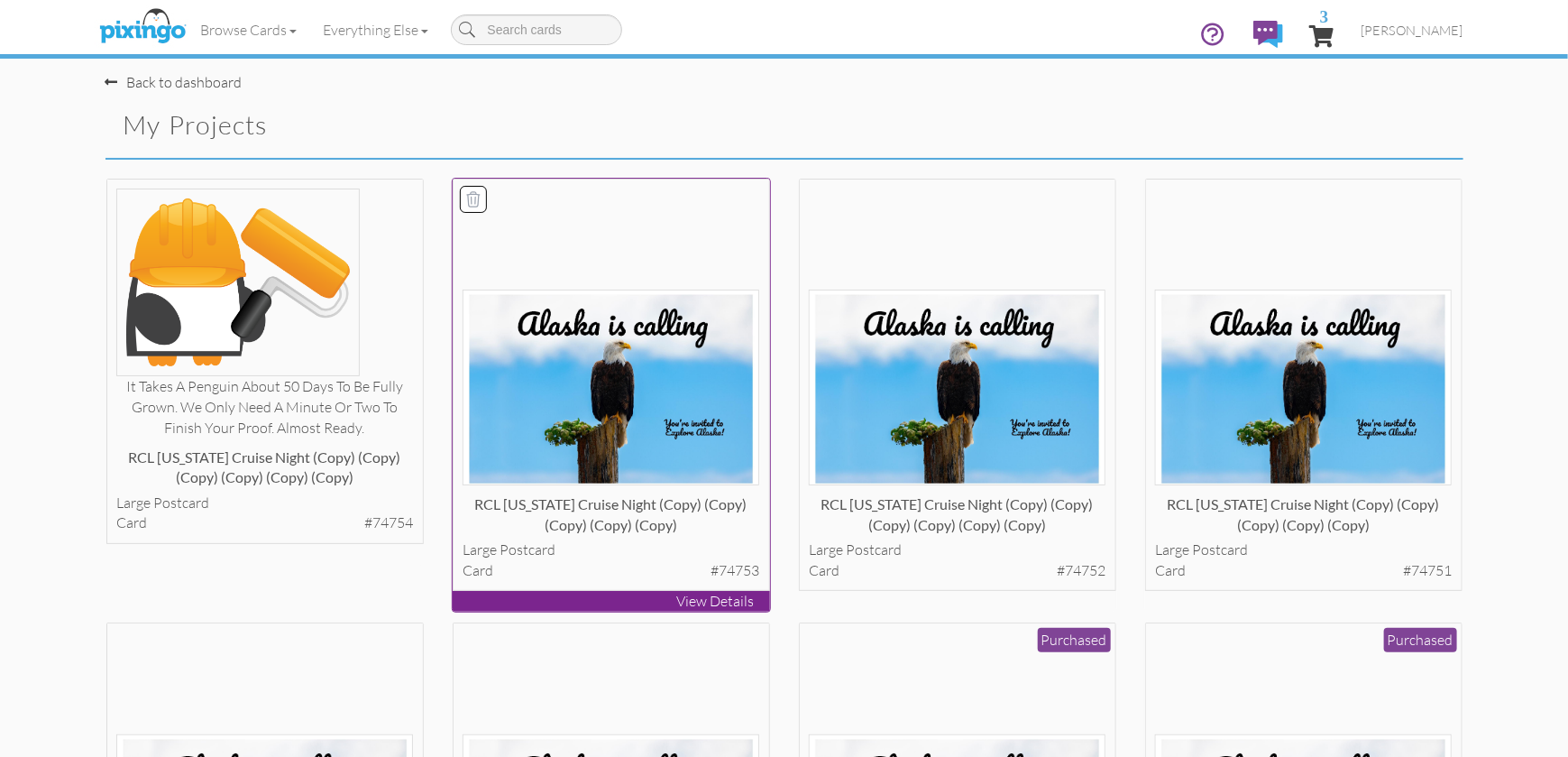
click at [719, 495] on div "RCL [US_STATE] Cruise Night (copy) (copy) (copy) (copy) (copy)" at bounding box center [610, 512] width 296 height 36
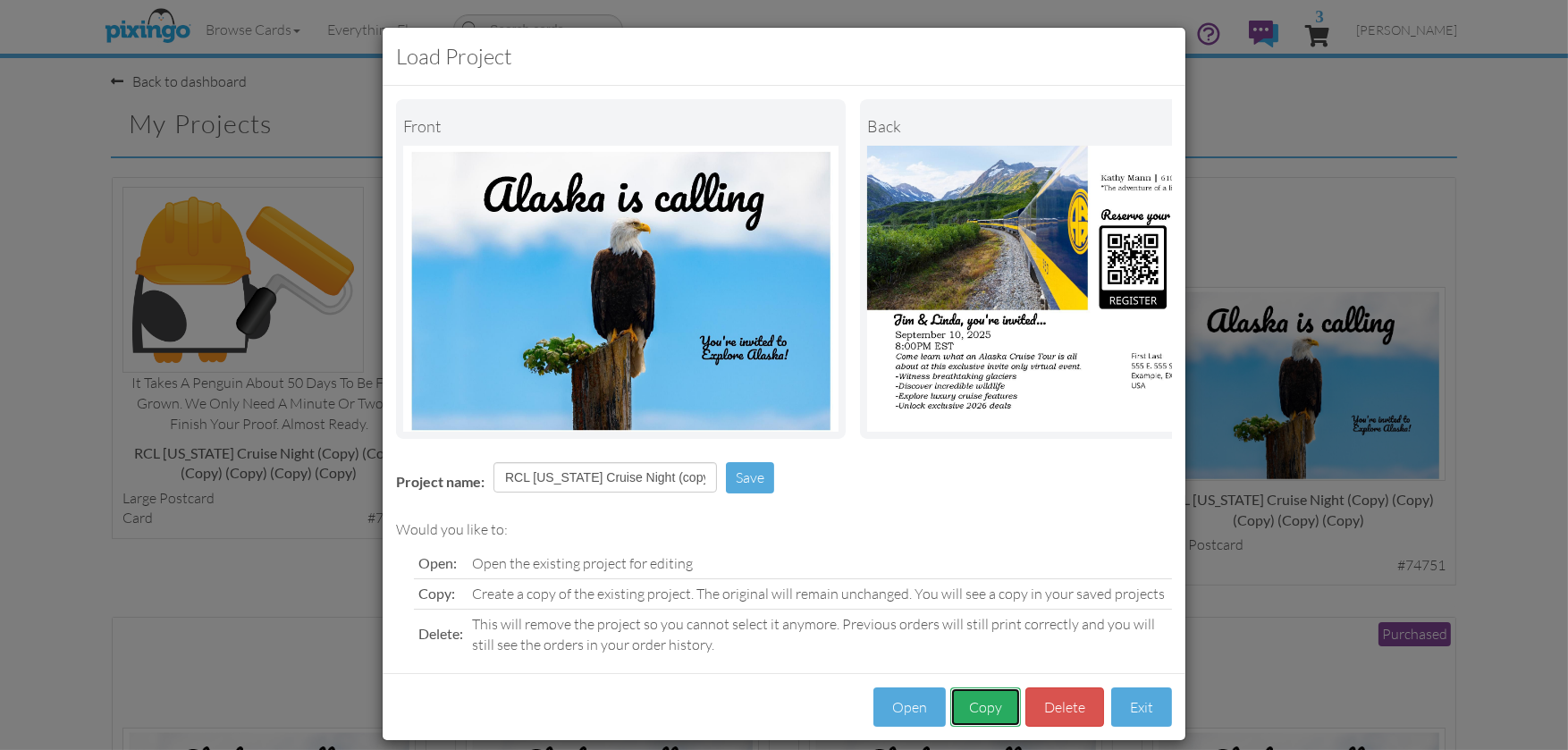
click at [968, 709] on button "Copy" at bounding box center [985, 707] width 70 height 40
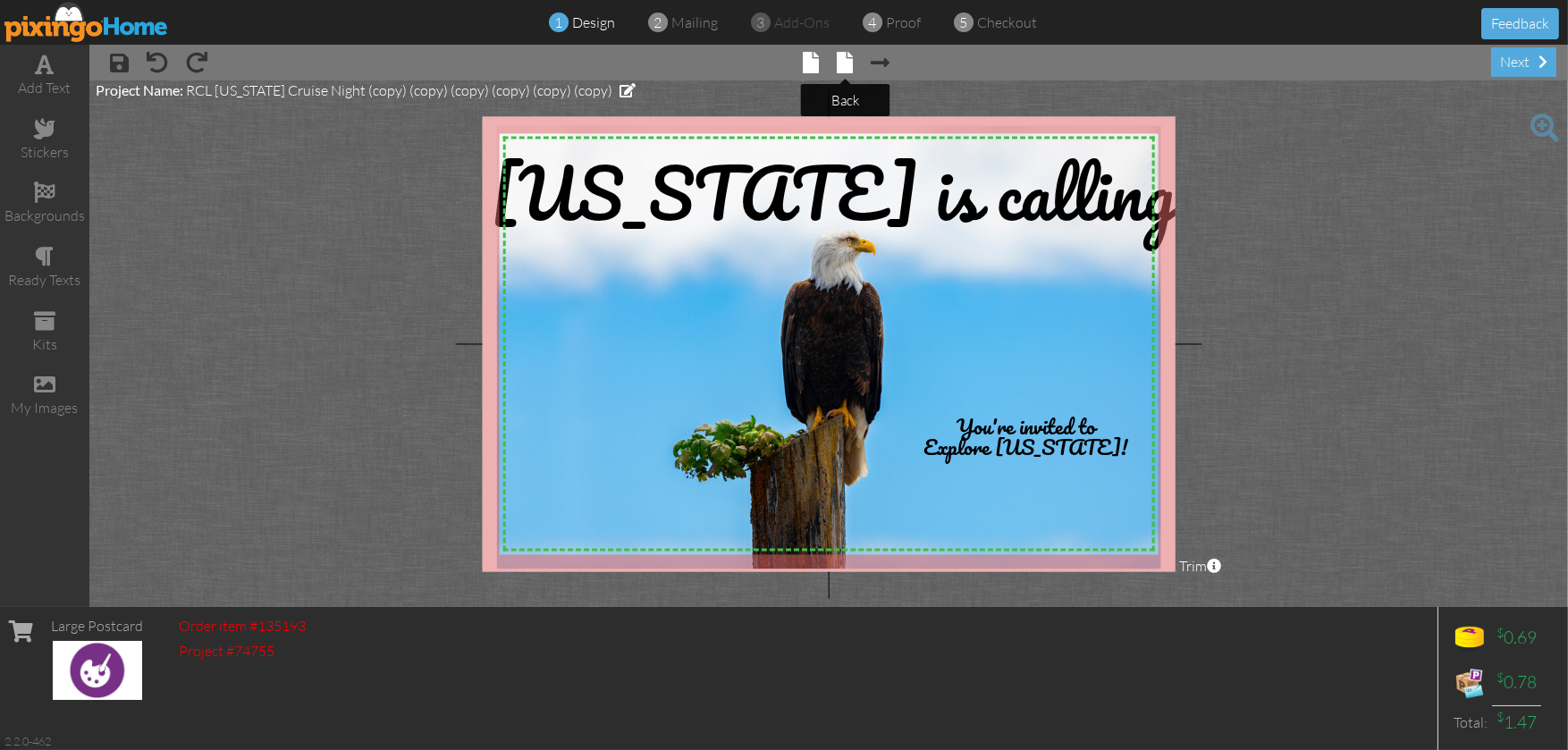
click at [841, 64] on span at bounding box center [846, 63] width 16 height 22
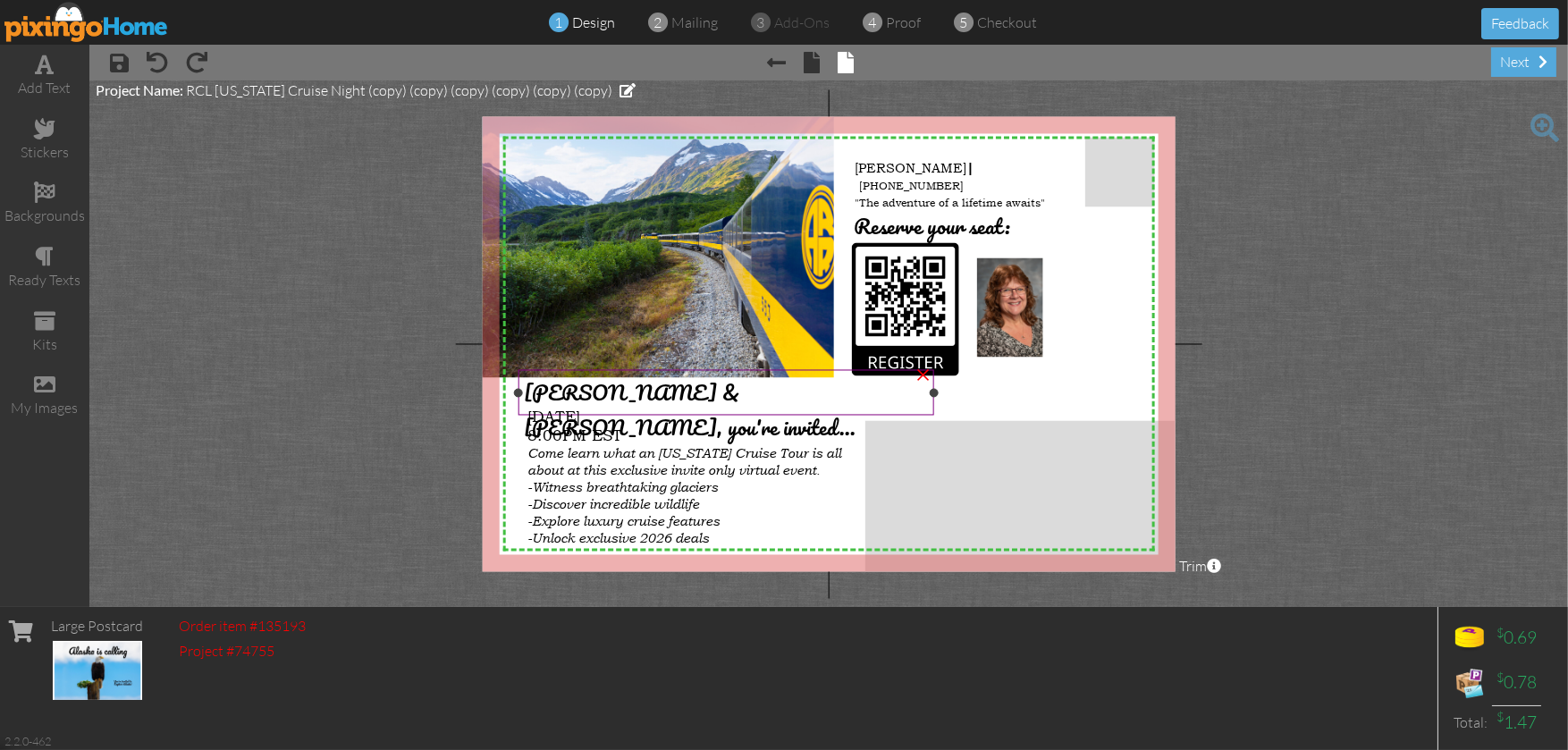
click at [633, 389] on span "[PERSON_NAME] & [PERSON_NAME], you're invited..." at bounding box center [689, 410] width 331 height 69
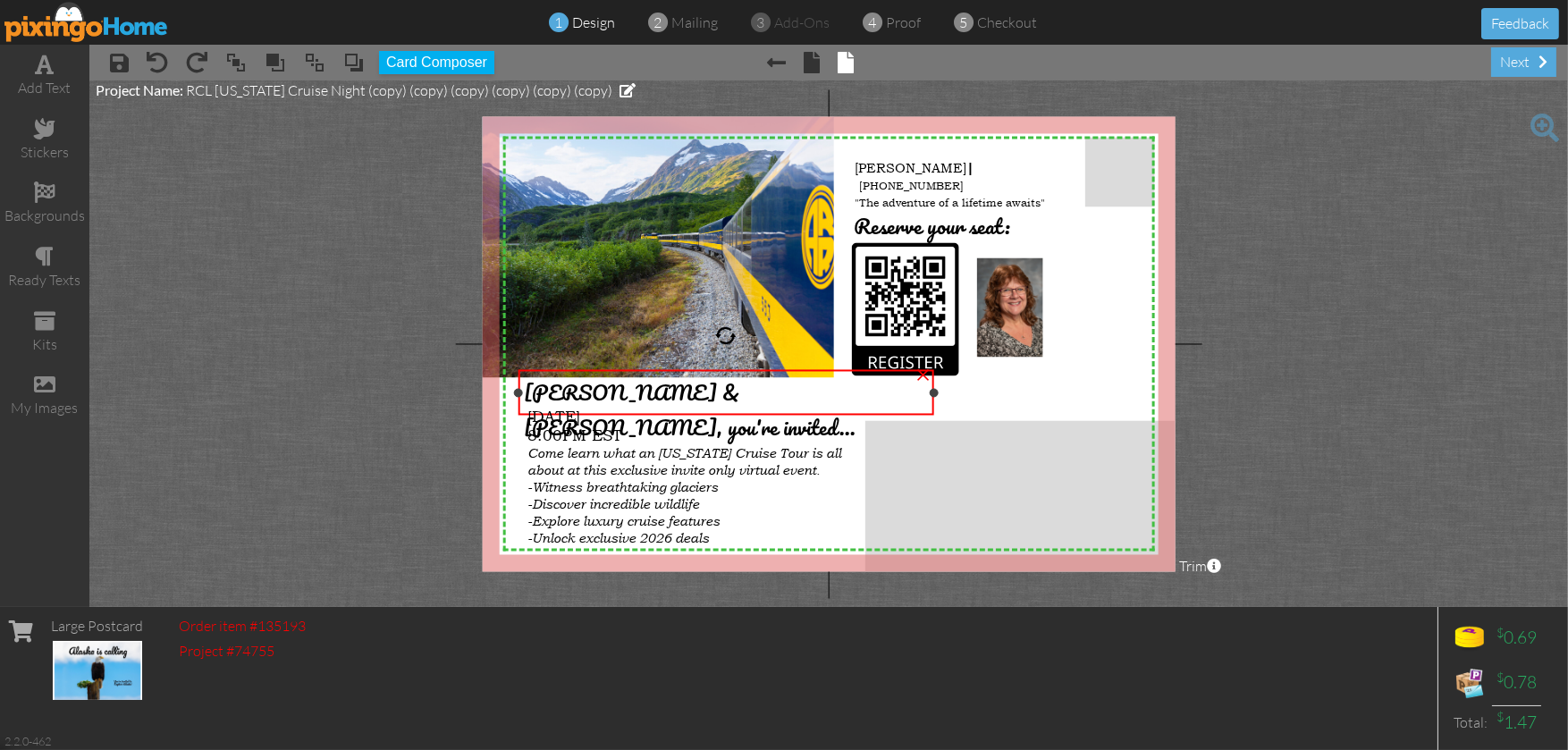
click at [633, 389] on span "[PERSON_NAME] & [PERSON_NAME], you're invited..." at bounding box center [689, 410] width 331 height 69
click at [632, 391] on span "[PERSON_NAME] & [PERSON_NAME], you're invited..." at bounding box center [689, 410] width 331 height 69
click at [1535, 57] on div "next" at bounding box center [1522, 62] width 65 height 29
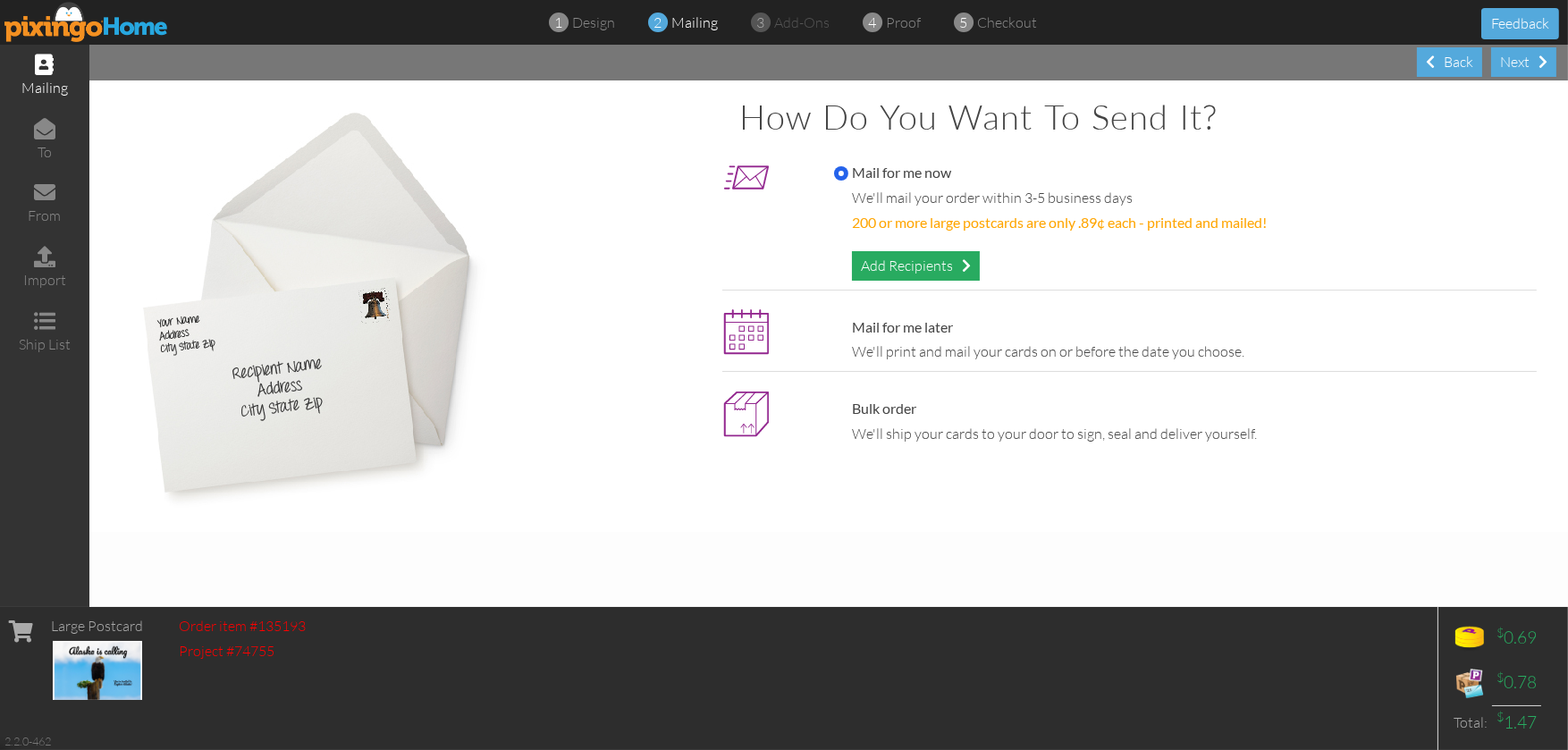
click at [892, 270] on div "Add Recipients" at bounding box center [915, 266] width 128 height 29
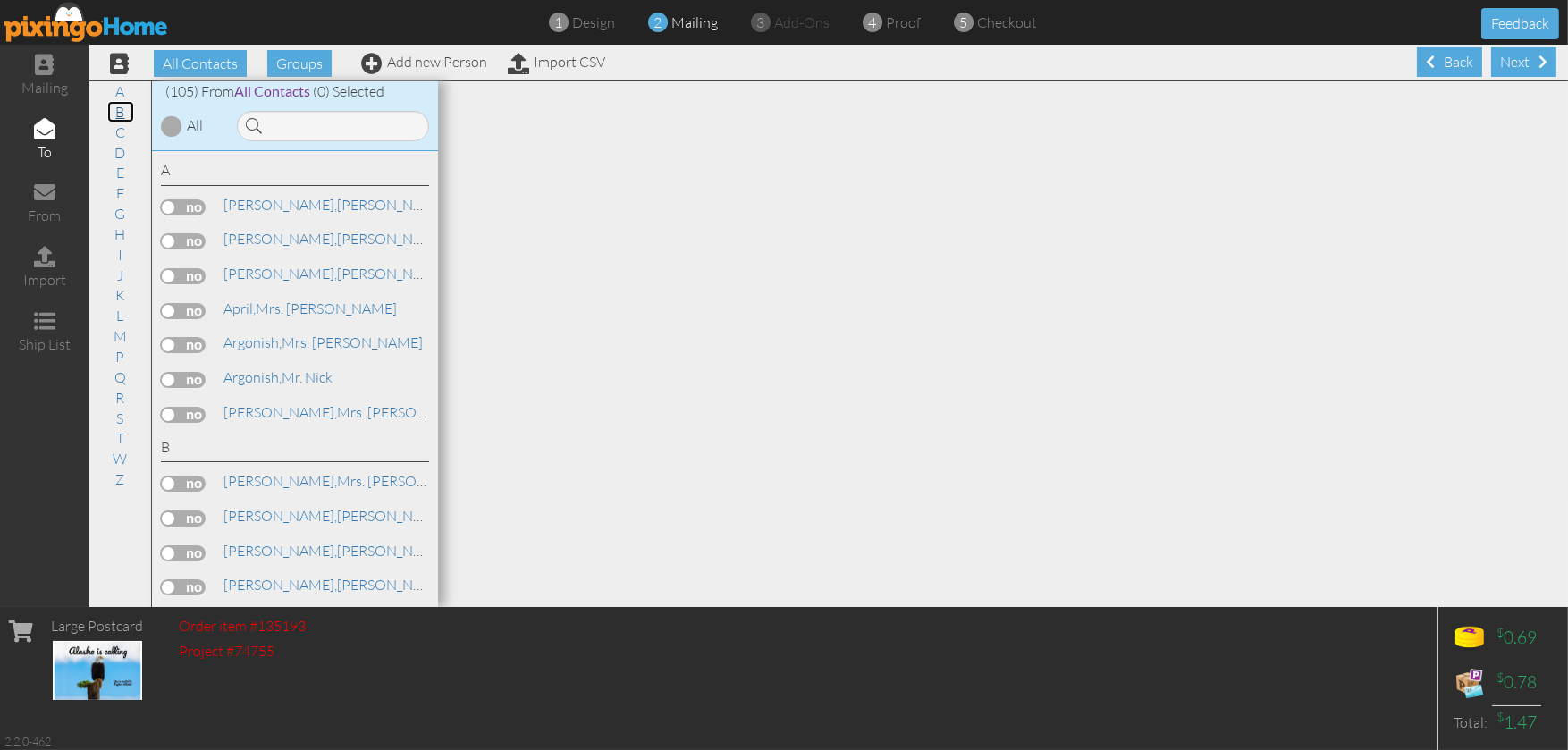
click at [118, 112] on link "B" at bounding box center [120, 112] width 26 height 22
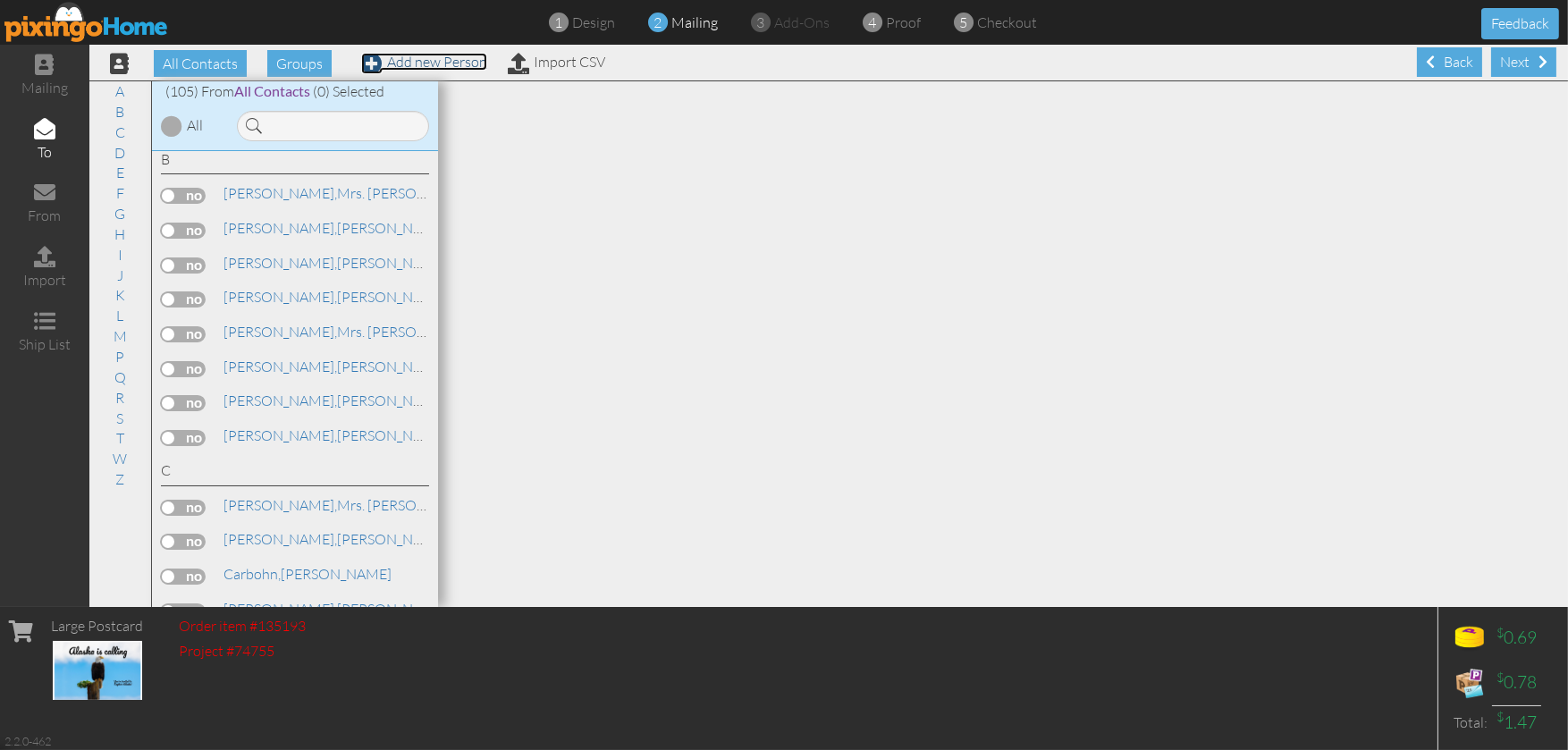
click at [399, 64] on link "Add new Person" at bounding box center [424, 62] width 126 height 18
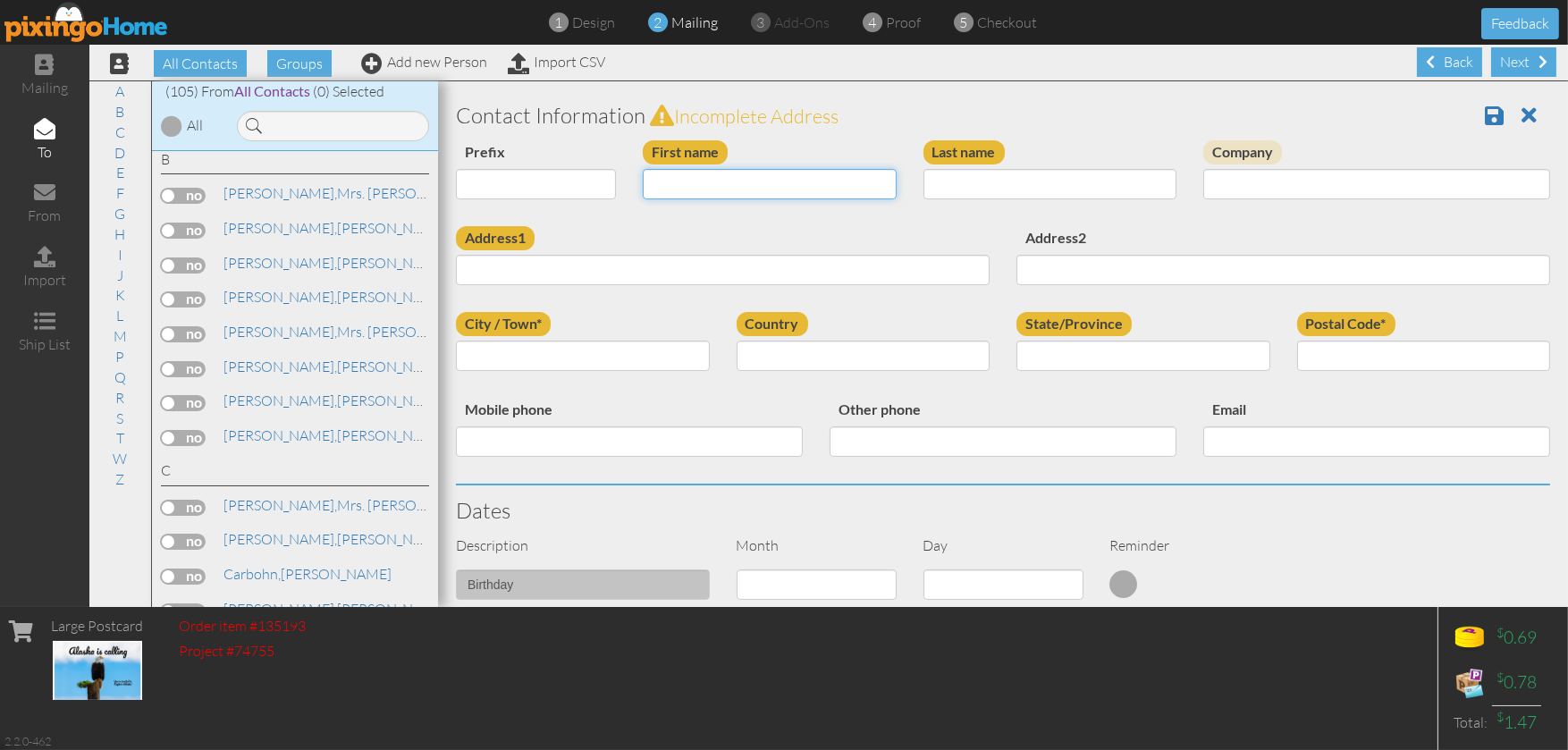
click at [756, 185] on input "First name" at bounding box center [769, 183] width 254 height 30
type input "[PERSON_NAME]"
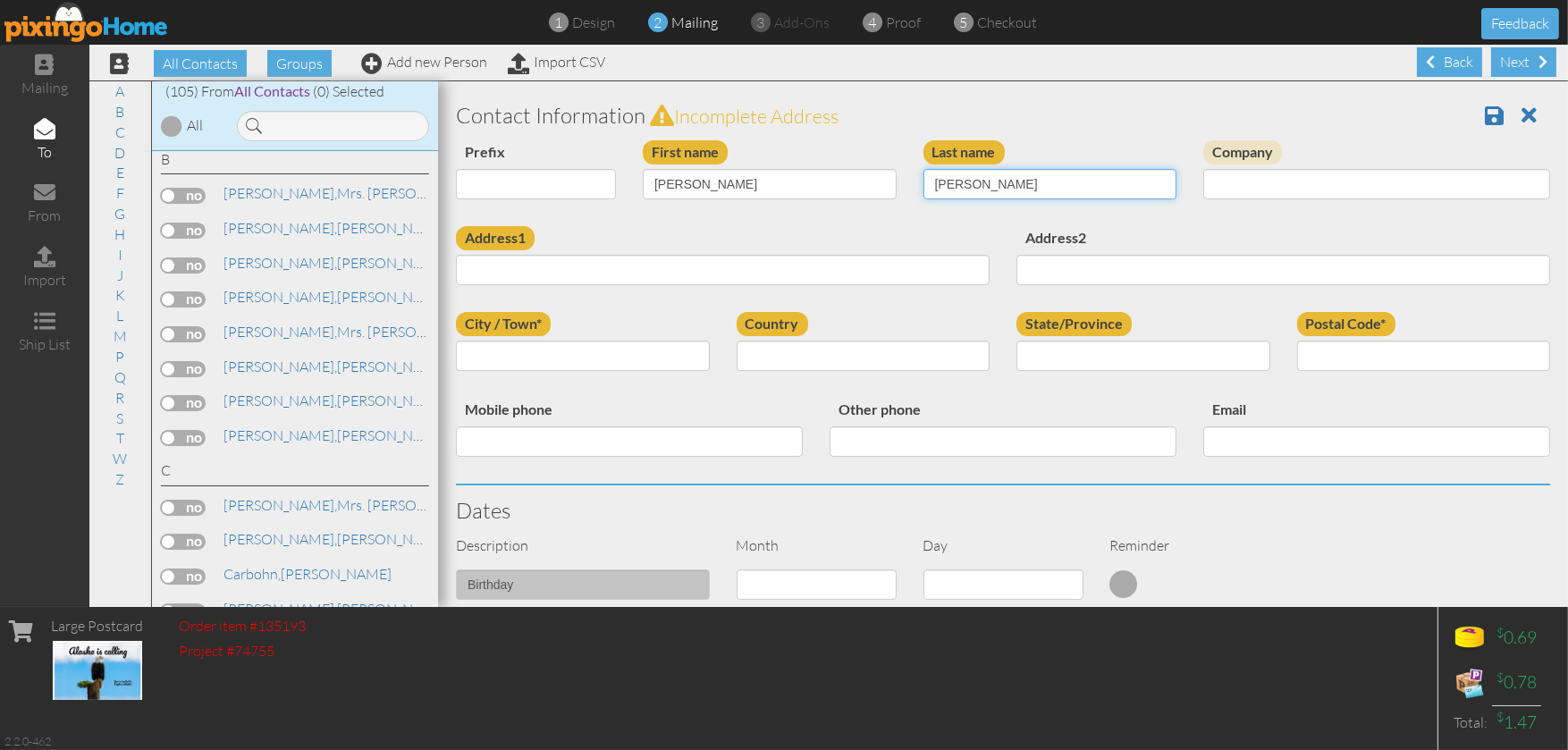
type input "[PERSON_NAME]"
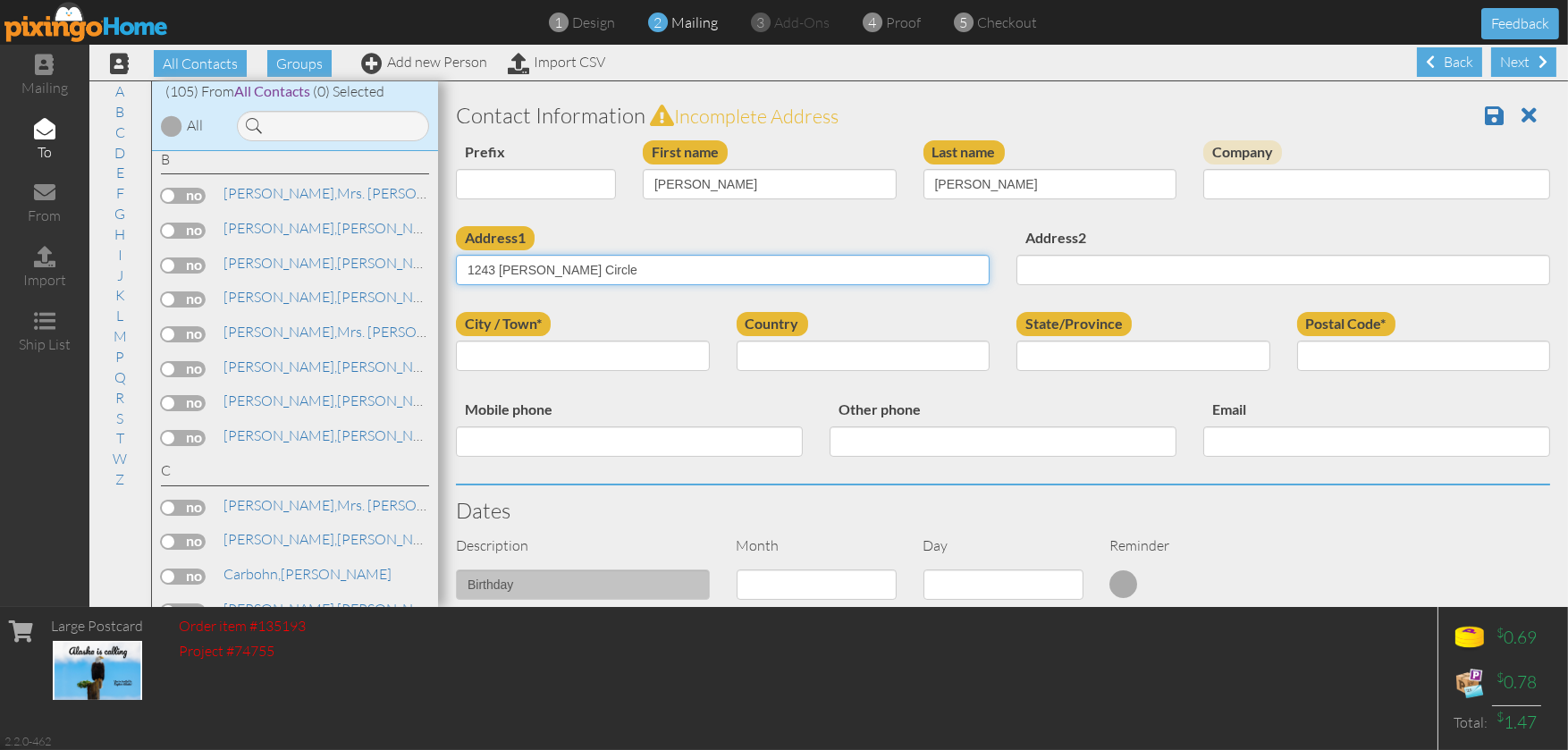
type input "1243 [PERSON_NAME] Circle"
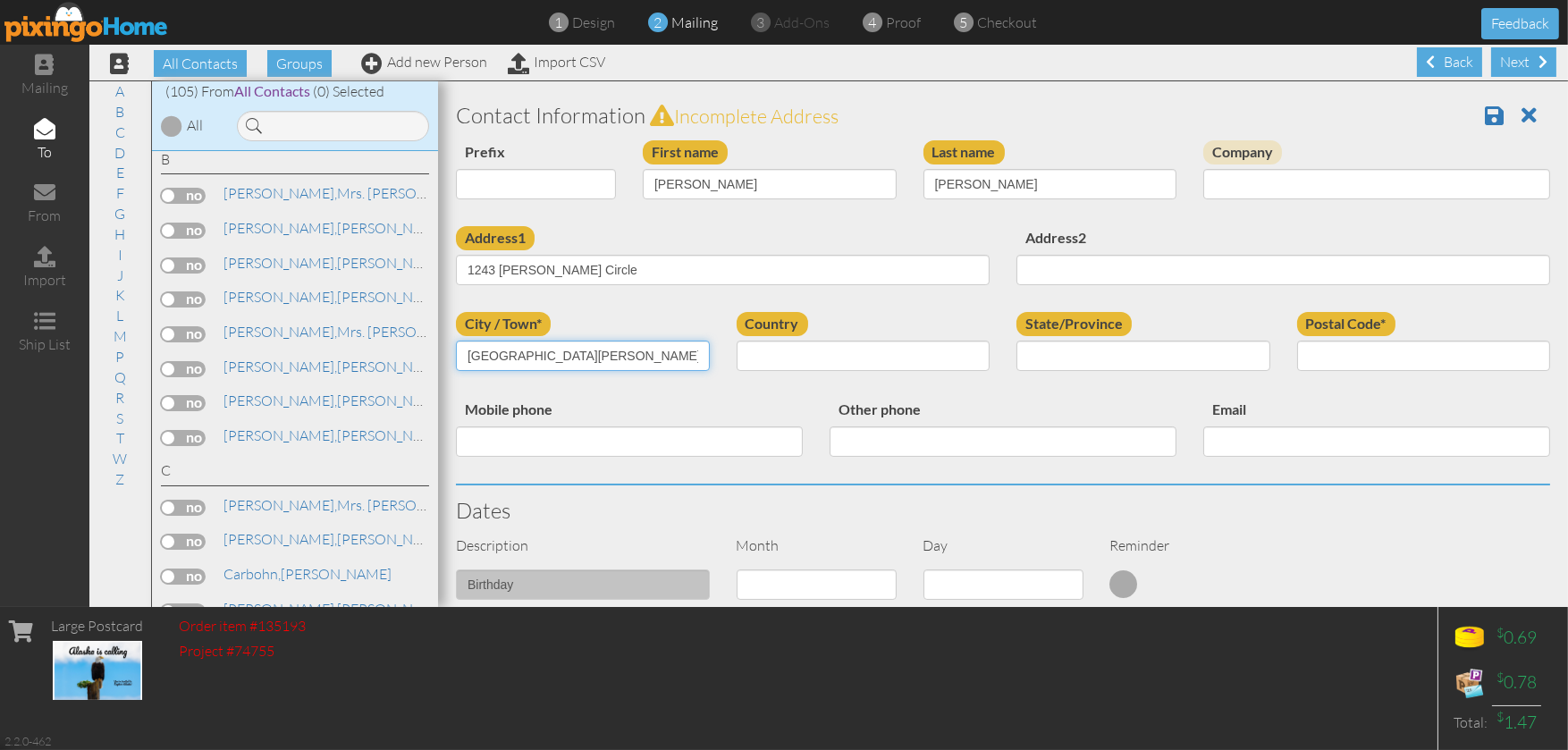
type input "[GEOGRAPHIC_DATA][PERSON_NAME]"
click at [910, 354] on select "[GEOGRAPHIC_DATA] -------------- [GEOGRAPHIC_DATA] [GEOGRAPHIC_DATA] [GEOGRAPHI…" at bounding box center [863, 355] width 254 height 30
select select "object:14269"
click at [737, 340] on select "[GEOGRAPHIC_DATA] -------------- [GEOGRAPHIC_DATA] [GEOGRAPHIC_DATA] [GEOGRAPHI…" at bounding box center [863, 355] width 254 height 30
click at [1189, 349] on select "AA (Military) AE (Military) [US_STATE] [US_STATE] [US_STATE] AP (Military) [US_…" at bounding box center [1143, 355] width 254 height 30
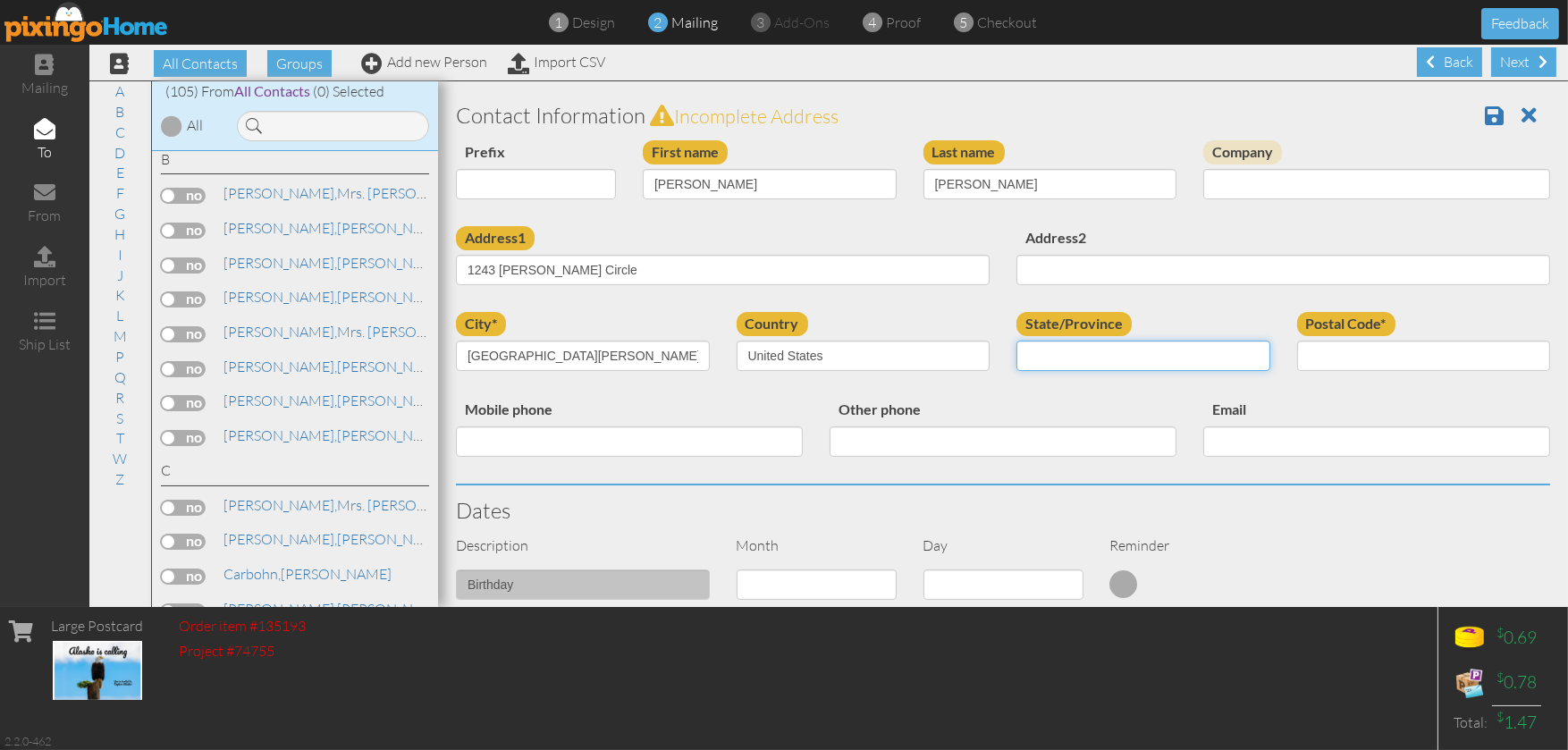
select select "object:14561"
click at [1016, 340] on select "AA (Military) AE (Military) [US_STATE] [US_STATE] [US_STATE] AP (Military) [US_…" at bounding box center [1143, 355] width 254 height 30
click at [1345, 348] on input "Postal Code*" at bounding box center [1424, 355] width 254 height 30
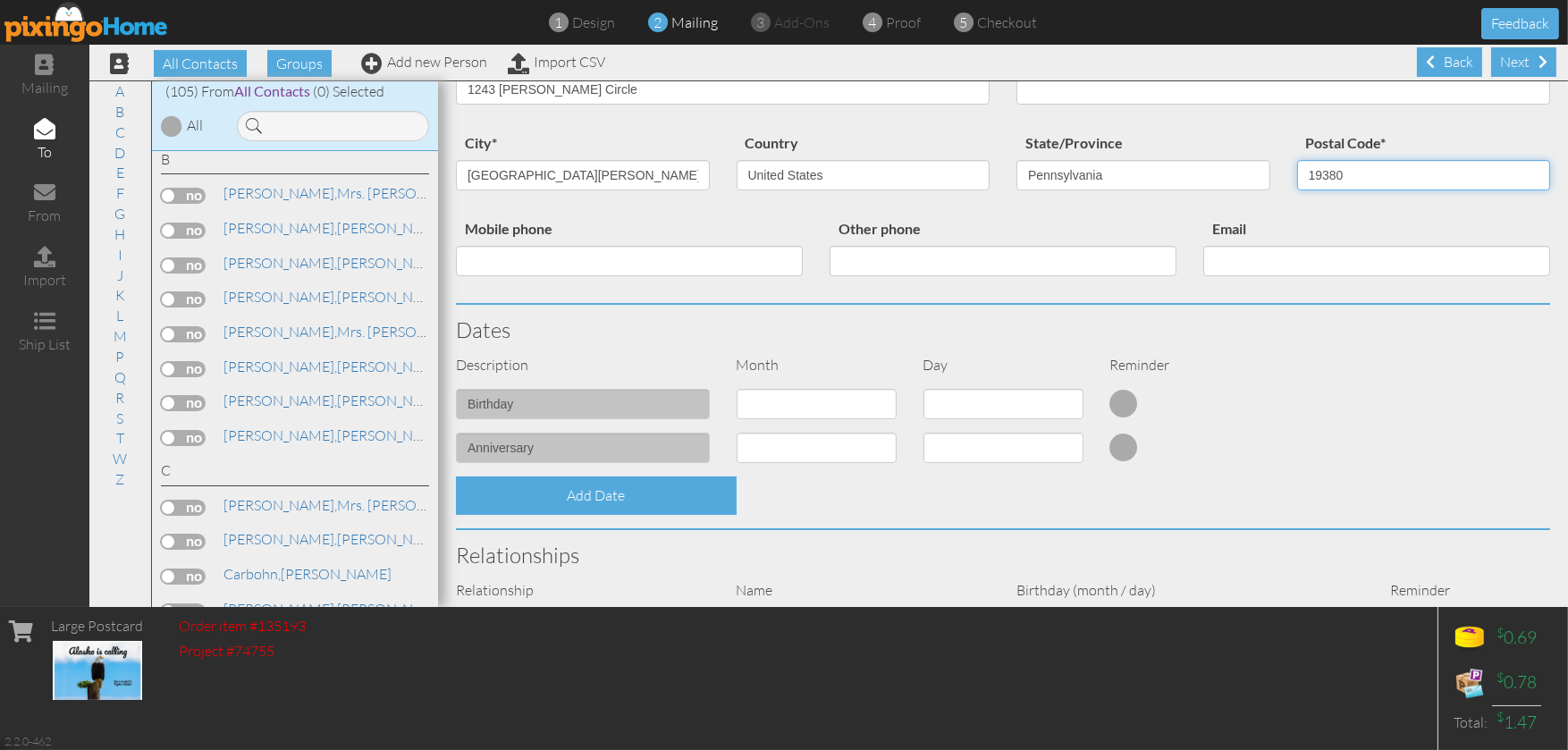
scroll to position [268, 0]
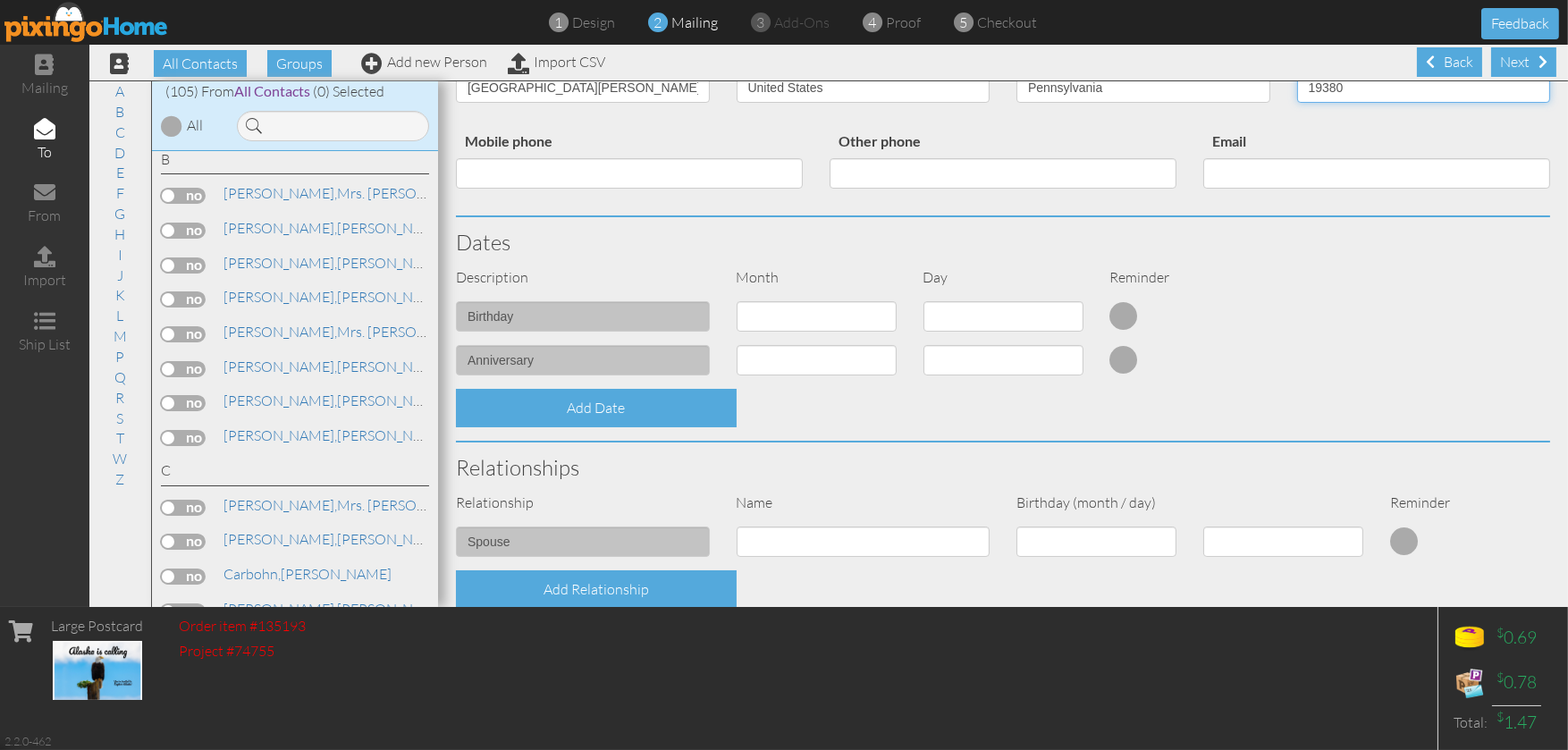
type input "19380"
click at [795, 547] on input at bounding box center [863, 541] width 254 height 30
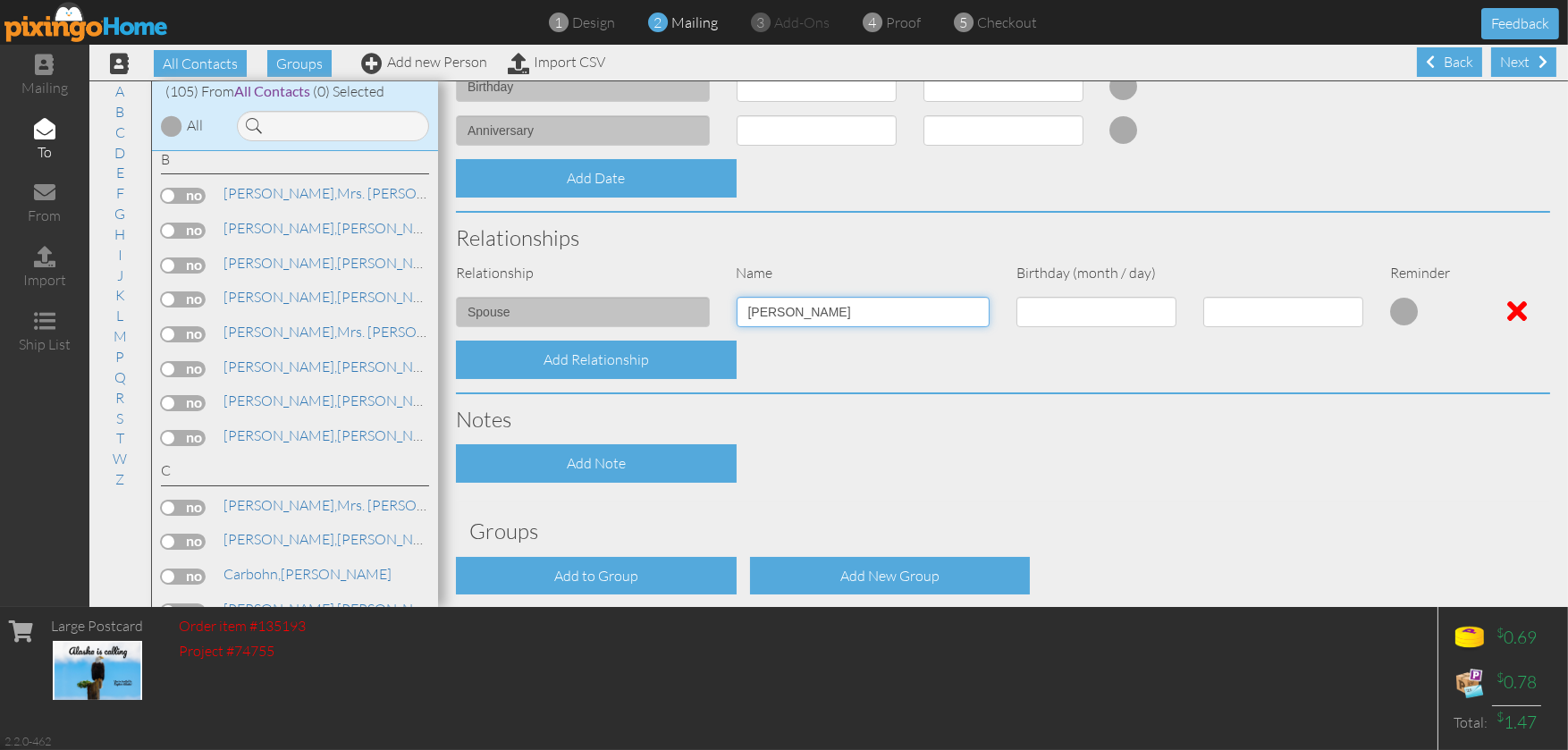
scroll to position [576, 0]
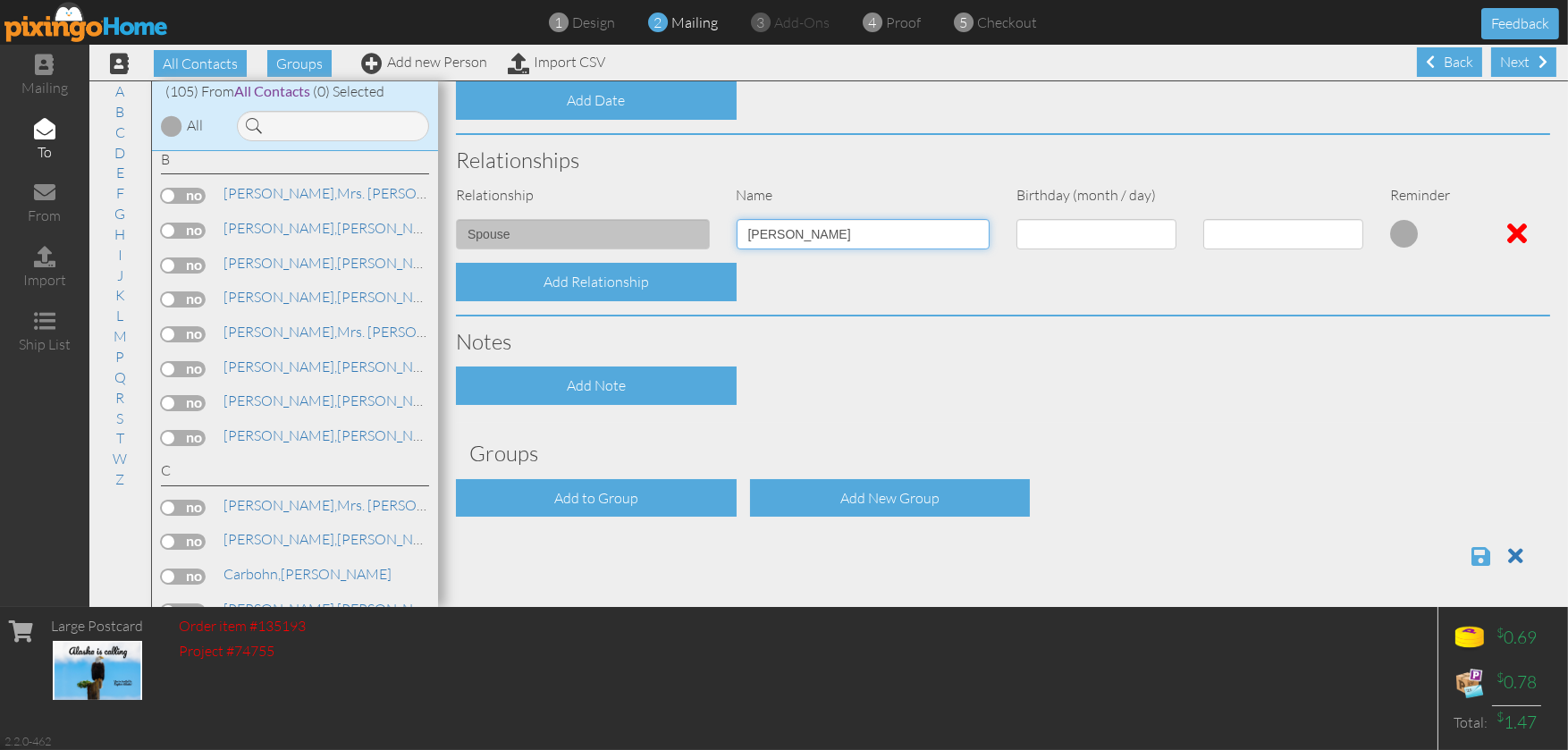
type input "[PERSON_NAME]"
click at [1471, 552] on span at bounding box center [1480, 556] width 19 height 22
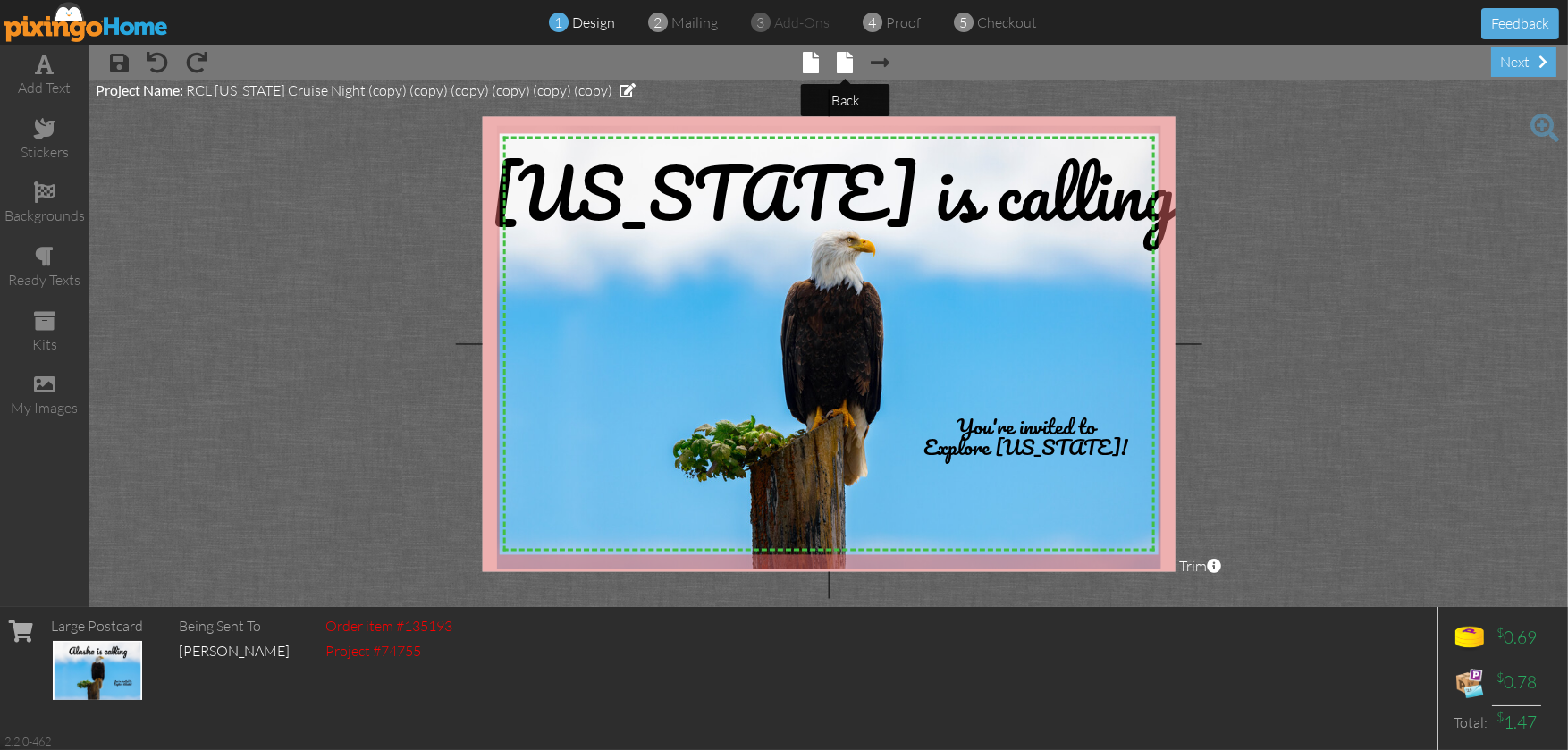
click at [846, 62] on span at bounding box center [846, 63] width 16 height 22
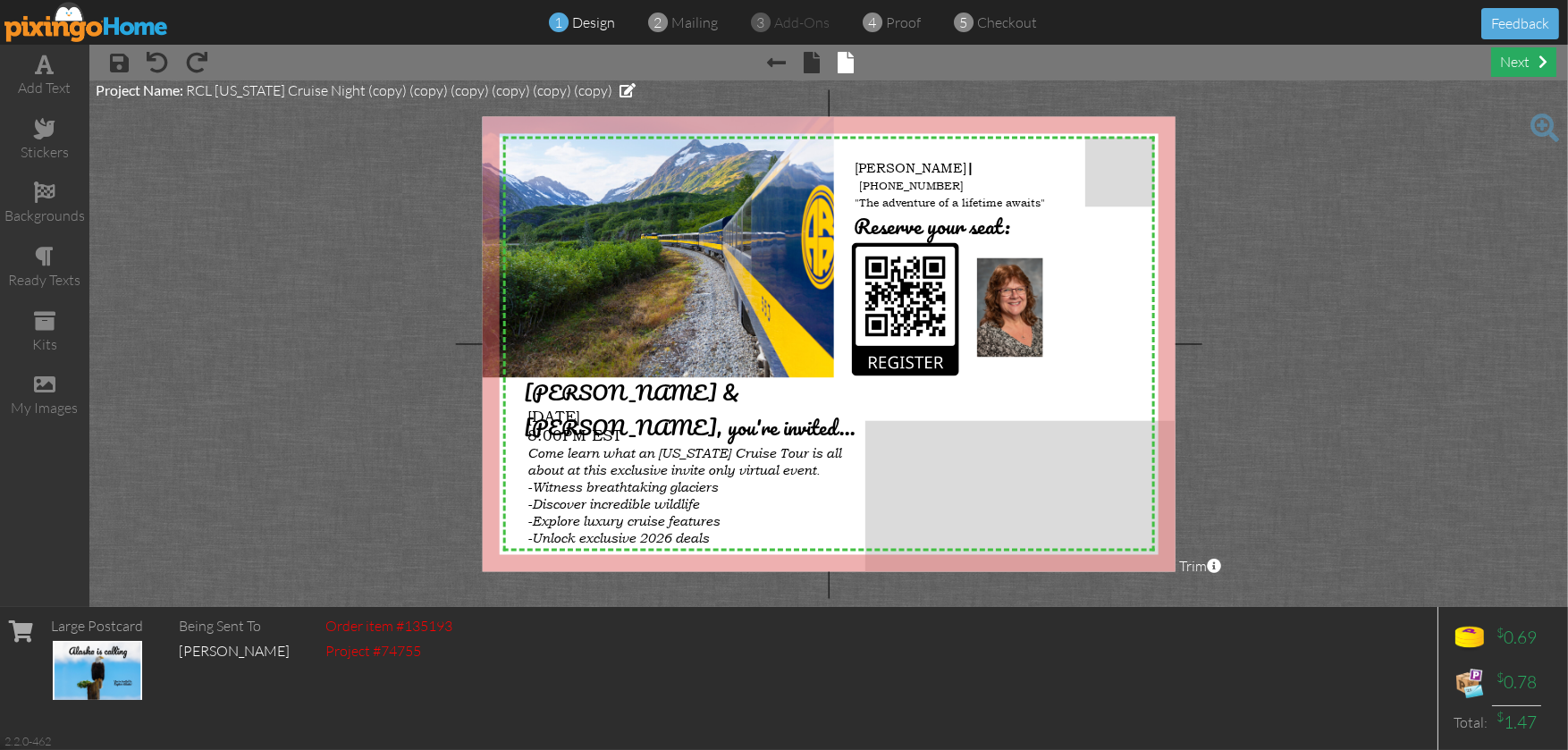
click at [1520, 63] on div "next" at bounding box center [1522, 62] width 65 height 29
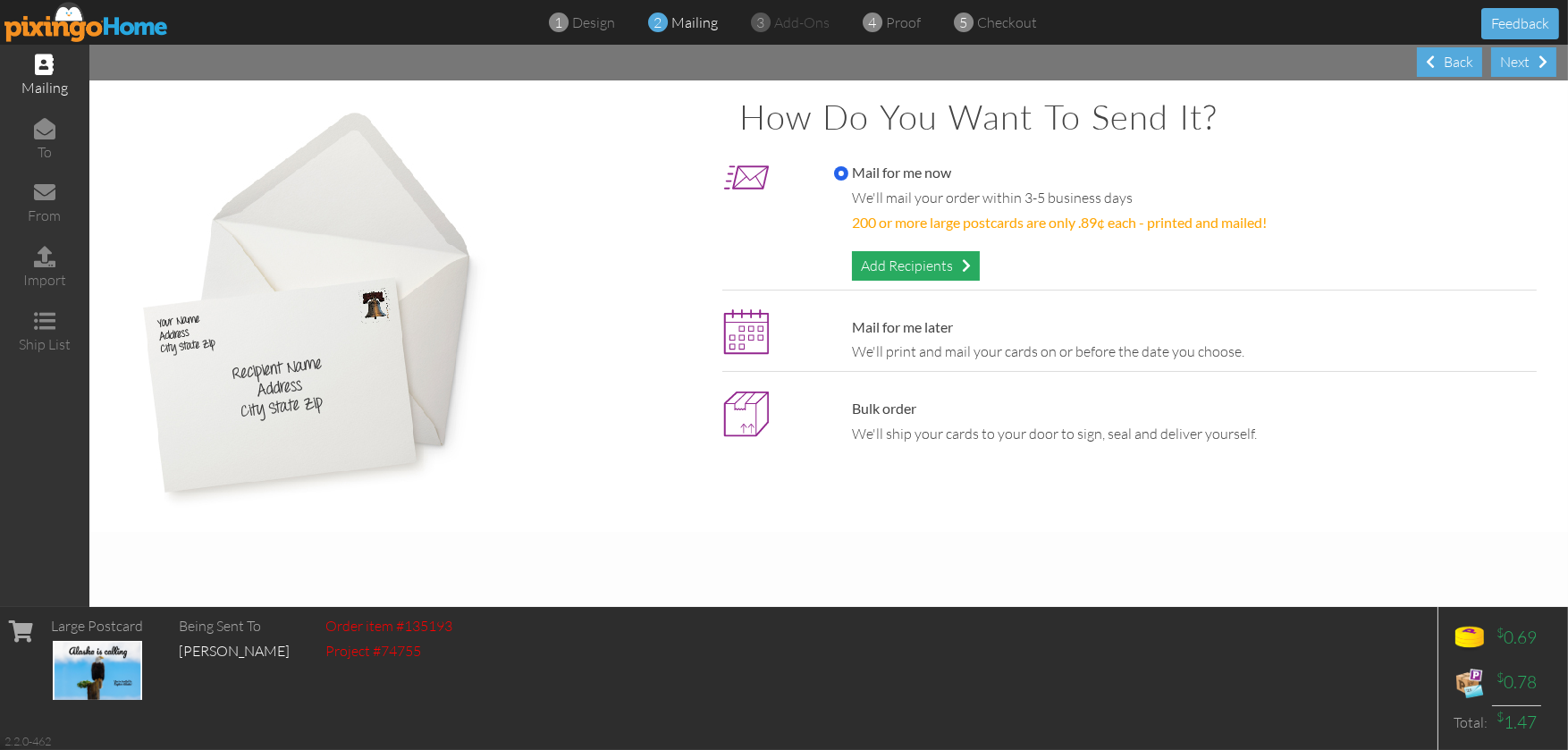
click at [934, 254] on div "Add Recipients" at bounding box center [915, 266] width 128 height 29
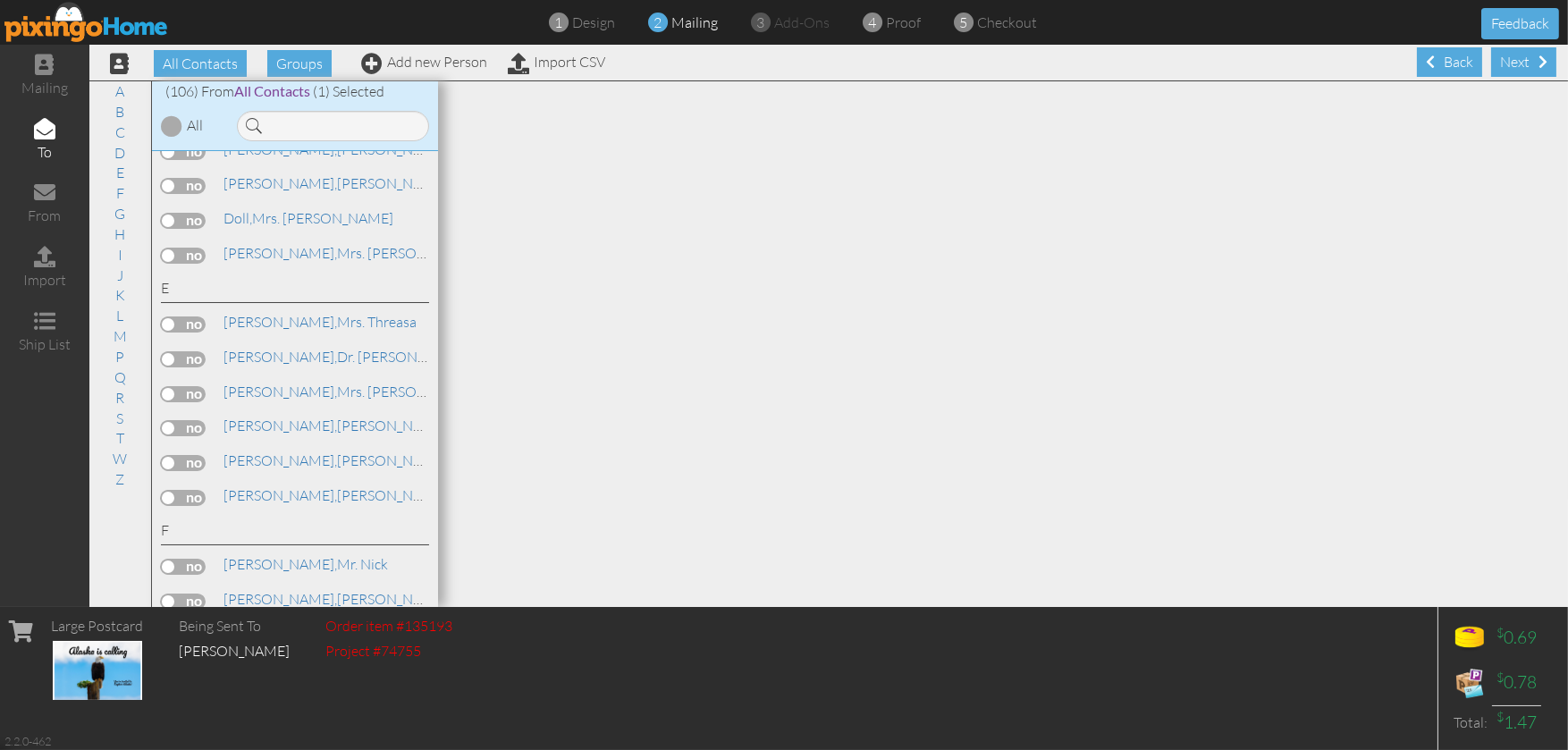
scroll to position [1251, 0]
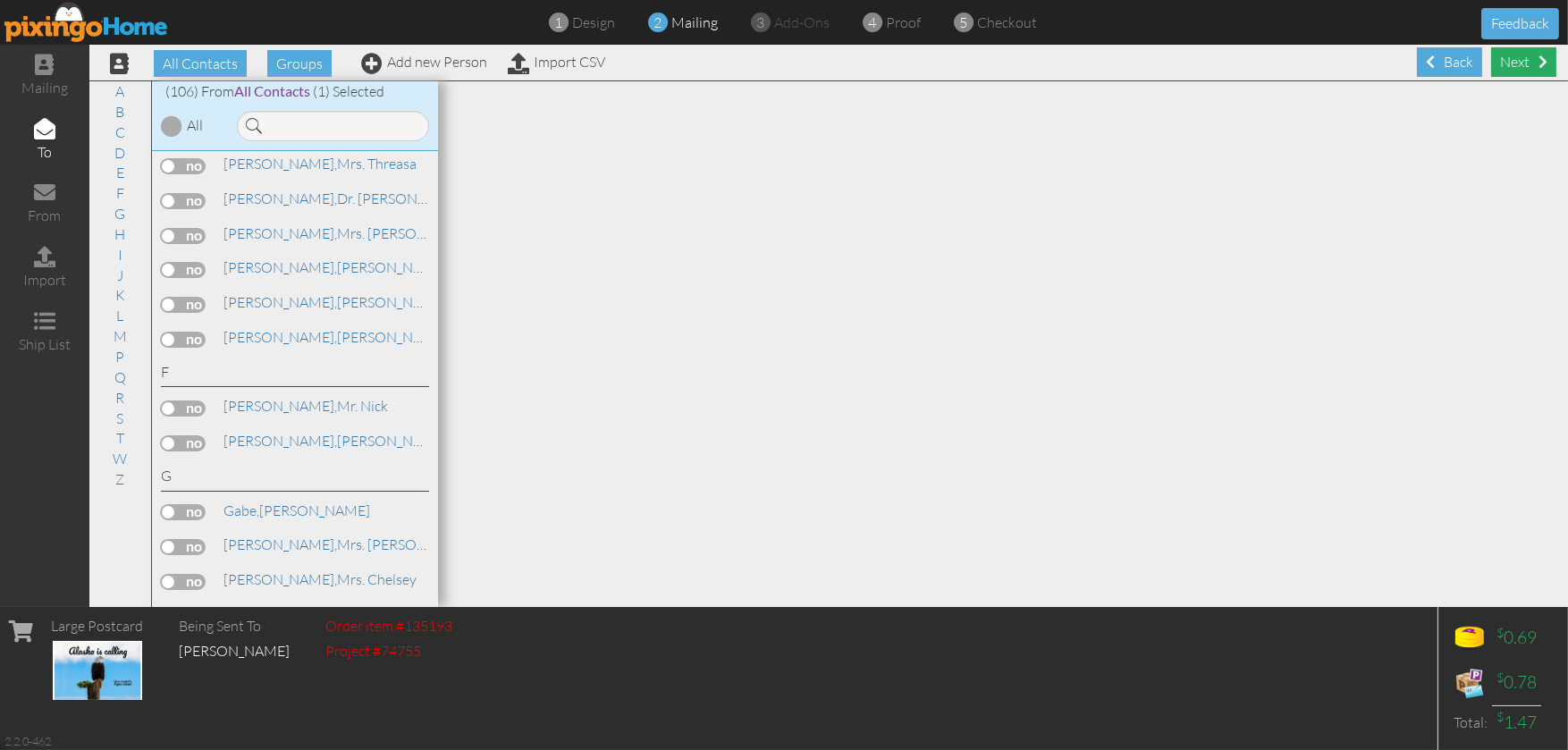
click at [1508, 64] on div "Next" at bounding box center [1522, 62] width 65 height 29
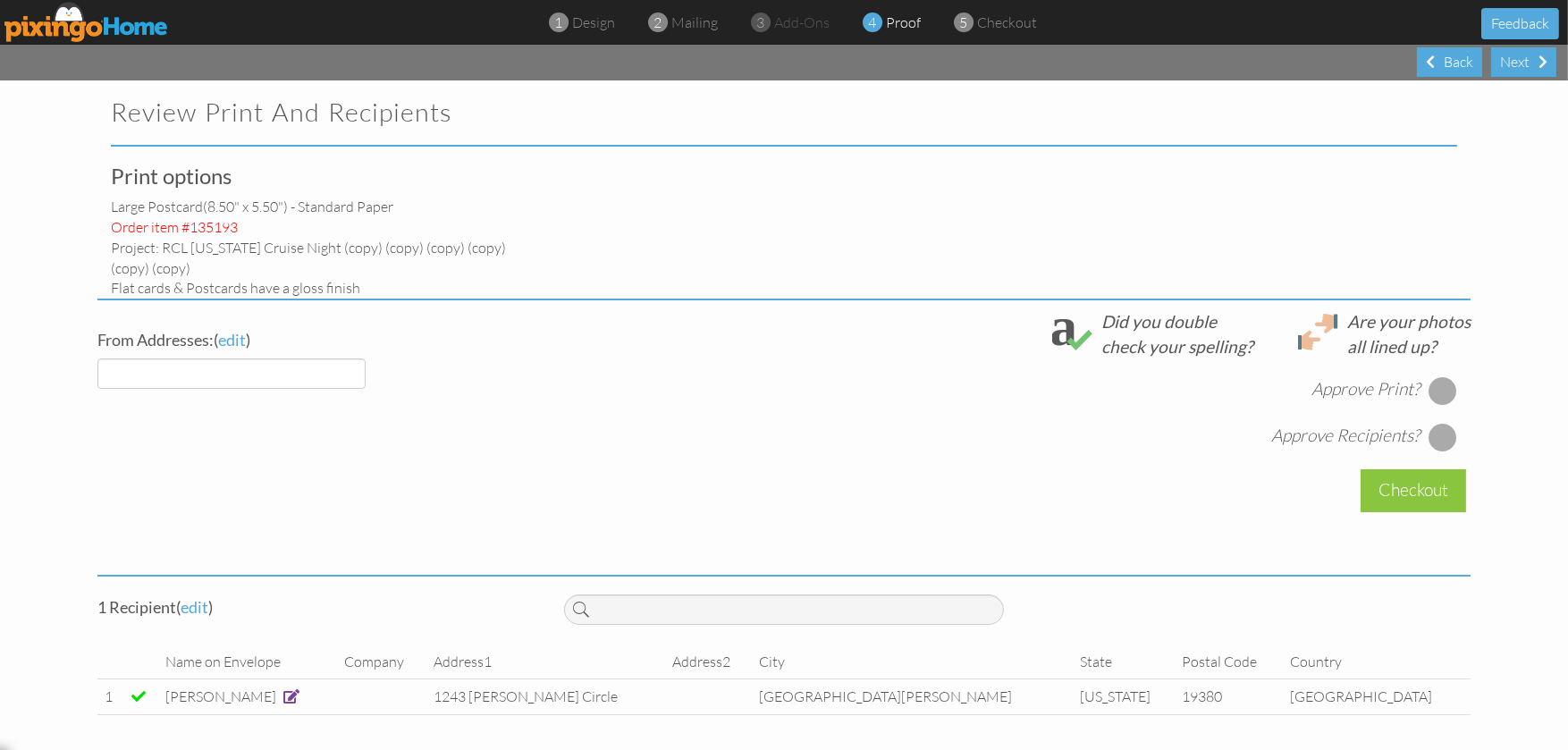
select select "object:547"
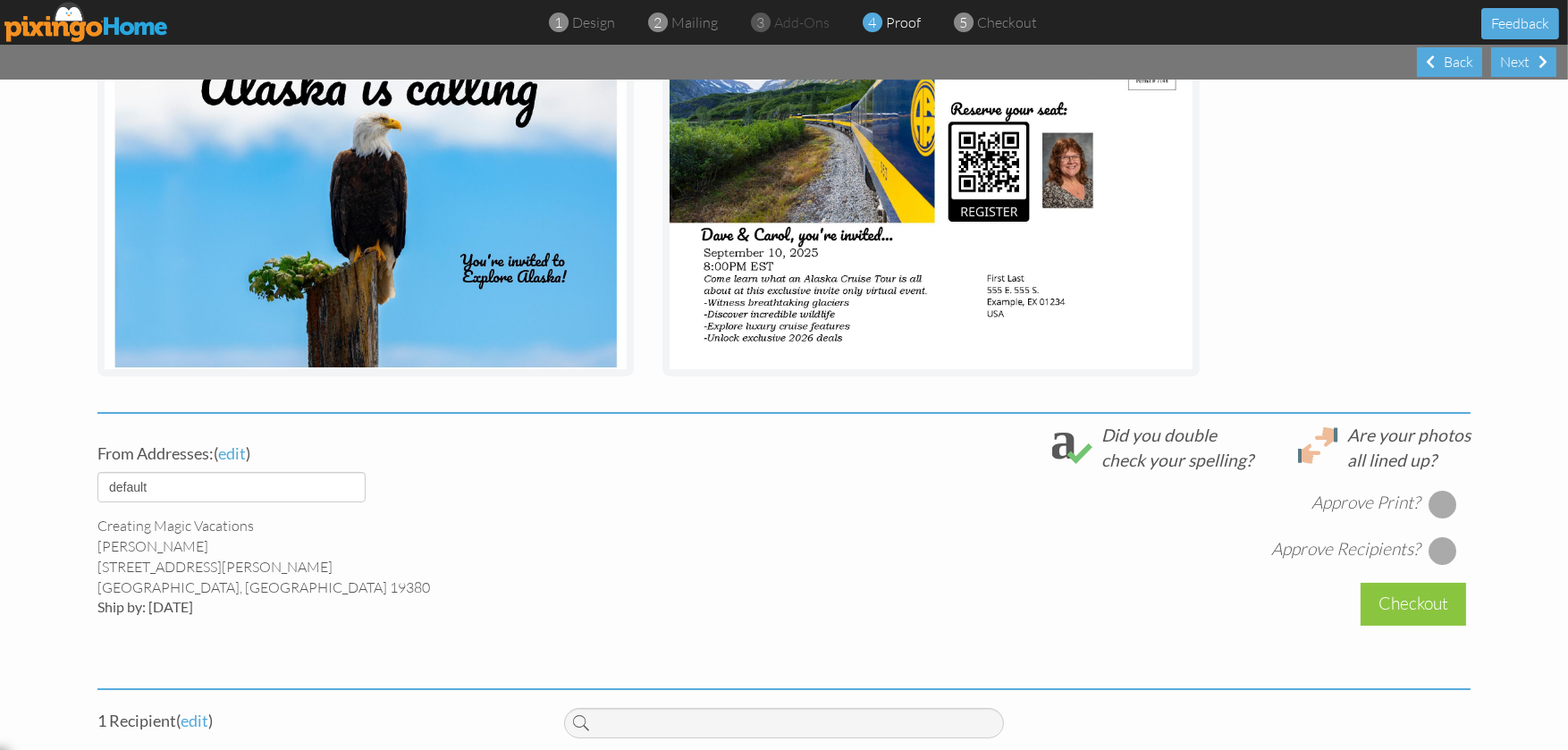
scroll to position [467, 0]
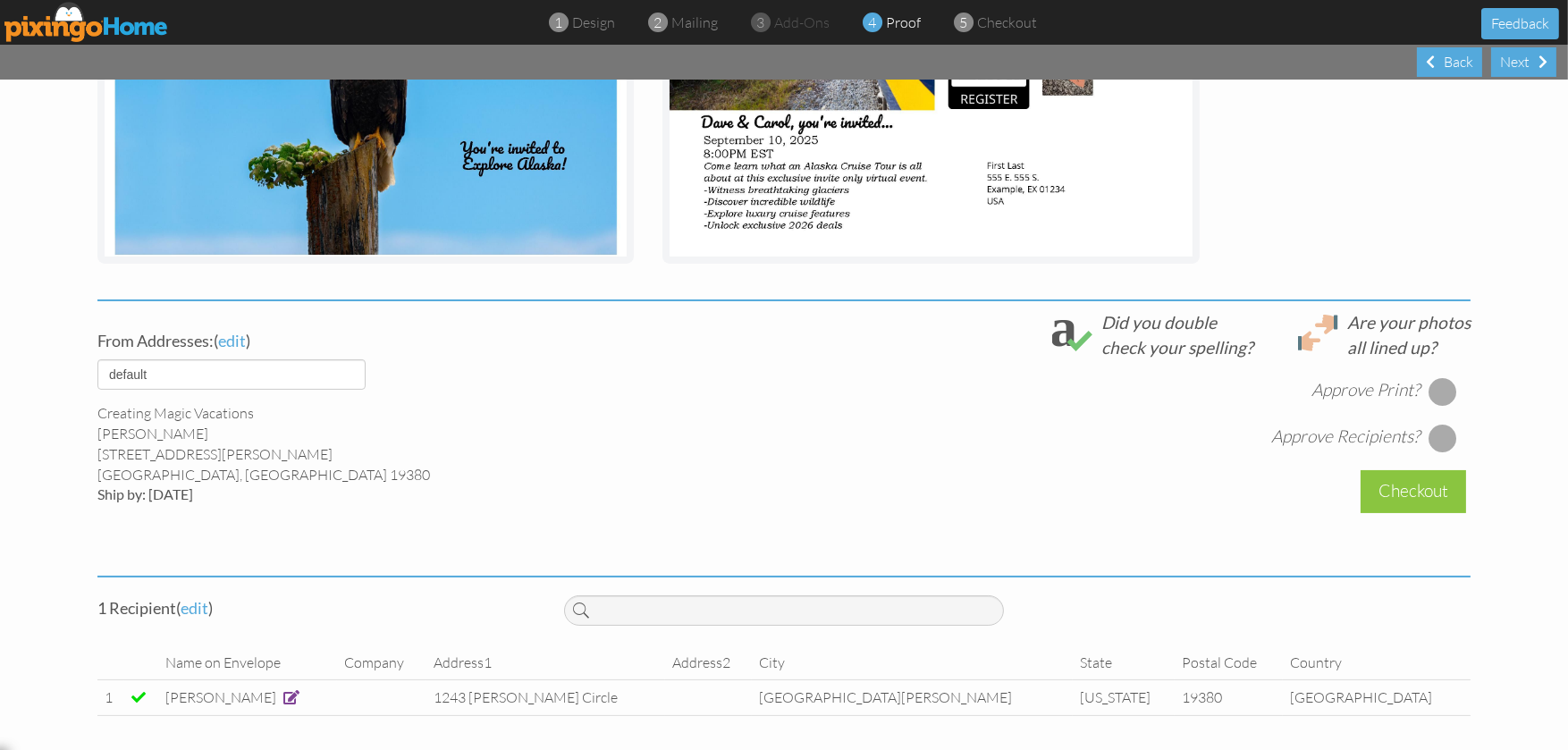
click at [1437, 380] on div at bounding box center [1442, 391] width 28 height 28
click at [1437, 434] on div at bounding box center [1442, 437] width 28 height 28
click at [1416, 484] on div "Checkout" at bounding box center [1413, 491] width 106 height 42
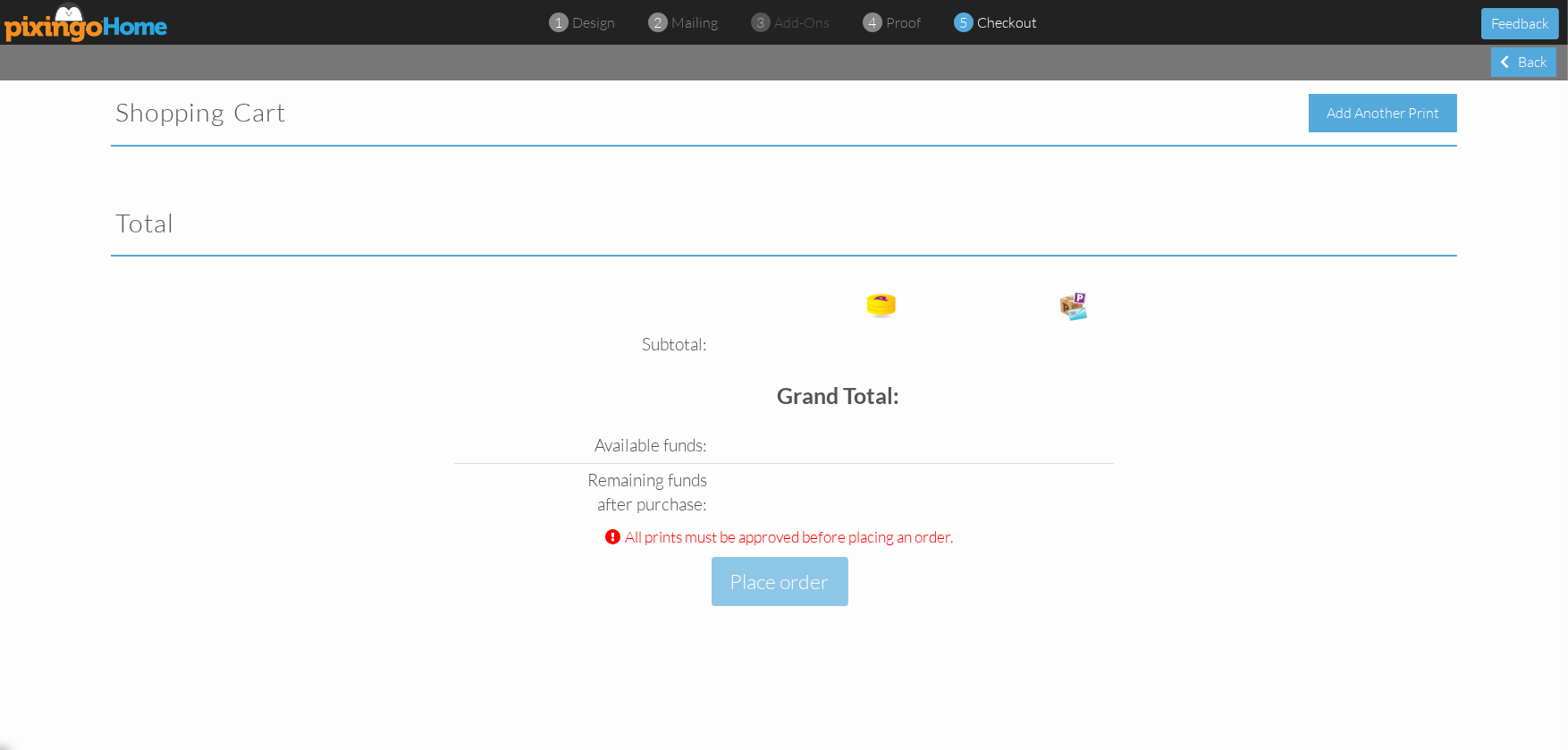
click at [1353, 103] on div "Add Another Print" at bounding box center [1383, 113] width 149 height 38
